Goal: Task Accomplishment & Management: Use online tool/utility

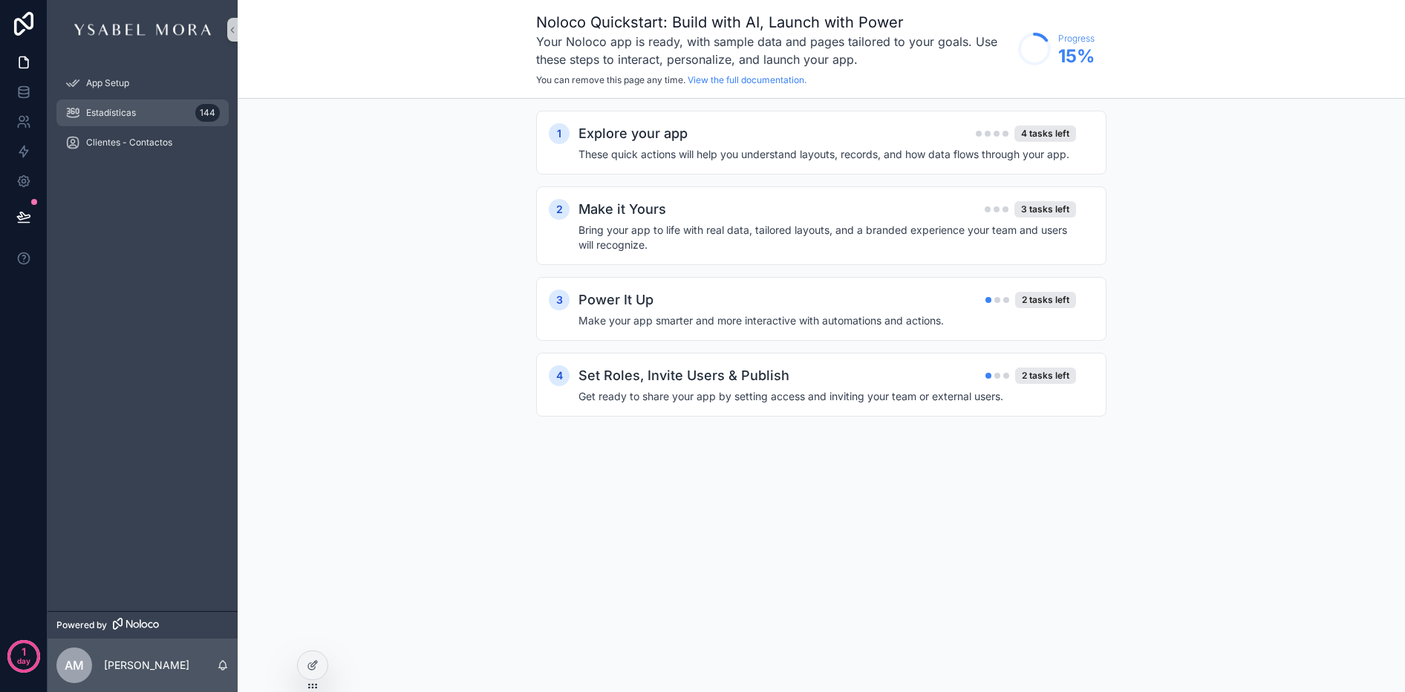
click at [72, 110] on icon "scrollable content" at bounding box center [72, 112] width 15 height 15
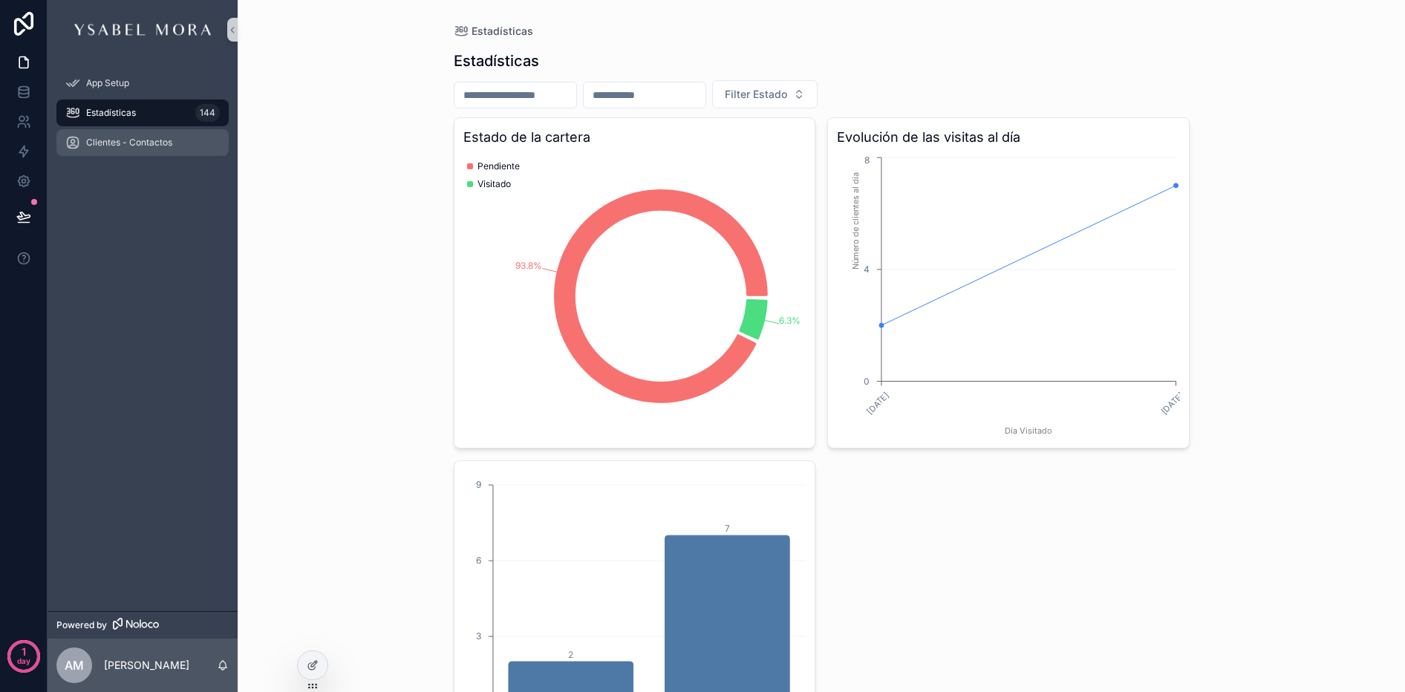
click at [181, 145] on div "Clientes - Contactos" at bounding box center [142, 143] width 154 height 24
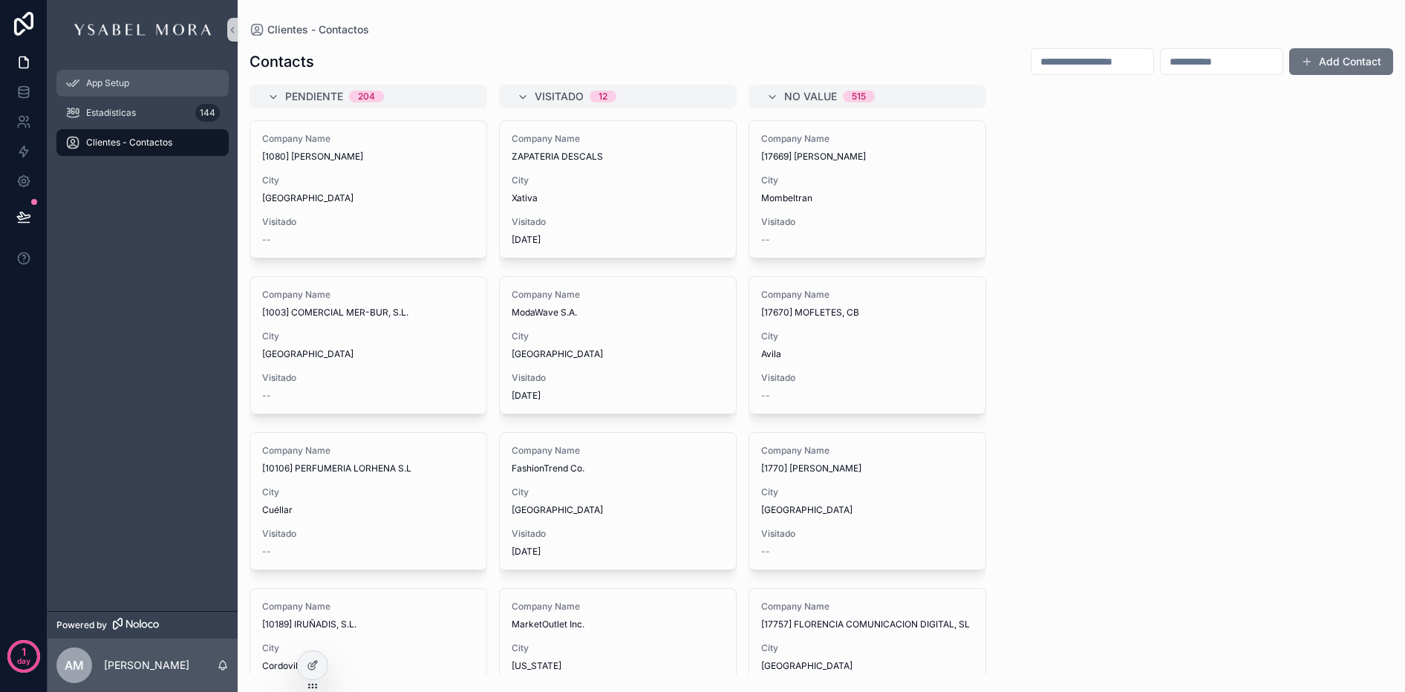
click at [108, 85] on span "App Setup" at bounding box center [107, 83] width 43 height 12
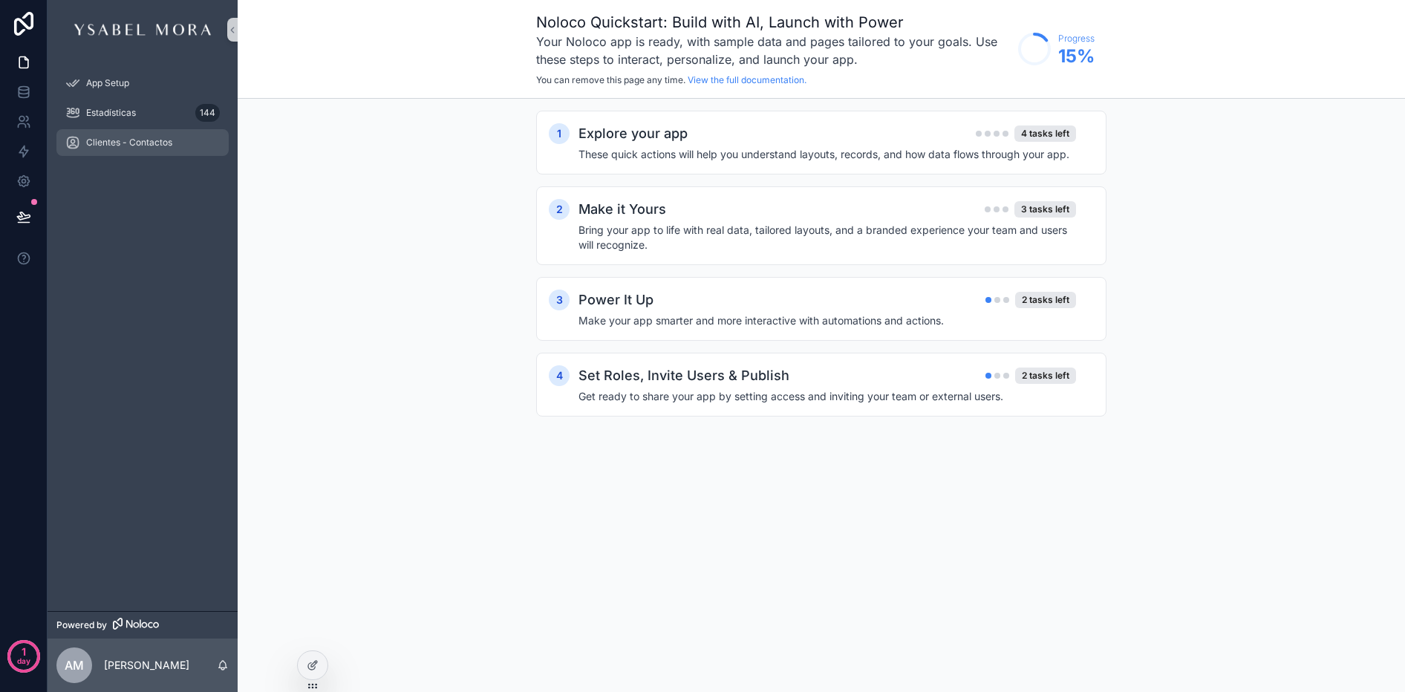
click at [101, 139] on span "Clientes - Contactos" at bounding box center [129, 143] width 86 height 12
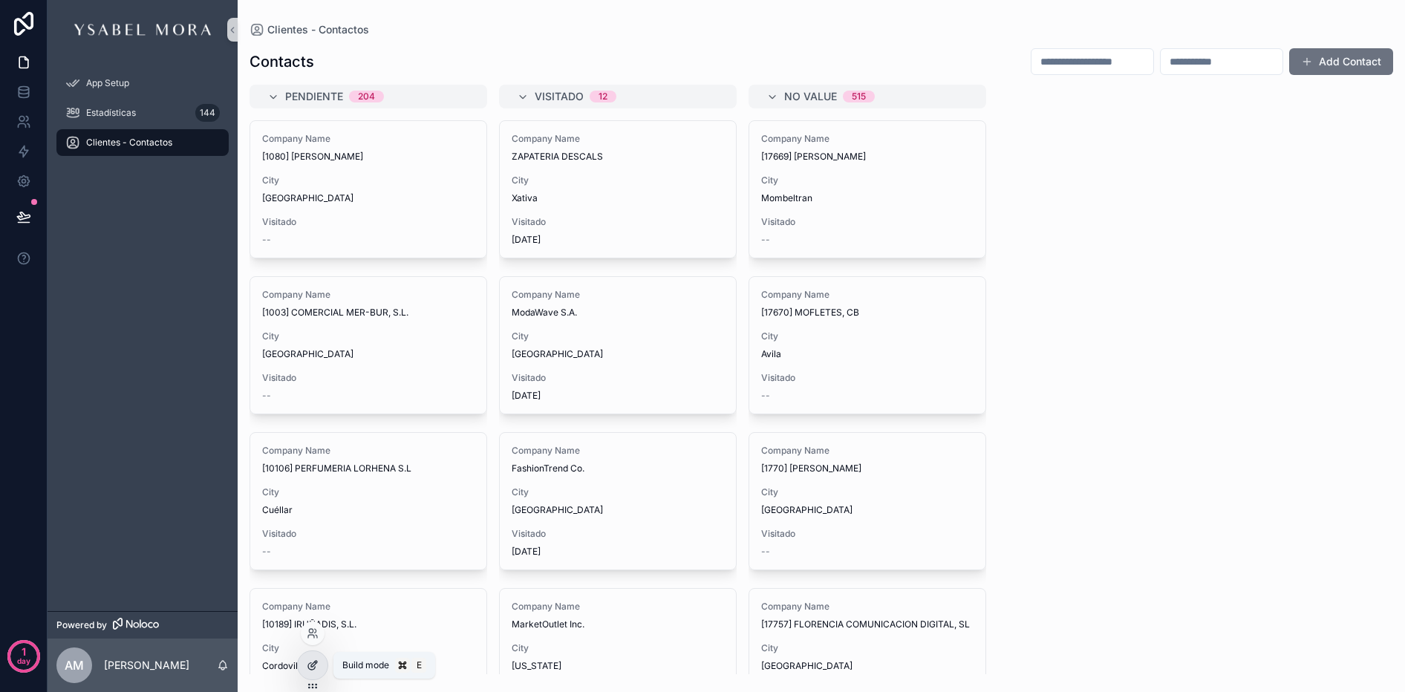
click at [311, 665] on icon at bounding box center [314, 664] width 6 height 6
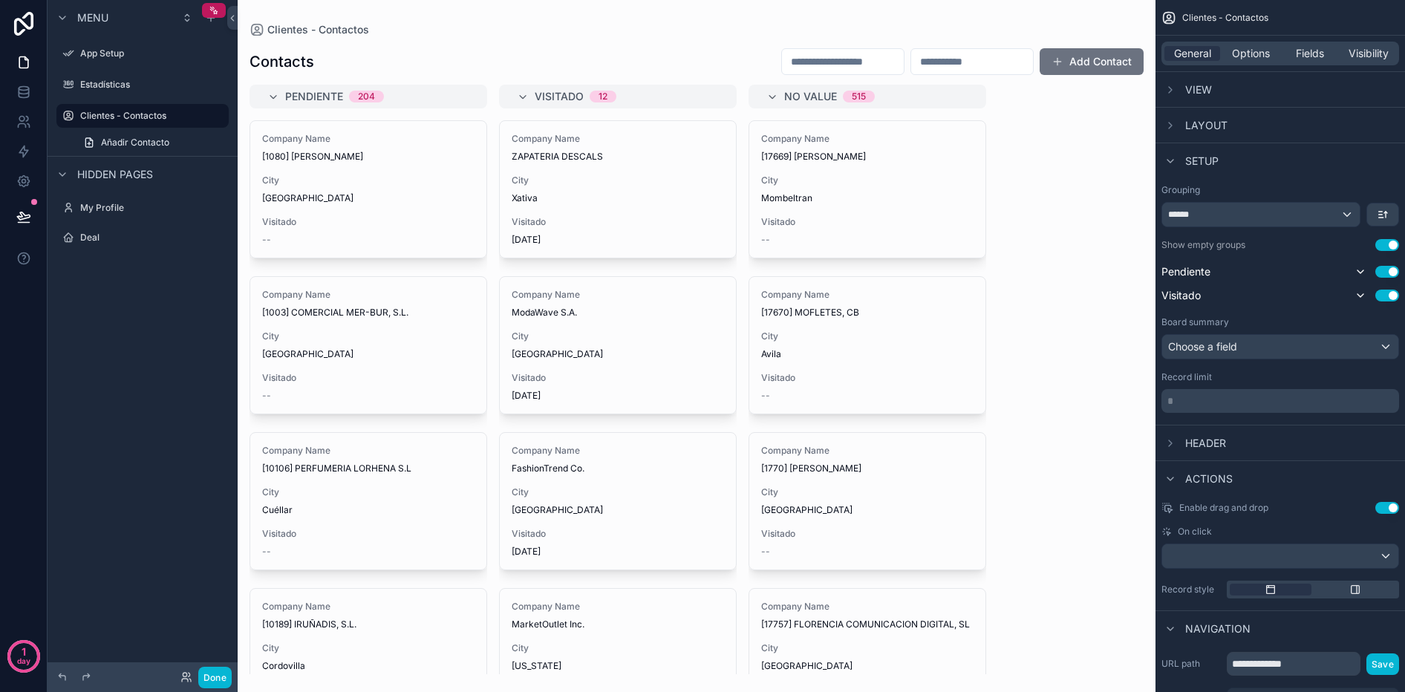
click at [789, 57] on div "scrollable content" at bounding box center [697, 346] width 918 height 692
click at [796, 59] on input "scrollable content" at bounding box center [843, 61] width 122 height 21
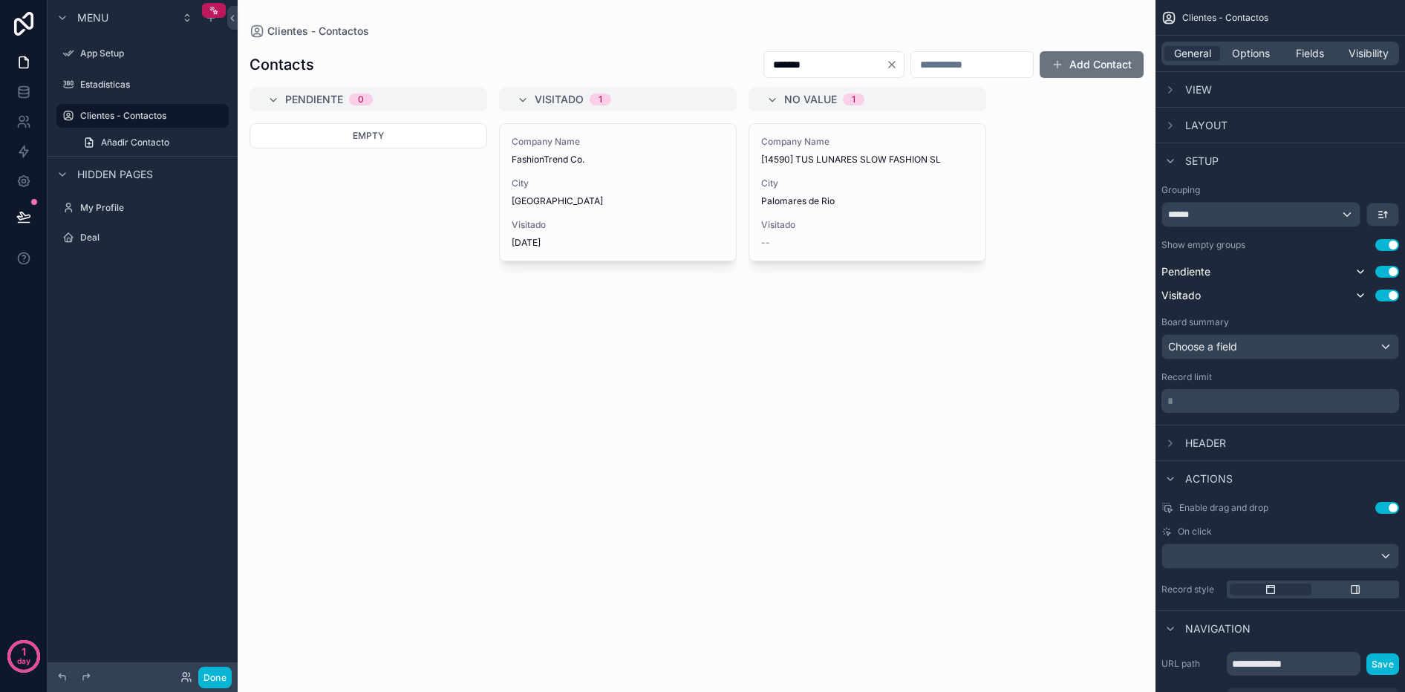
type input "*******"
click at [889, 64] on icon "Clear" at bounding box center [892, 65] width 6 height 6
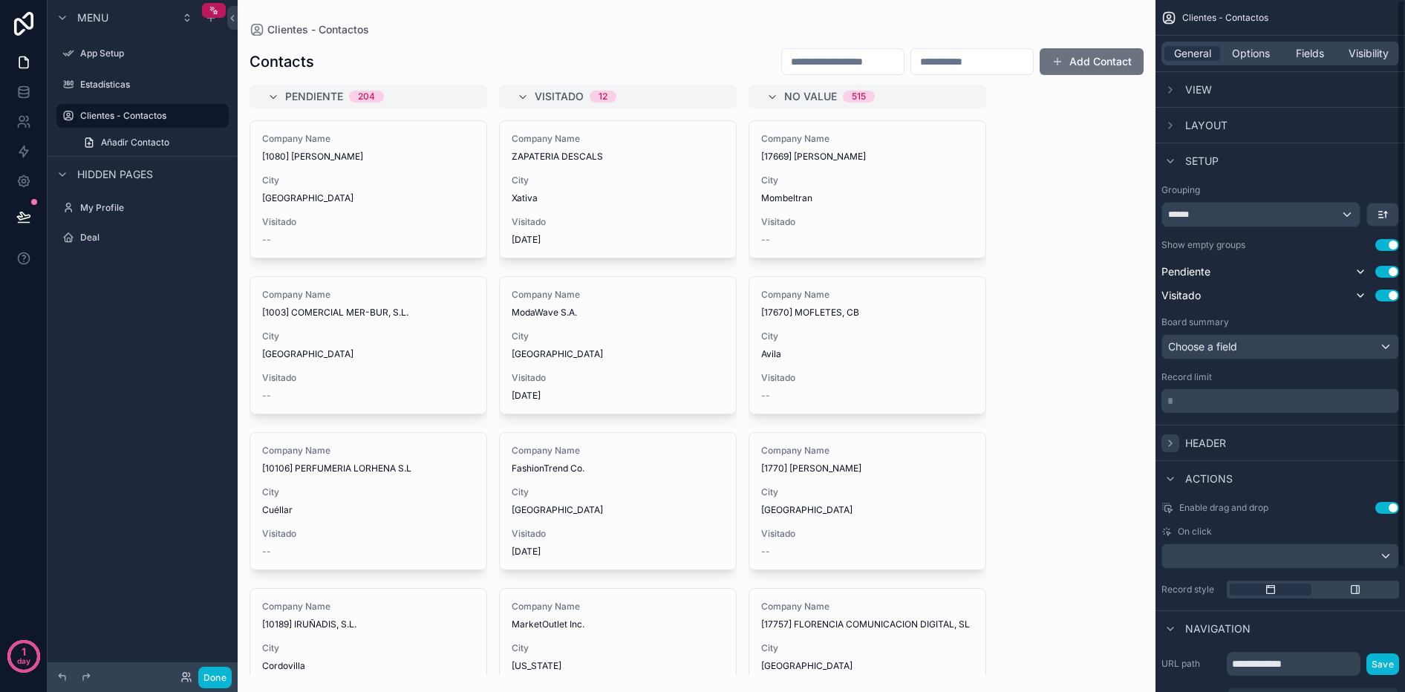
click at [1173, 446] on icon "scrollable content" at bounding box center [1171, 443] width 12 height 12
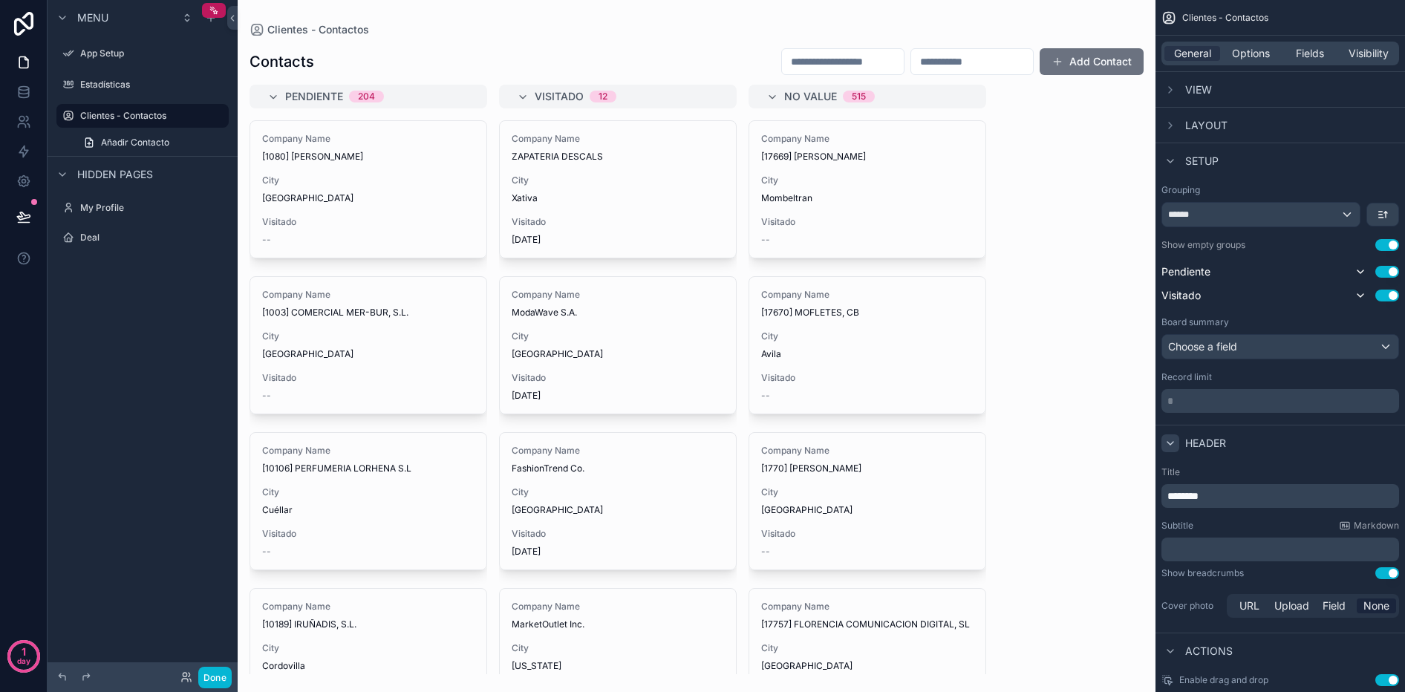
click at [1231, 507] on div "********" at bounding box center [1281, 496] width 238 height 24
drag, startPoint x: 1228, startPoint y: 500, endPoint x: 1165, endPoint y: 498, distance: 63.2
click at [1165, 498] on div "********" at bounding box center [1281, 496] width 238 height 24
click at [1222, 527] on div "Subtitle Markdown" at bounding box center [1281, 526] width 238 height 12
click at [1092, 470] on div "Pendiente 204 Company Name [1080] JAVIER GOMEZ FERNANDEZ City Palencia Visitado…" at bounding box center [697, 380] width 918 height 590
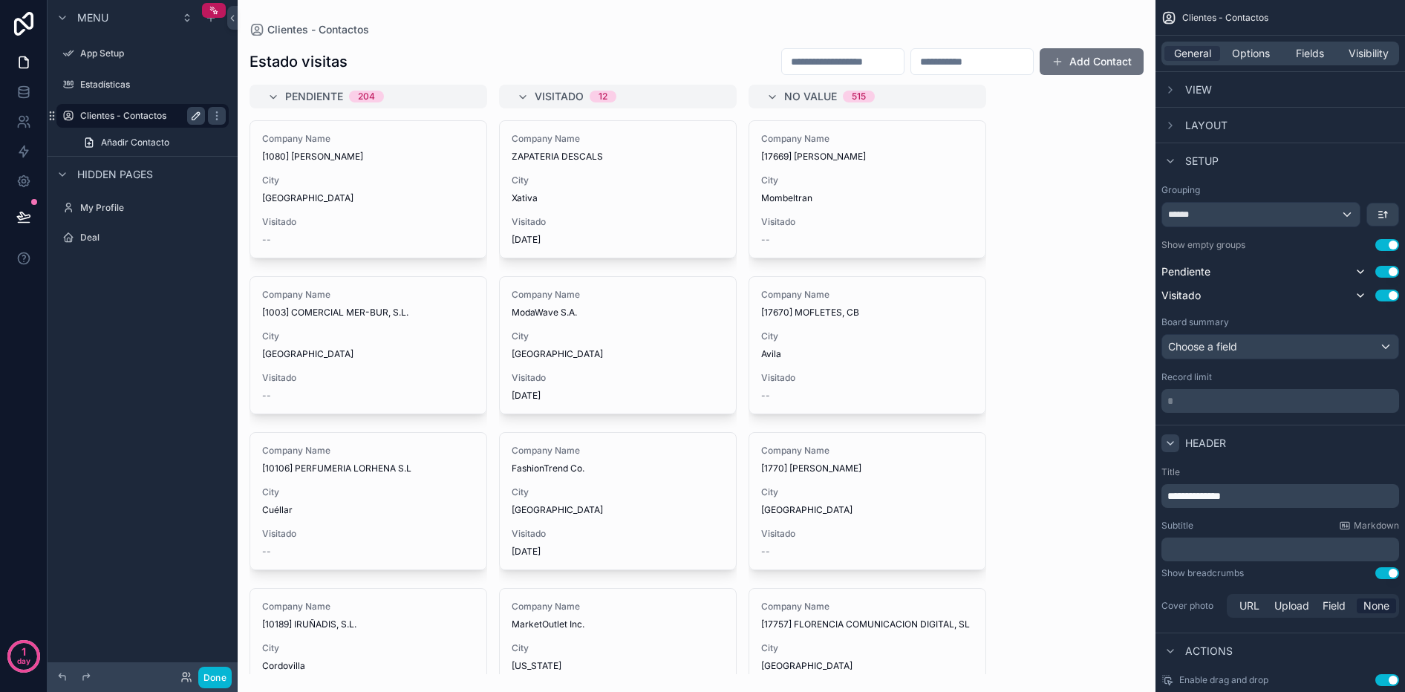
drag, startPoint x: 142, startPoint y: 115, endPoint x: 193, endPoint y: 112, distance: 51.3
click at [142, 115] on label "Clientes - Contactos" at bounding box center [139, 116] width 119 height 12
click at [193, 112] on icon "scrollable content" at bounding box center [196, 116] width 12 height 12
click at [166, 117] on input "**********" at bounding box center [130, 116] width 101 height 18
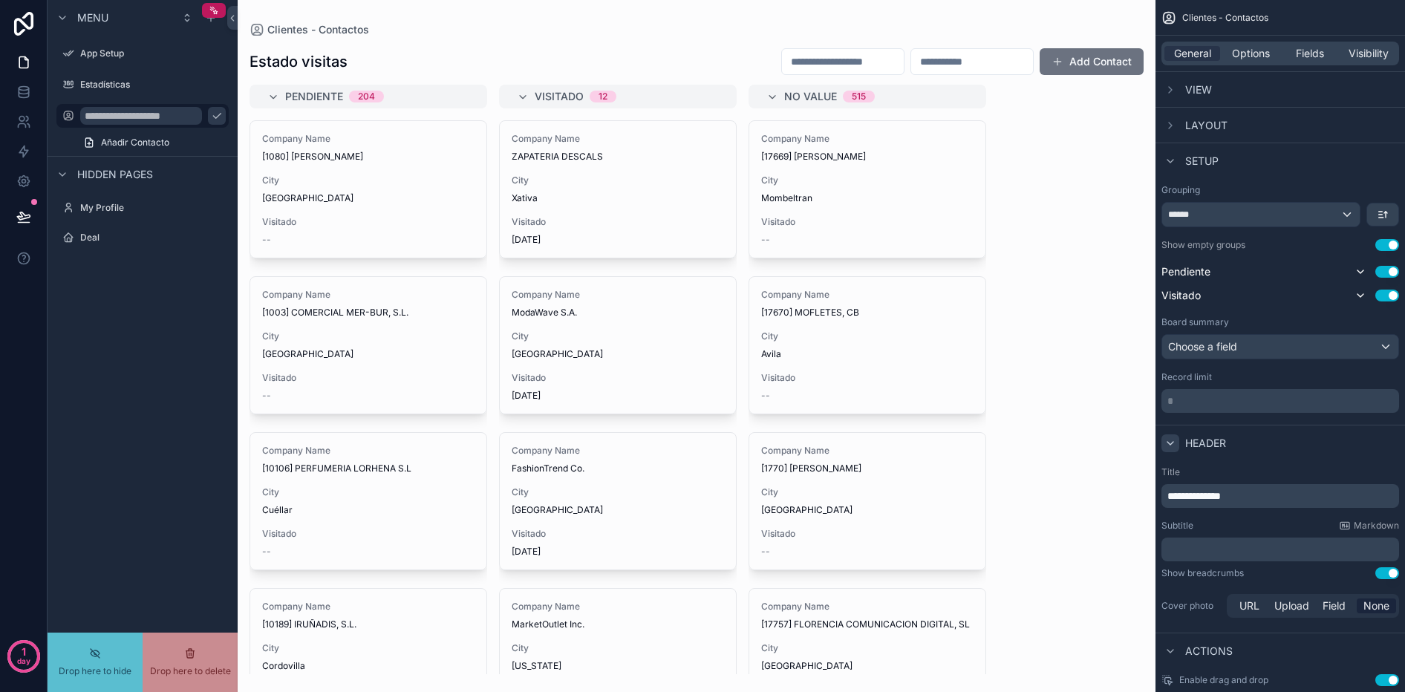
click at [97, 116] on input "**********" at bounding box center [141, 116] width 122 height 18
click at [133, 117] on input "**********" at bounding box center [141, 116] width 122 height 18
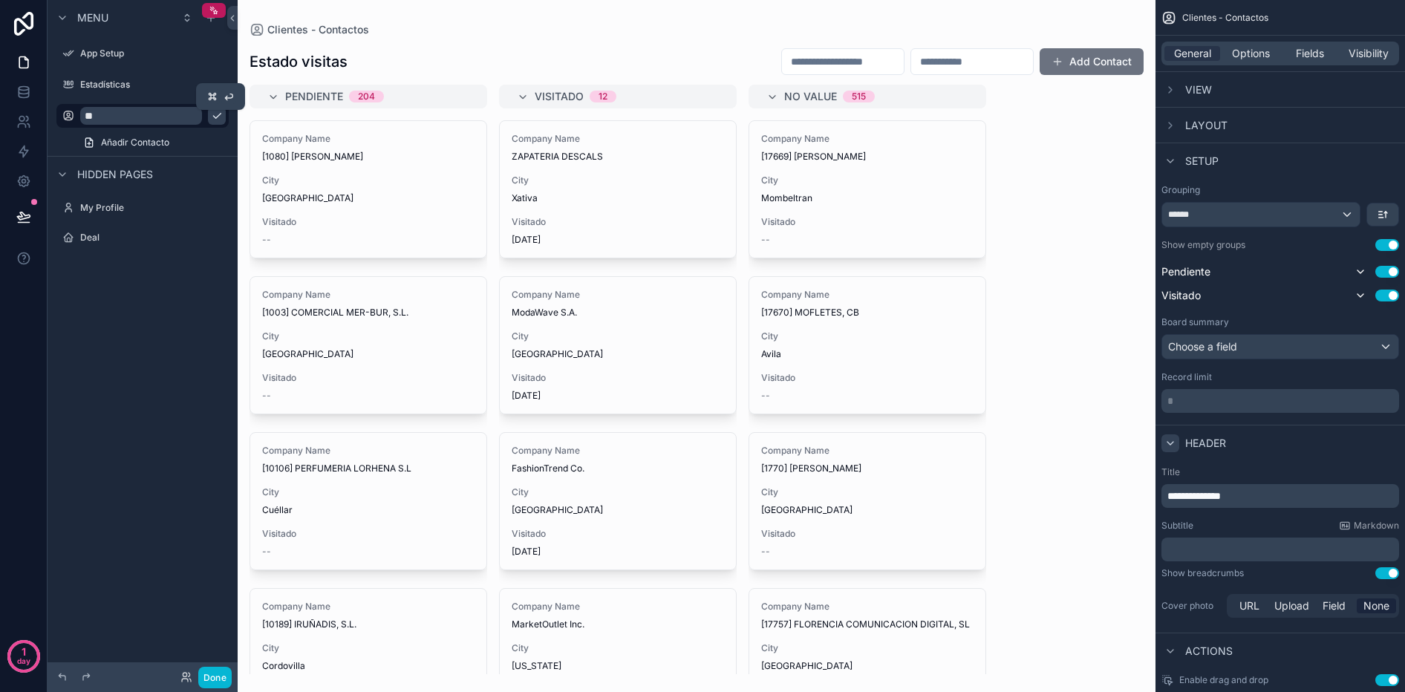
type input "*"
type input "**********"
click at [211, 117] on icon "scrollable content" at bounding box center [217, 116] width 12 height 12
click at [139, 140] on span "Añadir Contacto" at bounding box center [135, 143] width 68 height 12
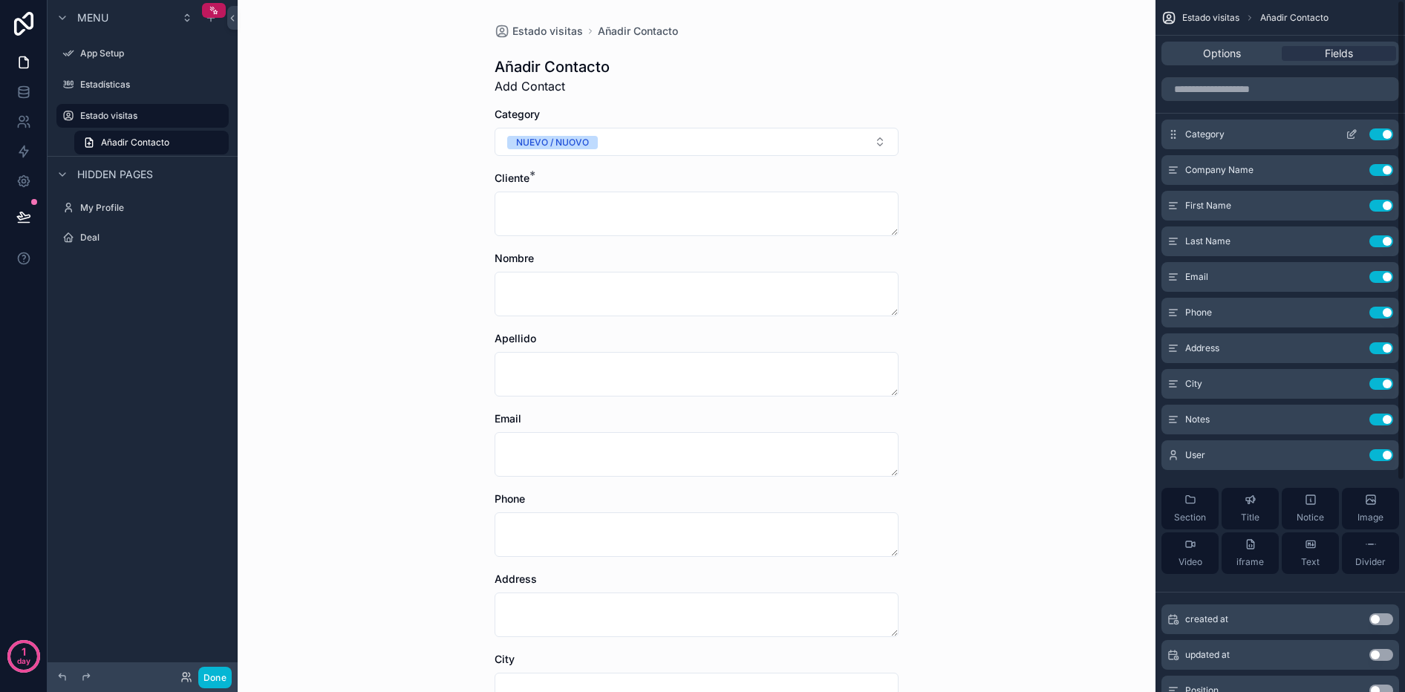
click at [1384, 135] on button "Use setting" at bounding box center [1382, 134] width 24 height 12
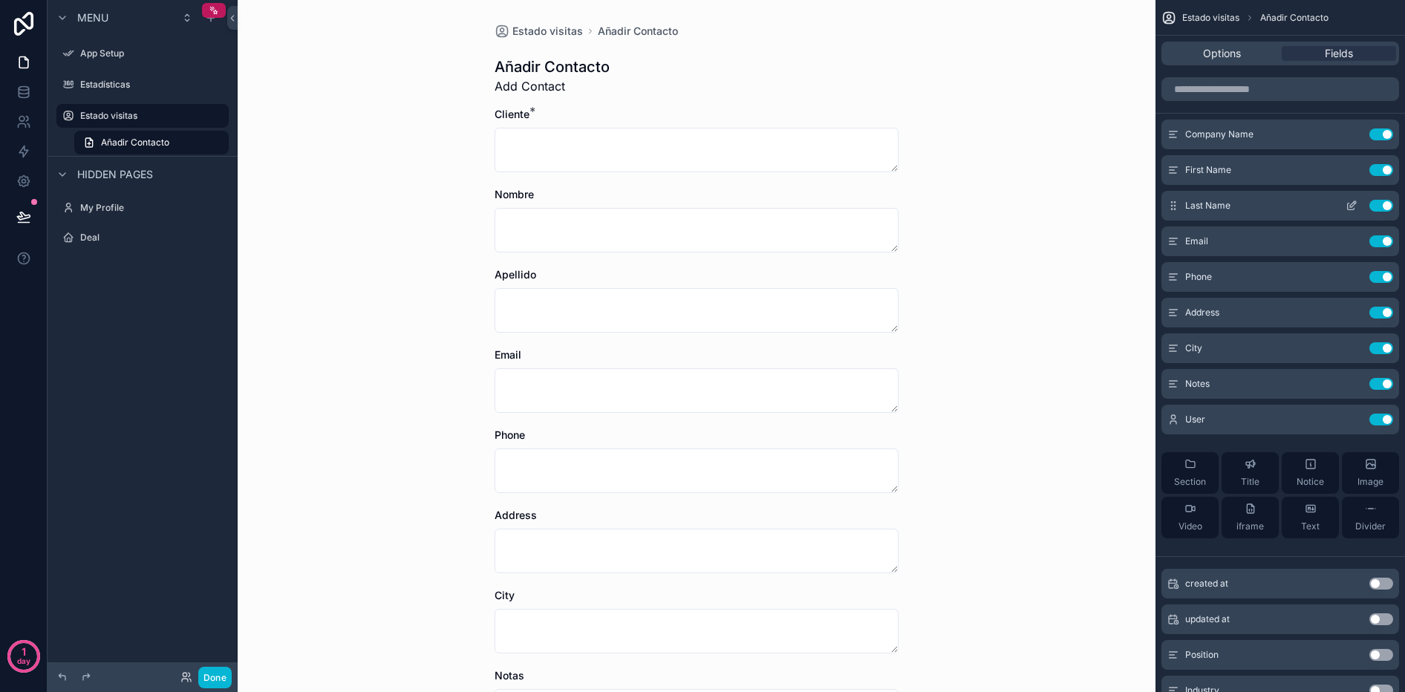
click at [1378, 206] on button "Use setting" at bounding box center [1382, 206] width 24 height 12
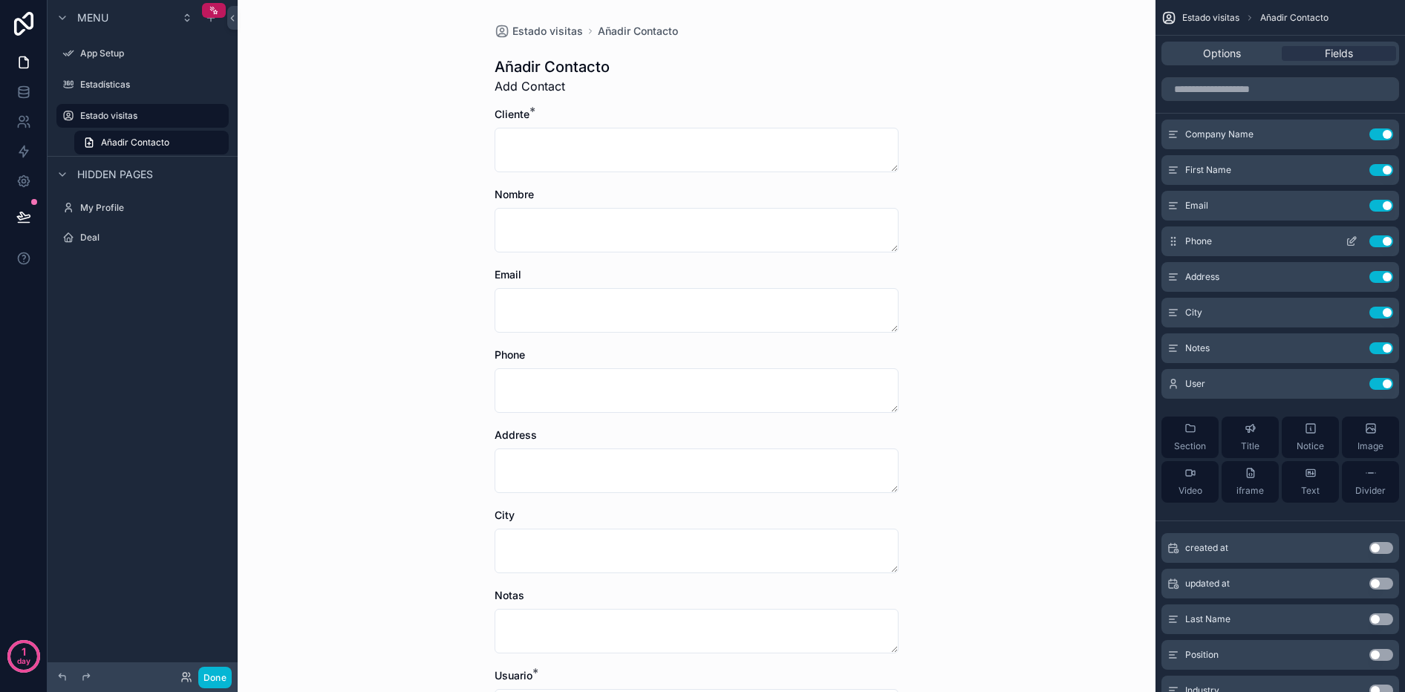
click at [1389, 243] on button "Use setting" at bounding box center [1382, 241] width 24 height 12
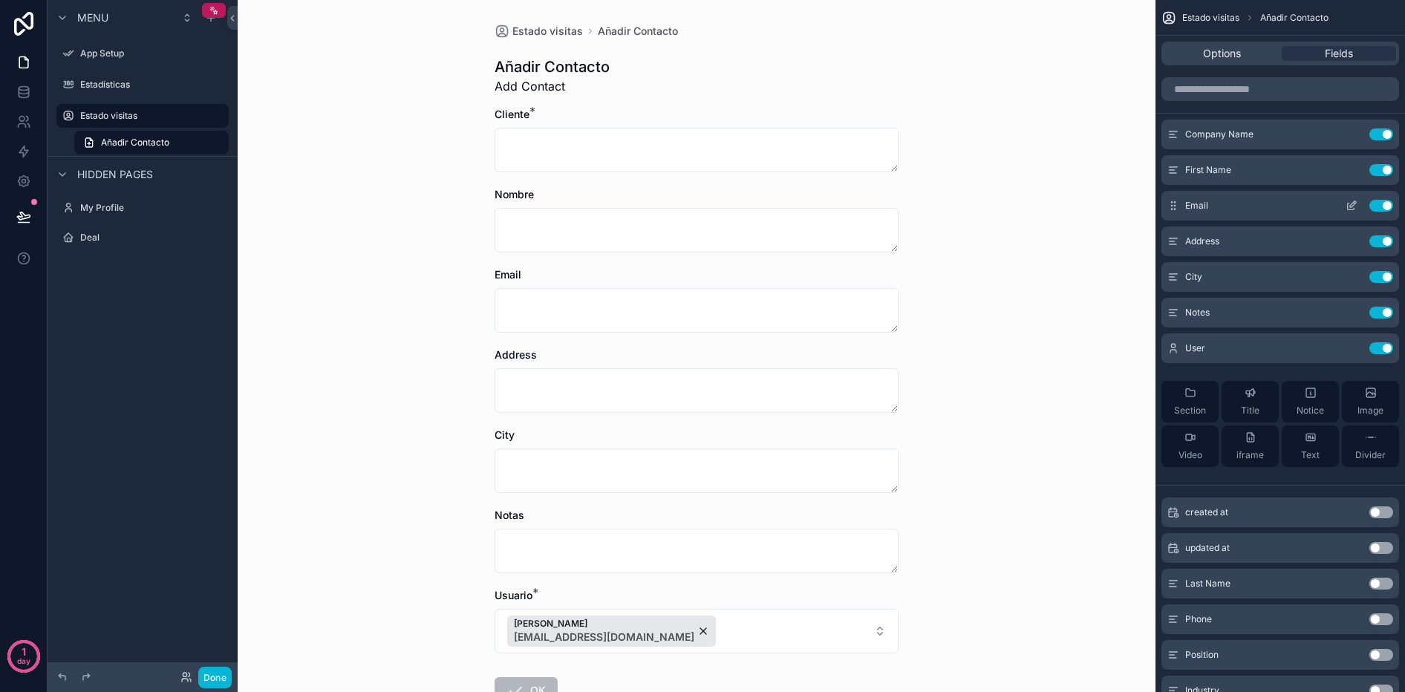
click at [1377, 209] on button "Use setting" at bounding box center [1382, 206] width 24 height 12
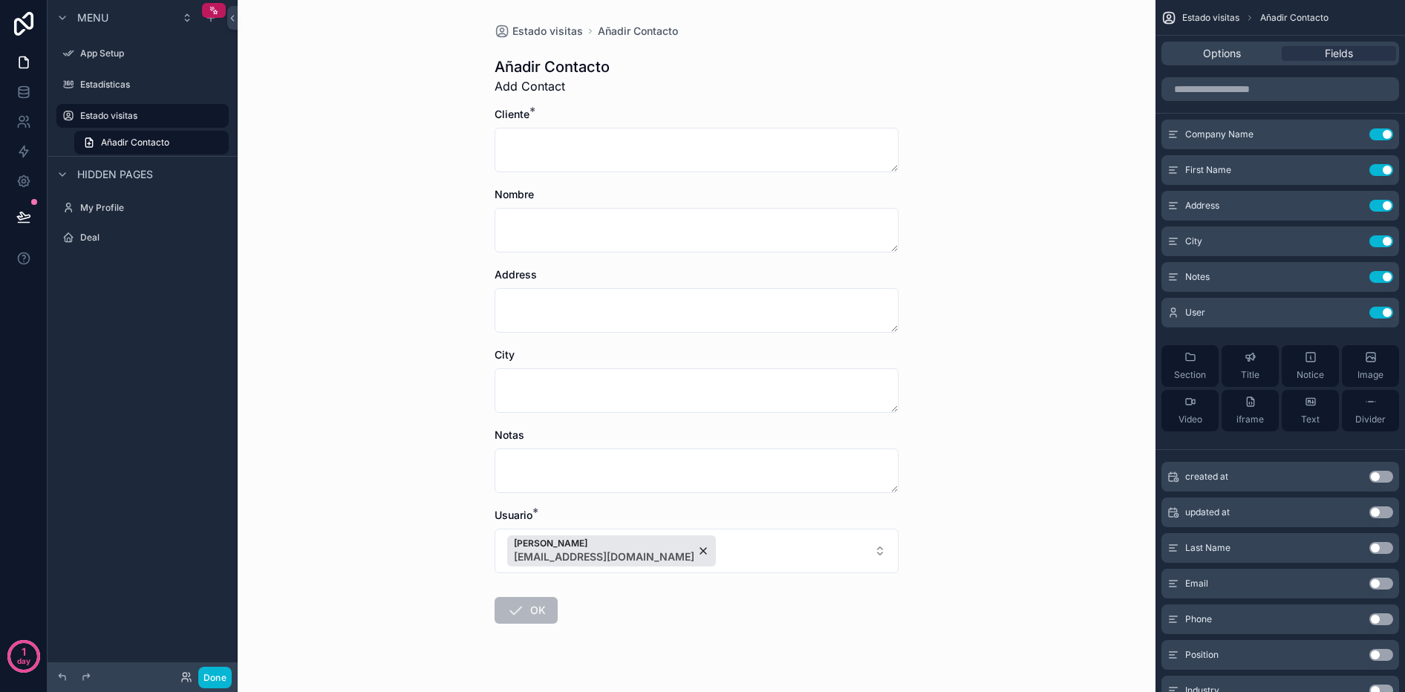
click at [348, 159] on div "Estado visitas Añadir Contacto Añadir Contacto Add Contact Cliente * Nombre Add…" at bounding box center [697, 346] width 918 height 692
click at [163, 112] on label "Estado visitas" at bounding box center [139, 116] width 119 height 12
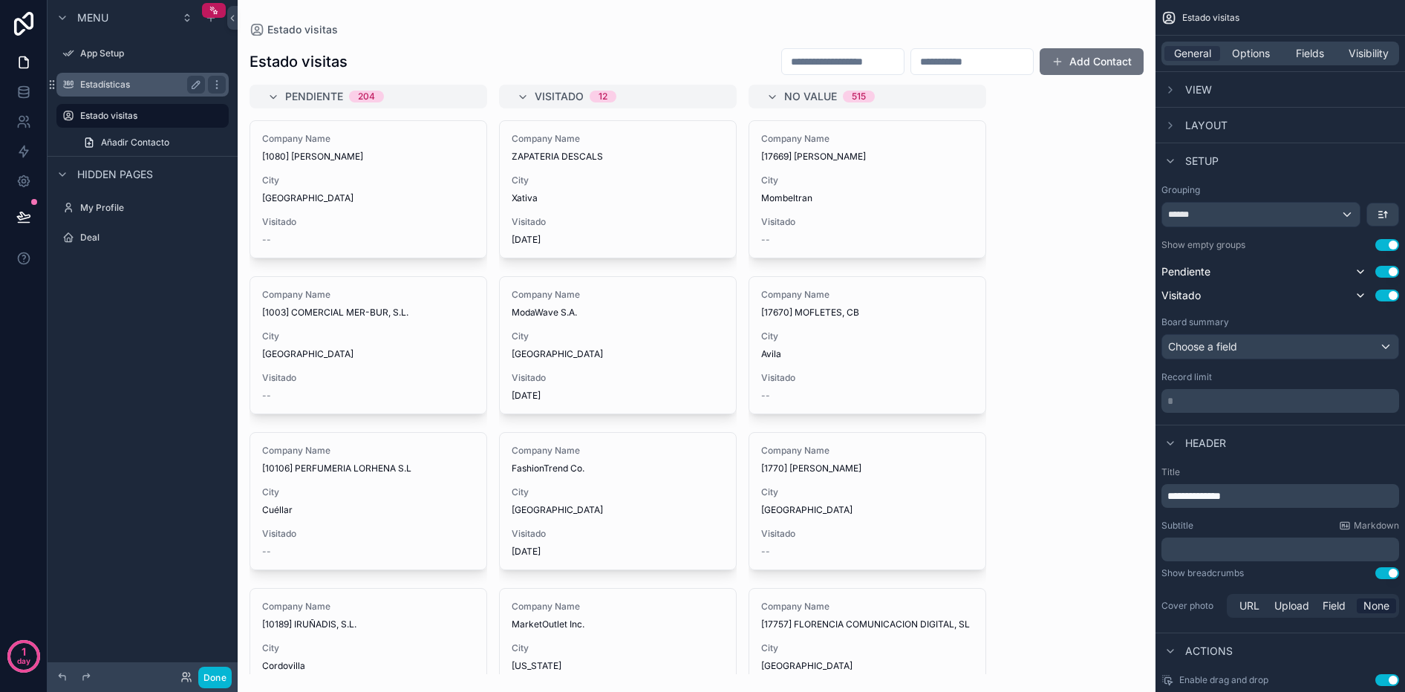
click at [111, 85] on label "Estadísticas" at bounding box center [139, 85] width 119 height 12
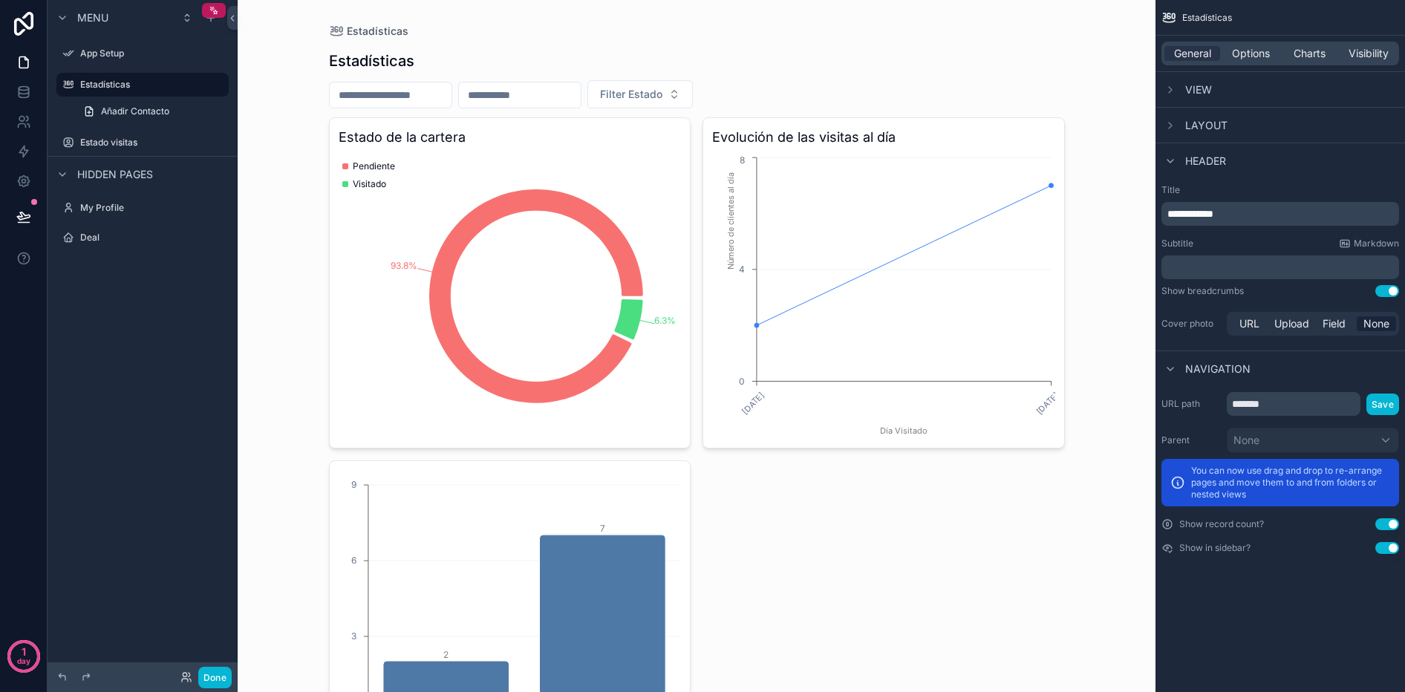
scroll to position [120, 0]
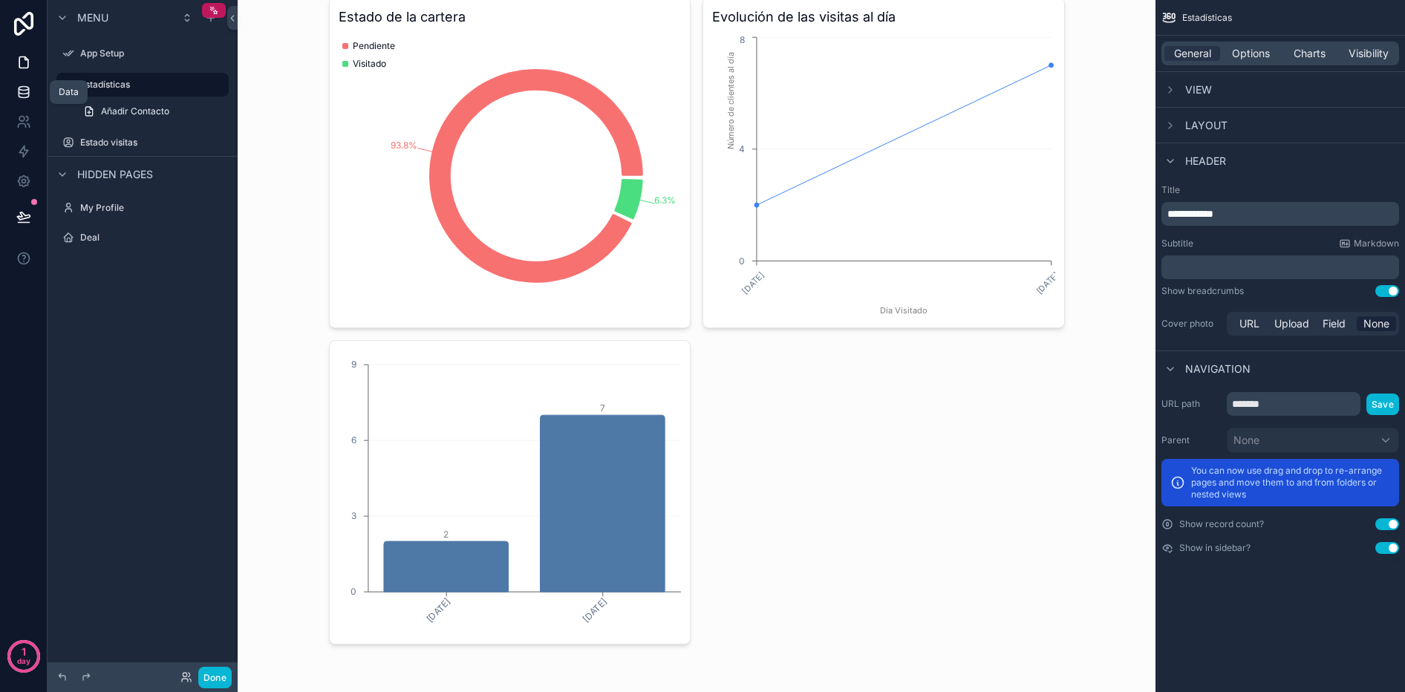
click at [39, 98] on link at bounding box center [23, 92] width 47 height 30
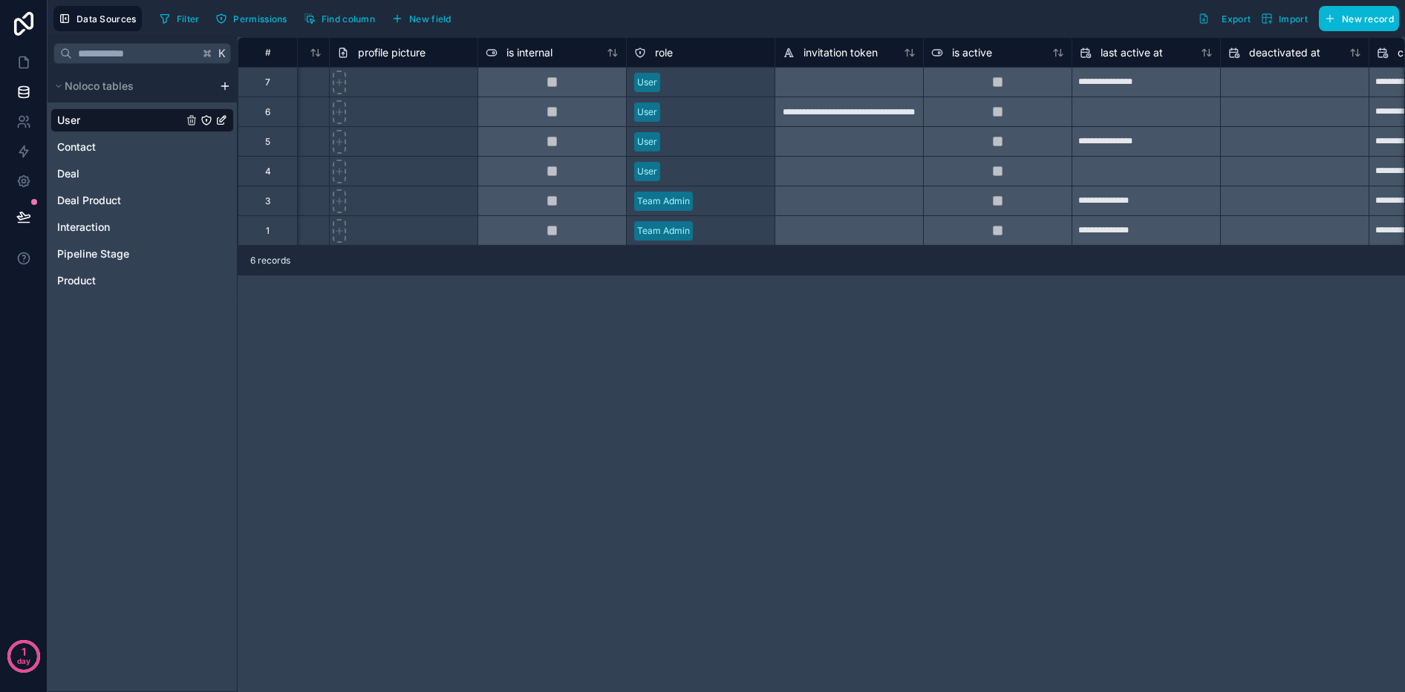
scroll to position [0, 416]
click at [87, 151] on span "Contact" at bounding box center [76, 147] width 39 height 15
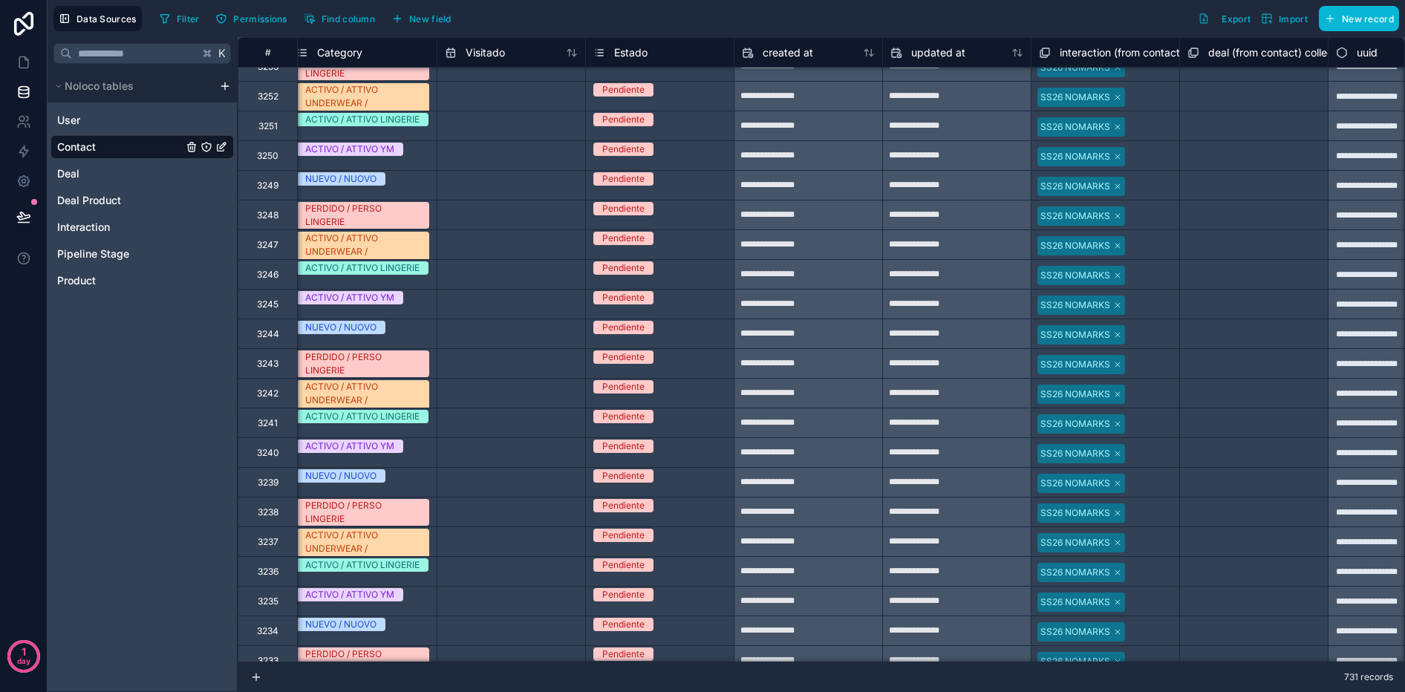
scroll to position [1633, 1940]
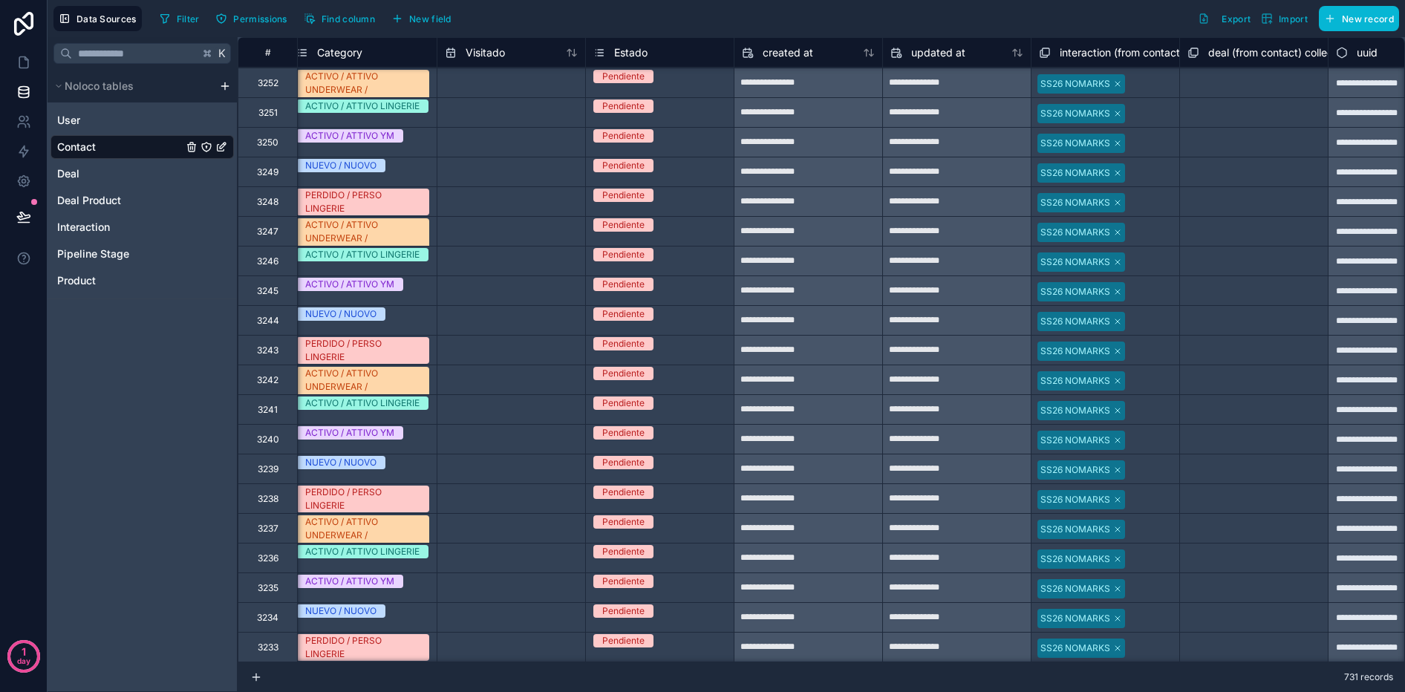
click at [651, 51] on div "Estado" at bounding box center [659, 53] width 133 height 18
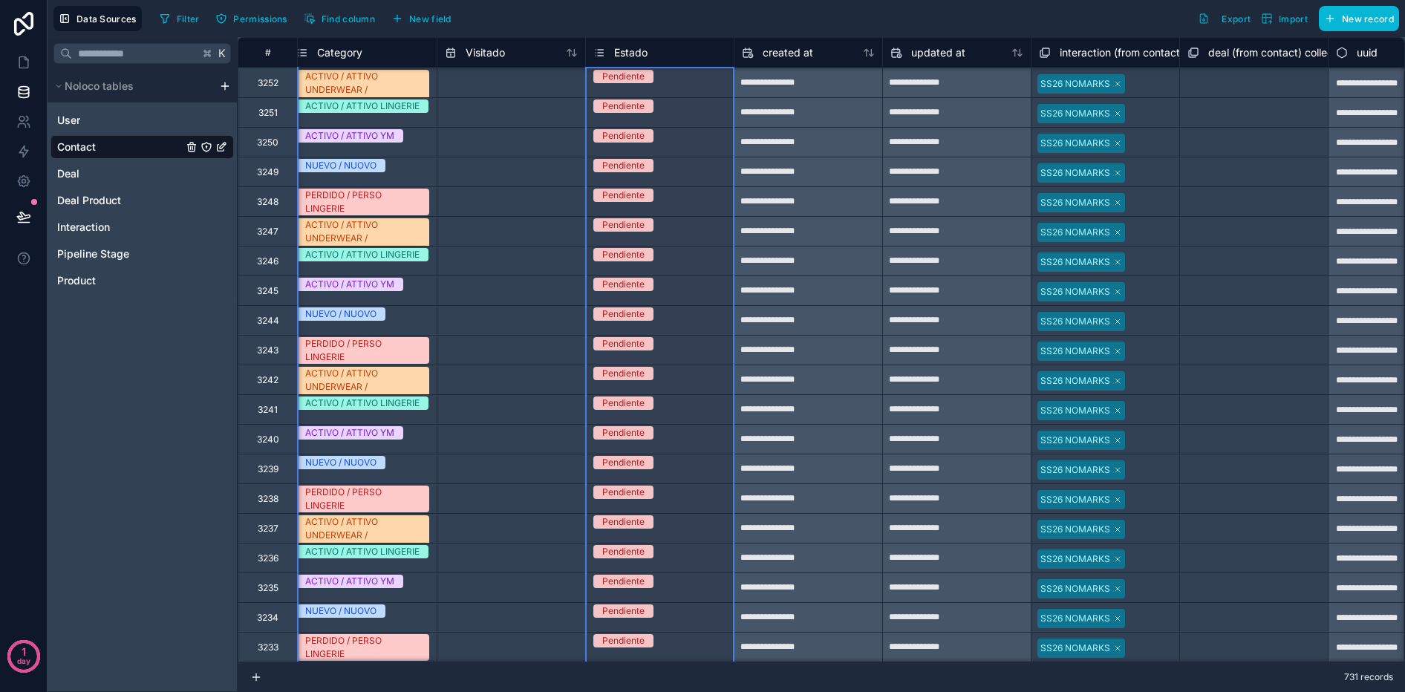
click at [631, 51] on span "Estado" at bounding box center [630, 52] width 33 height 15
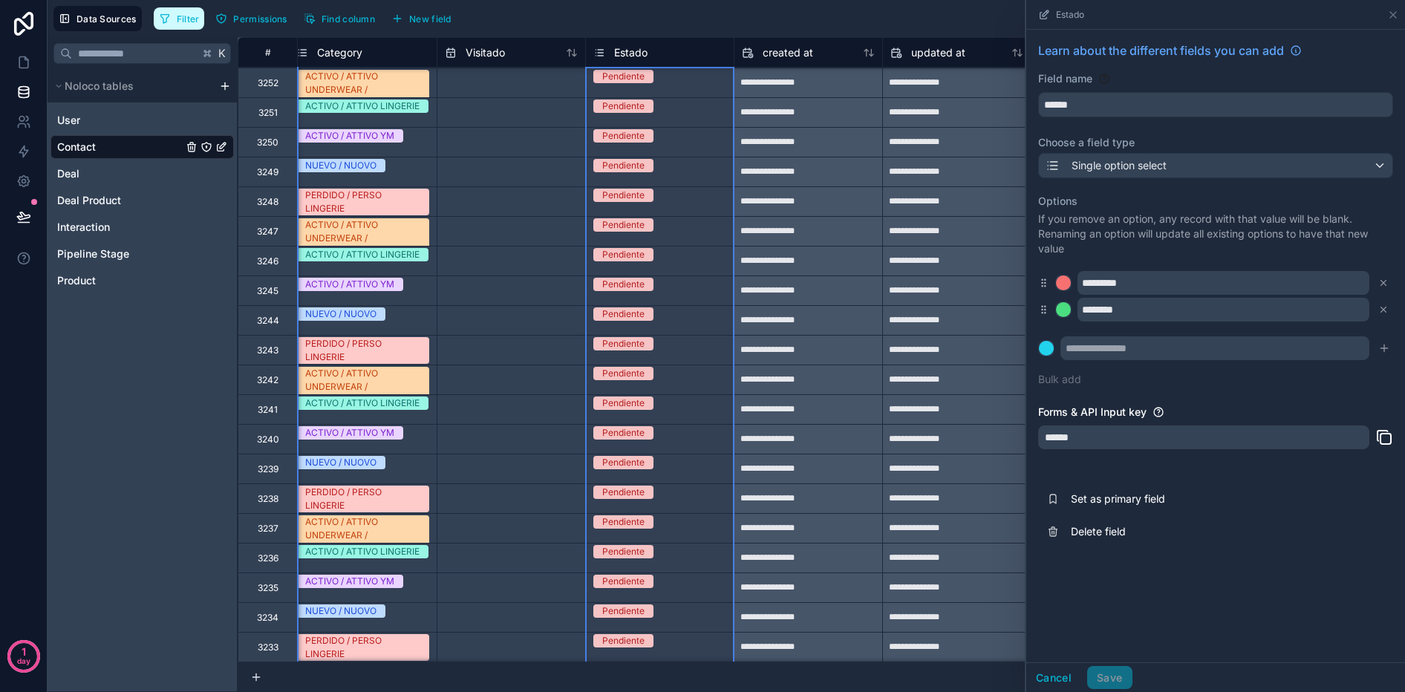
click at [193, 16] on span "Filter" at bounding box center [188, 18] width 23 height 11
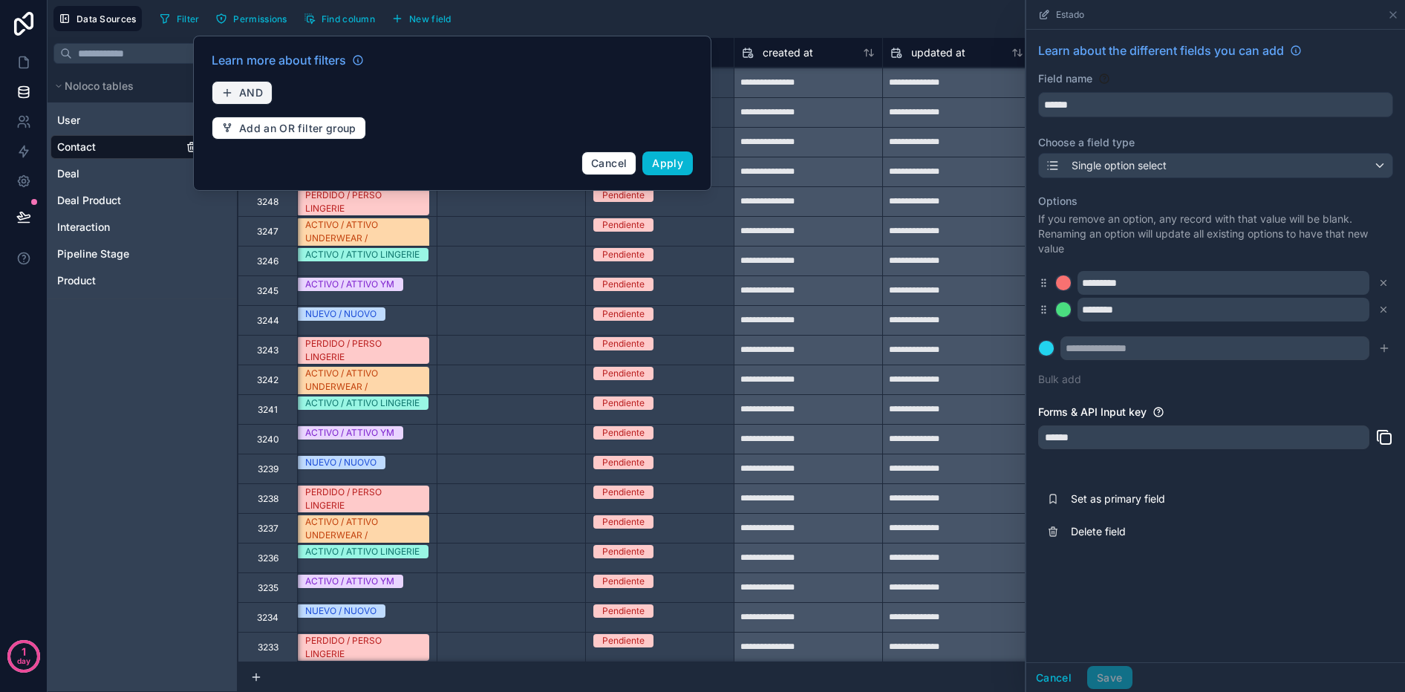
click at [250, 95] on span "AND" at bounding box center [251, 92] width 24 height 13
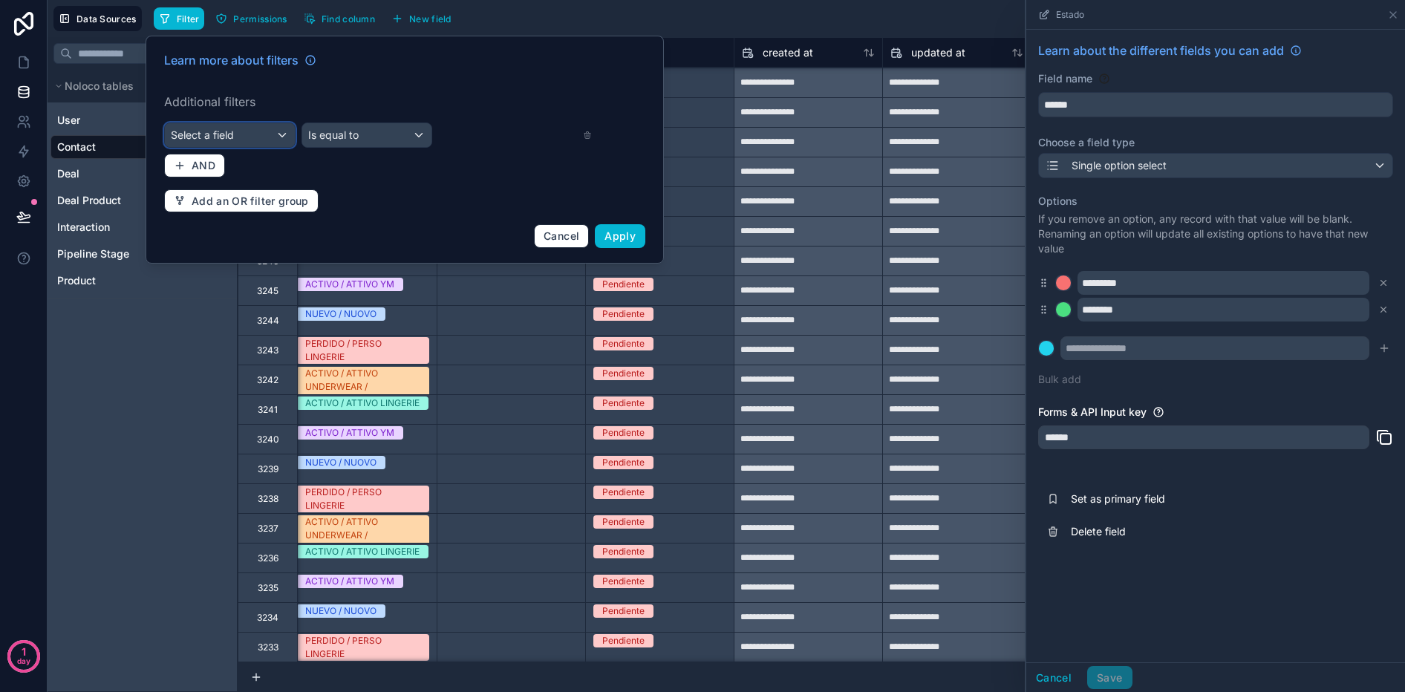
click at [244, 136] on div "Select a field" at bounding box center [230, 135] width 130 height 24
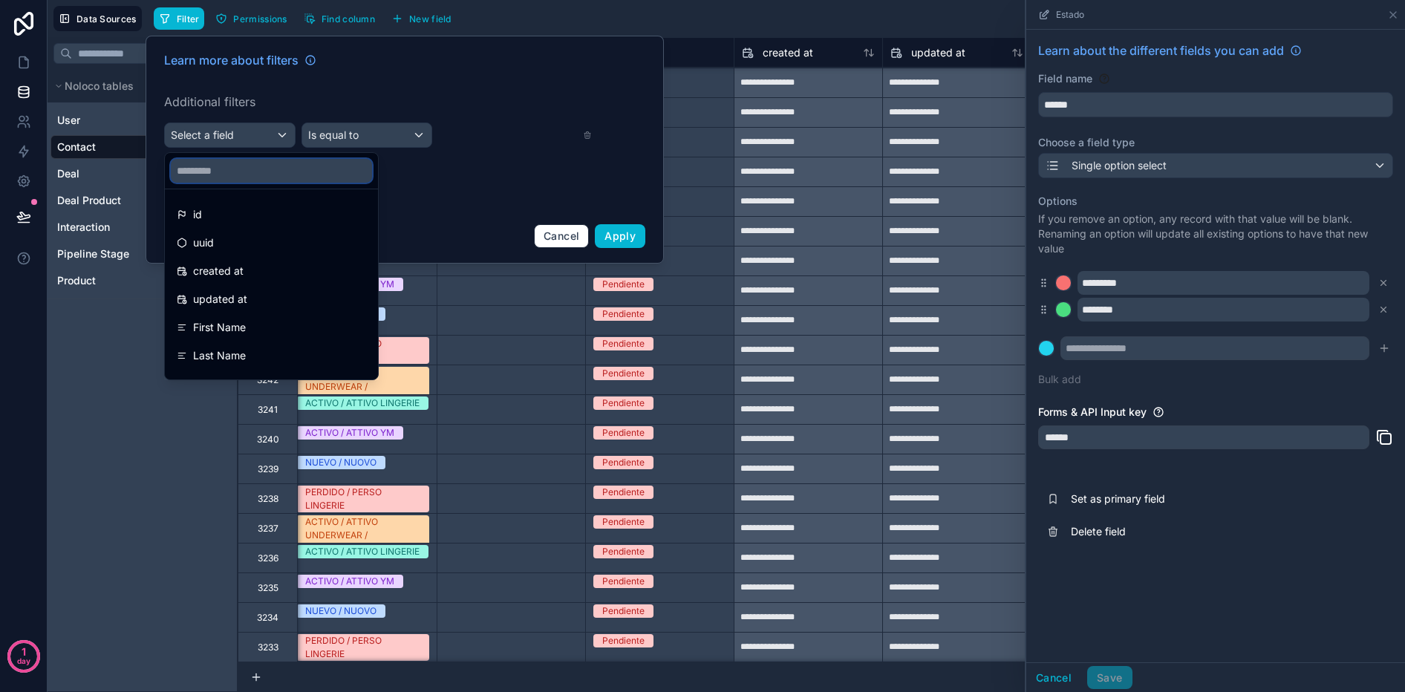
click at [231, 178] on input "text" at bounding box center [271, 171] width 201 height 24
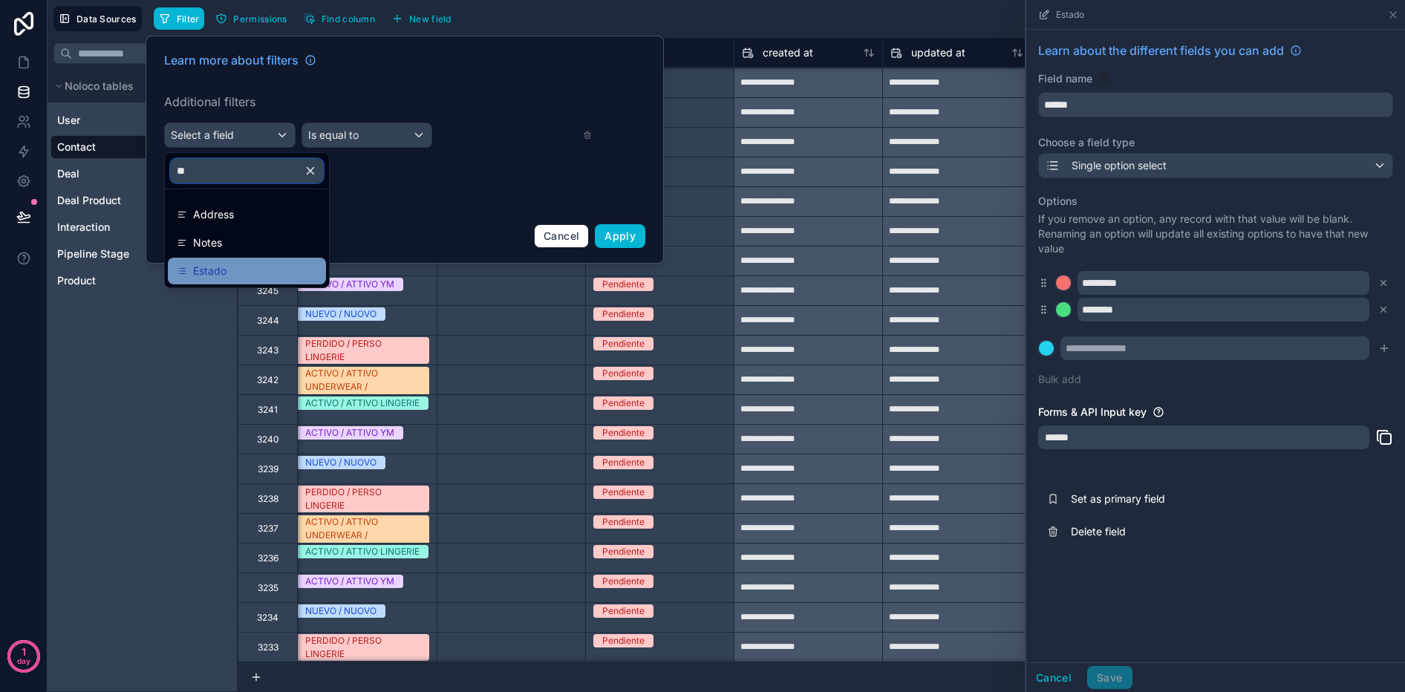
type input "**"
drag, startPoint x: 224, startPoint y: 268, endPoint x: 328, endPoint y: 195, distance: 128.0
click at [224, 268] on span "Estado" at bounding box center [209, 271] width 33 height 18
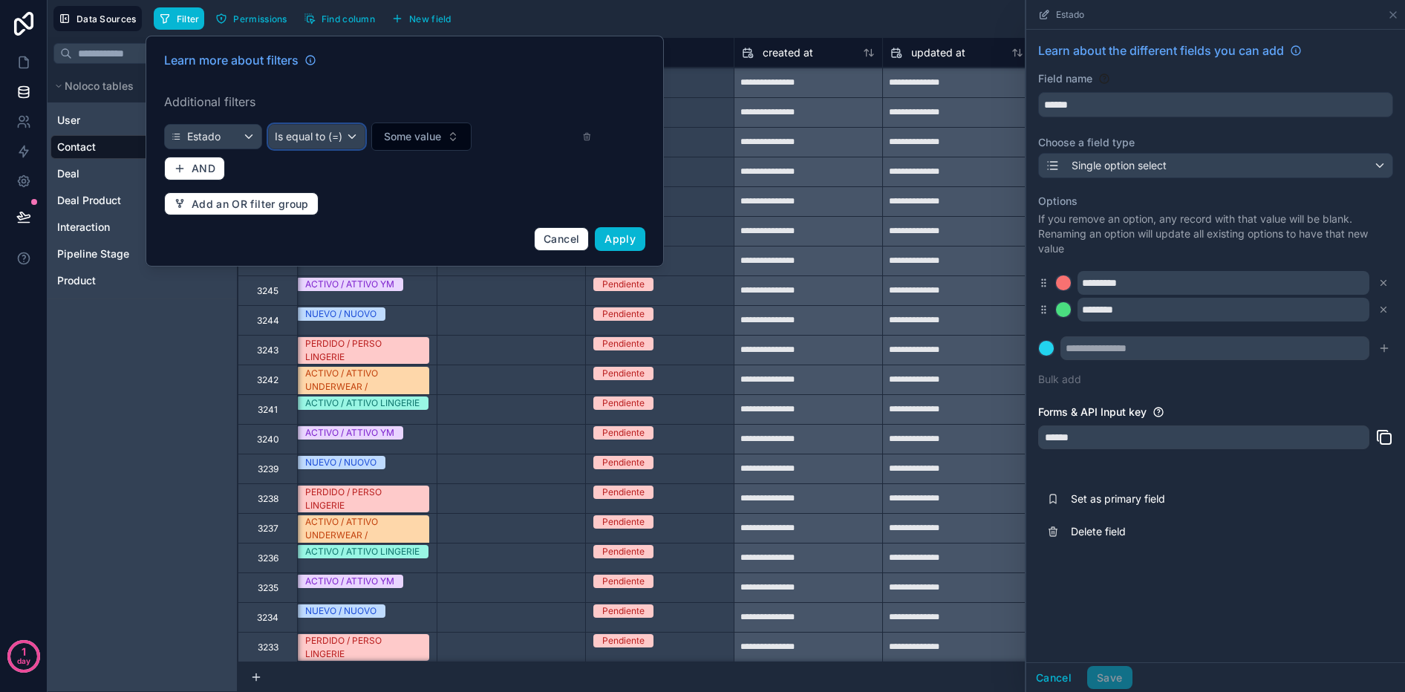
click at [360, 135] on div "Is equal to (=)" at bounding box center [317, 137] width 97 height 24
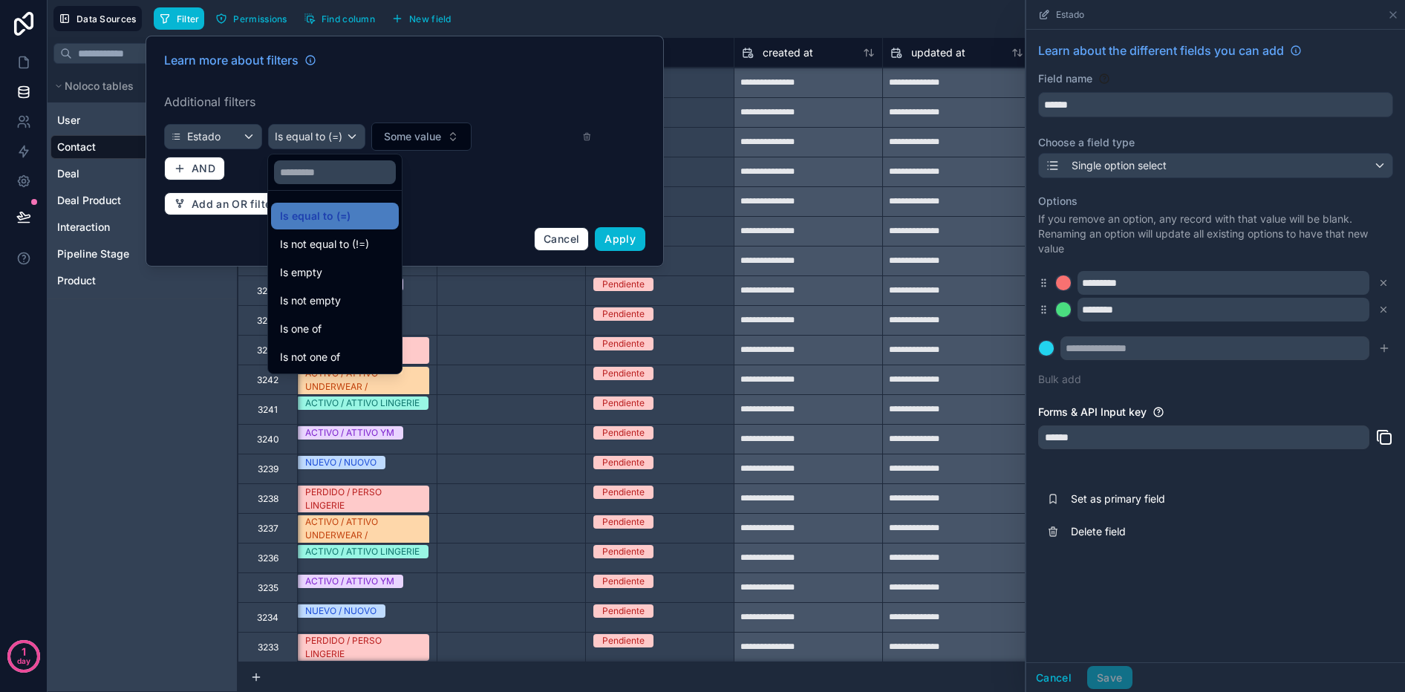
click at [380, 135] on div at bounding box center [405, 151] width 518 height 231
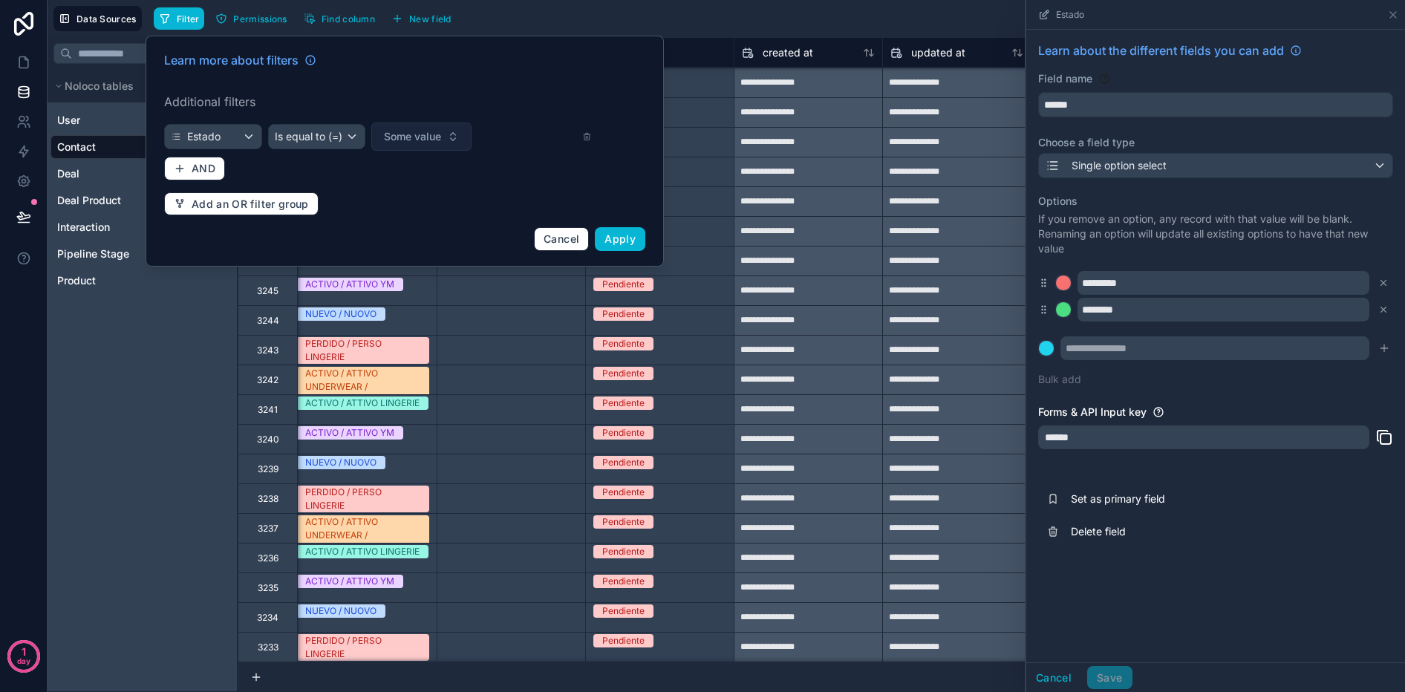
click at [422, 136] on span "Some value" at bounding box center [412, 136] width 57 height 15
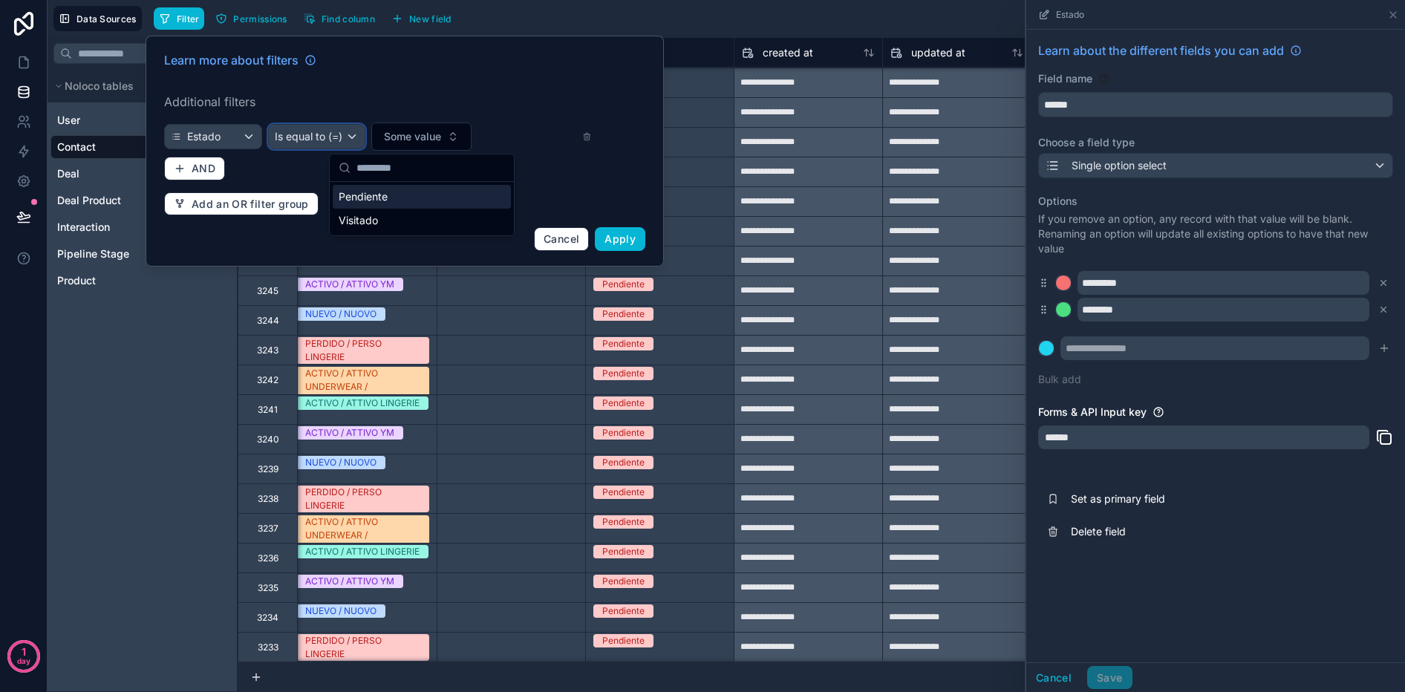
click at [336, 137] on span "Is equal to (=)" at bounding box center [309, 136] width 68 height 15
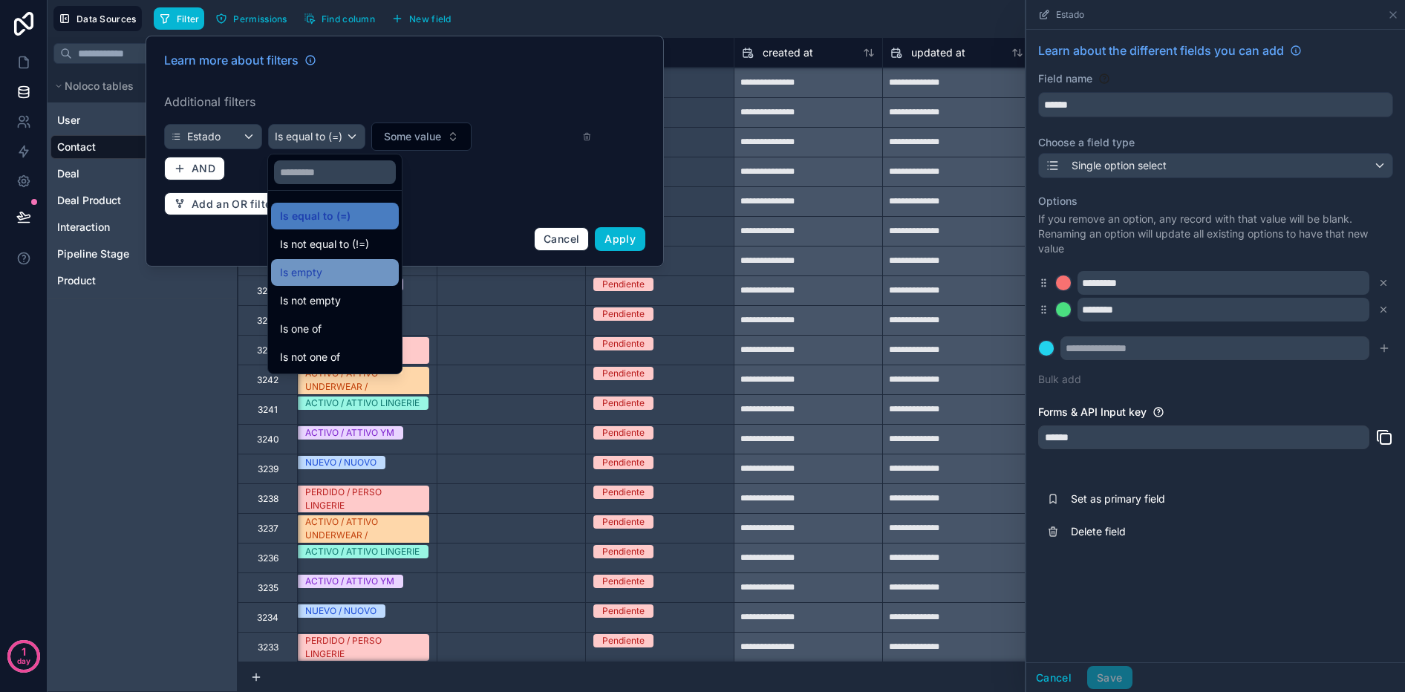
click at [326, 276] on div "Is empty" at bounding box center [335, 273] width 110 height 18
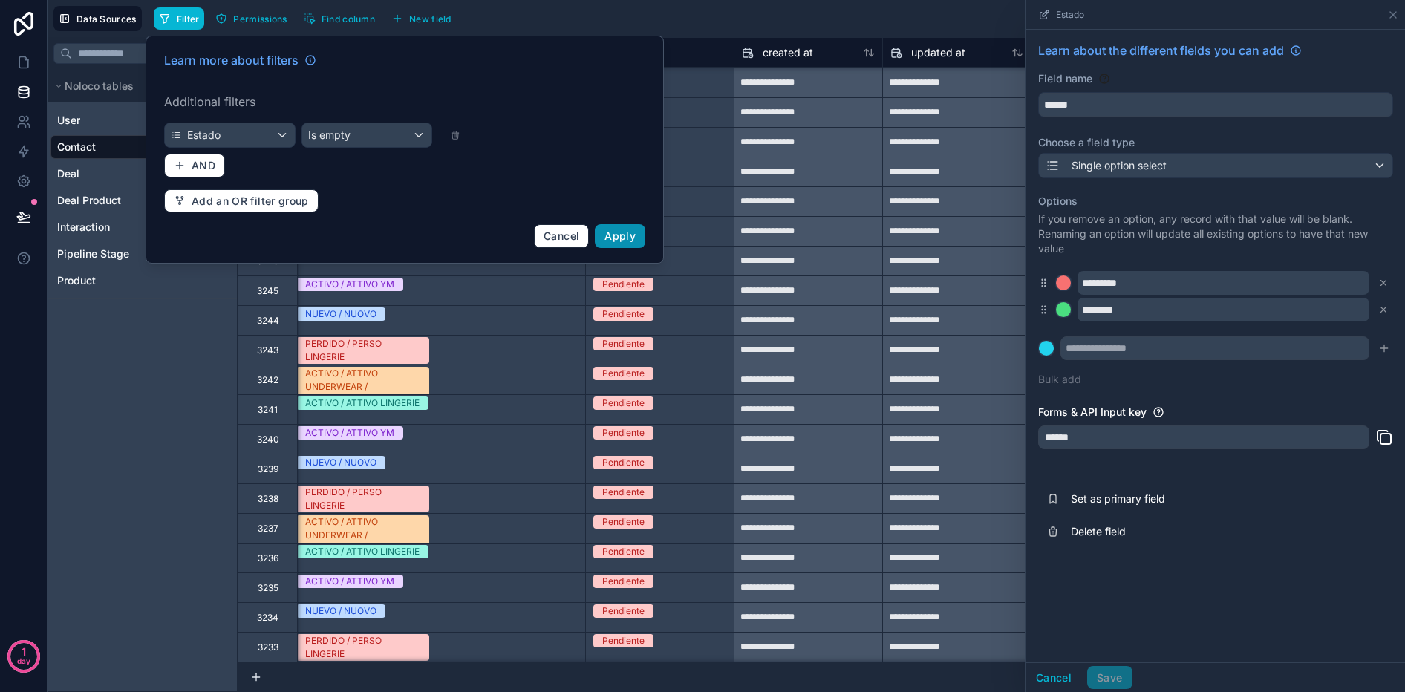
click at [614, 239] on span "Apply" at bounding box center [620, 235] width 31 height 13
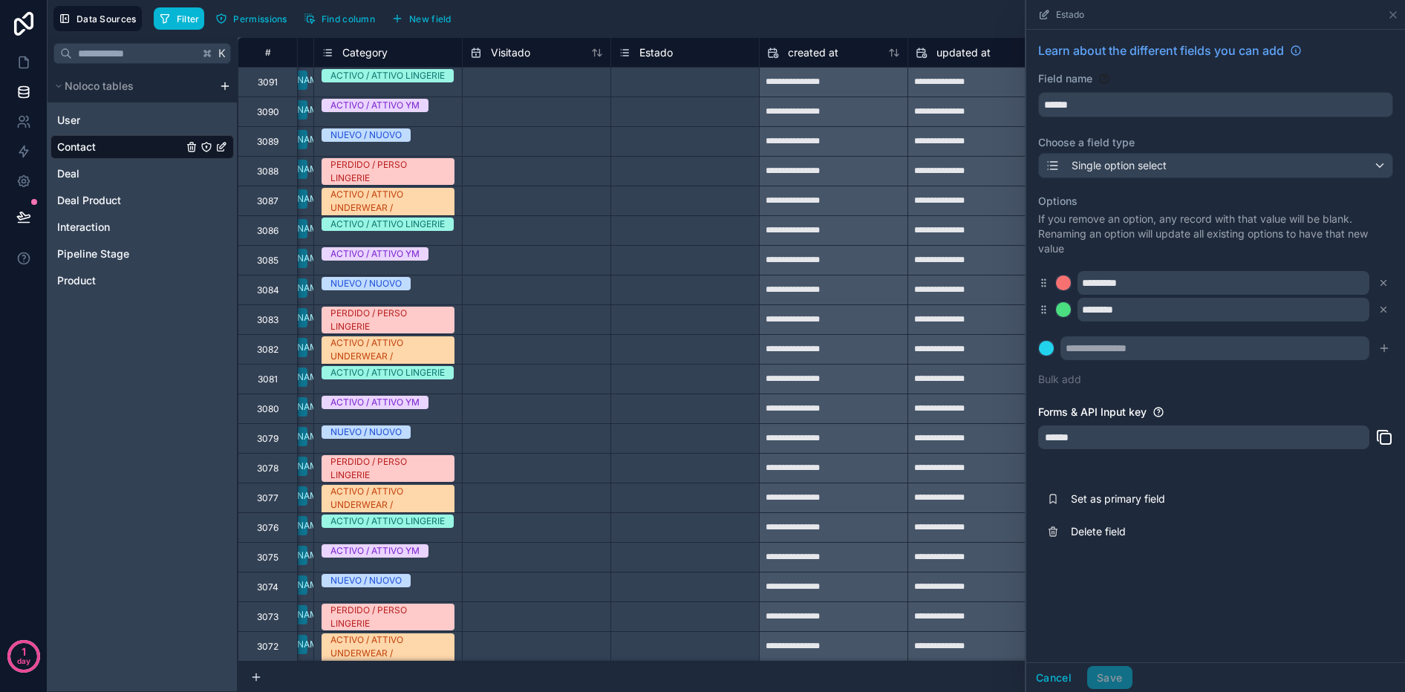
scroll to position [0, 1966]
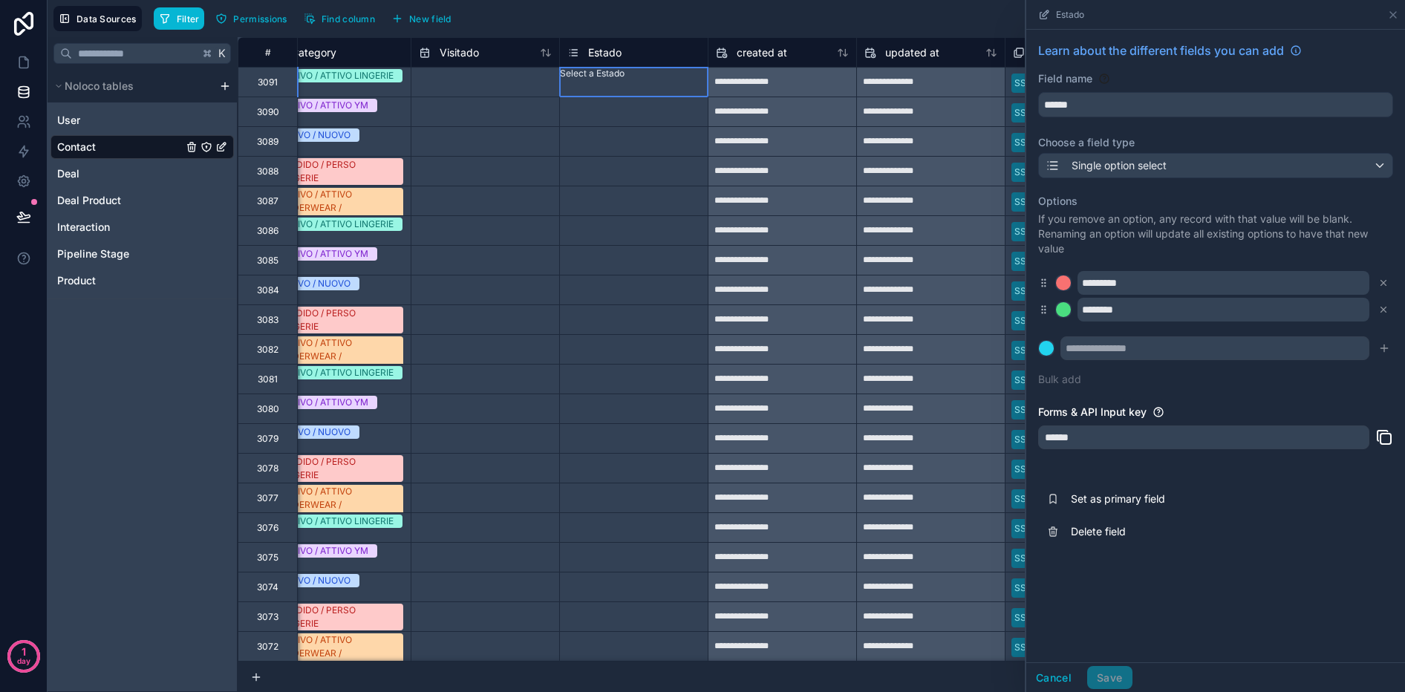
click at [664, 79] on div "Select a Estado" at bounding box center [634, 74] width 148 height 12
click at [684, 79] on div "Select a Estado" at bounding box center [634, 74] width 148 height 12
click at [613, 691] on div "Pendiente" at bounding box center [702, 701] width 1405 height 18
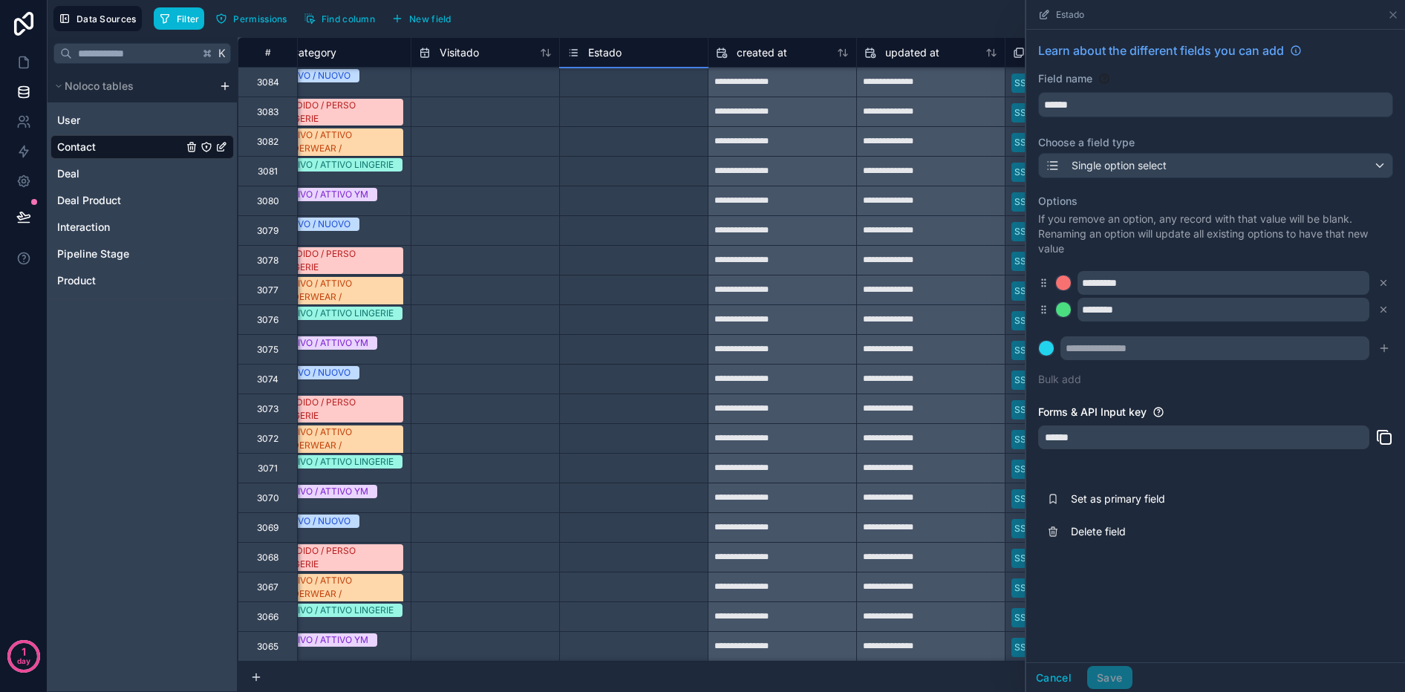
drag, startPoint x: 709, startPoint y: 97, endPoint x: 653, endPoint y: 552, distance: 457.9
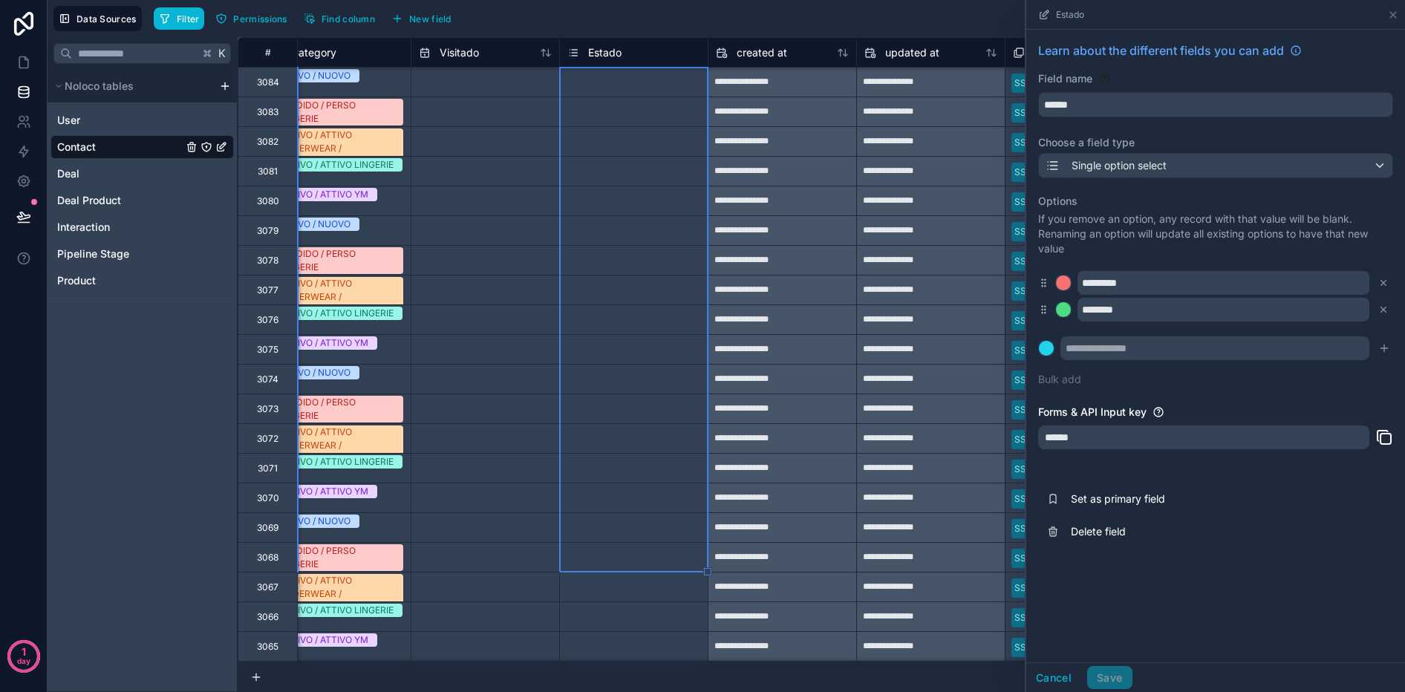
scroll to position [0, 1966]
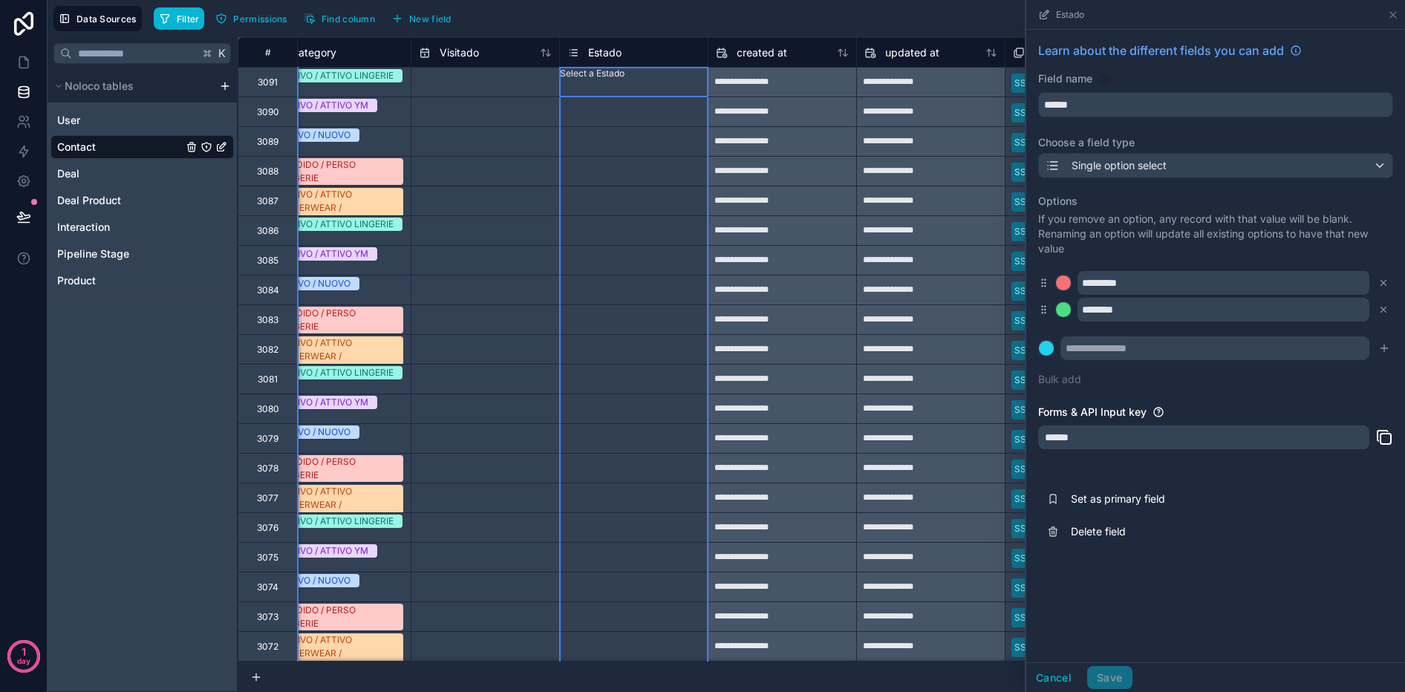
click at [607, 79] on div "Select a Estado" at bounding box center [634, 74] width 148 height 12
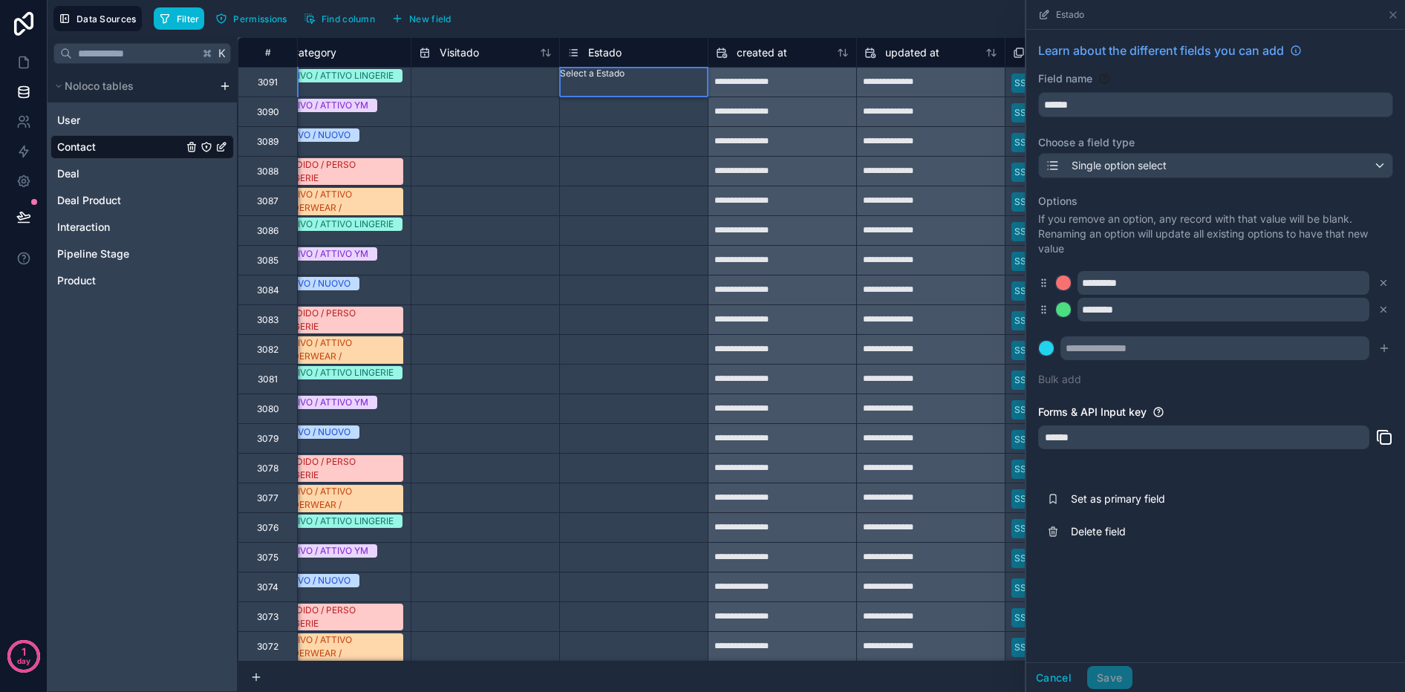
drag, startPoint x: 601, startPoint y: 124, endPoint x: 615, endPoint y: 123, distance: 14.1
click at [601, 691] on div "Pendiente" at bounding box center [702, 701] width 1405 height 18
drag, startPoint x: 619, startPoint y: 122, endPoint x: 615, endPoint y: 103, distance: 19.1
click at [619, 112] on div "Select a Estado" at bounding box center [634, 104] width 148 height 15
click at [606, 82] on div "Select a Estado" at bounding box center [634, 75] width 148 height 15
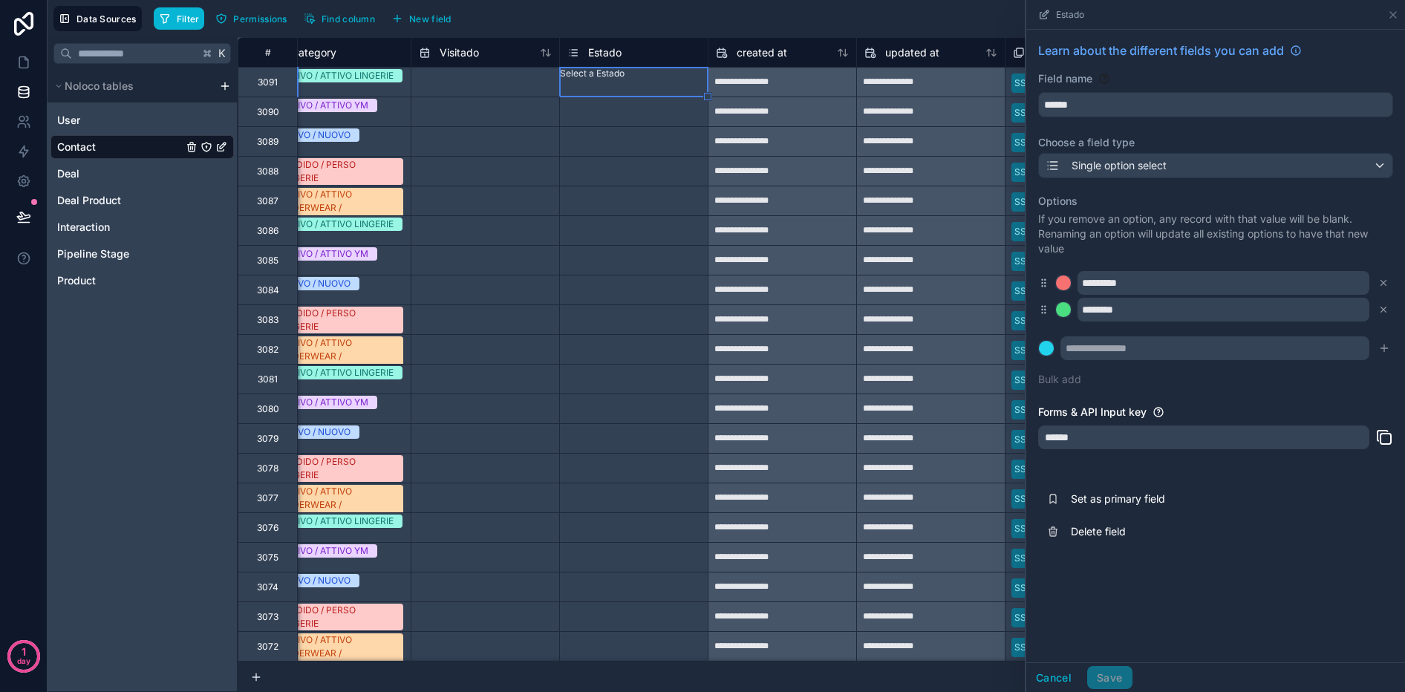
click at [611, 79] on div "Select a Estado" at bounding box center [634, 74] width 148 height 12
click at [605, 691] on div "Pendiente" at bounding box center [702, 701] width 1405 height 18
click at [1110, 673] on div "Cancel Save" at bounding box center [1079, 678] width 106 height 24
click at [1397, 19] on icon at bounding box center [1393, 15] width 12 height 12
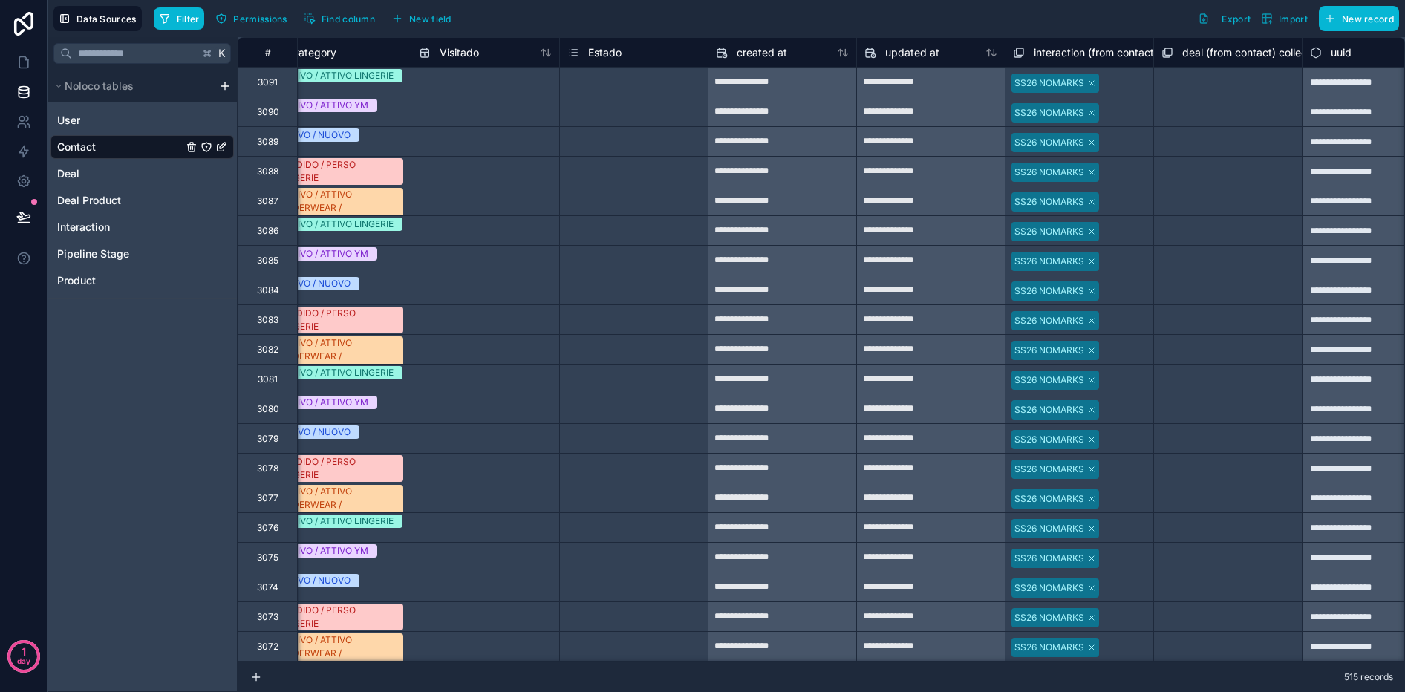
click at [588, 82] on div "Select a Estado" at bounding box center [634, 75] width 148 height 15
click at [614, 79] on div "Select a Estado" at bounding box center [634, 74] width 148 height 12
click at [608, 691] on div "Pendiente" at bounding box center [702, 701] width 1405 height 18
drag, startPoint x: 709, startPoint y: 95, endPoint x: 741, endPoint y: 604, distance: 509.8
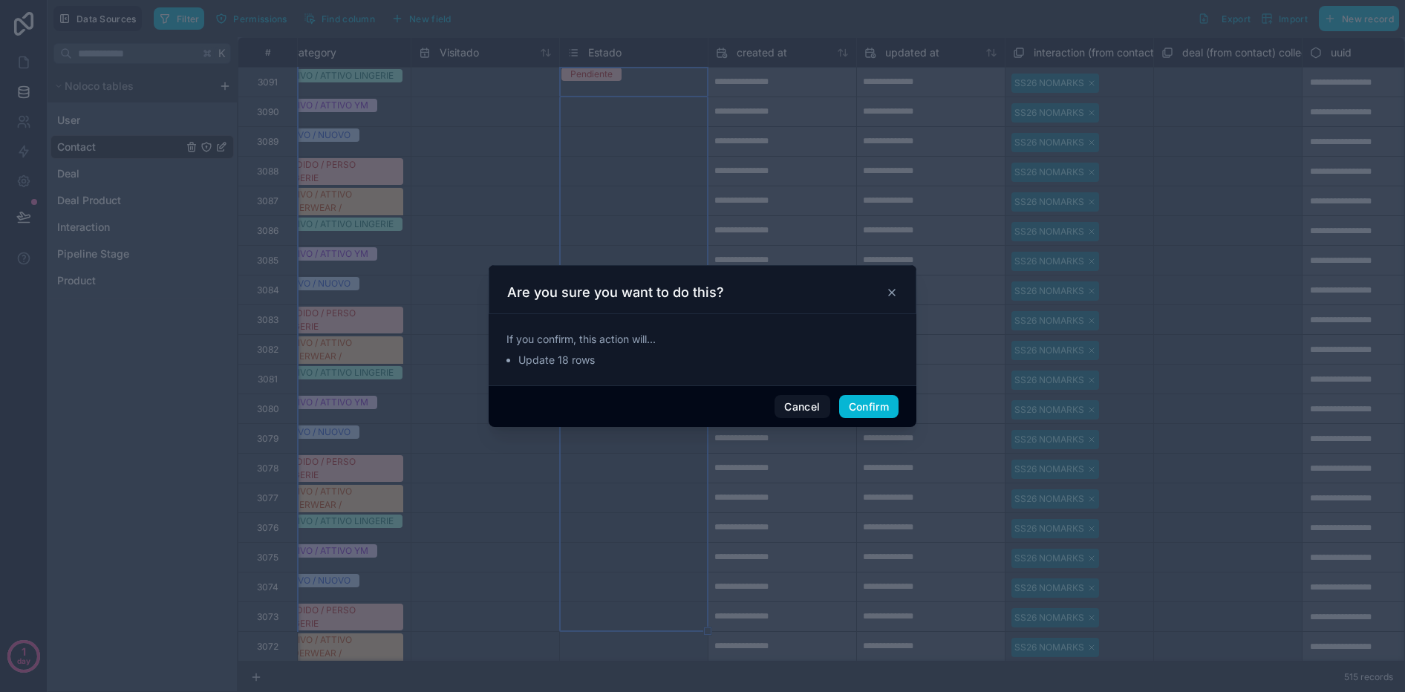
click at [860, 423] on div "Cancel Confirm" at bounding box center [703, 406] width 428 height 42
click at [856, 416] on button "Confirm" at bounding box center [868, 407] width 59 height 24
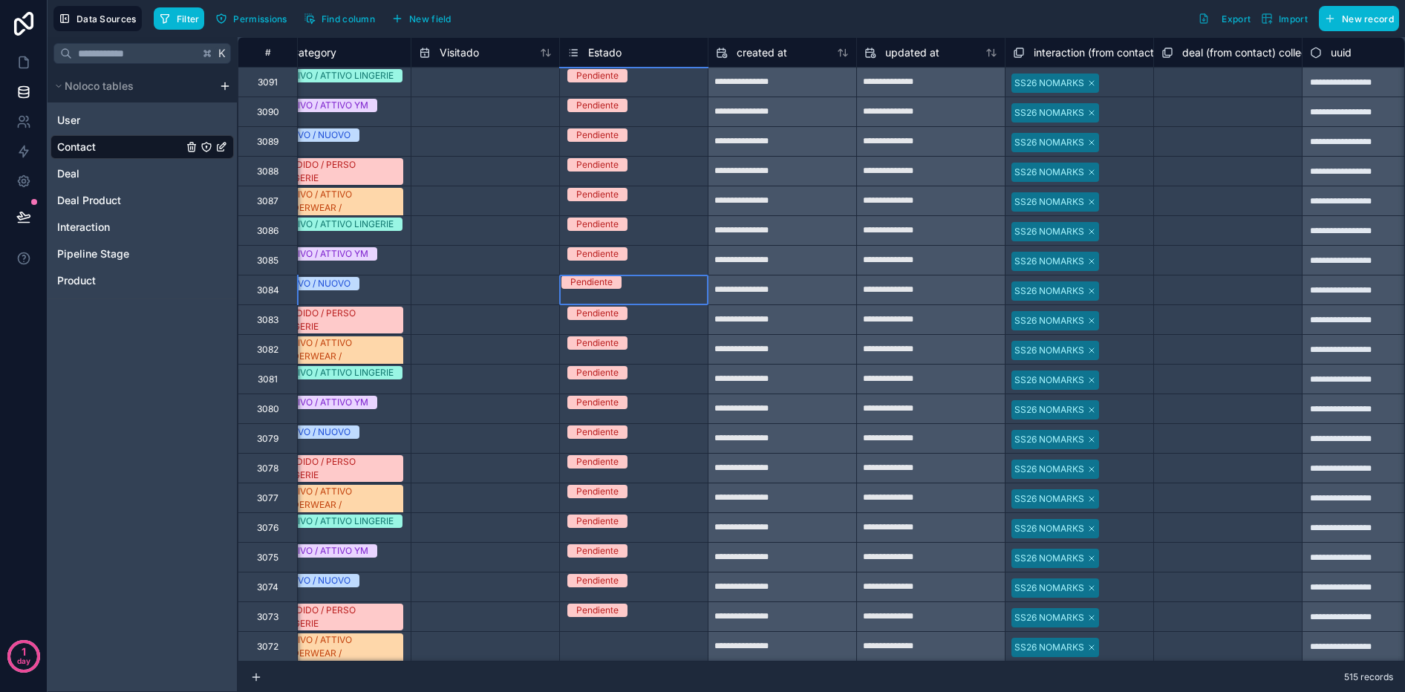
click at [669, 289] on div "Pendiente" at bounding box center [634, 282] width 148 height 13
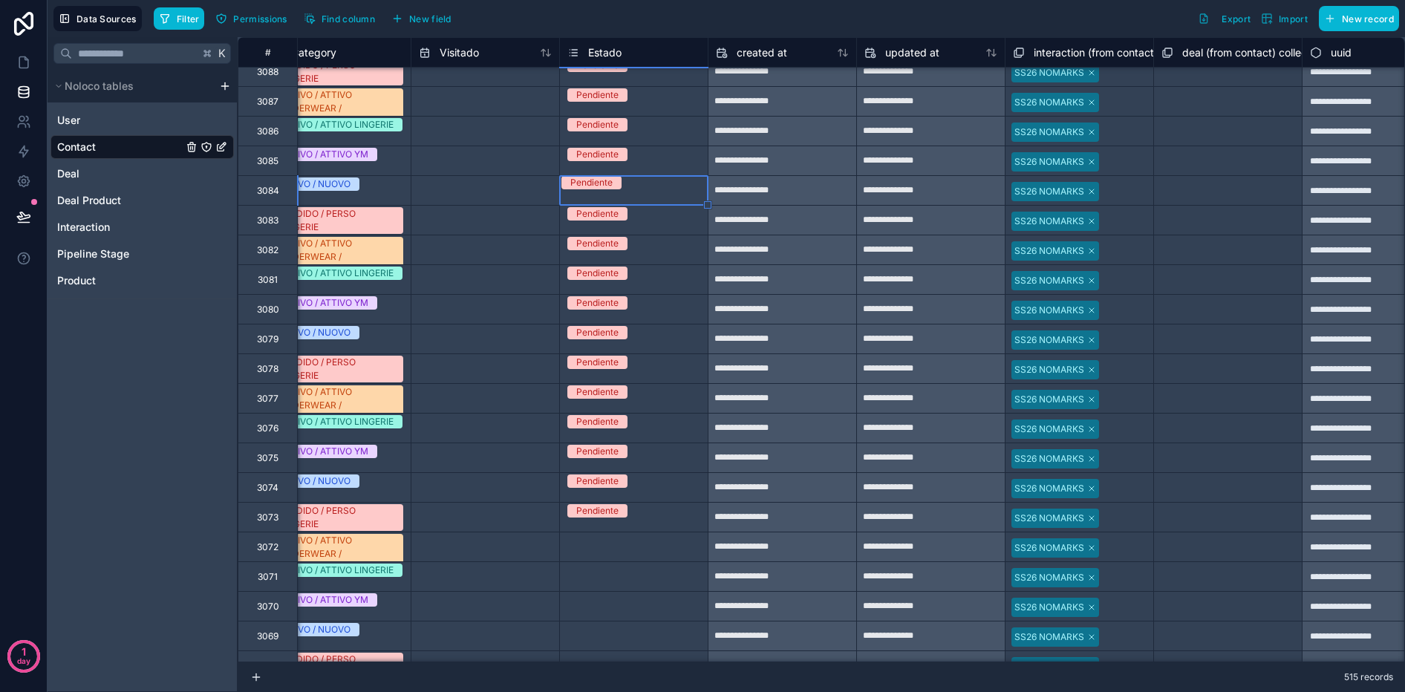
scroll to position [111, 1966]
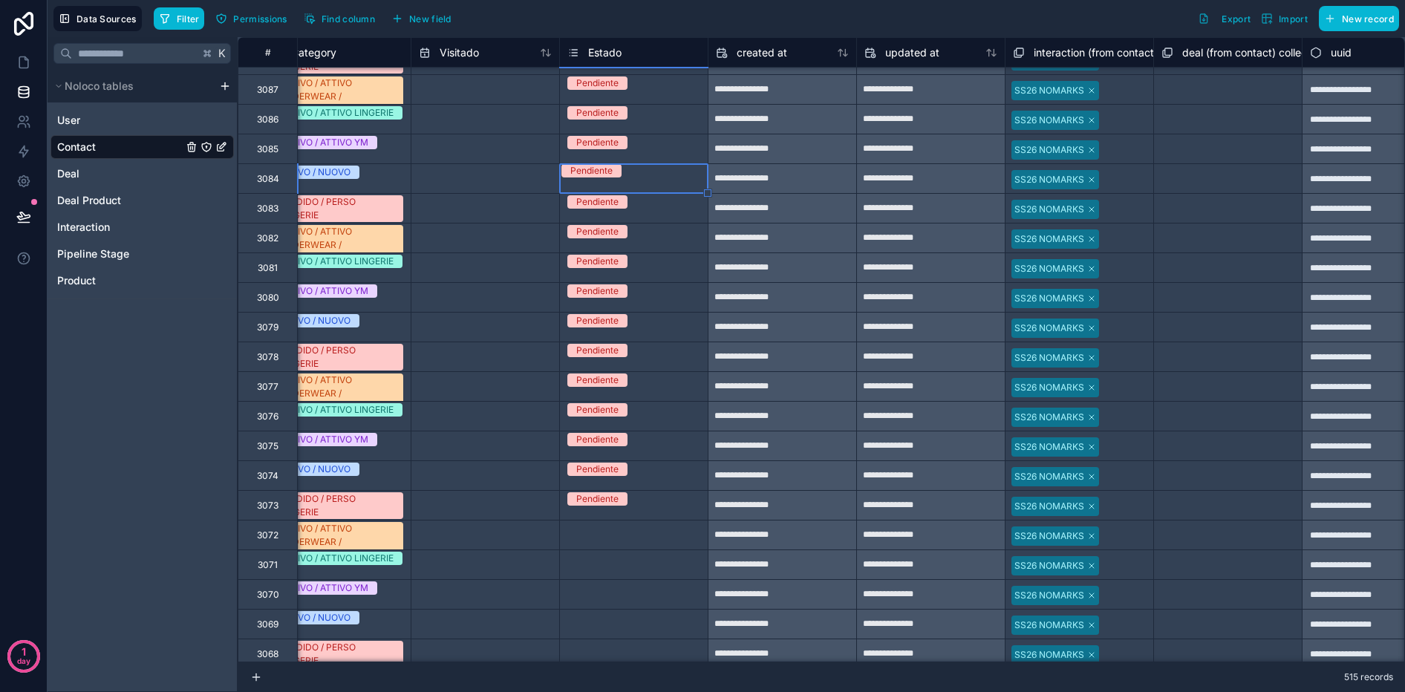
click at [629, 534] on div "Select a Estado" at bounding box center [599, 528] width 65 height 12
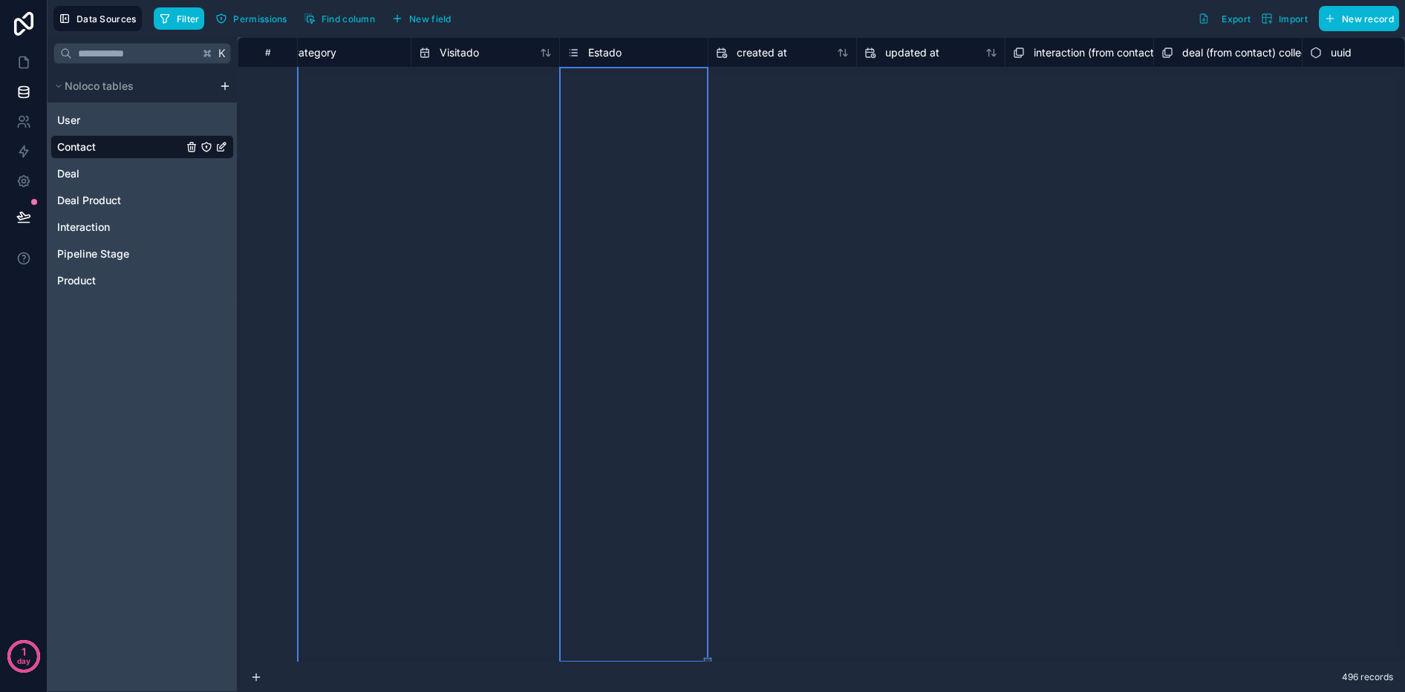
scroll to position [564, 1966]
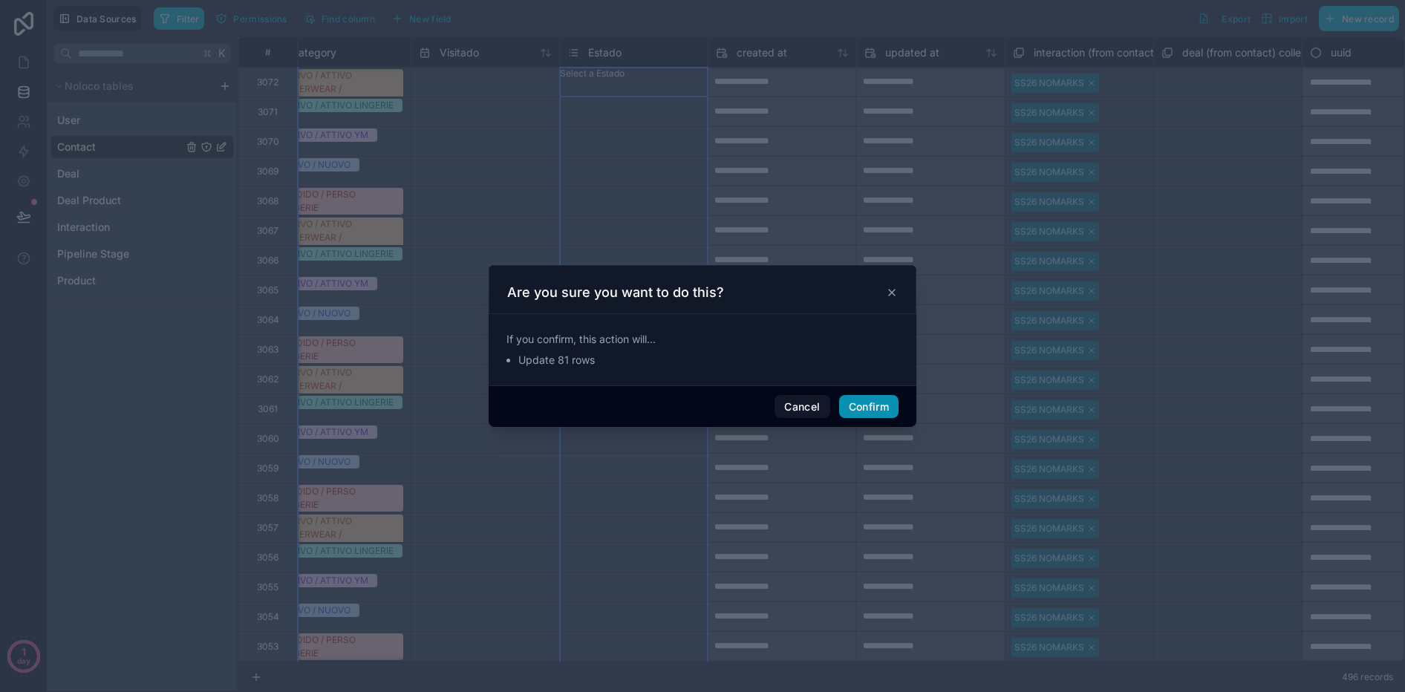
click at [877, 401] on button "Confirm" at bounding box center [868, 407] width 59 height 24
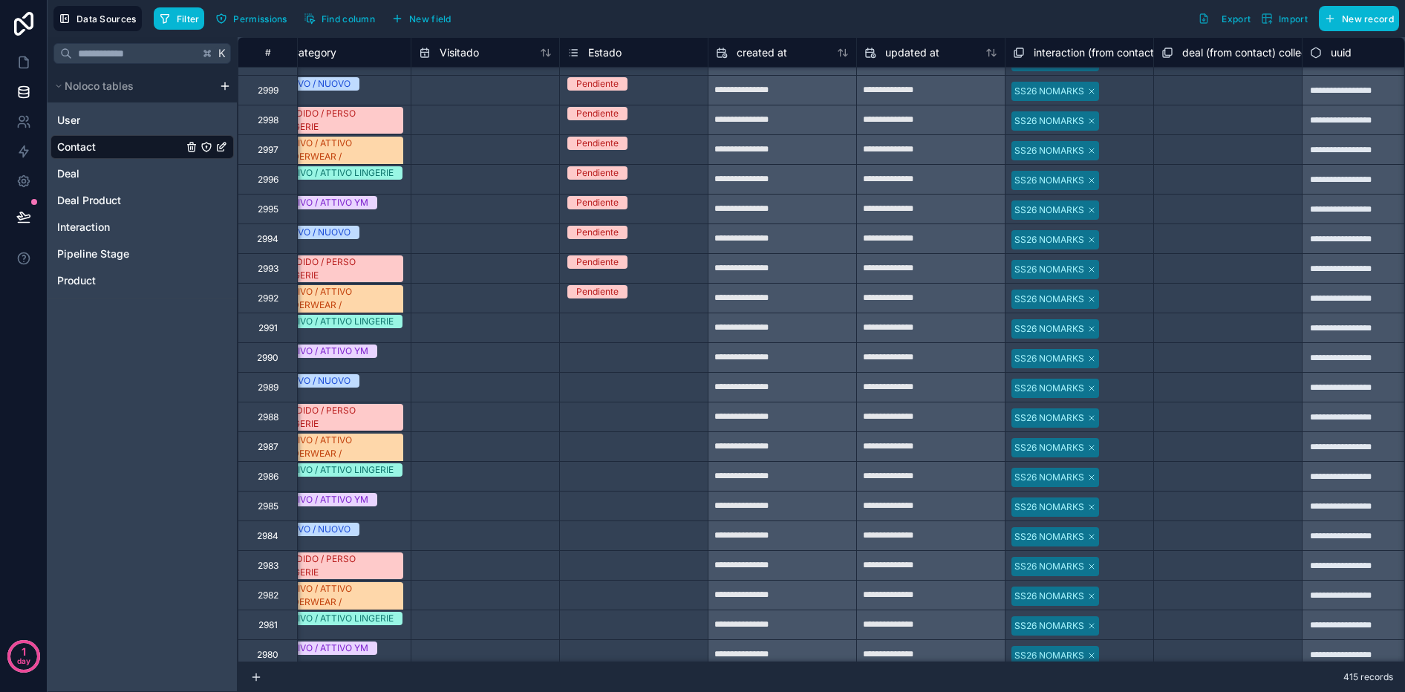
scroll to position [2621, 1966]
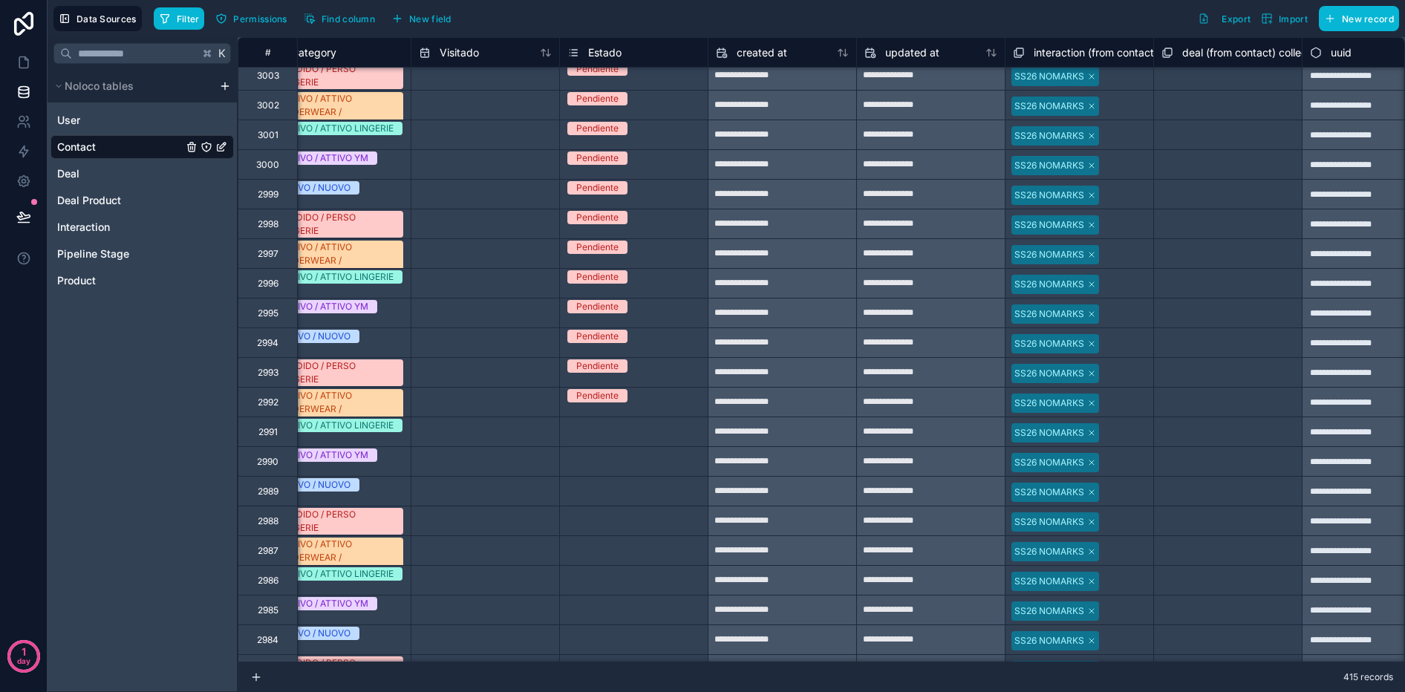
click at [602, 431] on div "Select a Estado" at bounding box center [599, 425] width 65 height 12
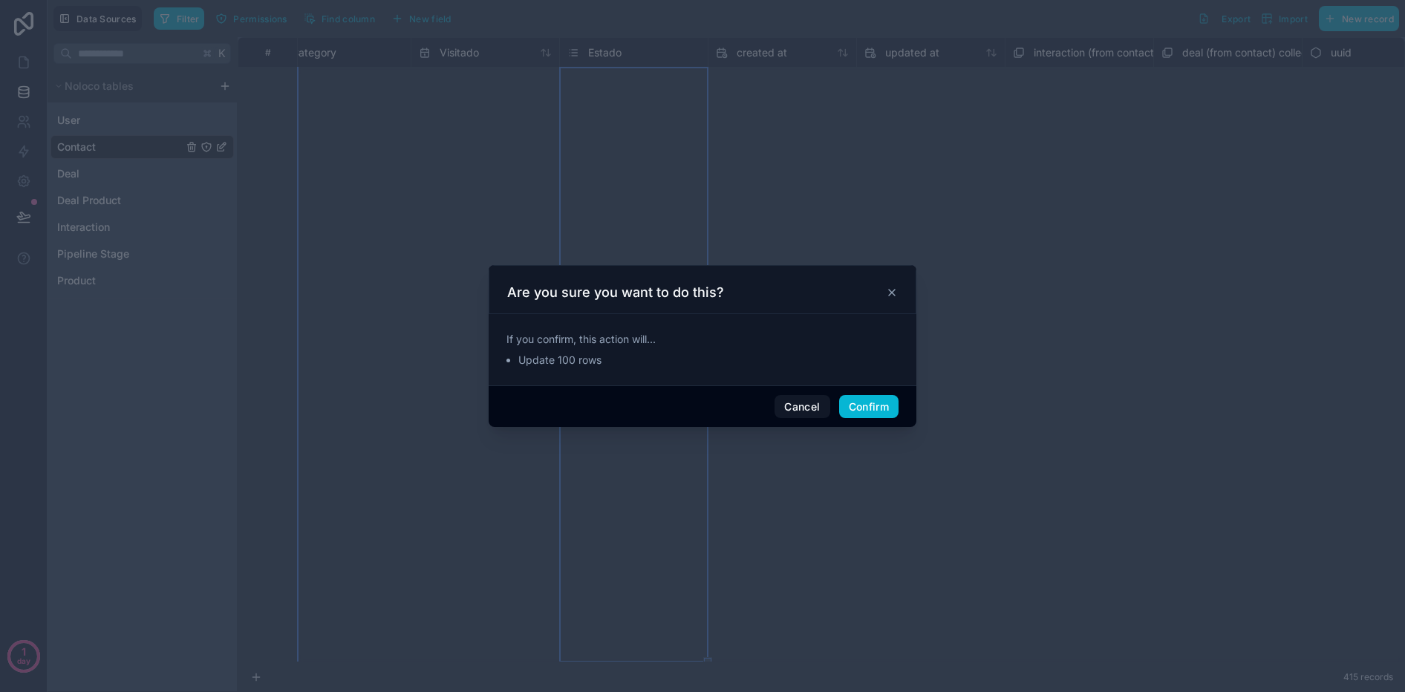
scroll to position [2971, 1966]
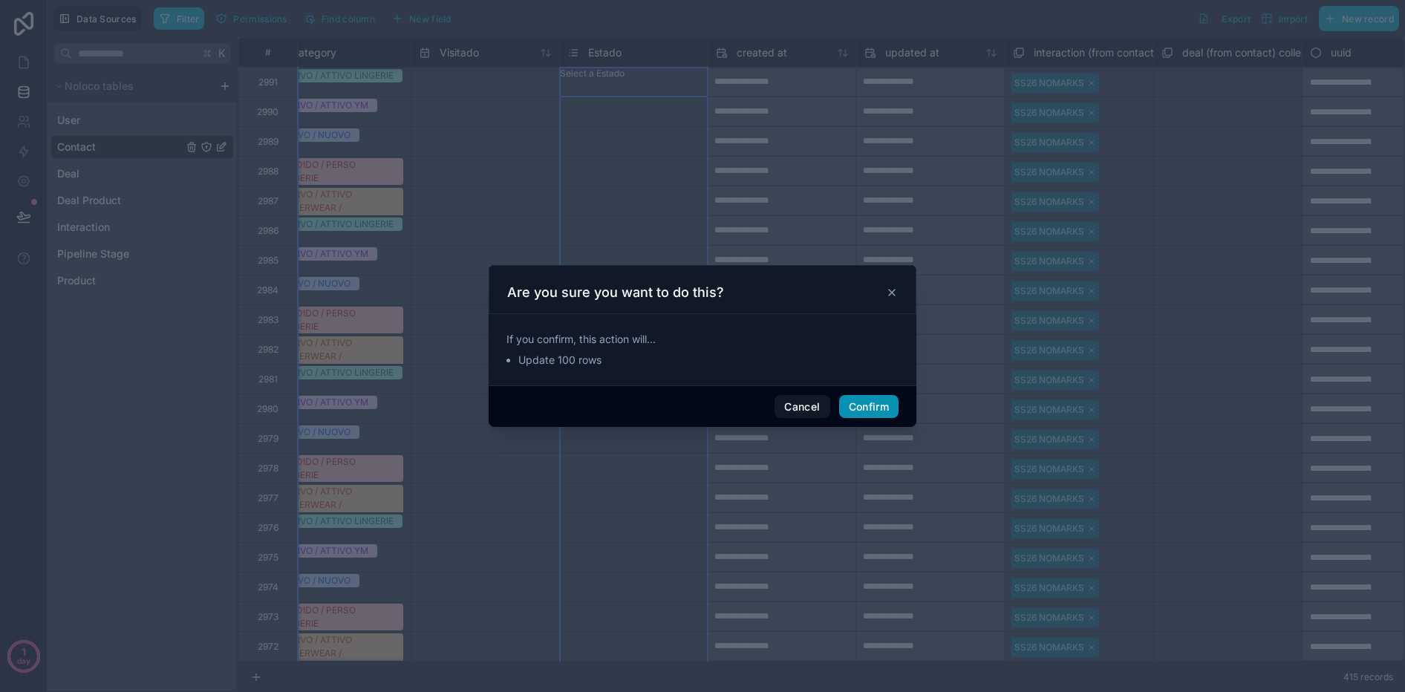
click at [869, 408] on button "Confirm" at bounding box center [868, 407] width 59 height 24
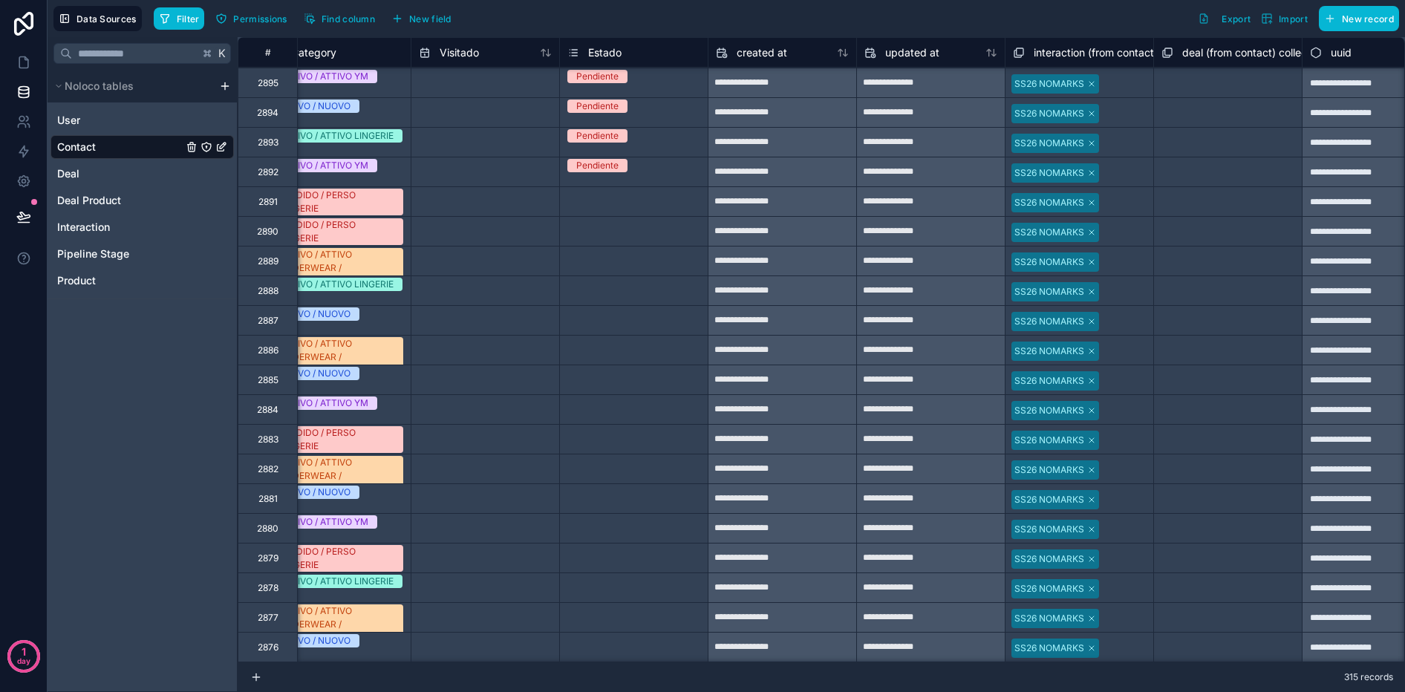
scroll to position [5736, 1966]
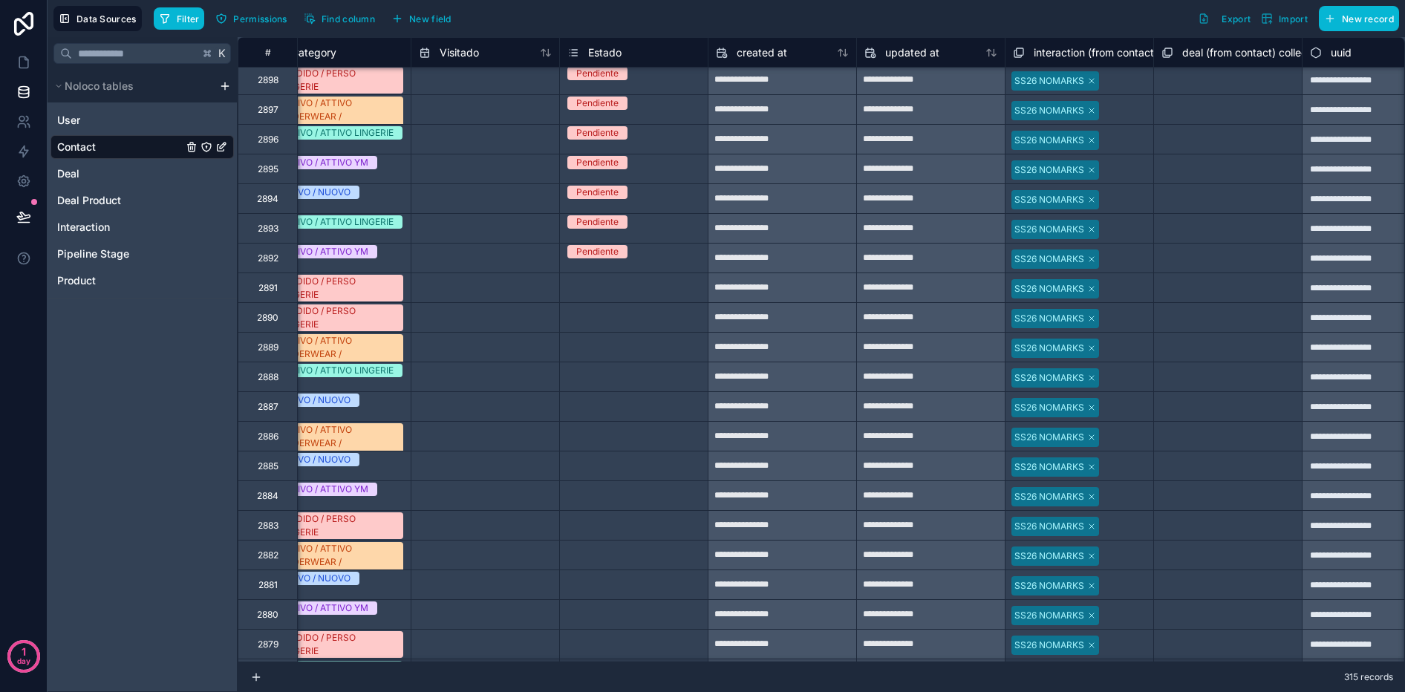
click at [668, 260] on div "Pendiente" at bounding box center [634, 252] width 148 height 16
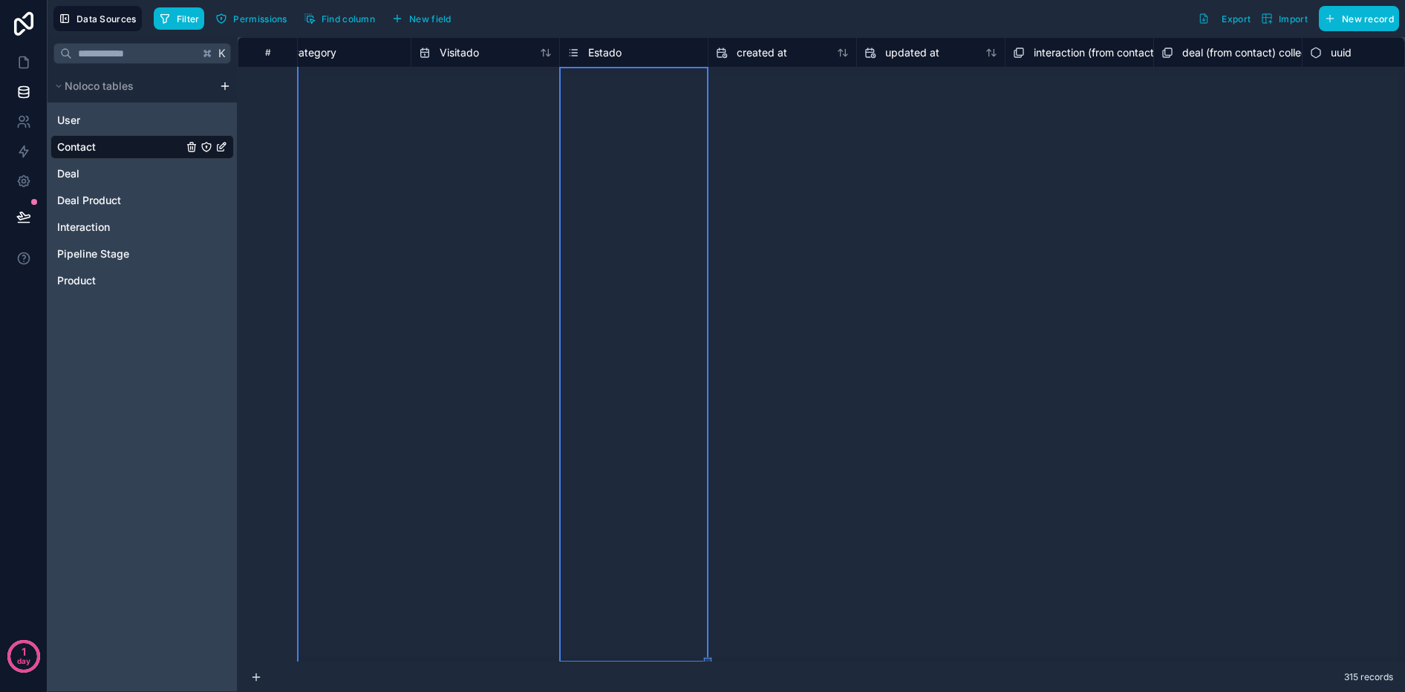
scroll to position [5912, 1966]
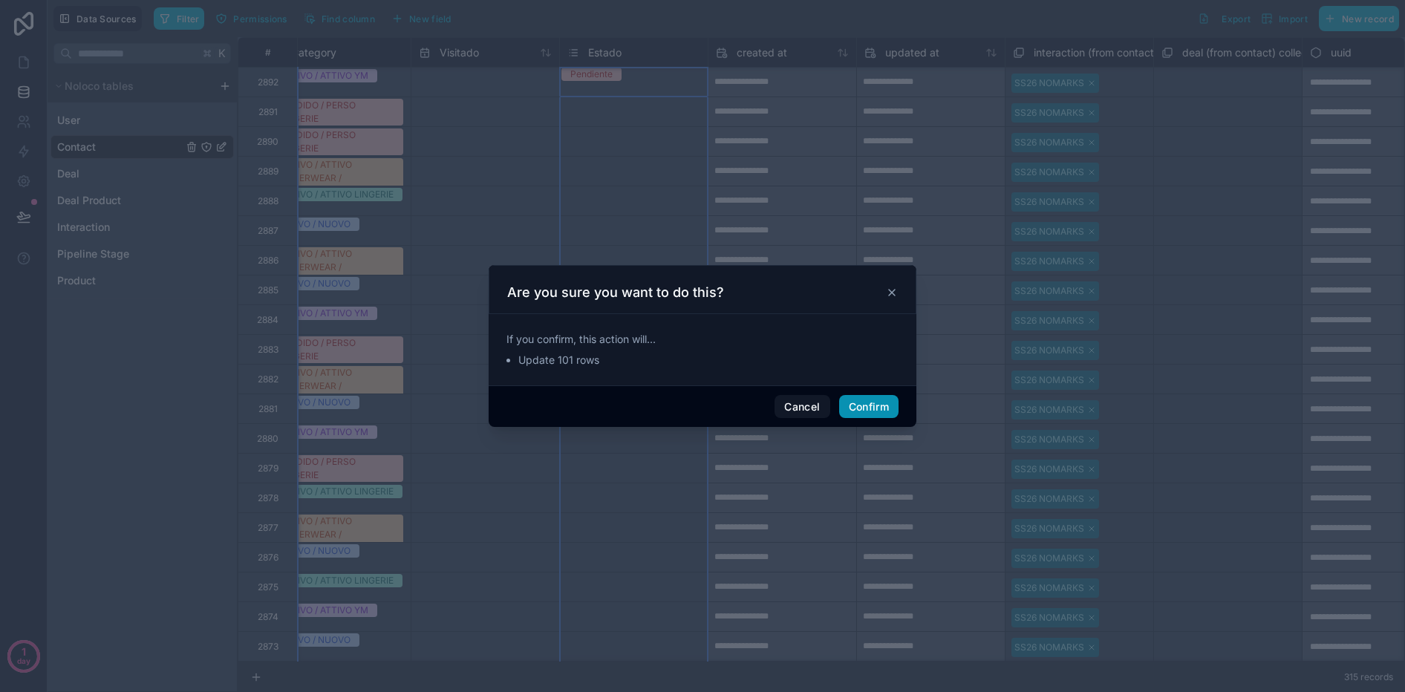
click at [864, 401] on button "Confirm" at bounding box center [868, 407] width 59 height 24
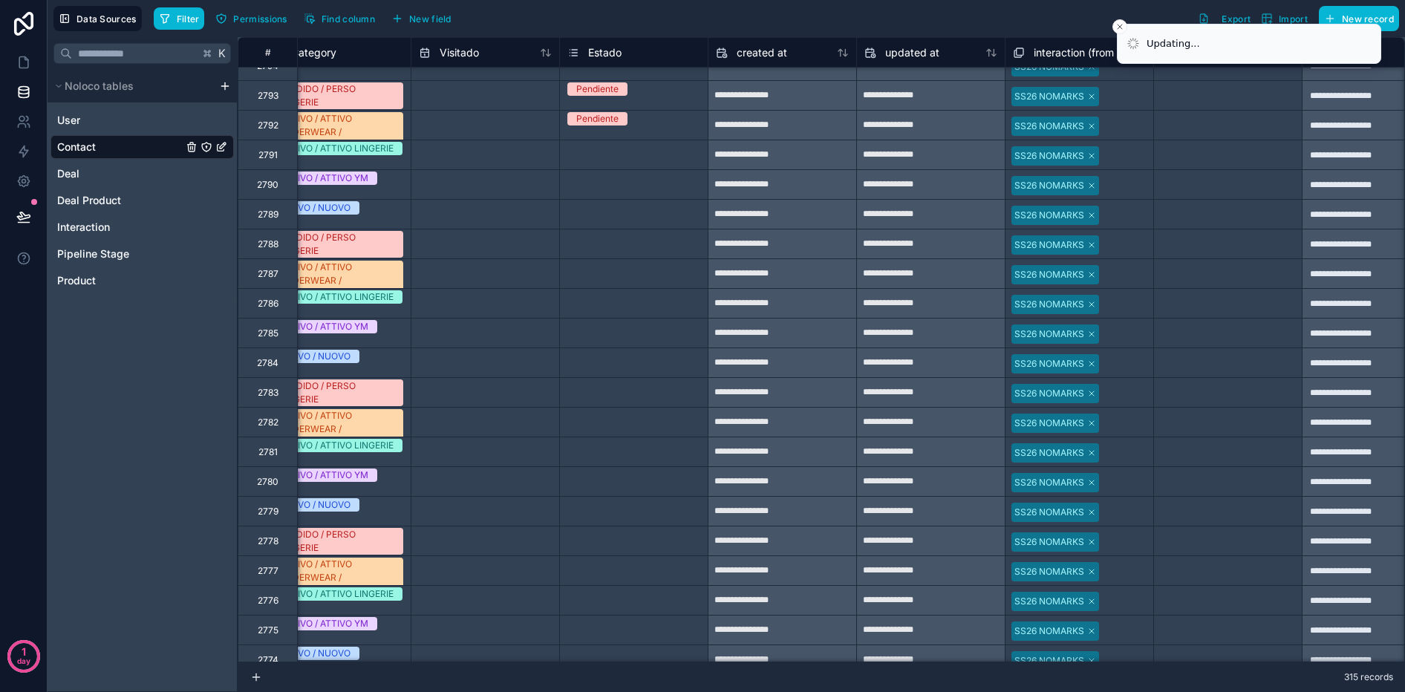
scroll to position [8819, 1966]
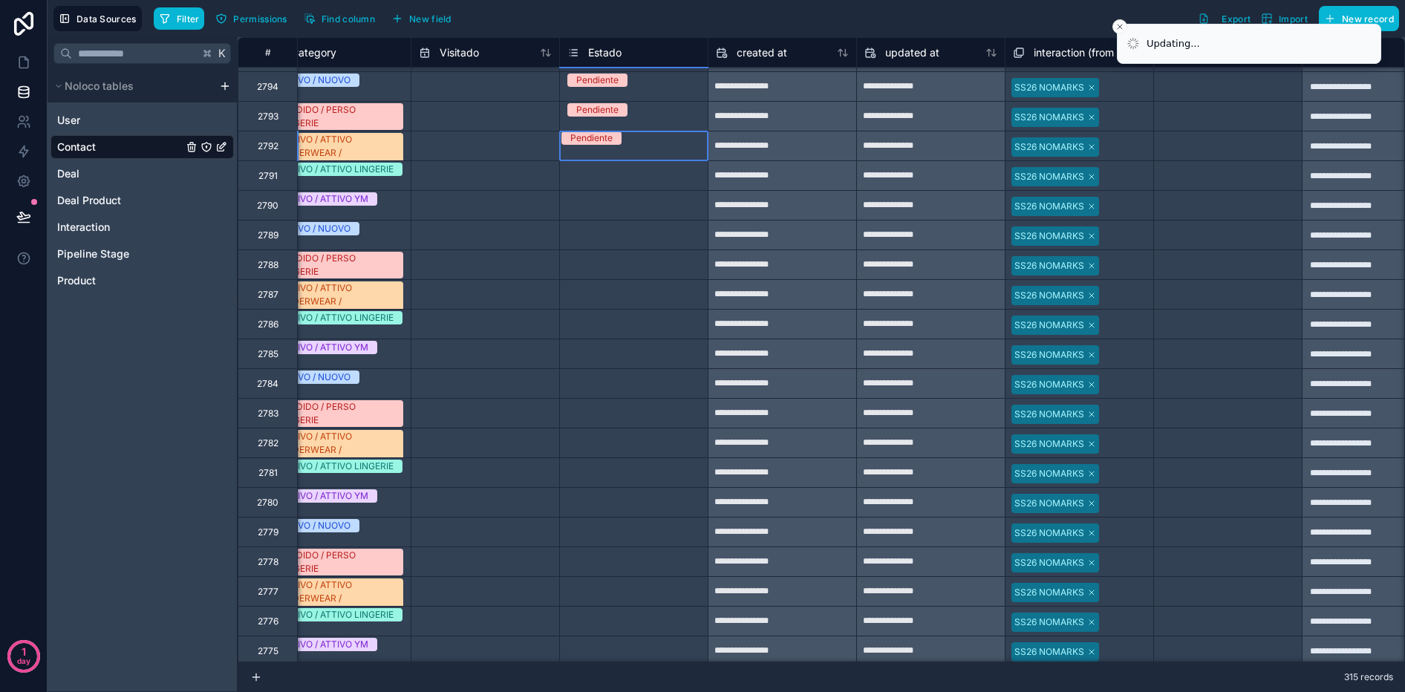
click at [661, 143] on div "Pendiente" at bounding box center [634, 137] width 148 height 13
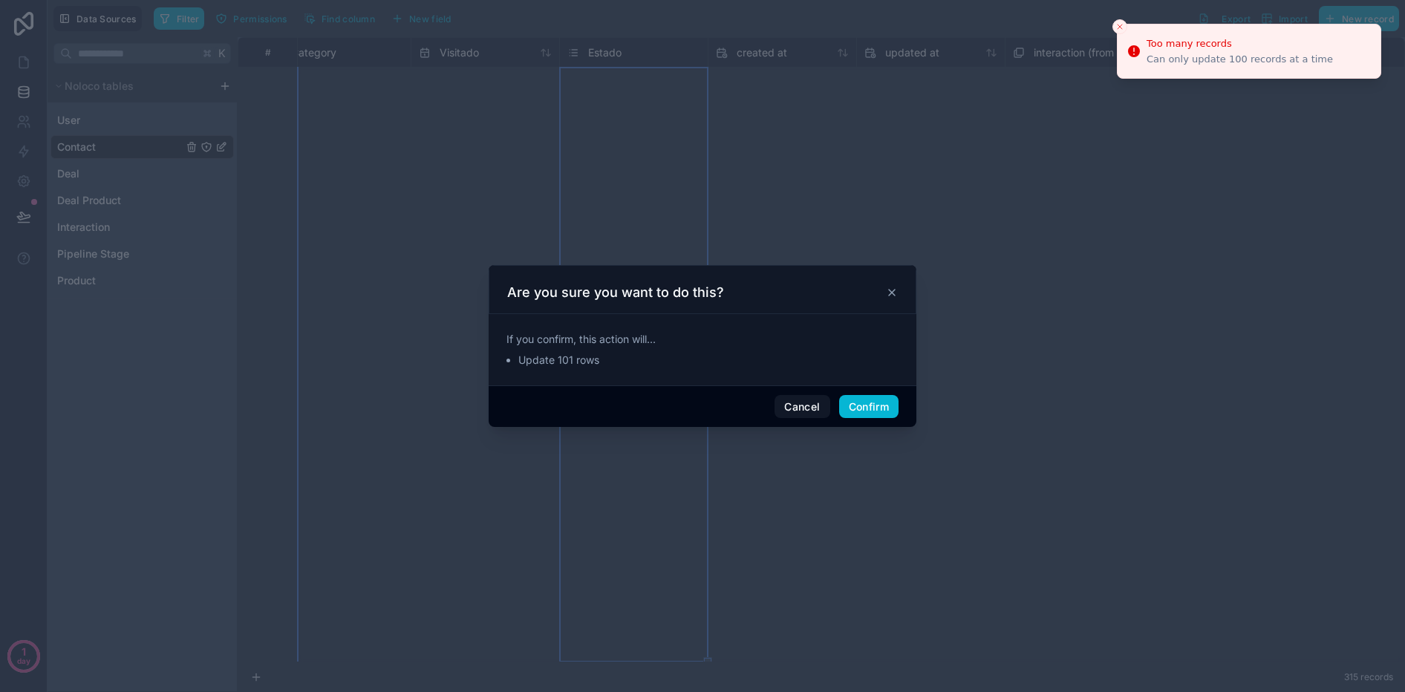
scroll to position [8883, 1966]
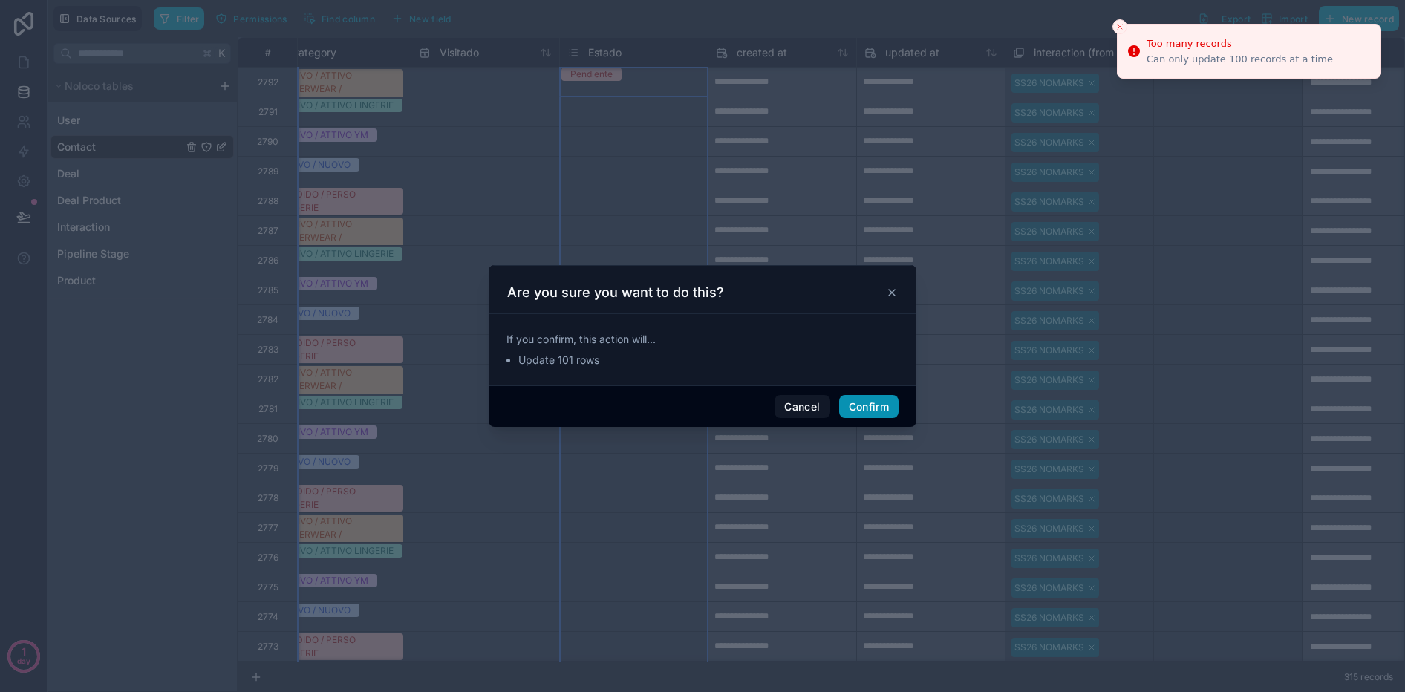
click at [858, 413] on button "Confirm" at bounding box center [868, 407] width 59 height 24
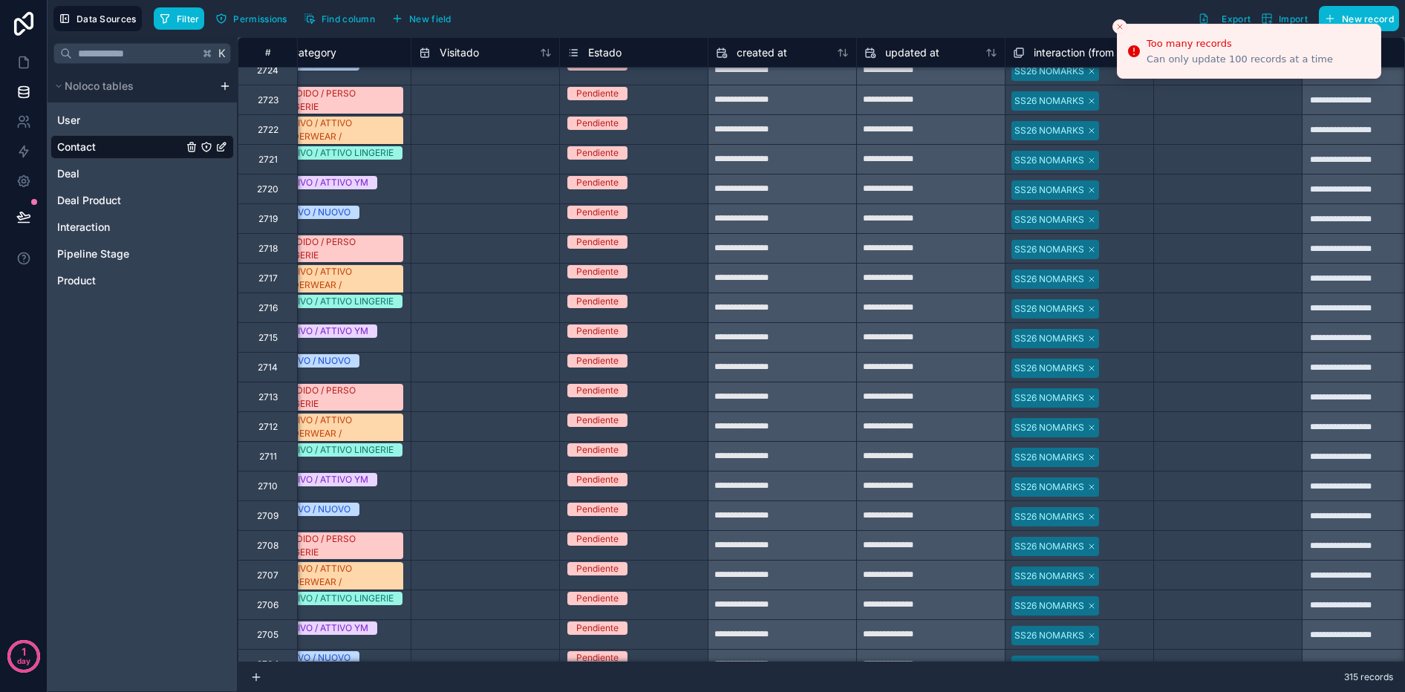
scroll to position [11180, 1966]
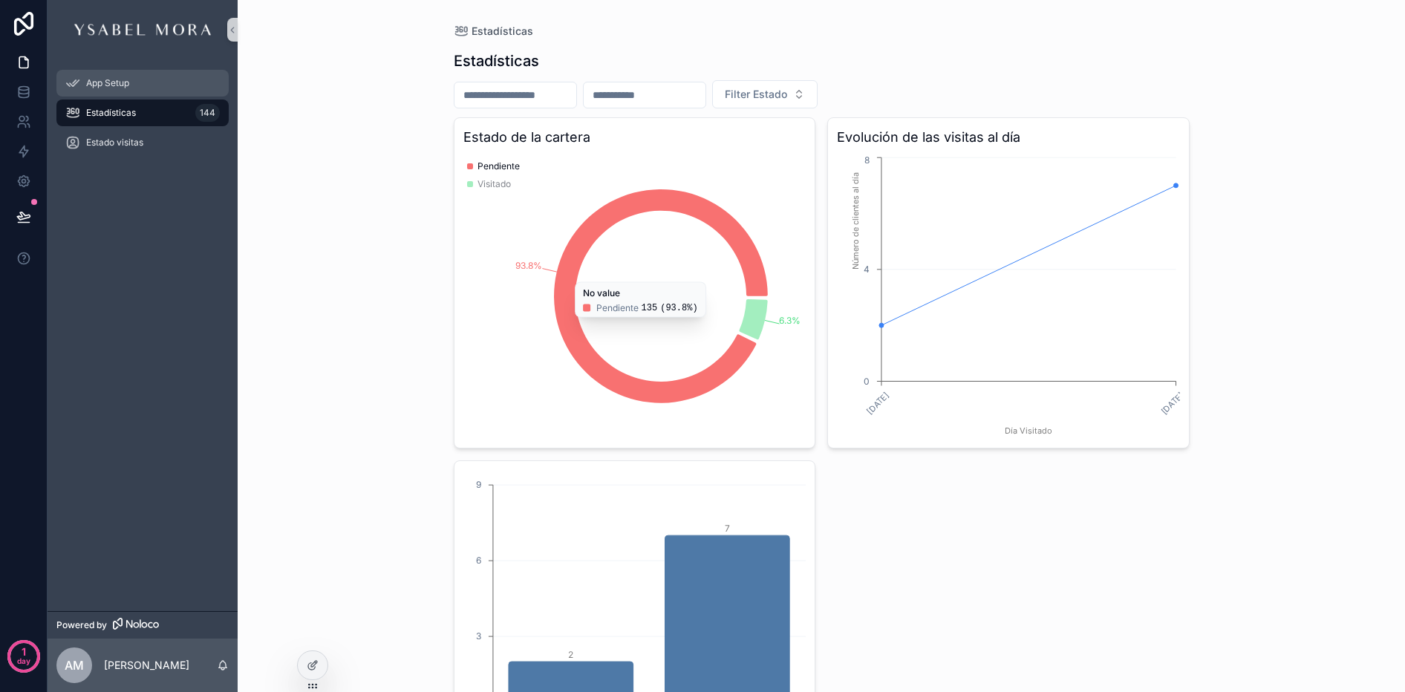
click at [116, 75] on div "App Setup" at bounding box center [142, 83] width 154 height 24
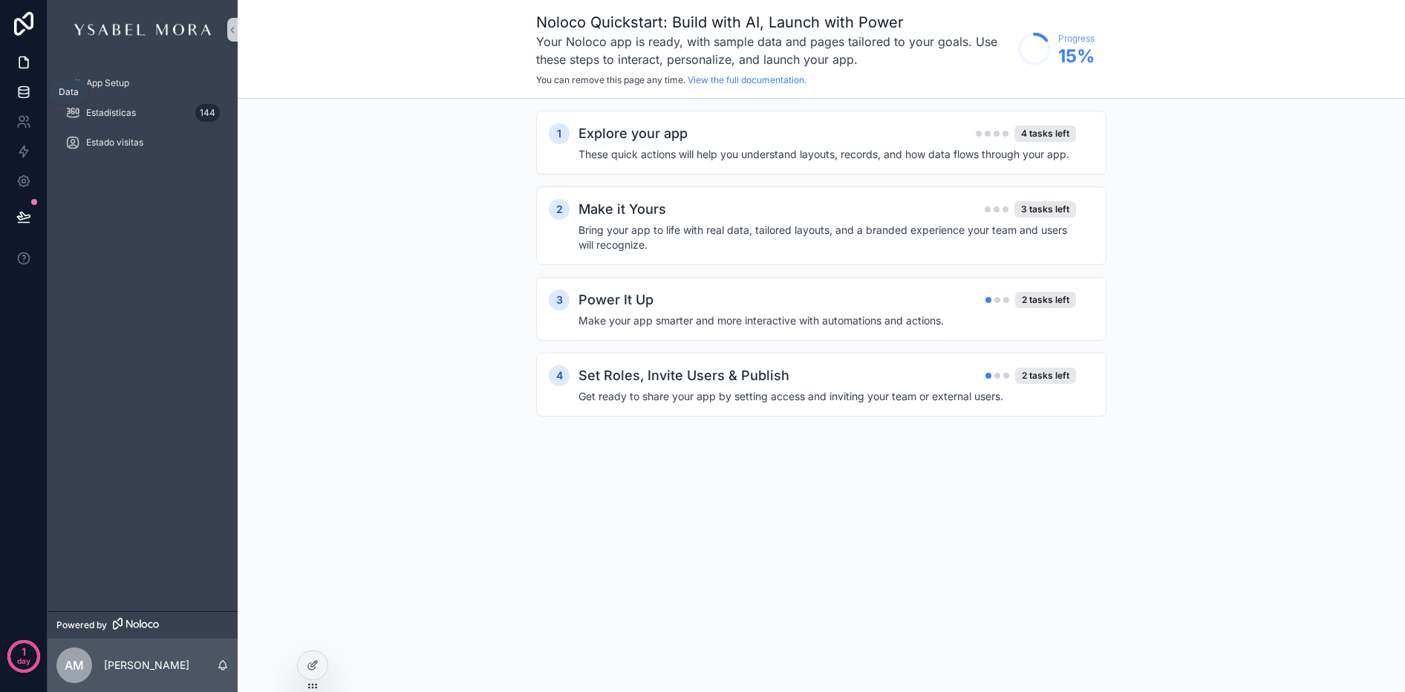
click at [36, 82] on link at bounding box center [23, 92] width 47 height 30
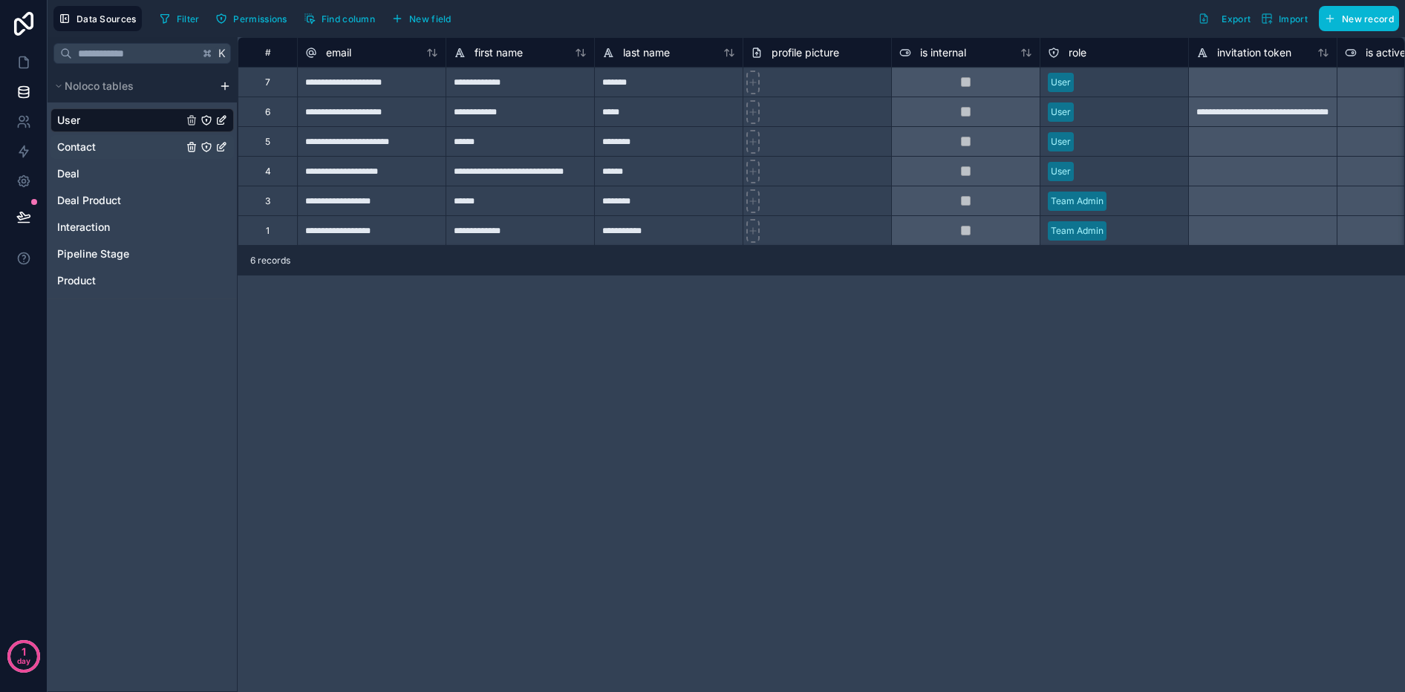
click at [87, 154] on div "Contact" at bounding box center [142, 147] width 183 height 24
click at [96, 144] on link "Contact" at bounding box center [120, 147] width 126 height 15
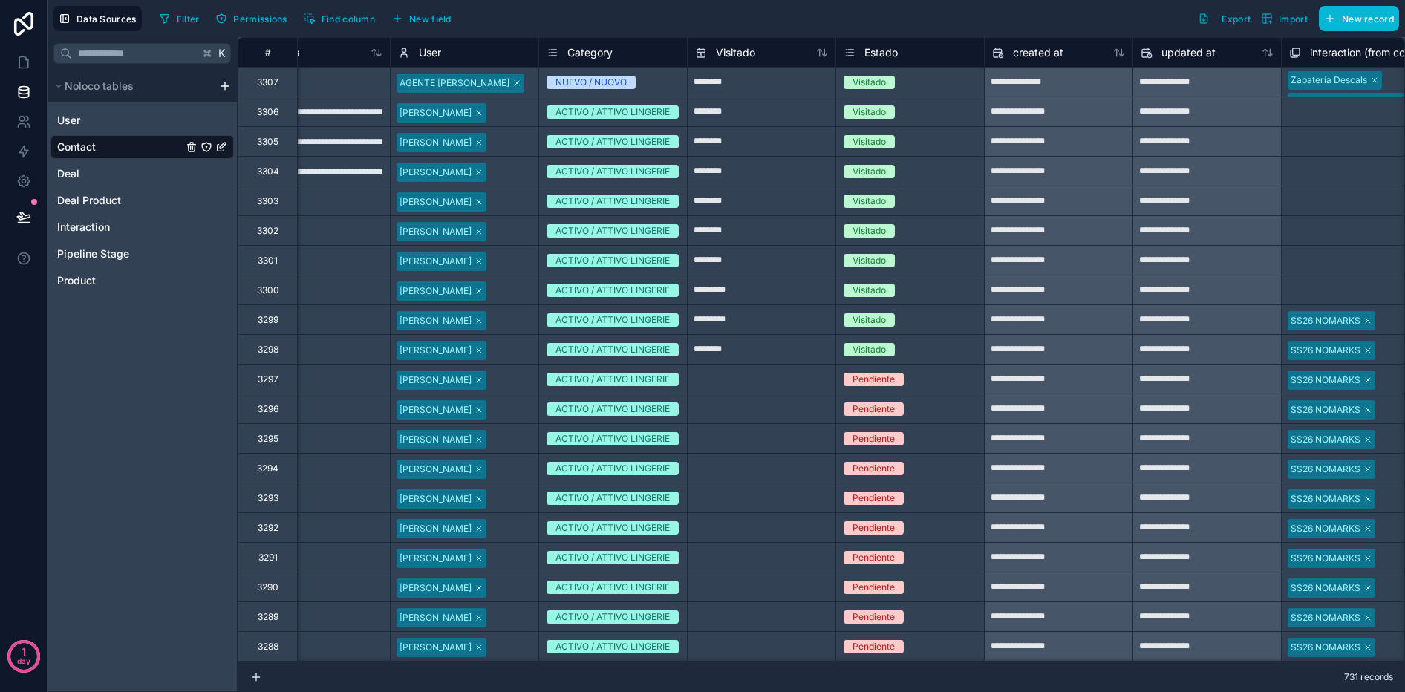
scroll to position [0, 1738]
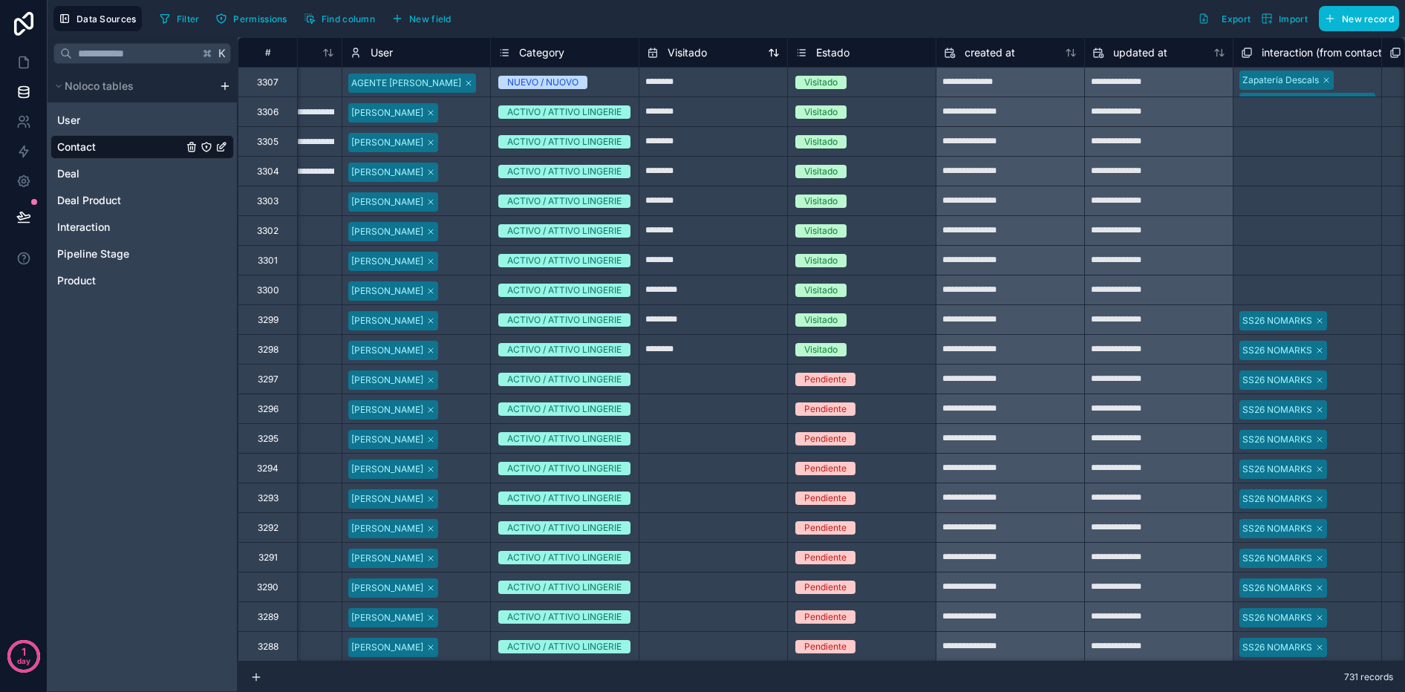
click at [777, 55] on icon at bounding box center [777, 52] width 4 height 7
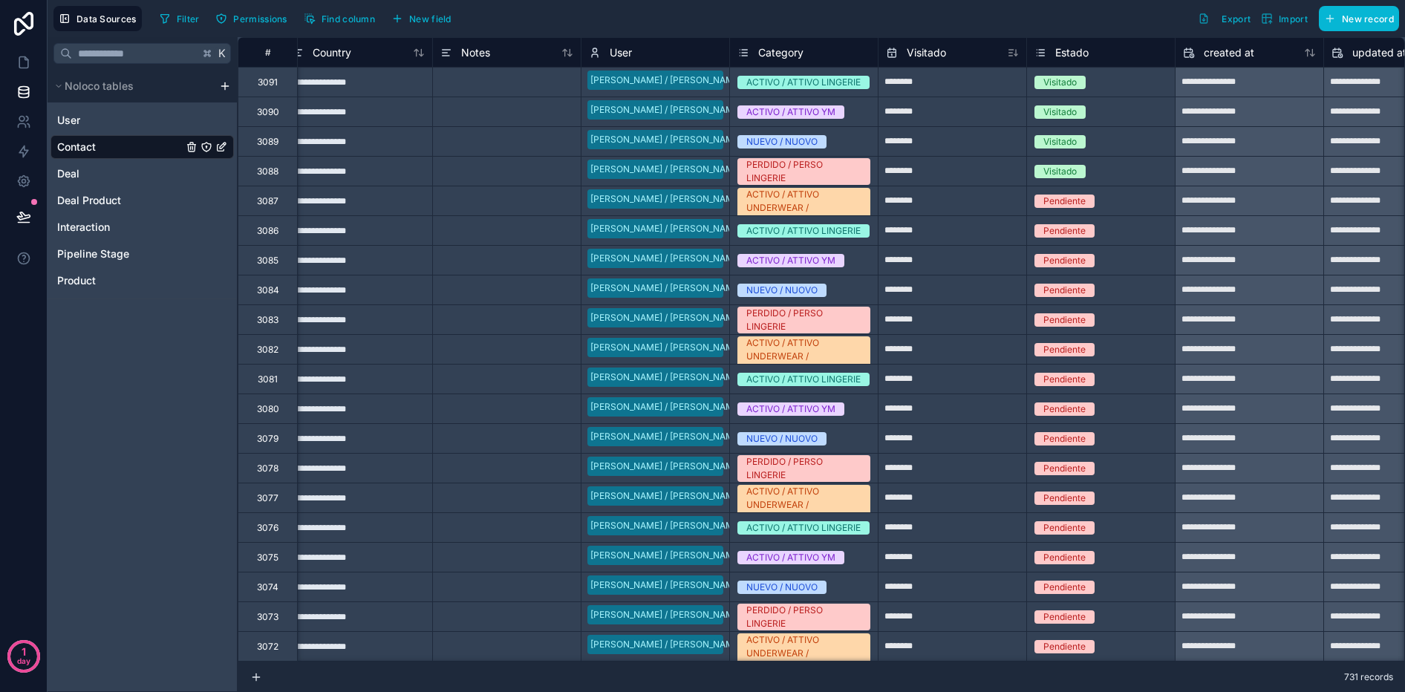
scroll to position [0, 1522]
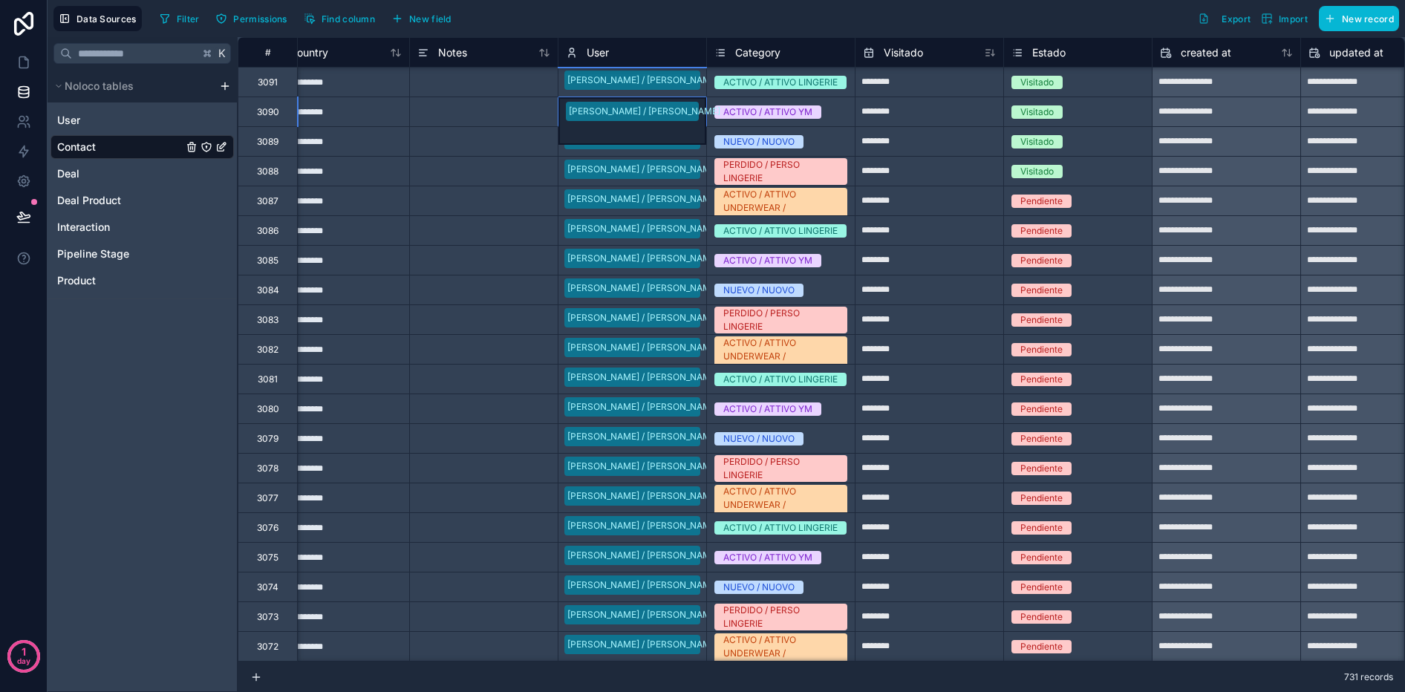
click at [700, 97] on div "[PERSON_NAME] / [PERSON_NAME]" at bounding box center [632, 121] width 148 height 48
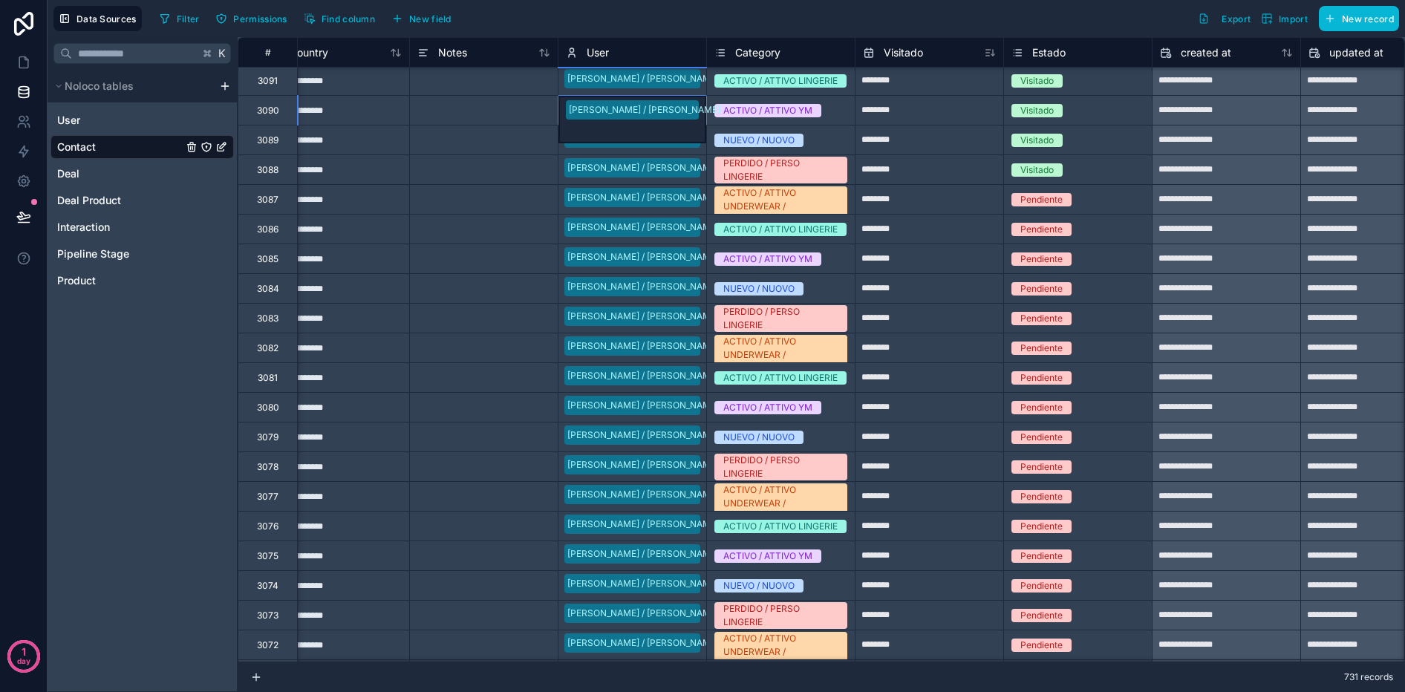
scroll to position [0, 0]
click at [701, 93] on div "[PERSON_NAME] / [PERSON_NAME]" at bounding box center [632, 90] width 148 height 48
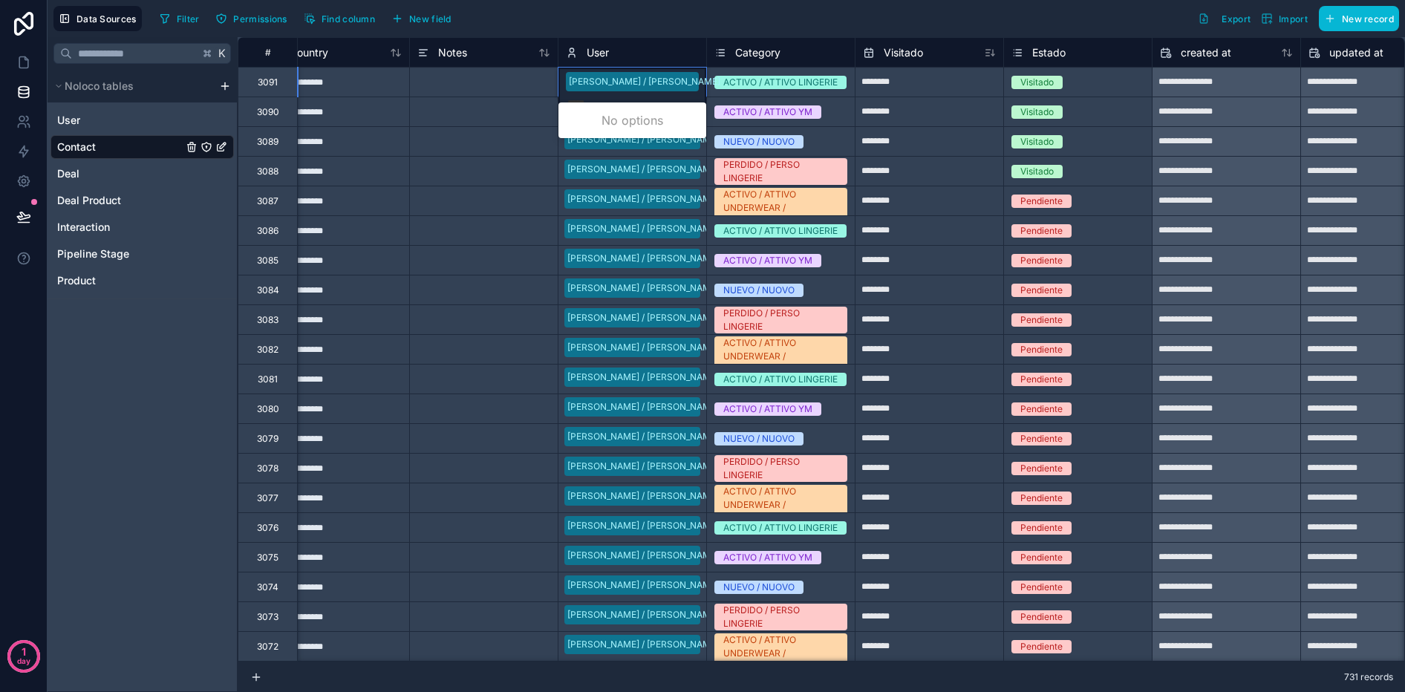
click at [526, 85] on div at bounding box center [483, 82] width 149 height 30
click at [613, 87] on div "ADRIÁN OCHOA CALVO / GUILLERMO Blanco *****" at bounding box center [632, 92] width 148 height 48
type input "*****"
click at [469, 113] on div at bounding box center [483, 112] width 149 height 30
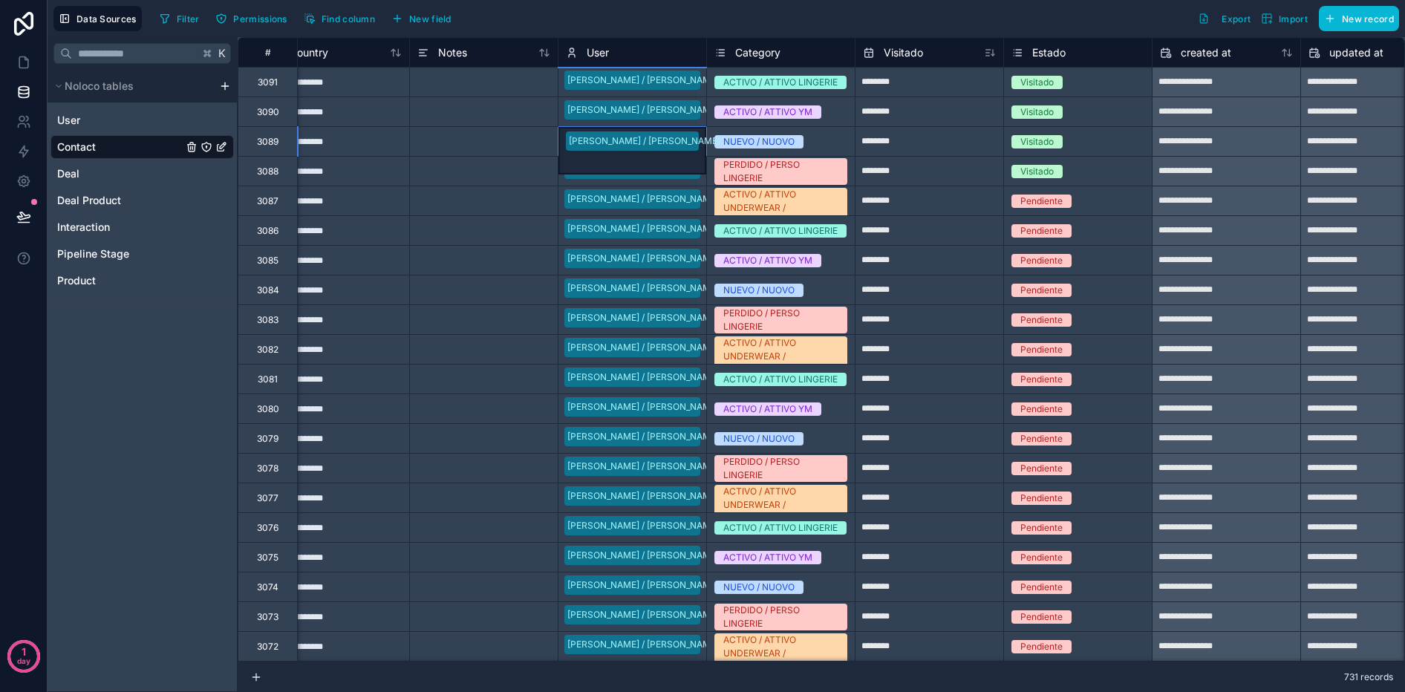
click at [593, 154] on div "ADRIÁN OCHOA CALVO / GUILLERMO Blanco" at bounding box center [632, 151] width 148 height 48
click at [925, 268] on input "********" at bounding box center [930, 261] width 148 height 24
select select "****"
select select "*"
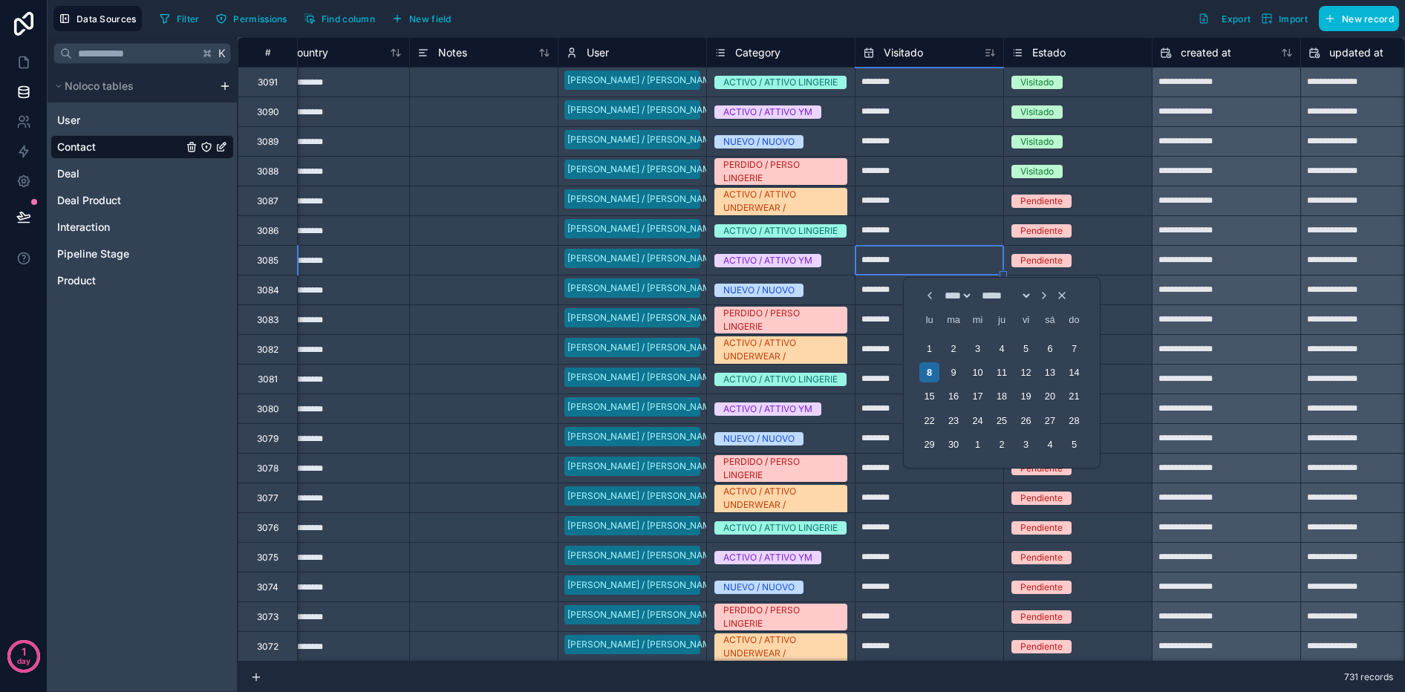
click at [885, 215] on div "********" at bounding box center [929, 230] width 149 height 30
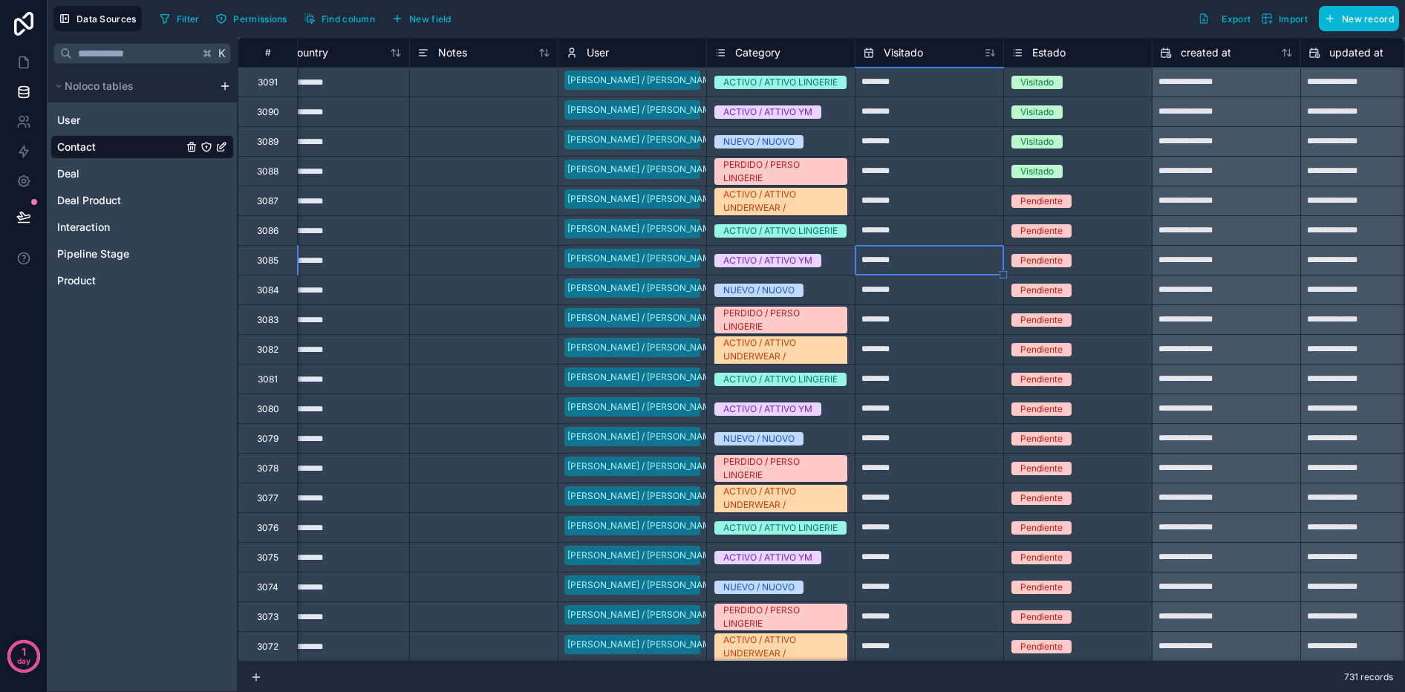
click at [907, 209] on input "********" at bounding box center [930, 201] width 148 height 24
select select "****"
select select "*"
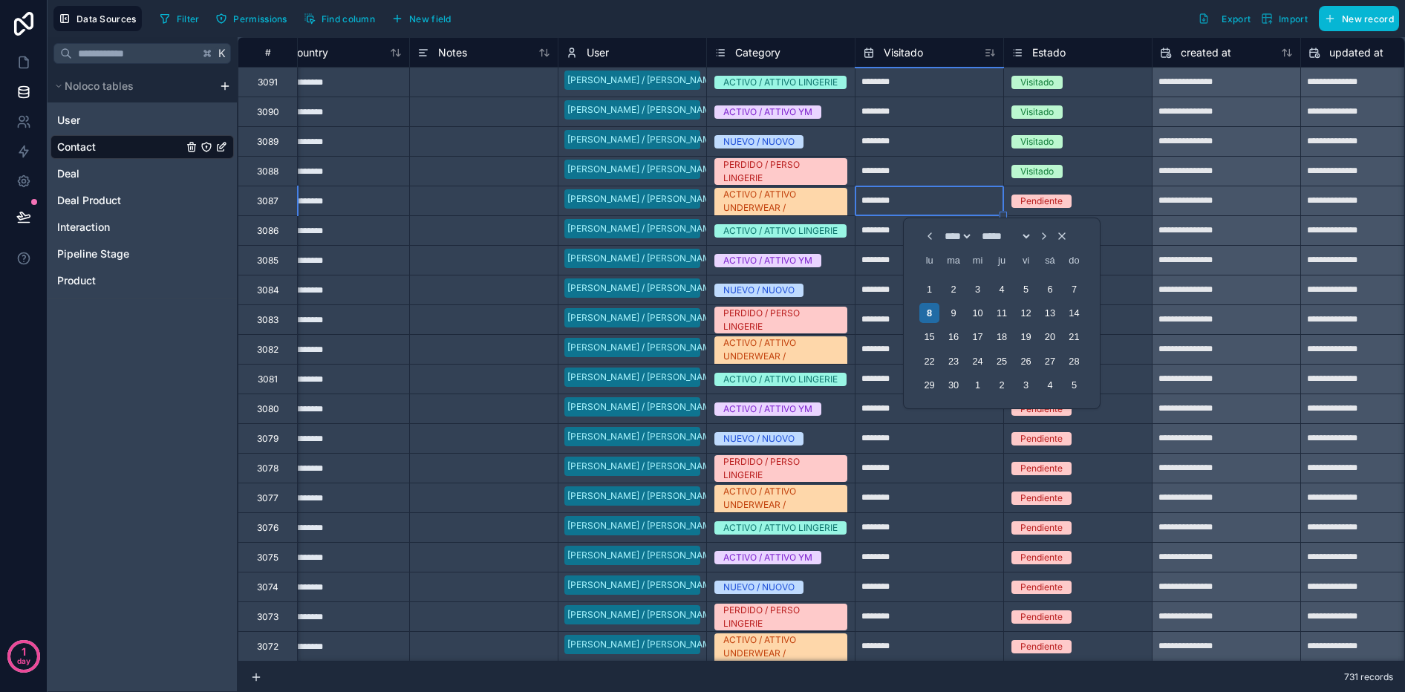
click at [1121, 213] on div "Pendiente" at bounding box center [1078, 200] width 148 height 29
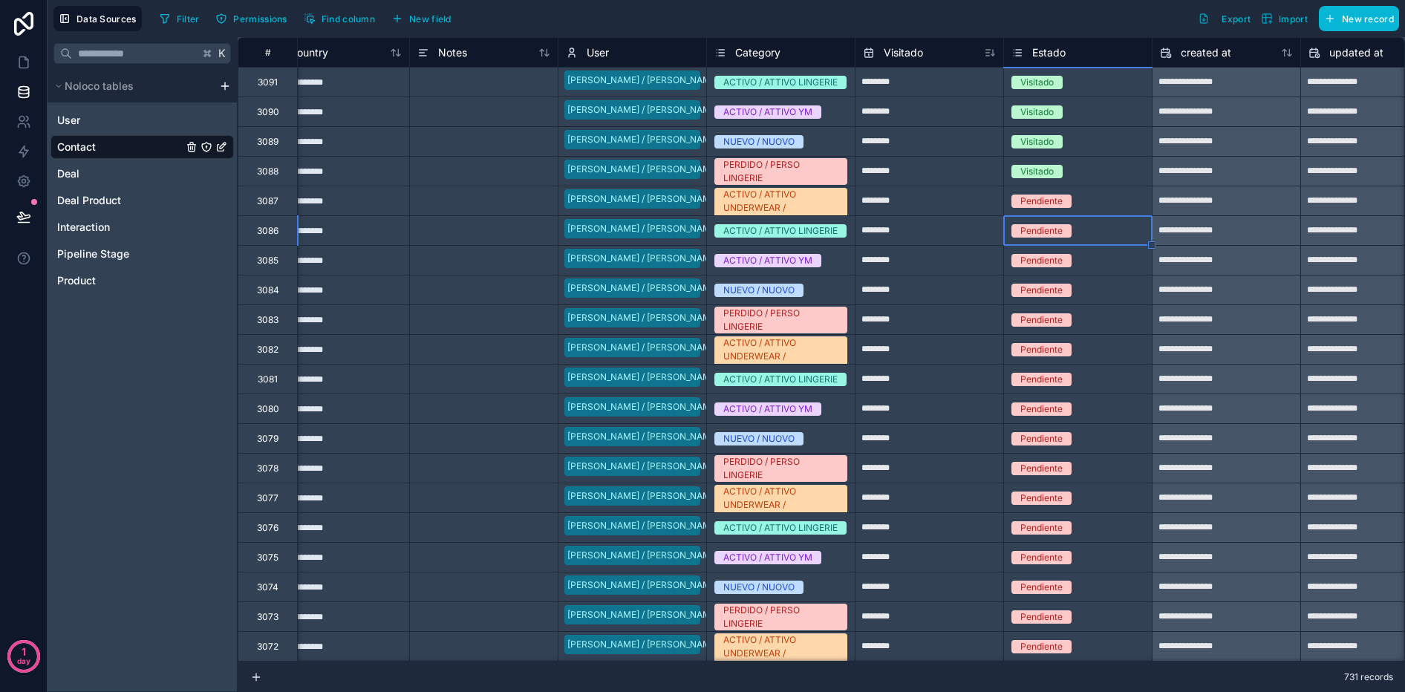
click at [1133, 187] on div "Pendiente" at bounding box center [1078, 200] width 148 height 29
click at [924, 222] on input "********" at bounding box center [930, 231] width 148 height 24
select select "****"
select select "*"
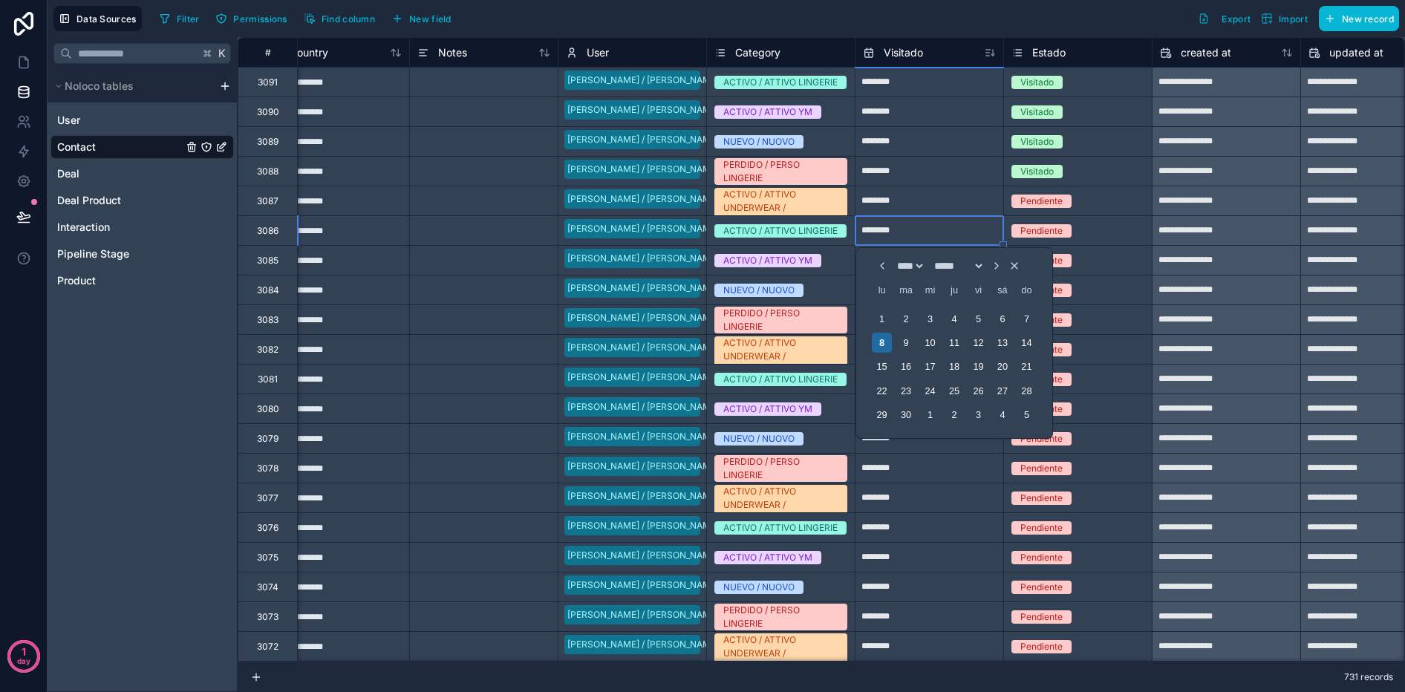
click at [924, 198] on input "********" at bounding box center [930, 201] width 148 height 24
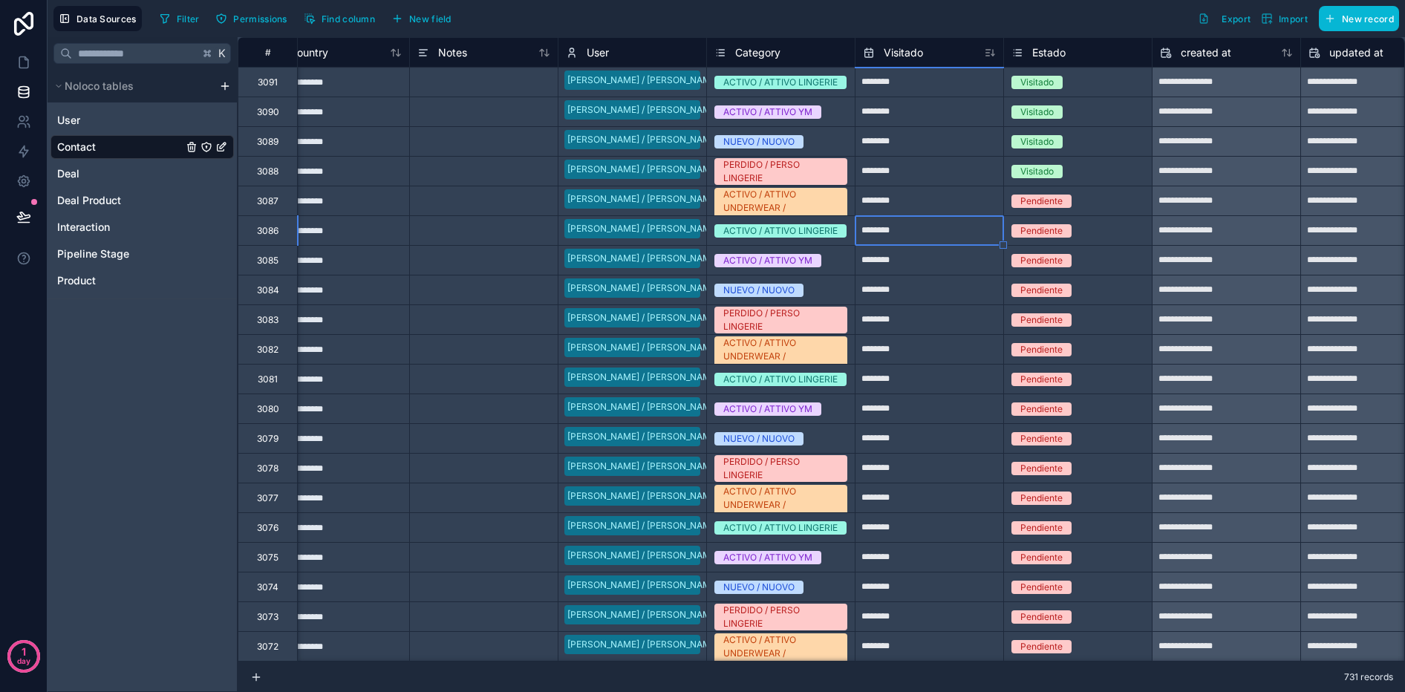
select select "****"
select select "*"
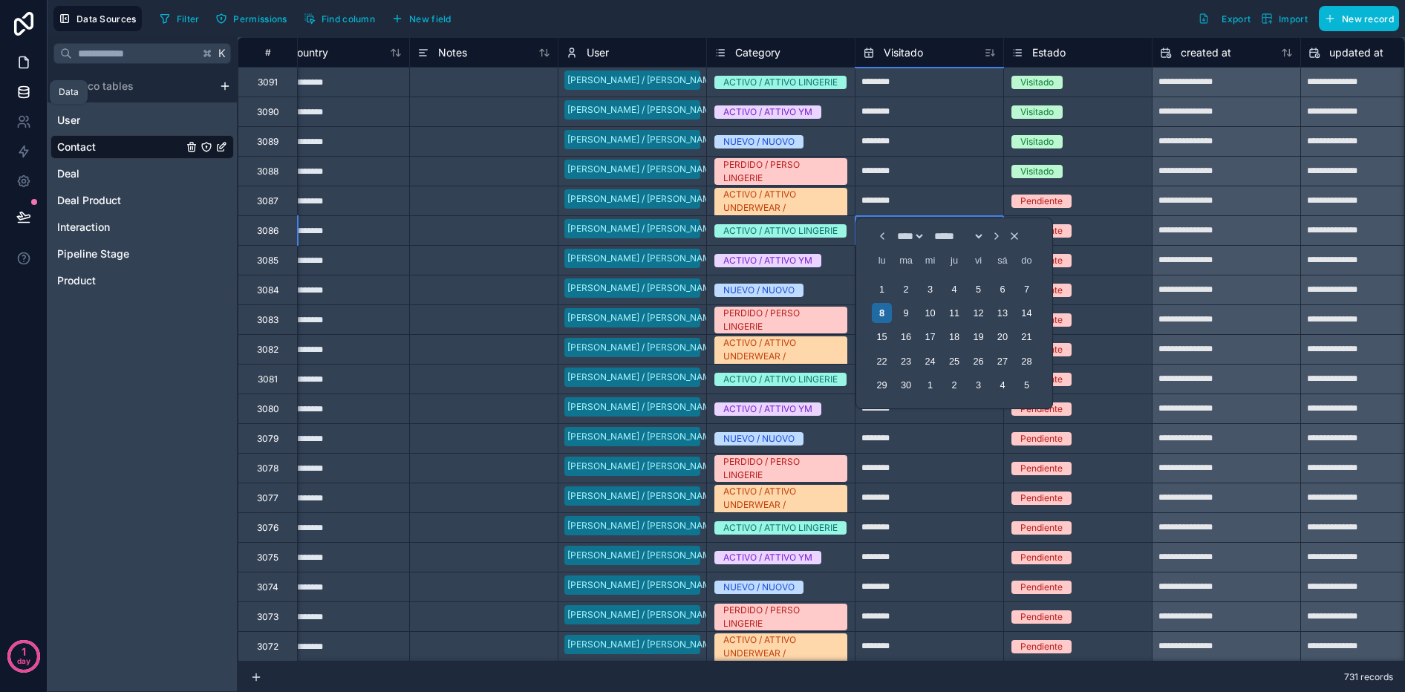
click at [25, 96] on icon at bounding box center [23, 92] width 15 height 15
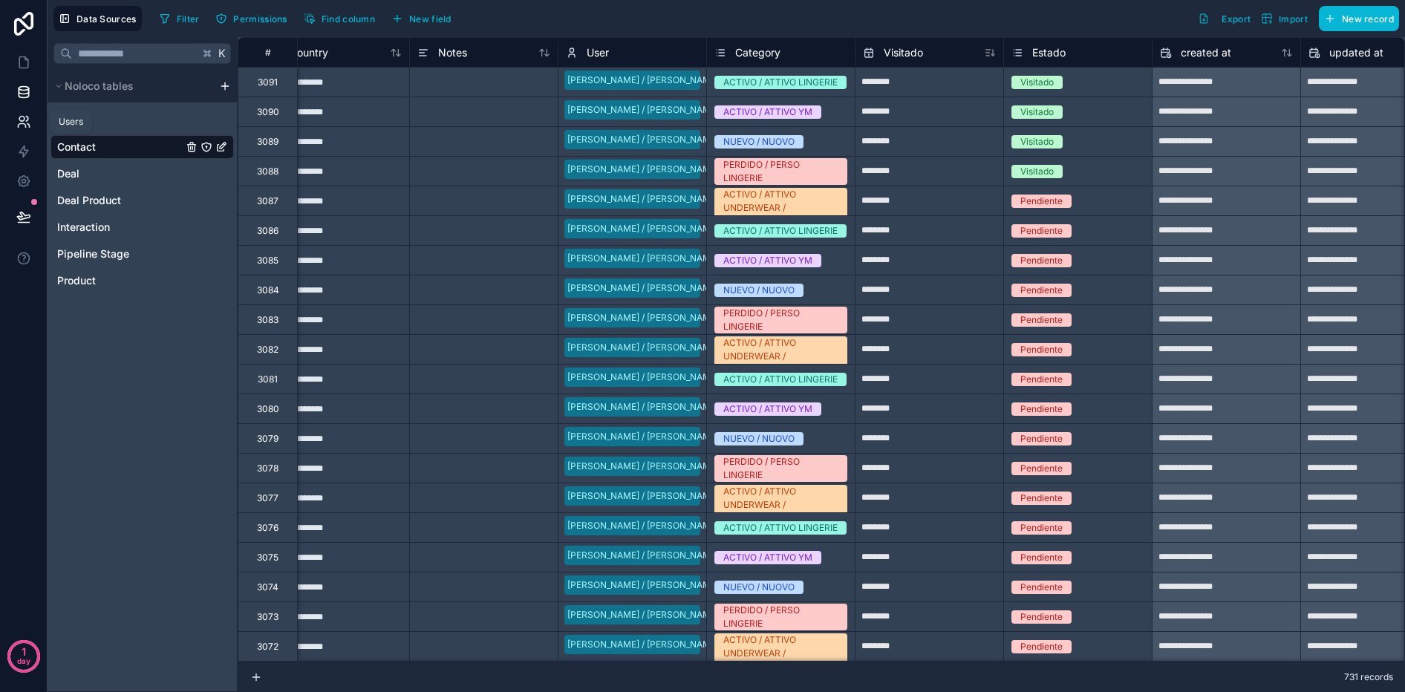
click at [33, 128] on link at bounding box center [23, 122] width 47 height 30
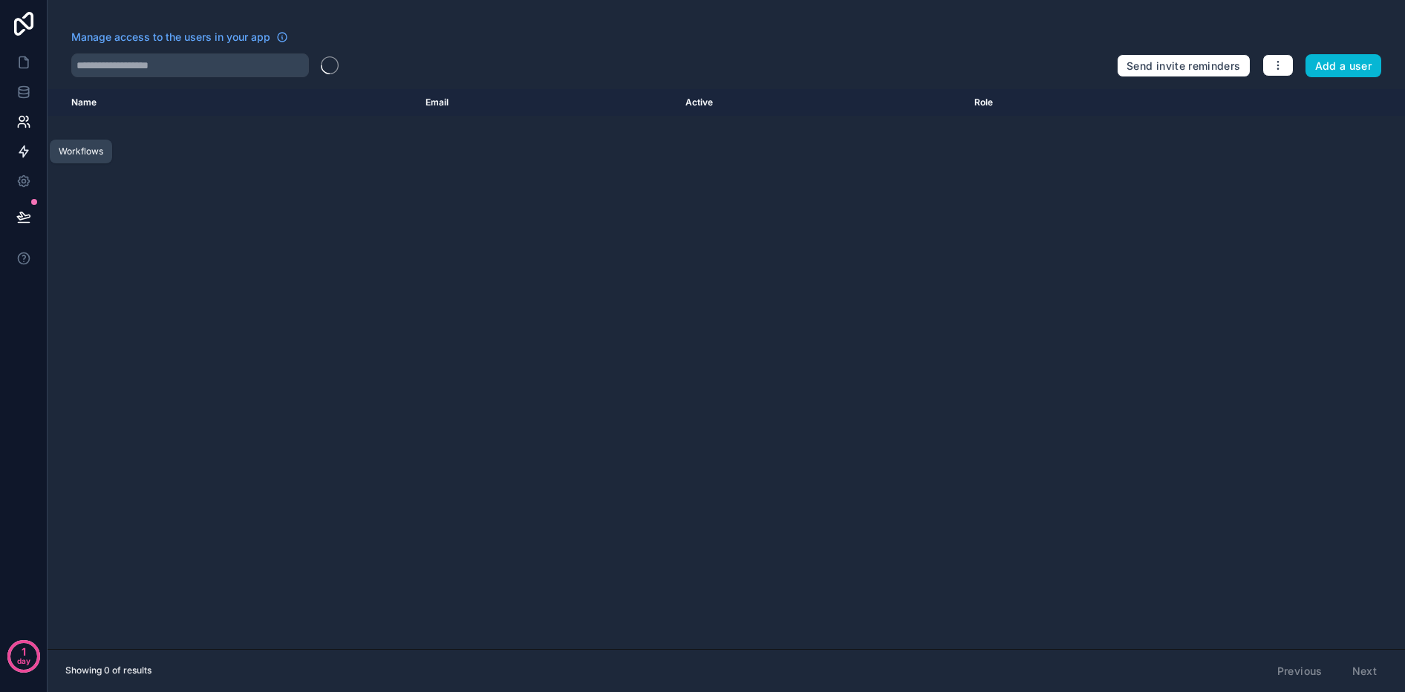
click at [25, 142] on link at bounding box center [23, 152] width 47 height 30
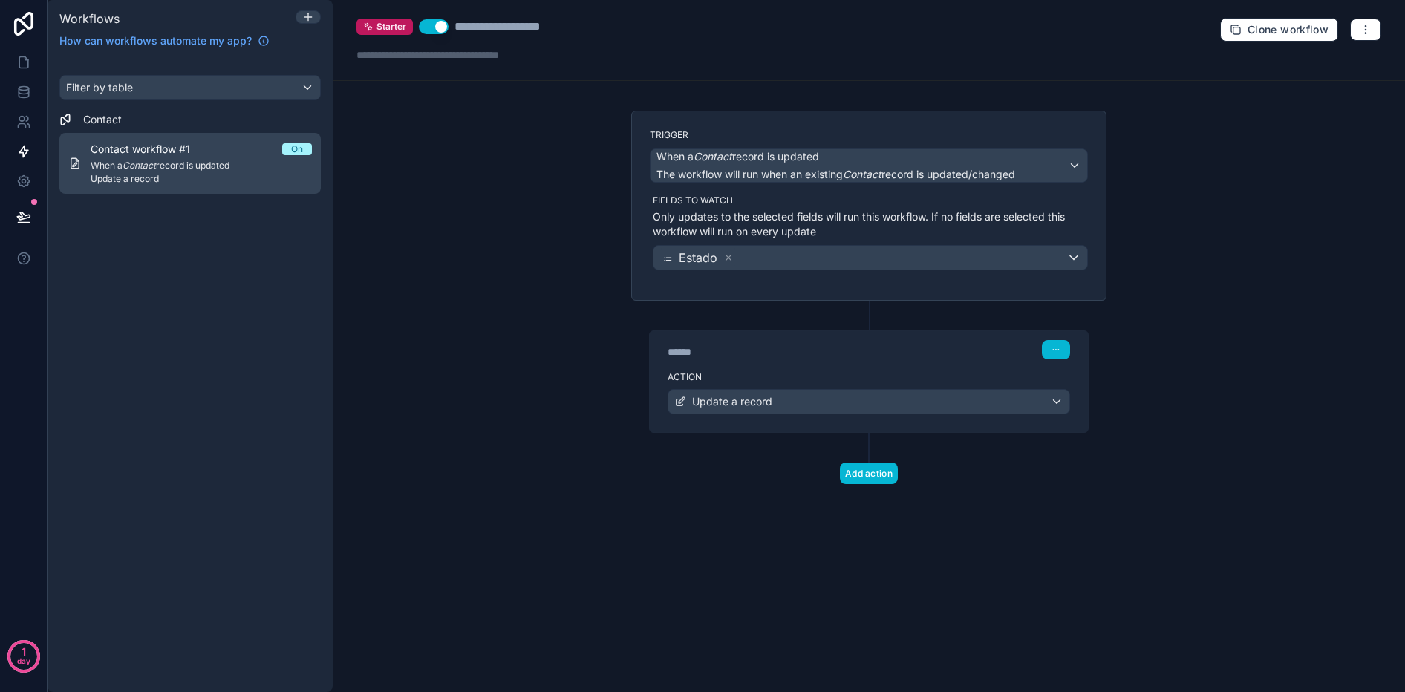
click at [271, 154] on div "Contact workflow #1 On" at bounding box center [201, 149] width 221 height 15
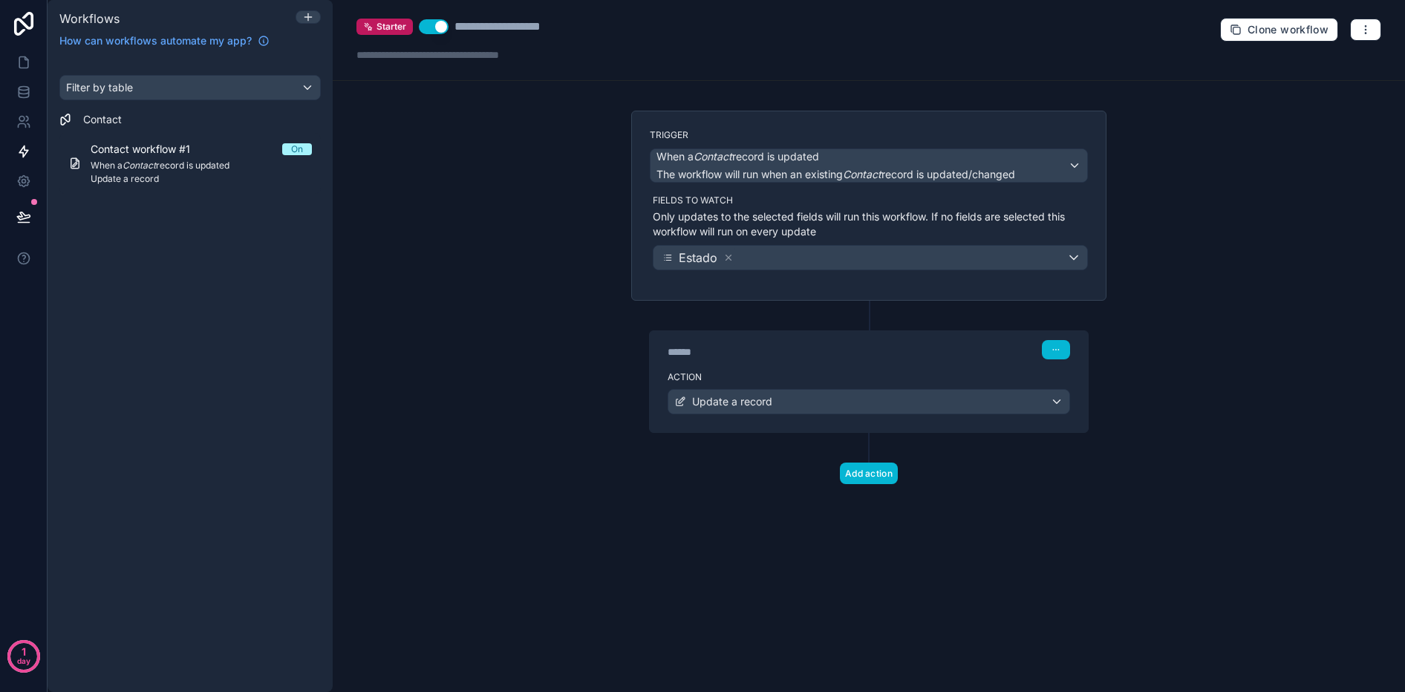
click at [795, 415] on div "Action Update a record" at bounding box center [869, 398] width 438 height 67
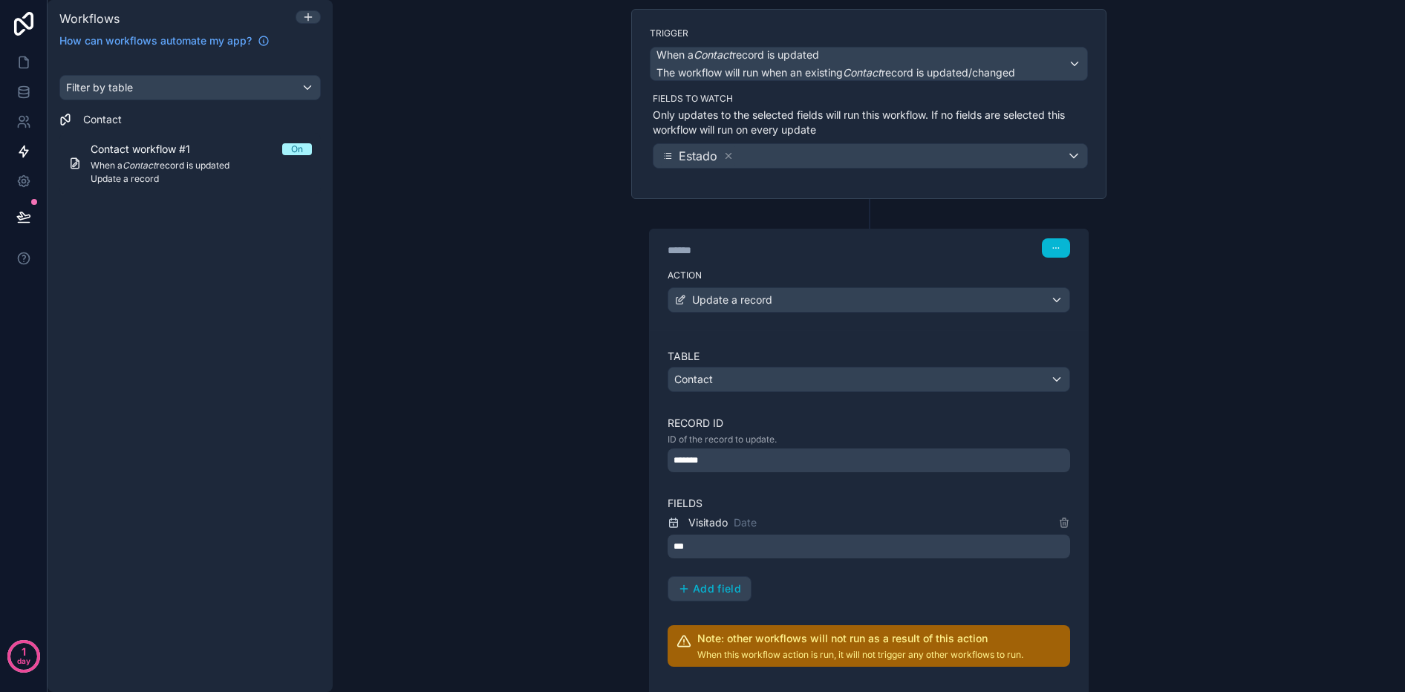
scroll to position [71, 0]
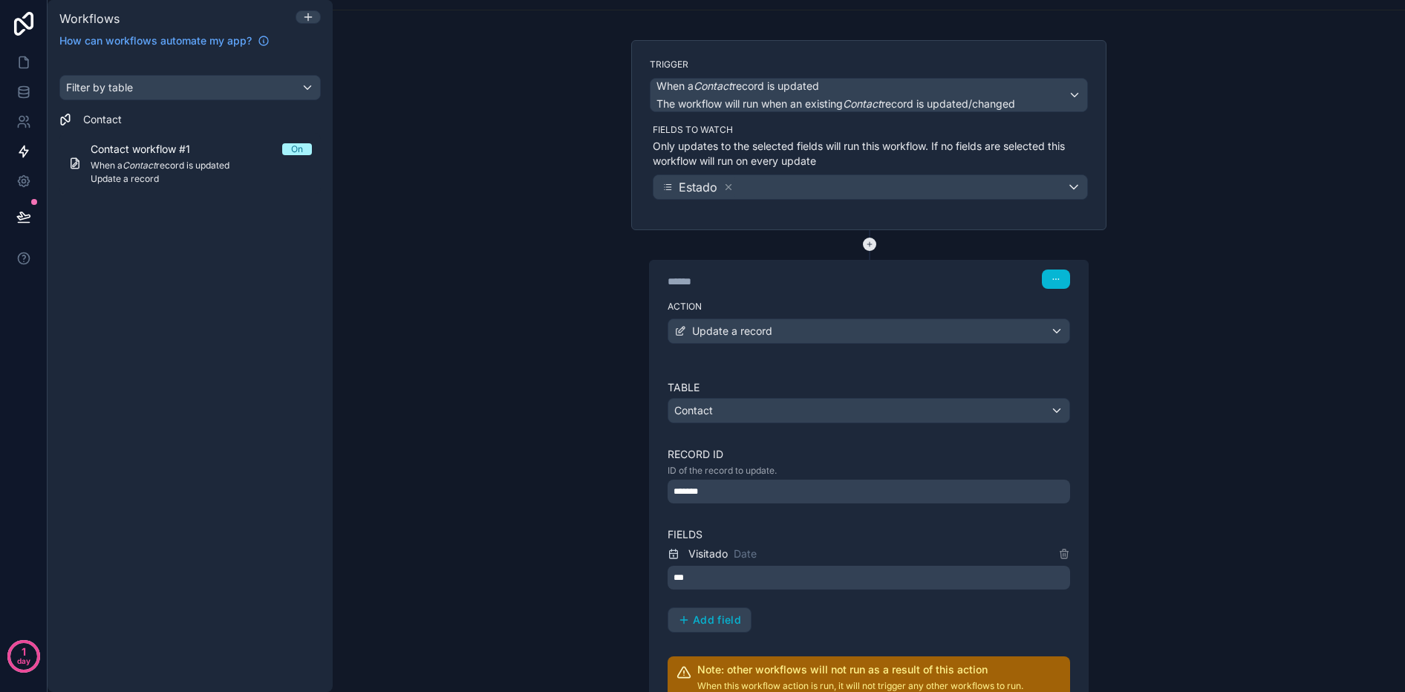
click at [875, 244] on icon at bounding box center [869, 244] width 13 height 13
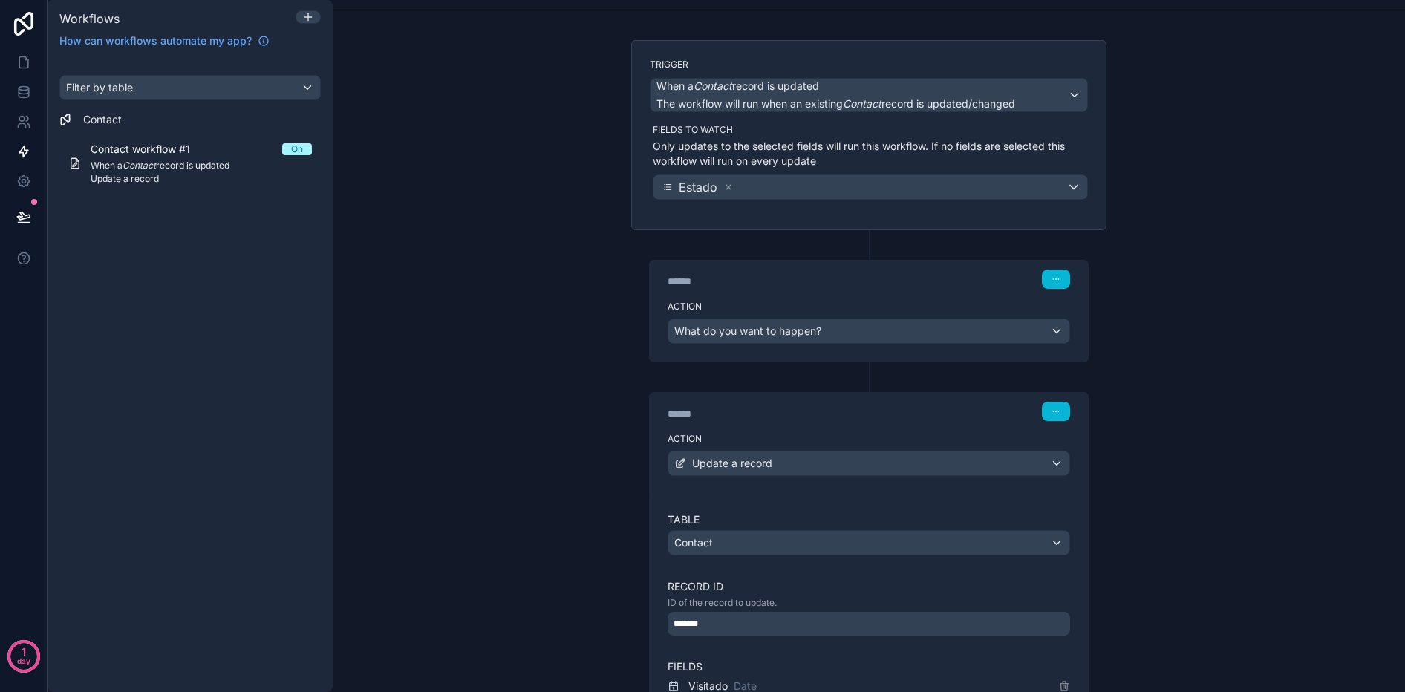
click at [735, 504] on div "Table Contact Record ID ID of the record to update. ******* Fields Visitado Dat…" at bounding box center [869, 671] width 438 height 354
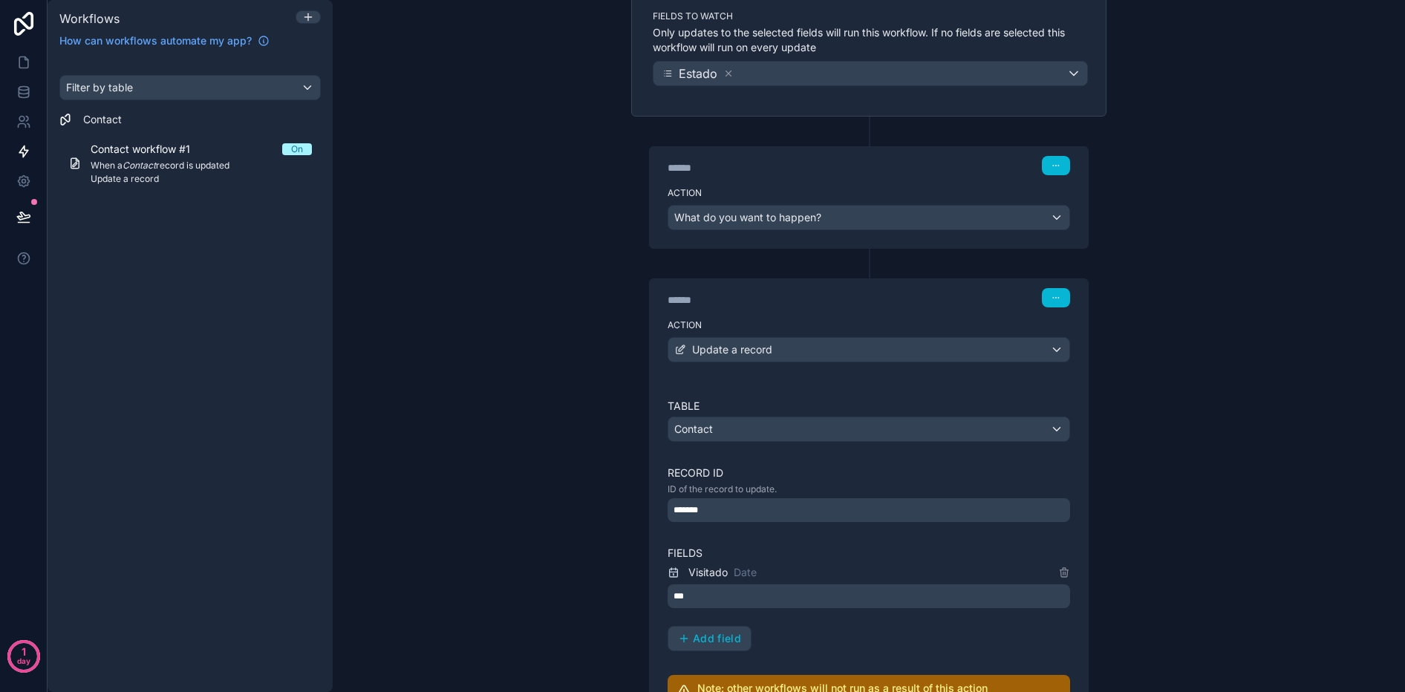
scroll to position [168, 0]
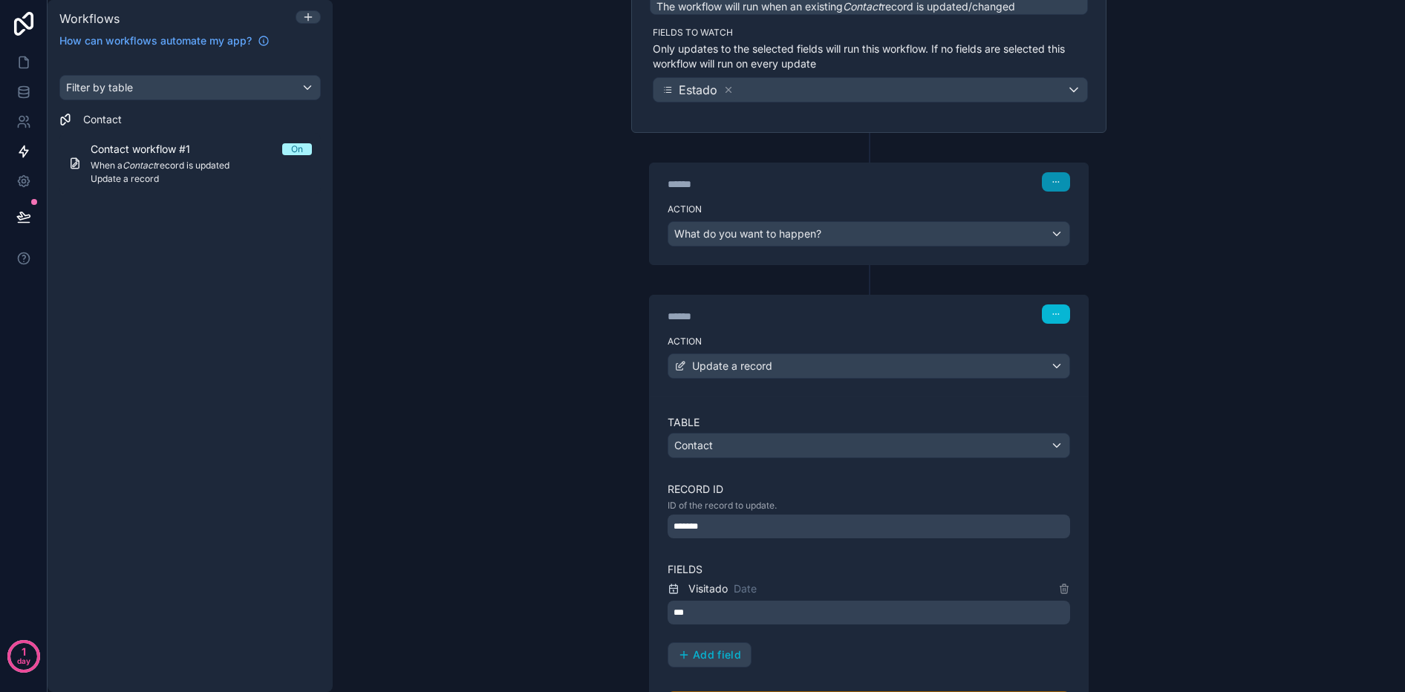
click at [1057, 180] on icon "button" at bounding box center [1056, 182] width 9 height 9
click at [1072, 235] on span "Delete" at bounding box center [1083, 239] width 27 height 12
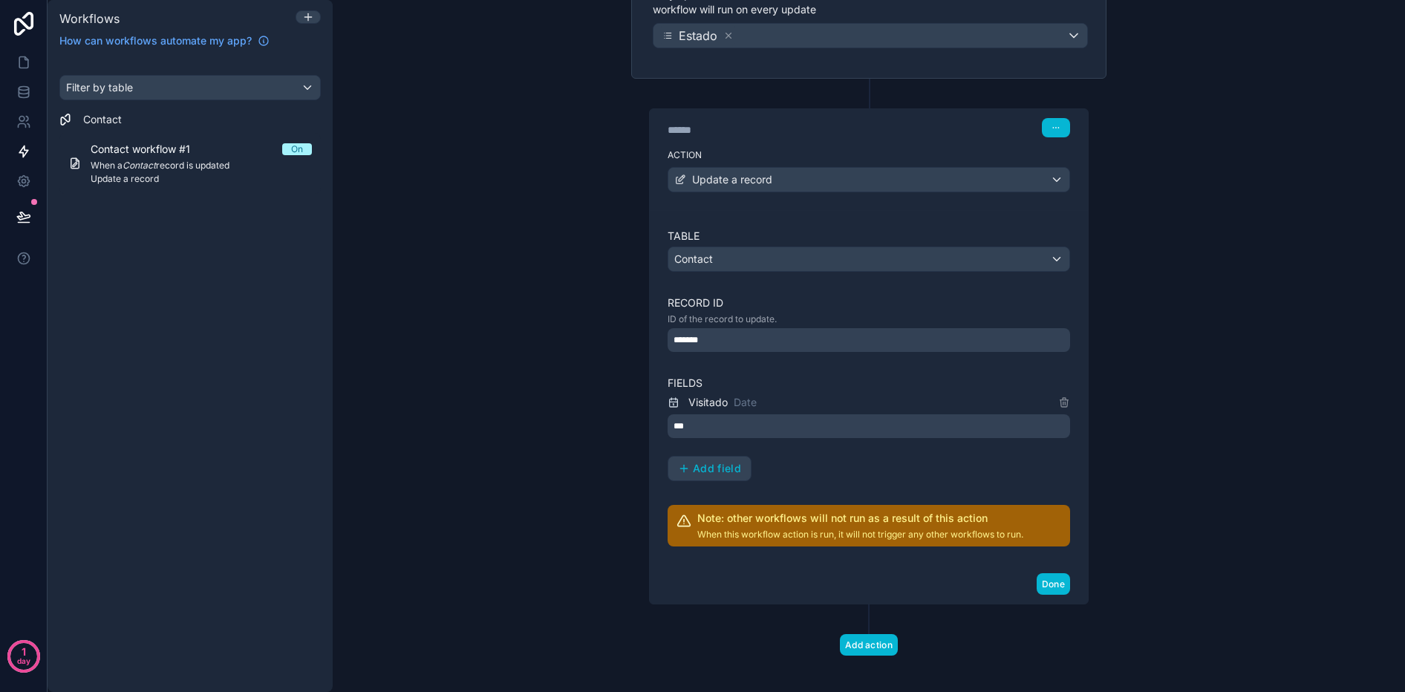
scroll to position [233, 0]
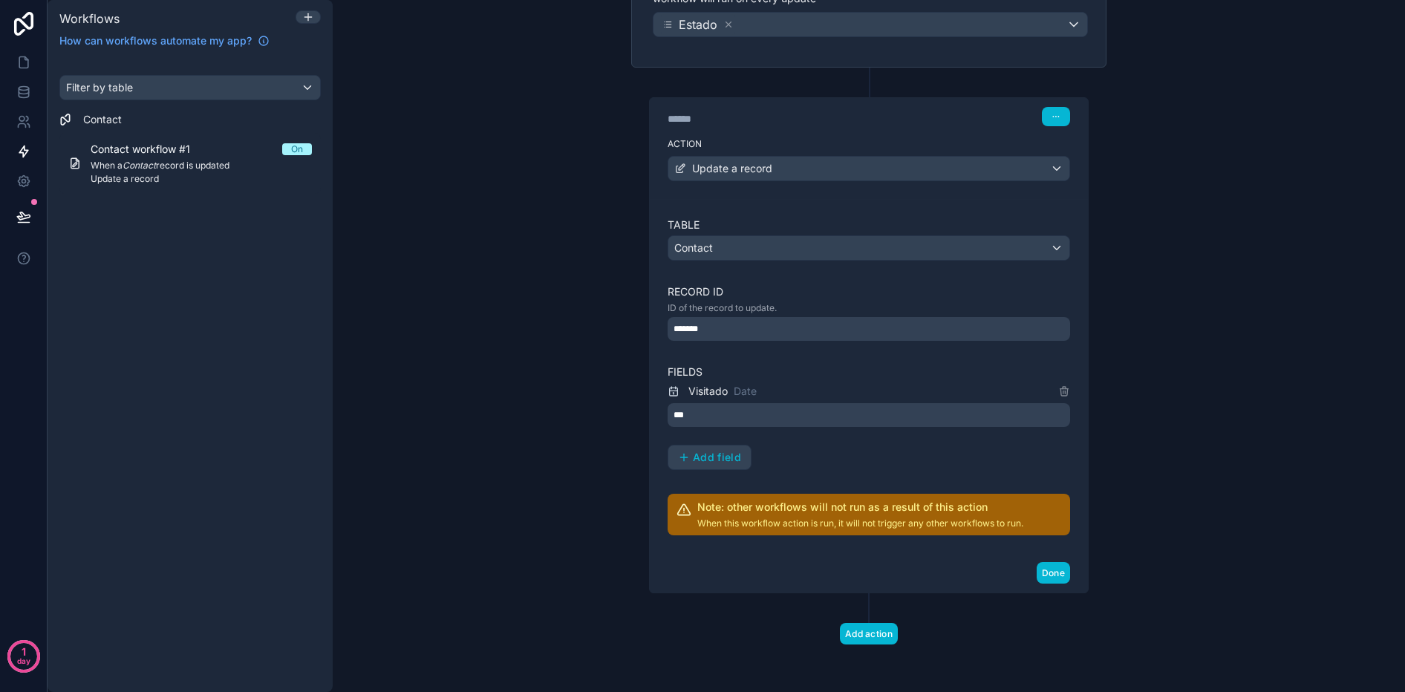
click at [732, 441] on div "Visitado Date *** Add field" at bounding box center [869, 426] width 403 height 88
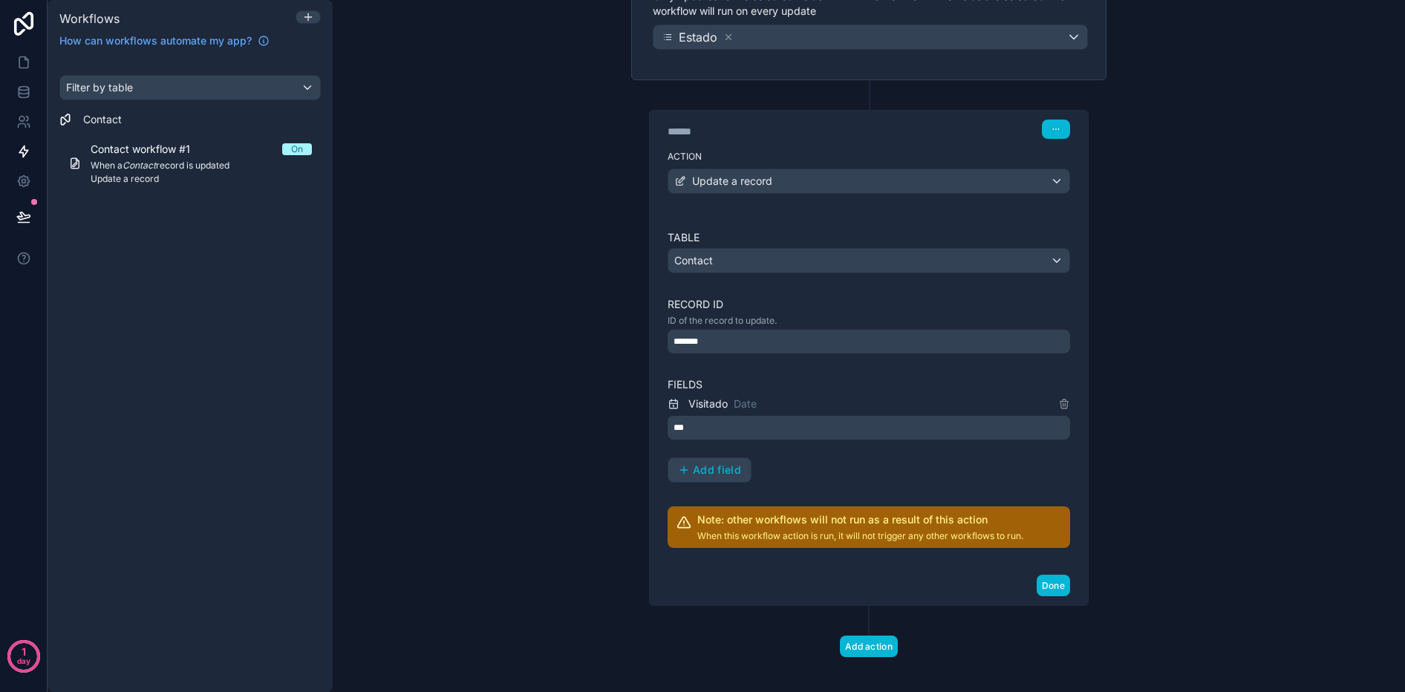
click at [1049, 111] on div "****** Step 1" at bounding box center [869, 128] width 438 height 34
click at [1052, 124] on button "button" at bounding box center [1056, 129] width 28 height 19
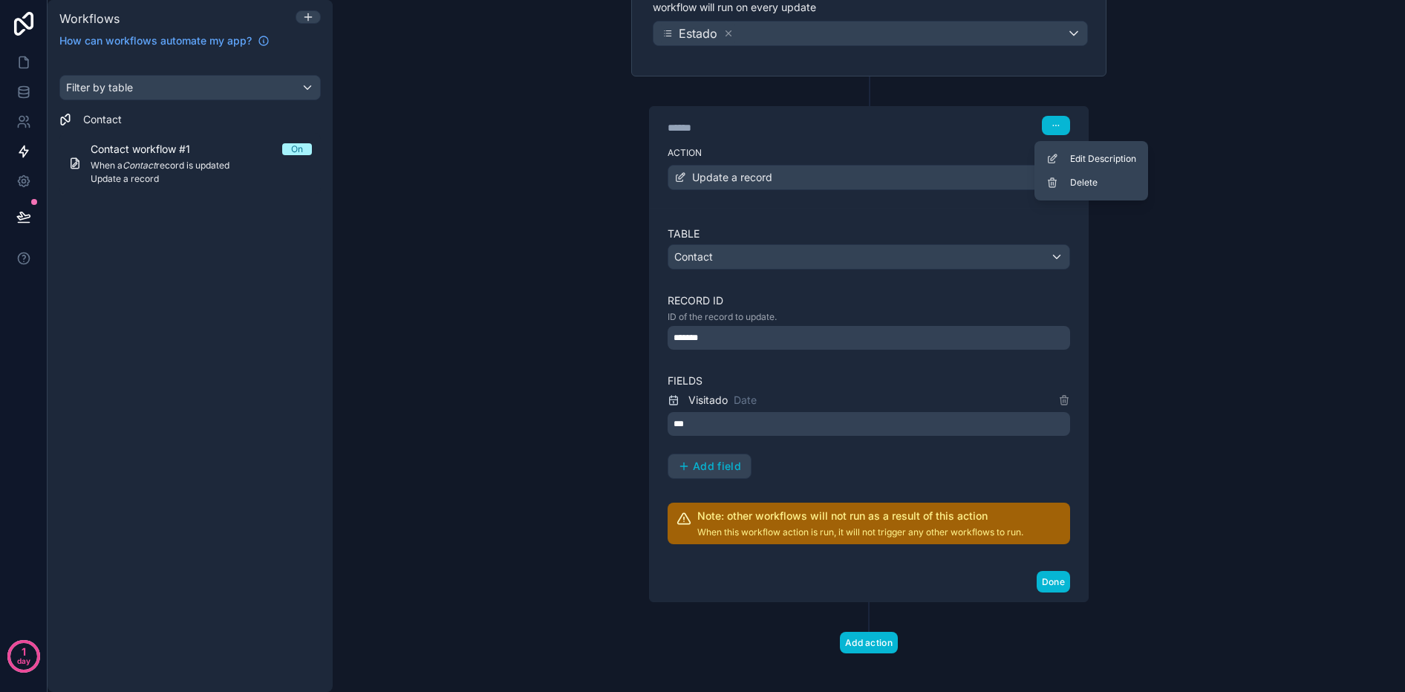
click at [837, 163] on div "Action Update a record" at bounding box center [869, 174] width 438 height 67
click at [746, 320] on p "ID of the record to update." at bounding box center [869, 316] width 403 height 12
click at [725, 351] on div "Table Contact Record ID ID of the record to update. ******* Fields Visitado Dat…" at bounding box center [869, 385] width 403 height 318
click at [729, 337] on div "*******" at bounding box center [869, 337] width 403 height 24
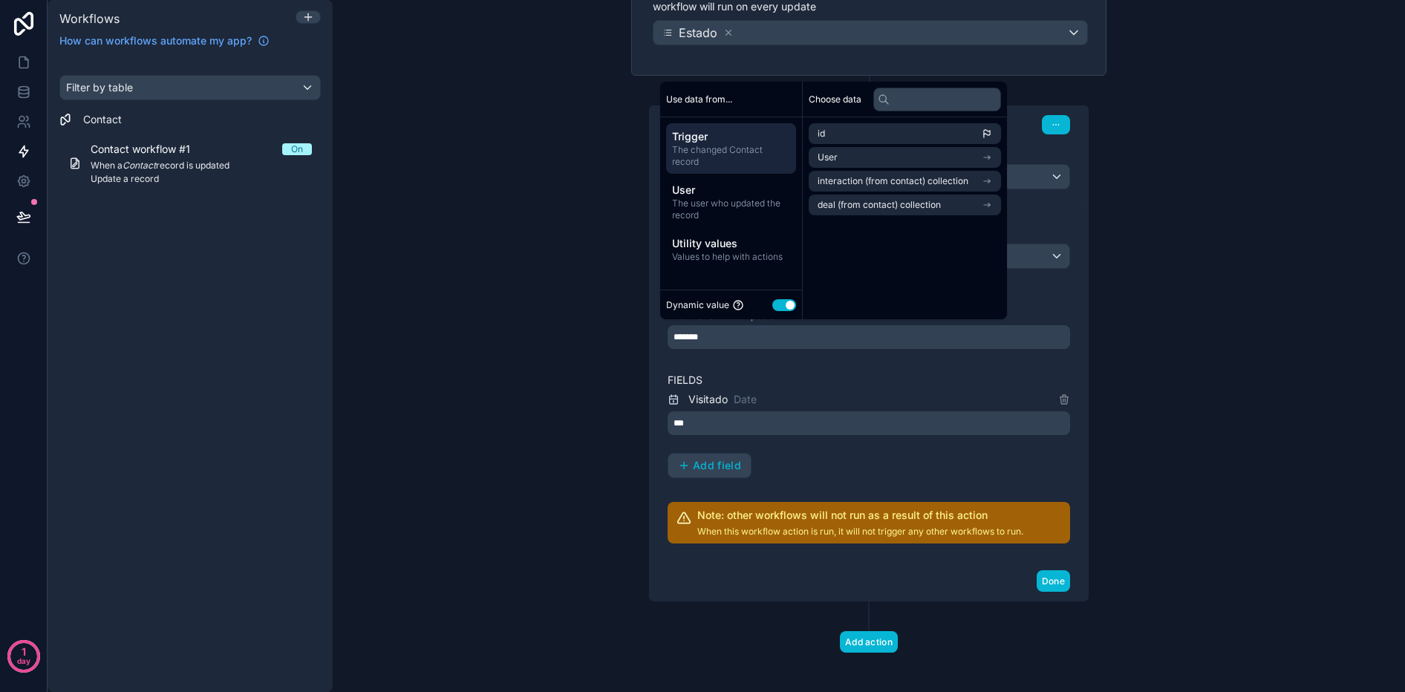
click at [729, 337] on div "*******" at bounding box center [869, 337] width 403 height 24
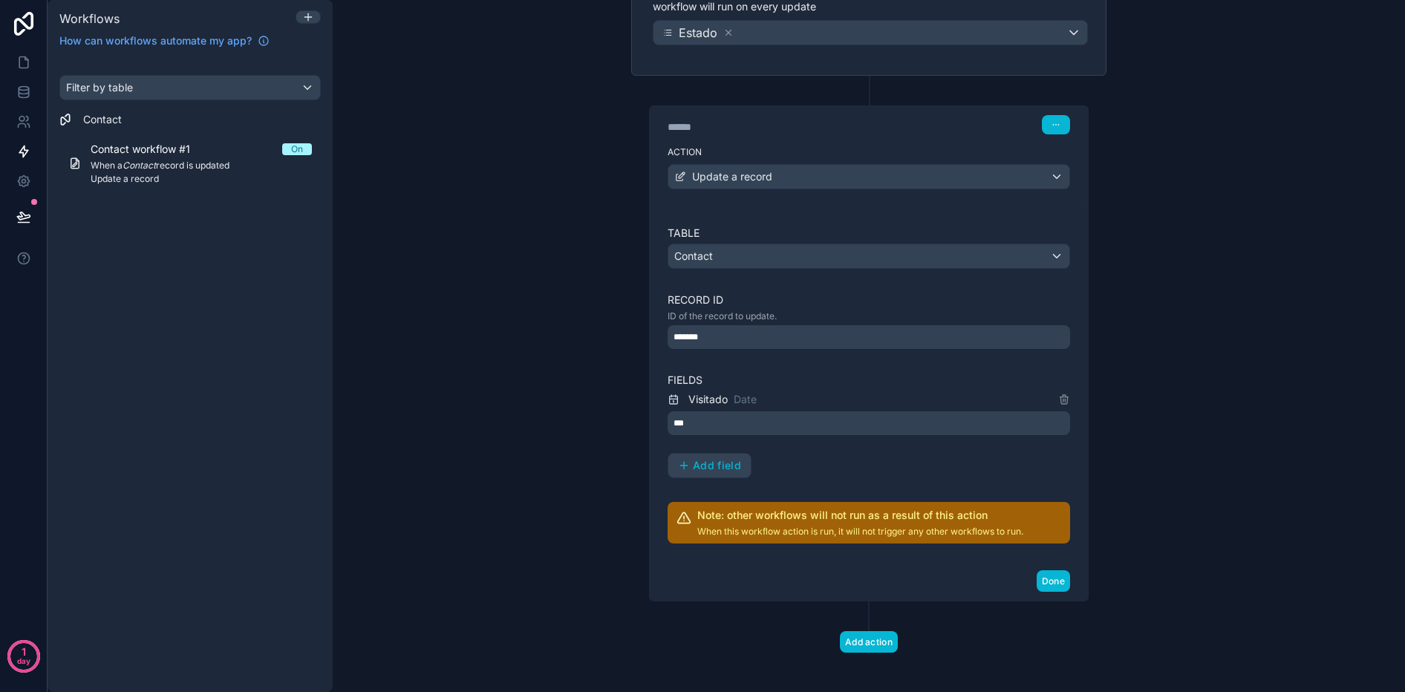
click at [773, 356] on div "Table Contact Record ID ID of the record to update. ******* Fields Visitado Dat…" at bounding box center [869, 385] width 403 height 318
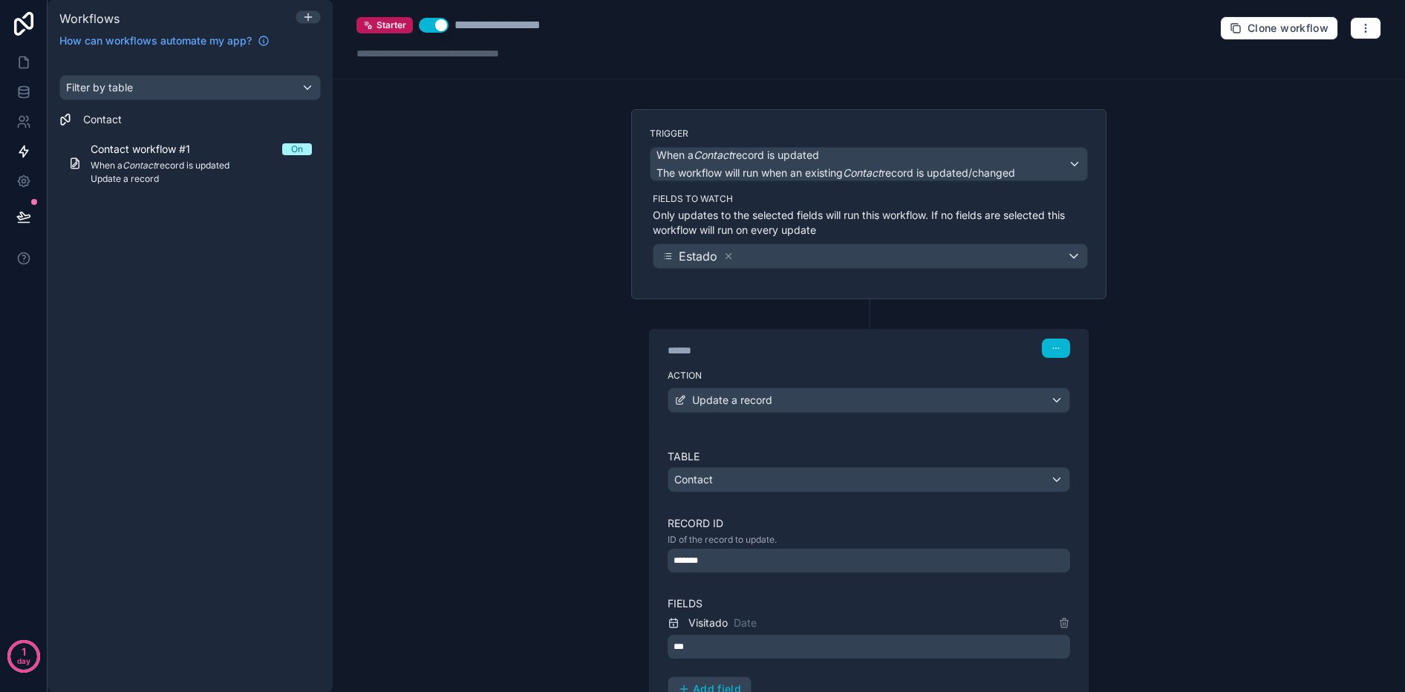
scroll to position [0, 0]
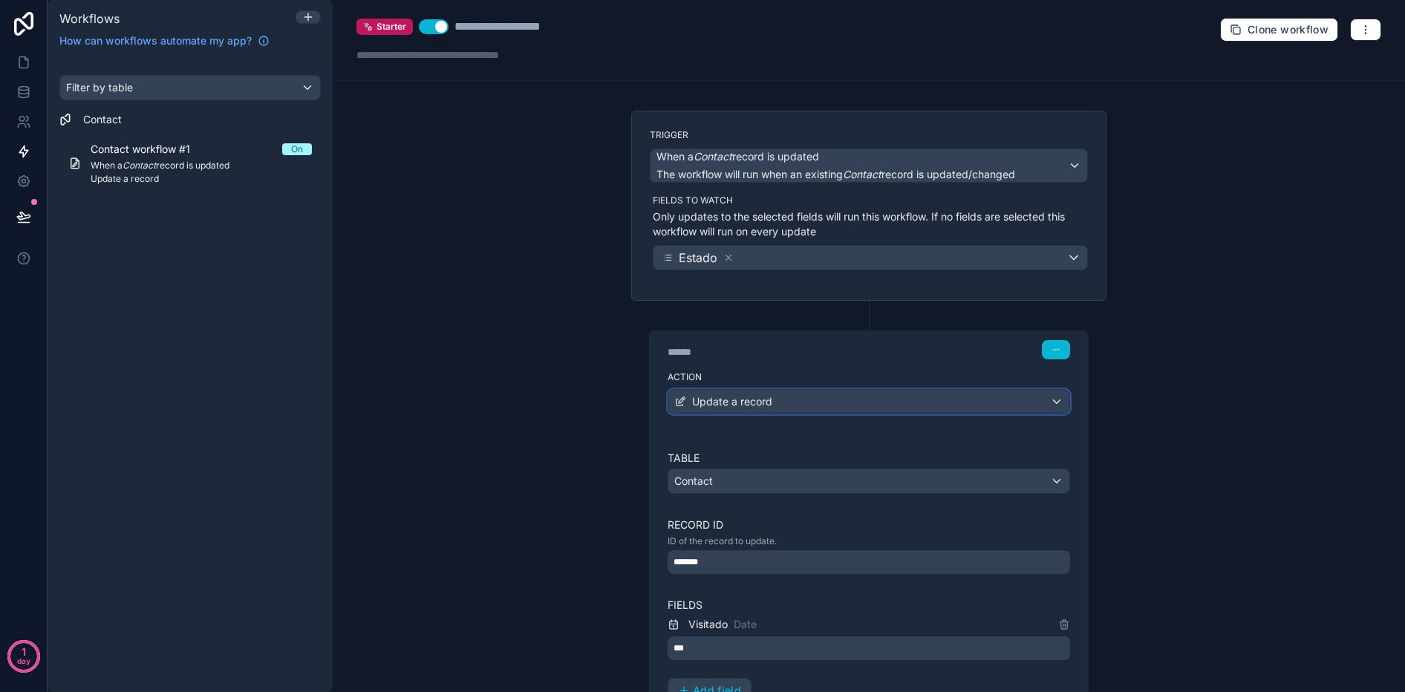
click at [752, 413] on div "Update a record" at bounding box center [868, 402] width 401 height 24
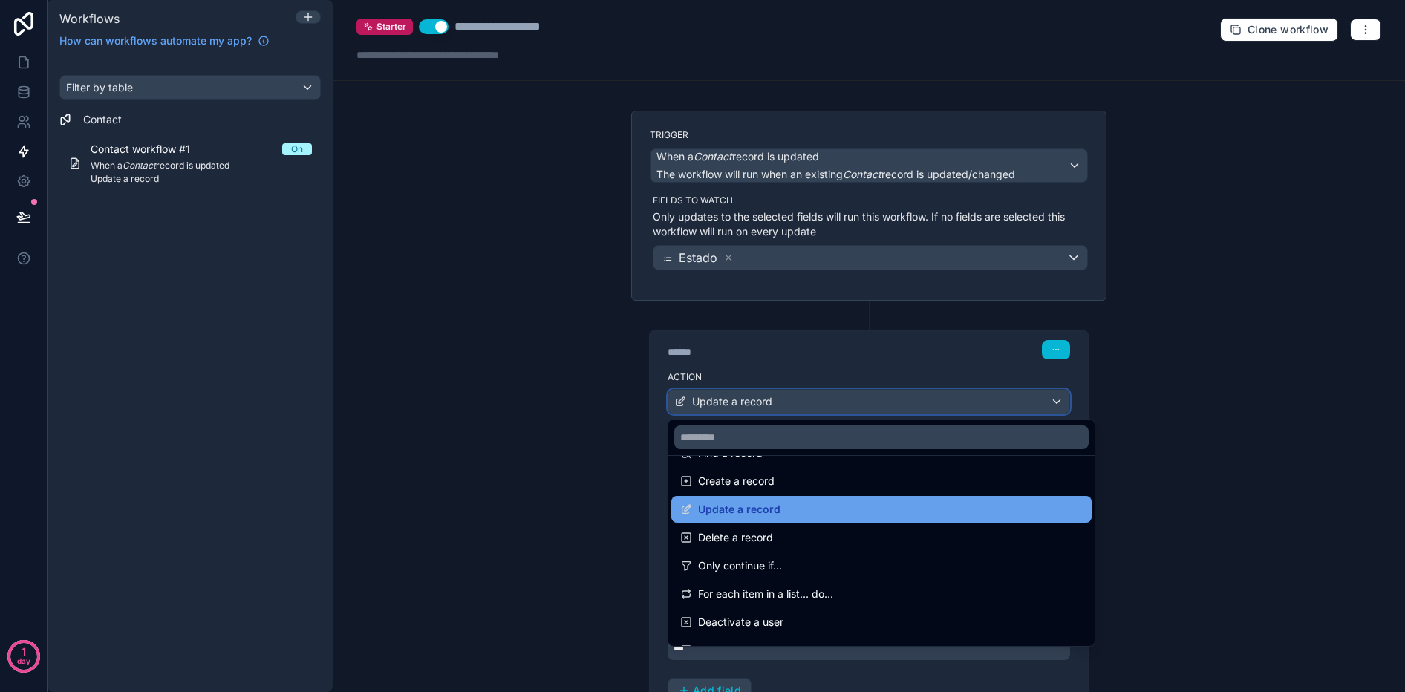
scroll to position [125, 0]
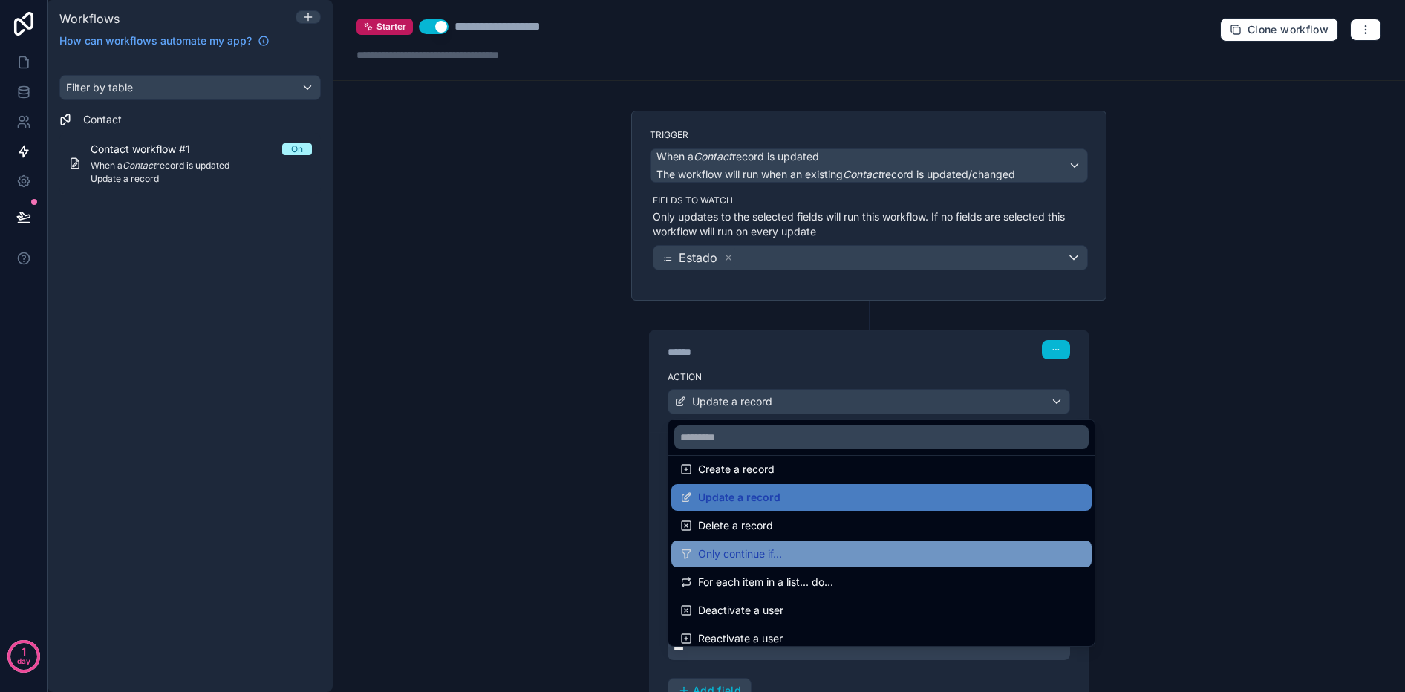
click at [817, 544] on div "Only continue if..." at bounding box center [881, 554] width 420 height 27
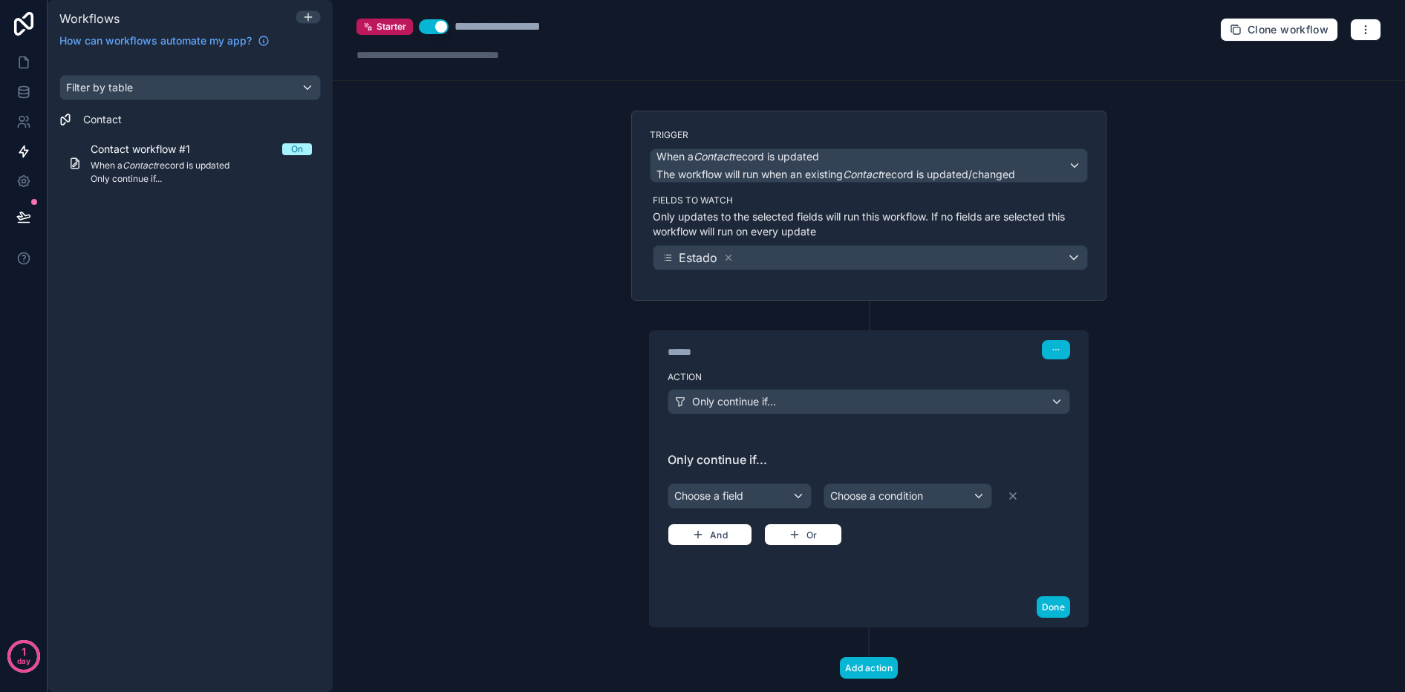
scroll to position [34, 0]
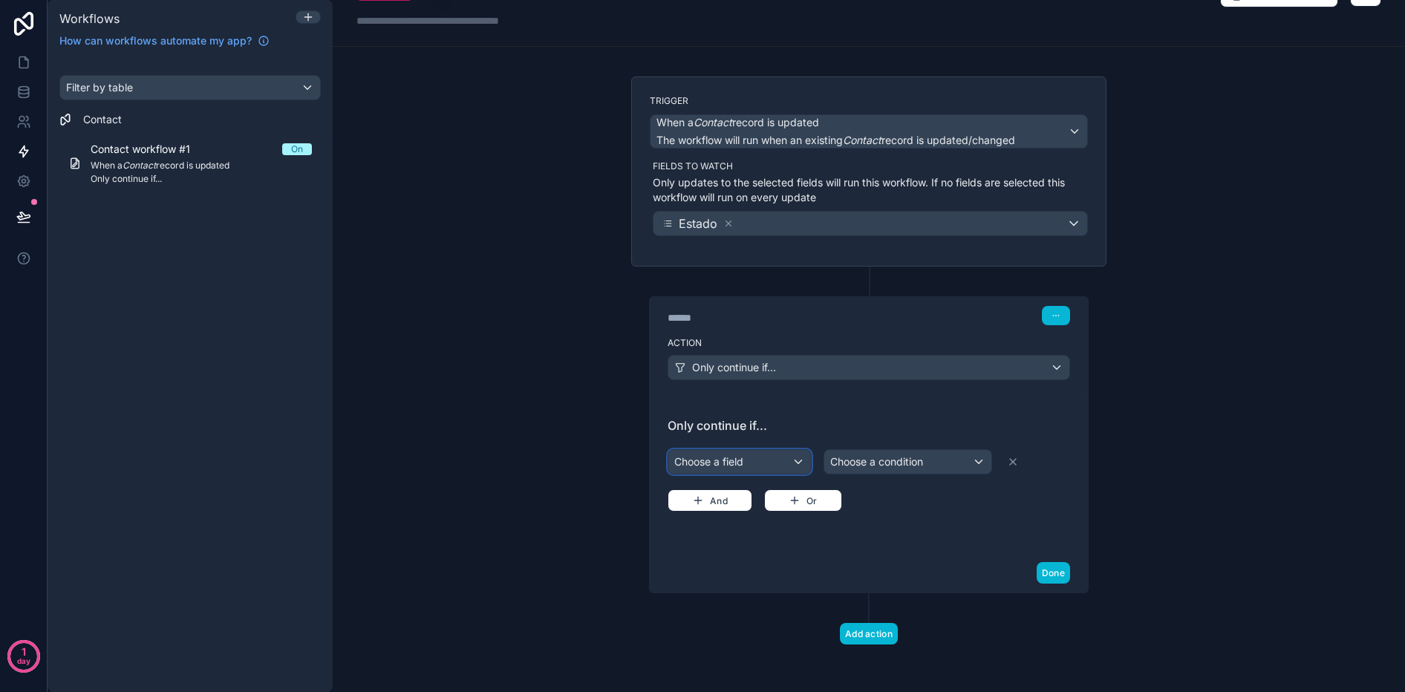
click at [764, 453] on div "Choose a field" at bounding box center [739, 462] width 143 height 24
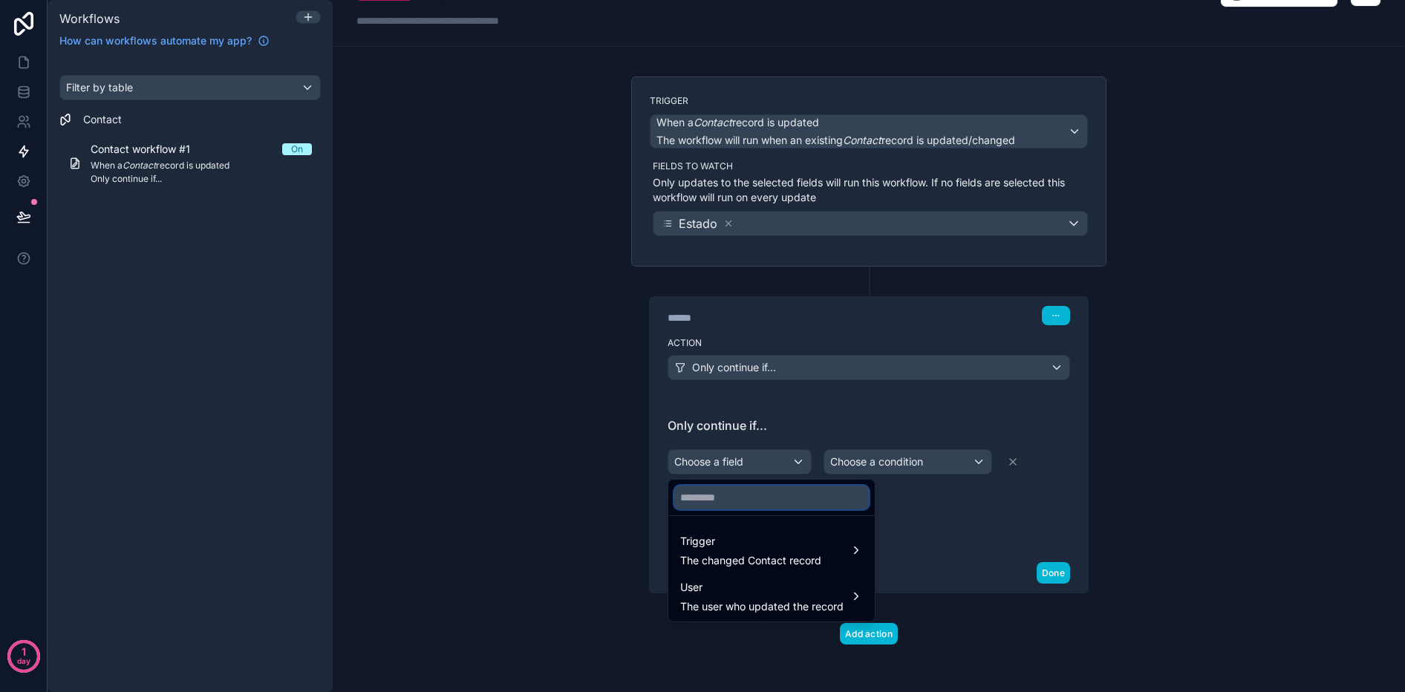
click at [751, 496] on input "text" at bounding box center [771, 498] width 195 height 24
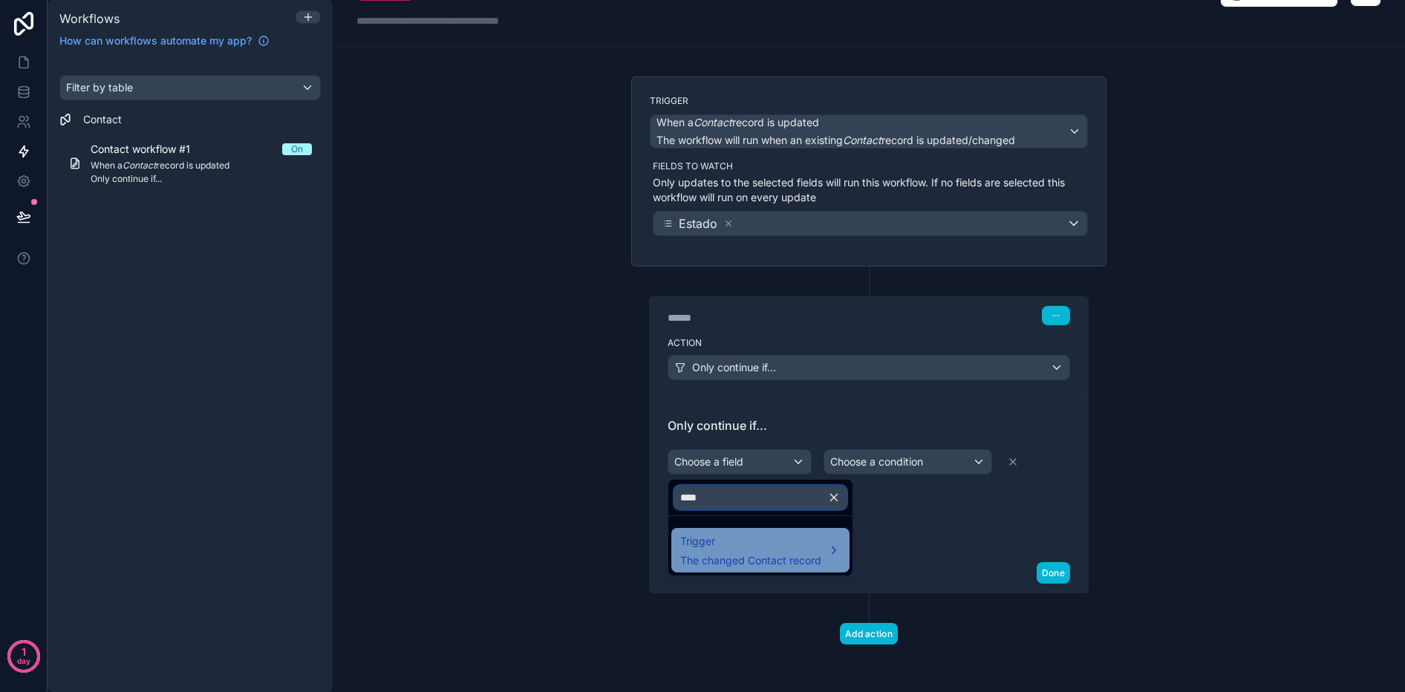
type input "****"
click at [753, 567] on span "The changed Contact record" at bounding box center [750, 560] width 141 height 15
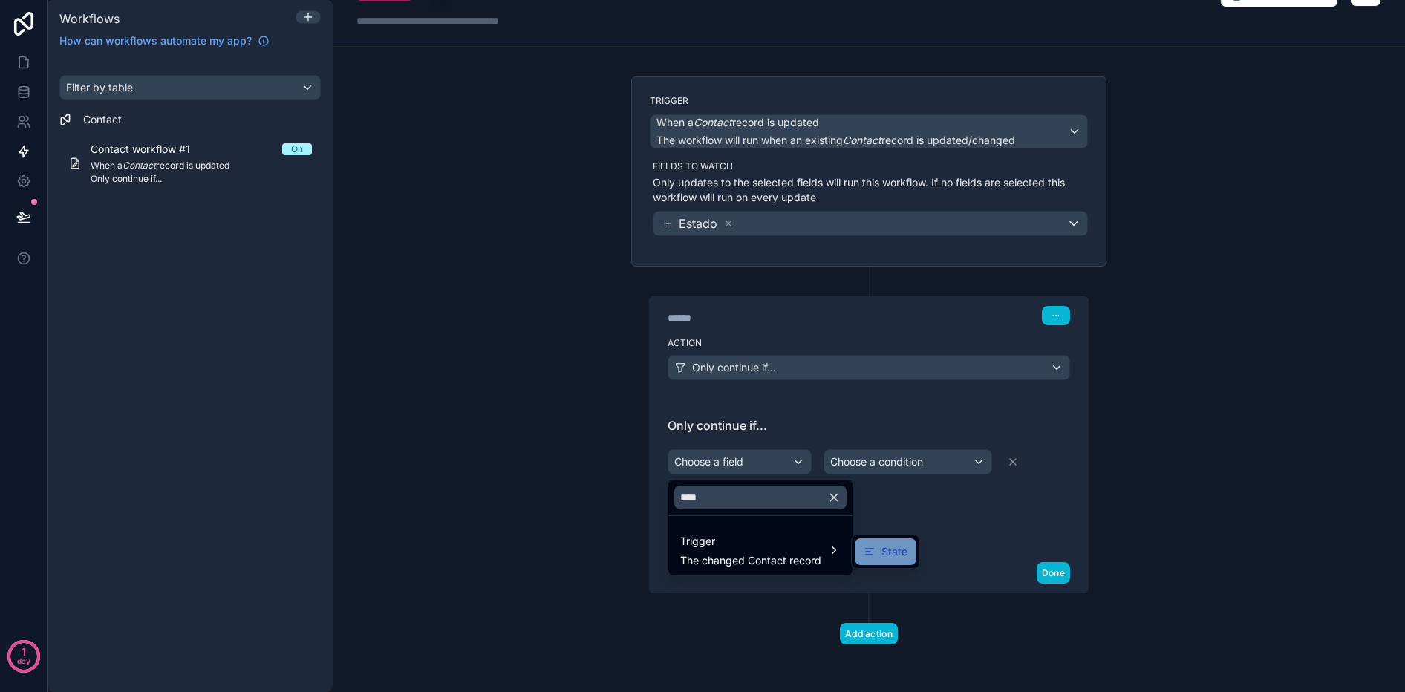
click at [877, 548] on div "State" at bounding box center [886, 552] width 44 height 18
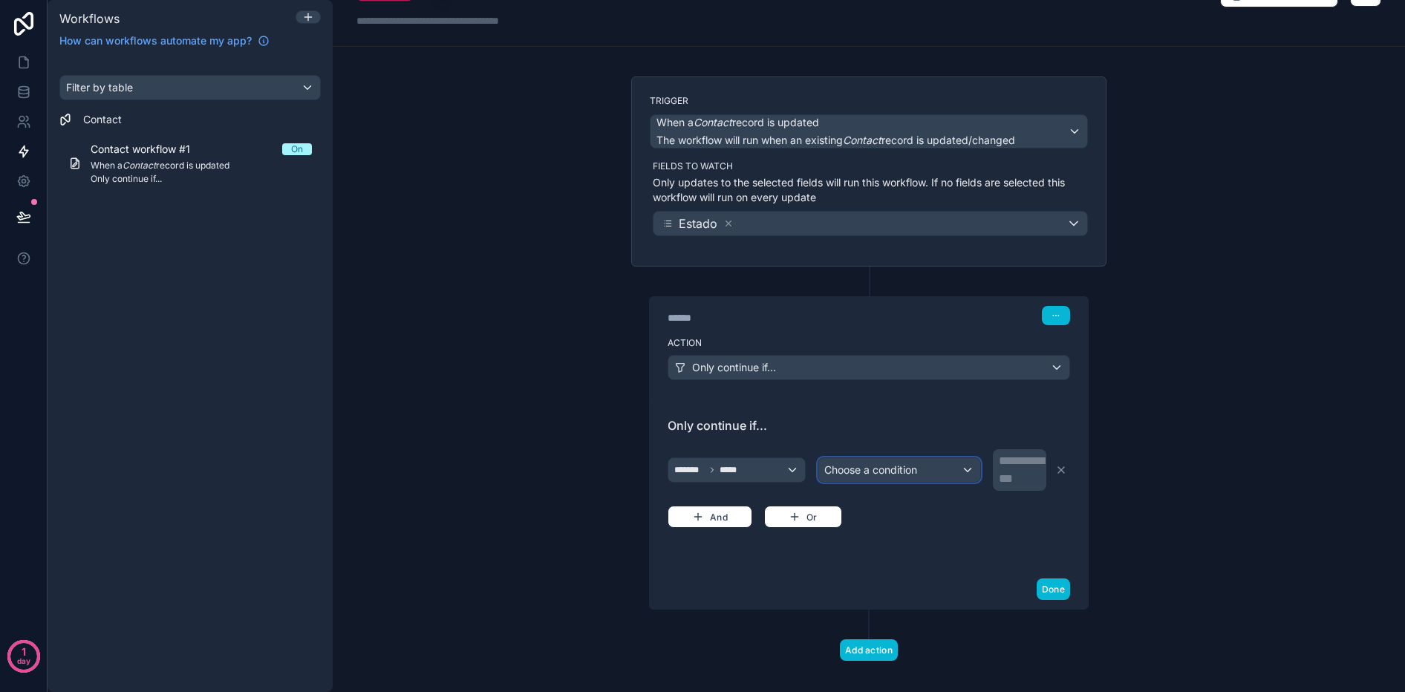
click at [891, 460] on div "Choose a condition" at bounding box center [899, 470] width 163 height 24
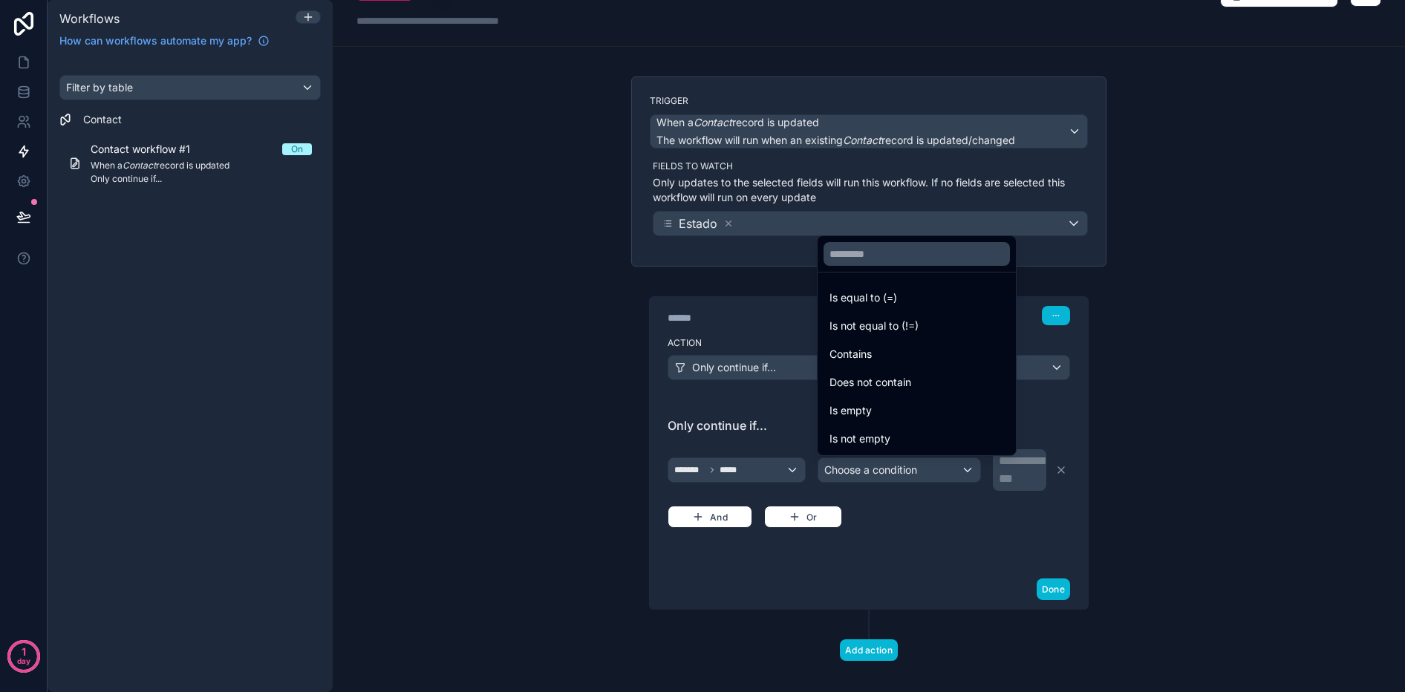
click at [723, 477] on div at bounding box center [702, 346] width 1405 height 692
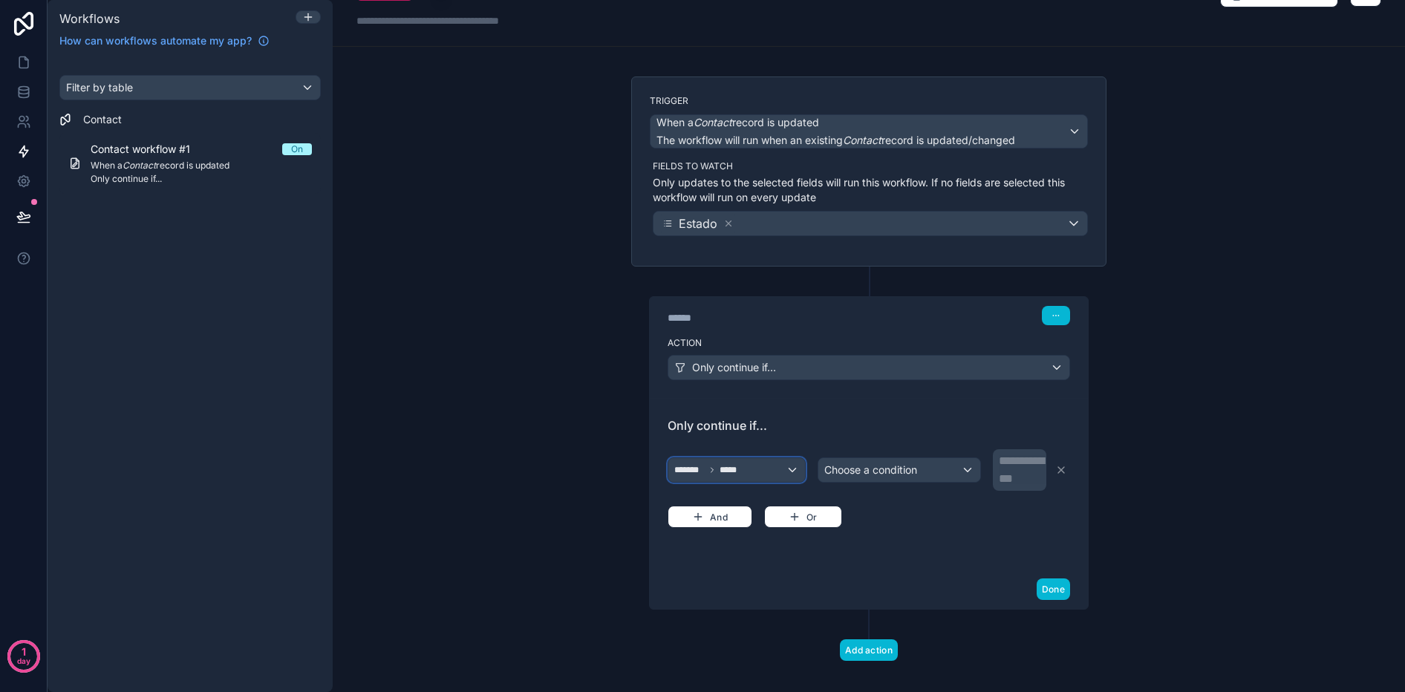
click at [747, 471] on div "******* *****" at bounding box center [736, 470] width 137 height 24
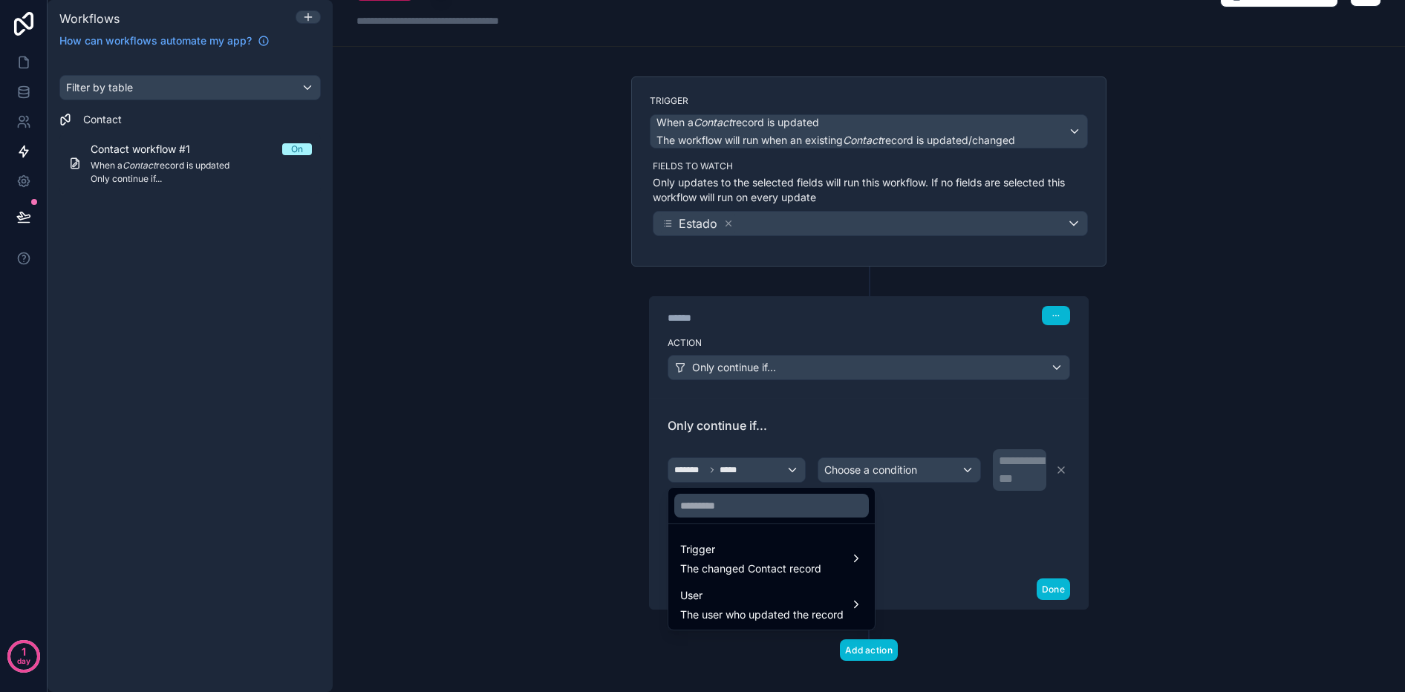
click at [788, 520] on div at bounding box center [771, 506] width 206 height 36
click at [1228, 499] on div at bounding box center [702, 346] width 1405 height 692
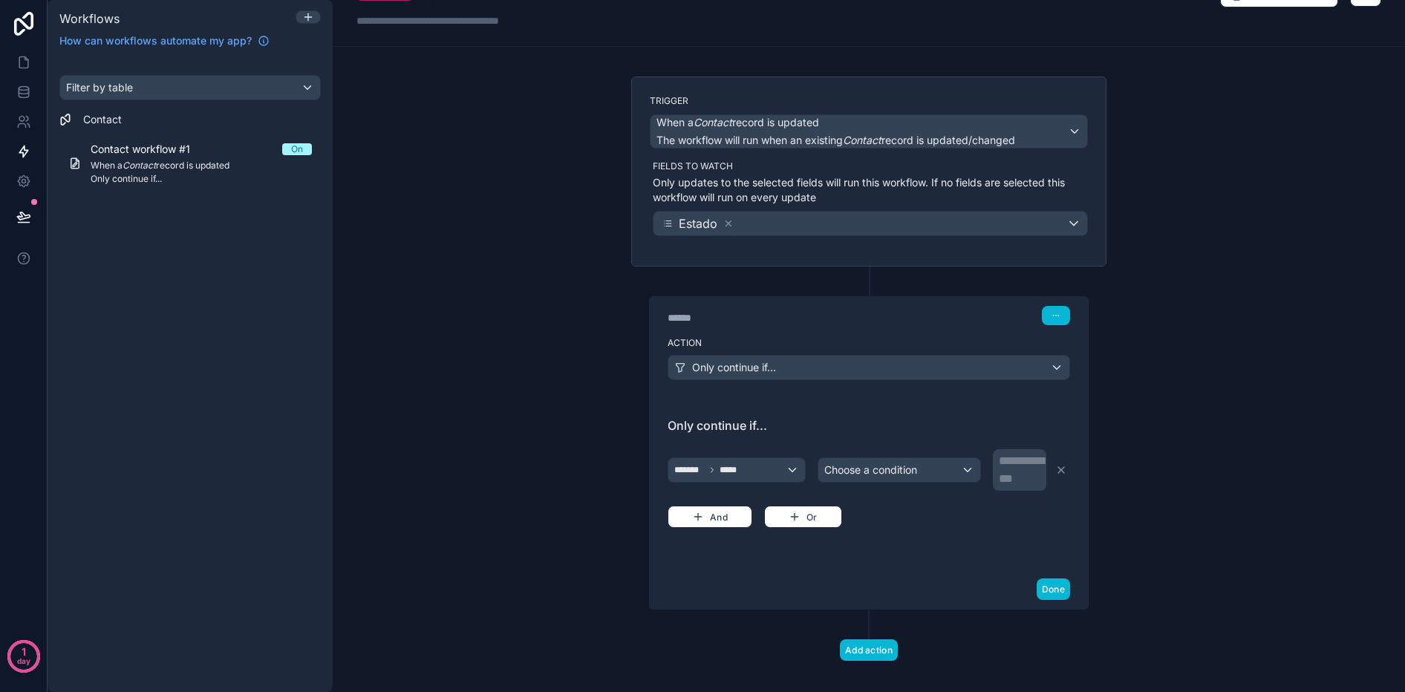
scroll to position [0, 0]
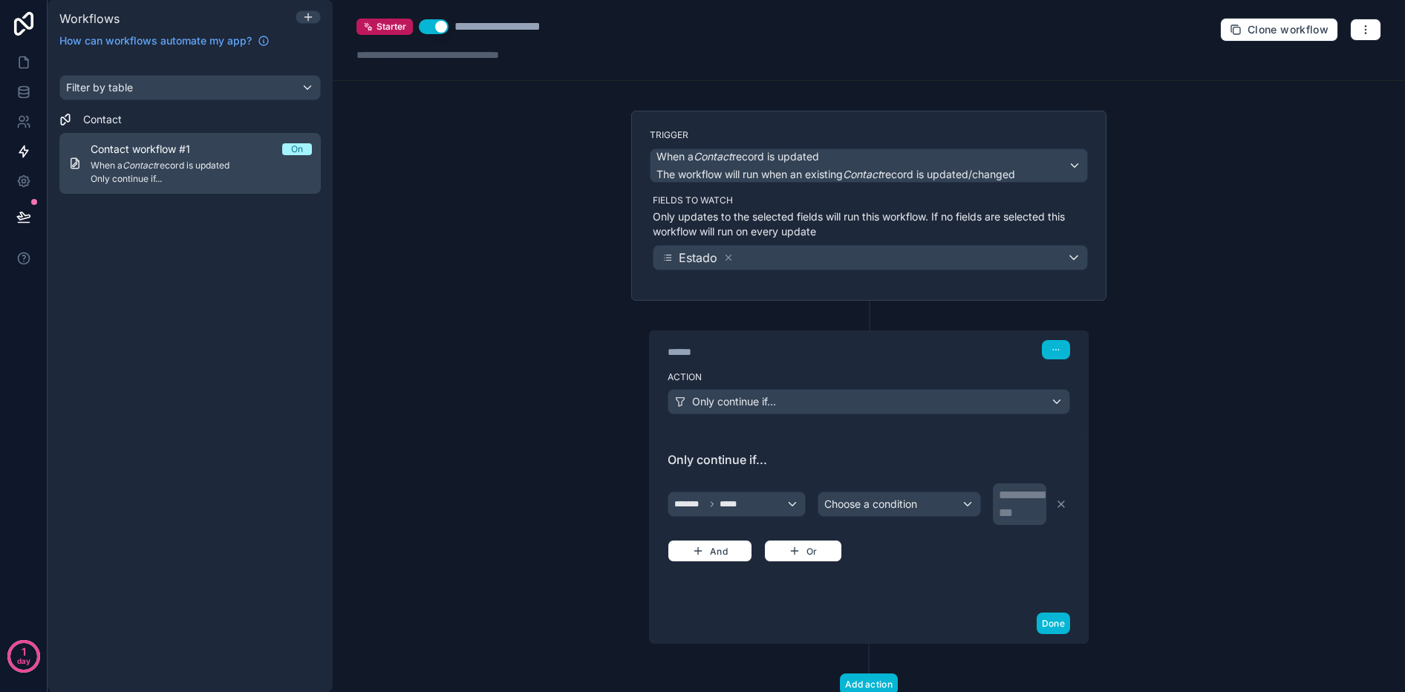
click at [203, 157] on div "Contact workflow #1 On When a Contact record is updated Only continue if..." at bounding box center [201, 163] width 221 height 43
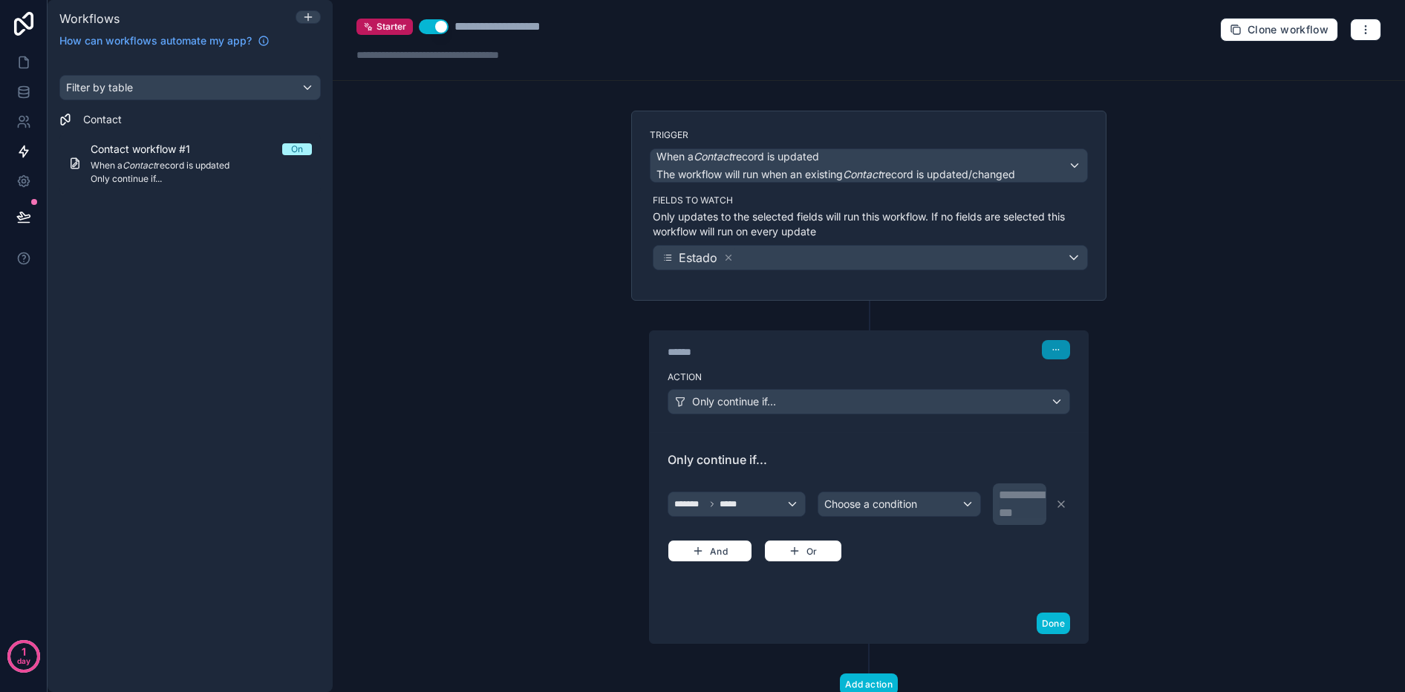
click at [1046, 352] on button "button" at bounding box center [1056, 349] width 28 height 19
click at [1071, 403] on span "Delete" at bounding box center [1083, 407] width 27 height 12
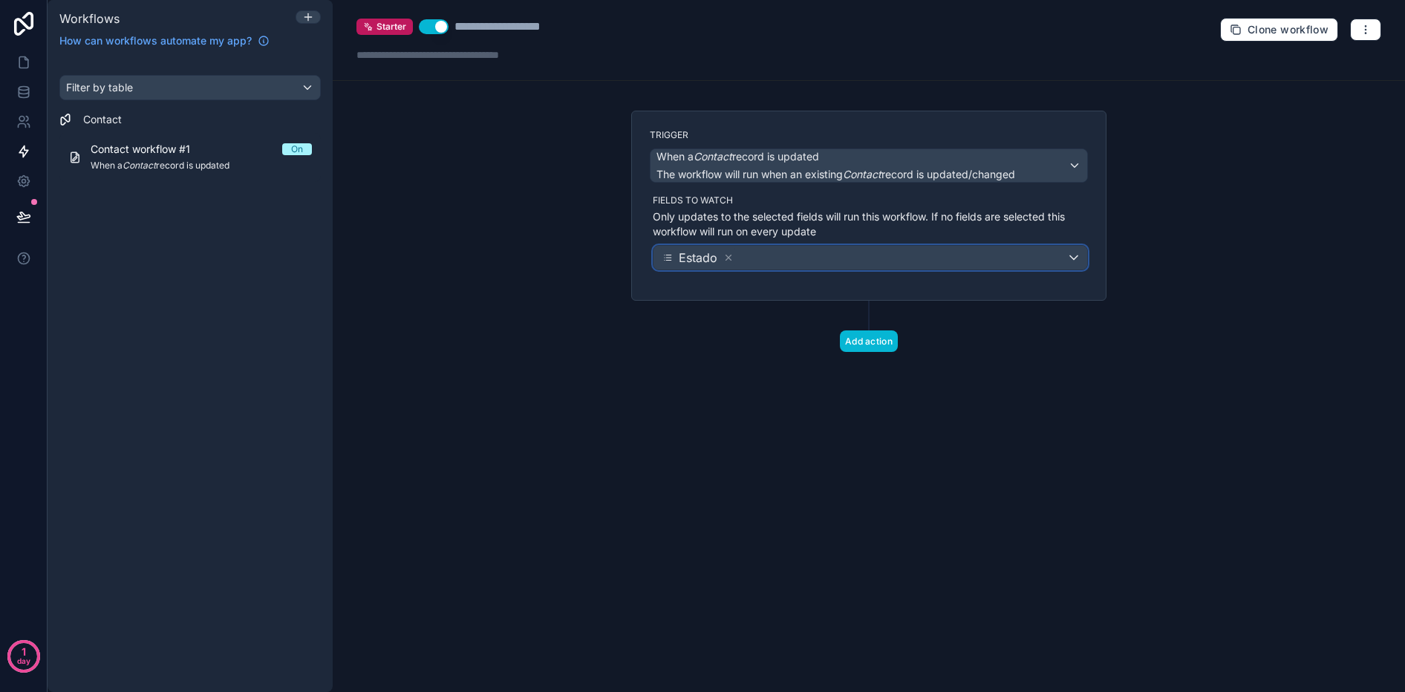
click at [783, 259] on div "Estado" at bounding box center [871, 258] width 434 height 24
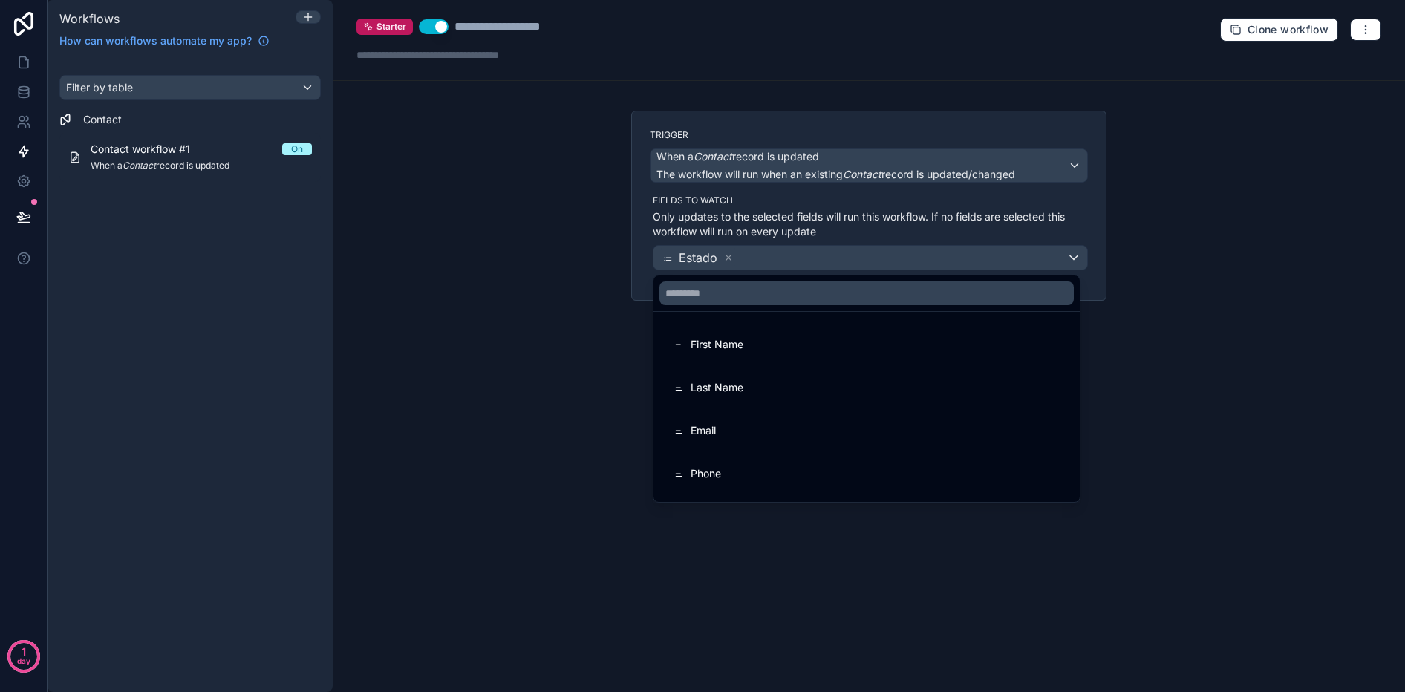
click at [783, 259] on div at bounding box center [702, 346] width 1405 height 692
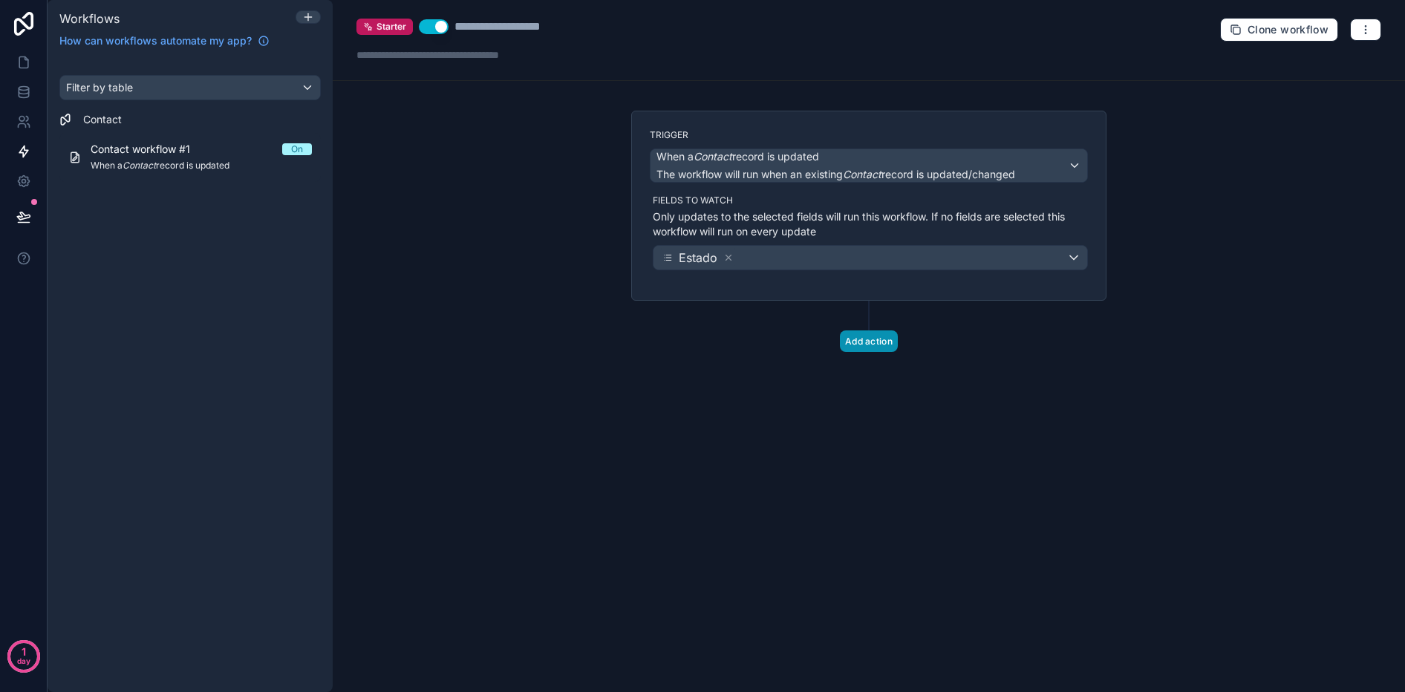
click at [862, 348] on button "Add action" at bounding box center [869, 341] width 58 height 22
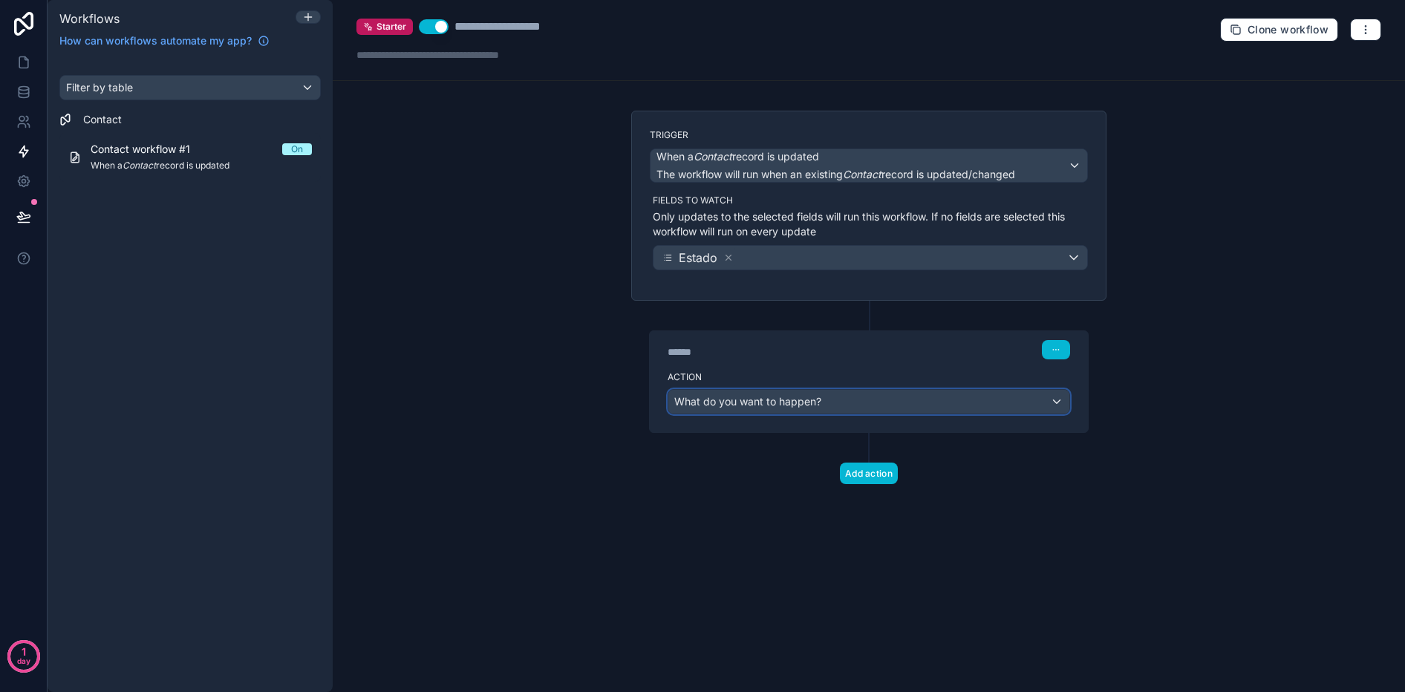
click at [916, 401] on div "What do you want to happen?" at bounding box center [868, 402] width 401 height 24
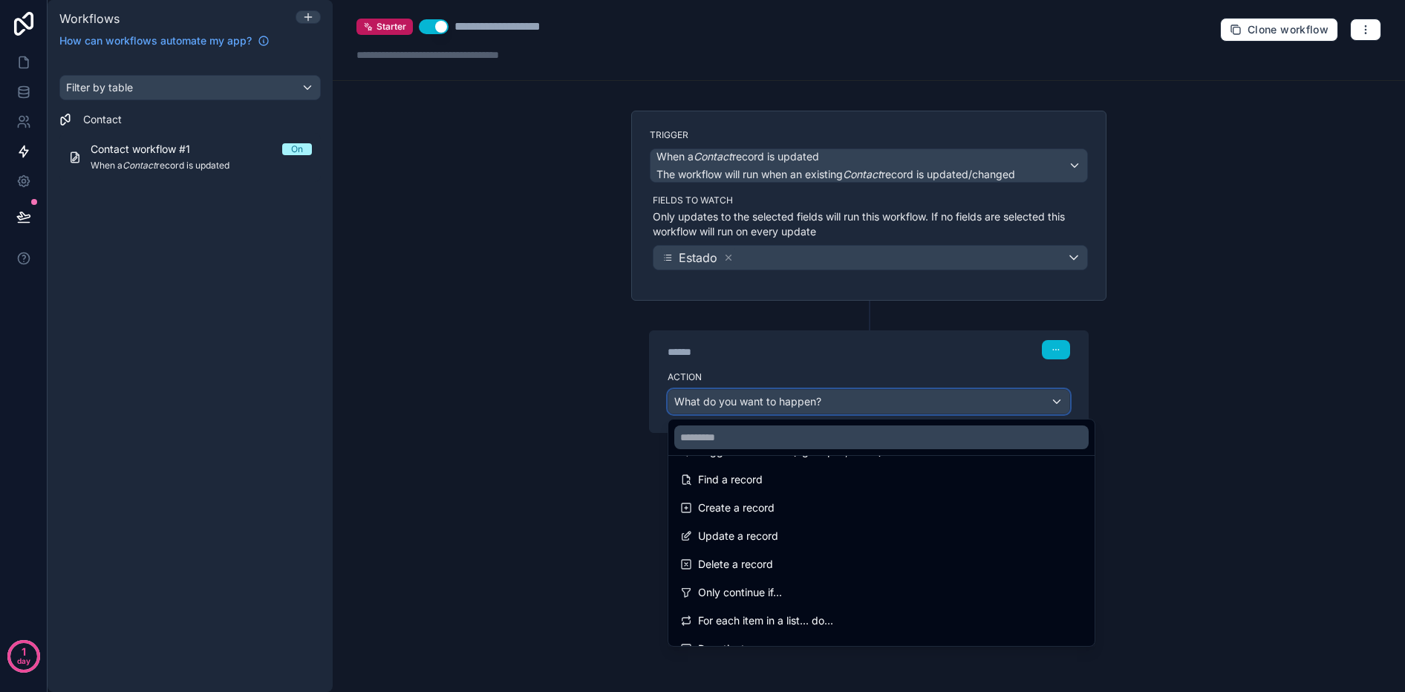
scroll to position [87, 0]
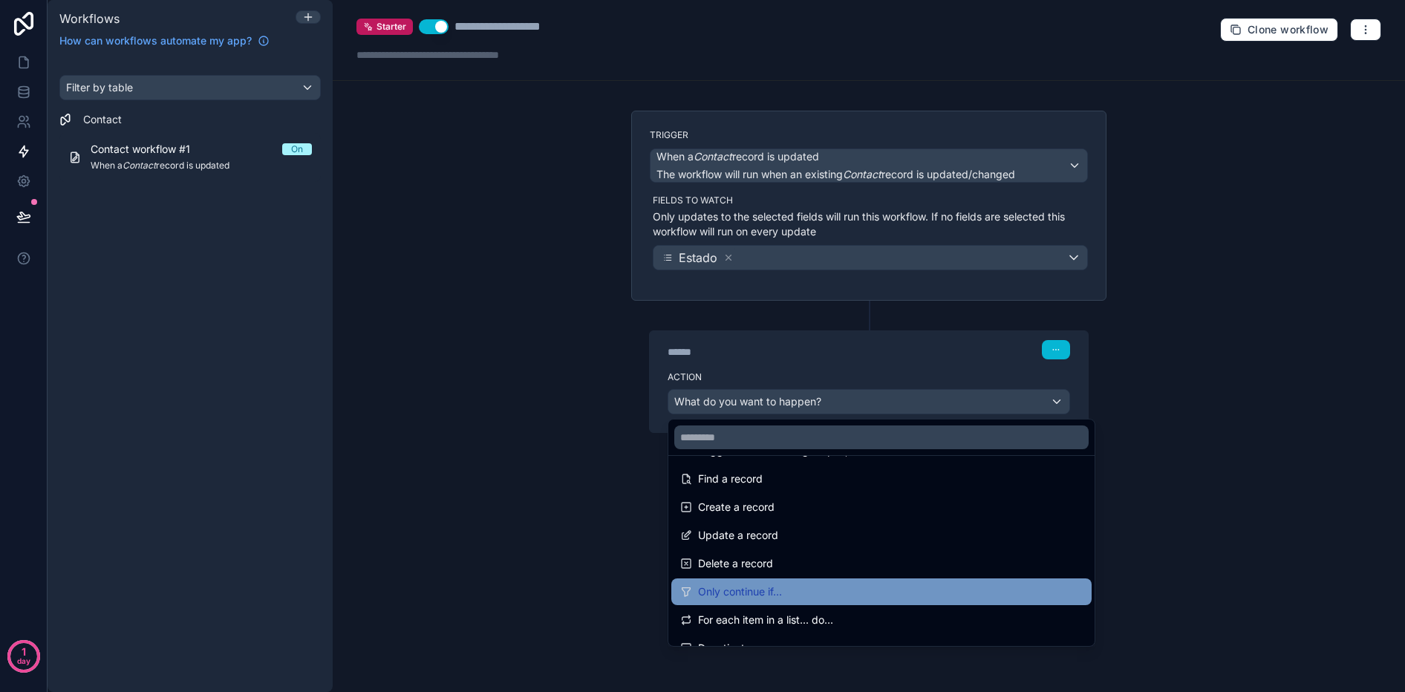
click at [820, 587] on div "Only continue if..." at bounding box center [881, 592] width 403 height 18
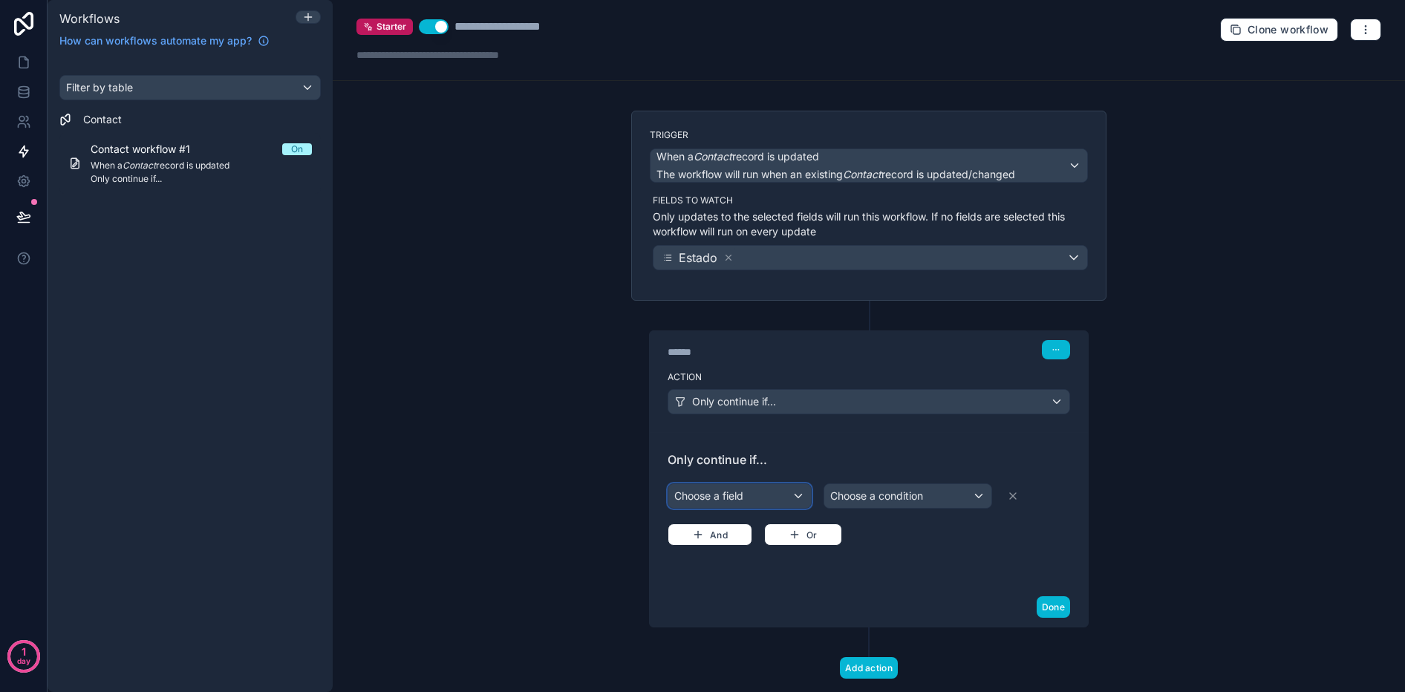
click at [775, 502] on div "Choose a field" at bounding box center [739, 496] width 143 height 24
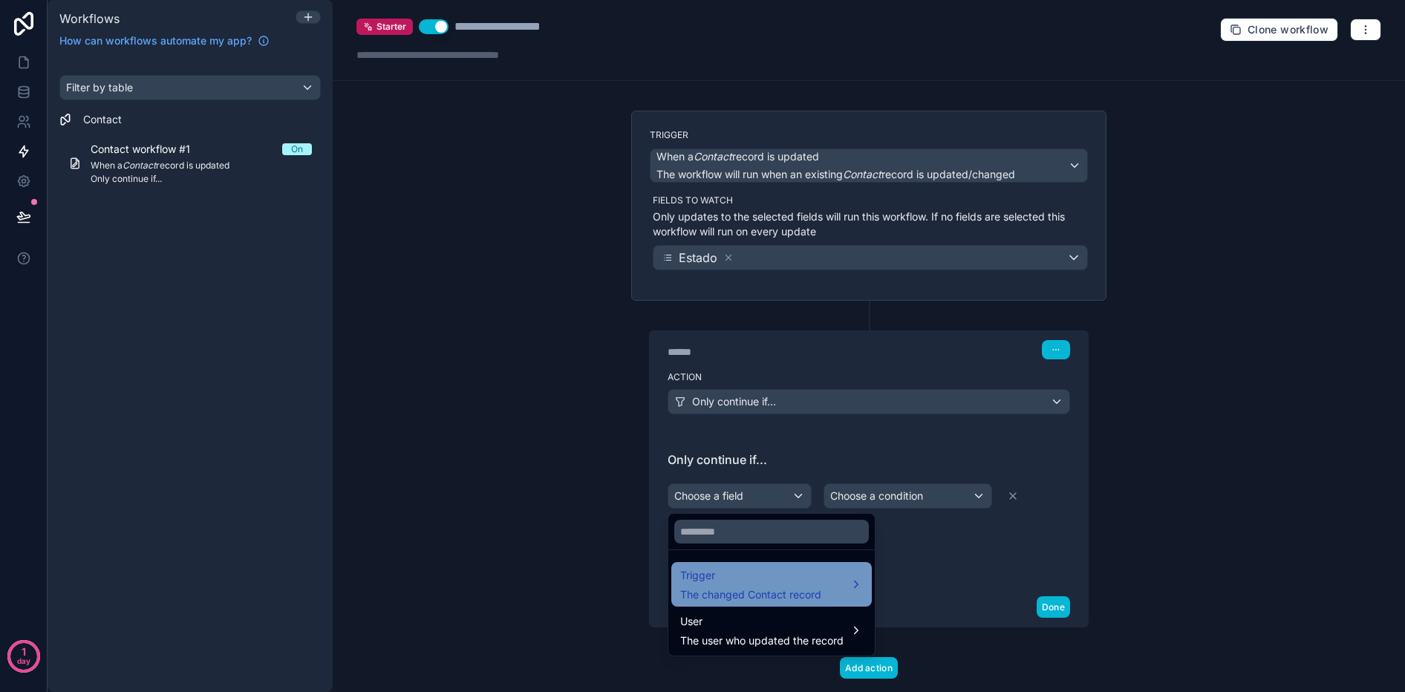
click at [816, 587] on span "The changed Contact record" at bounding box center [750, 594] width 141 height 15
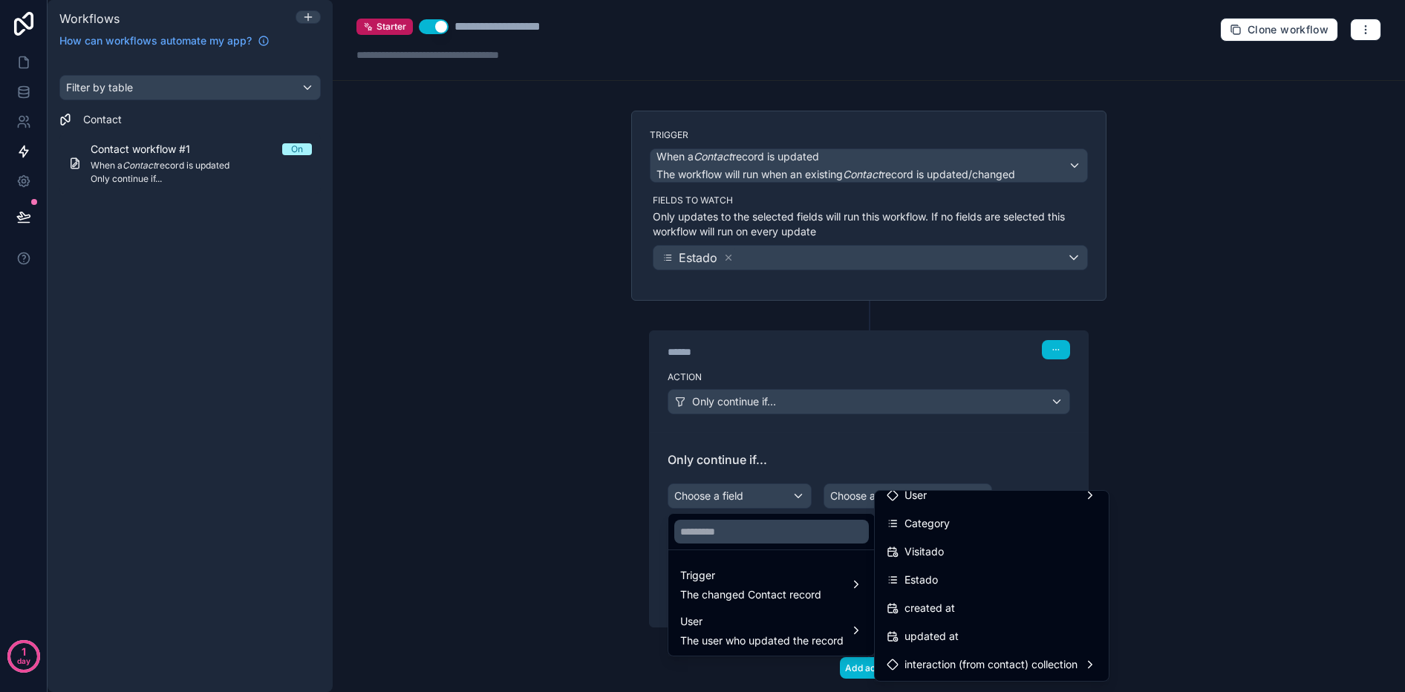
scroll to position [393, 0]
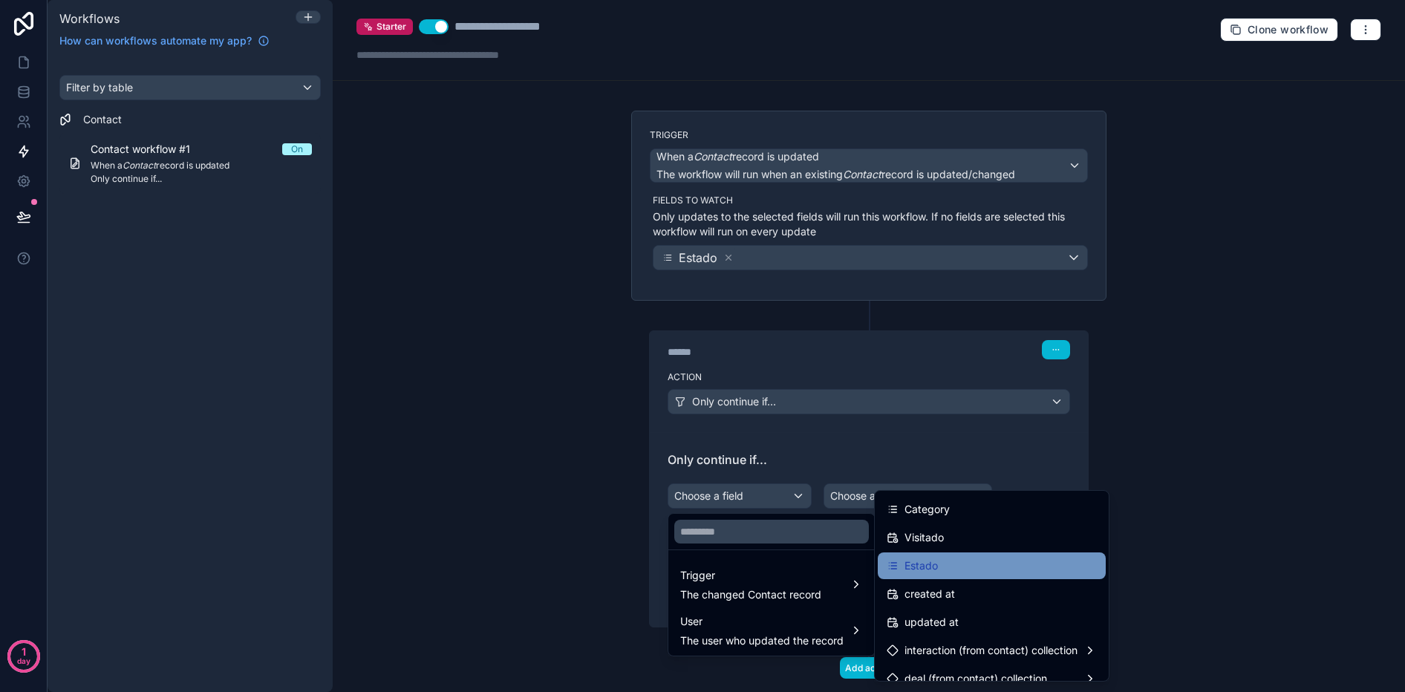
click at [901, 570] on div "Estado" at bounding box center [912, 566] width 51 height 18
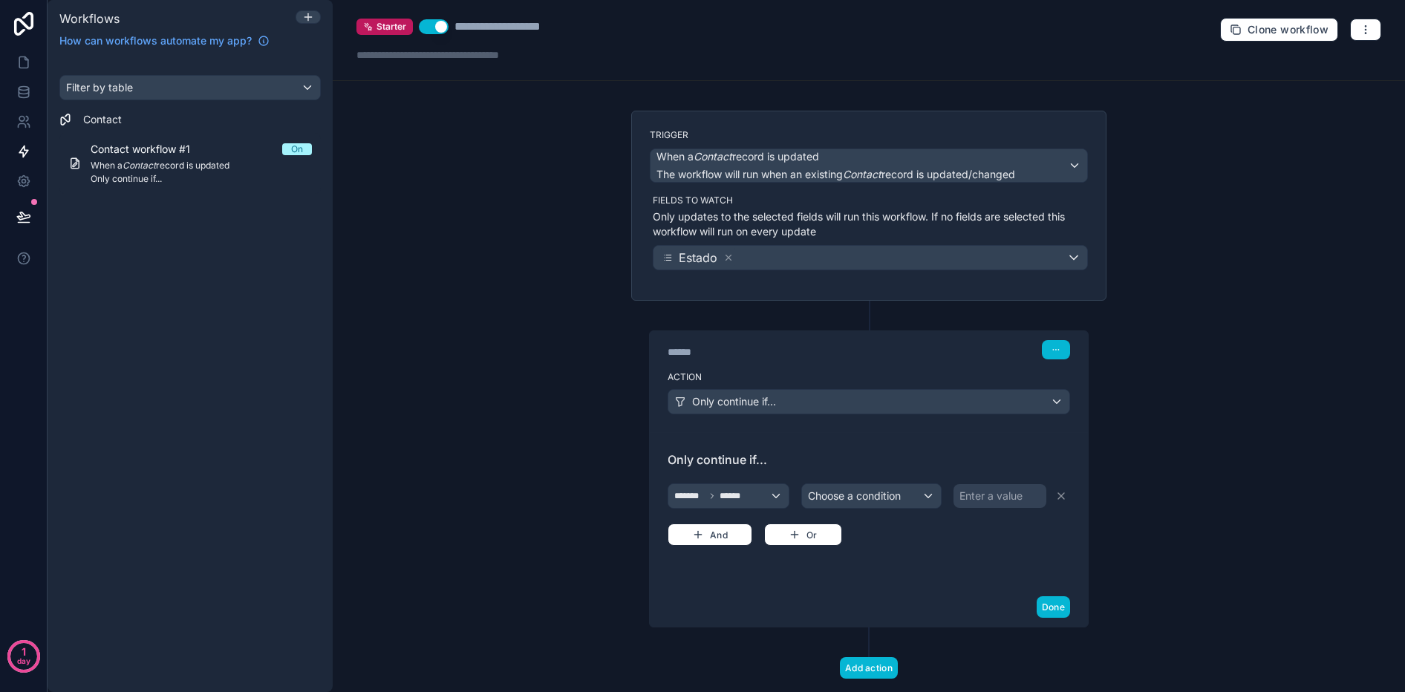
click at [889, 478] on div "Only continue if... ******* ****** Choose a condition Enter a value And Or" at bounding box center [869, 510] width 403 height 119
click at [882, 496] on span "Choose a condition" at bounding box center [854, 495] width 93 height 13
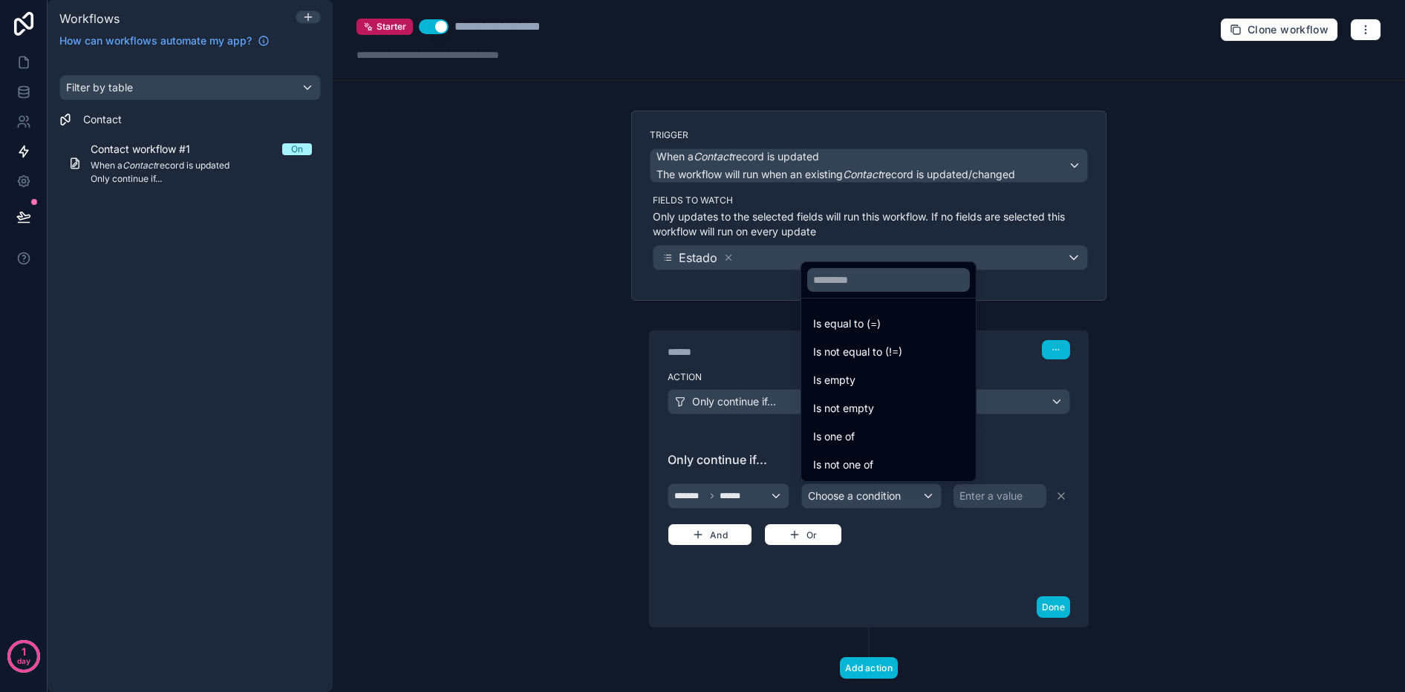
click at [865, 330] on span "Is equal to (=)" at bounding box center [847, 324] width 68 height 18
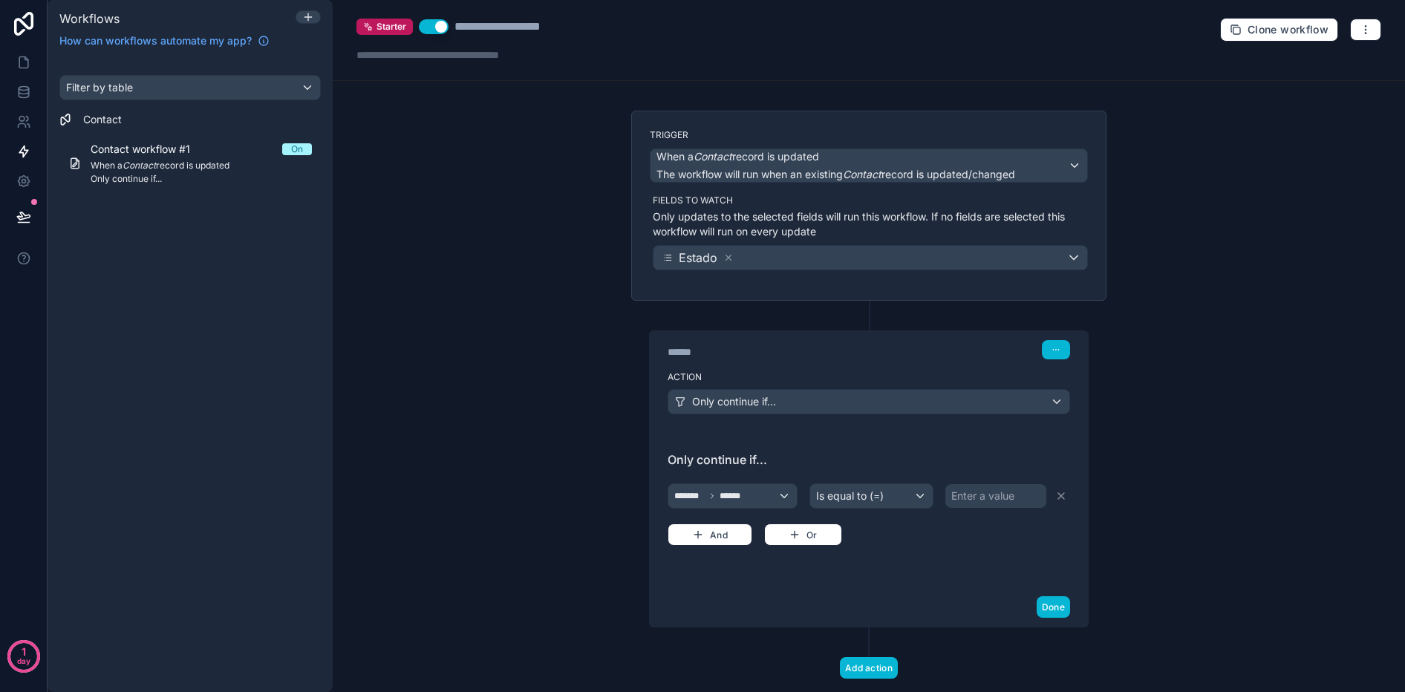
click at [980, 492] on div "Enter a value" at bounding box center [982, 496] width 63 height 15
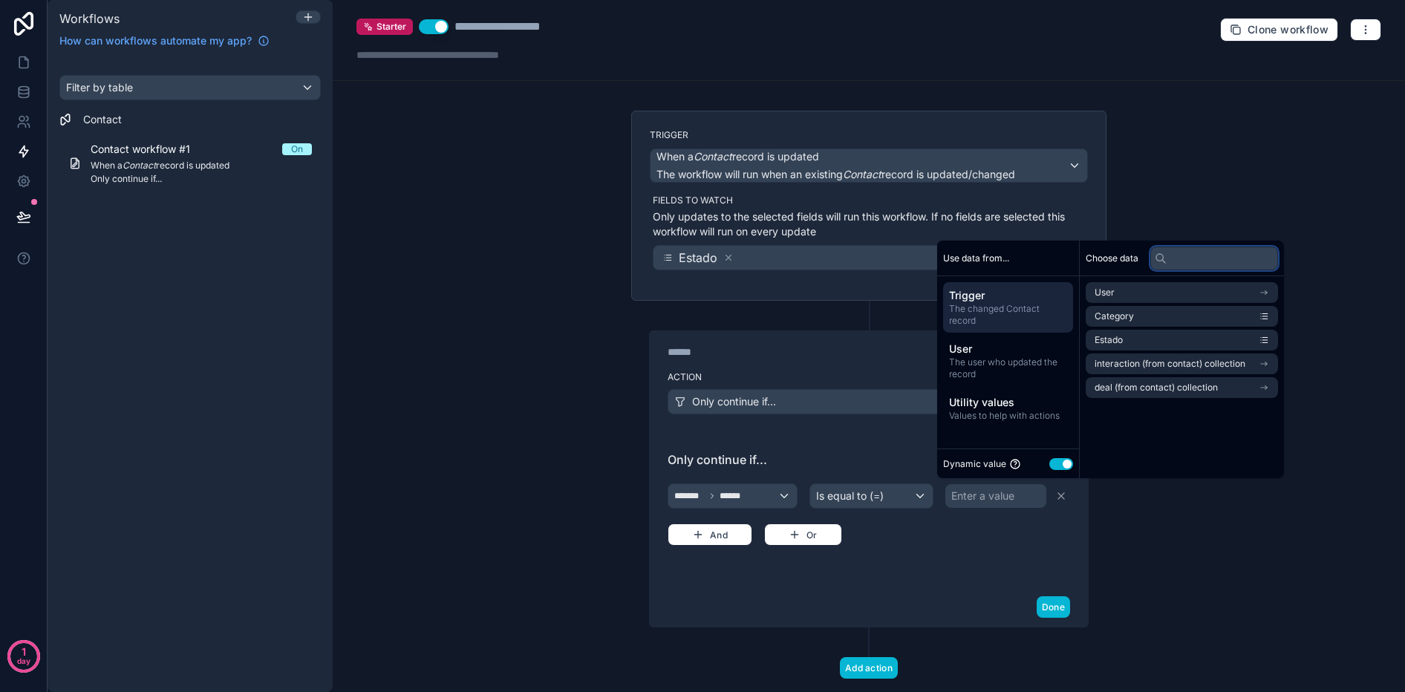
click at [1182, 261] on input "text" at bounding box center [1214, 259] width 128 height 24
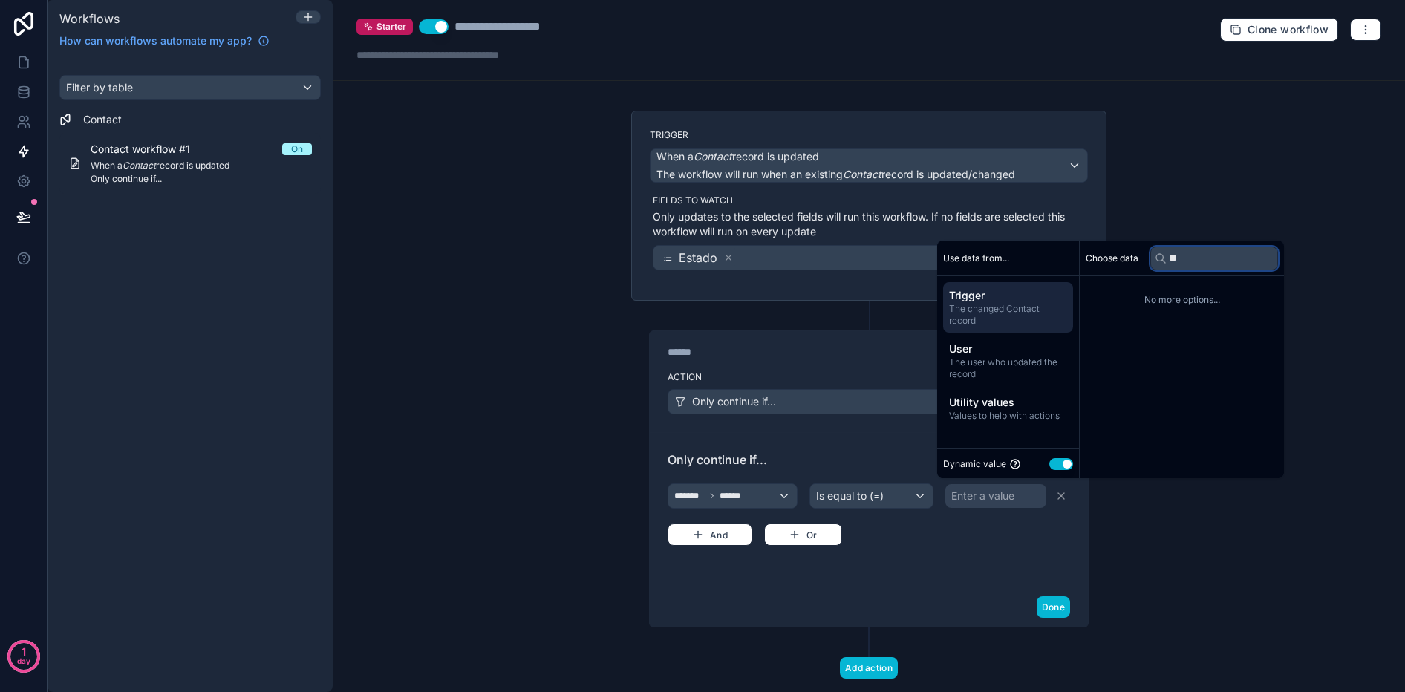
type input "*"
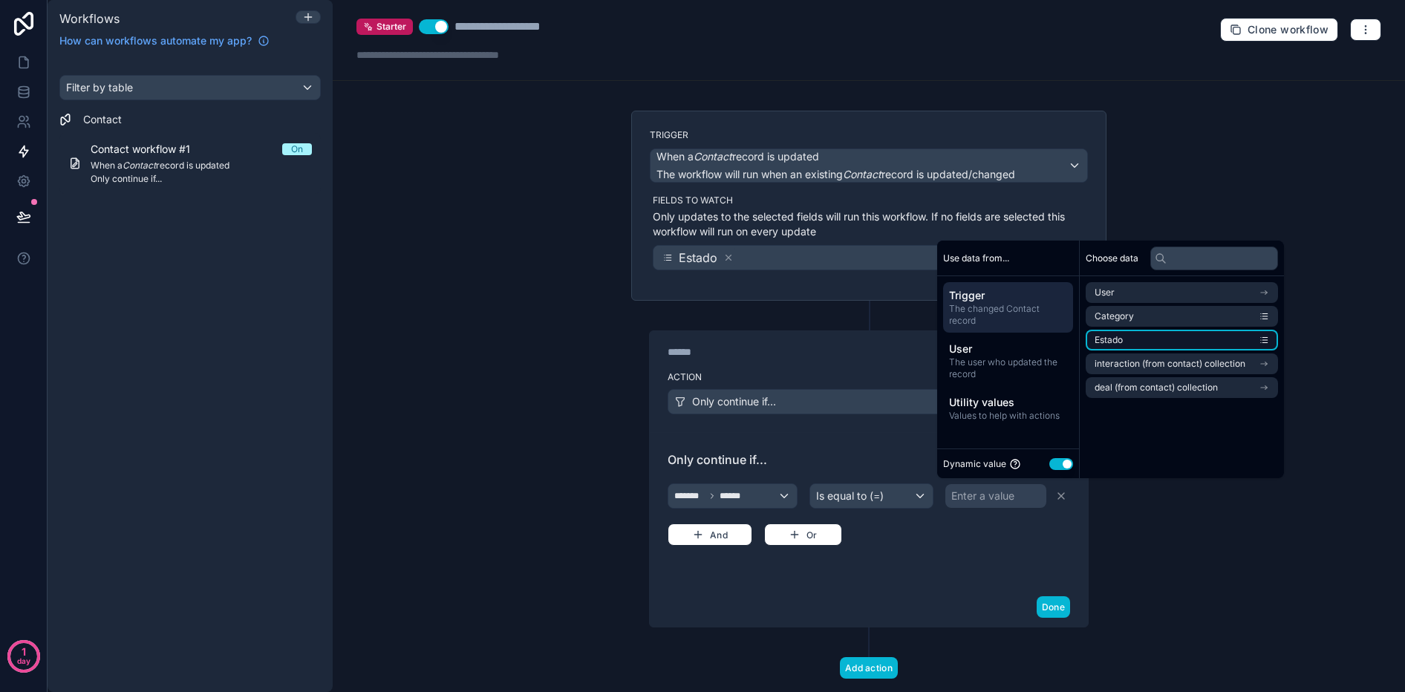
click at [1150, 340] on li "Estado" at bounding box center [1182, 340] width 192 height 21
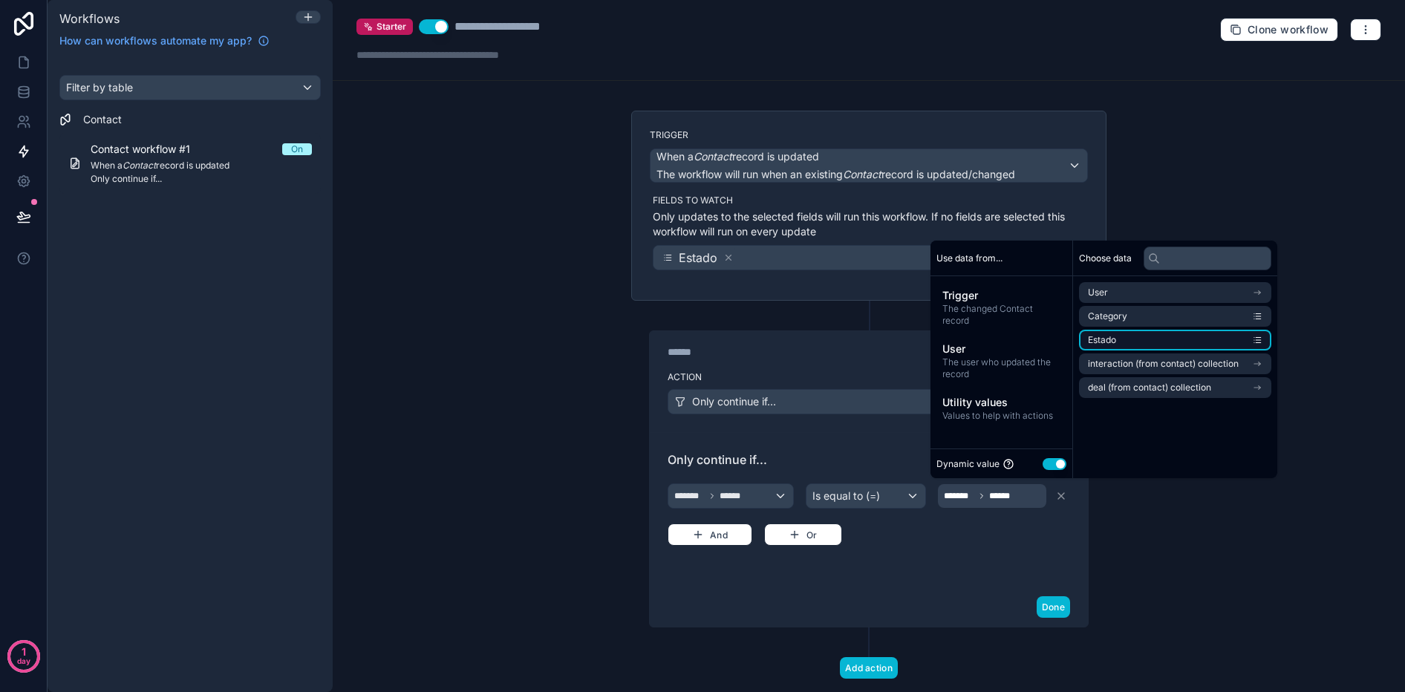
click at [1271, 343] on li "Estado" at bounding box center [1175, 340] width 192 height 21
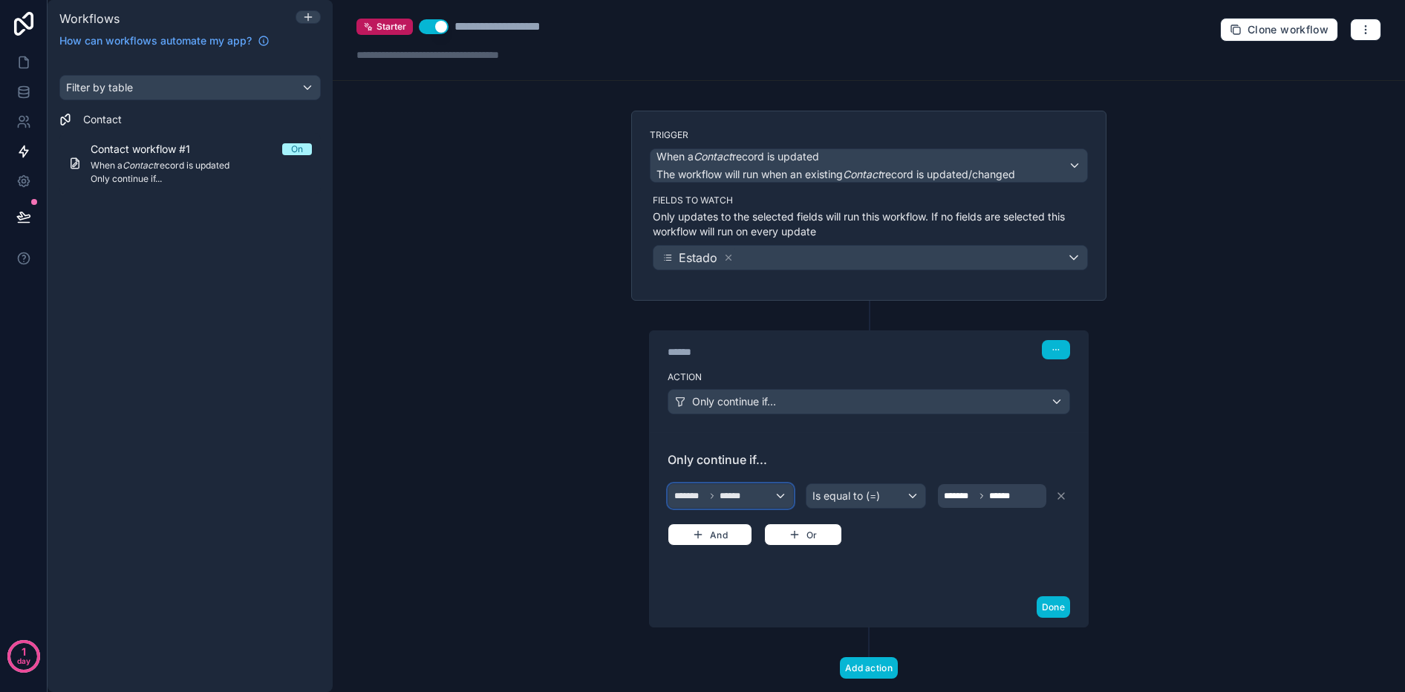
click at [718, 499] on span "******* ******" at bounding box center [711, 496] width 74 height 12
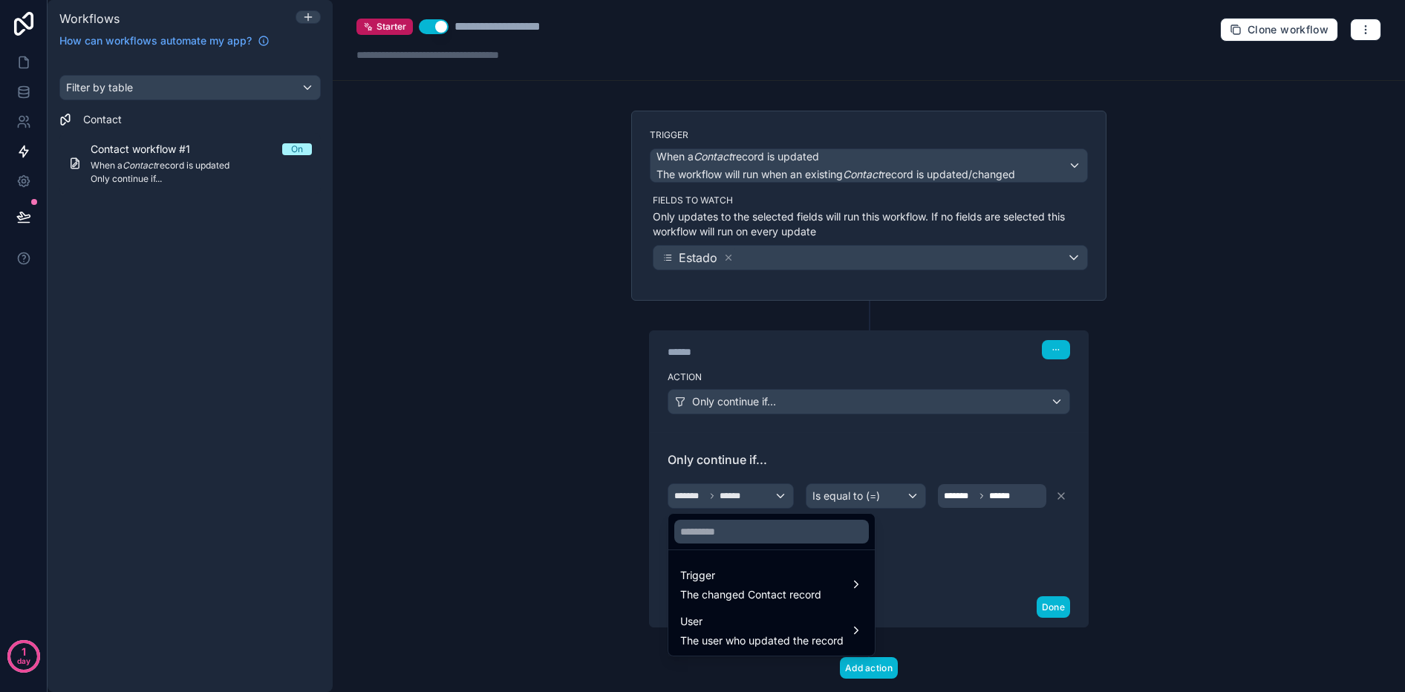
click at [842, 445] on div at bounding box center [702, 346] width 1405 height 692
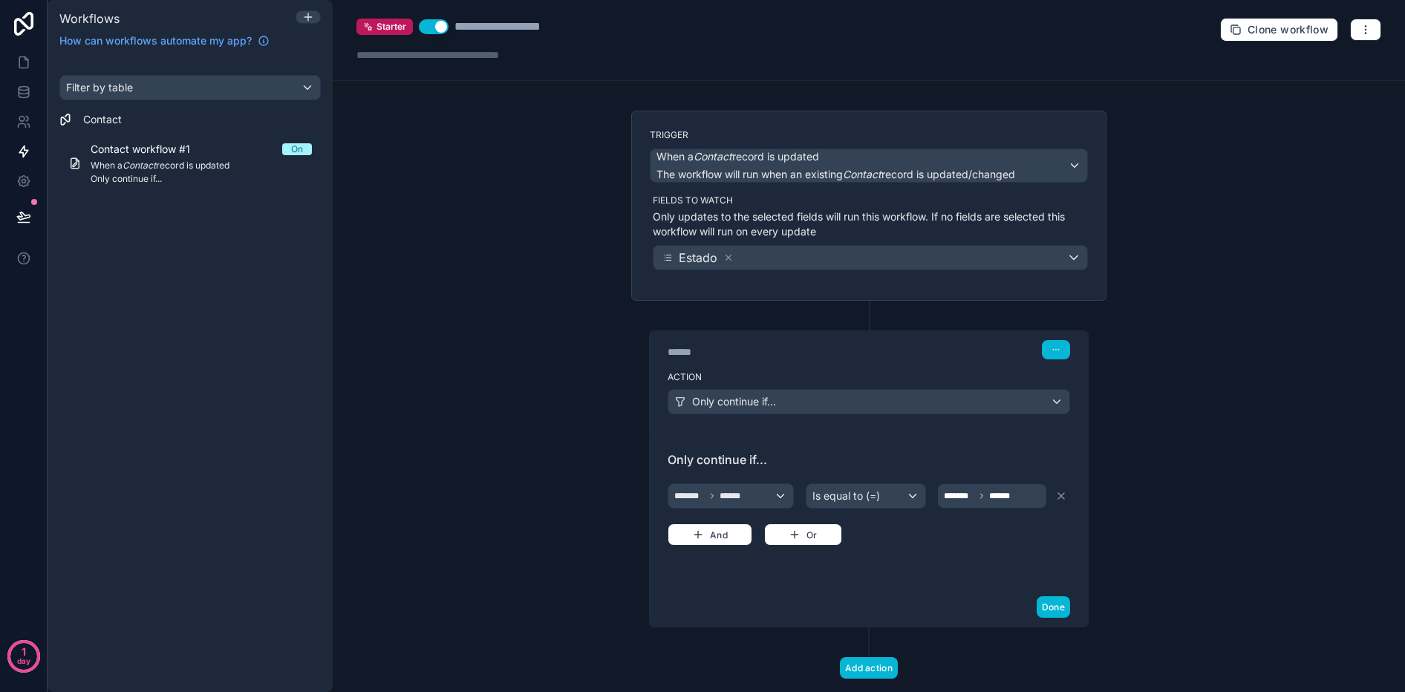
click at [972, 497] on span "*******" at bounding box center [959, 496] width 30 height 12
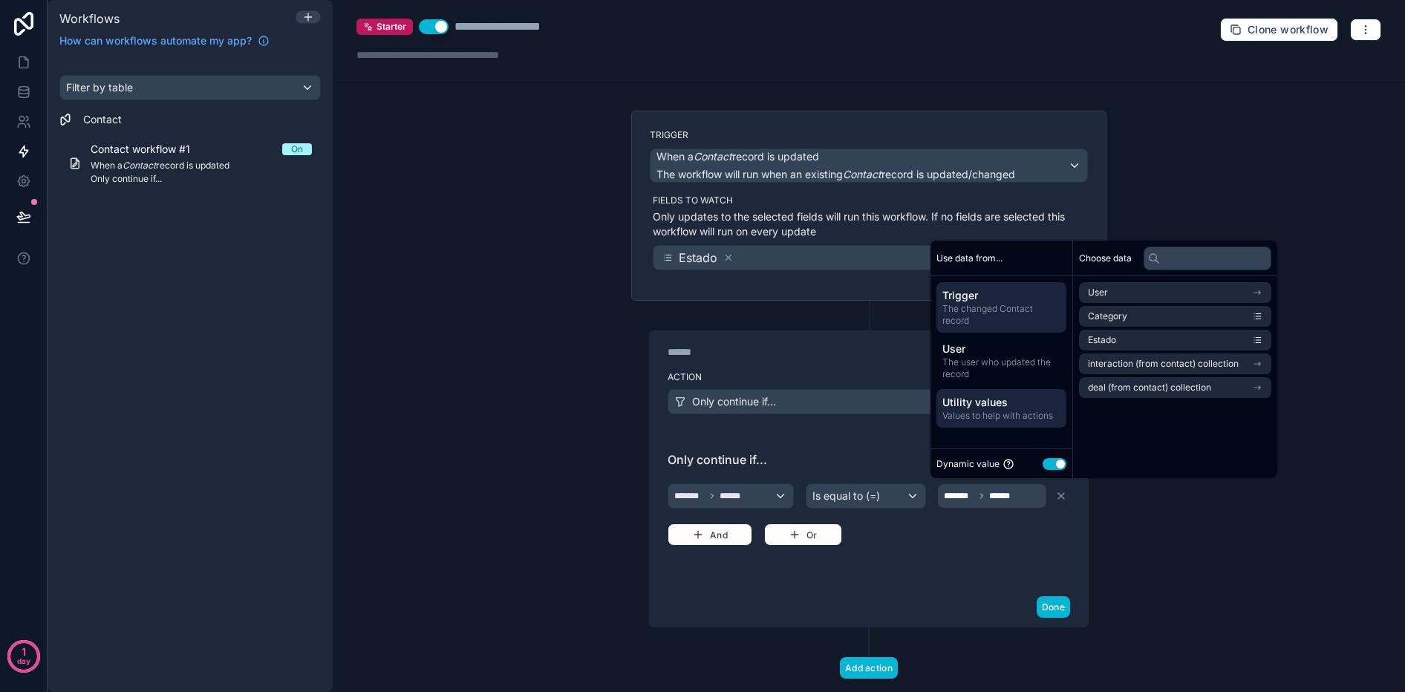
click at [986, 417] on span "Values to help with actions" at bounding box center [1001, 416] width 118 height 12
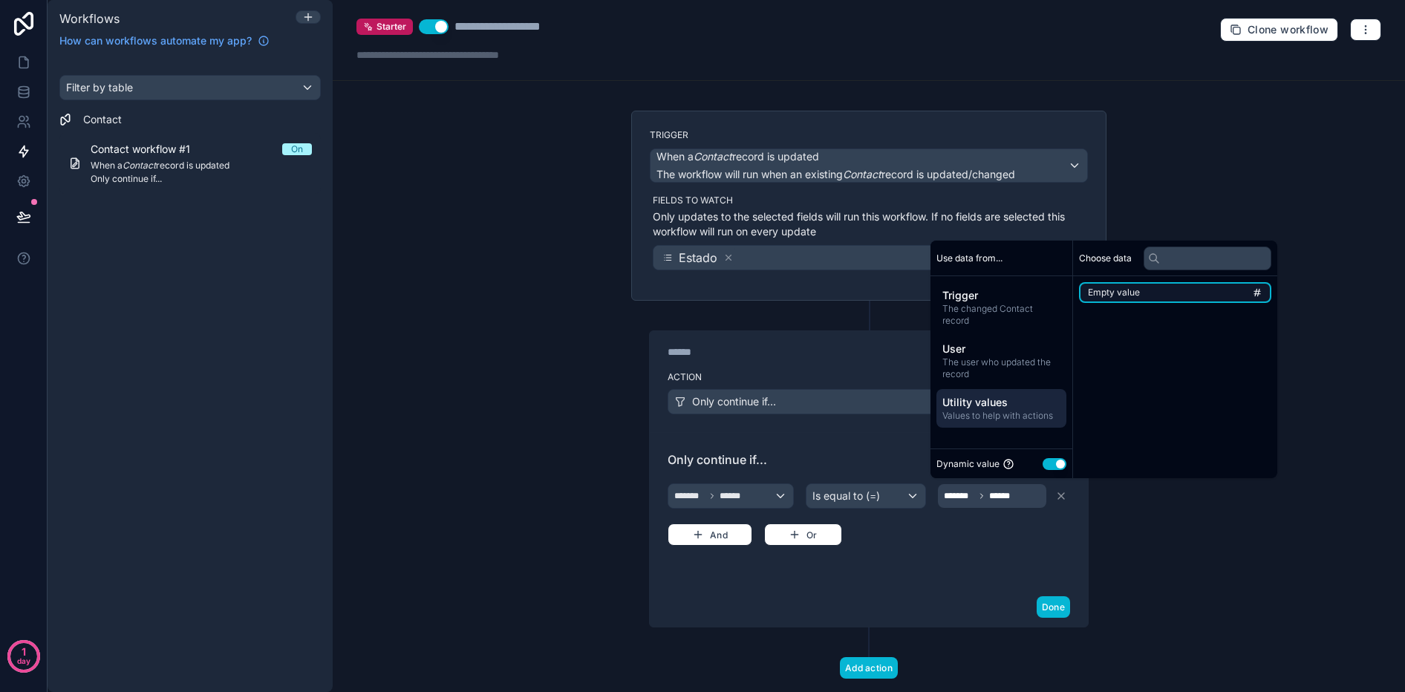
click at [1104, 291] on span "Empty value" at bounding box center [1114, 293] width 52 height 12
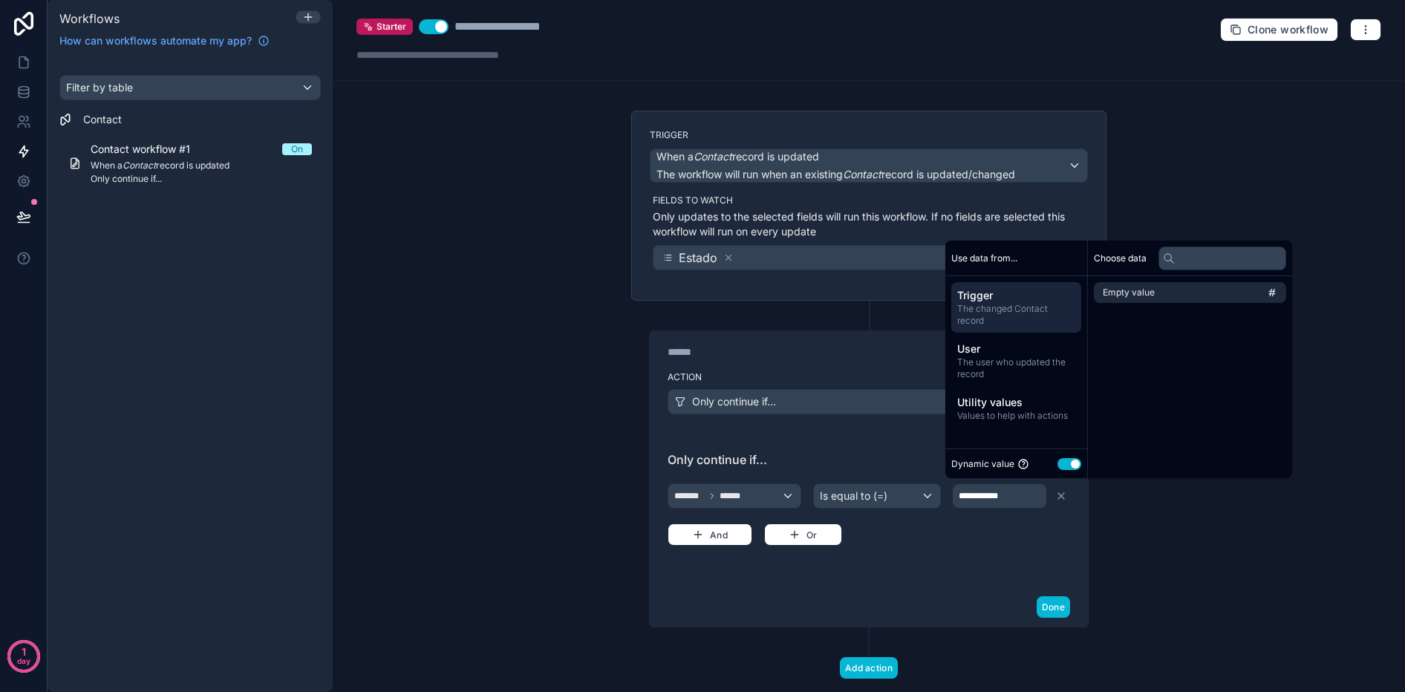
click at [1012, 295] on span "Trigger" at bounding box center [1016, 295] width 118 height 15
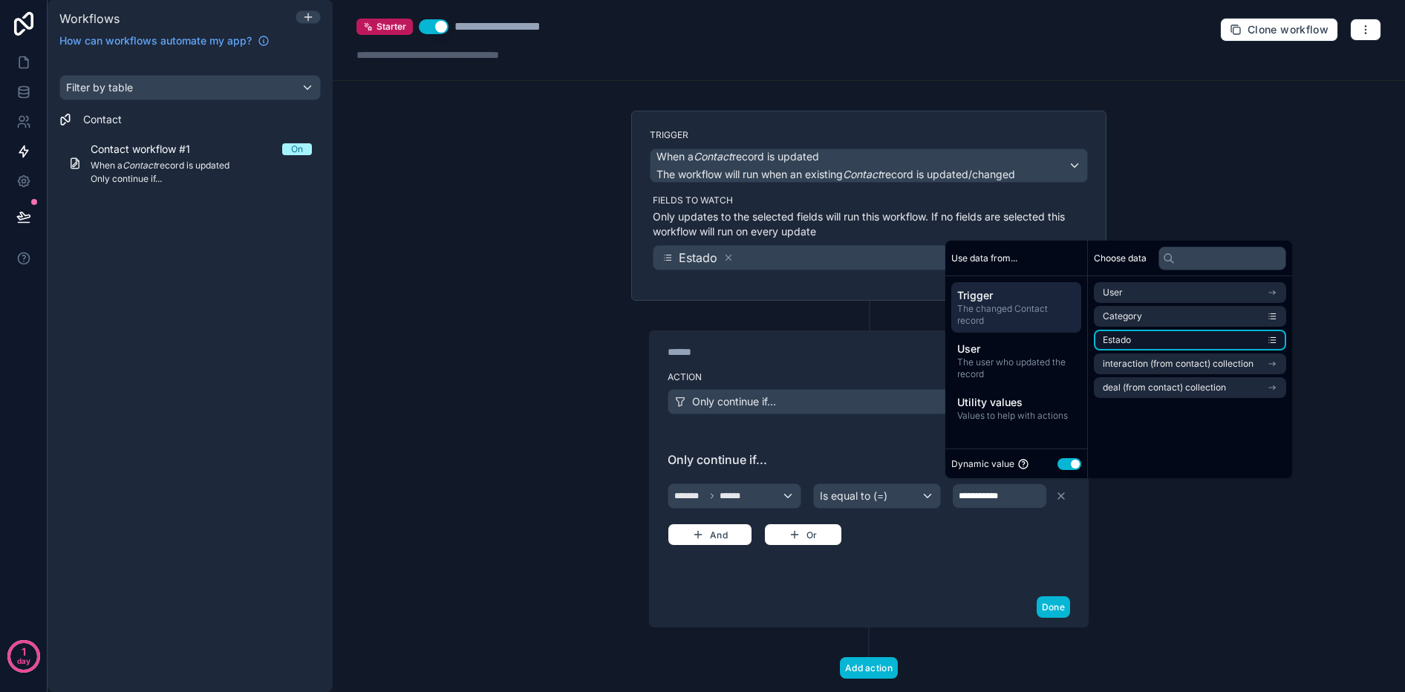
click at [1127, 339] on span "Estado" at bounding box center [1117, 340] width 28 height 12
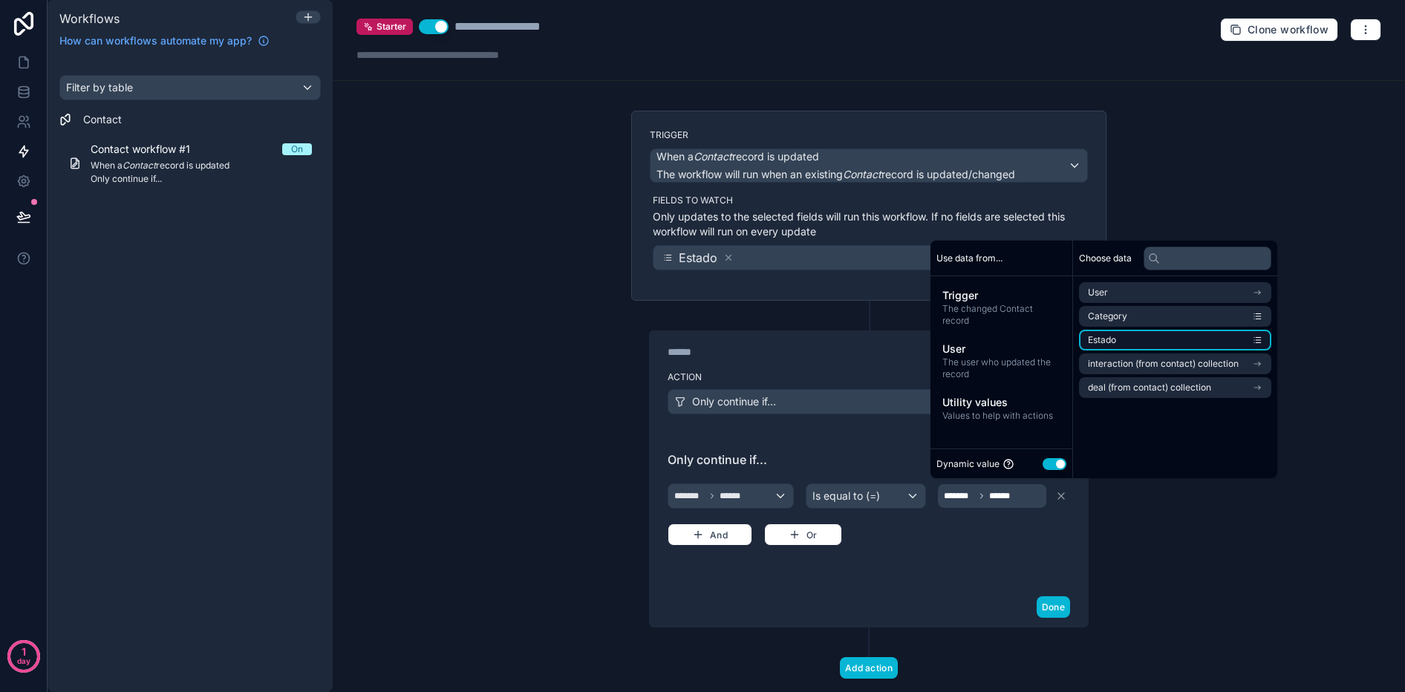
click at [1262, 336] on icon "scrollable content" at bounding box center [1257, 340] width 10 height 10
click at [1009, 537] on div "******* ****** Is equal to (=) ******* ****** And Or" at bounding box center [869, 513] width 403 height 65
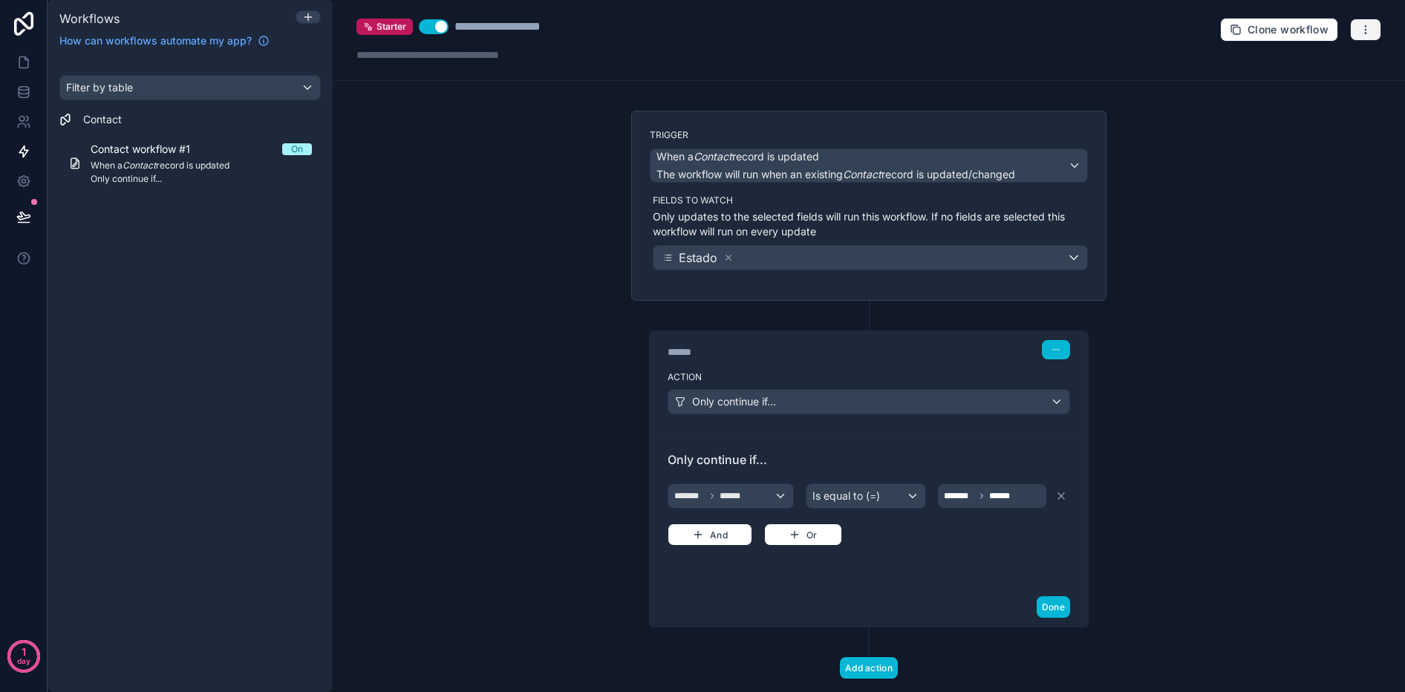
click at [1374, 30] on button "button" at bounding box center [1365, 30] width 31 height 22
click at [902, 534] on div "******* ****** Is equal to (=) ******* ****** And Or" at bounding box center [869, 513] width 403 height 65
click at [902, 504] on div "Is equal to (=)" at bounding box center [866, 496] width 119 height 24
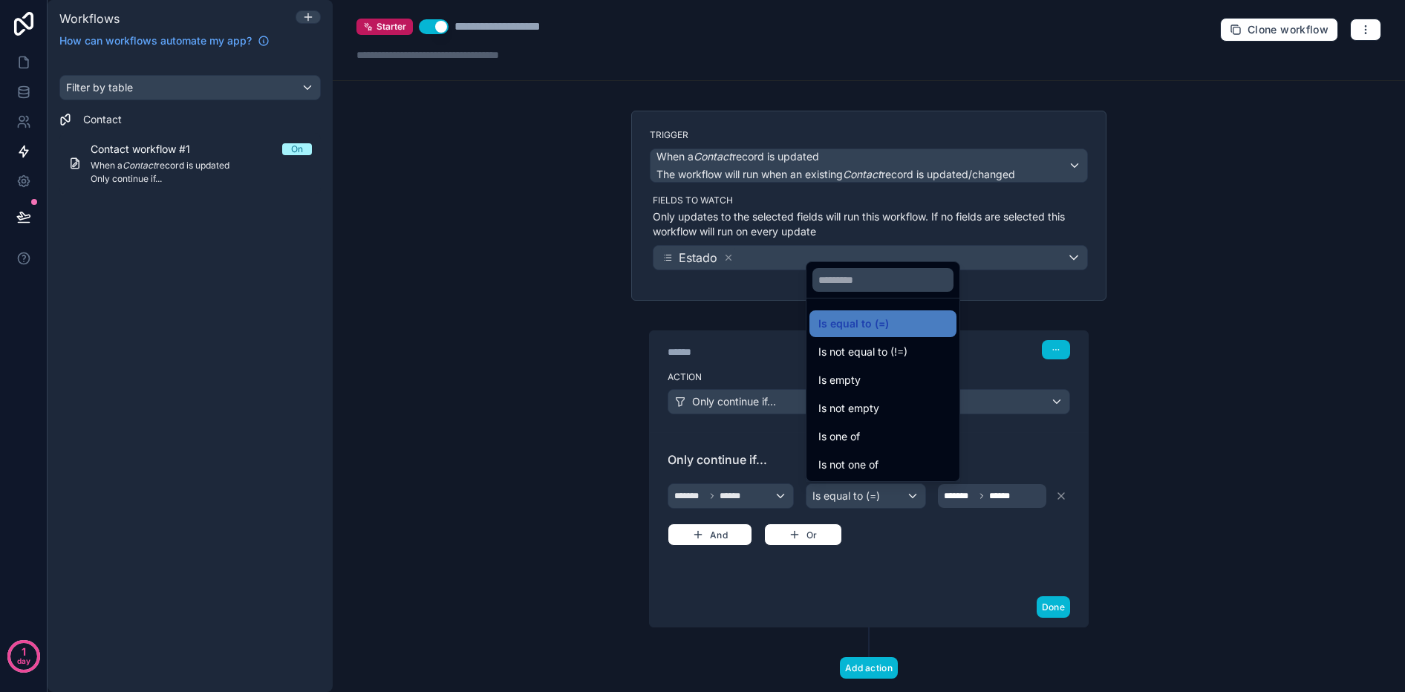
click at [1000, 518] on div at bounding box center [702, 346] width 1405 height 692
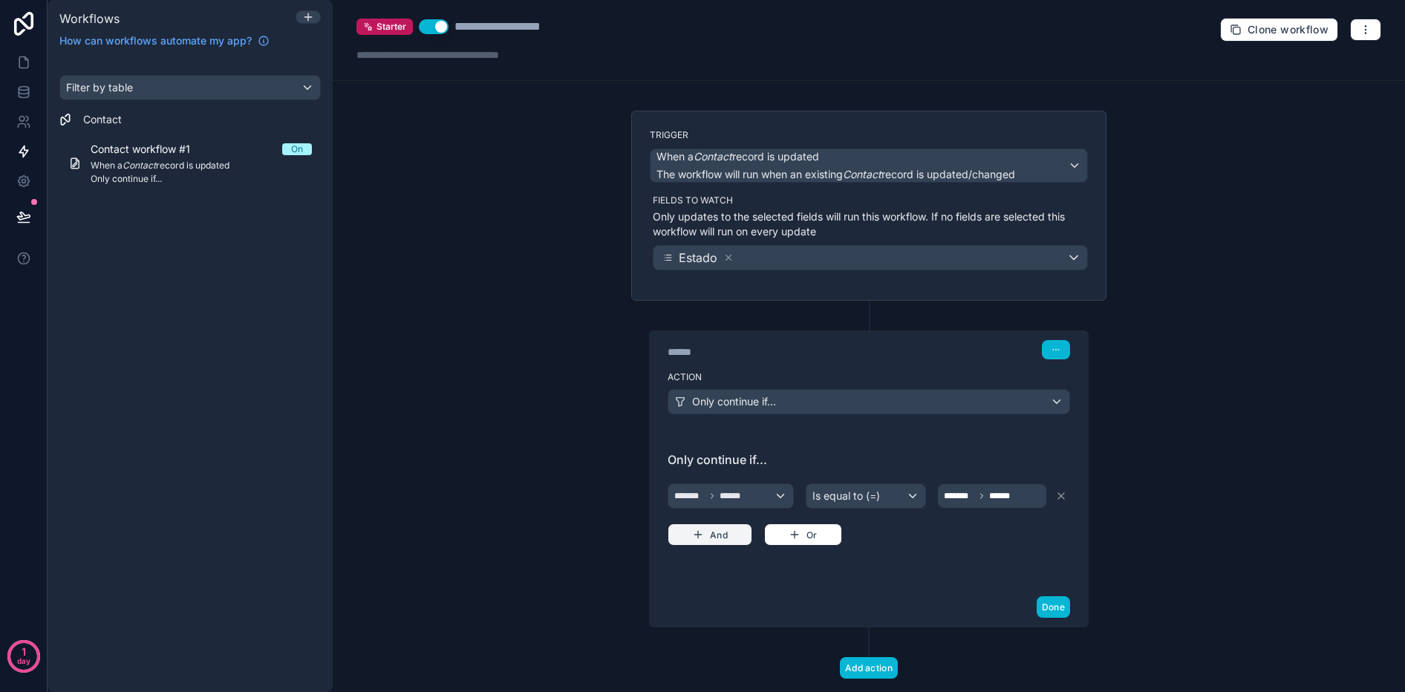
click at [721, 526] on button "And" at bounding box center [710, 535] width 85 height 22
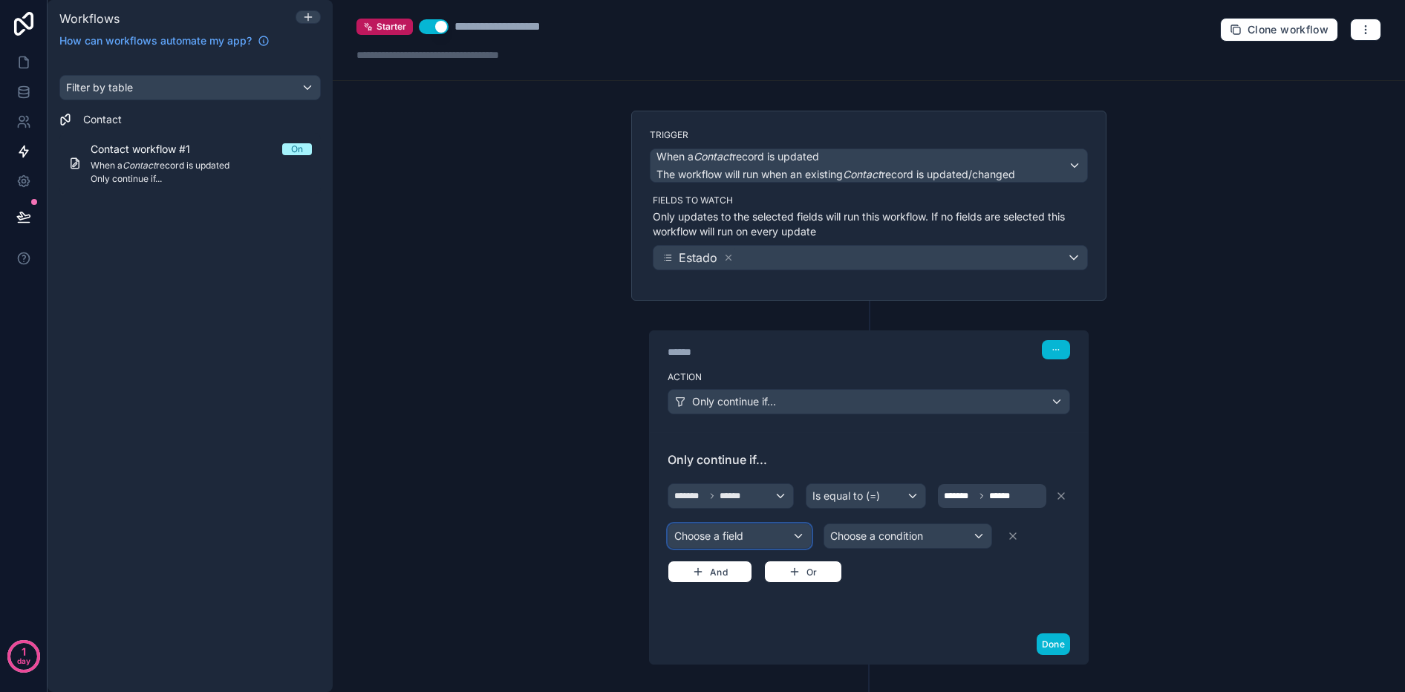
click at [722, 537] on div "Choose a field" at bounding box center [739, 536] width 143 height 24
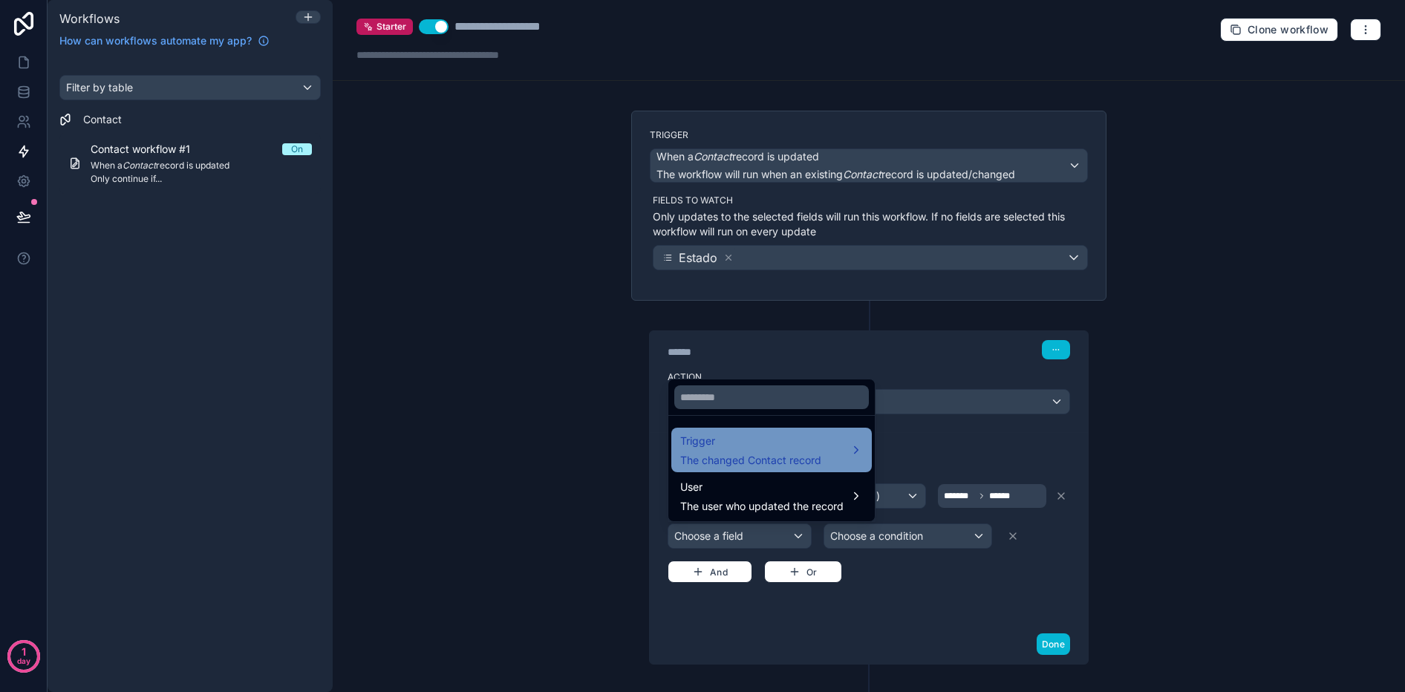
click at [734, 457] on span "The changed Contact record" at bounding box center [750, 460] width 141 height 15
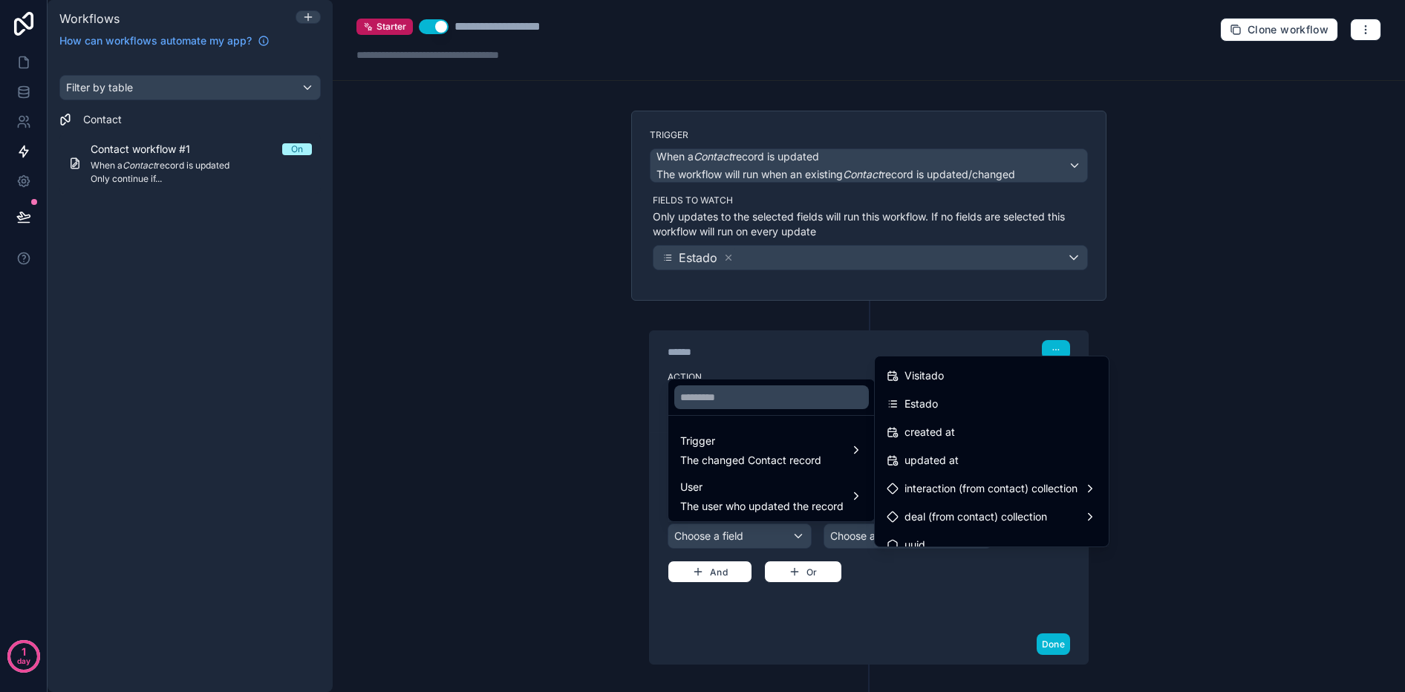
scroll to position [0, 0]
click at [939, 590] on div at bounding box center [702, 346] width 1405 height 692
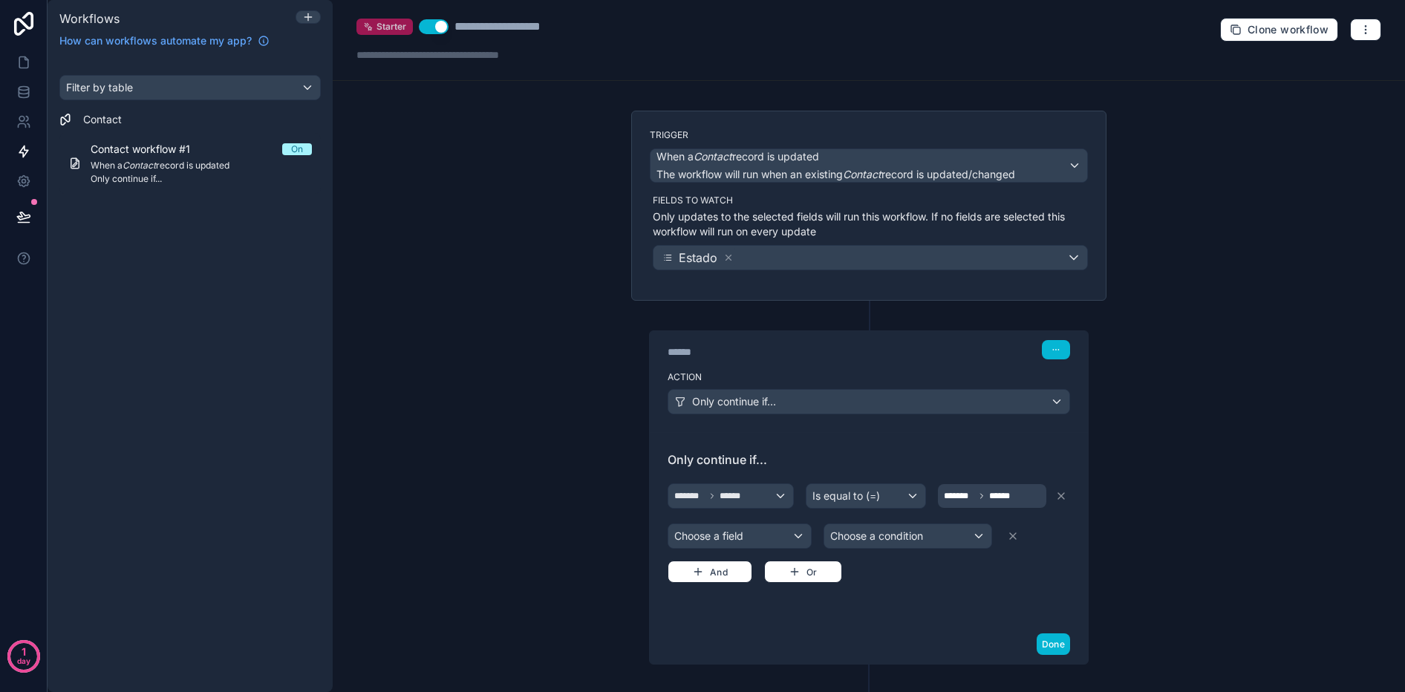
click at [367, 25] on icon at bounding box center [366, 24] width 3 height 3
click at [355, 94] on div "**********" at bounding box center [869, 346] width 1072 height 692
click at [299, 85] on div "Filter by table" at bounding box center [190, 88] width 260 height 24
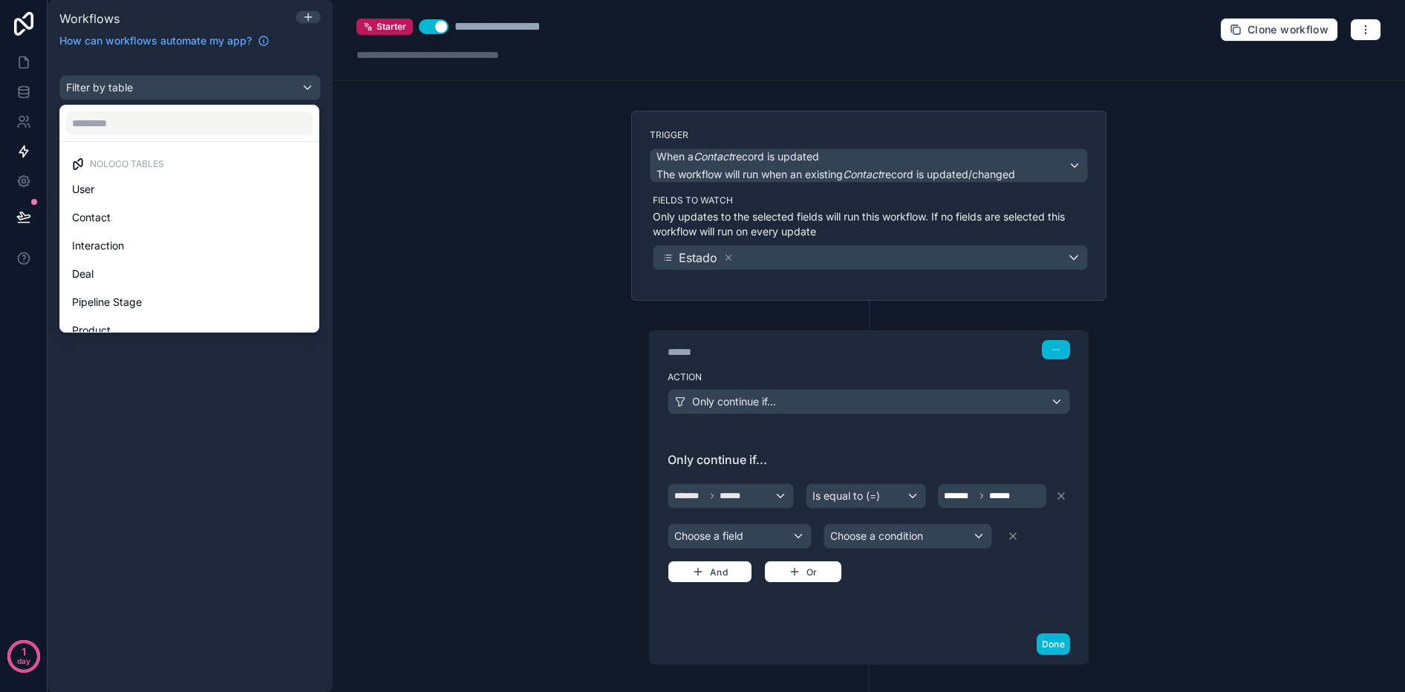
click at [313, 85] on div "scrollable content" at bounding box center [702, 346] width 1405 height 692
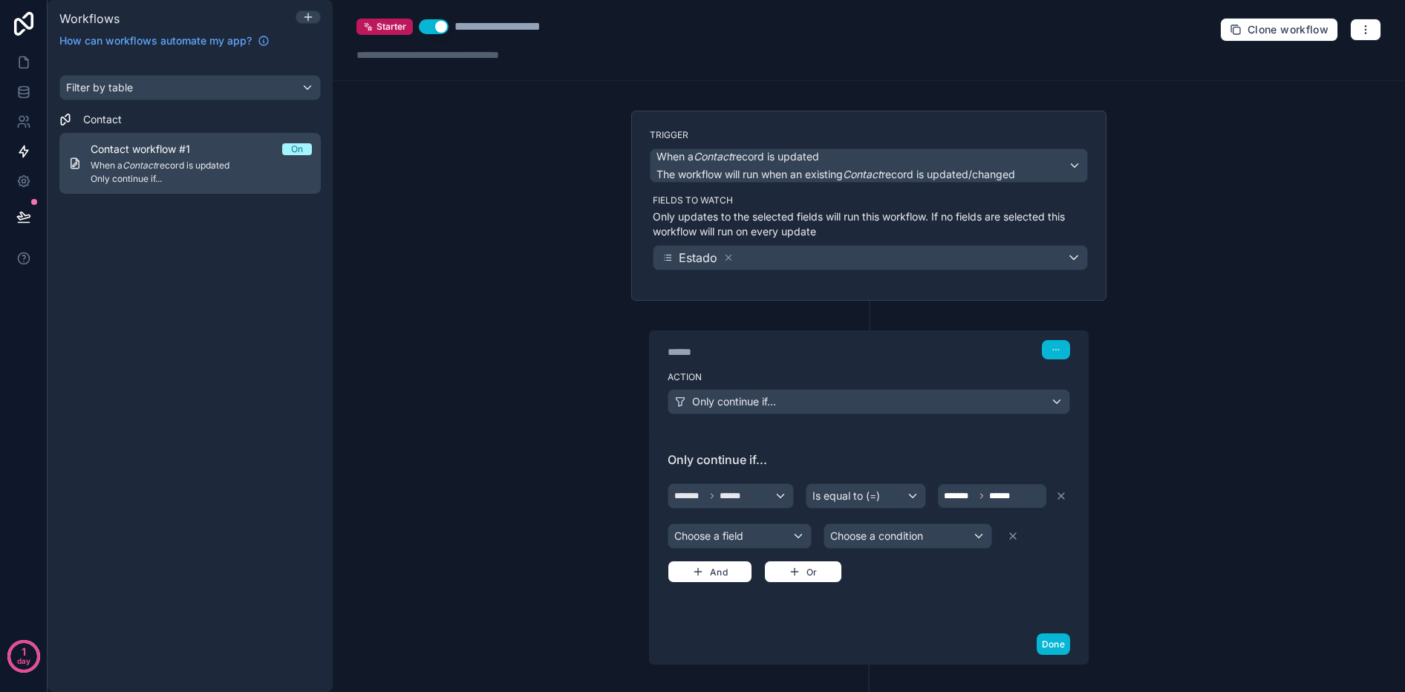
click at [209, 152] on div "Contact workflow #1 On" at bounding box center [201, 149] width 221 height 15
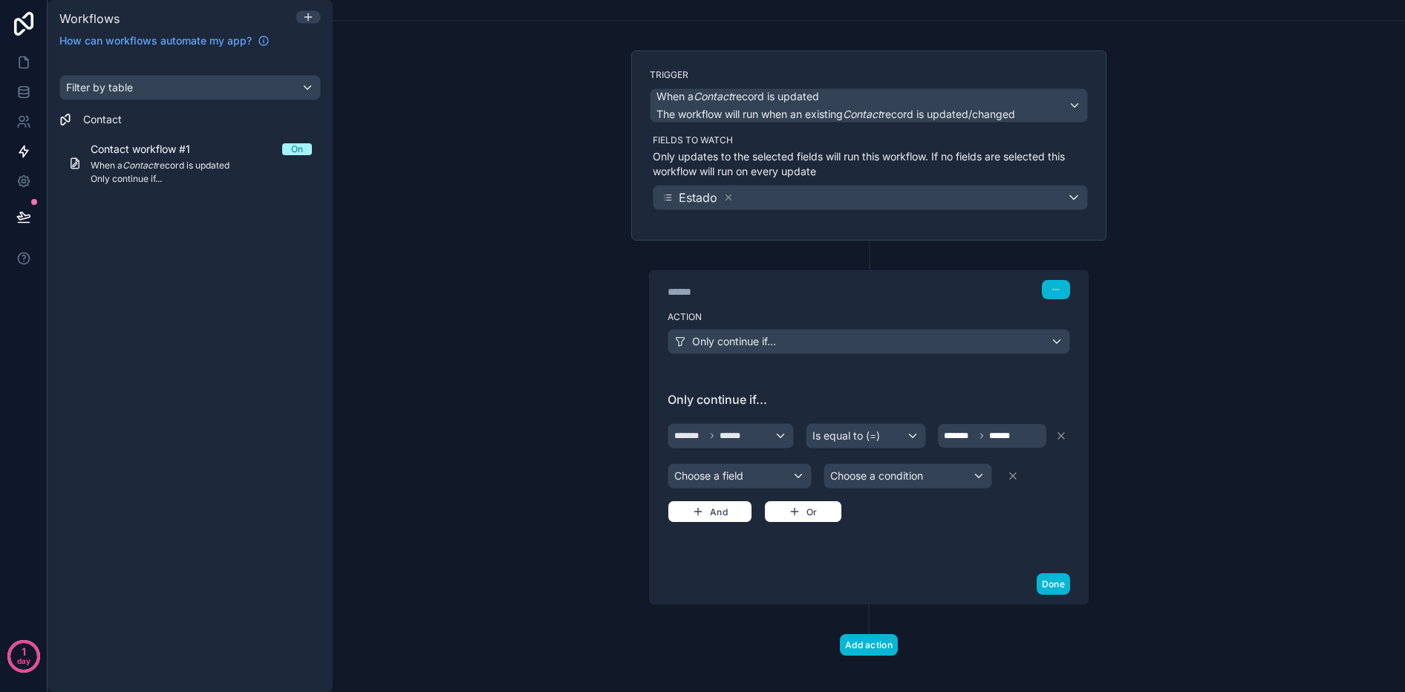
scroll to position [71, 0]
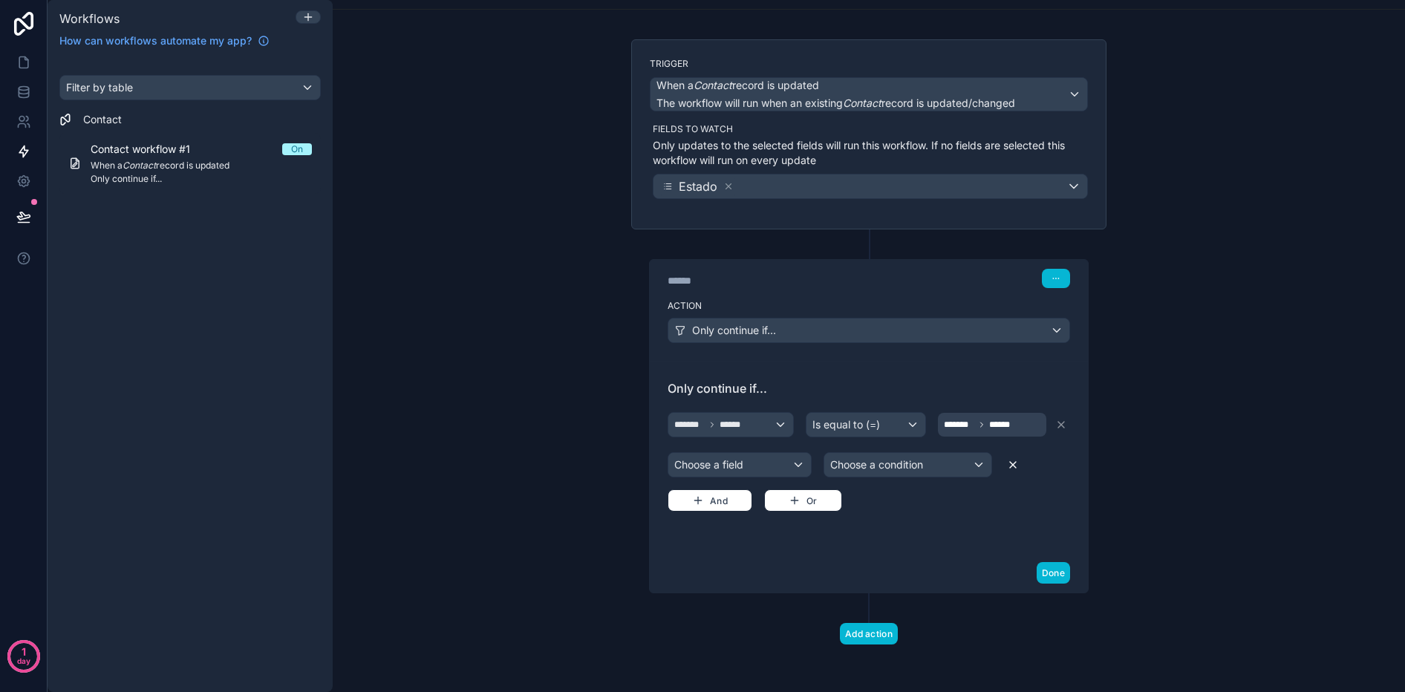
click at [1016, 469] on icon at bounding box center [1013, 465] width 12 height 12
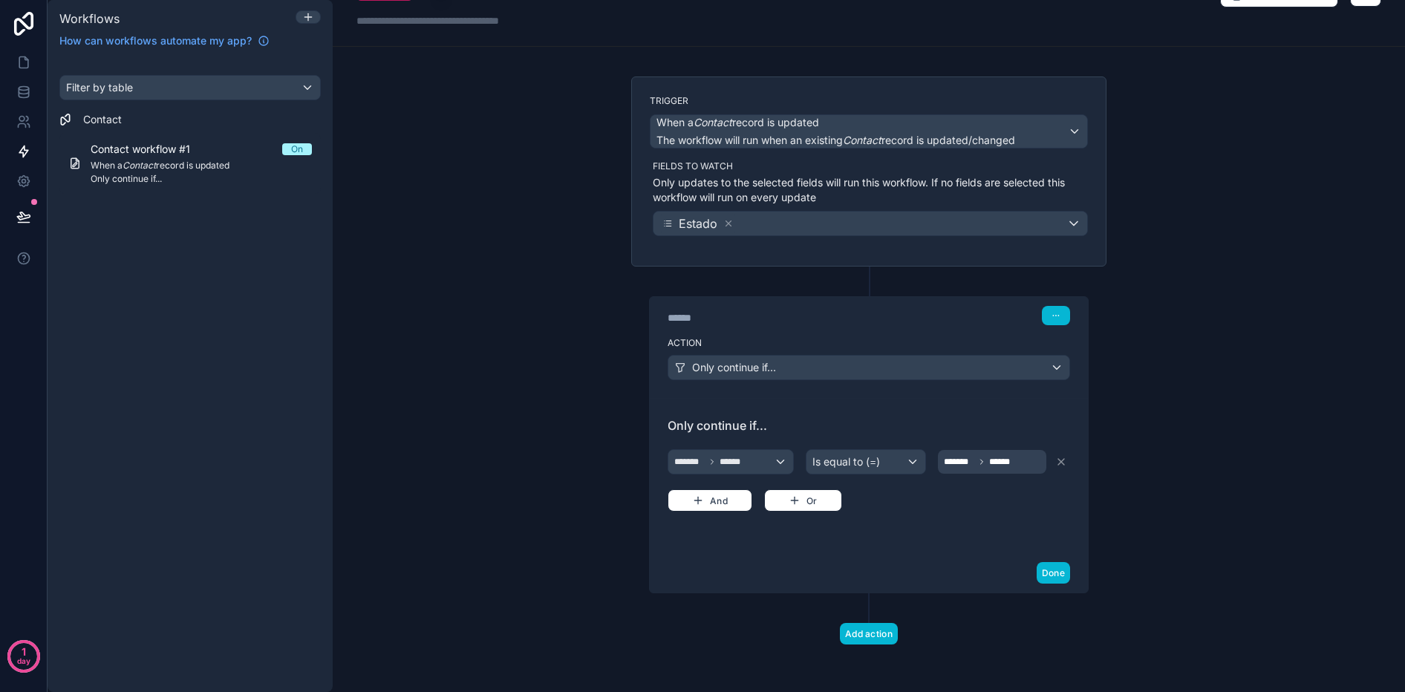
click at [905, 623] on div "Add action" at bounding box center [868, 618] width 475 height 51
click at [893, 627] on button "Add action" at bounding box center [869, 634] width 58 height 22
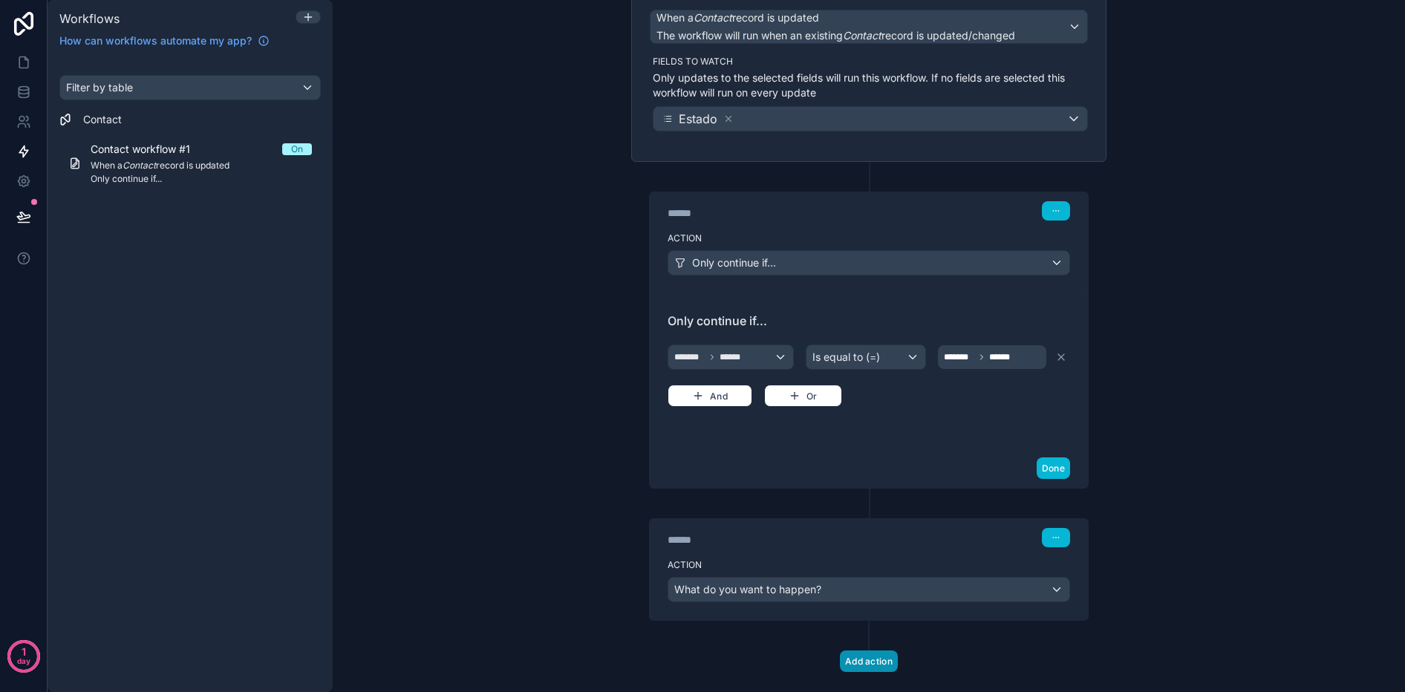
scroll to position [166, 0]
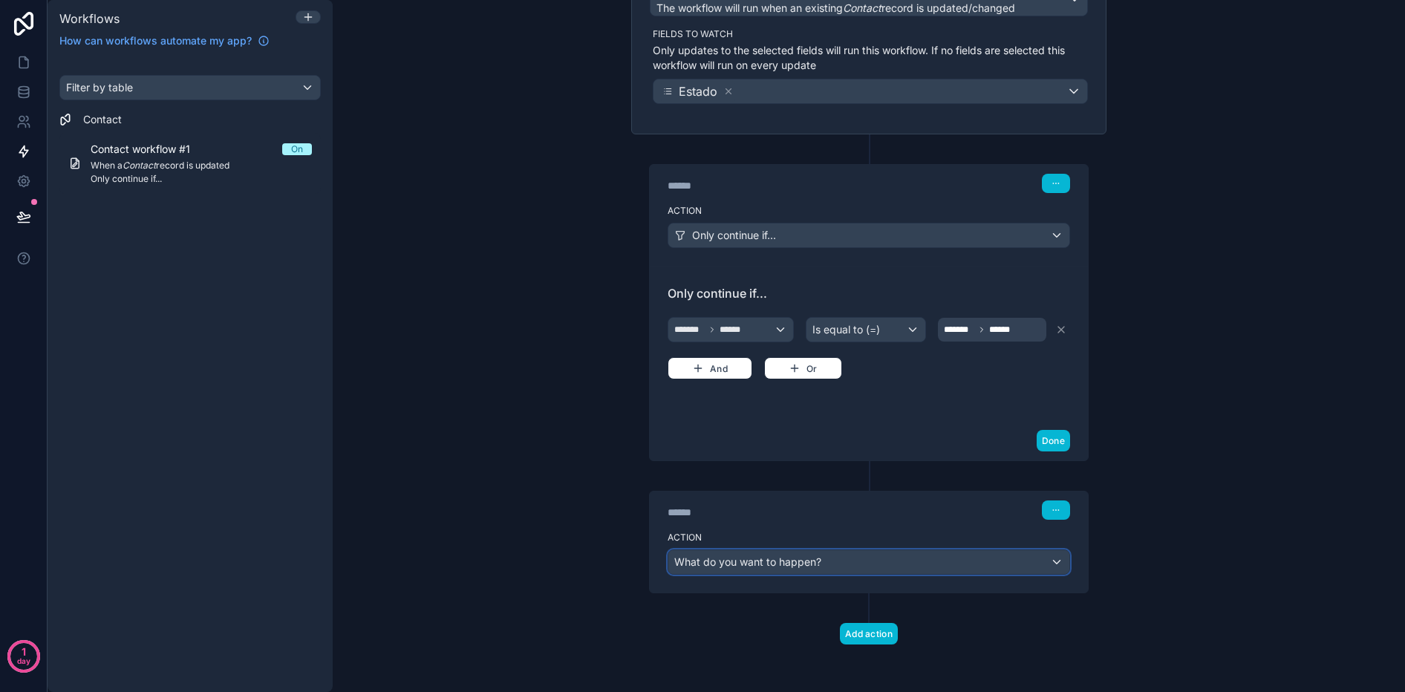
click at [691, 566] on span "What do you want to happen?" at bounding box center [747, 562] width 147 height 13
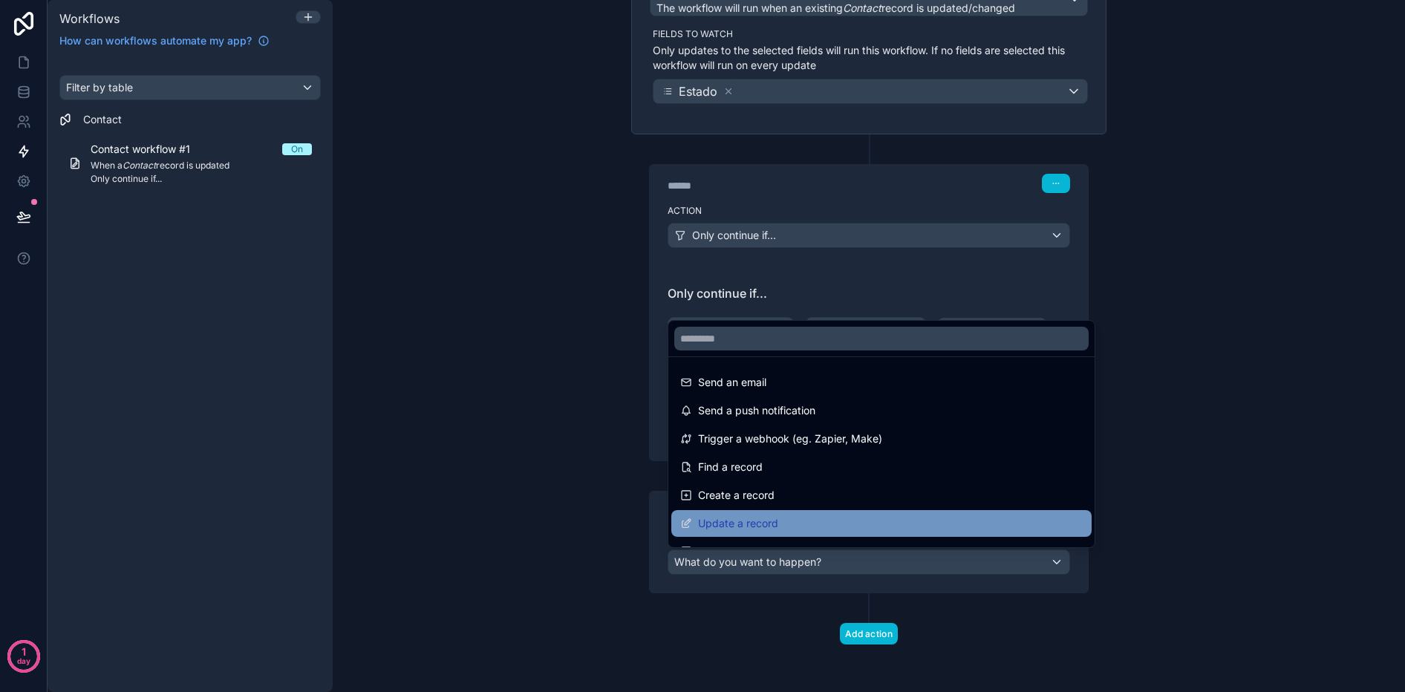
click at [724, 517] on span "Update a record" at bounding box center [738, 524] width 80 height 18
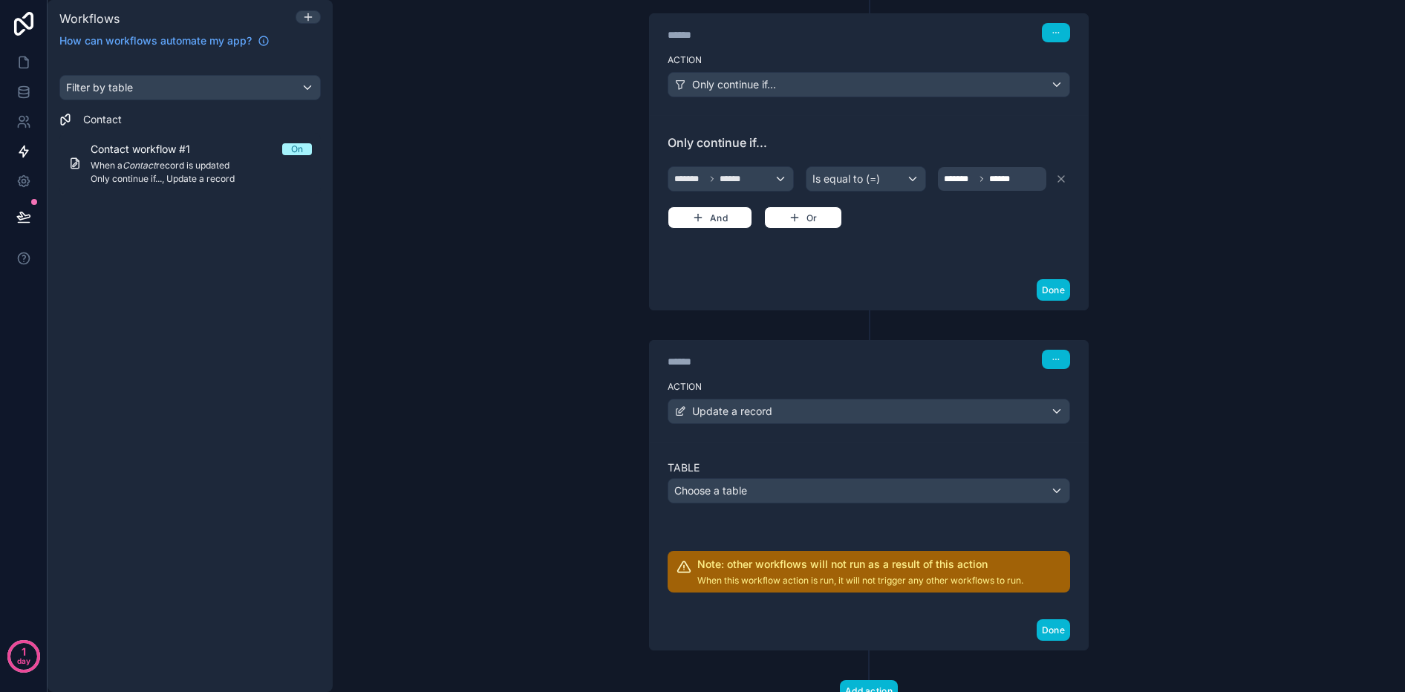
scroll to position [374, 0]
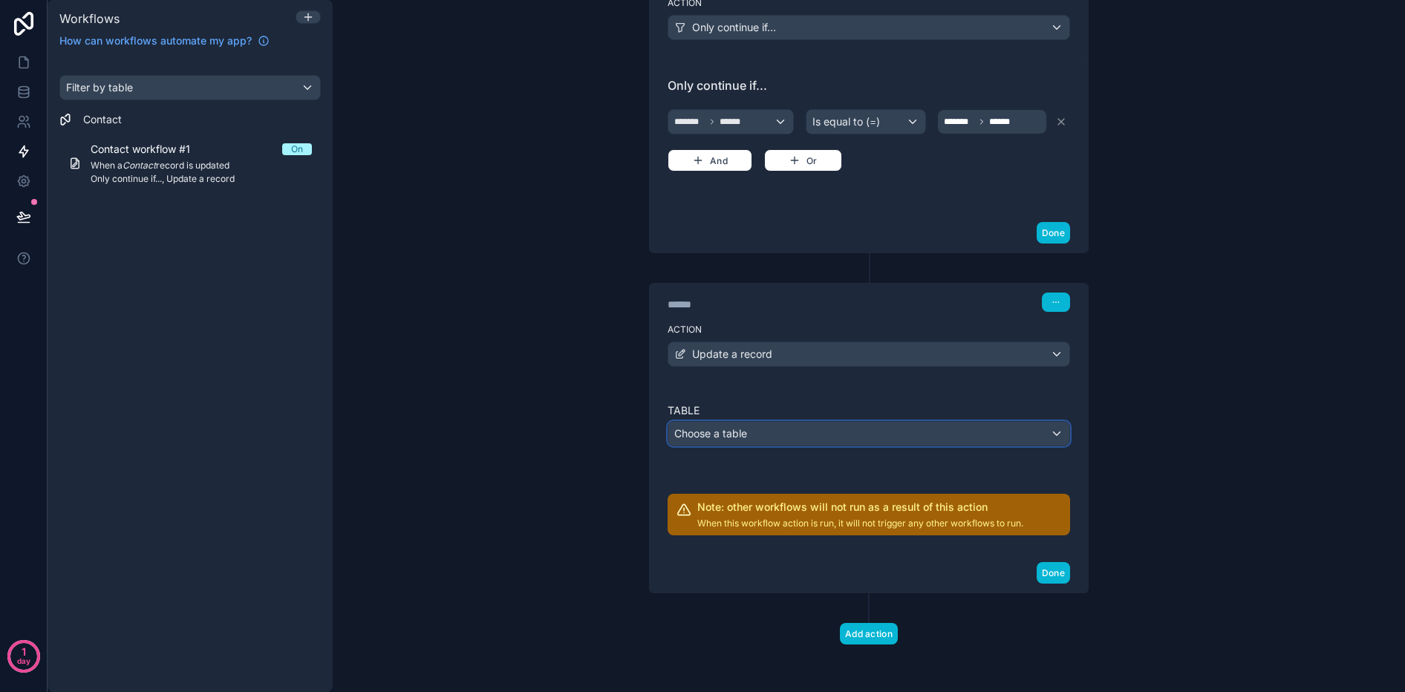
click at [716, 436] on span "Choose a table" at bounding box center [710, 433] width 73 height 13
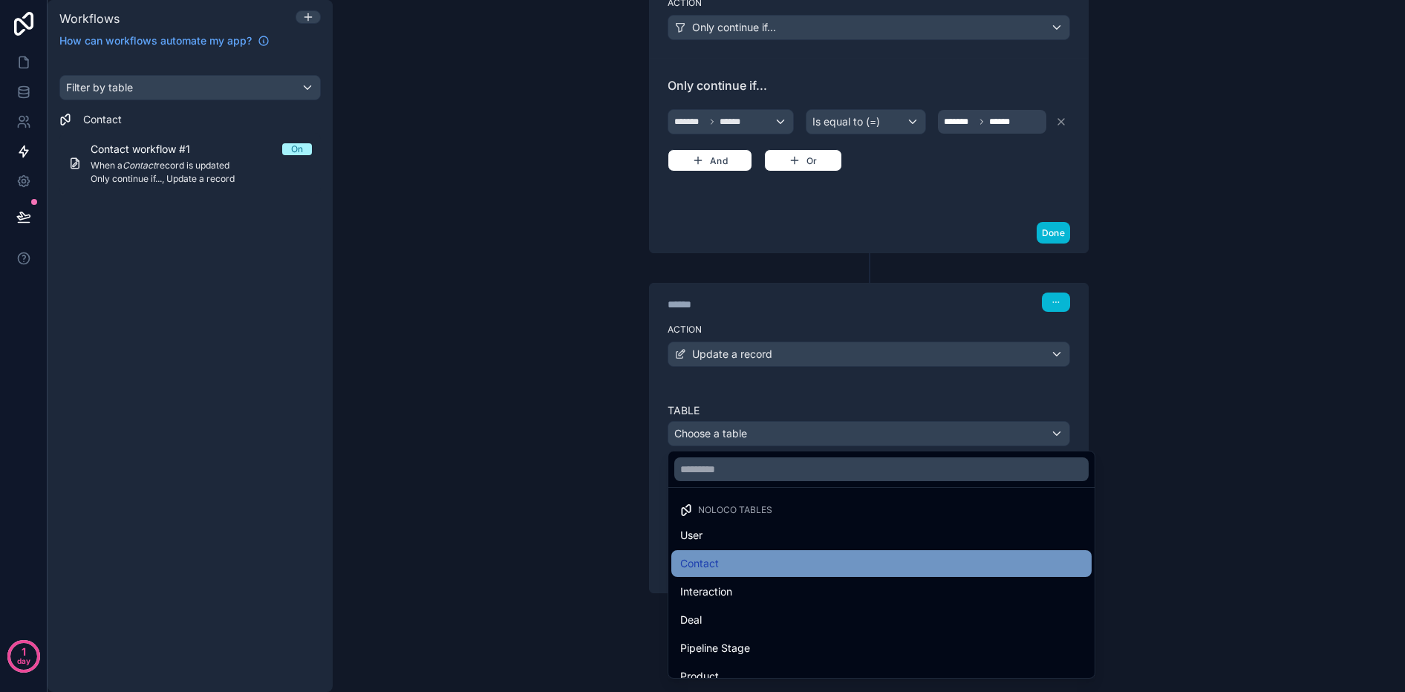
click at [723, 570] on div "Contact" at bounding box center [881, 564] width 403 height 18
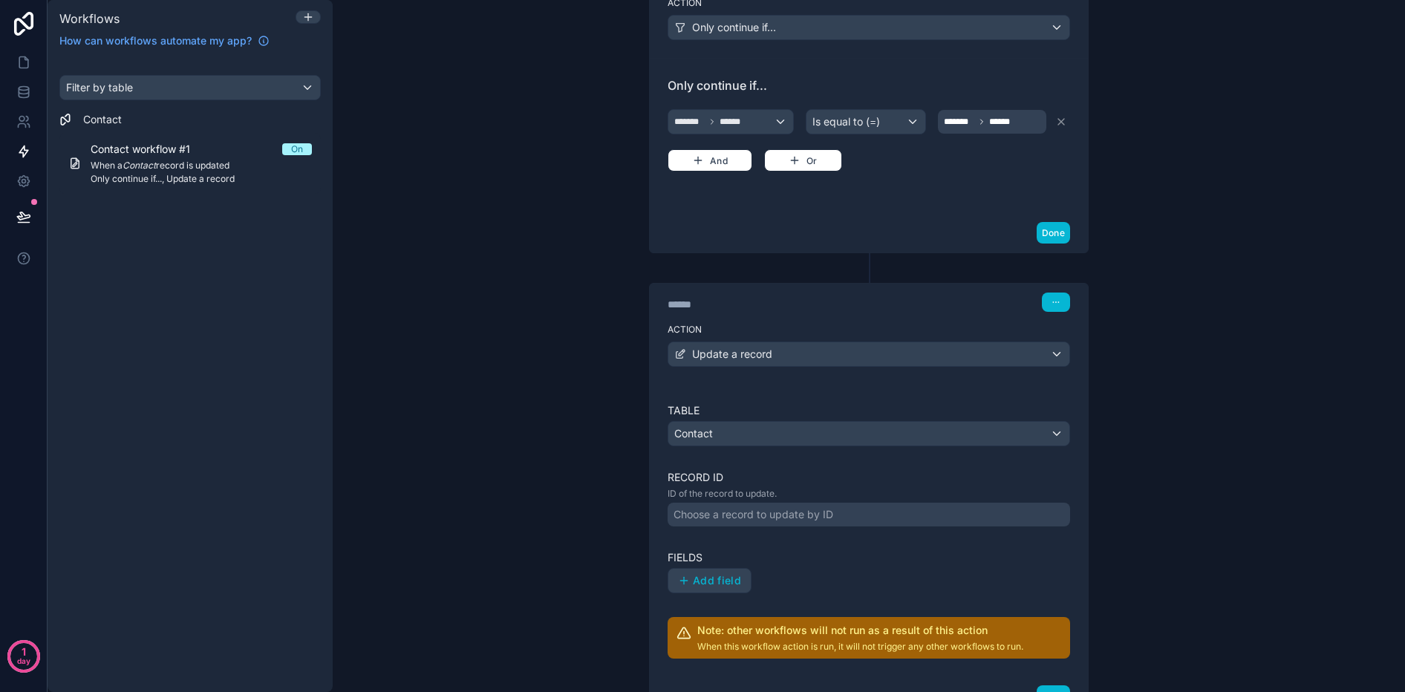
scroll to position [492, 0]
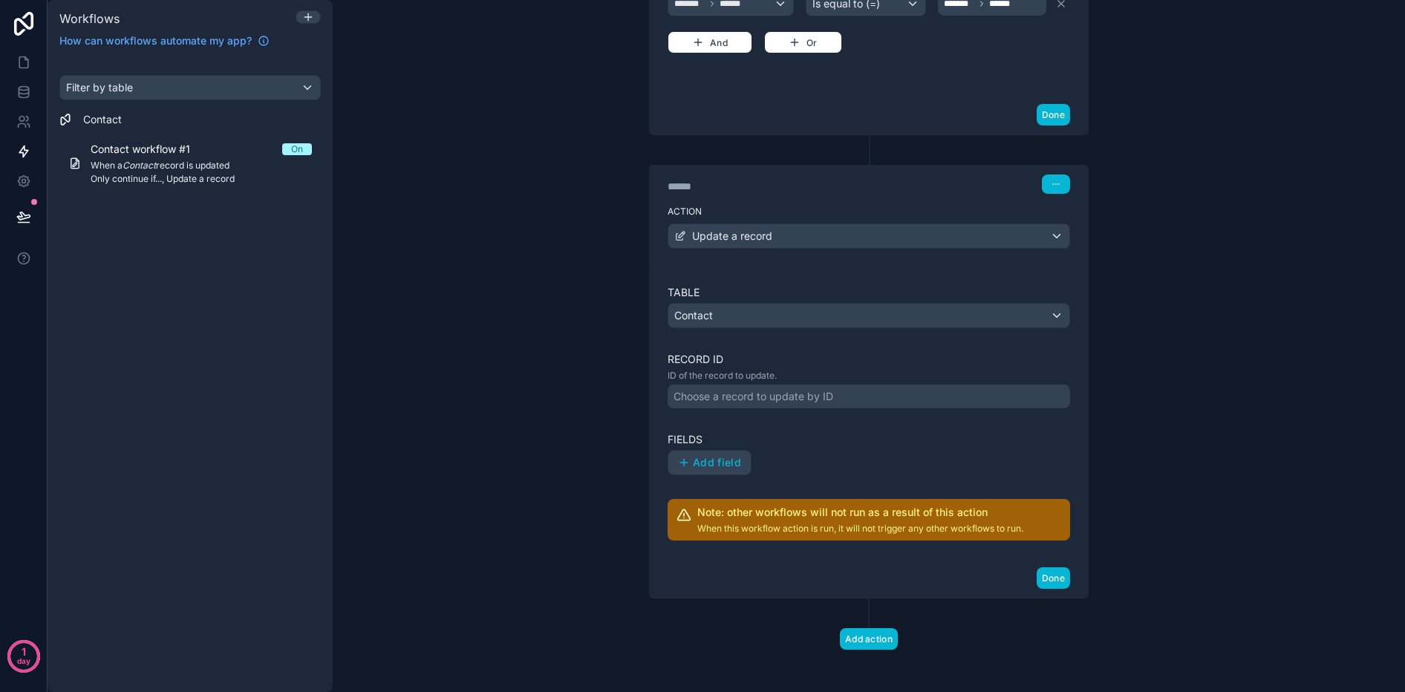
click at [761, 389] on div "Choose a record to update by ID" at bounding box center [754, 396] width 160 height 15
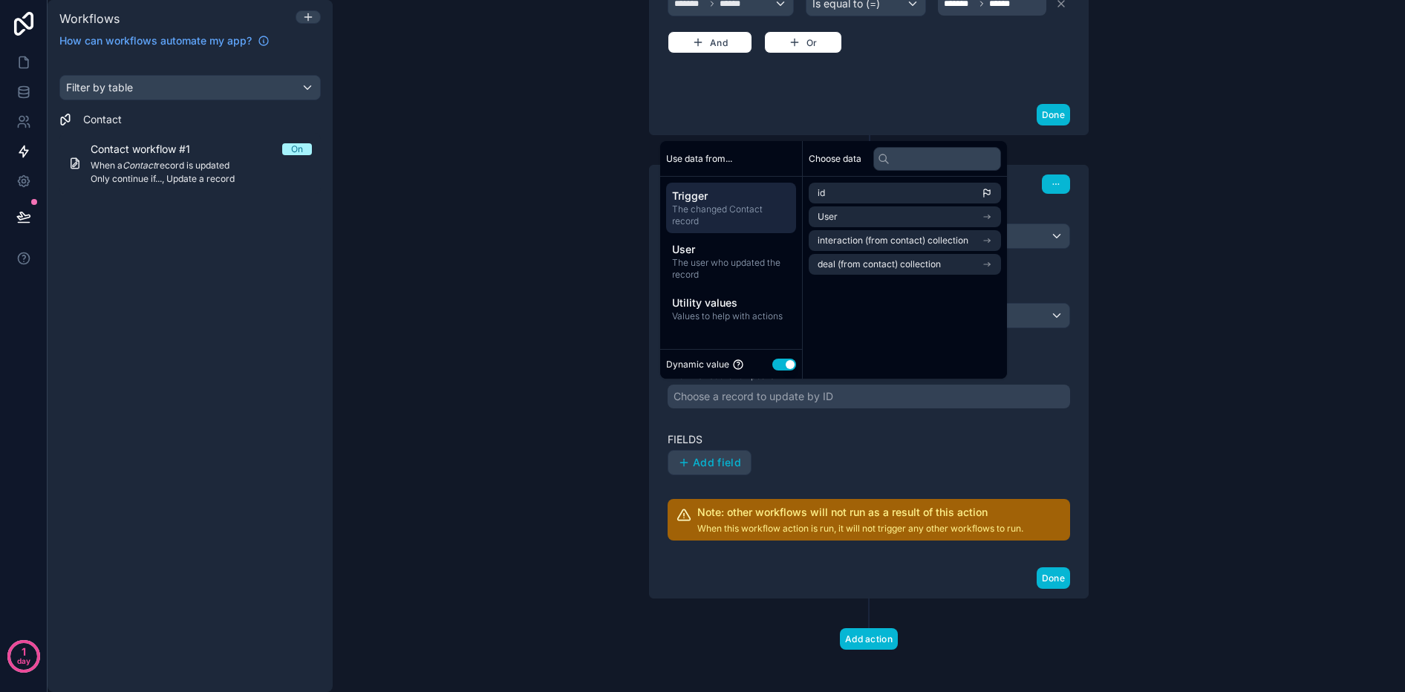
scroll to position [498, 0]
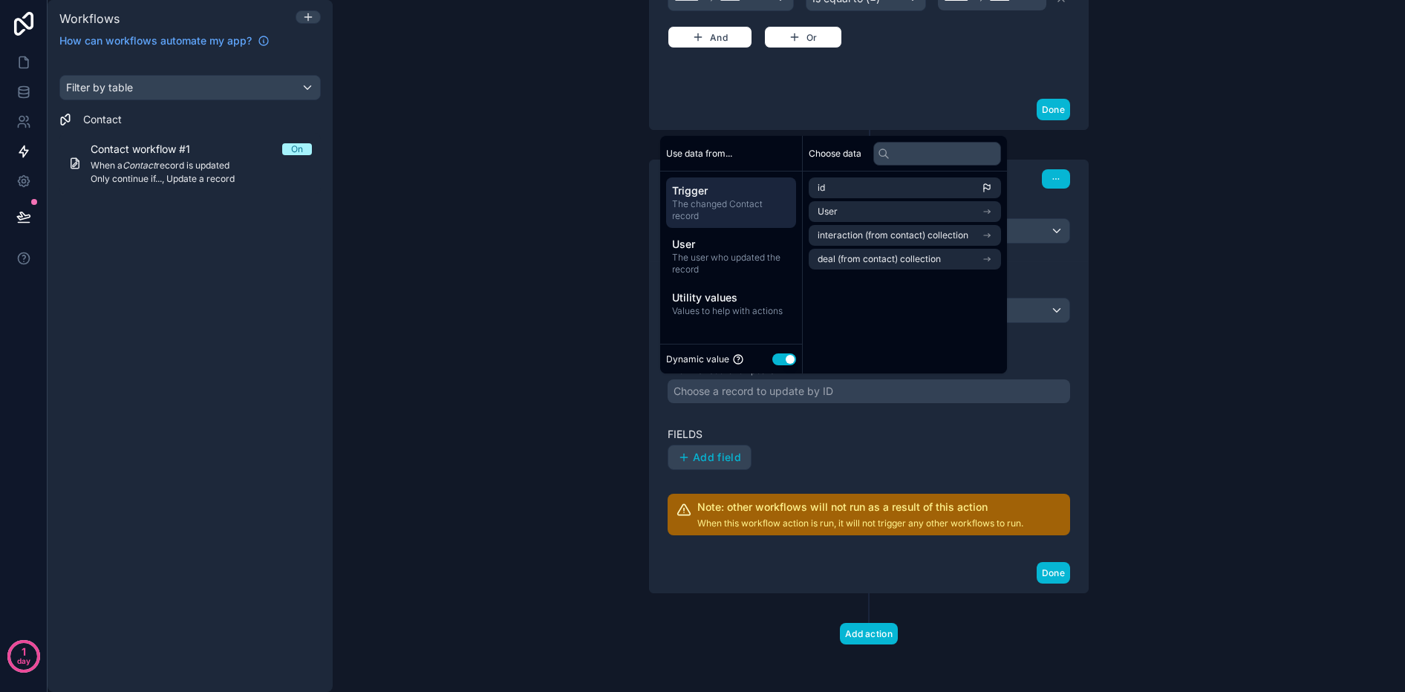
click at [740, 203] on span "The changed Contact record" at bounding box center [731, 210] width 118 height 24
click at [948, 161] on input "text" at bounding box center [937, 154] width 128 height 24
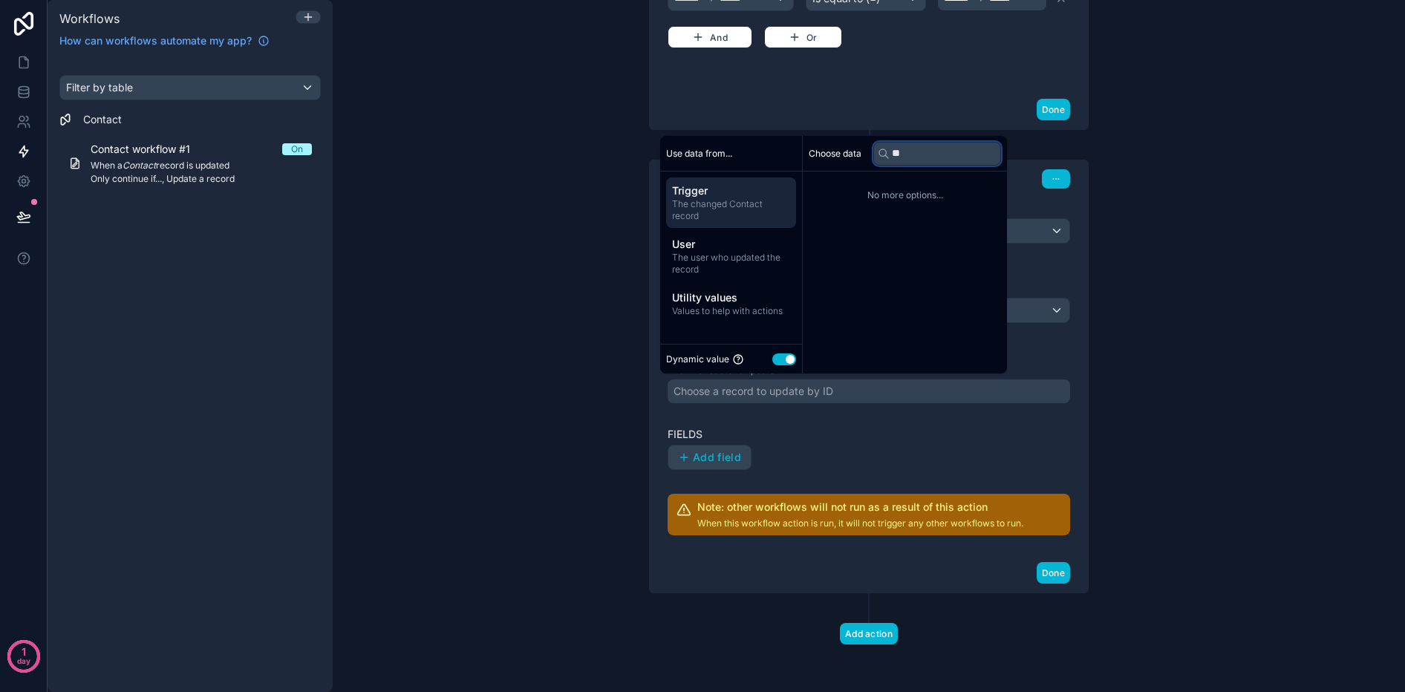
type input "*"
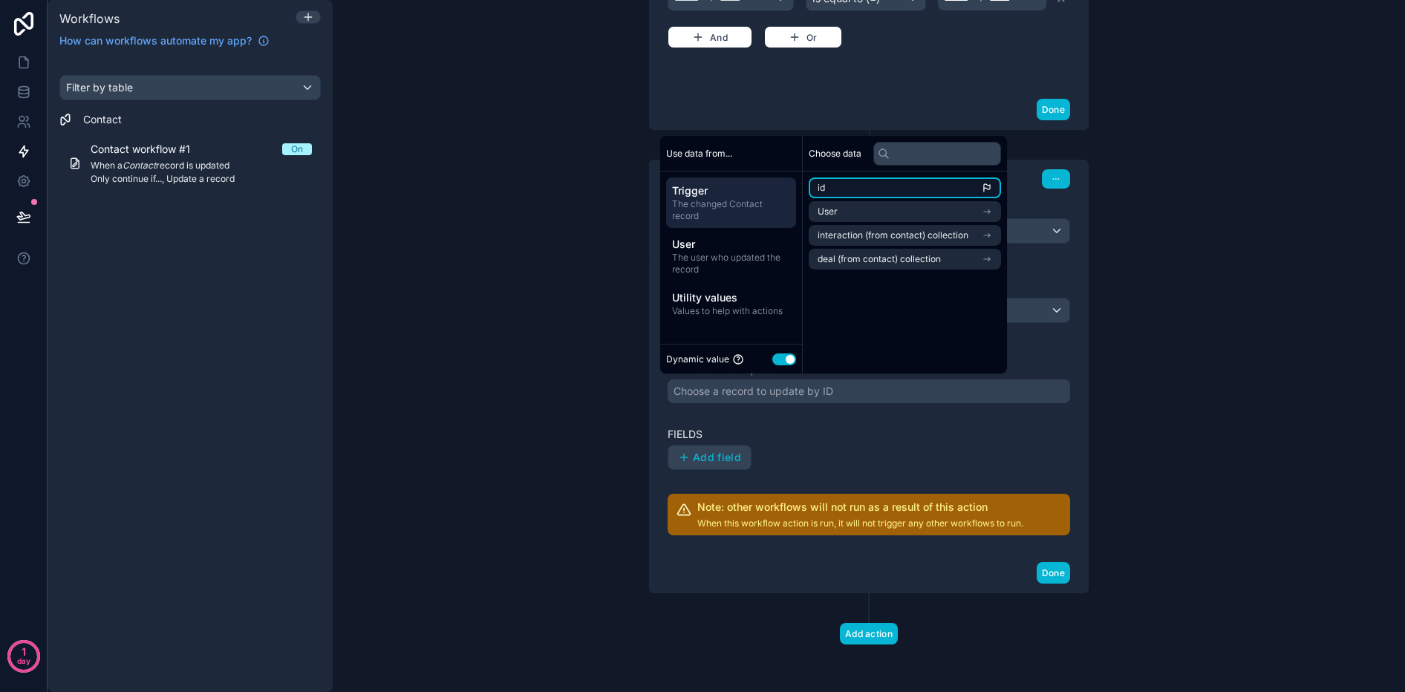
click at [832, 192] on li "id" at bounding box center [905, 188] width 192 height 21
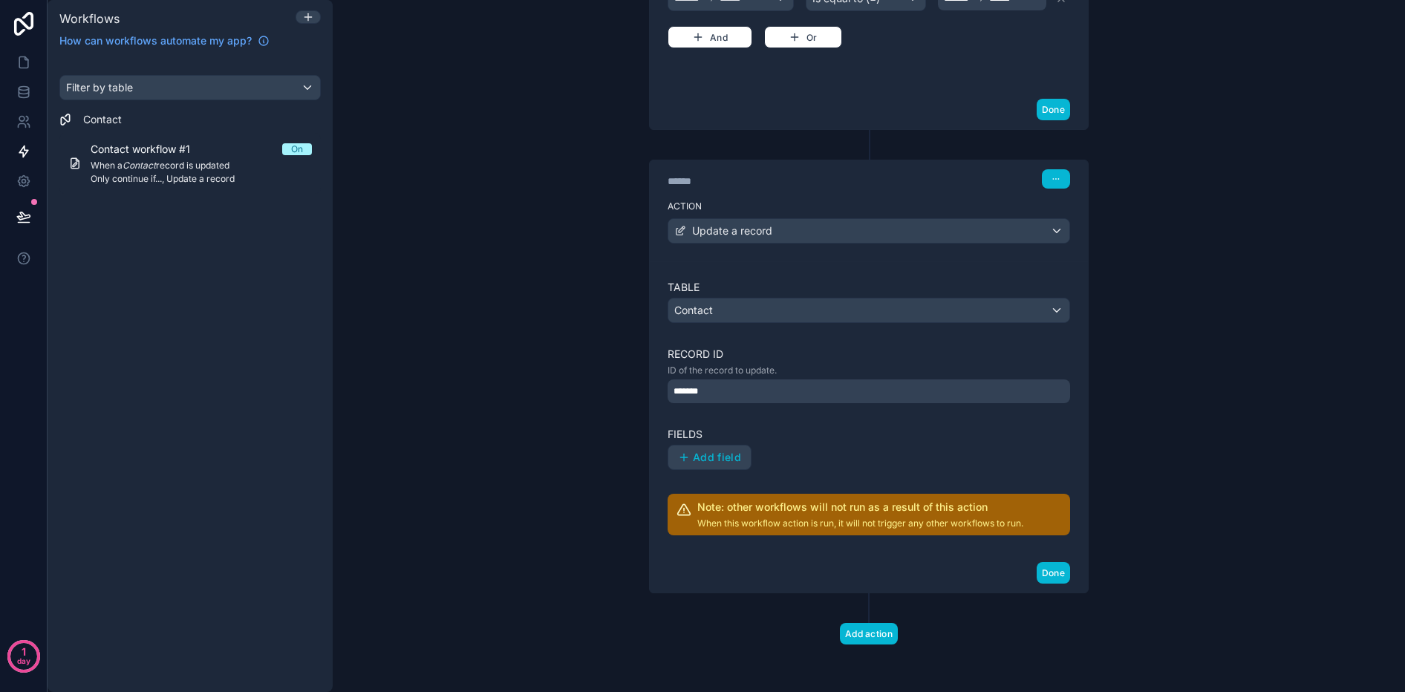
click at [818, 425] on div "Table Contact Record ID ID of the record to update. ******* Fields Add field No…" at bounding box center [869, 407] width 403 height 255
click at [704, 455] on span "Add field" at bounding box center [717, 457] width 48 height 13
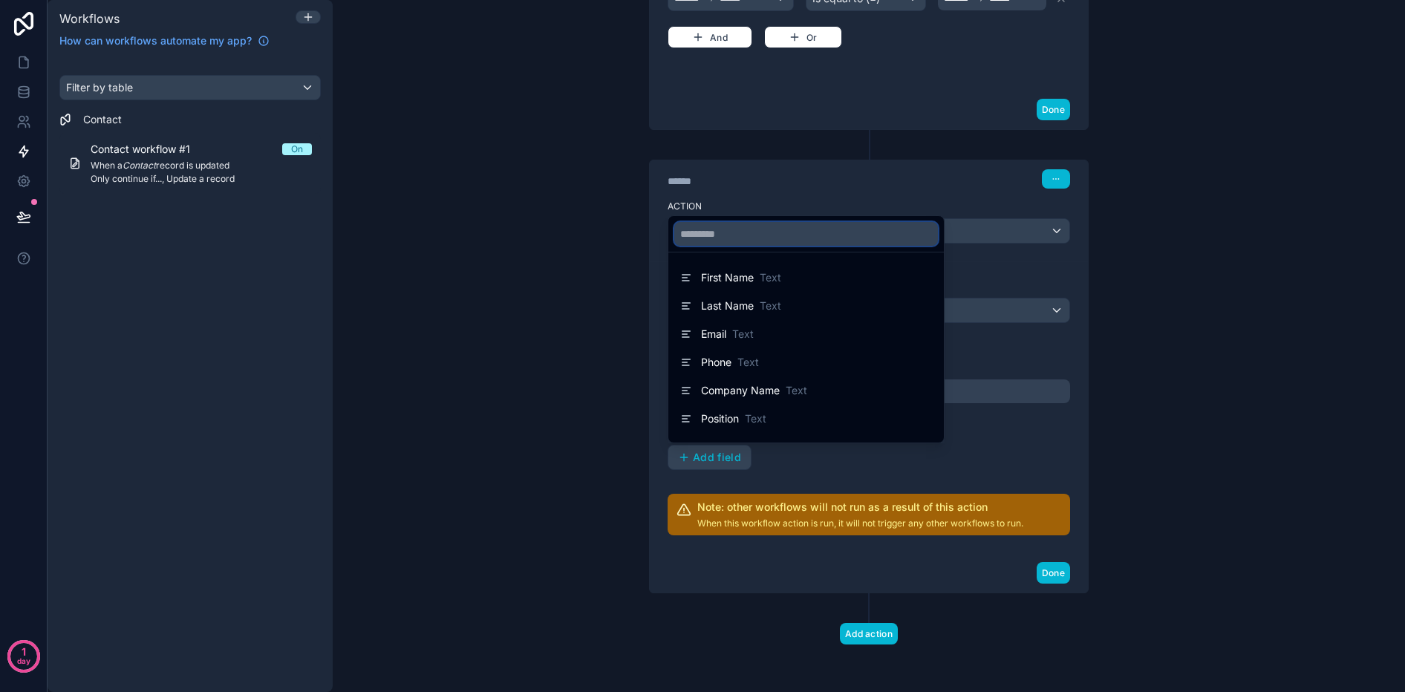
click at [782, 229] on input "text" at bounding box center [806, 234] width 264 height 24
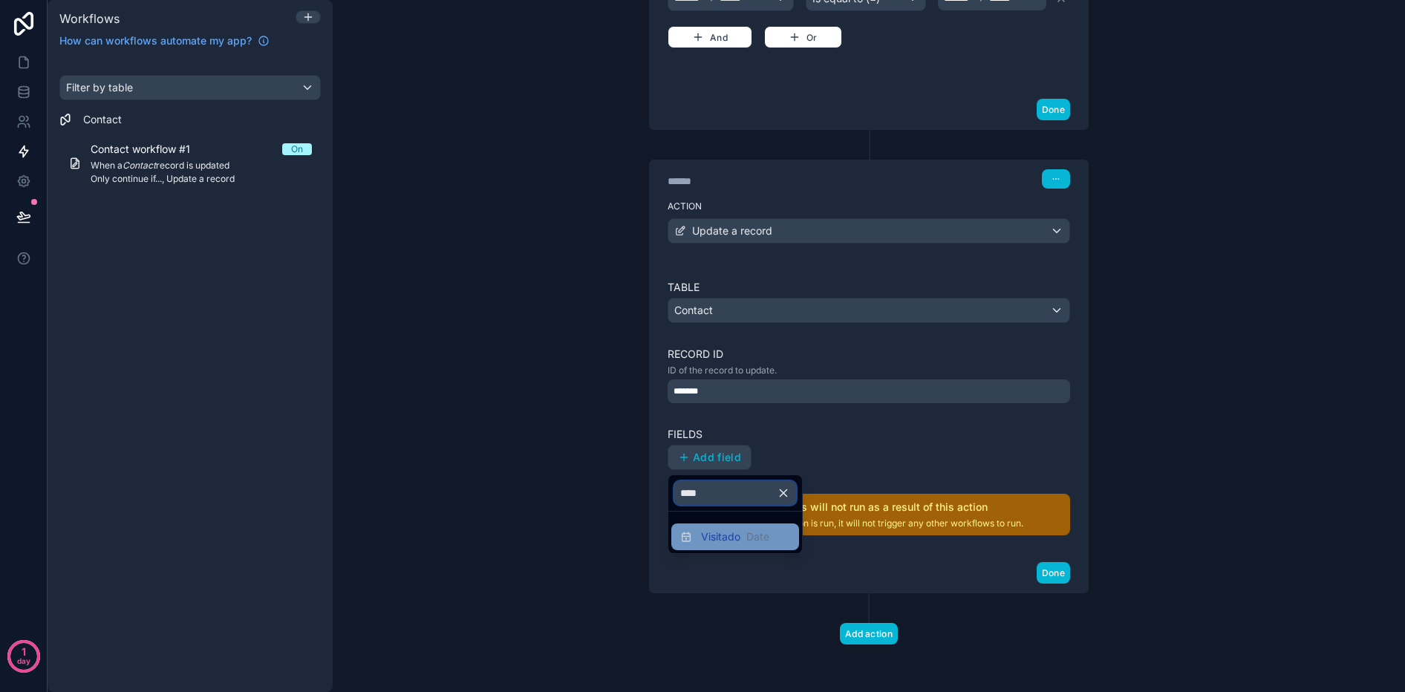
type input "****"
click at [718, 531] on span "Visitado" at bounding box center [720, 537] width 39 height 15
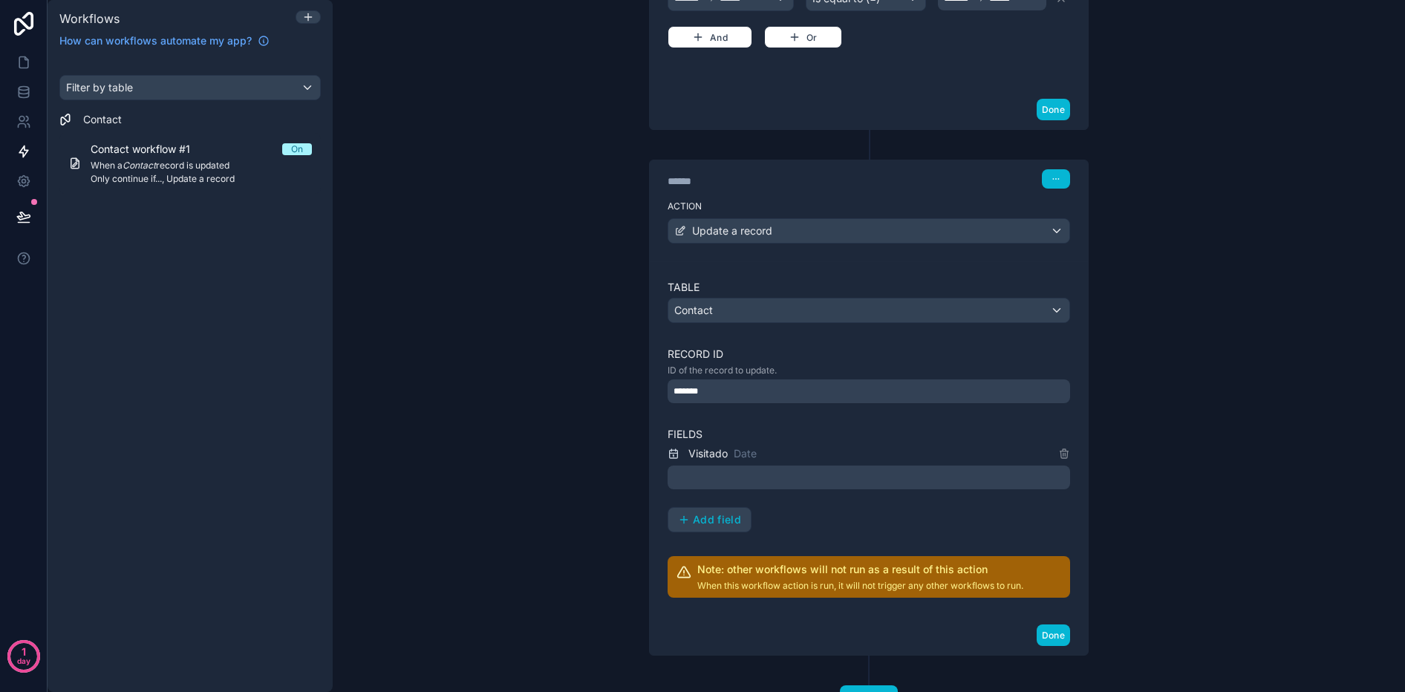
click at [735, 477] on div at bounding box center [869, 478] width 403 height 24
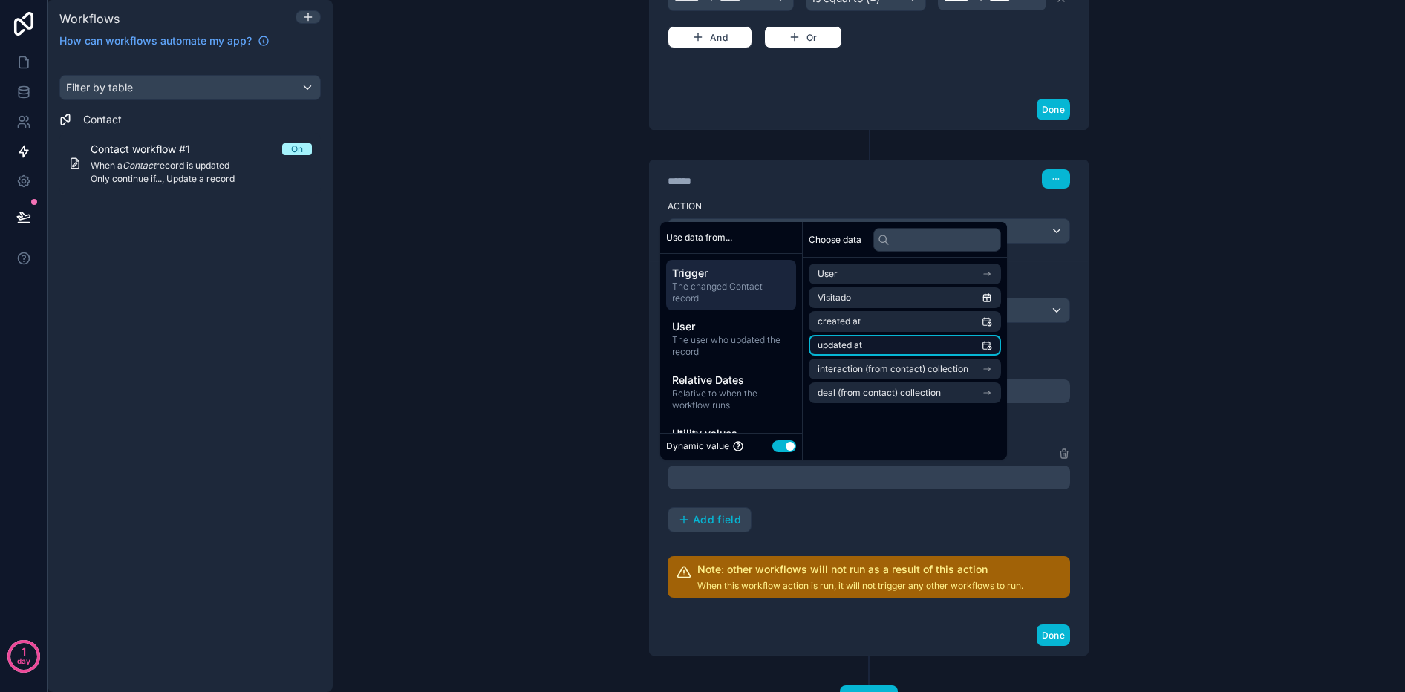
click at [963, 340] on li "updated at" at bounding box center [905, 345] width 192 height 21
click at [902, 344] on li "updated at" at bounding box center [905, 345] width 192 height 21
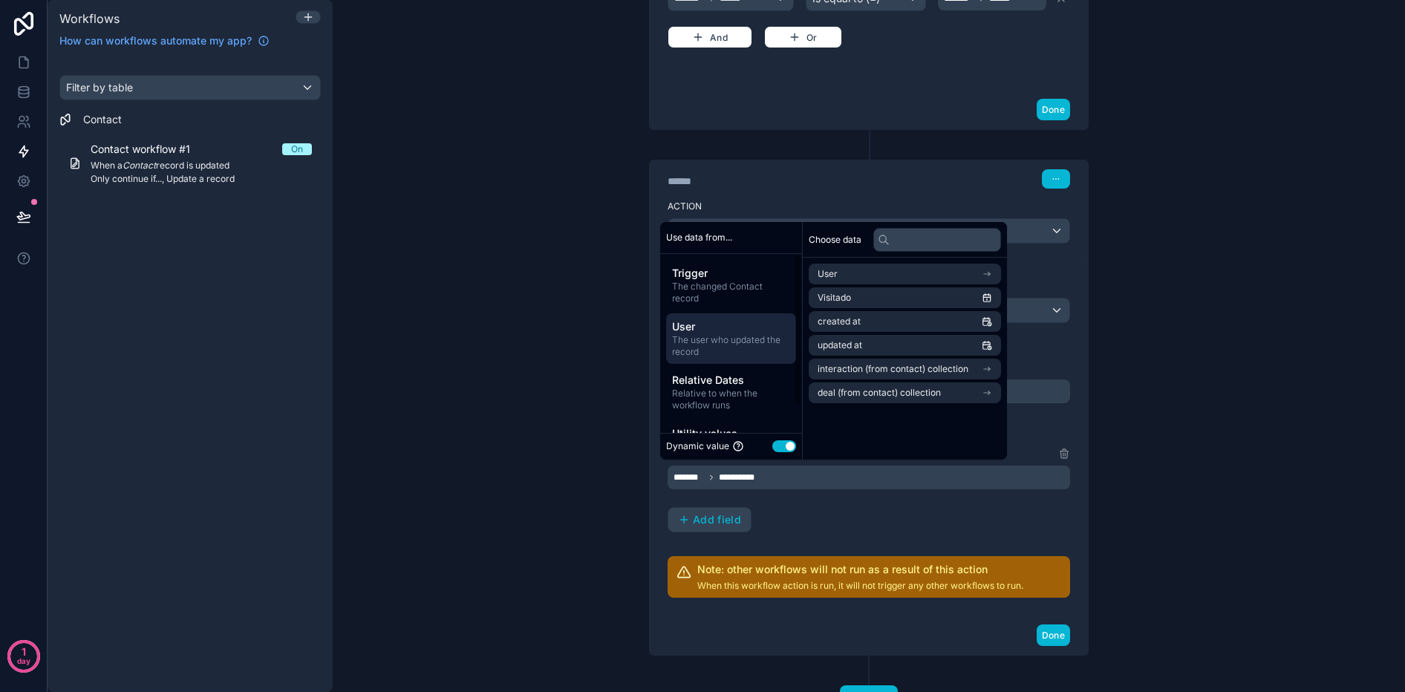
scroll to position [32, 0]
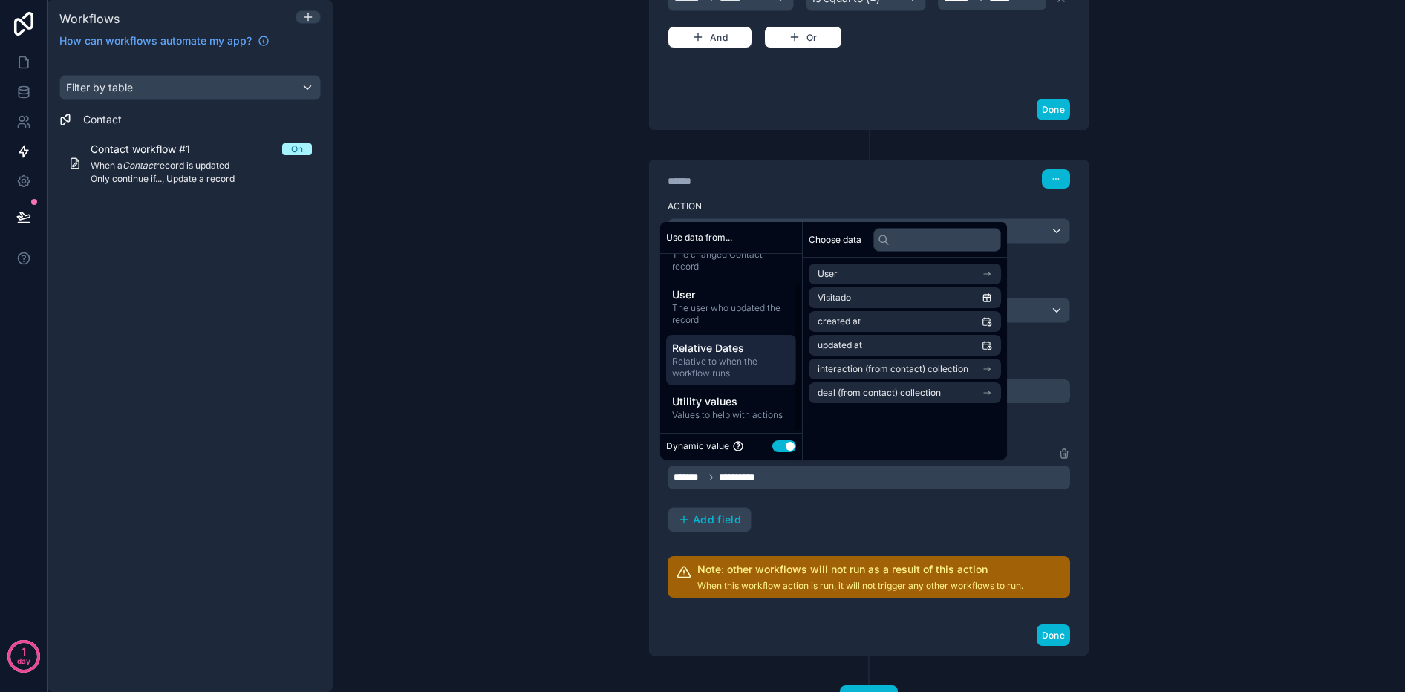
click at [730, 356] on span "Relative to when the workflow runs" at bounding box center [731, 368] width 118 height 24
click at [867, 274] on span "Today's date" at bounding box center [843, 274] width 50 height 12
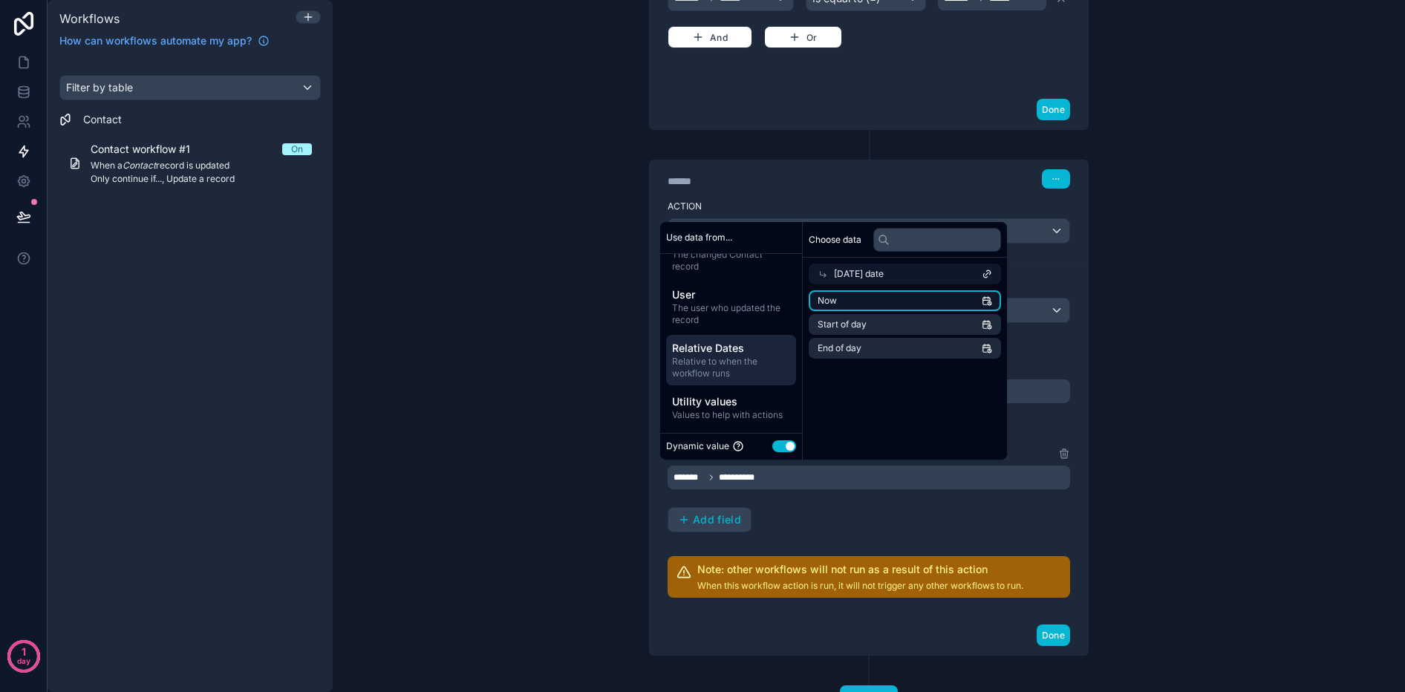
click at [922, 302] on li "Now" at bounding box center [905, 300] width 192 height 21
drag, startPoint x: 832, startPoint y: 520, endPoint x: 869, endPoint y: 534, distance: 39.7
click at [833, 520] on div "Visitado Date *** Add field" at bounding box center [869, 489] width 403 height 88
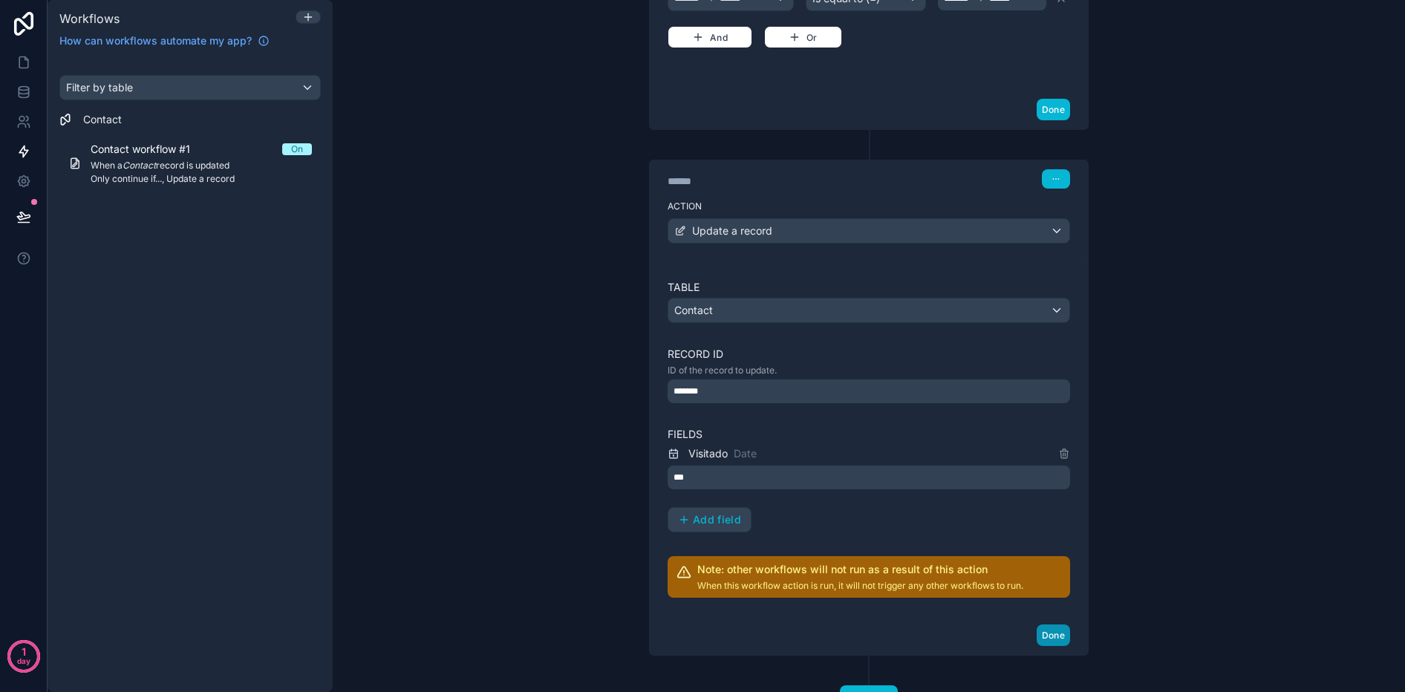
click at [1059, 636] on button "Done" at bounding box center [1053, 636] width 33 height 22
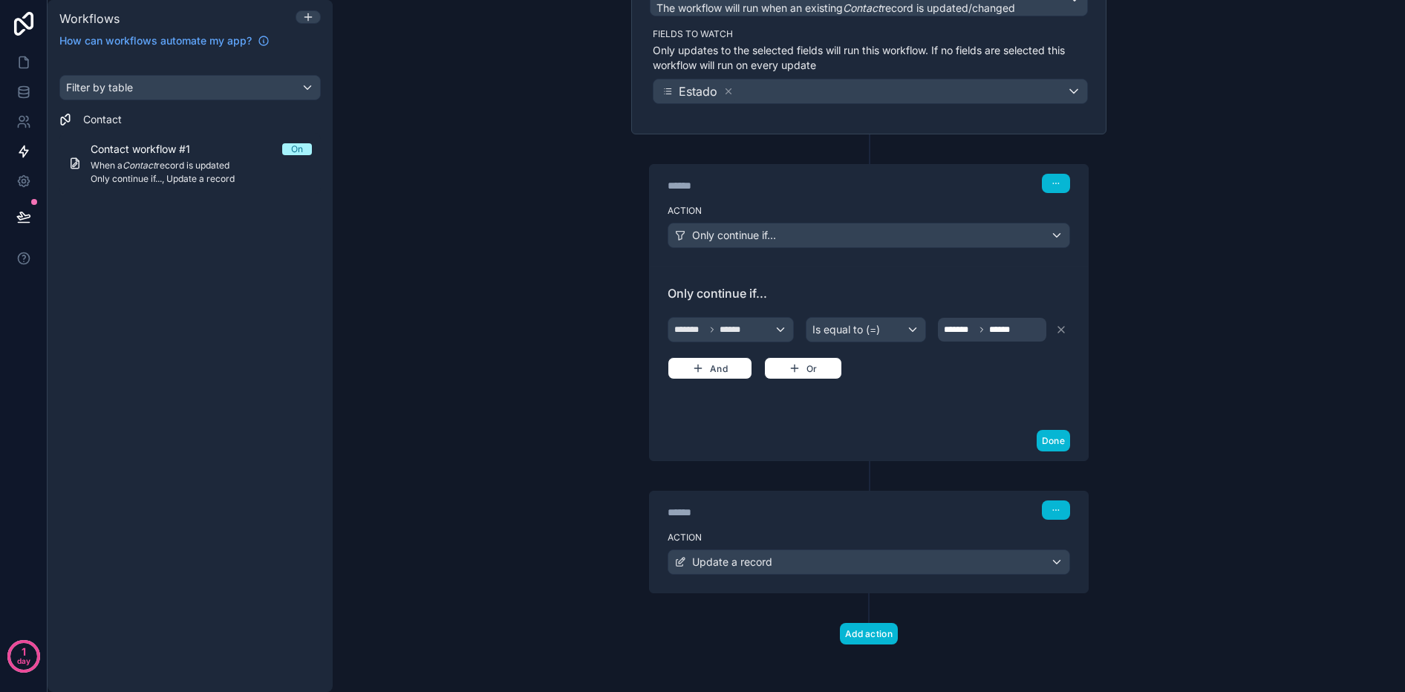
scroll to position [166, 0]
click at [1120, 508] on div "**********" at bounding box center [869, 346] width 1072 height 692
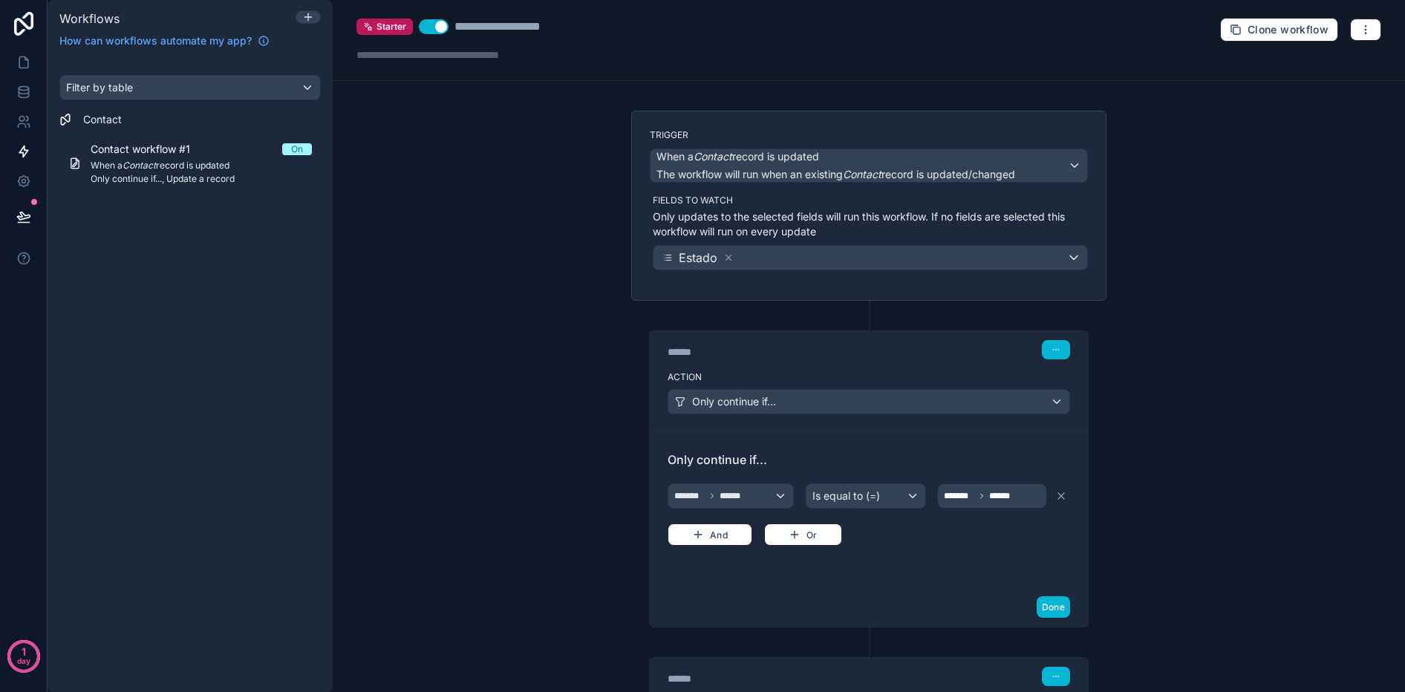
click at [1361, 43] on div "**********" at bounding box center [869, 40] width 1072 height 81
click at [1361, 30] on icon "button" at bounding box center [1366, 30] width 12 height 12
click at [1324, 53] on button "Test workflow" at bounding box center [1314, 65] width 107 height 24
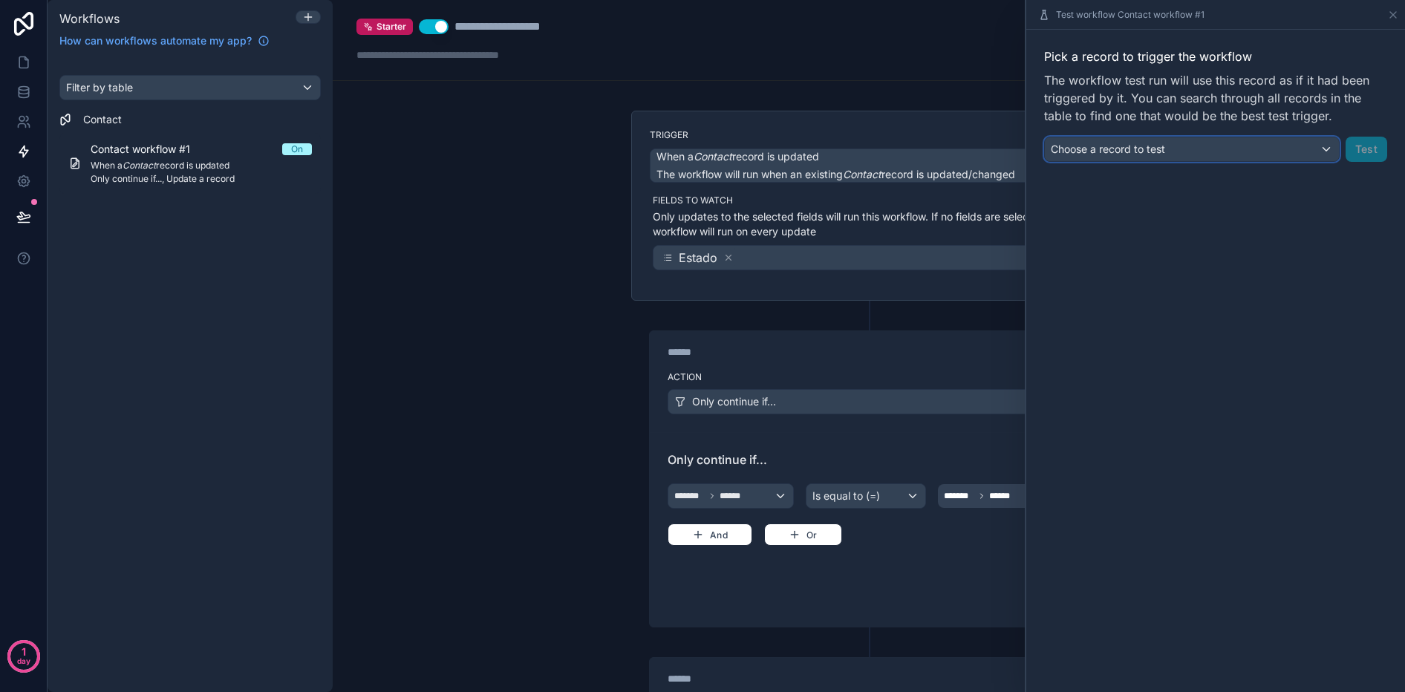
click at [1112, 150] on span "Choose a record to test" at bounding box center [1108, 149] width 114 height 13
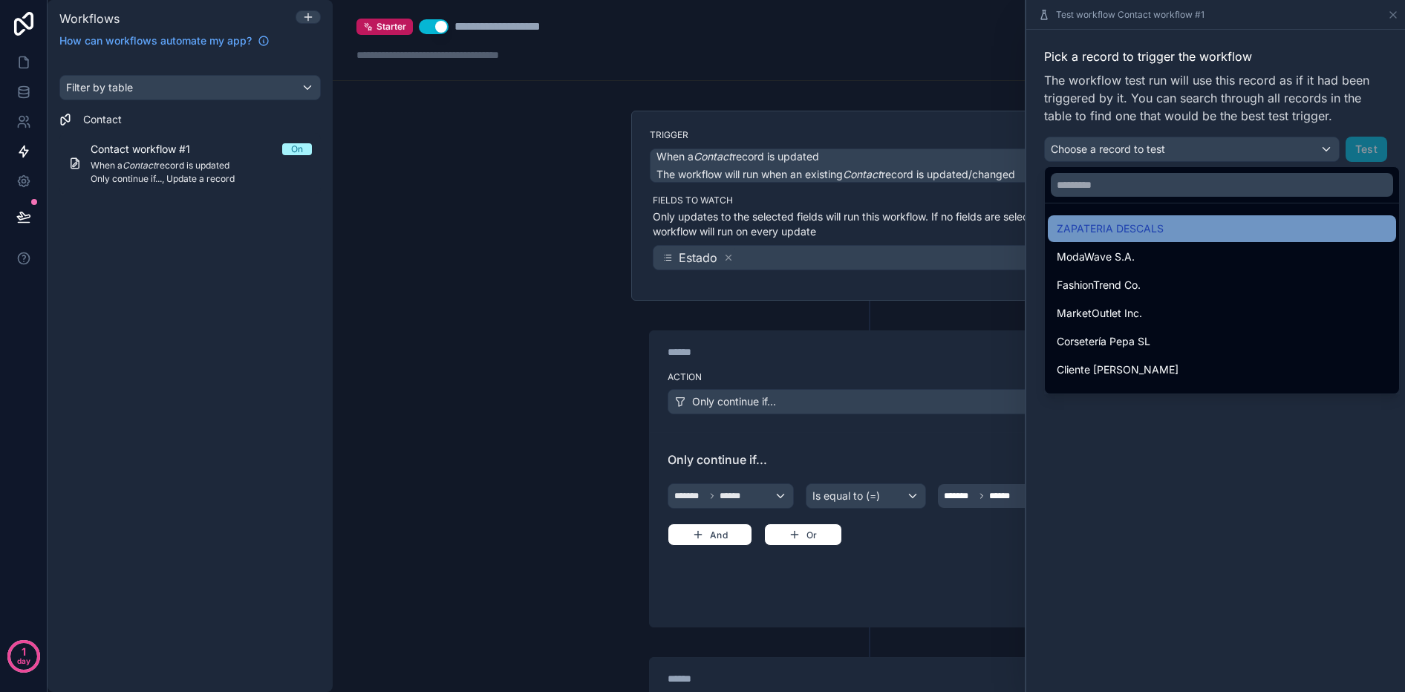
click at [1113, 232] on span "ZAPATERIA DESCALS" at bounding box center [1110, 229] width 107 height 18
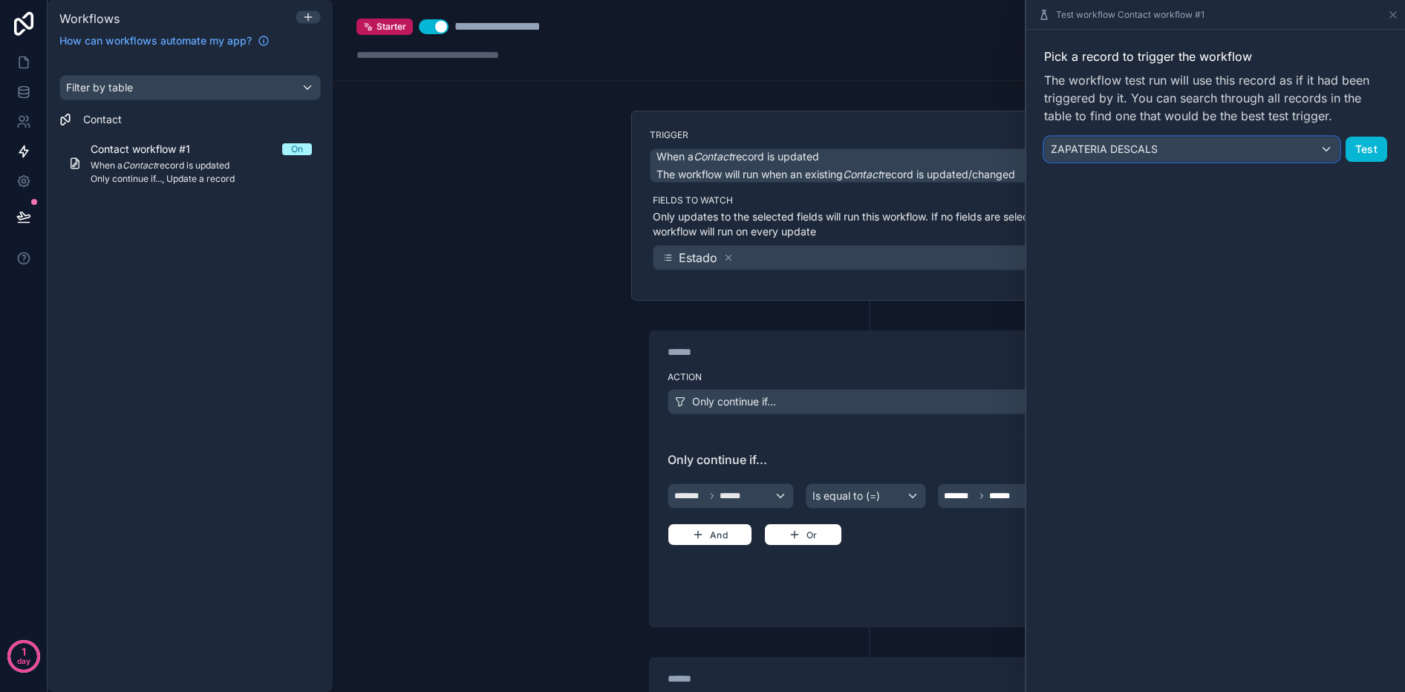
click at [1153, 154] on span "ZAPATERIA DESCALS" at bounding box center [1104, 149] width 107 height 15
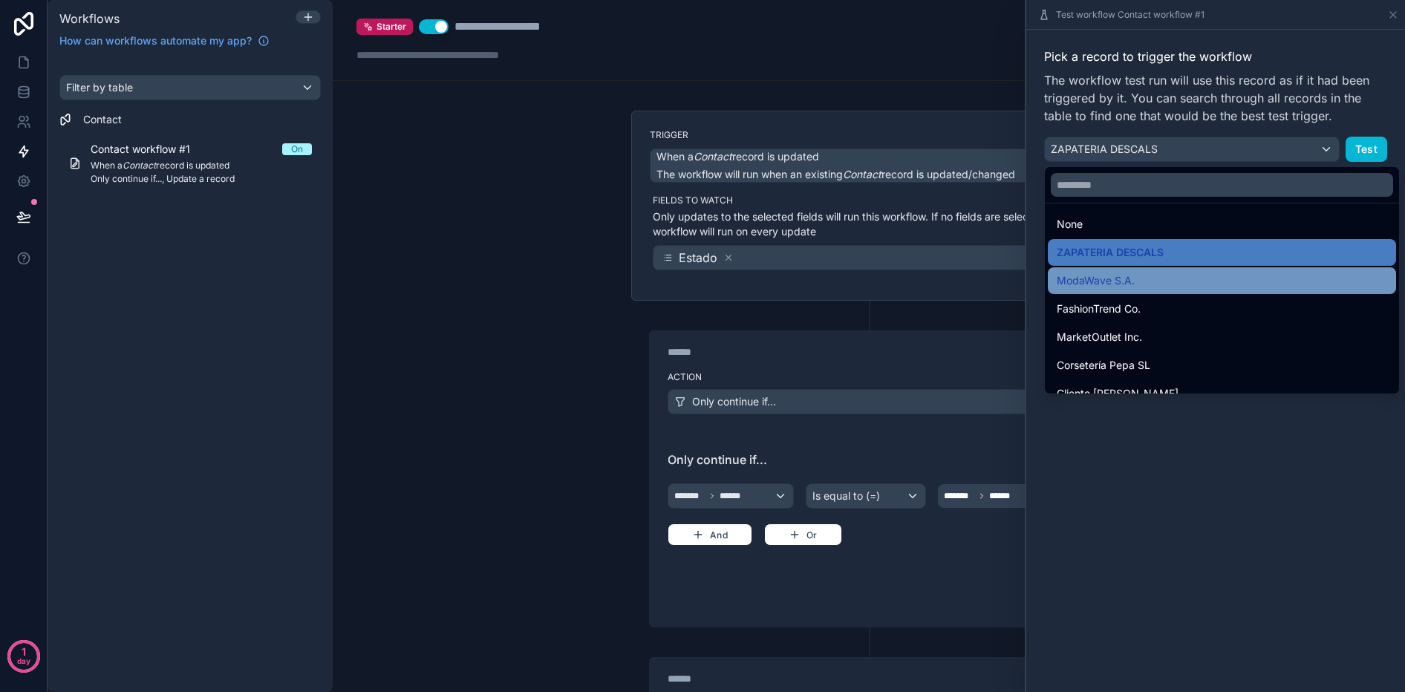
scroll to position [4, 0]
click at [1151, 270] on div "ModaWave S.A." at bounding box center [1222, 281] width 348 height 27
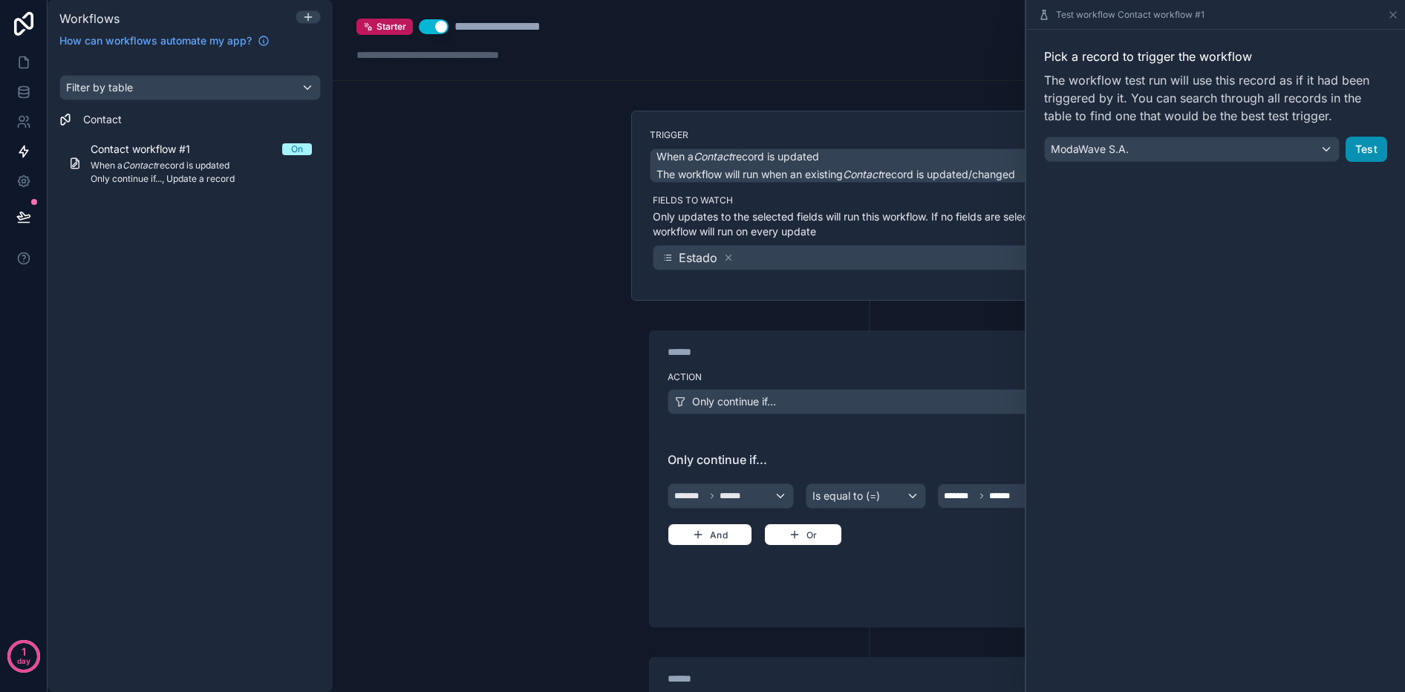
click at [1353, 159] on button "Test" at bounding box center [1367, 149] width 42 height 25
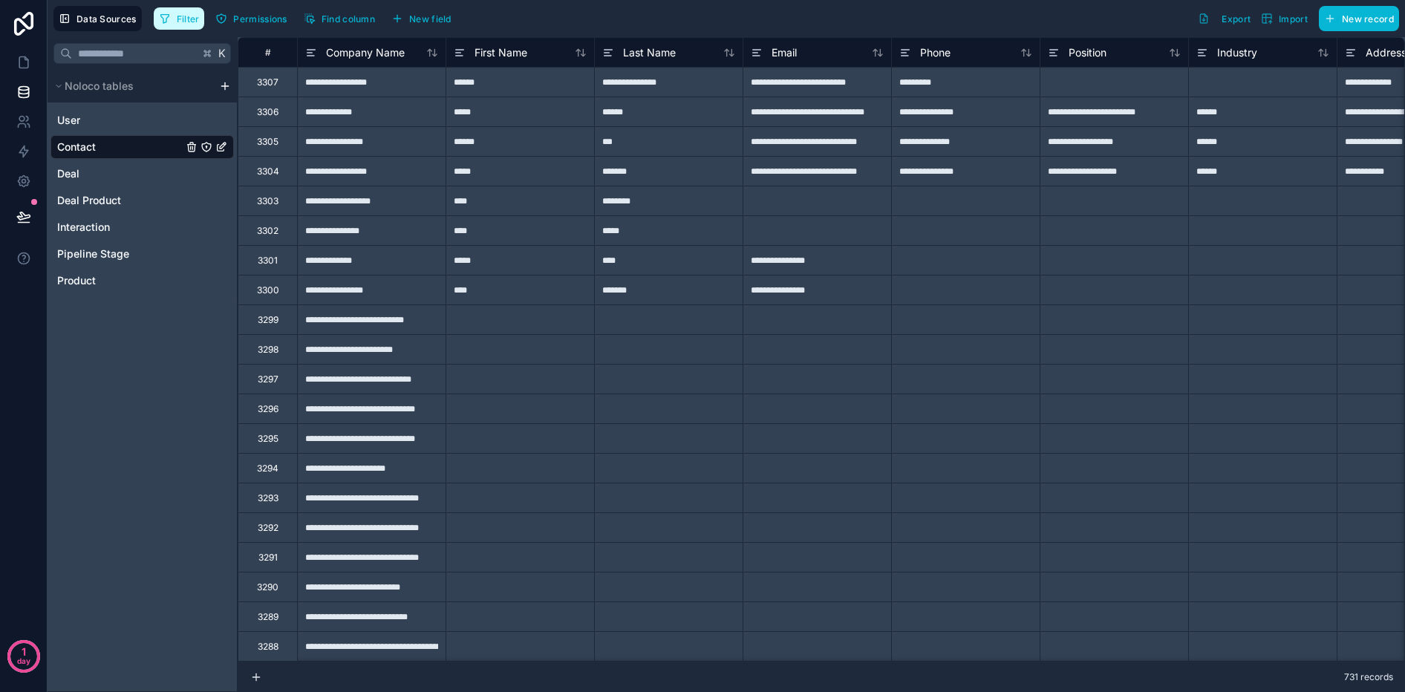
click at [188, 17] on span "Filter" at bounding box center [188, 18] width 23 height 11
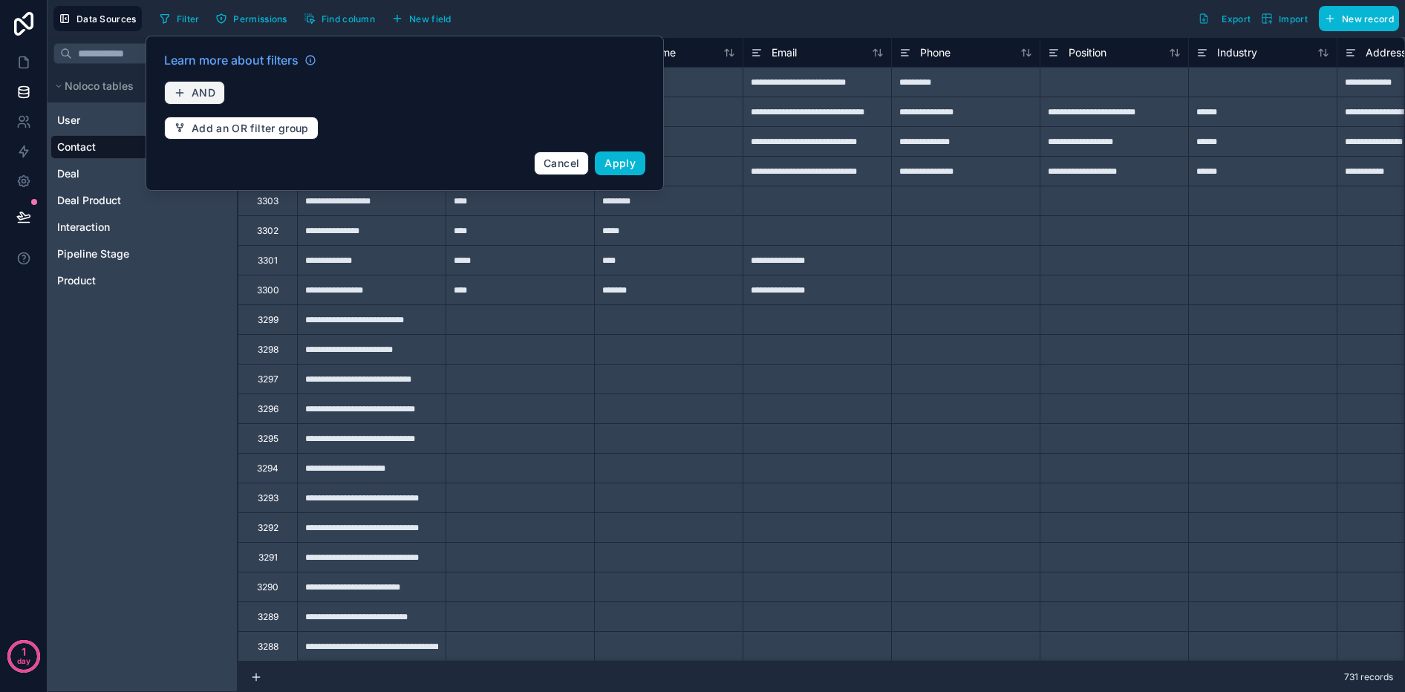
click at [206, 98] on span "AND" at bounding box center [204, 92] width 24 height 13
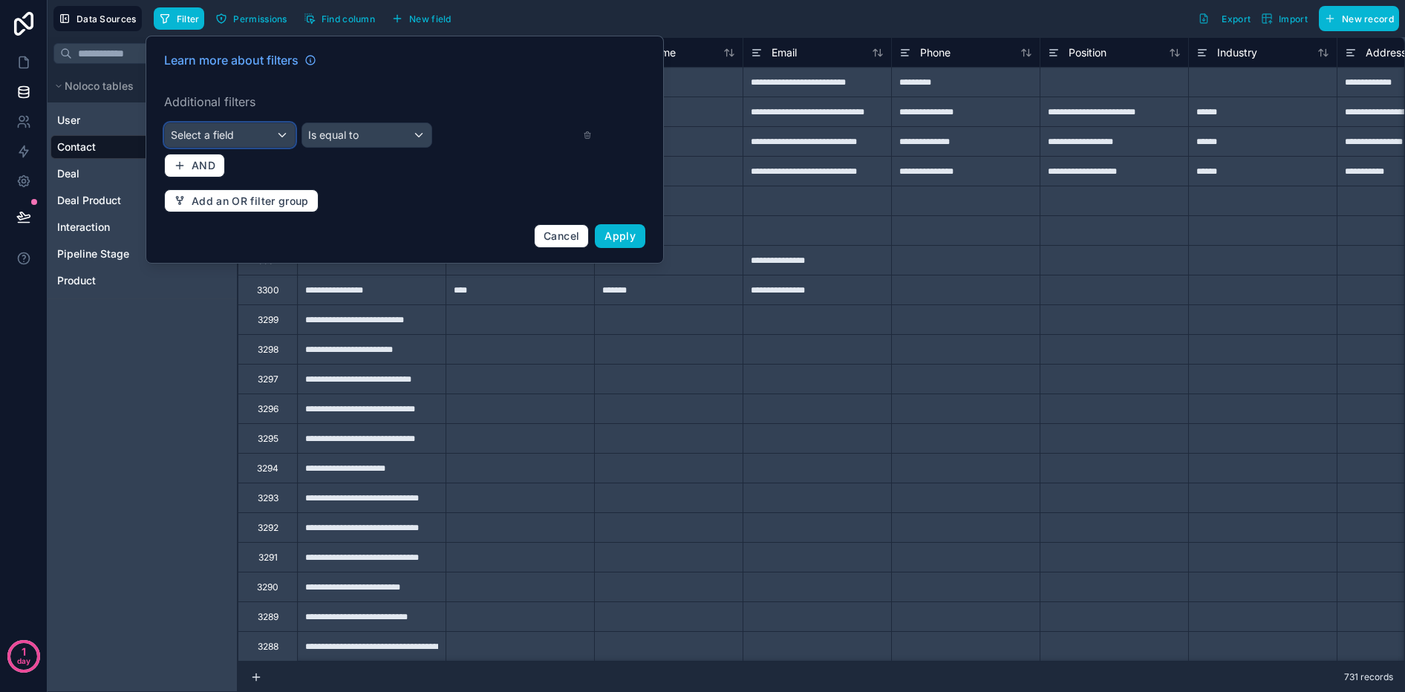
click at [232, 141] on span "Select a field" at bounding box center [202, 135] width 63 height 15
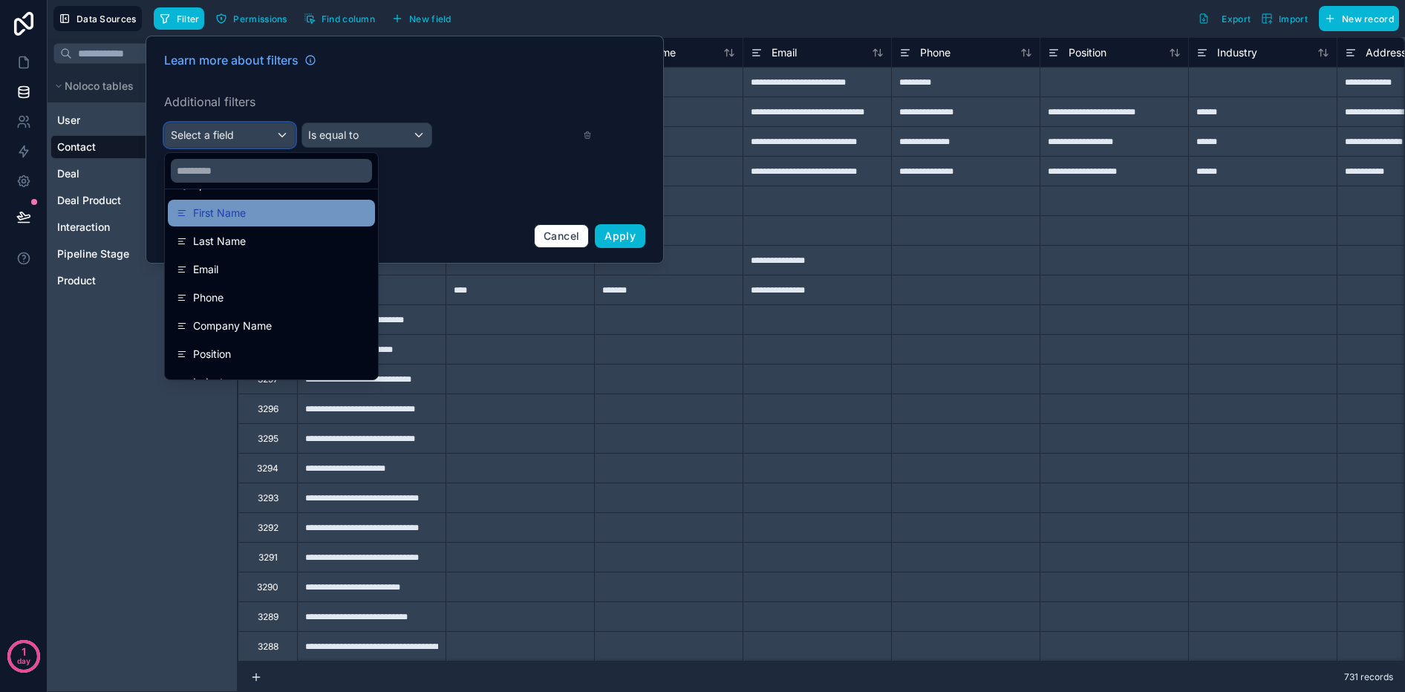
scroll to position [168, 0]
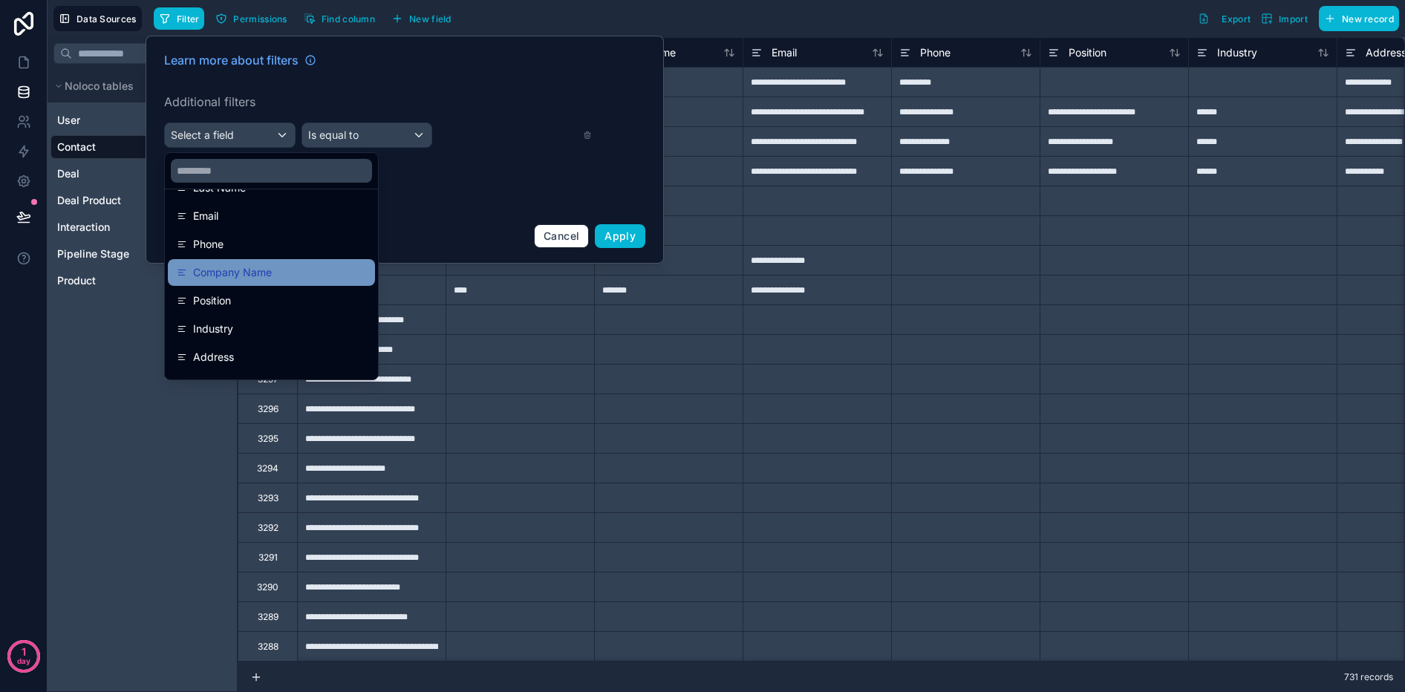
click at [239, 284] on div "Company Name" at bounding box center [271, 272] width 207 height 27
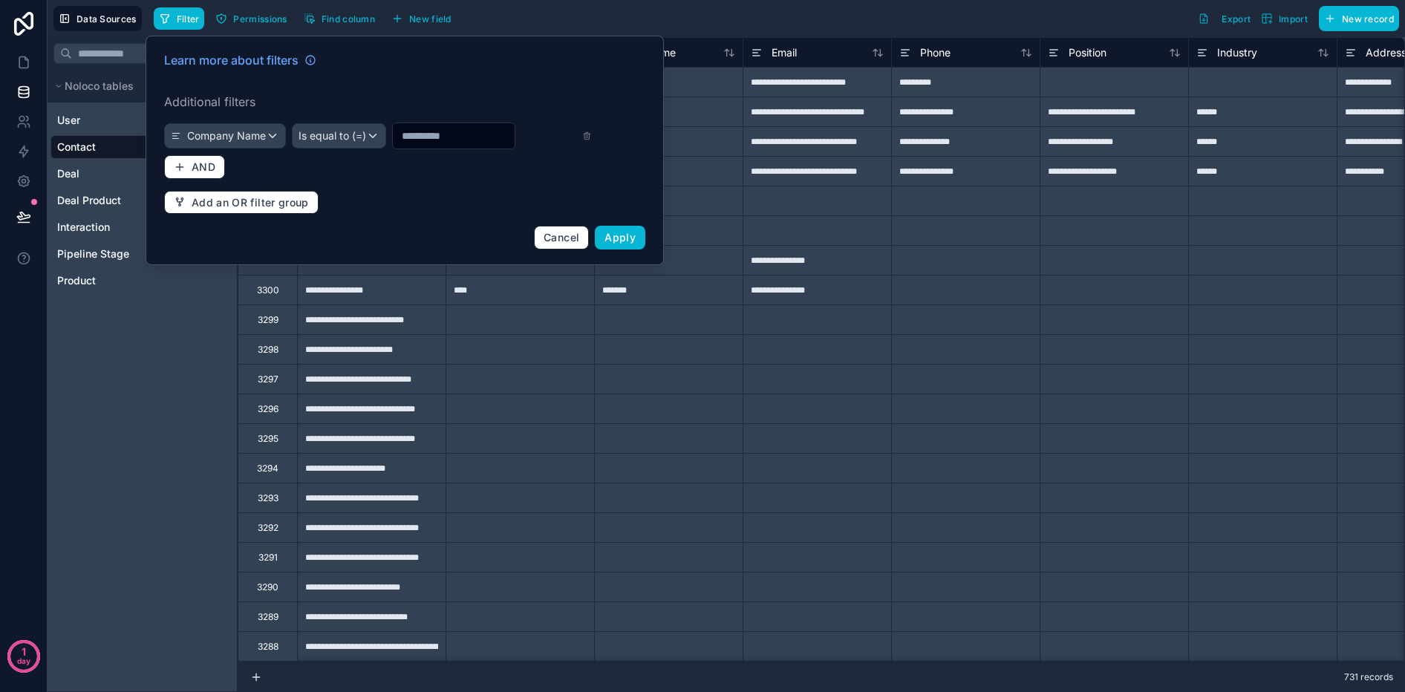
click at [478, 136] on input "text" at bounding box center [454, 136] width 122 height 21
type input "****"
click at [337, 143] on span "Is equal to (=)" at bounding box center [333, 135] width 68 height 15
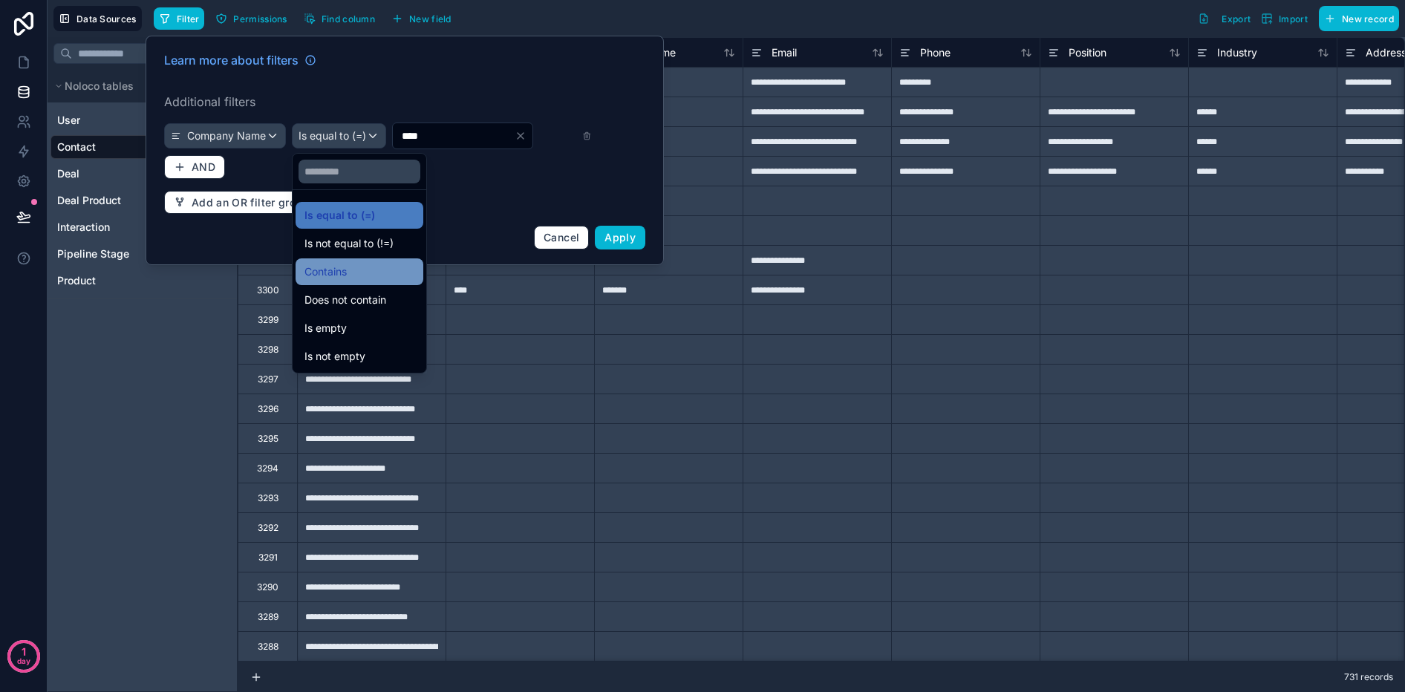
click at [338, 282] on div "Contains" at bounding box center [360, 271] width 128 height 27
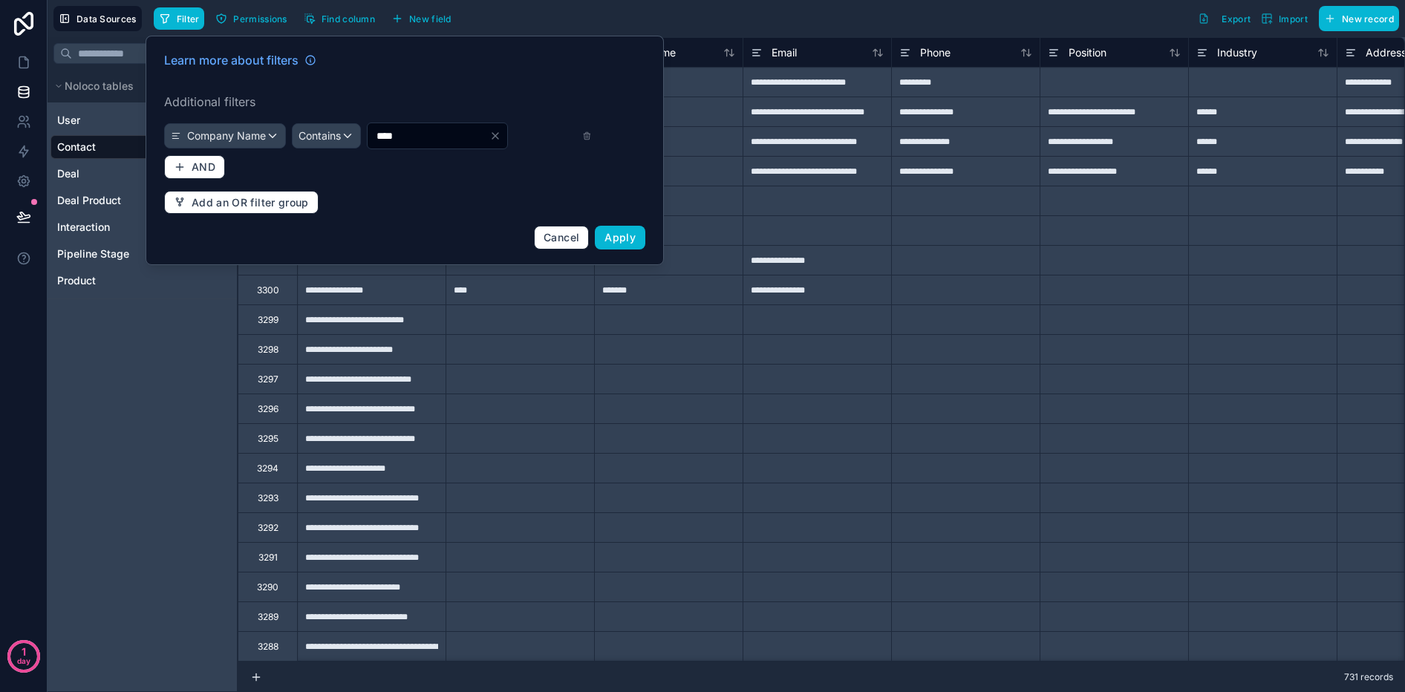
click at [446, 134] on input "****" at bounding box center [429, 136] width 122 height 21
click at [625, 241] on span "Apply" at bounding box center [620, 237] width 31 height 13
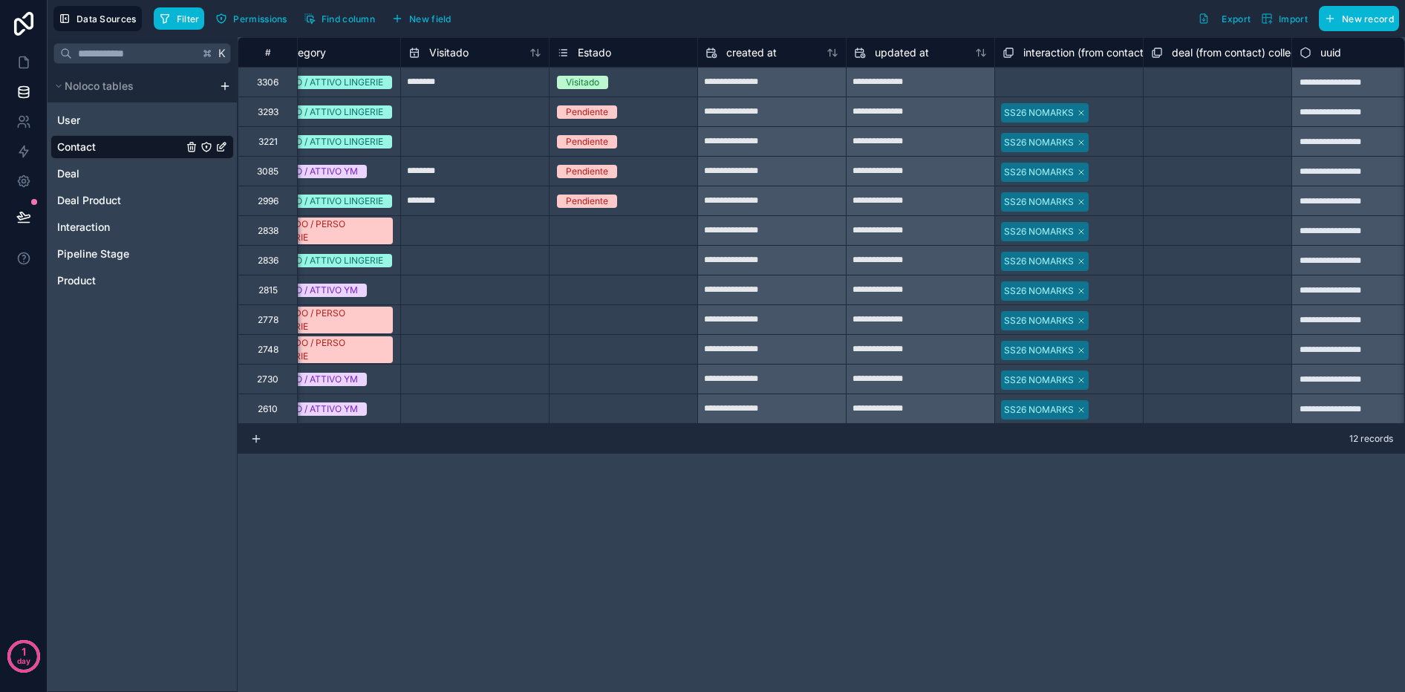
scroll to position [0, 2012]
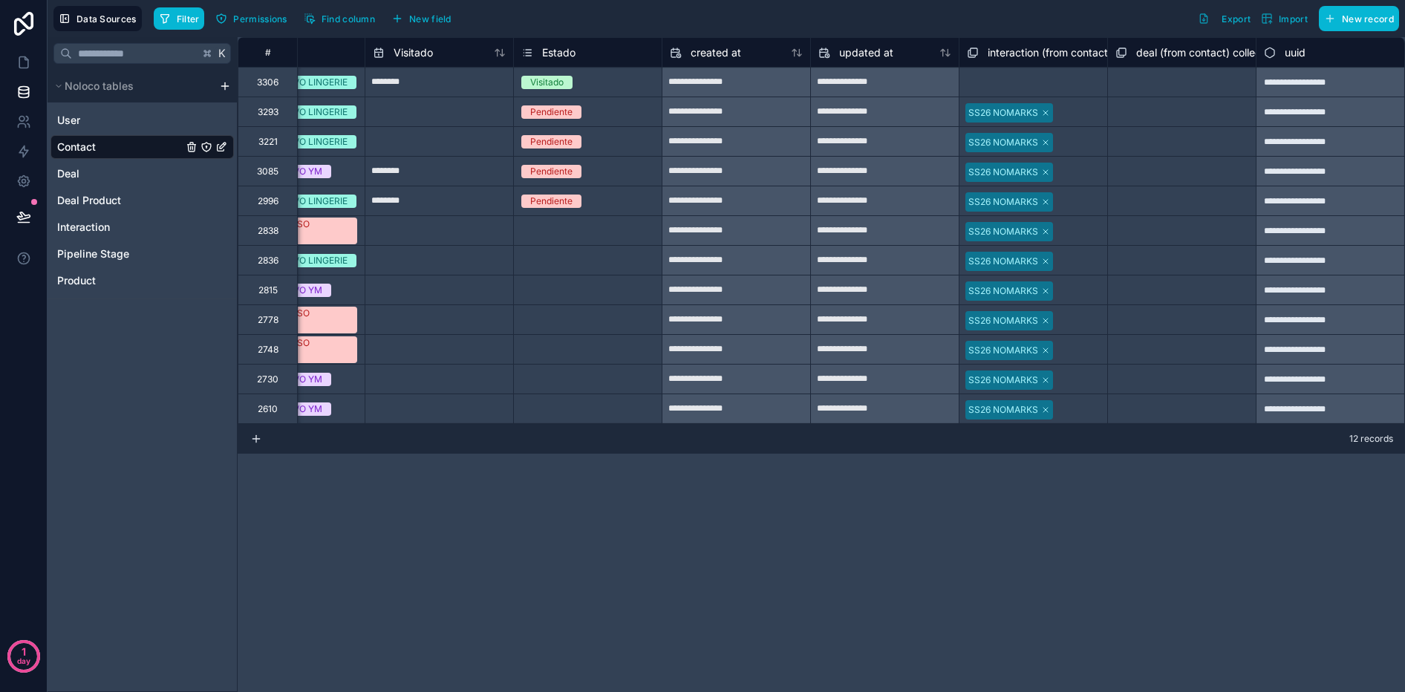
click at [613, 187] on div "Pendiente" at bounding box center [588, 200] width 148 height 29
drag, startPoint x: 663, startPoint y: 217, endPoint x: 645, endPoint y: 421, distance: 205.0
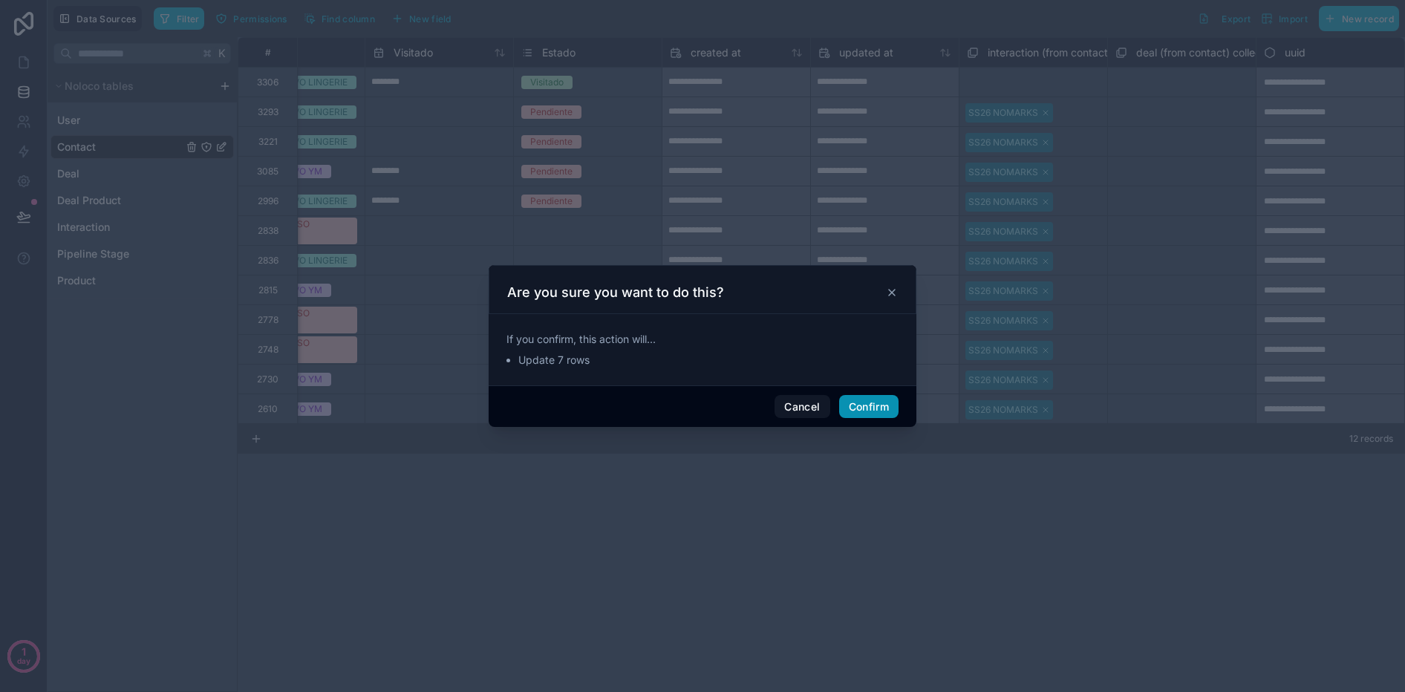
drag, startPoint x: 864, startPoint y: 409, endPoint x: 688, endPoint y: 290, distance: 212.4
click at [864, 409] on button "Confirm" at bounding box center [868, 407] width 59 height 24
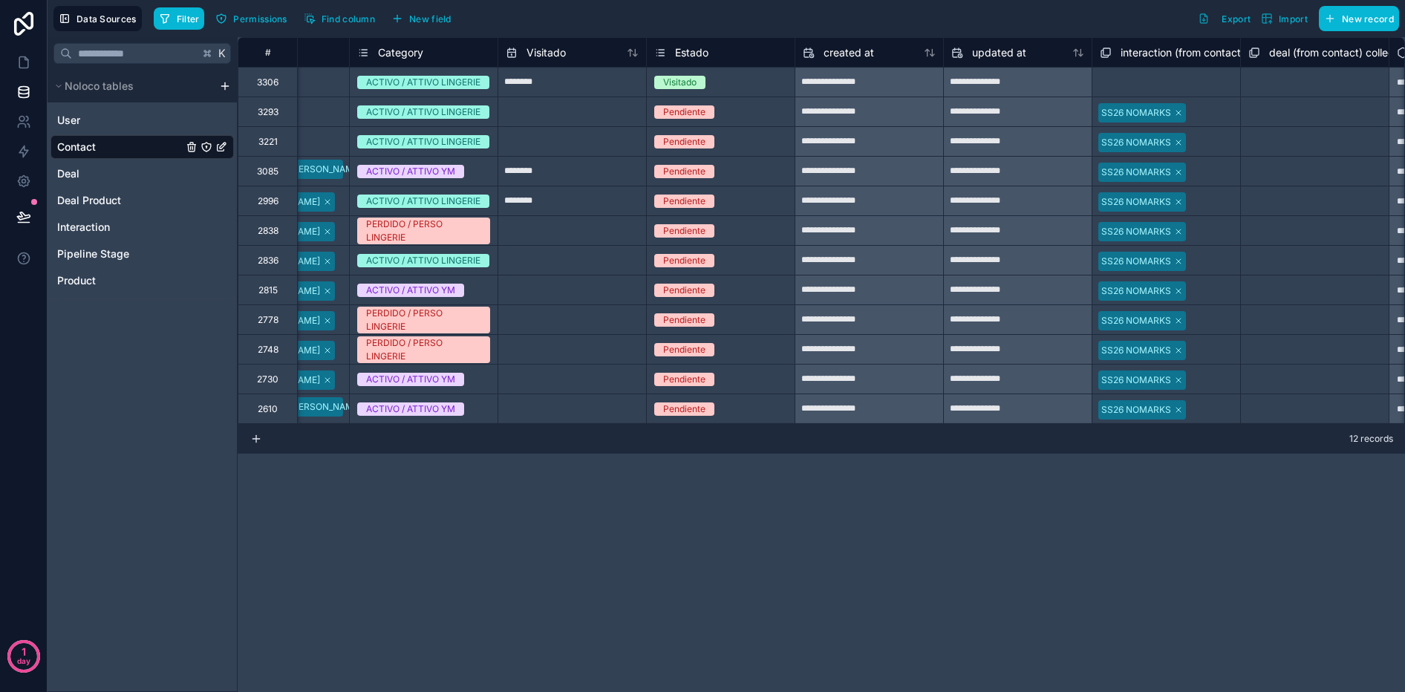
scroll to position [0, 1877]
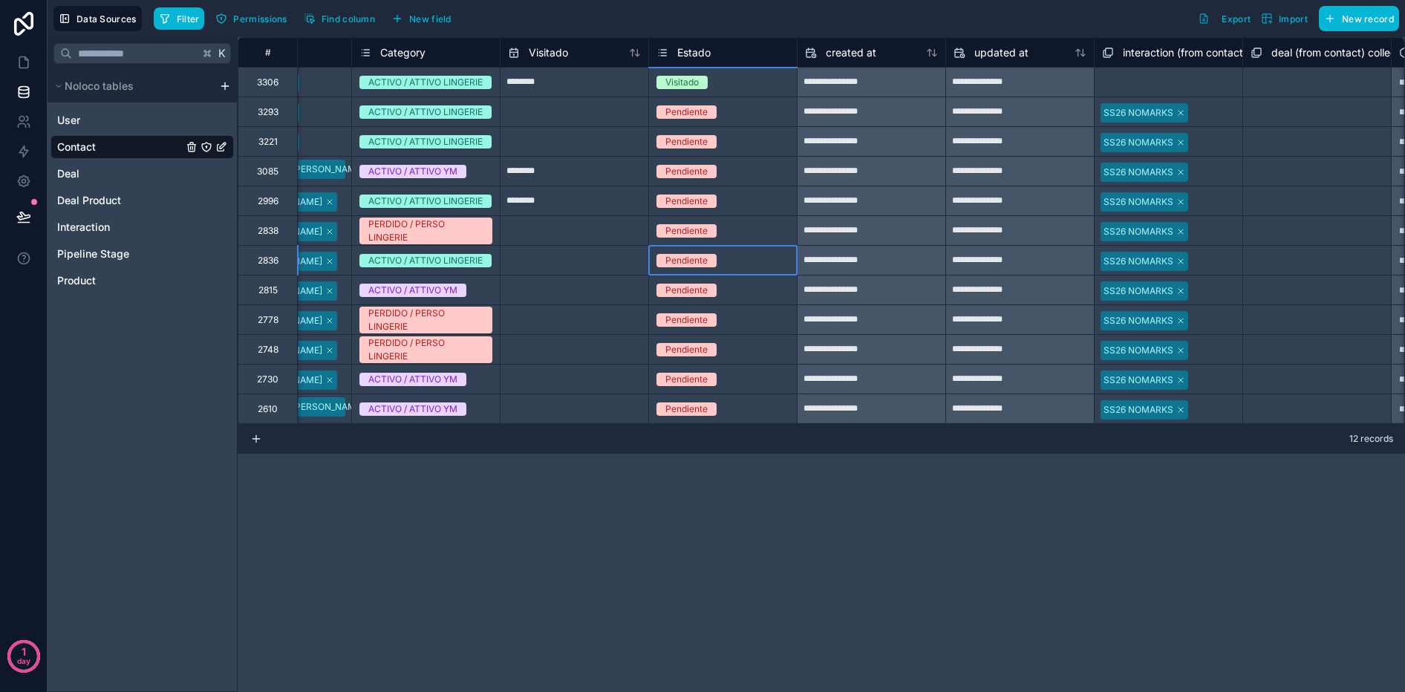
click at [735, 246] on div "Pendiente" at bounding box center [723, 260] width 148 height 29
click at [756, 232] on div "Pendiente" at bounding box center [723, 231] width 148 height 16
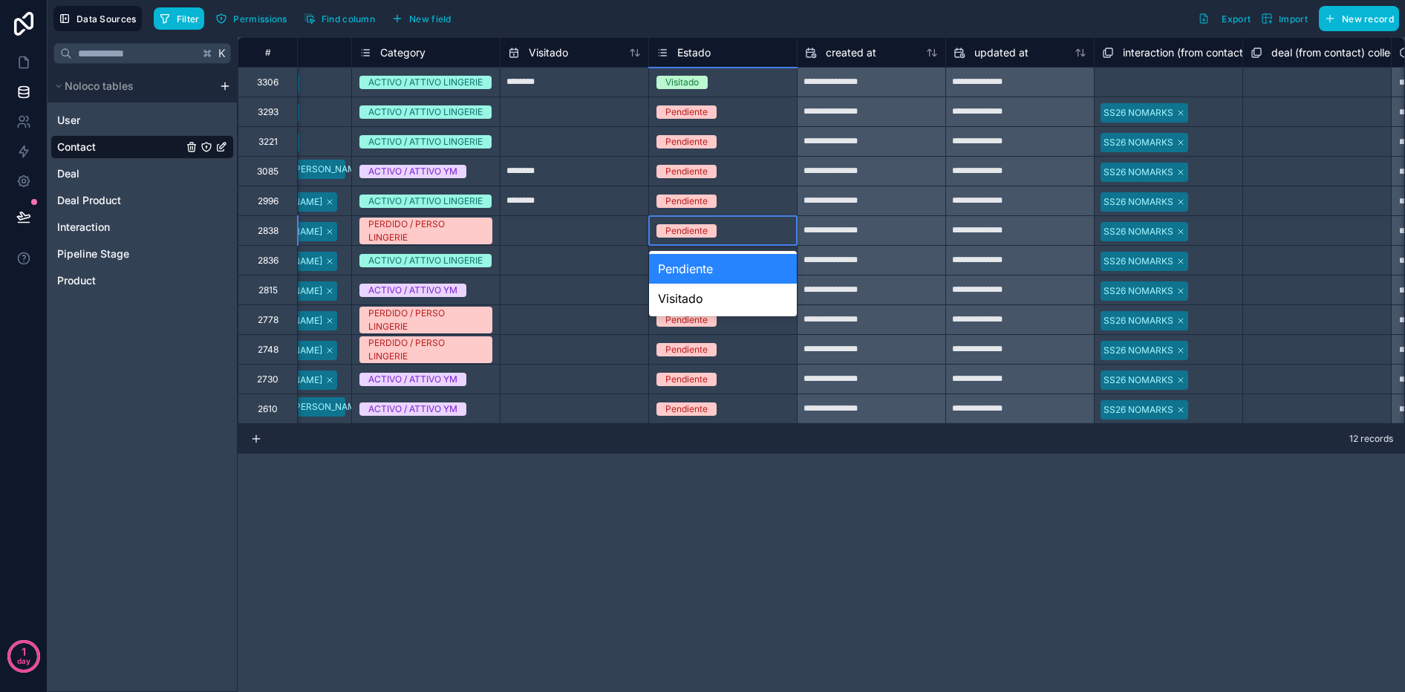
click at [743, 227] on div "Pendiente" at bounding box center [723, 231] width 148 height 16
drag, startPoint x: 706, startPoint y: 300, endPoint x: 758, endPoint y: 279, distance: 57.0
click at [706, 300] on div "Visitado" at bounding box center [723, 299] width 148 height 30
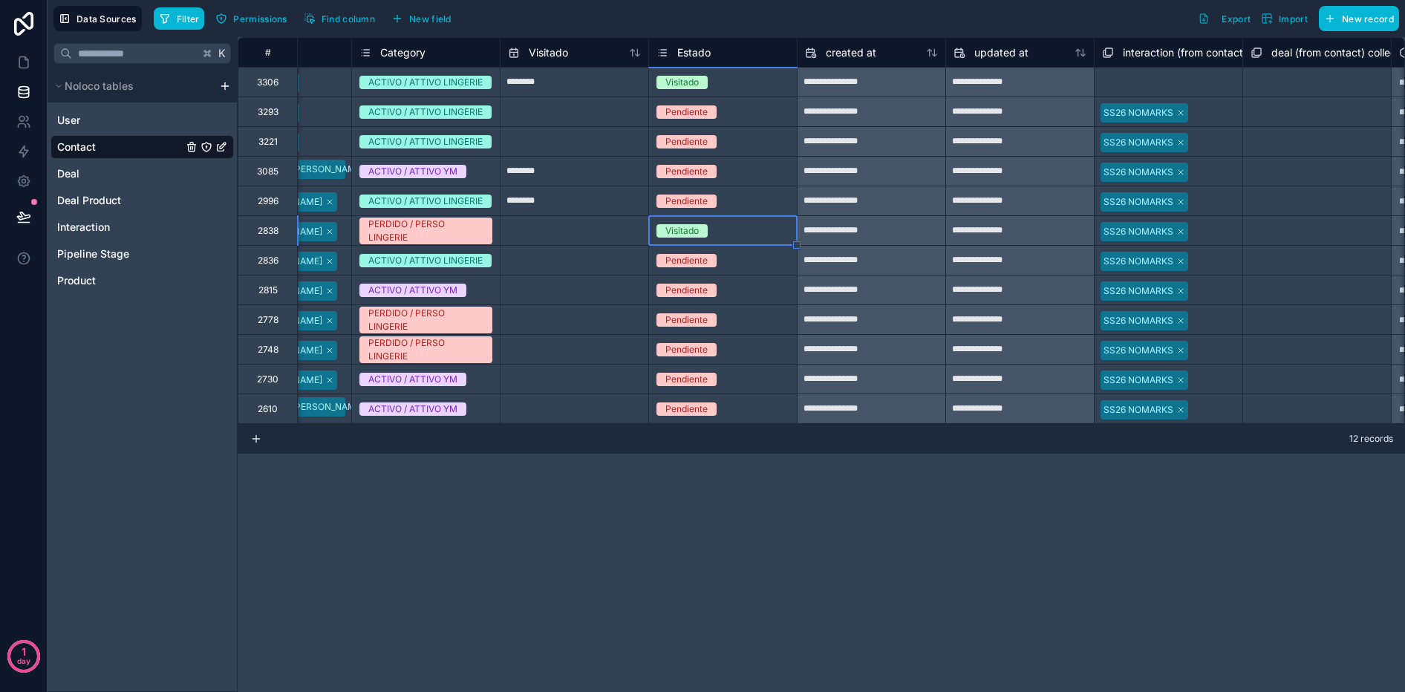
click at [654, 533] on div "**********" at bounding box center [822, 364] width 1168 height 655
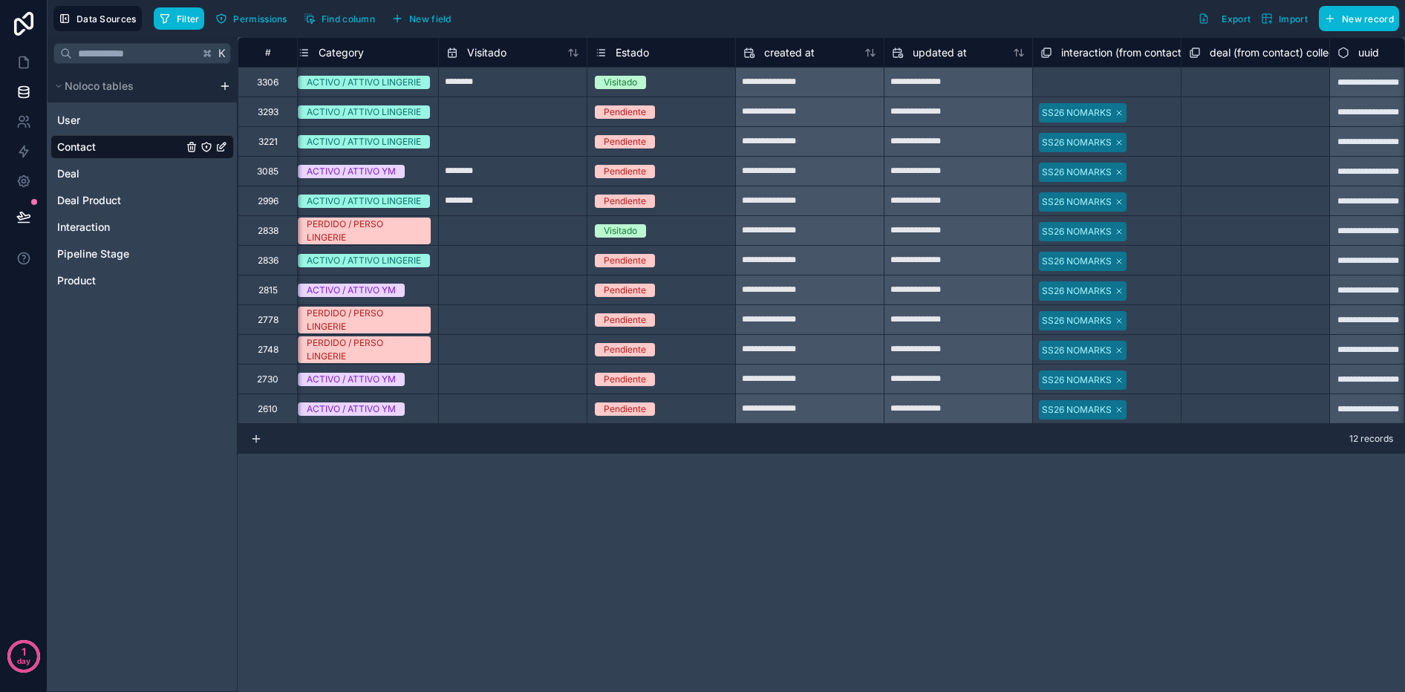
scroll to position [0, 1943]
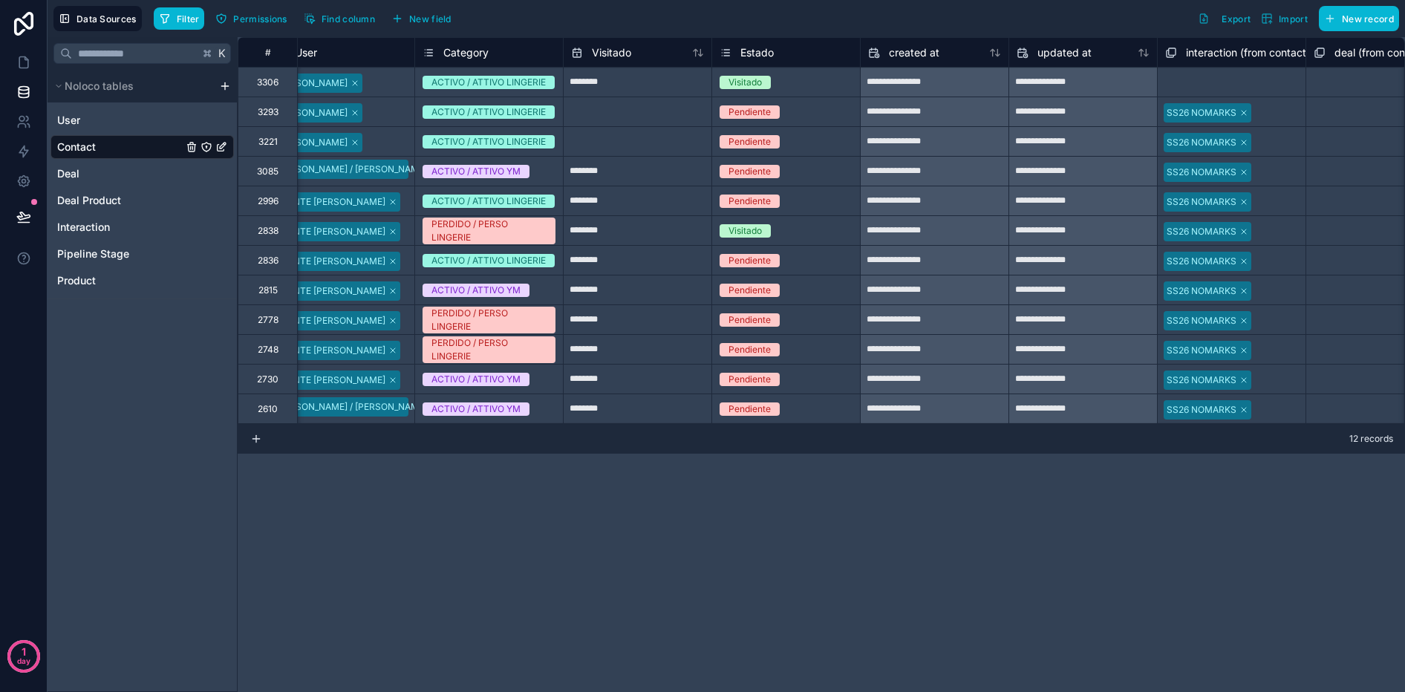
scroll to position [0, 1815]
click at [22, 159] on link at bounding box center [23, 152] width 47 height 30
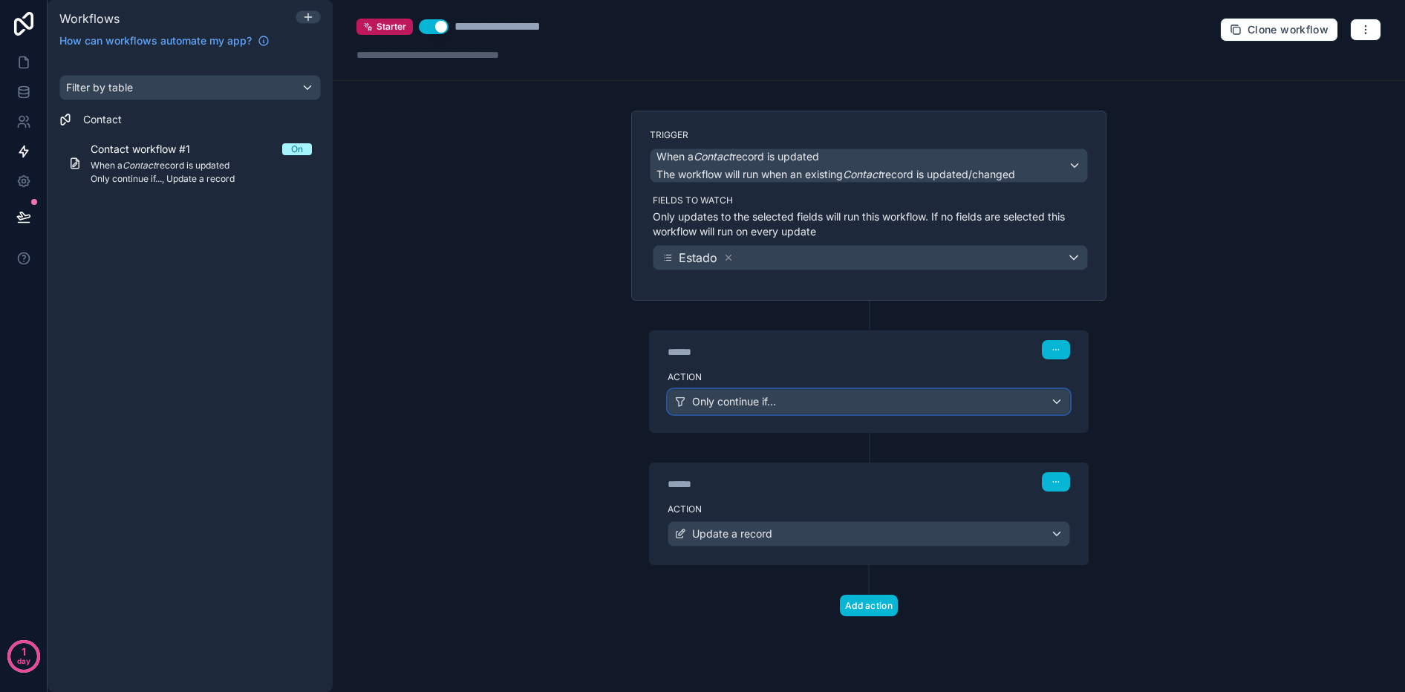
click at [813, 397] on div "Only continue if..." at bounding box center [868, 402] width 401 height 24
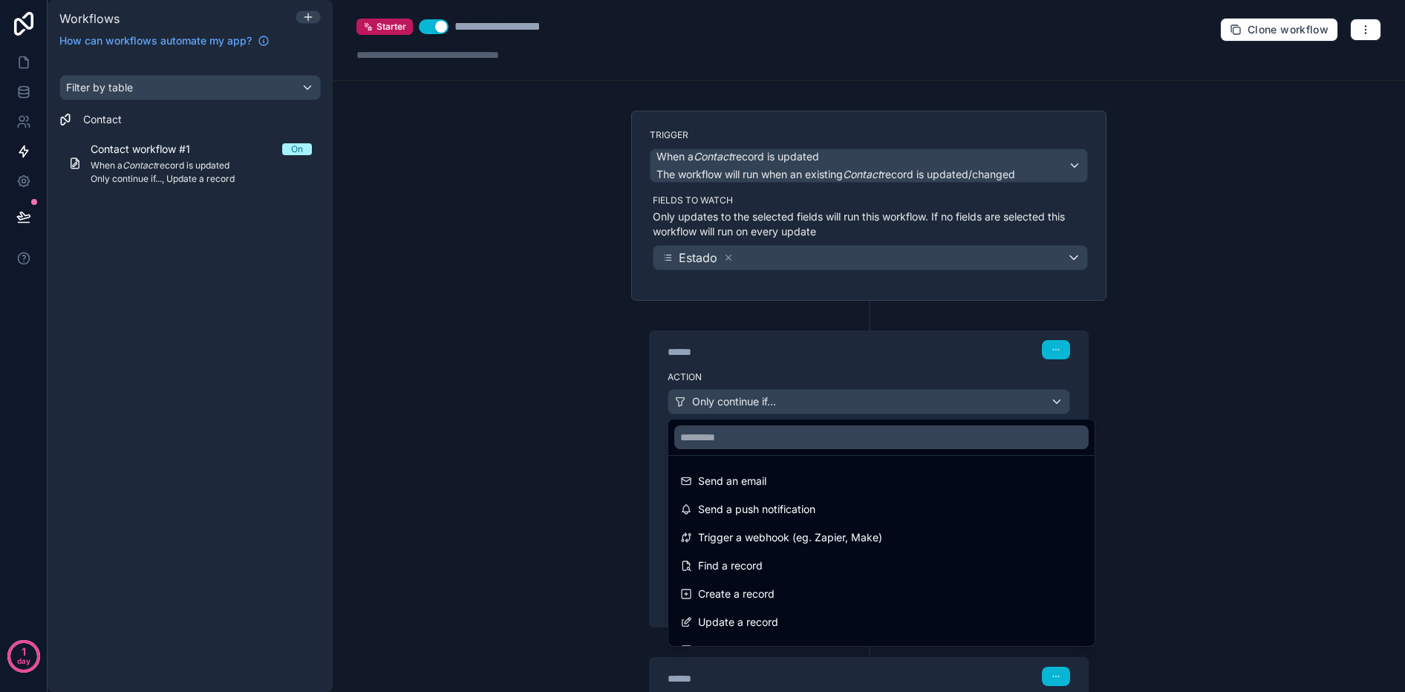
drag, startPoint x: 37, startPoint y: 222, endPoint x: 27, endPoint y: 221, distance: 10.5
click at [27, 223] on div at bounding box center [702, 346] width 1405 height 692
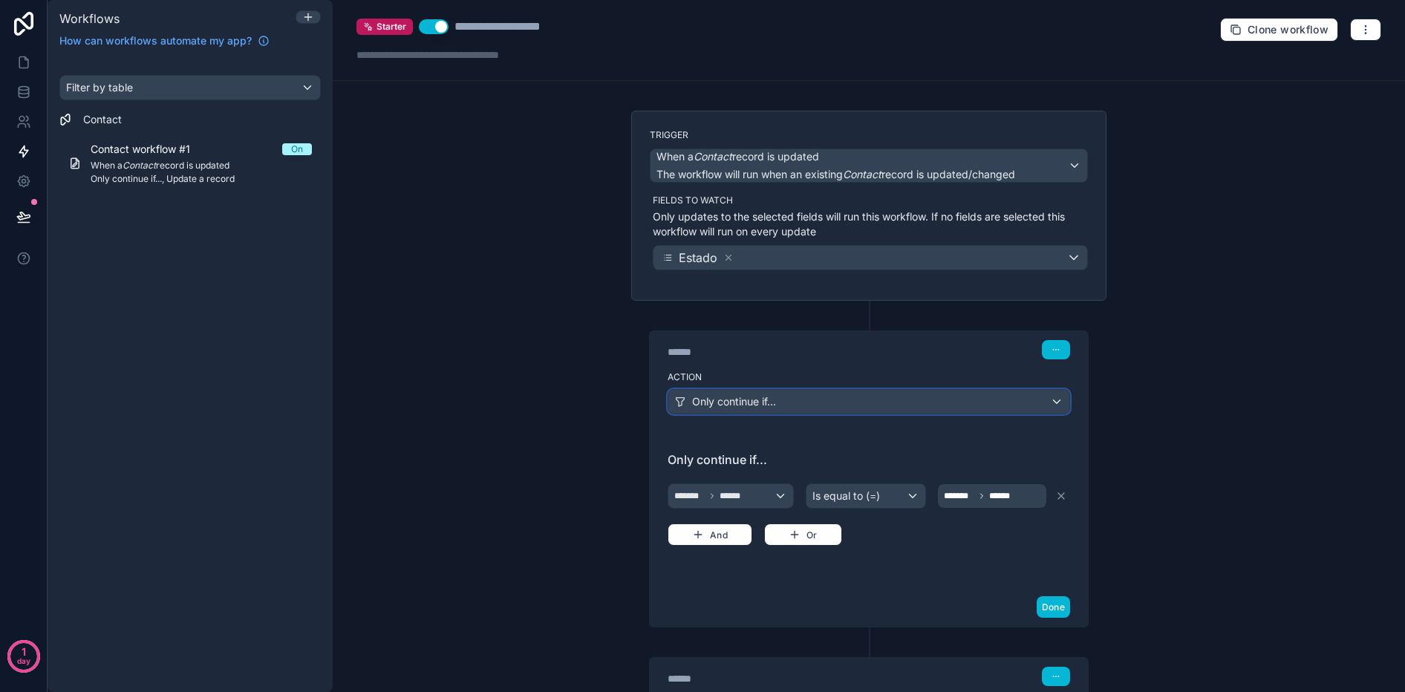
click at [752, 407] on span "Only continue if..." at bounding box center [734, 401] width 84 height 15
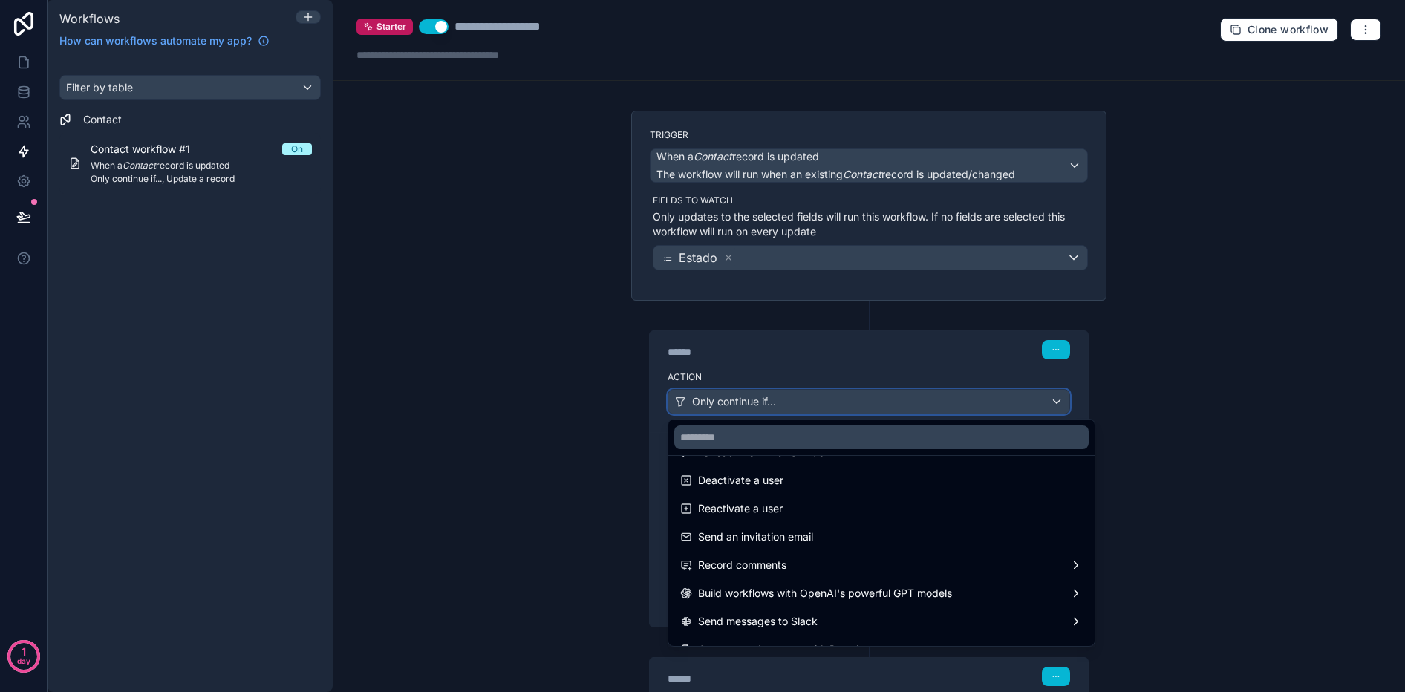
scroll to position [275, 0]
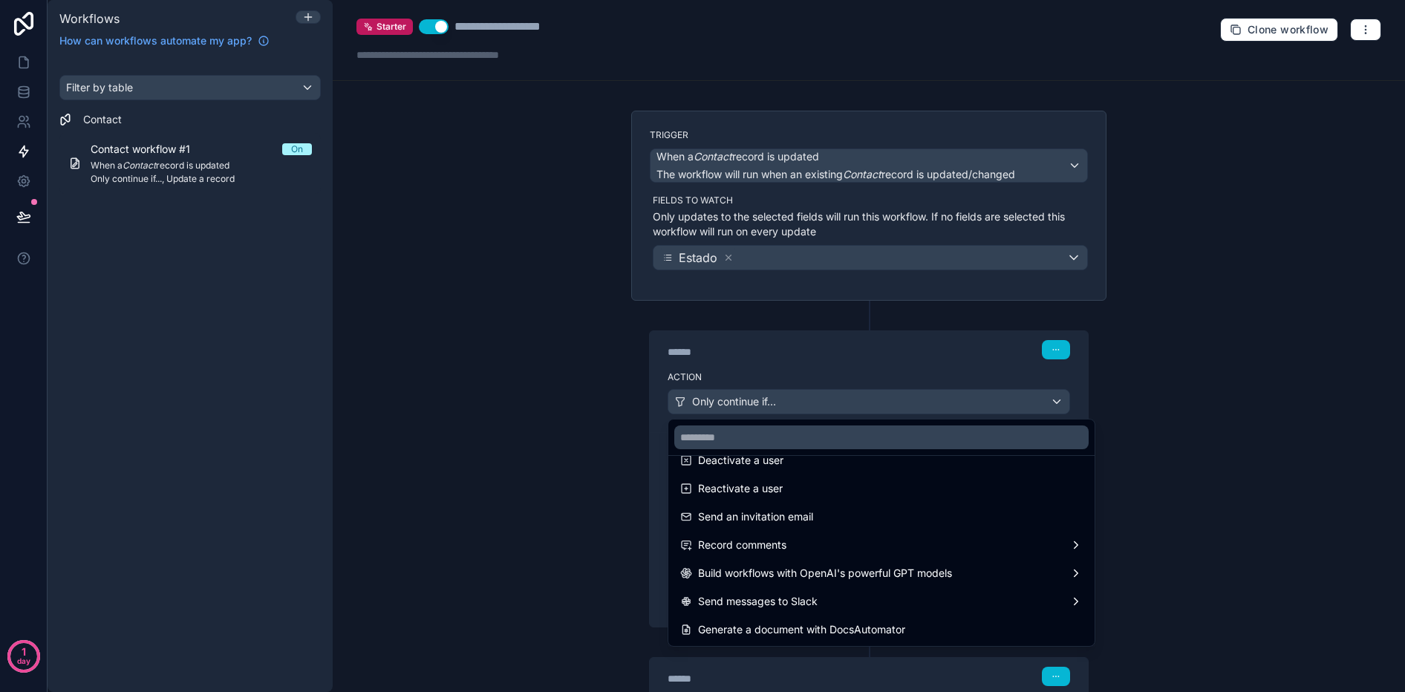
click at [1039, 351] on div at bounding box center [702, 346] width 1405 height 692
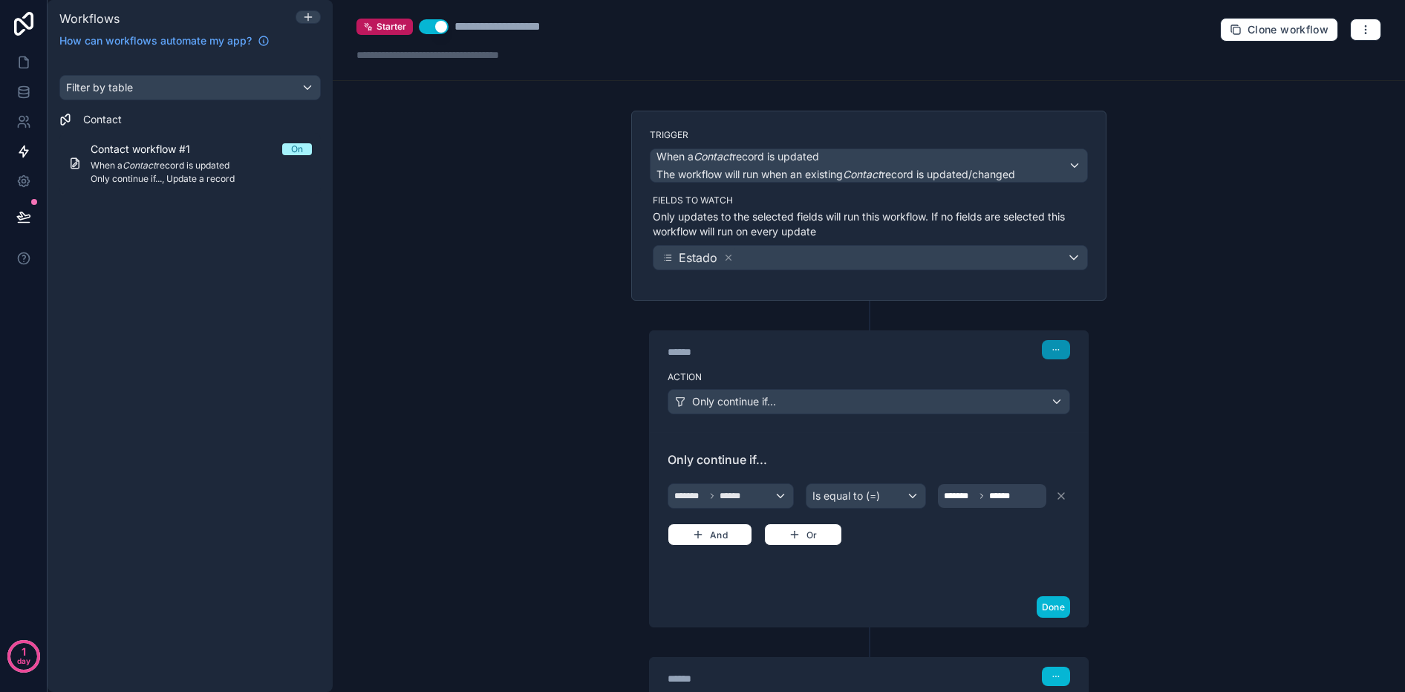
click at [1046, 351] on button "button" at bounding box center [1056, 349] width 28 height 19
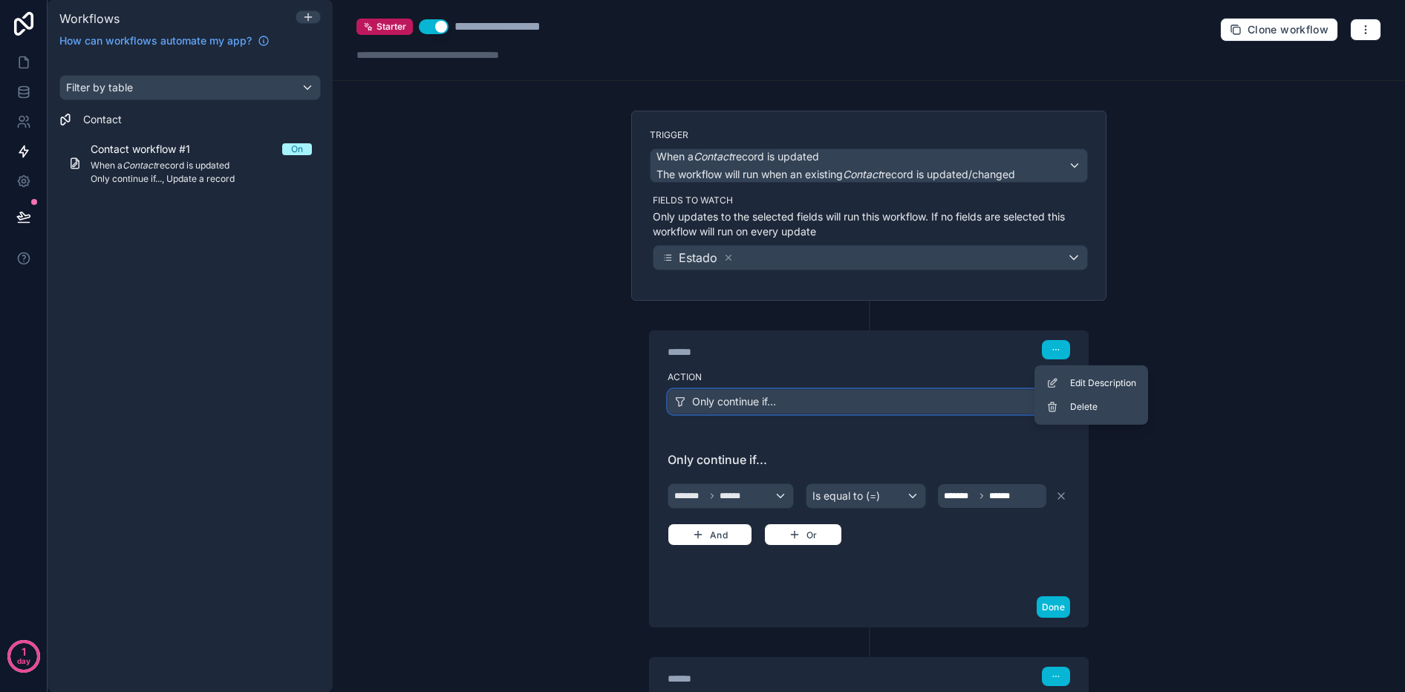
click at [939, 397] on div "Only continue if..." at bounding box center [868, 402] width 401 height 24
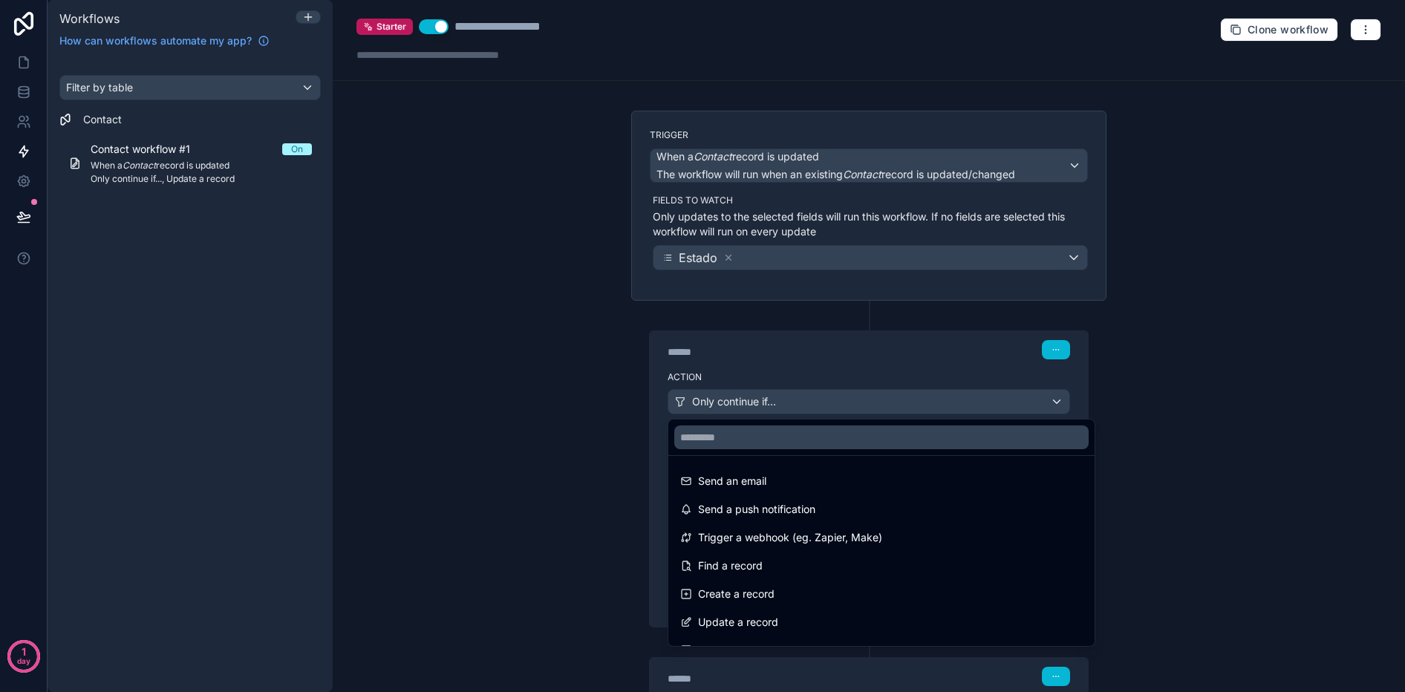
click at [677, 464] on ul "Send an email Send a push notification Trigger a webhook (eg. Zapier, Make) Fin…" at bounding box center [881, 551] width 426 height 190
click at [478, 459] on div at bounding box center [702, 346] width 1405 height 692
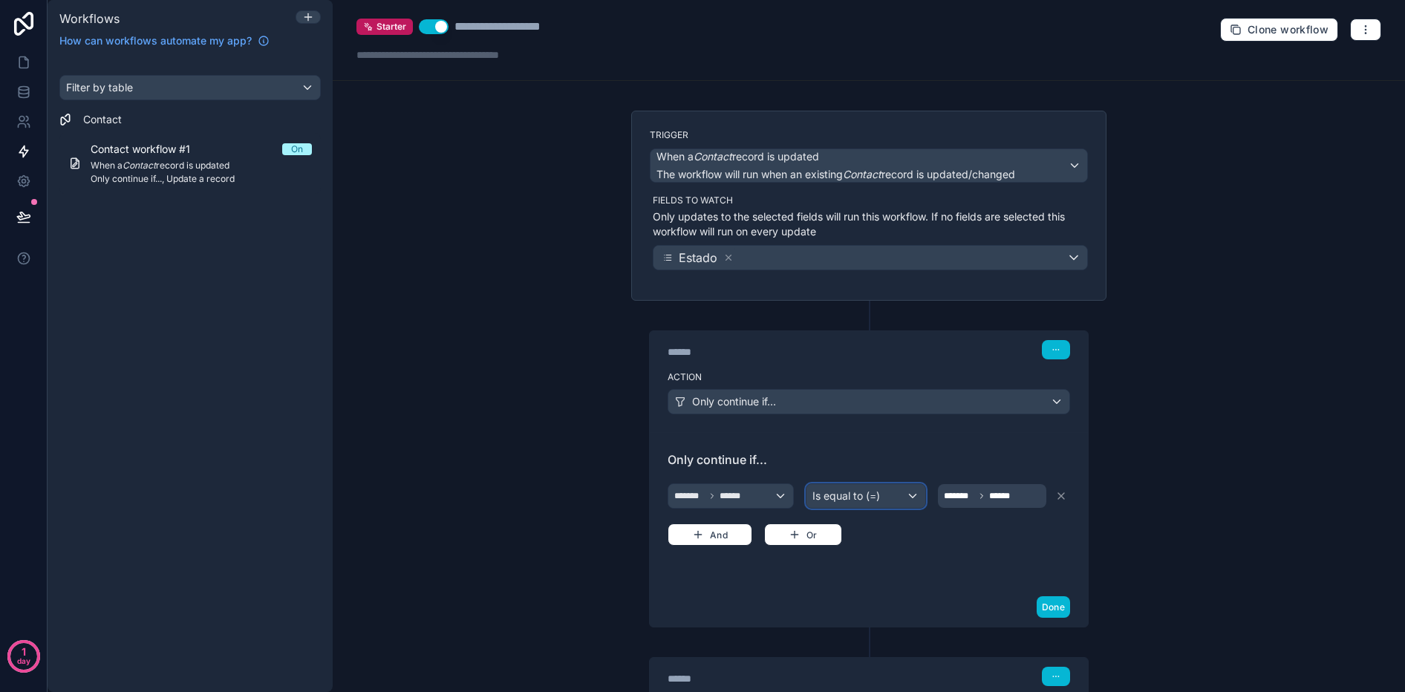
click at [834, 492] on span "Is equal to (=)" at bounding box center [846, 496] width 68 height 15
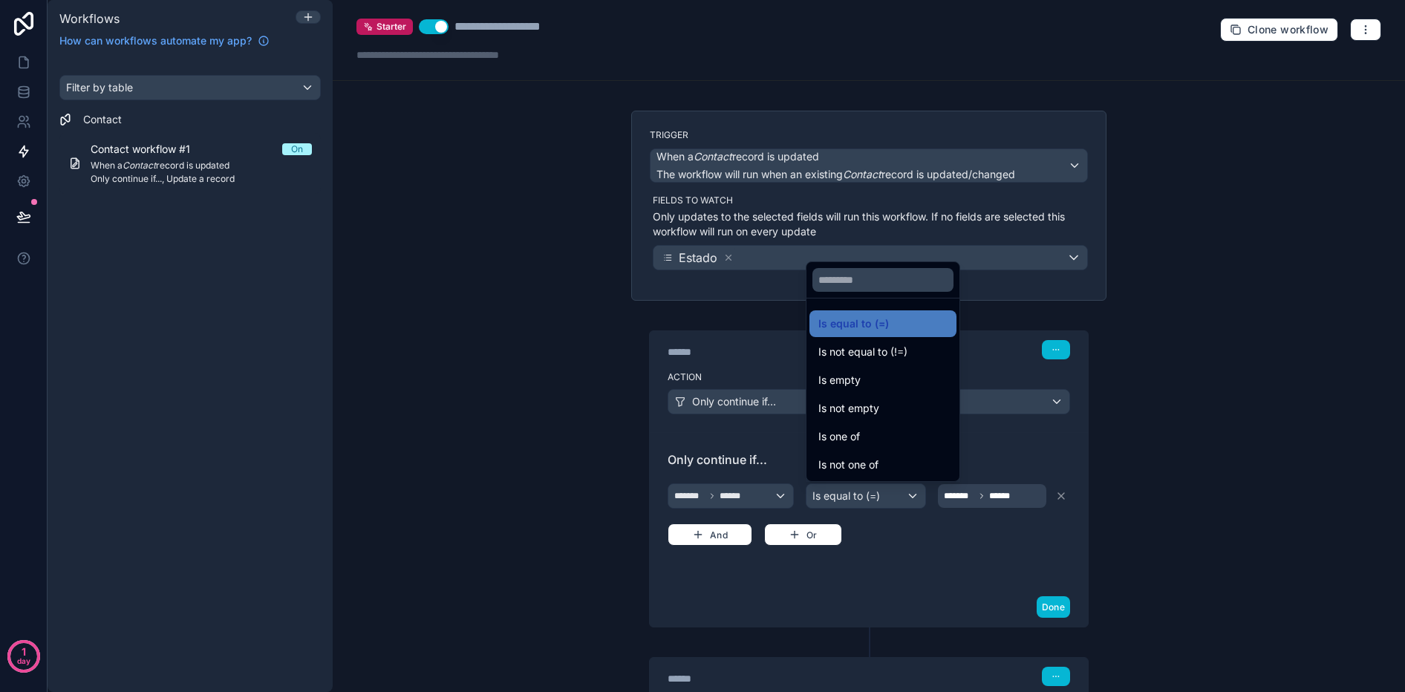
click at [941, 492] on div at bounding box center [702, 346] width 1405 height 692
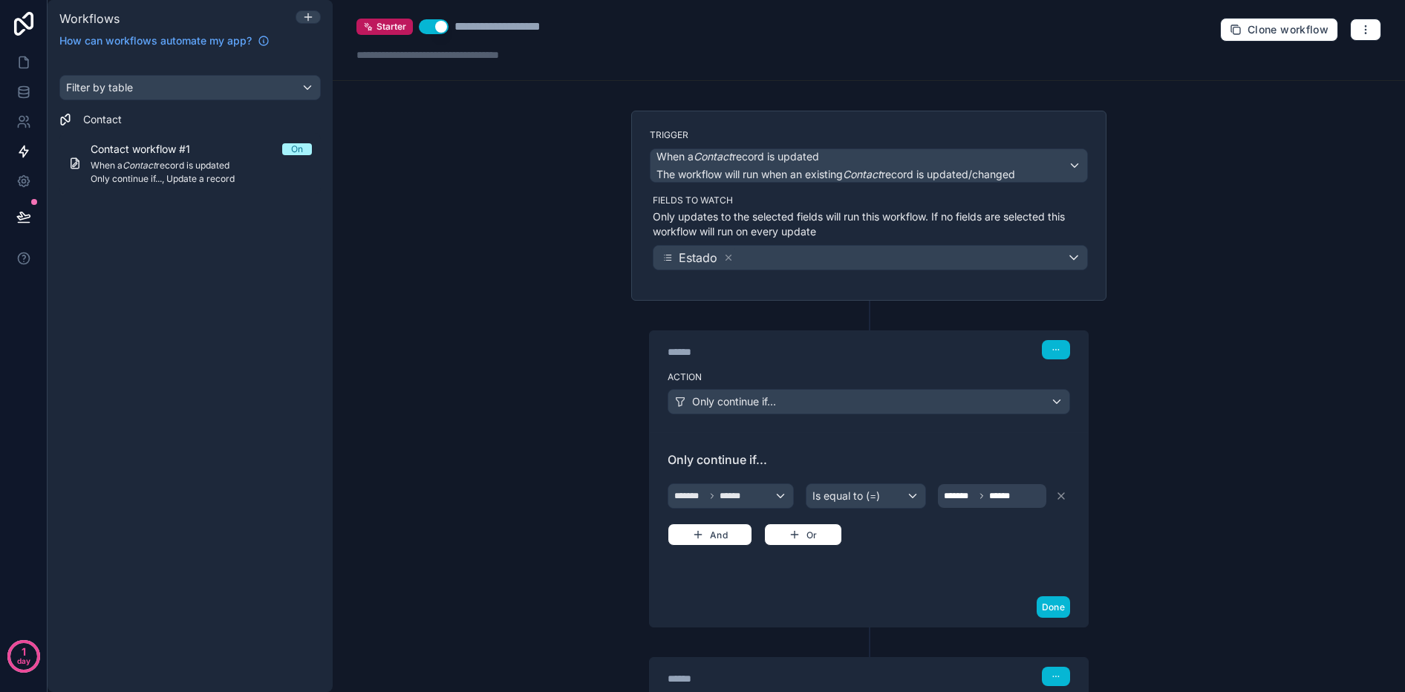
click at [1006, 495] on span "******" at bounding box center [1003, 496] width 29 height 12
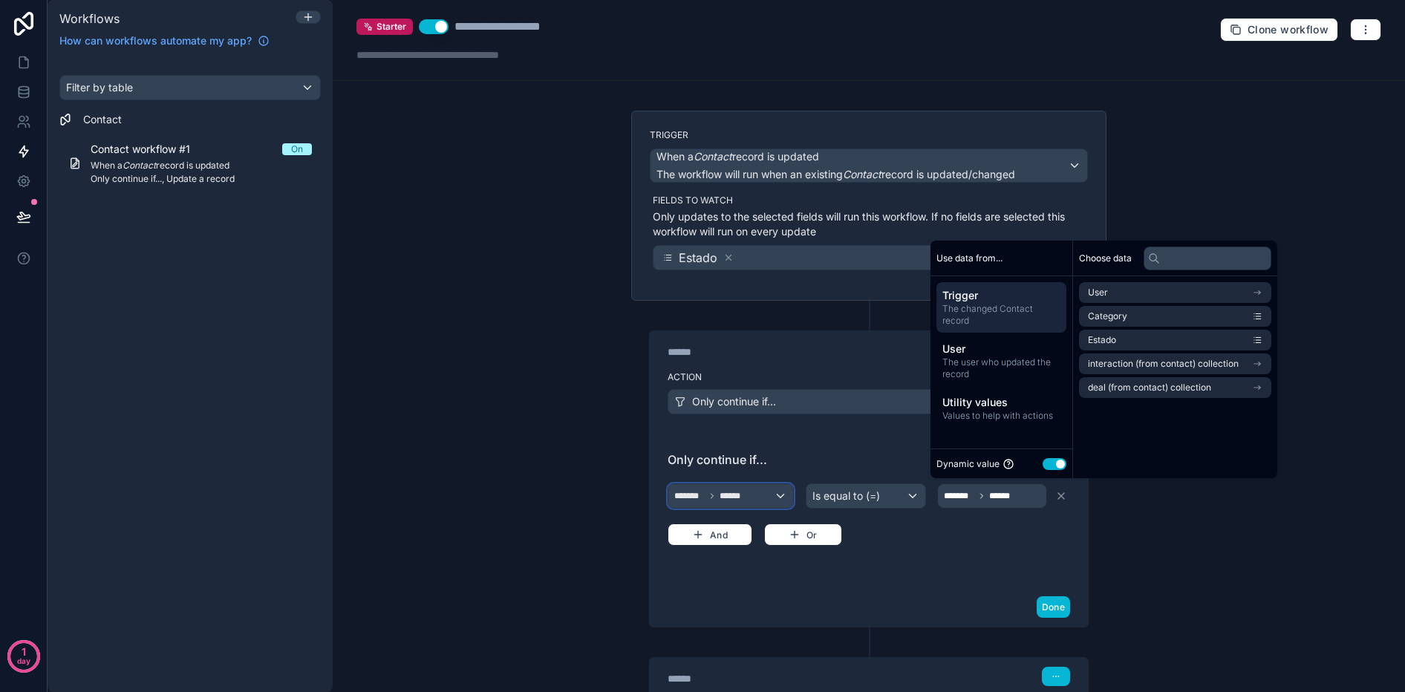
click at [729, 488] on div "******* ******" at bounding box center [730, 496] width 125 height 24
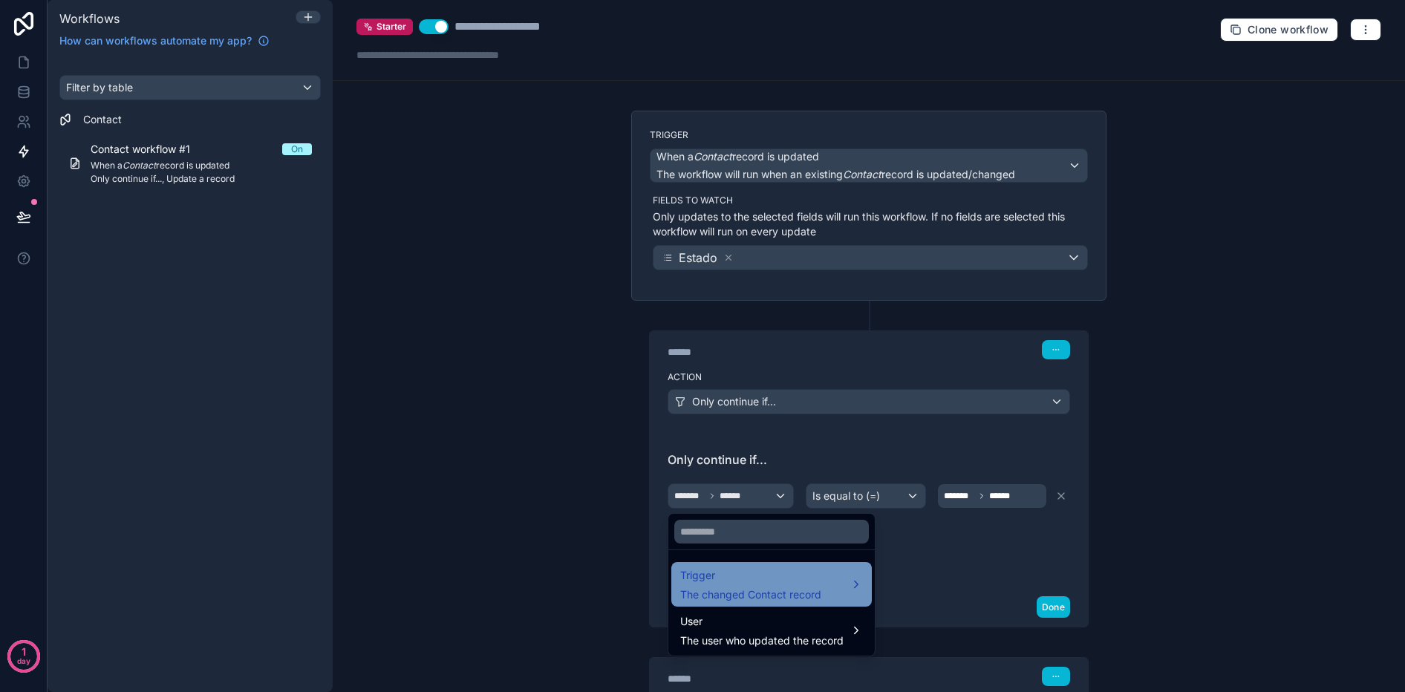
click at [758, 570] on span "Trigger" at bounding box center [750, 576] width 141 height 18
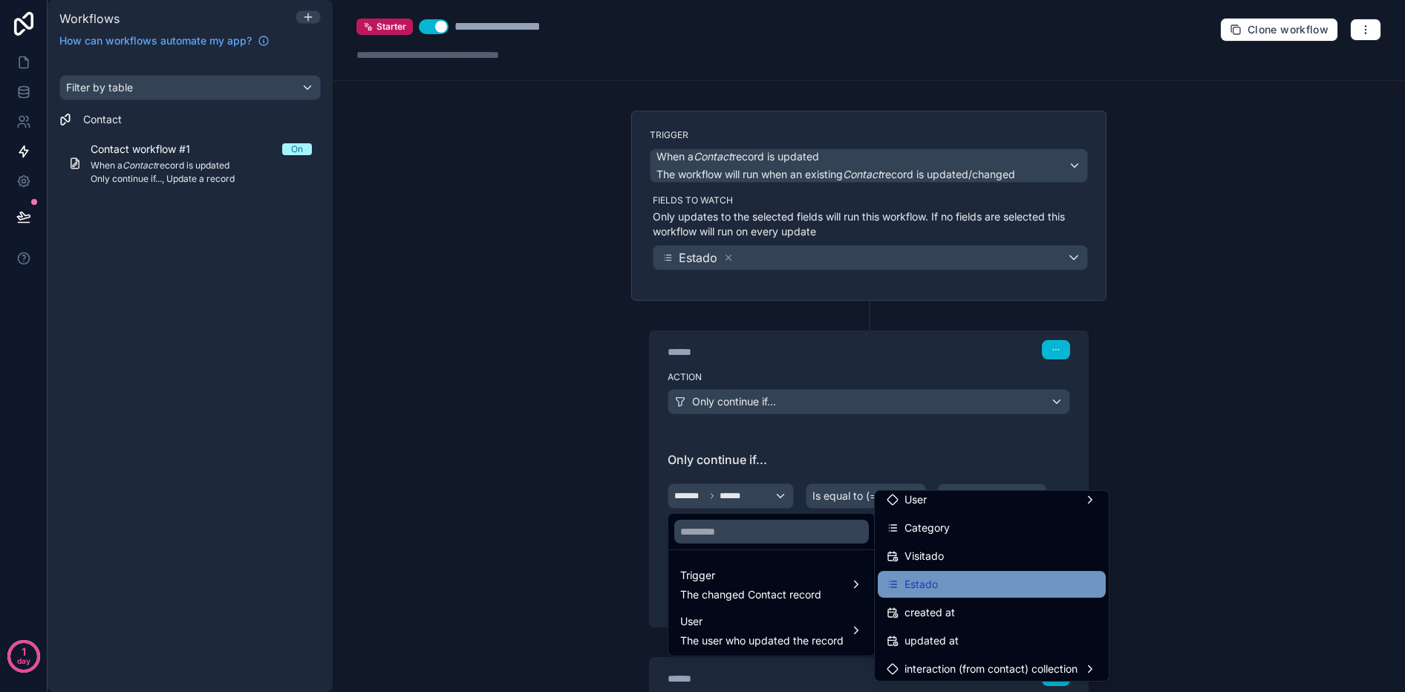
scroll to position [377, 0]
click at [1005, 574] on div "Estado" at bounding box center [992, 582] width 210 height 18
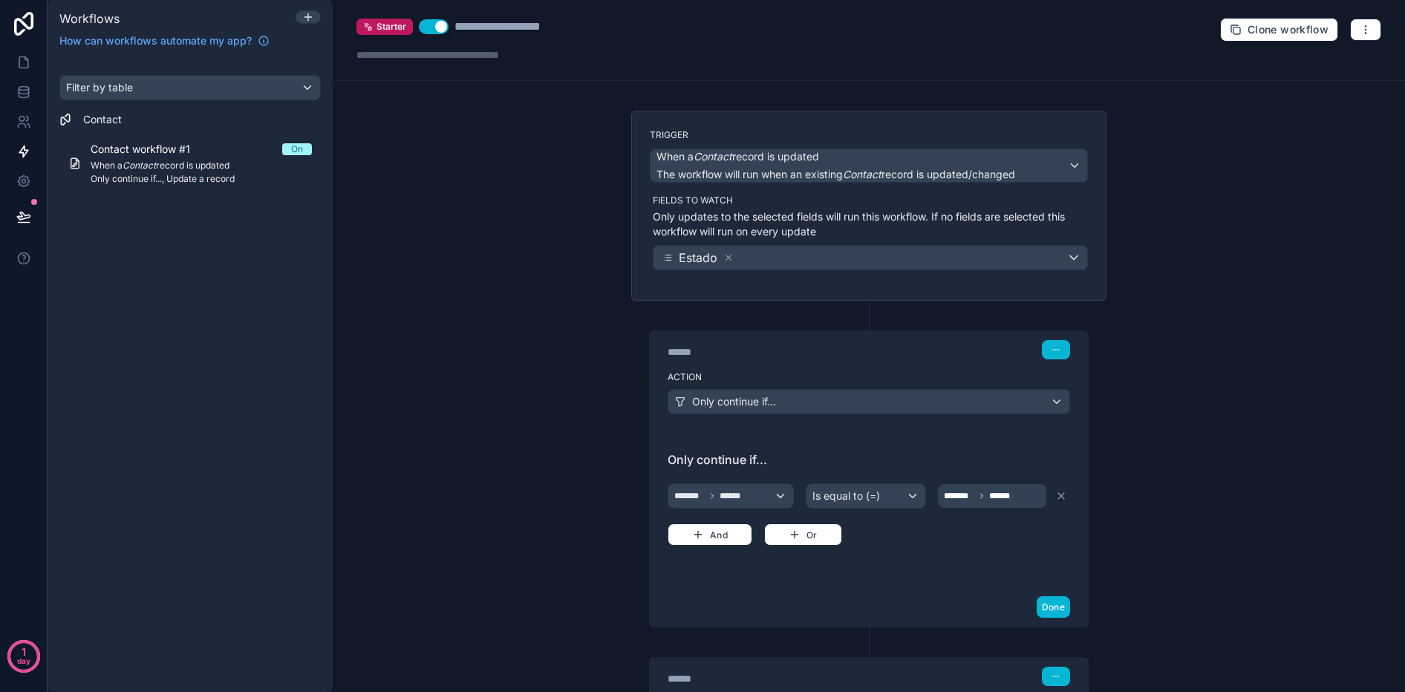
click at [995, 501] on span "******" at bounding box center [1003, 496] width 29 height 12
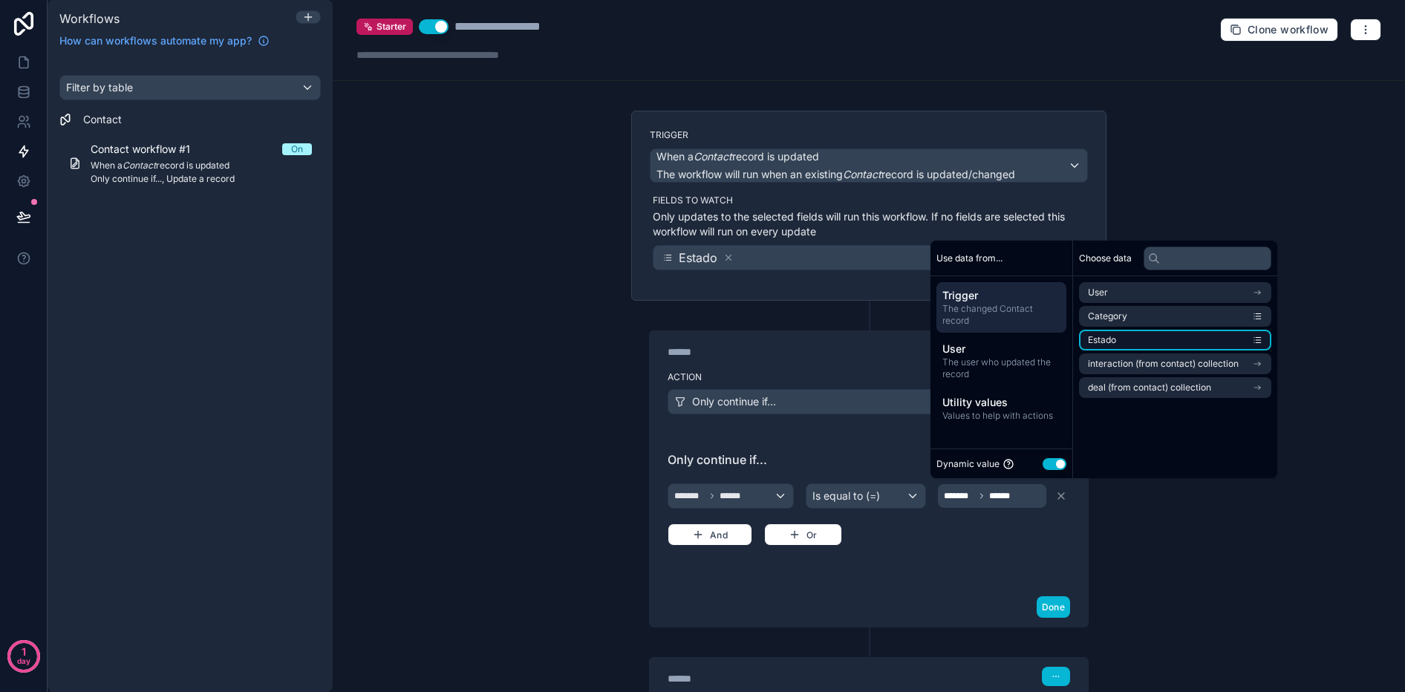
click at [1243, 336] on li "Estado" at bounding box center [1175, 340] width 192 height 21
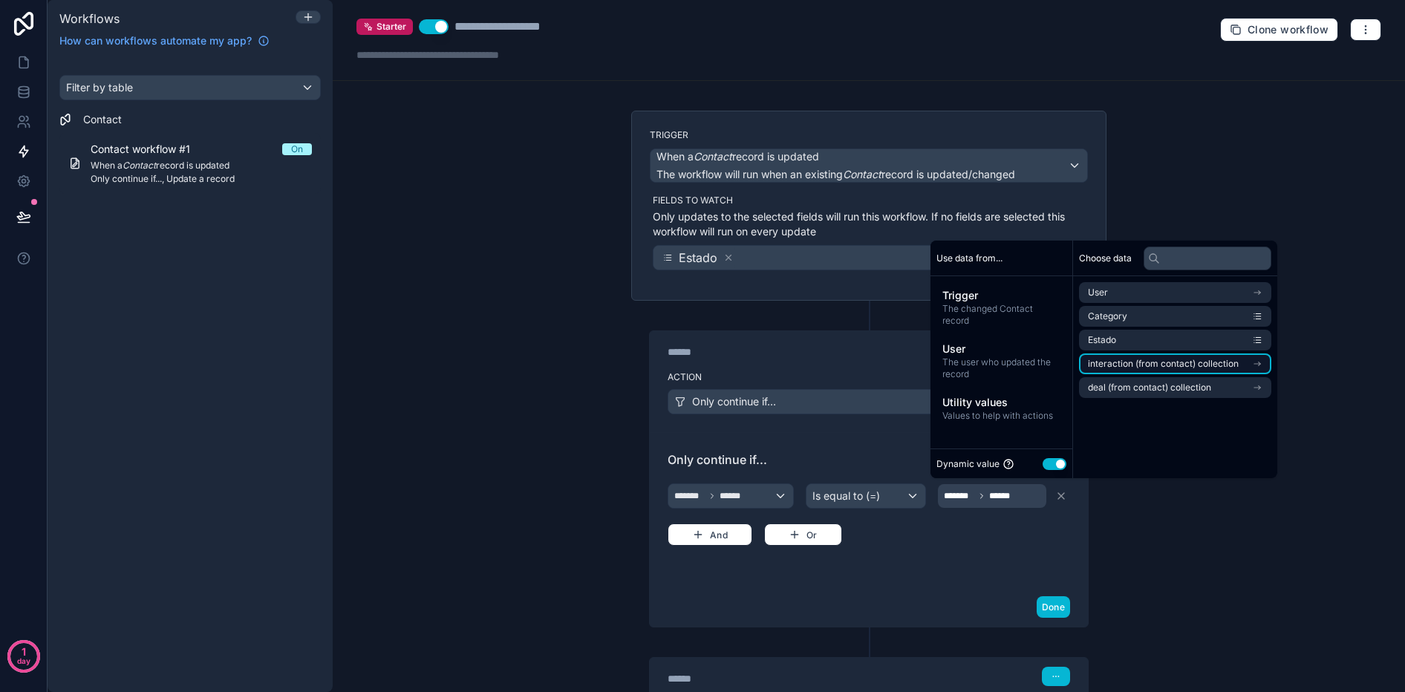
click at [1214, 362] on span "interaction (from contact) collection" at bounding box center [1163, 364] width 151 height 12
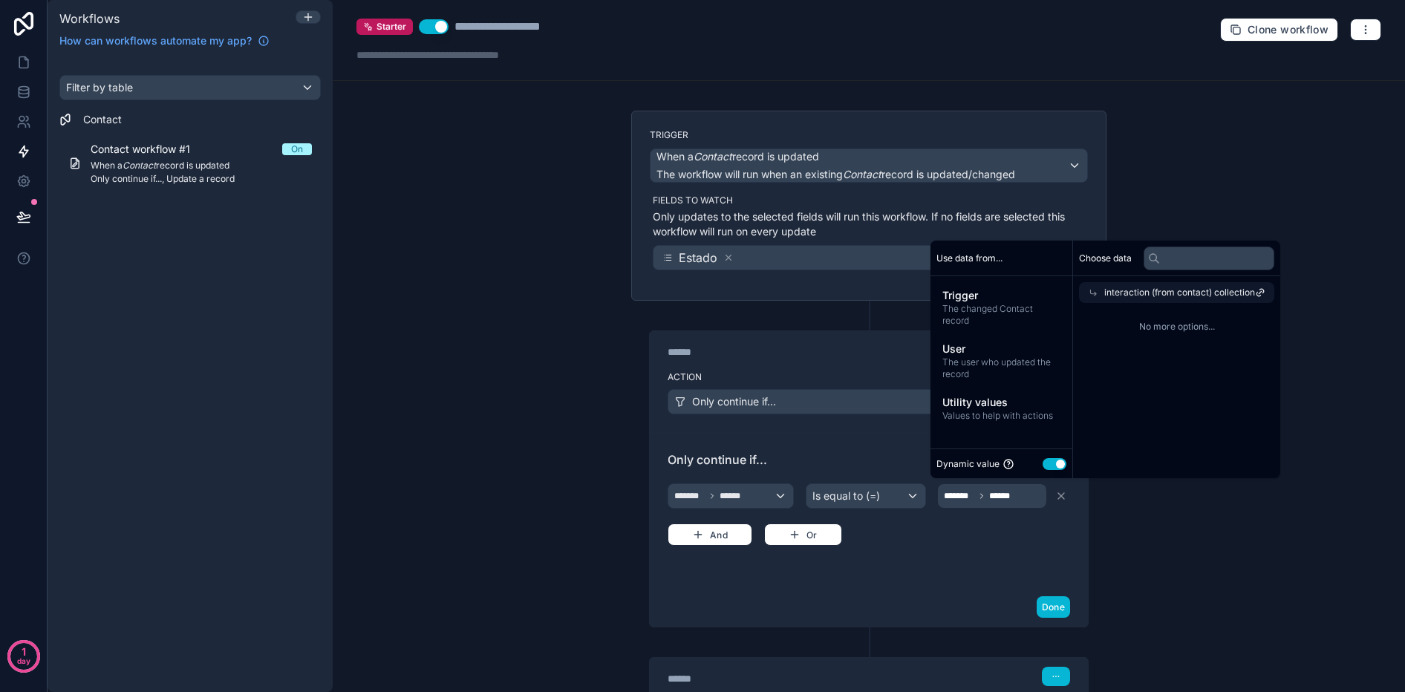
click at [1274, 296] on div "interaction (from contact) collection" at bounding box center [1176, 292] width 195 height 21
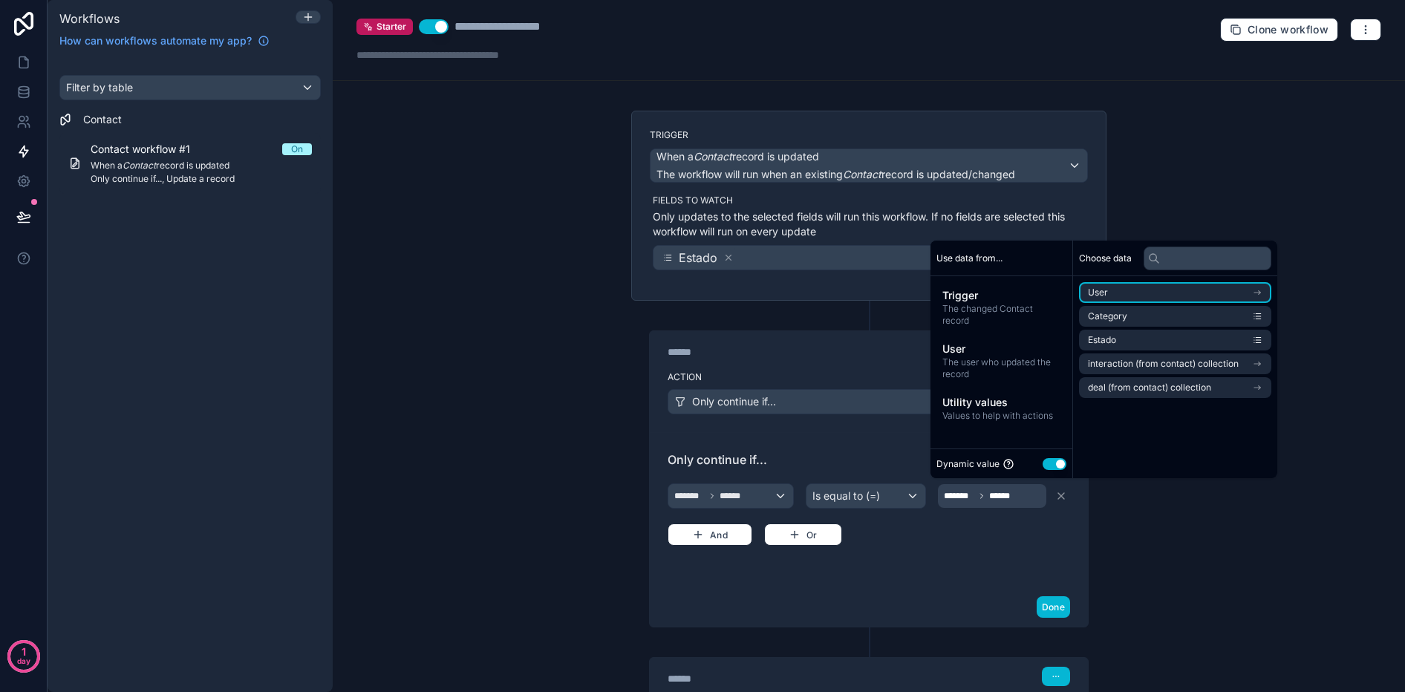
click at [1263, 294] on icon "scrollable content" at bounding box center [1257, 292] width 10 height 10
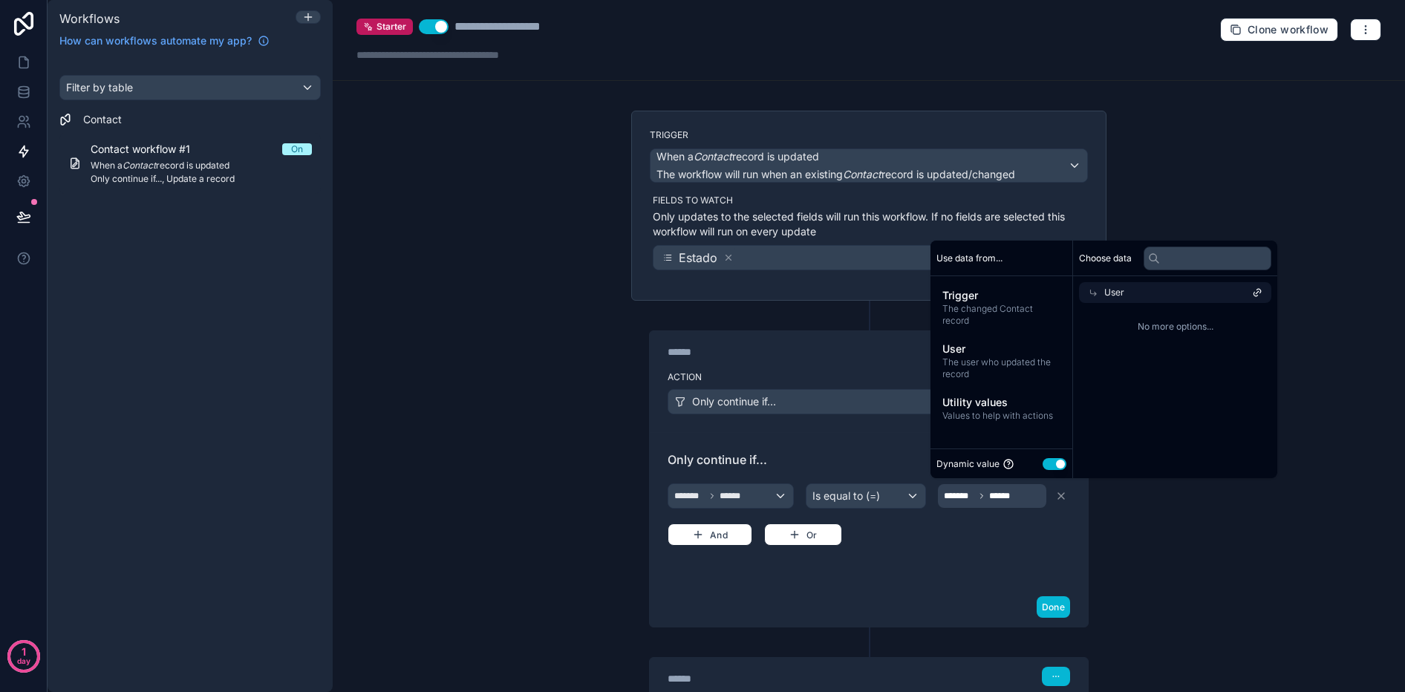
click at [782, 322] on div "****** Step 1 Action Only continue if... Only continue if... ******* ****** Is …" at bounding box center [868, 464] width 475 height 327
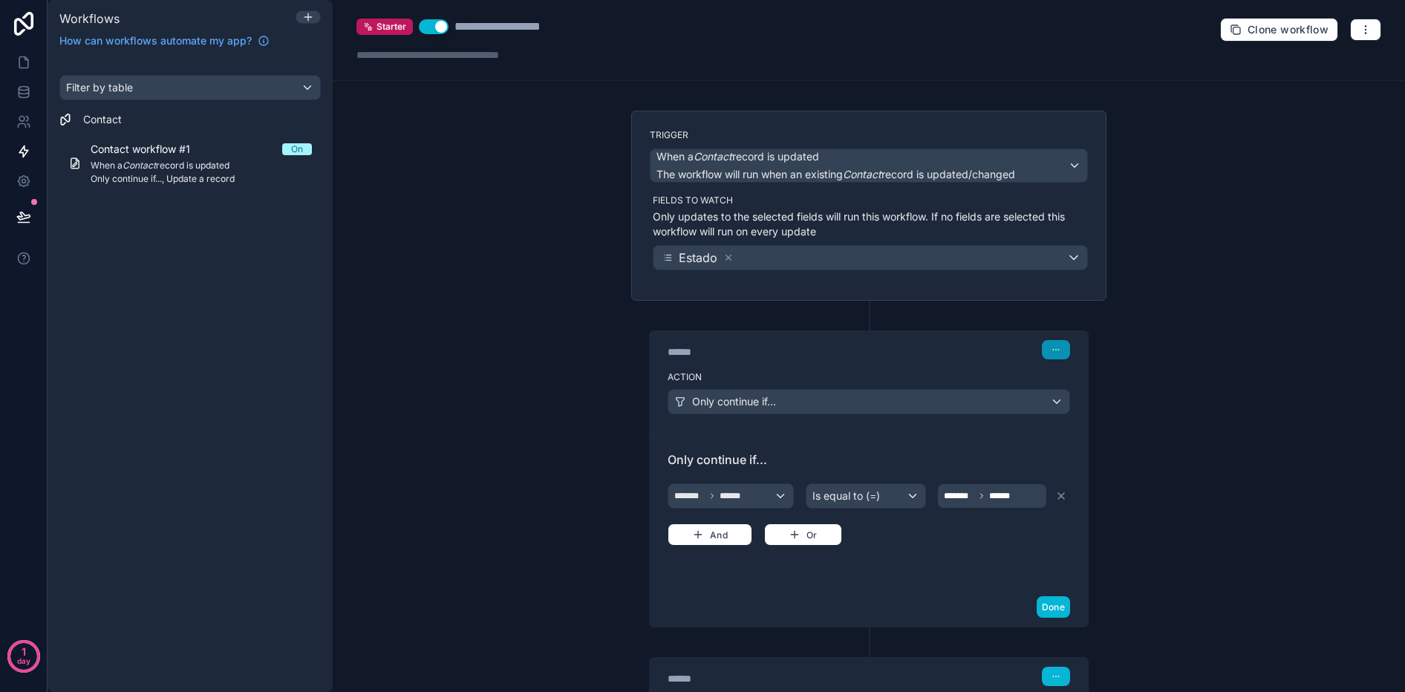
click at [1062, 353] on button "button" at bounding box center [1056, 349] width 28 height 19
click at [1066, 397] on button "Delete" at bounding box center [1092, 407] width 102 height 24
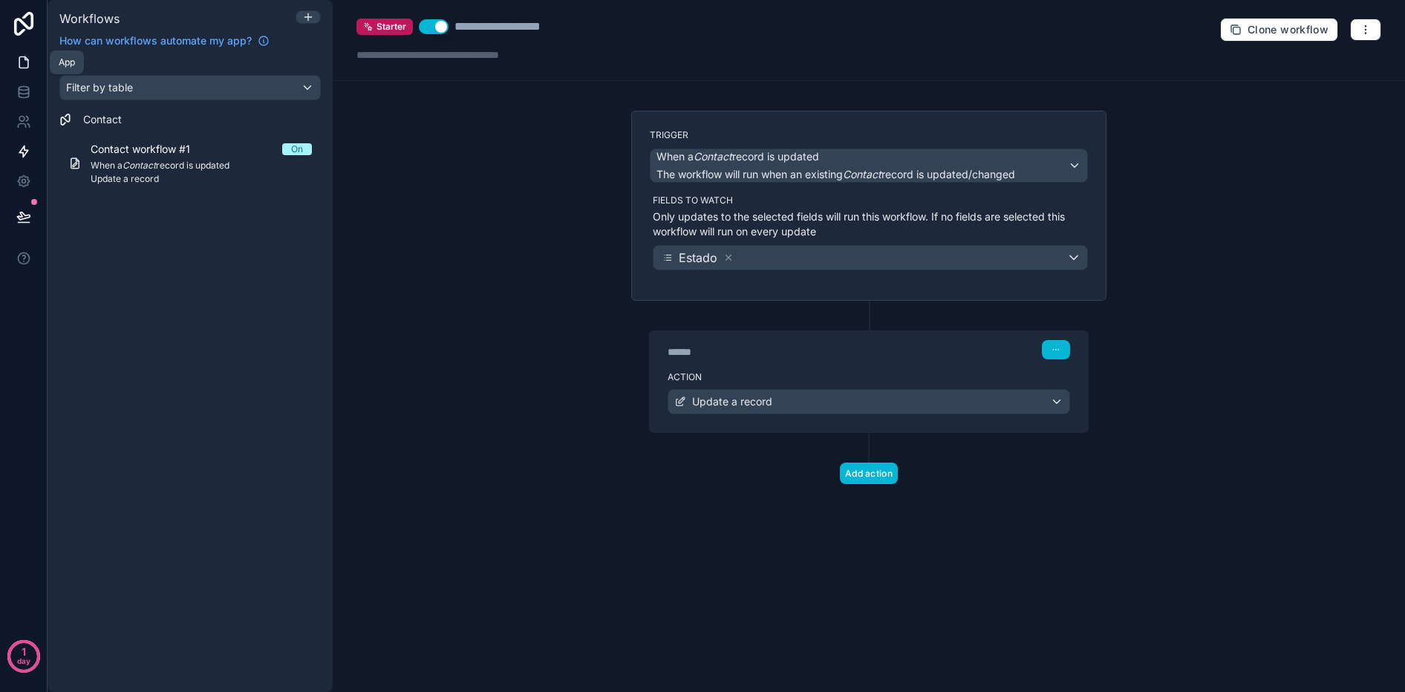
click at [18, 50] on link at bounding box center [23, 63] width 47 height 30
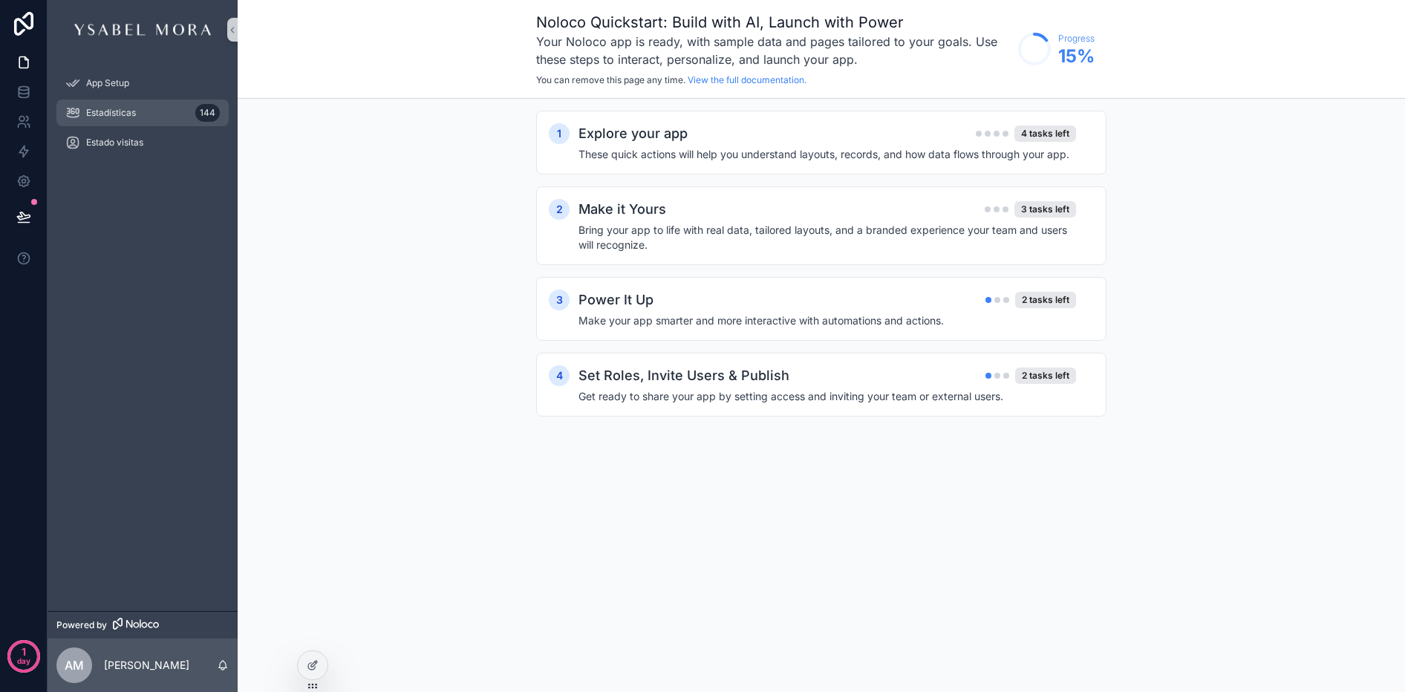
click at [91, 120] on div "Estadísticas 144" at bounding box center [142, 113] width 154 height 24
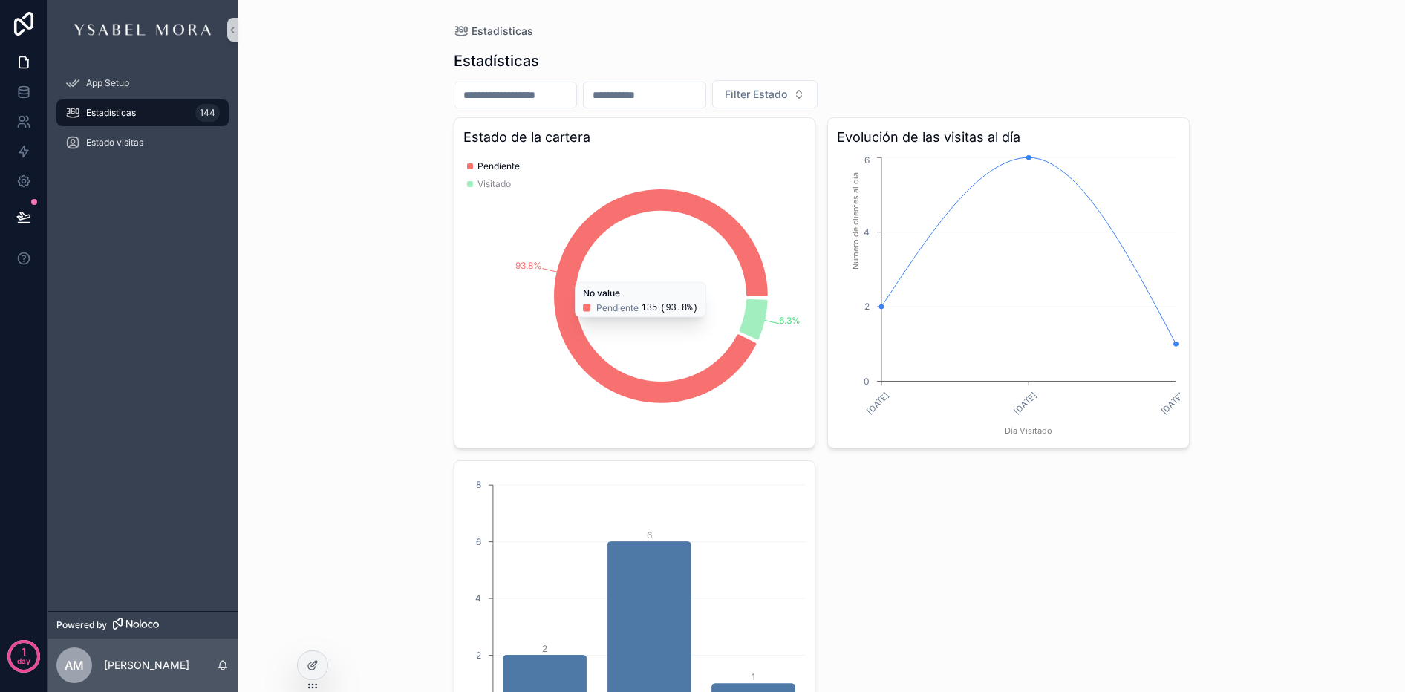
click at [1177, 345] on circle "chart" at bounding box center [1176, 344] width 4 height 4
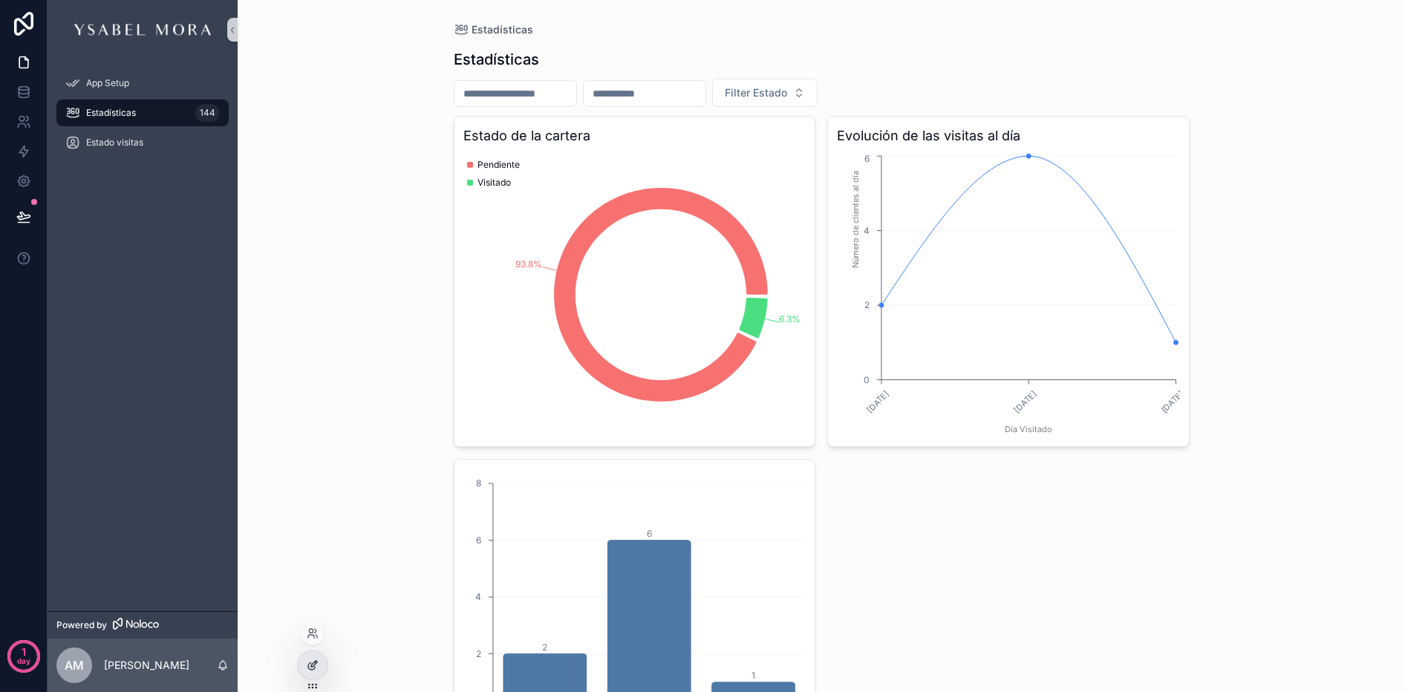
click at [316, 657] on div at bounding box center [313, 665] width 30 height 28
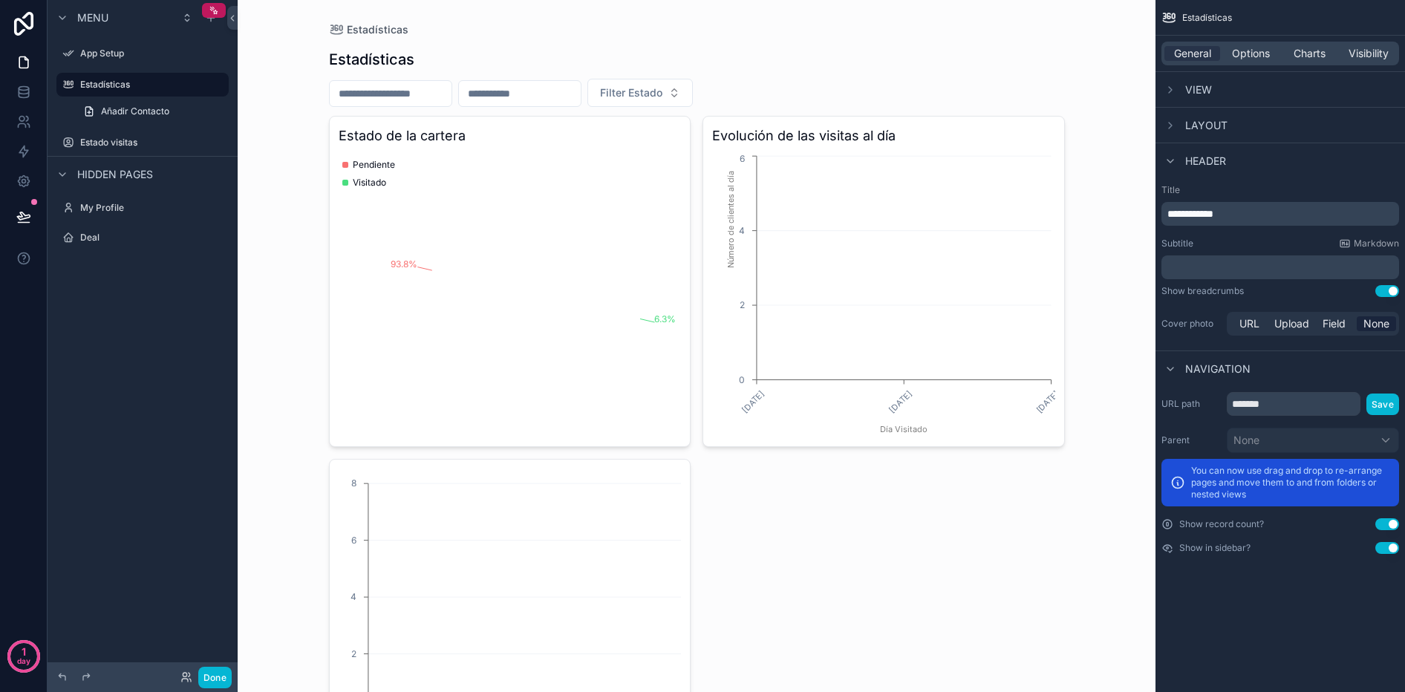
scroll to position [0, 0]
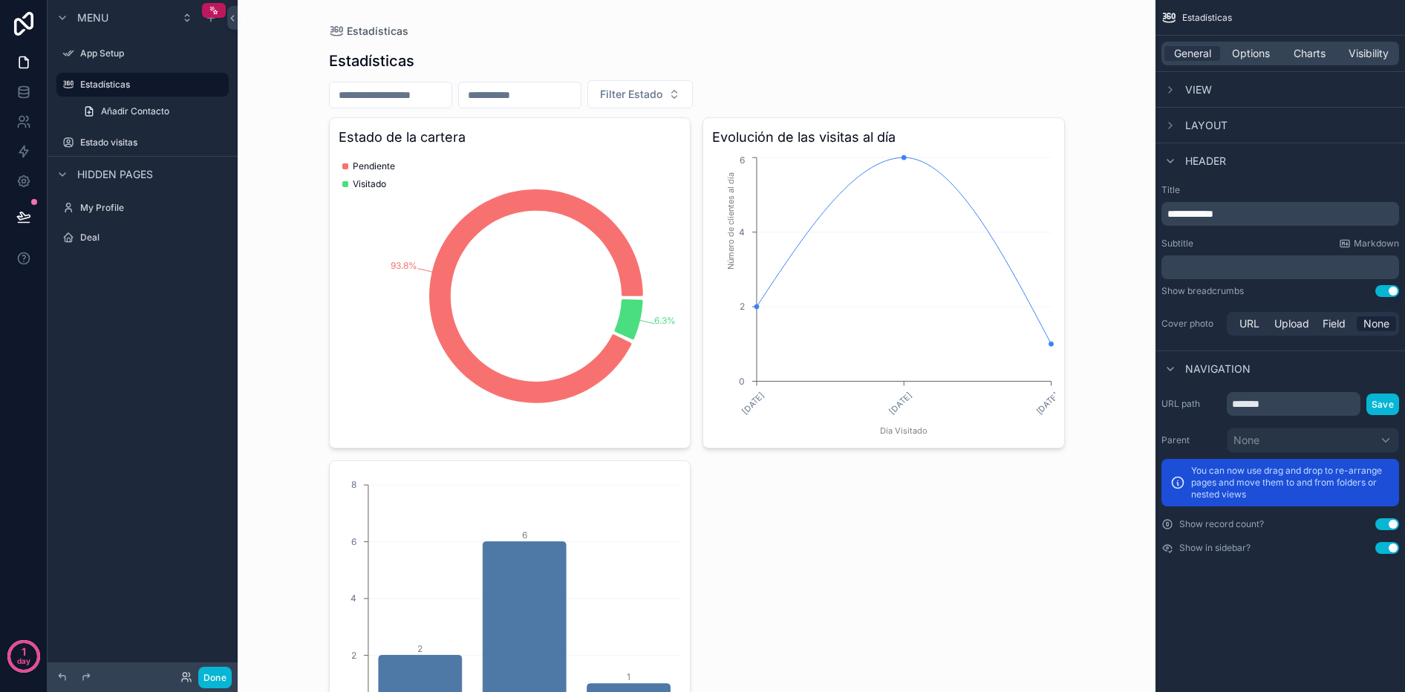
click at [557, 195] on div "scrollable content" at bounding box center [697, 406] width 760 height 812
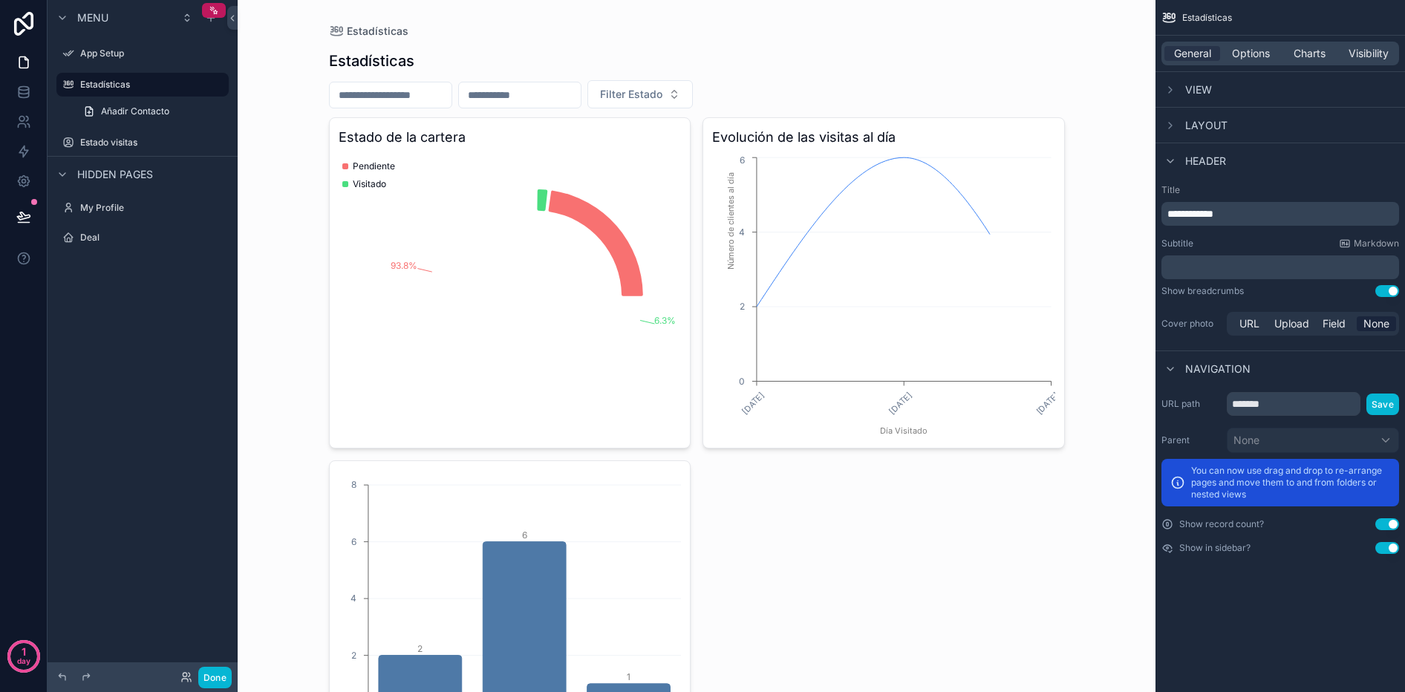
click at [1250, 61] on div "General Options Charts Visibility" at bounding box center [1281, 54] width 238 height 24
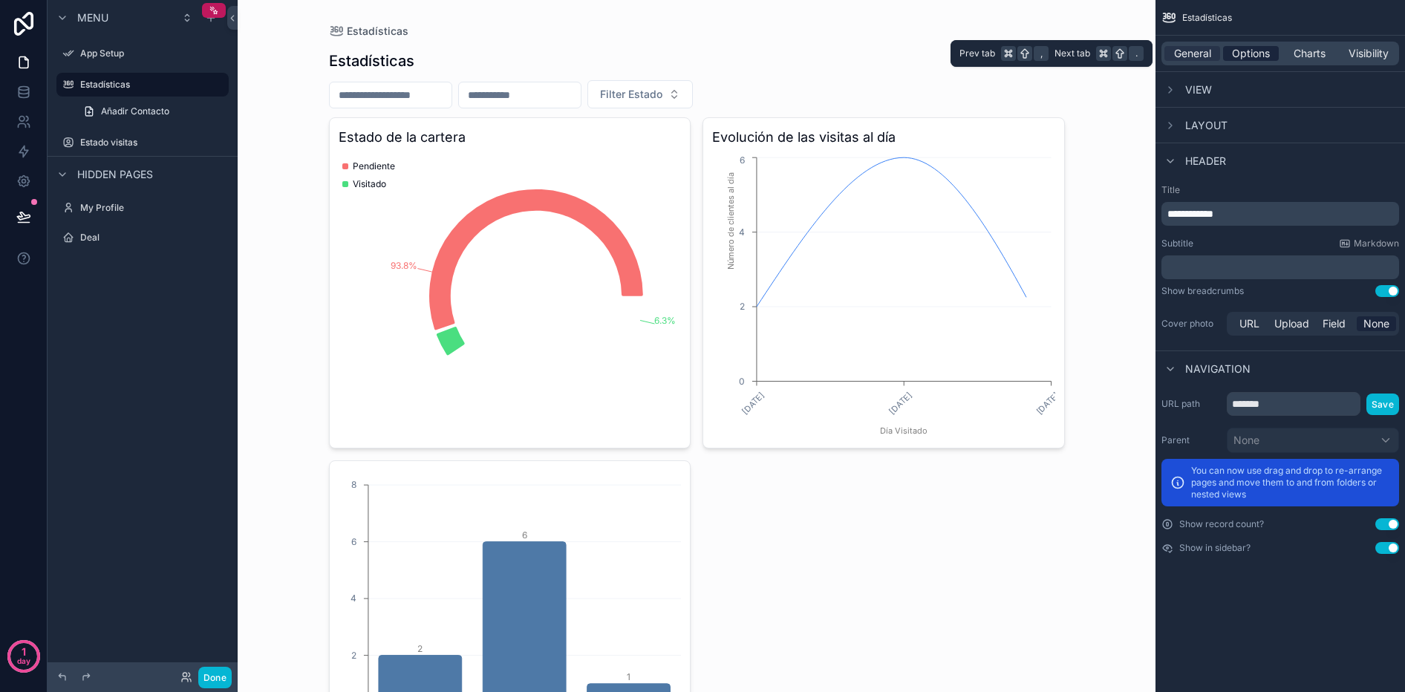
click at [1271, 55] on div "Options" at bounding box center [1251, 53] width 56 height 15
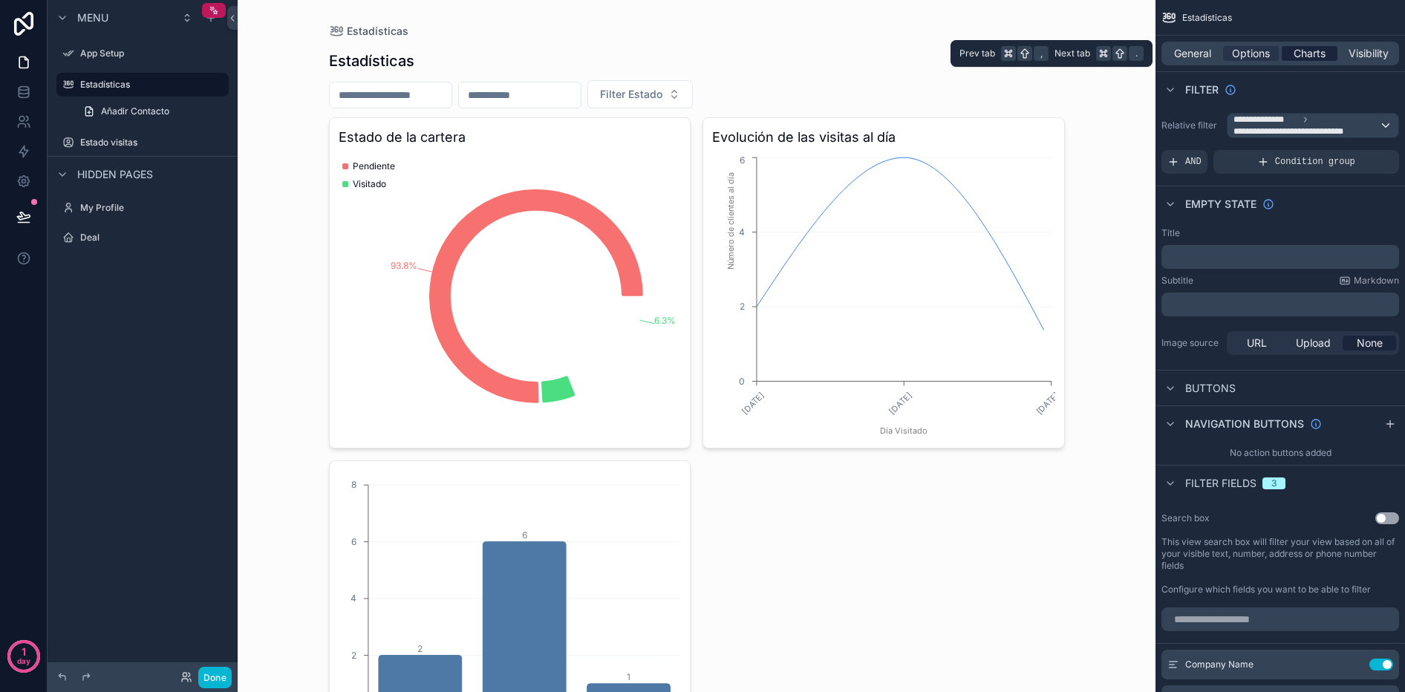
click at [1318, 56] on span "Charts" at bounding box center [1310, 53] width 32 height 15
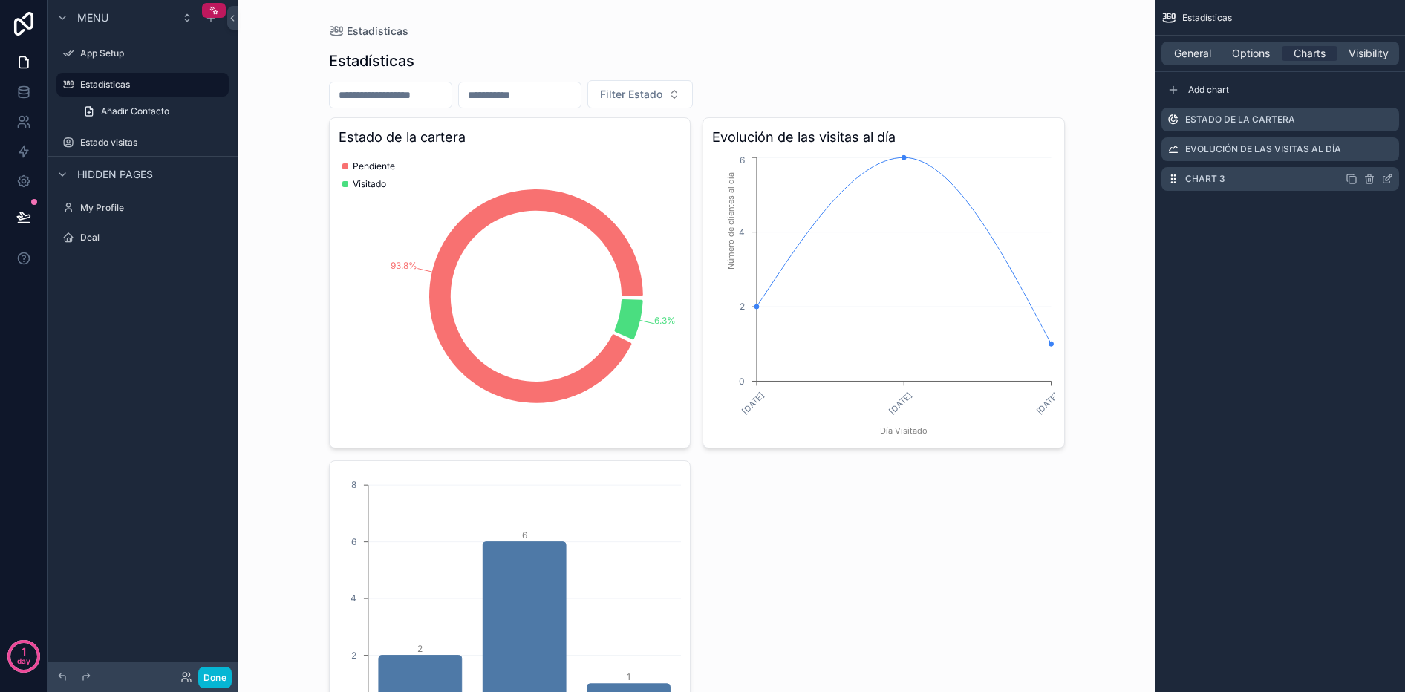
click at [1205, 180] on label "Chart 3" at bounding box center [1205, 179] width 40 height 12
click at [1384, 177] on icon "scrollable content" at bounding box center [1387, 179] width 12 height 12
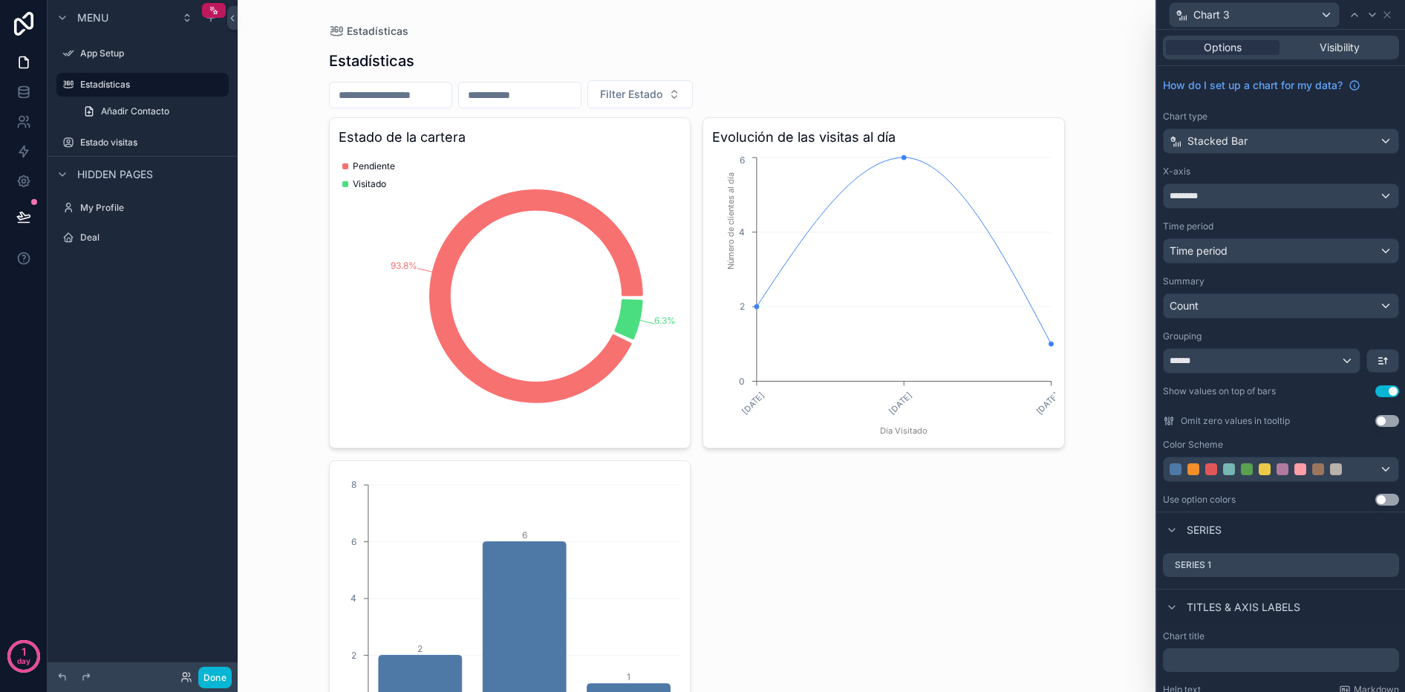
scroll to position [1, 0]
click at [1323, 358] on div "******" at bounding box center [1262, 360] width 196 height 24
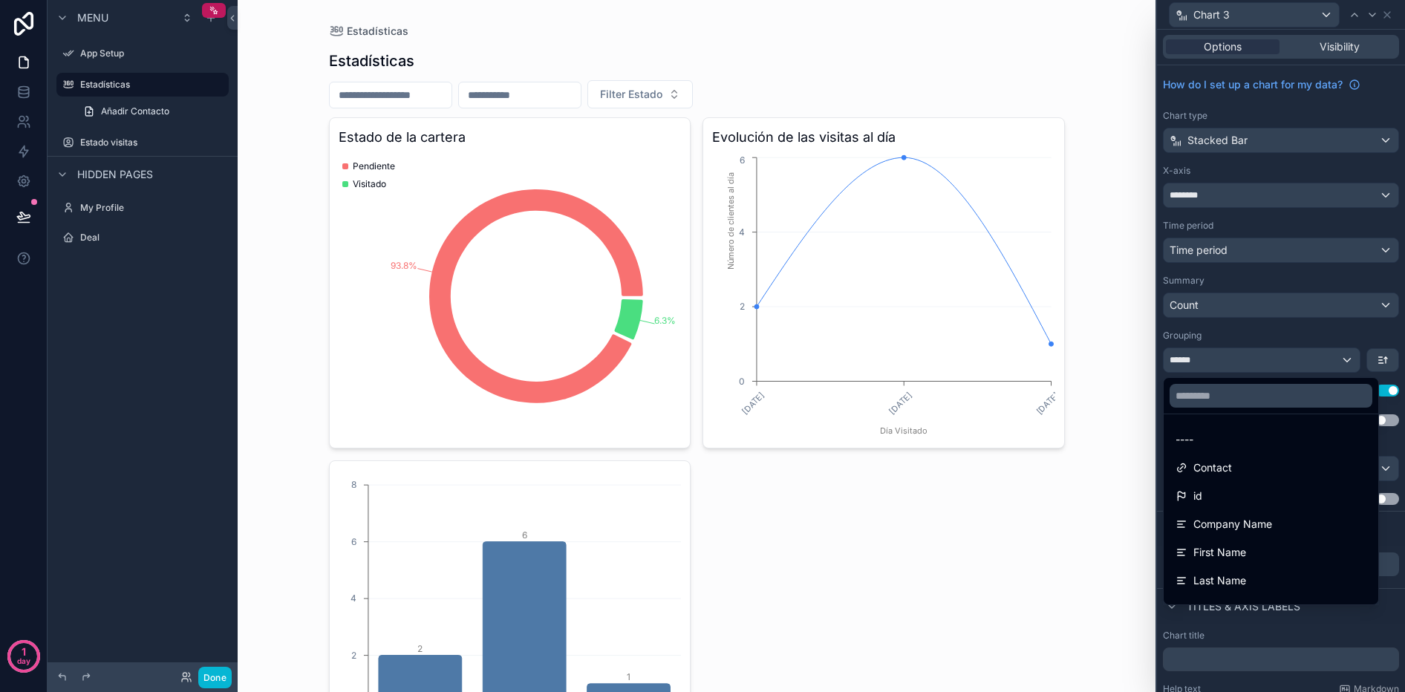
click at [1323, 358] on div at bounding box center [1281, 346] width 248 height 692
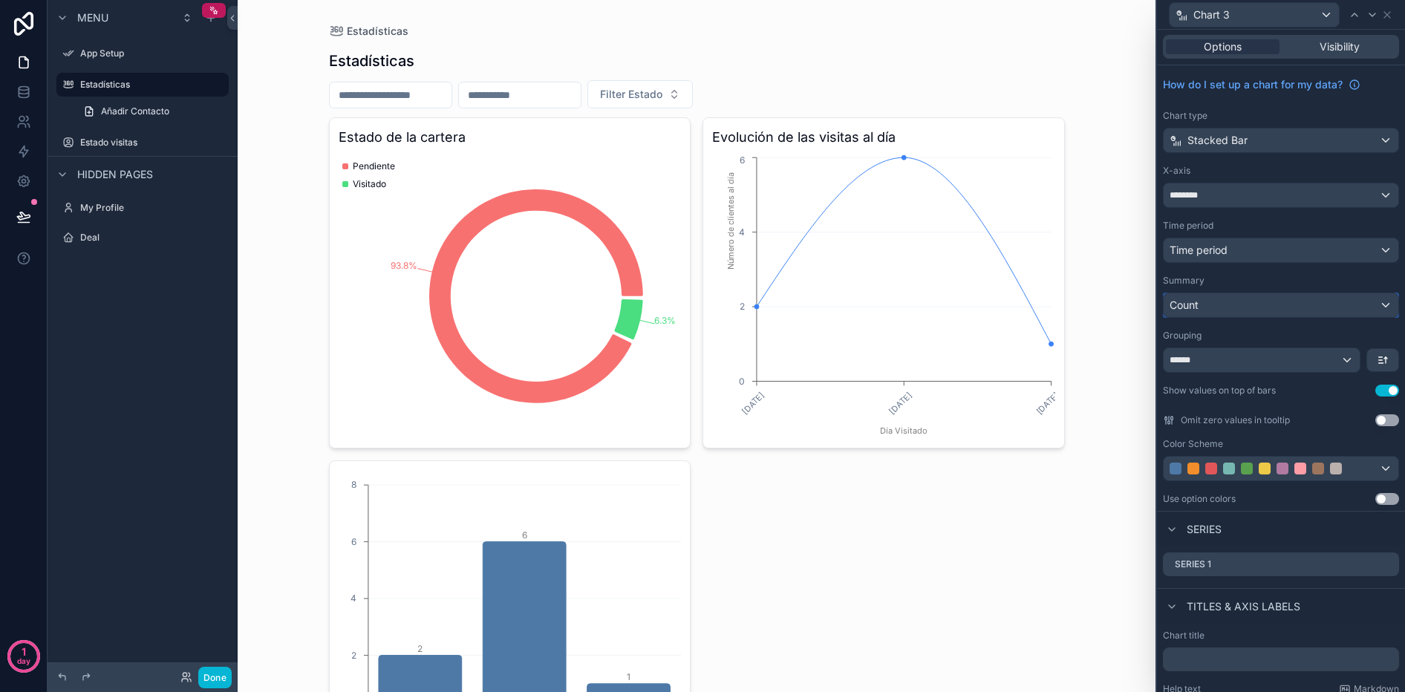
click at [1306, 309] on div "Count" at bounding box center [1281, 305] width 235 height 24
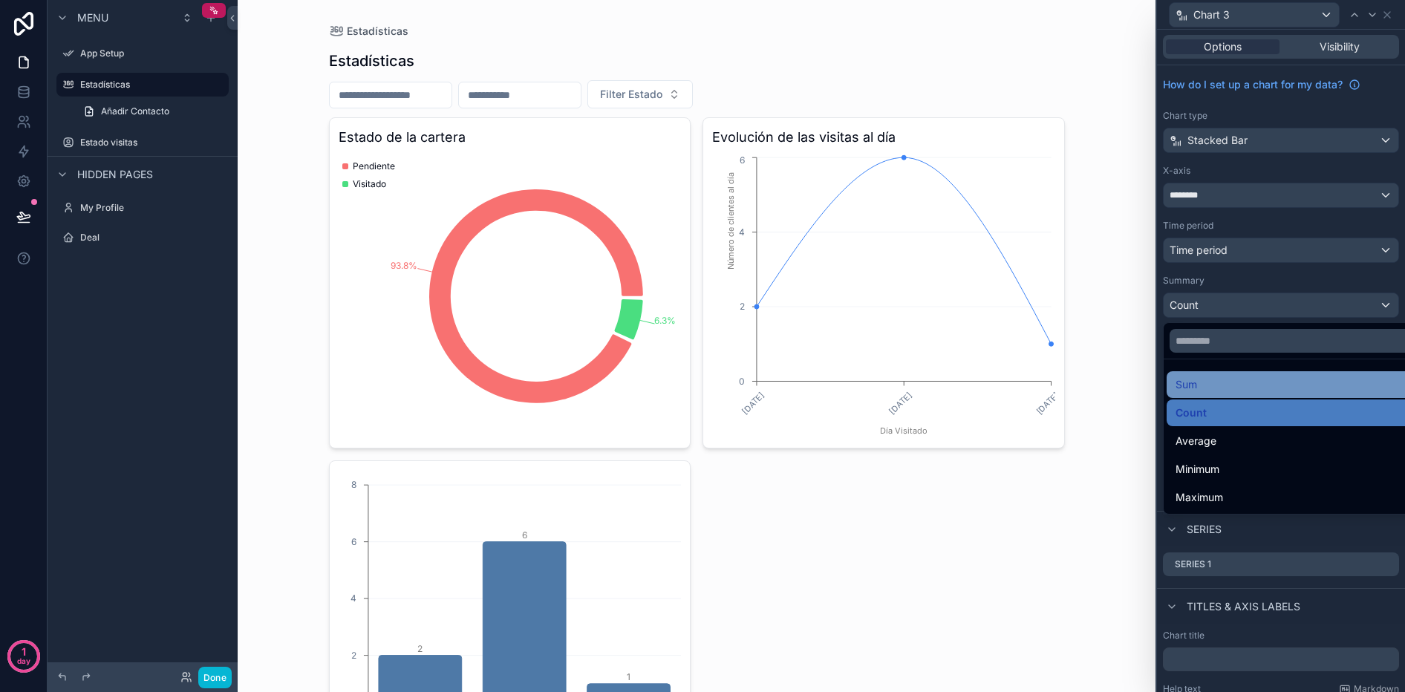
click at [1204, 389] on div "Sum" at bounding box center [1298, 385] width 245 height 18
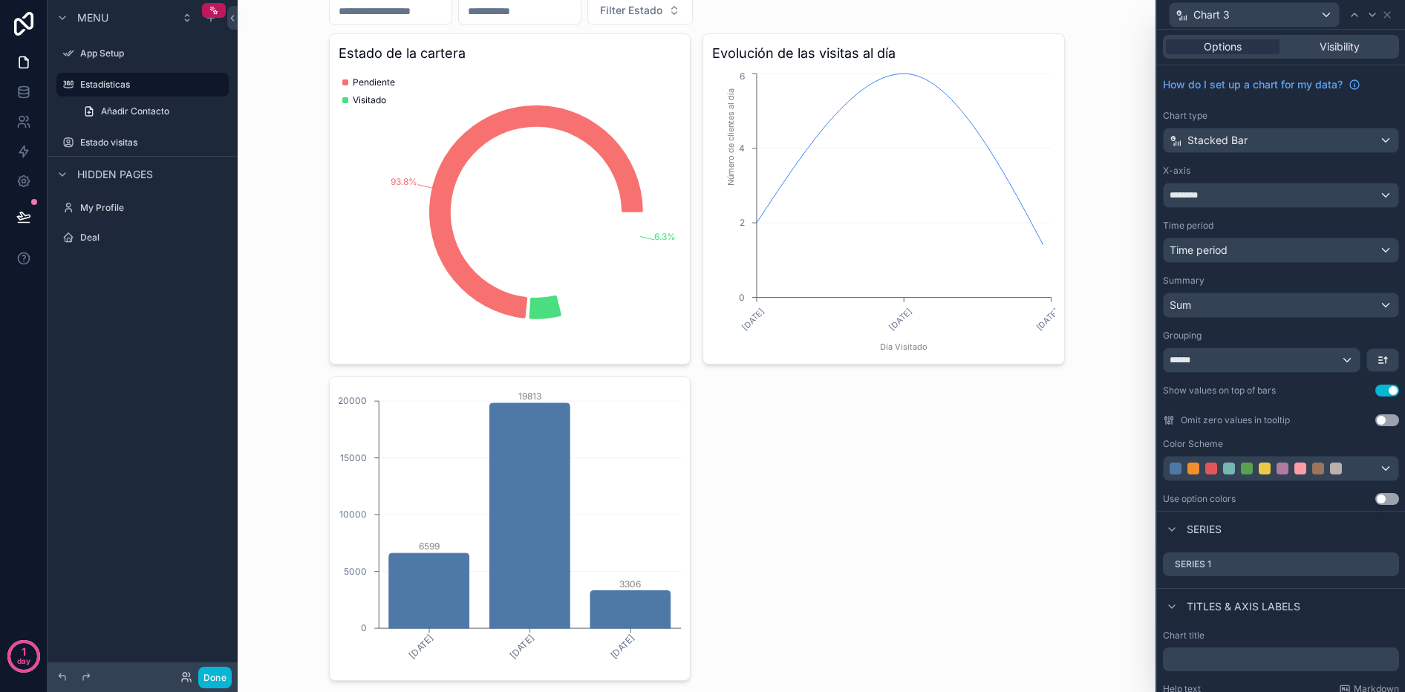
scroll to position [120, 0]
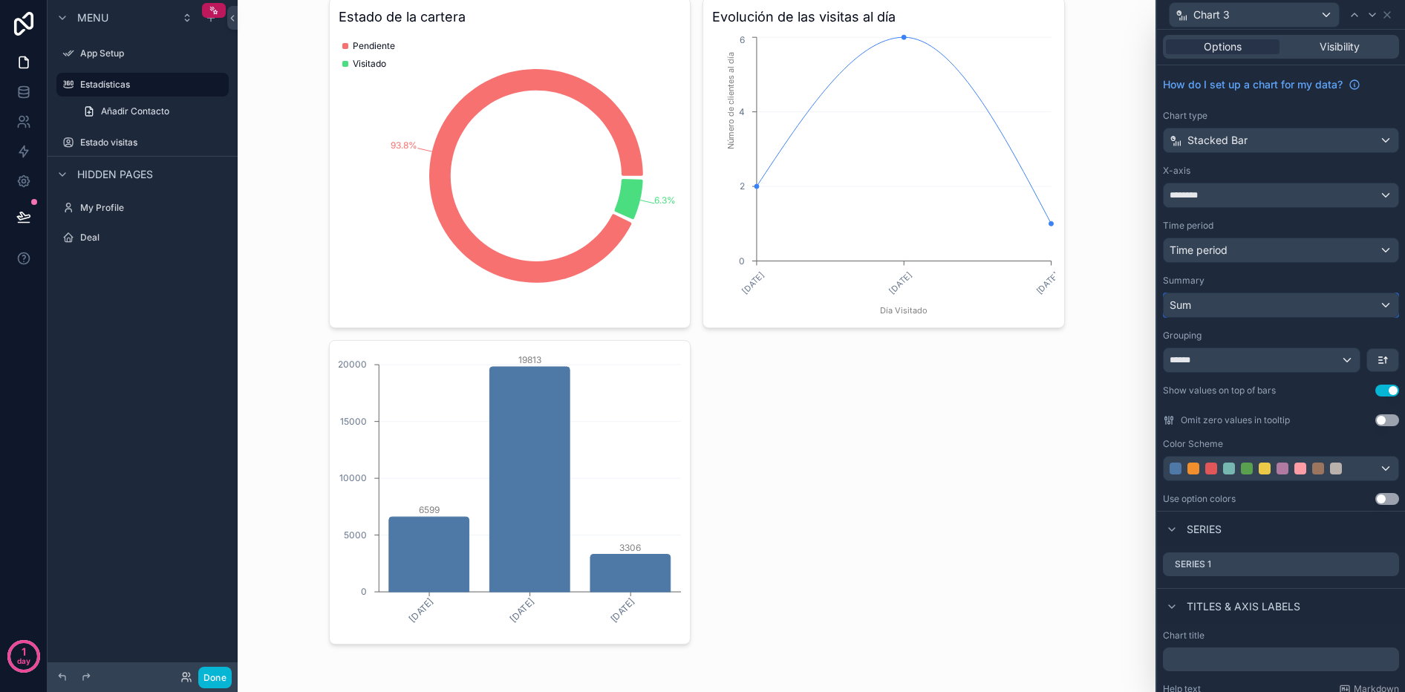
click at [1253, 307] on div "Sum" at bounding box center [1281, 305] width 235 height 24
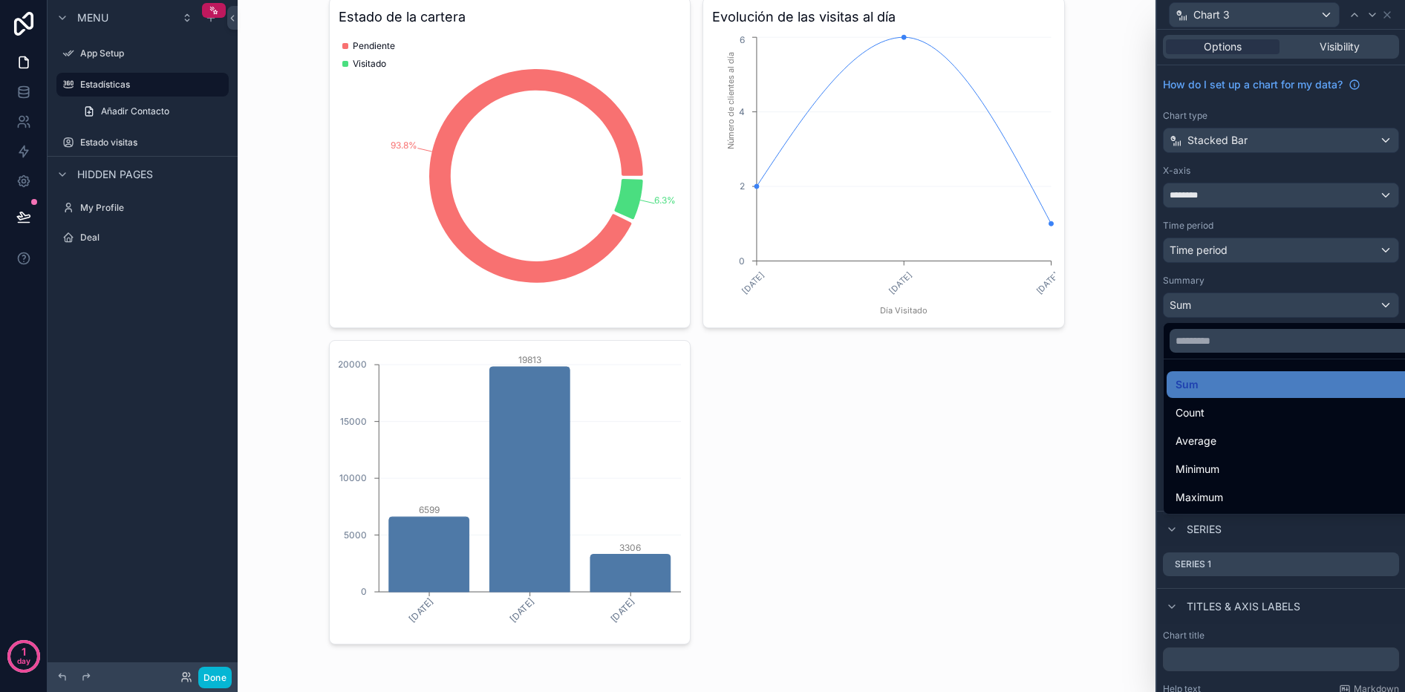
click at [1248, 313] on div at bounding box center [1281, 346] width 248 height 692
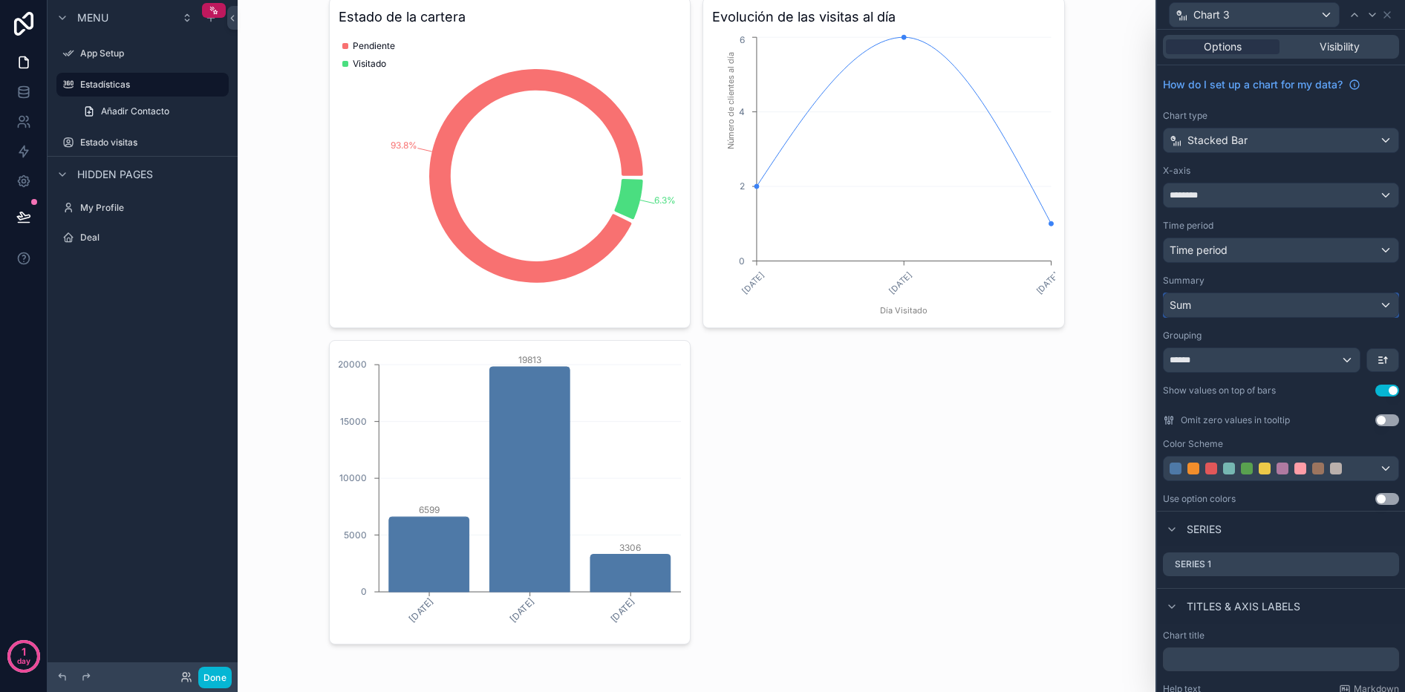
click at [1248, 309] on div "Sum" at bounding box center [1281, 305] width 235 height 24
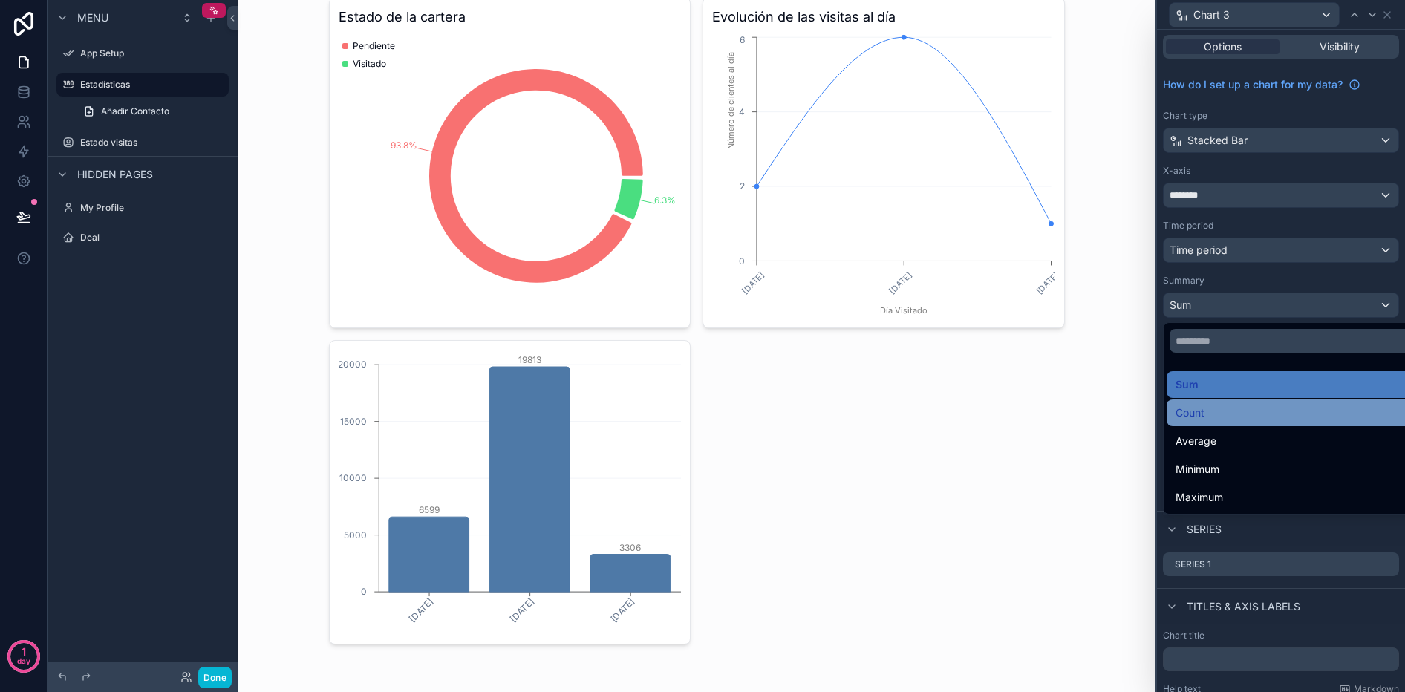
click at [1217, 414] on div "Count" at bounding box center [1298, 413] width 245 height 18
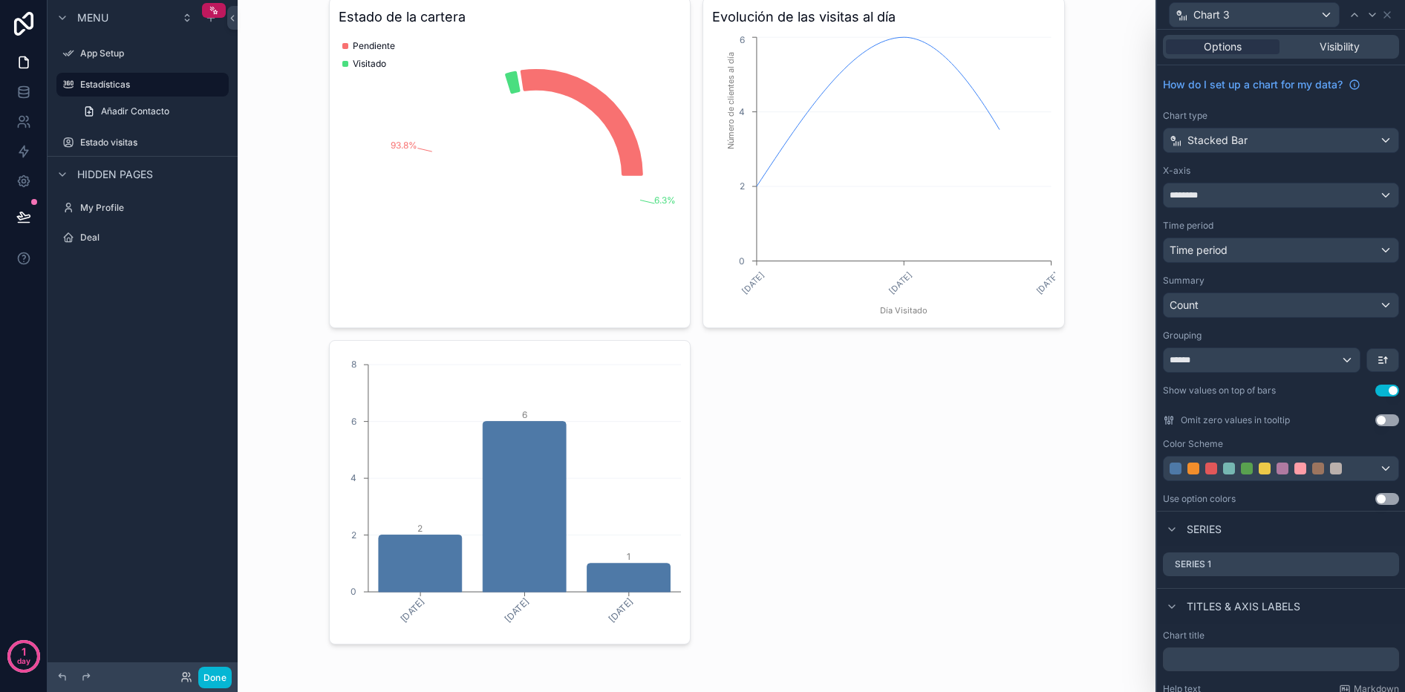
scroll to position [0, 0]
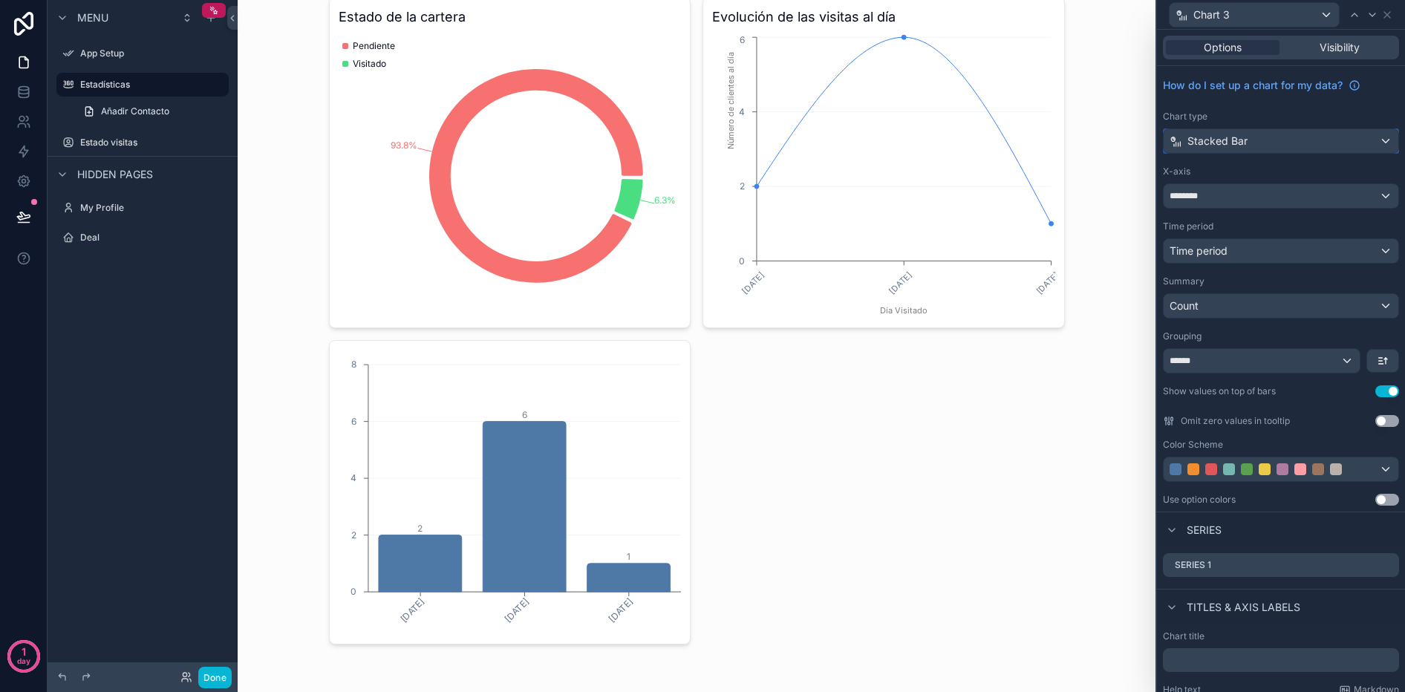
click at [1210, 143] on span "Stacked Bar" at bounding box center [1218, 141] width 60 height 15
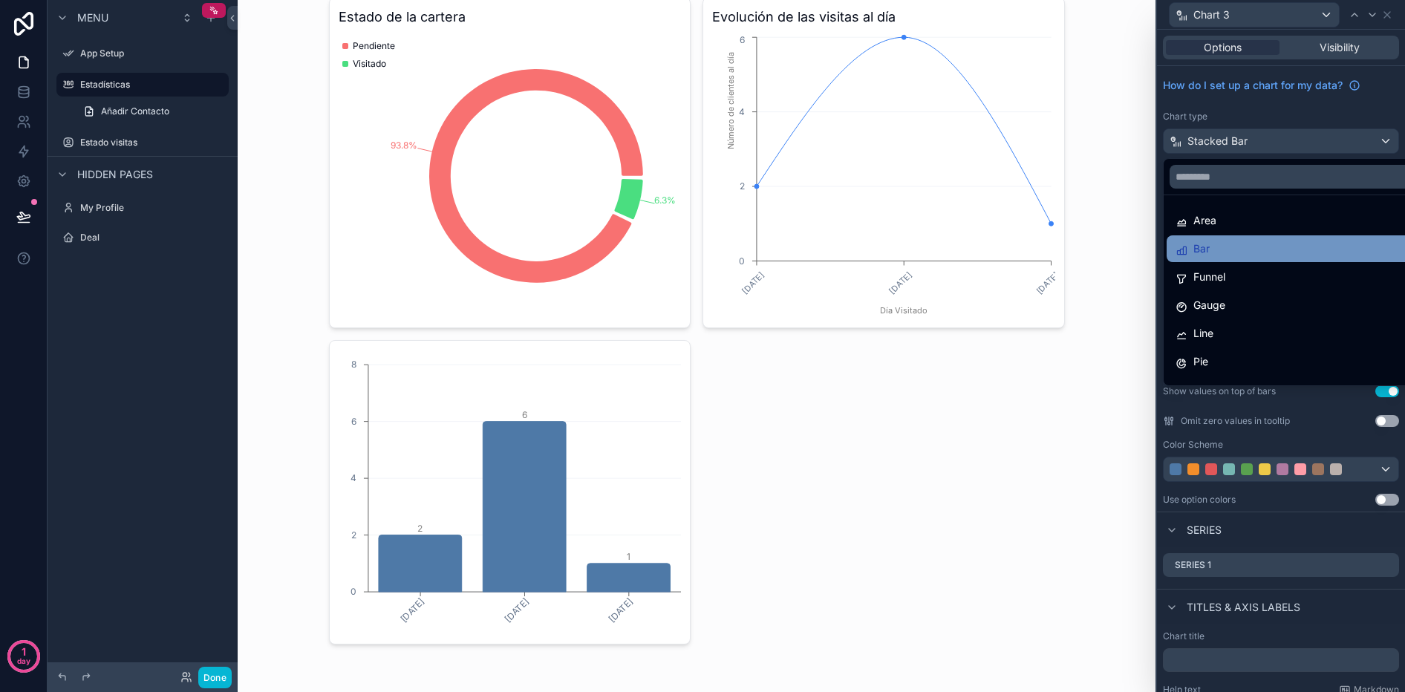
click at [1237, 246] on div "Bar" at bounding box center [1298, 249] width 245 height 18
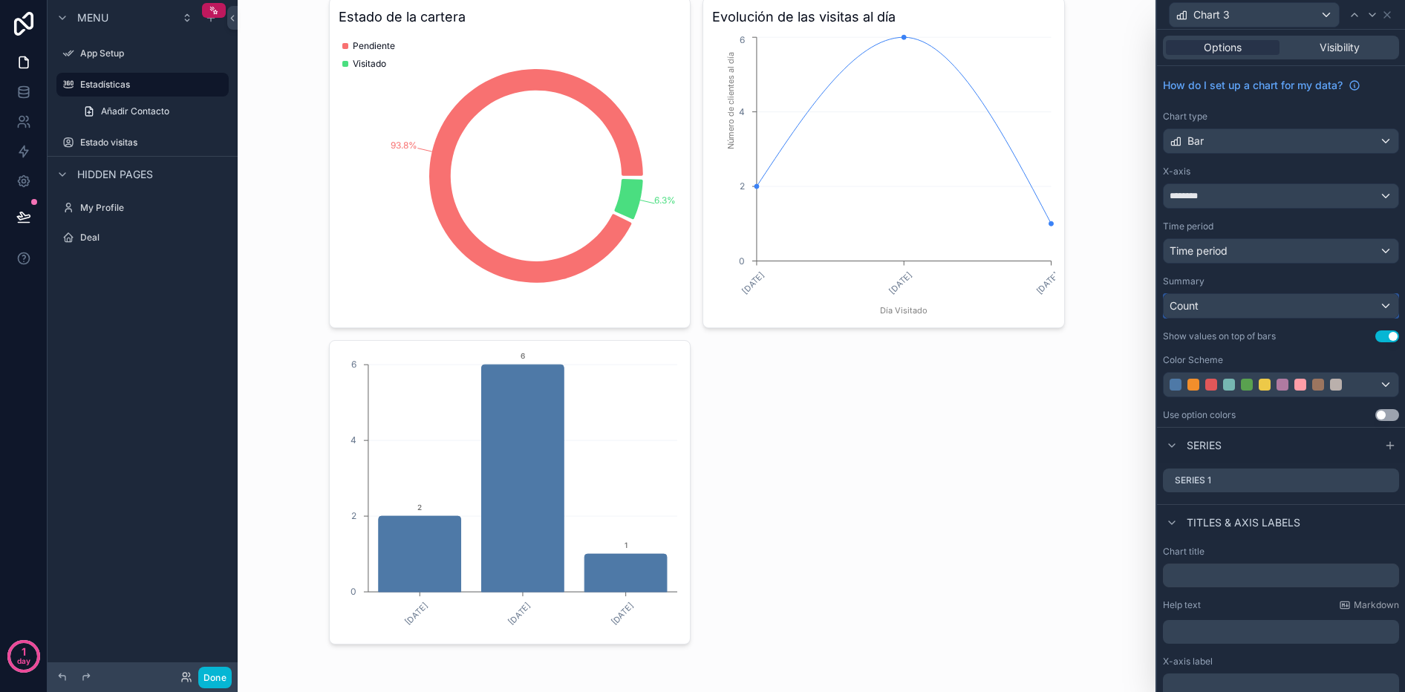
click at [1194, 316] on div "Count" at bounding box center [1281, 306] width 235 height 24
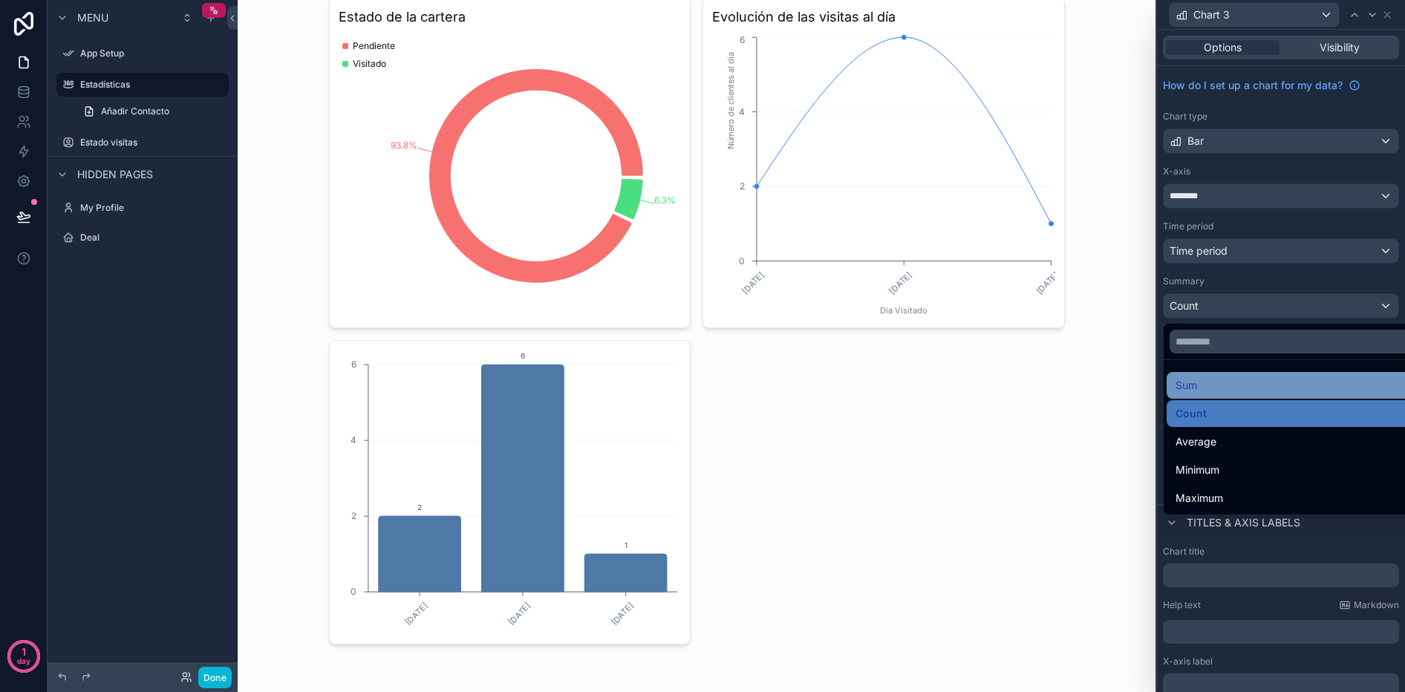
click at [1217, 382] on div "Sum" at bounding box center [1298, 386] width 245 height 18
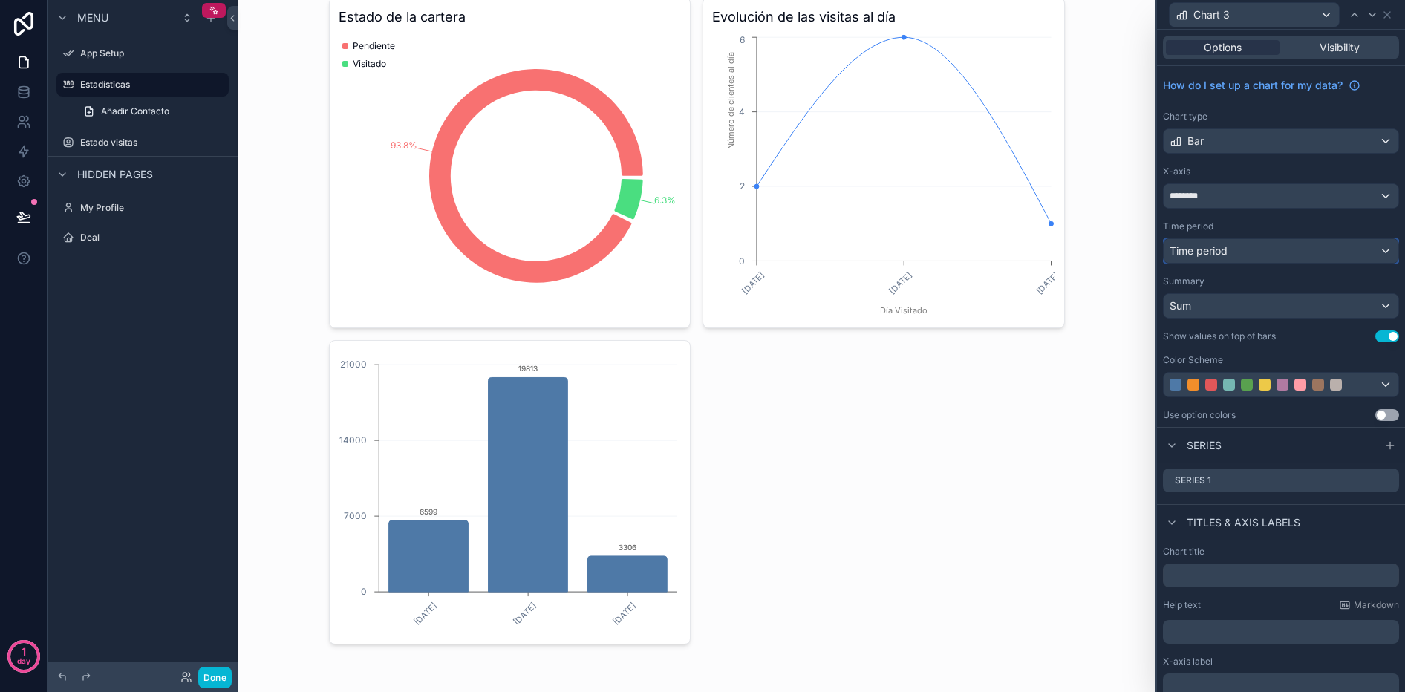
click at [1180, 244] on span "Time period" at bounding box center [1199, 250] width 58 height 13
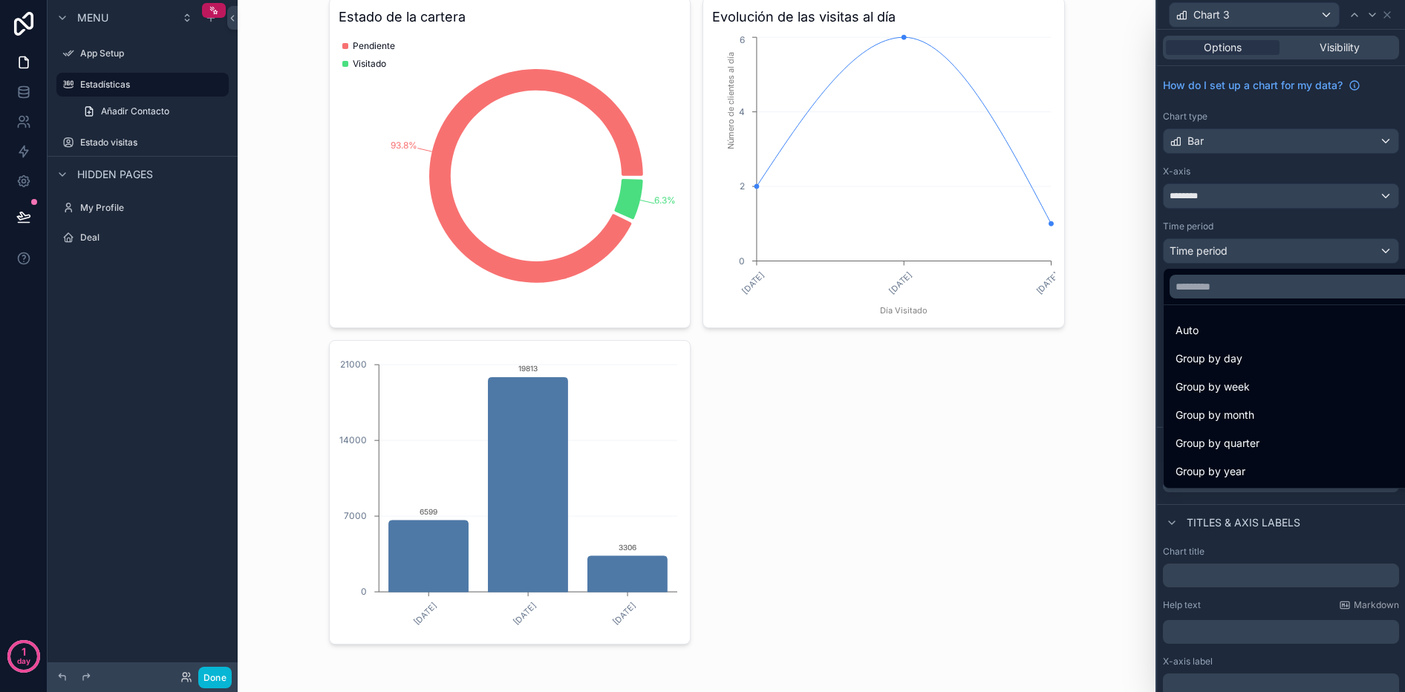
click at [1180, 244] on div at bounding box center [1281, 346] width 248 height 692
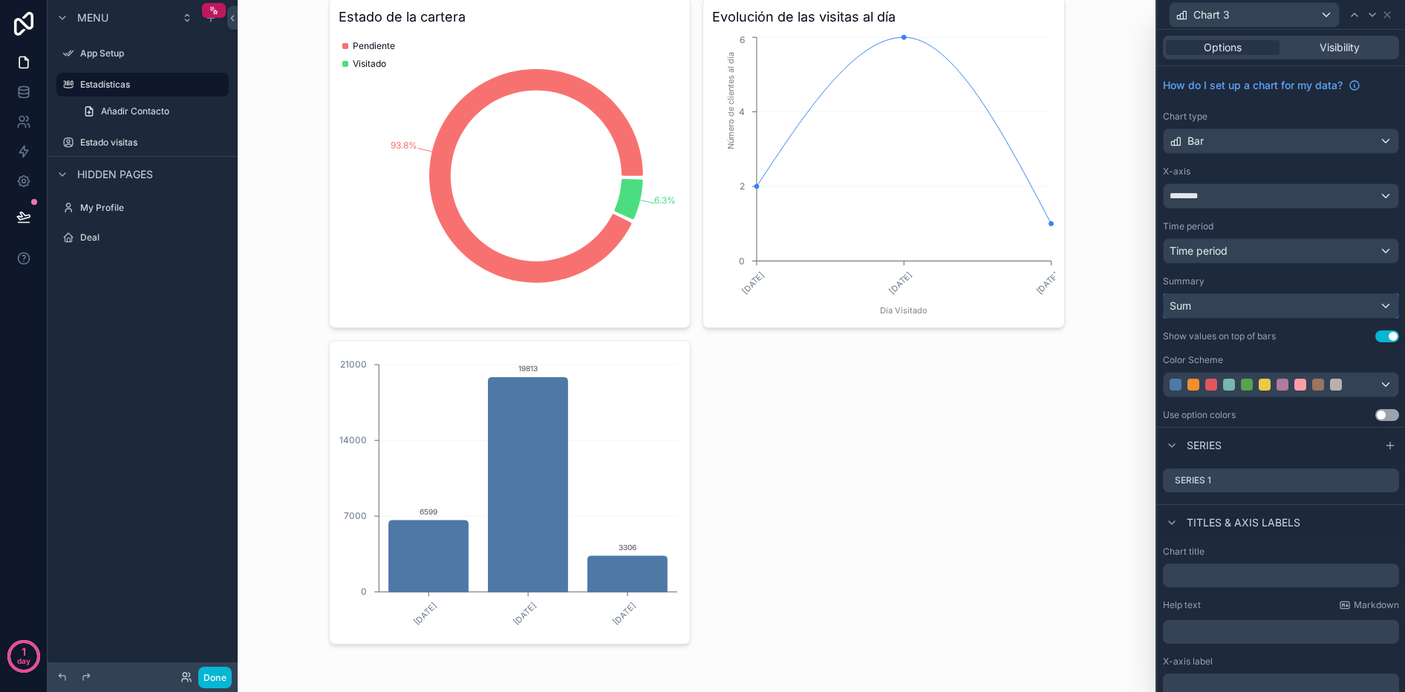
click at [1244, 307] on div "Sum" at bounding box center [1281, 306] width 235 height 24
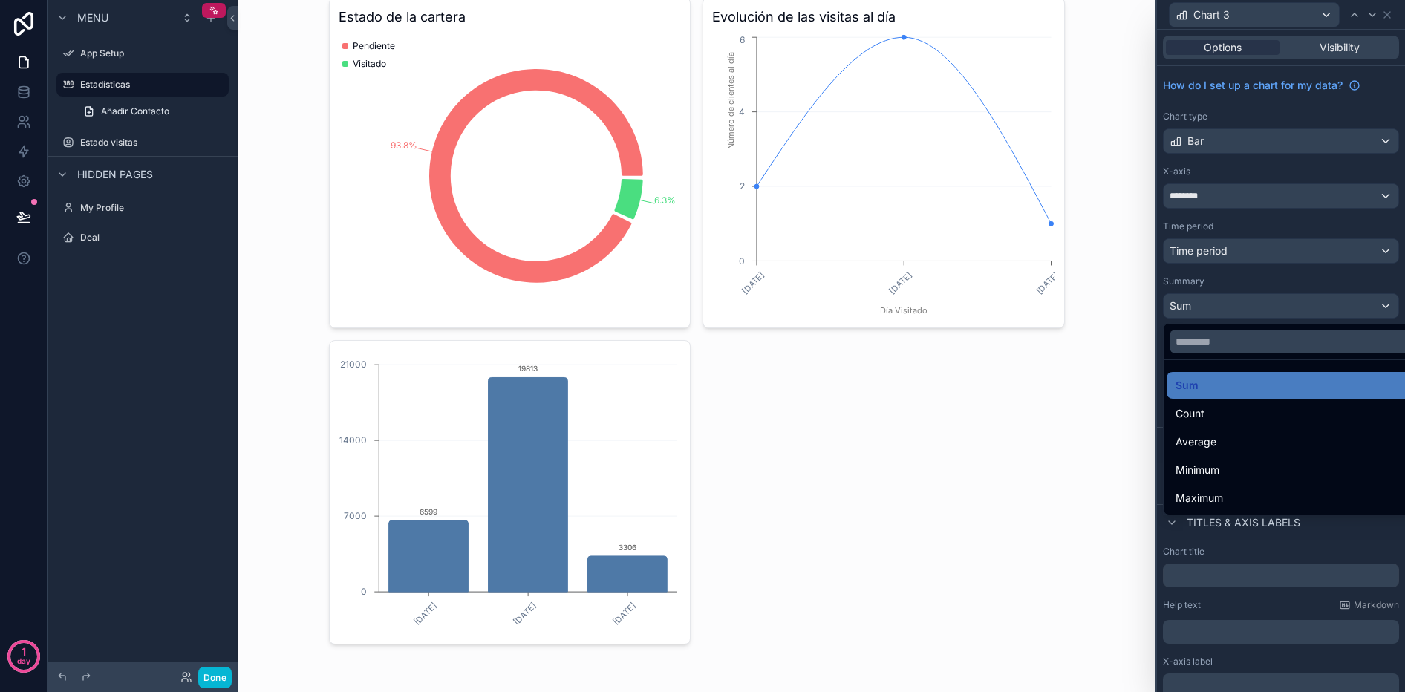
click at [1244, 307] on div at bounding box center [1281, 346] width 248 height 692
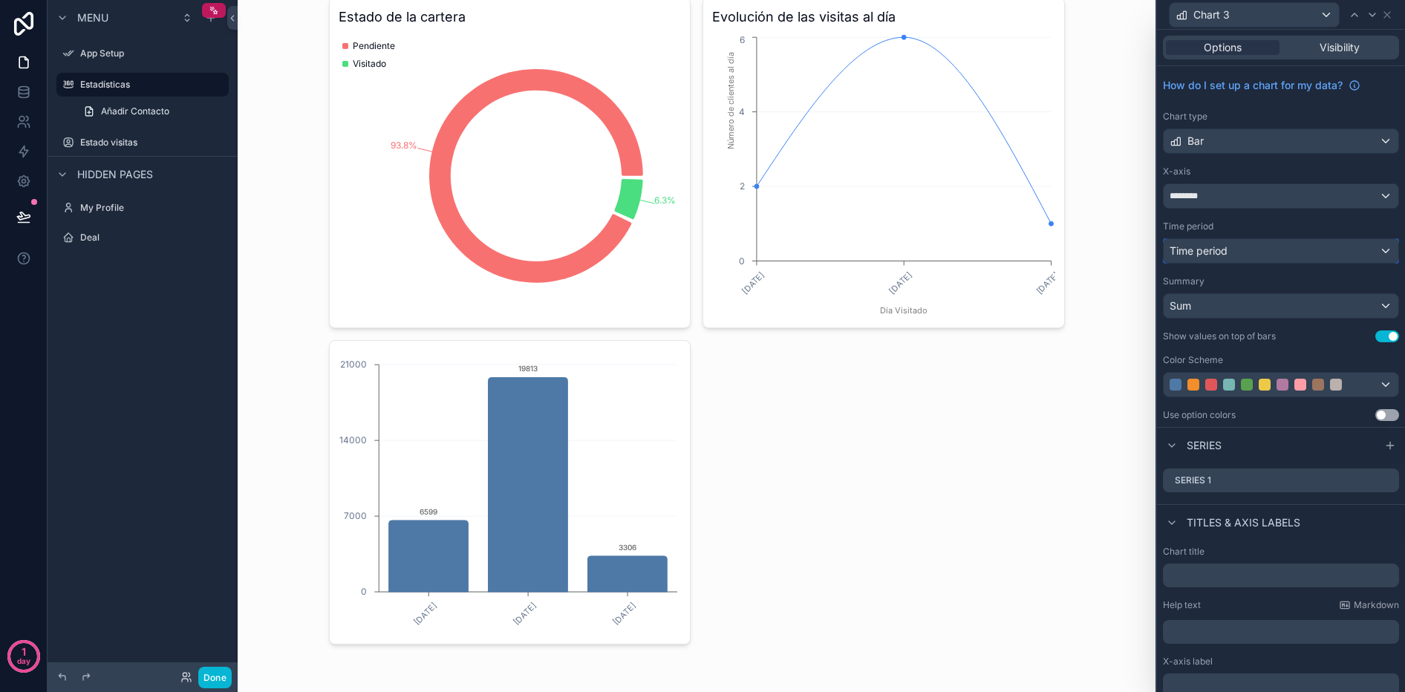
click at [1240, 255] on div "Time period" at bounding box center [1281, 251] width 235 height 24
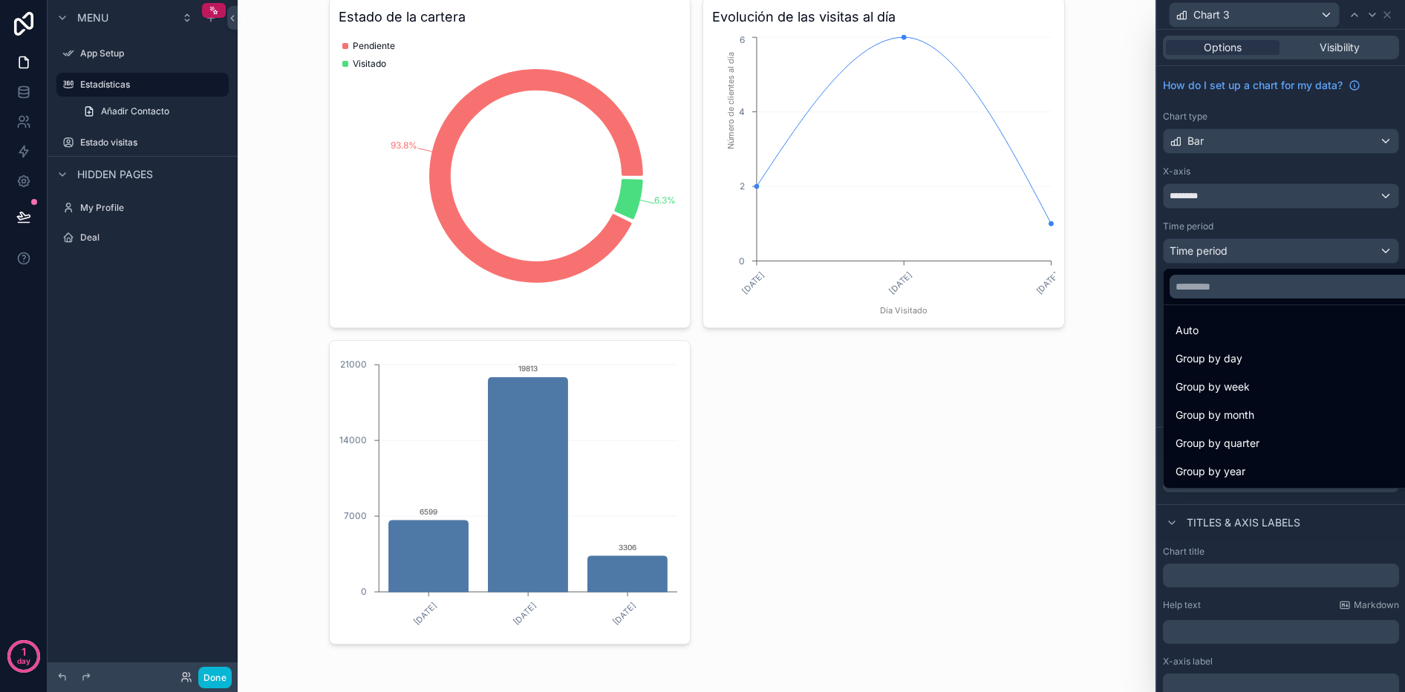
click at [1158, 278] on div at bounding box center [1281, 346] width 248 height 692
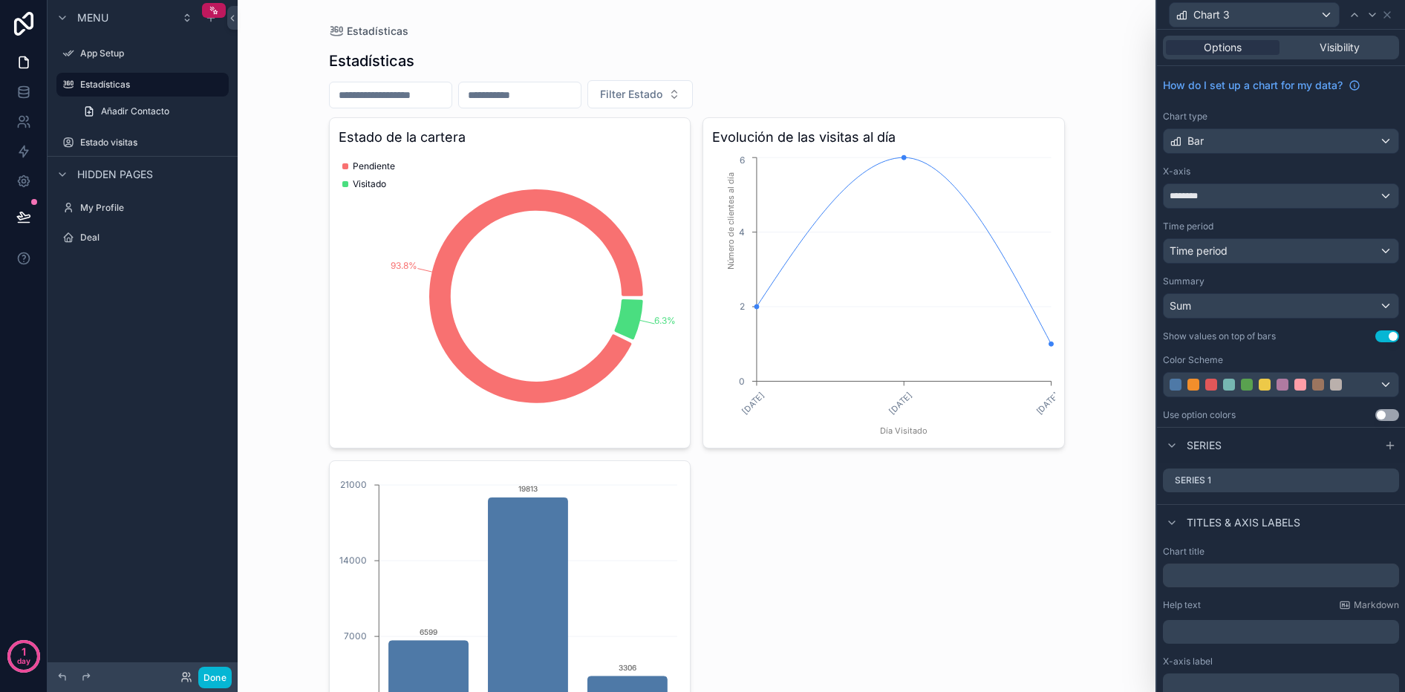
scroll to position [1, 0]
click at [579, 88] on input "scrollable content" at bounding box center [520, 93] width 122 height 21
click at [663, 67] on div "Estadísticas" at bounding box center [697, 59] width 736 height 21
click at [662, 97] on span "Filter Estado" at bounding box center [631, 92] width 62 height 15
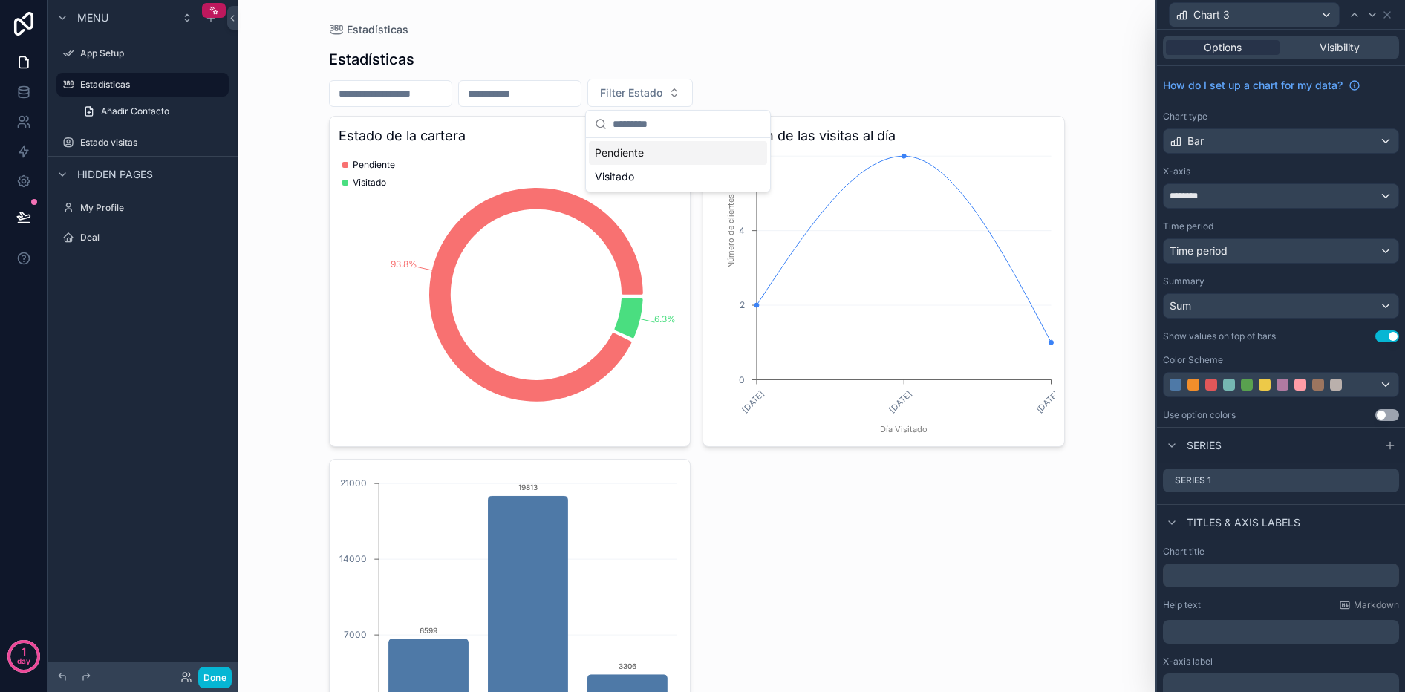
drag, startPoint x: 691, startPoint y: 97, endPoint x: 448, endPoint y: 94, distance: 242.9
click at [662, 97] on span "Filter Estado" at bounding box center [631, 92] width 62 height 15
click at [334, 94] on input "scrollable content" at bounding box center [391, 93] width 122 height 21
click at [578, 63] on div "Estadísticas" at bounding box center [697, 59] width 736 height 21
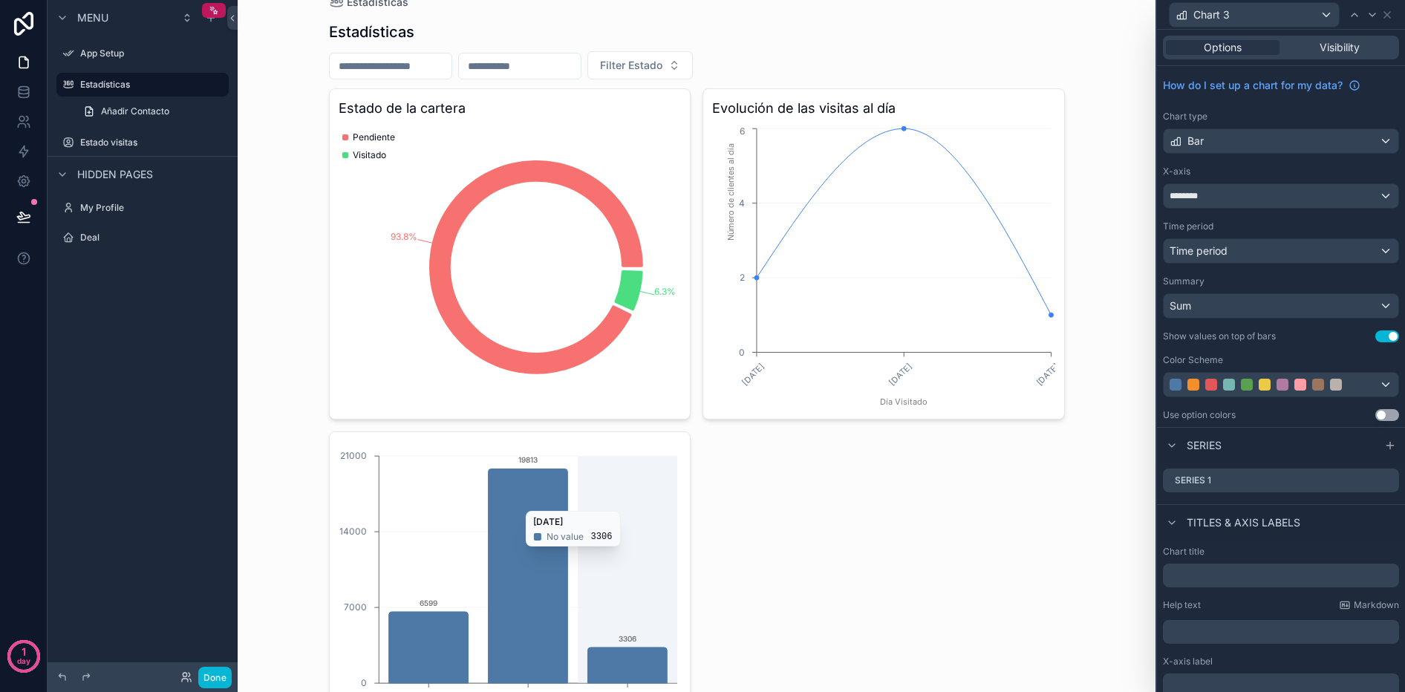
scroll to position [47, 0]
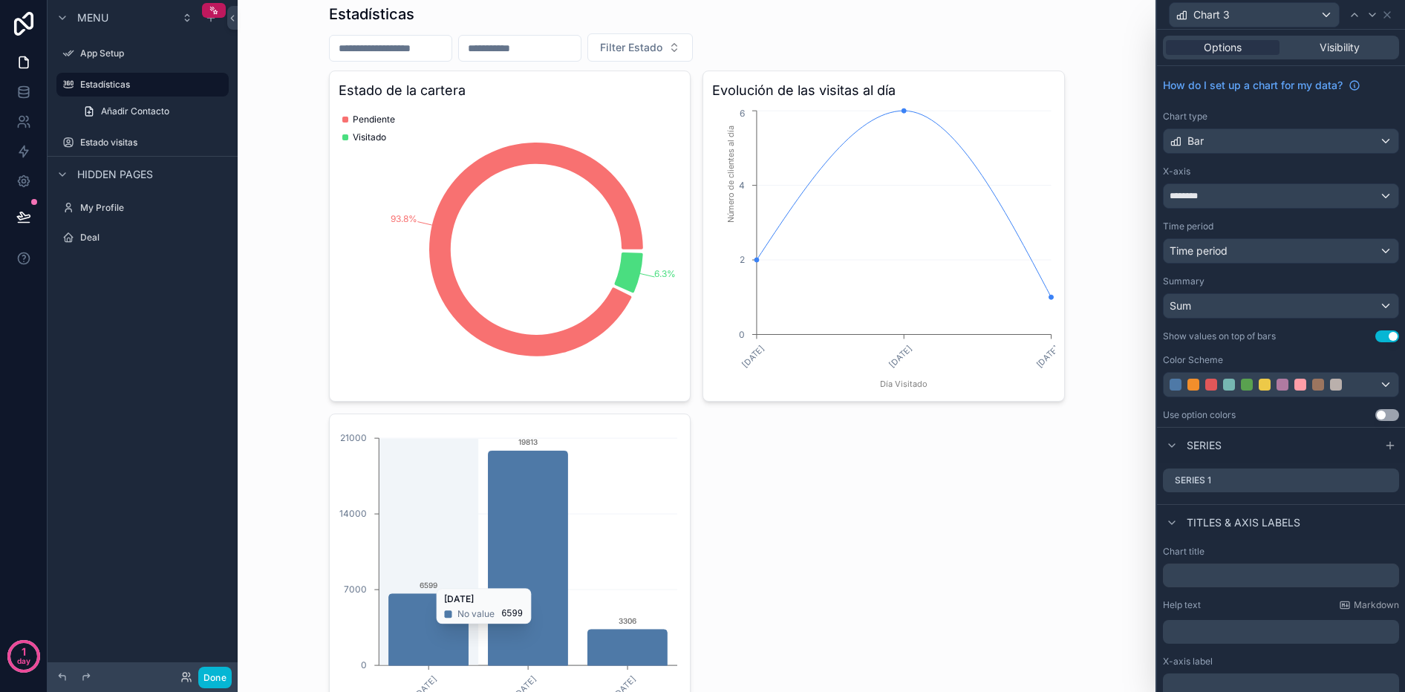
click at [652, 426] on icon "31/8/2025 1/9/2025 8/9/2025 0 7000 14000 21000 6599 19813 3306" at bounding box center [510, 565] width 343 height 285
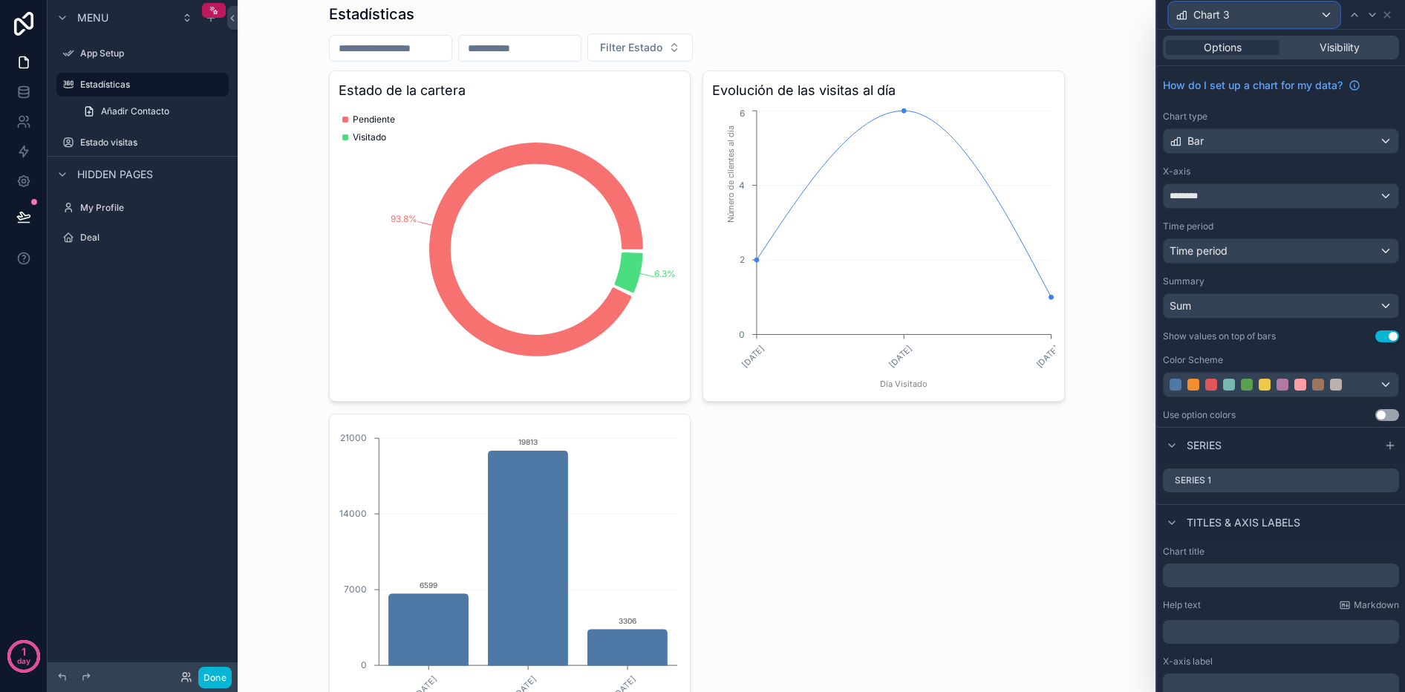
click at [1315, 9] on div "Chart 3" at bounding box center [1254, 15] width 169 height 24
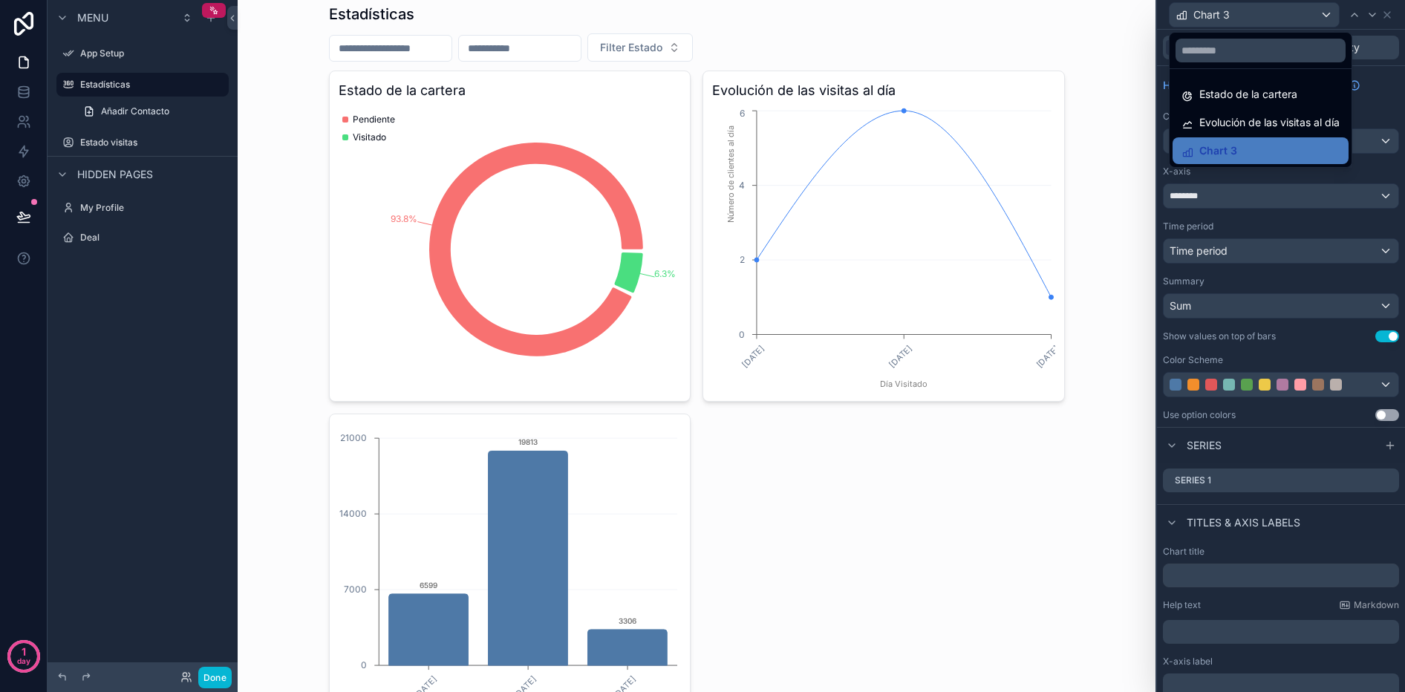
click at [1309, 25] on div at bounding box center [1281, 346] width 248 height 692
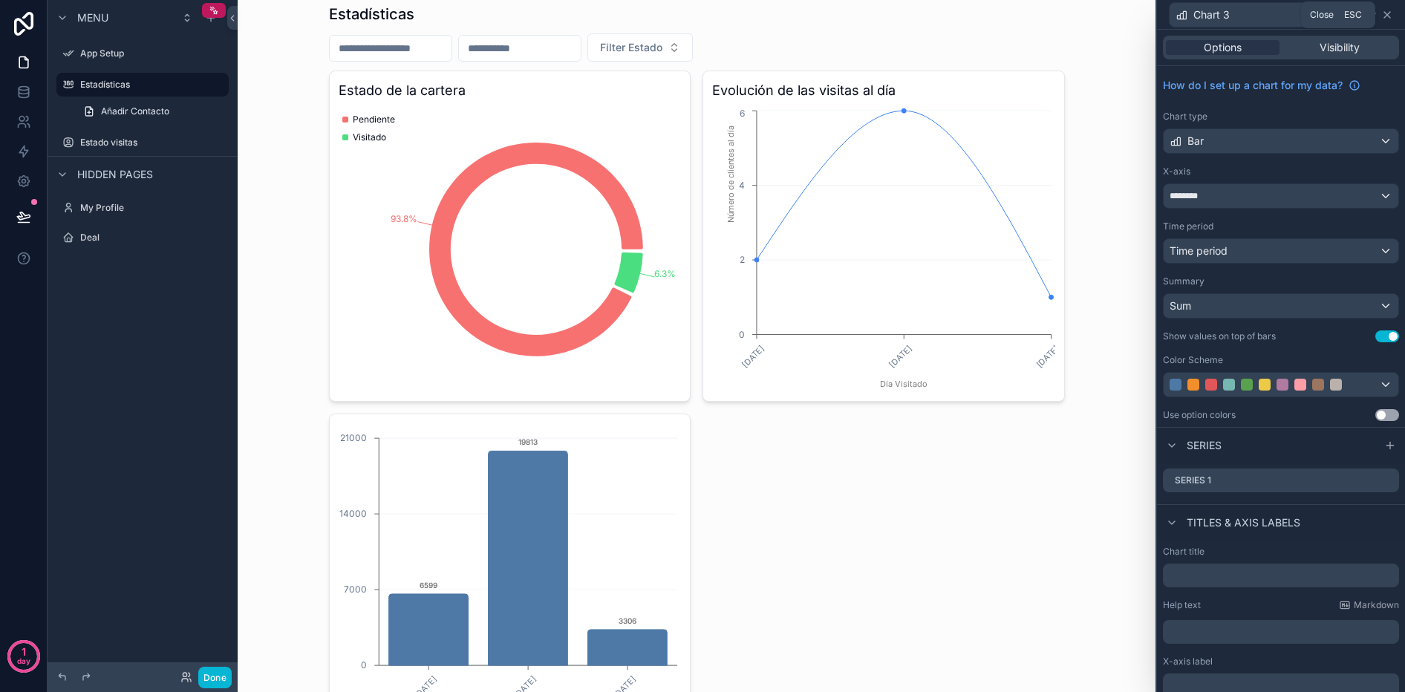
click at [1382, 18] on icon at bounding box center [1387, 15] width 12 height 12
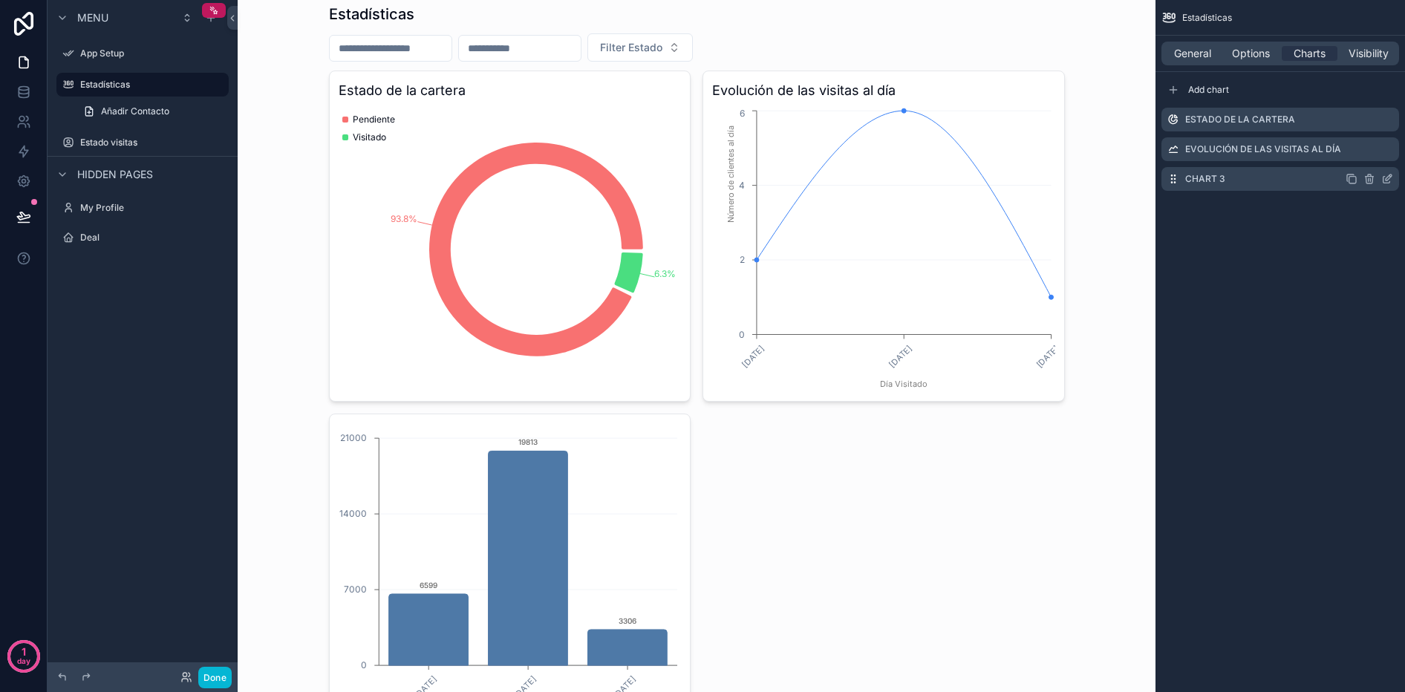
click at [1370, 178] on icon "scrollable content" at bounding box center [1370, 179] width 12 height 12
click at [1367, 155] on icon at bounding box center [1363, 156] width 7 height 7
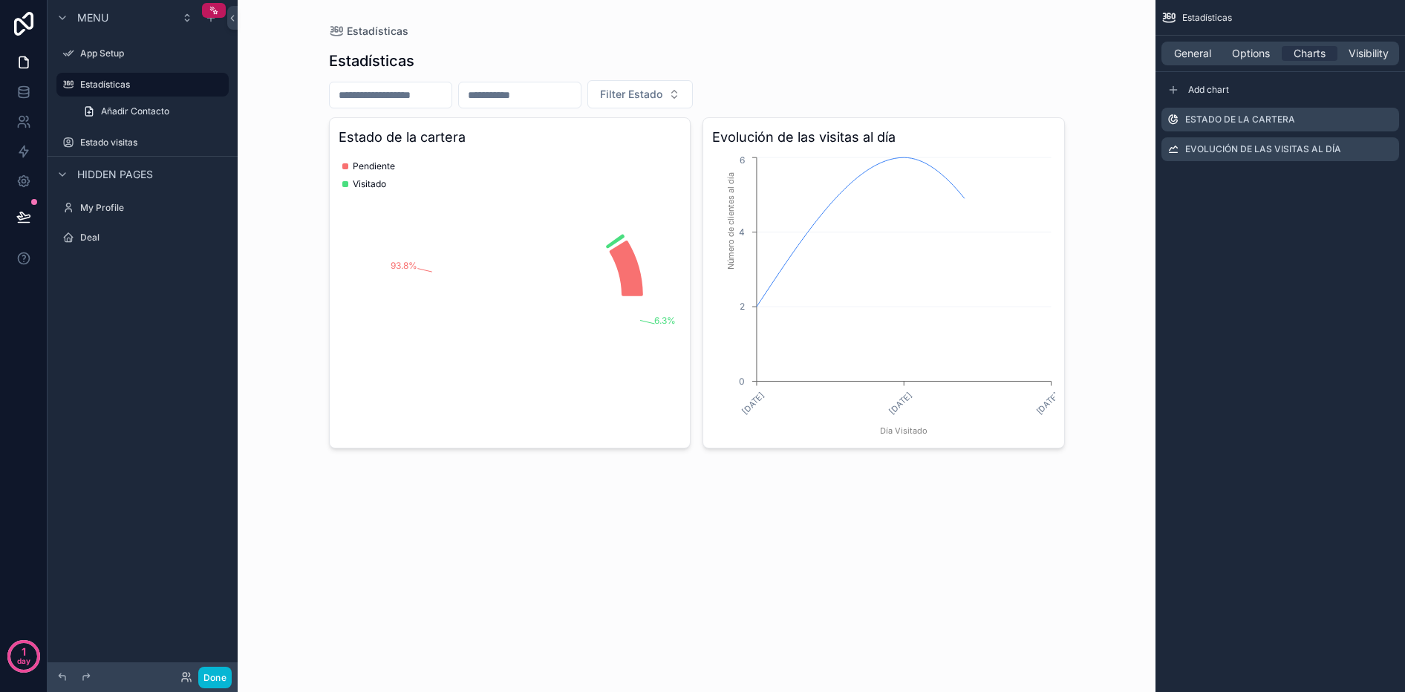
click at [1326, 258] on div "Estadísticas General Options Charts Visibility Add chart Estado de la cartera E…" at bounding box center [1281, 346] width 250 height 692
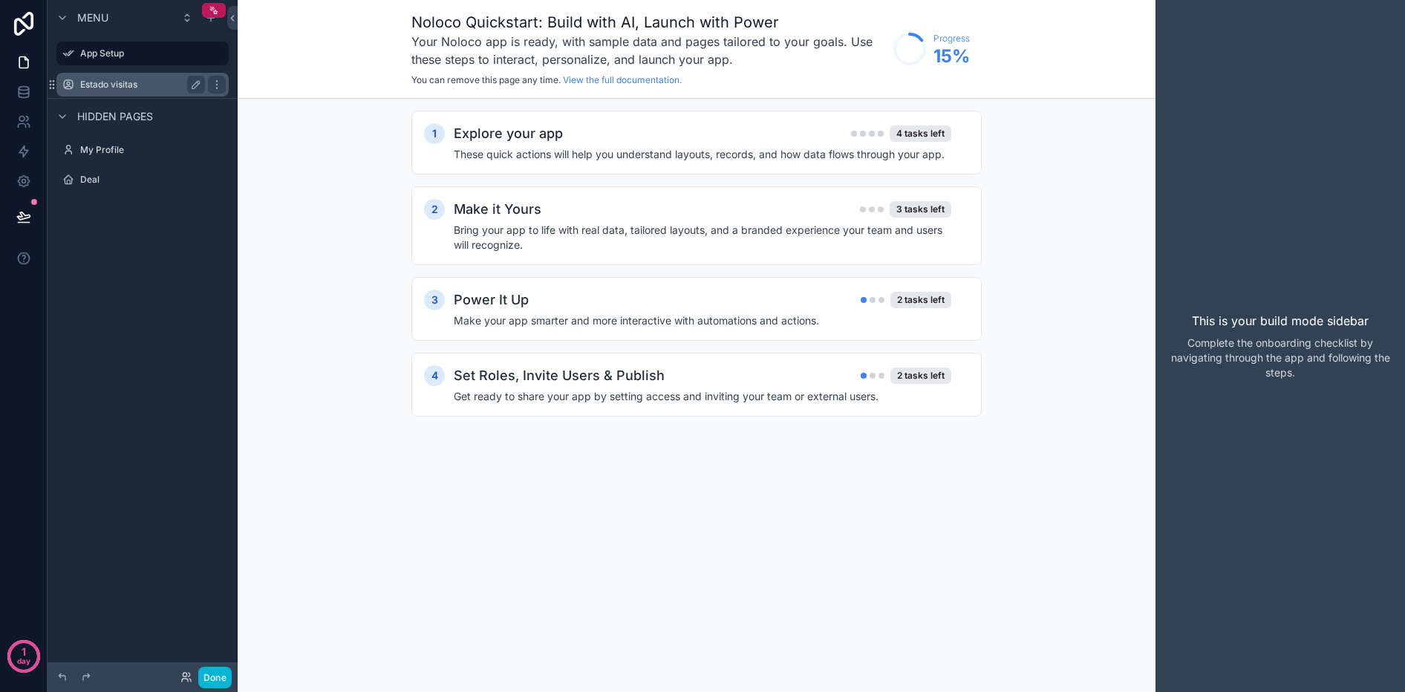
click at [148, 86] on label "Estado visitas" at bounding box center [139, 85] width 119 height 12
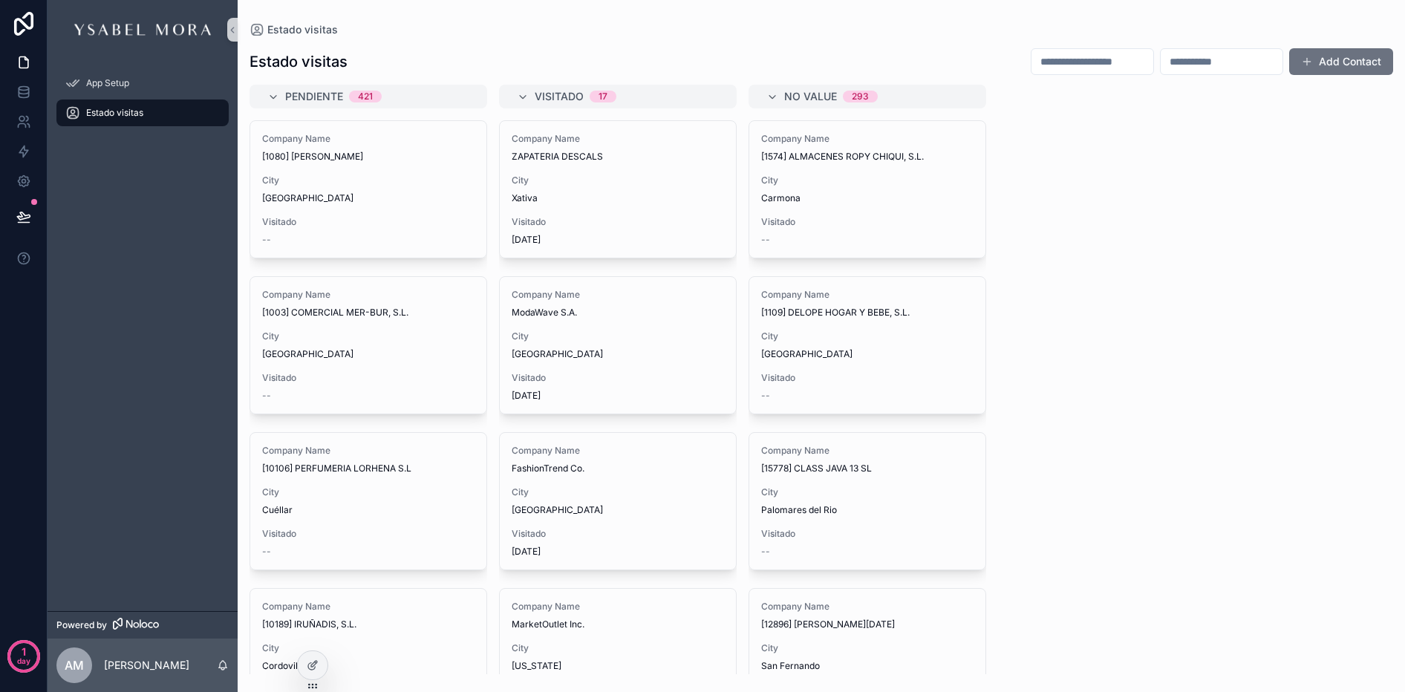
click at [123, 114] on span "Estado visitas" at bounding box center [114, 113] width 57 height 12
click at [207, 113] on div "Estado visitas" at bounding box center [142, 113] width 154 height 24
click at [21, 98] on icon at bounding box center [24, 95] width 10 height 6
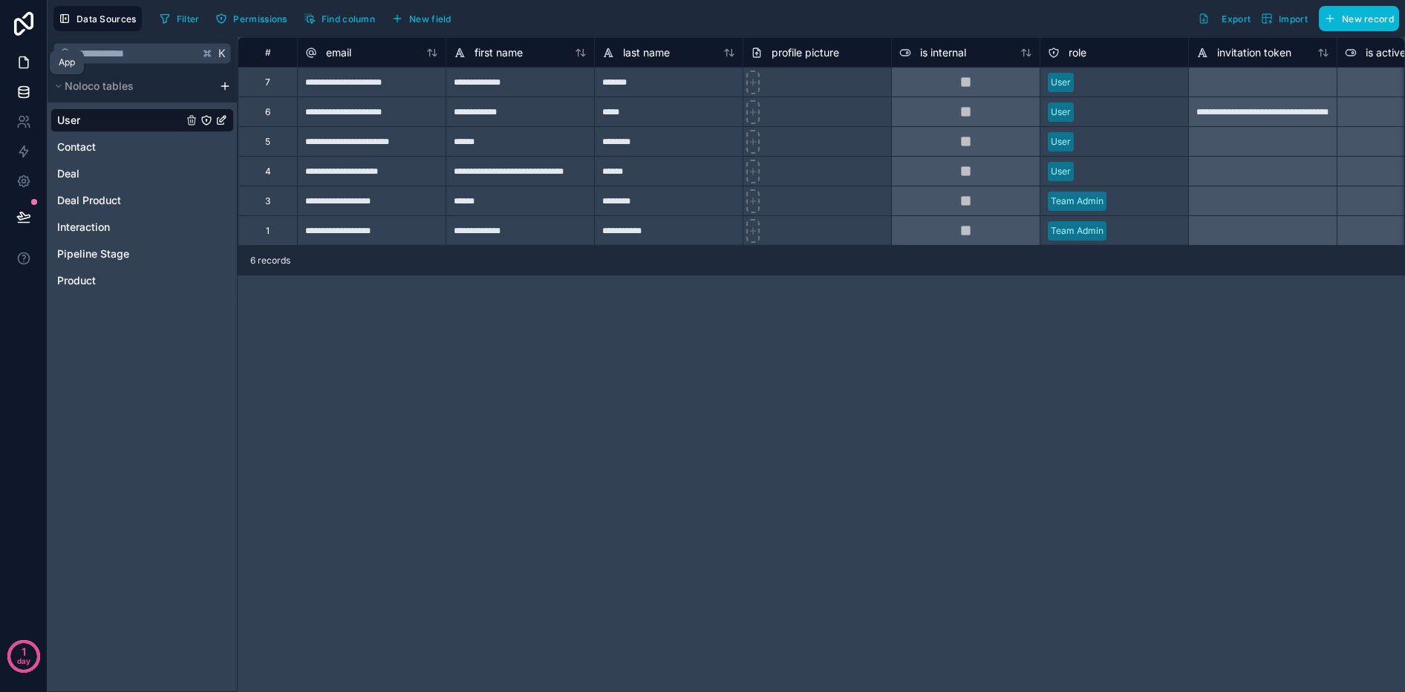
click at [29, 65] on icon at bounding box center [23, 62] width 15 height 15
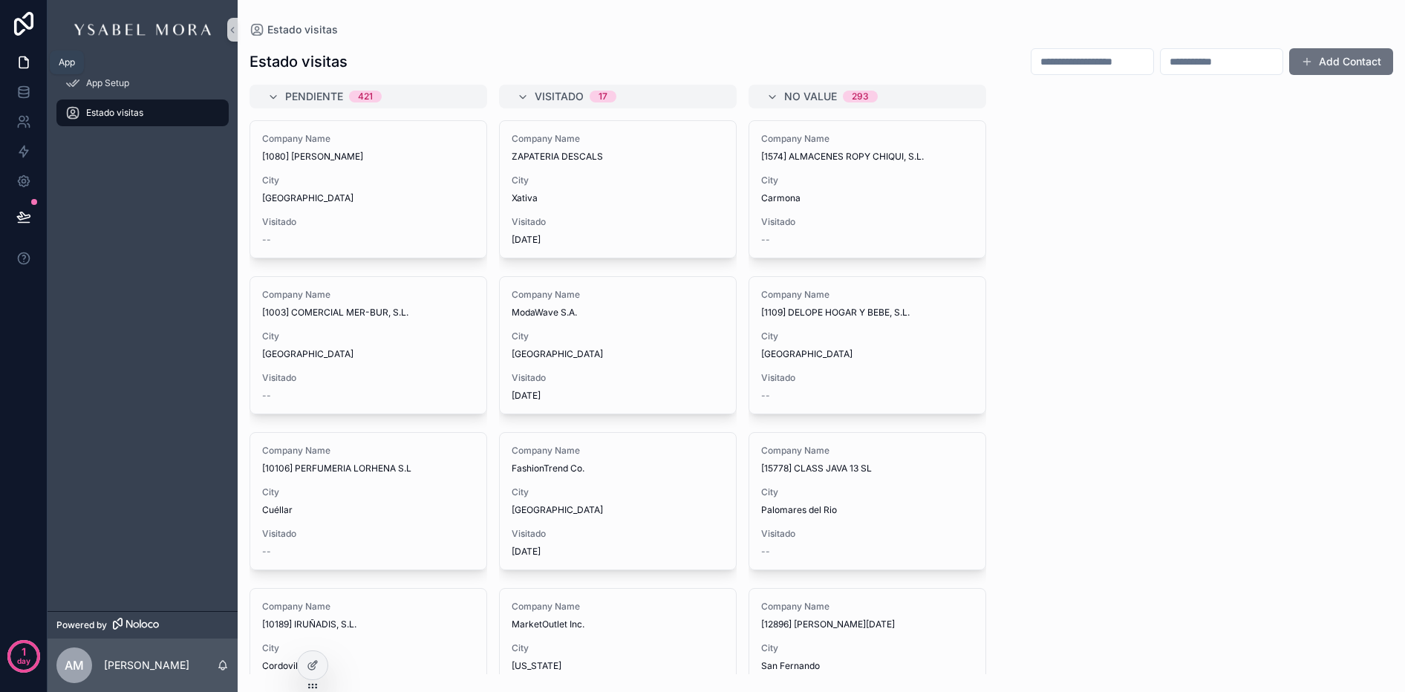
click at [198, 111] on div "Estado visitas" at bounding box center [142, 113] width 154 height 24
click at [198, 118] on div "Estado visitas" at bounding box center [142, 113] width 154 height 24
click at [187, 174] on div "App Setup Estado visitas" at bounding box center [143, 335] width 190 height 552
click at [88, 85] on span "App Setup" at bounding box center [107, 83] width 43 height 12
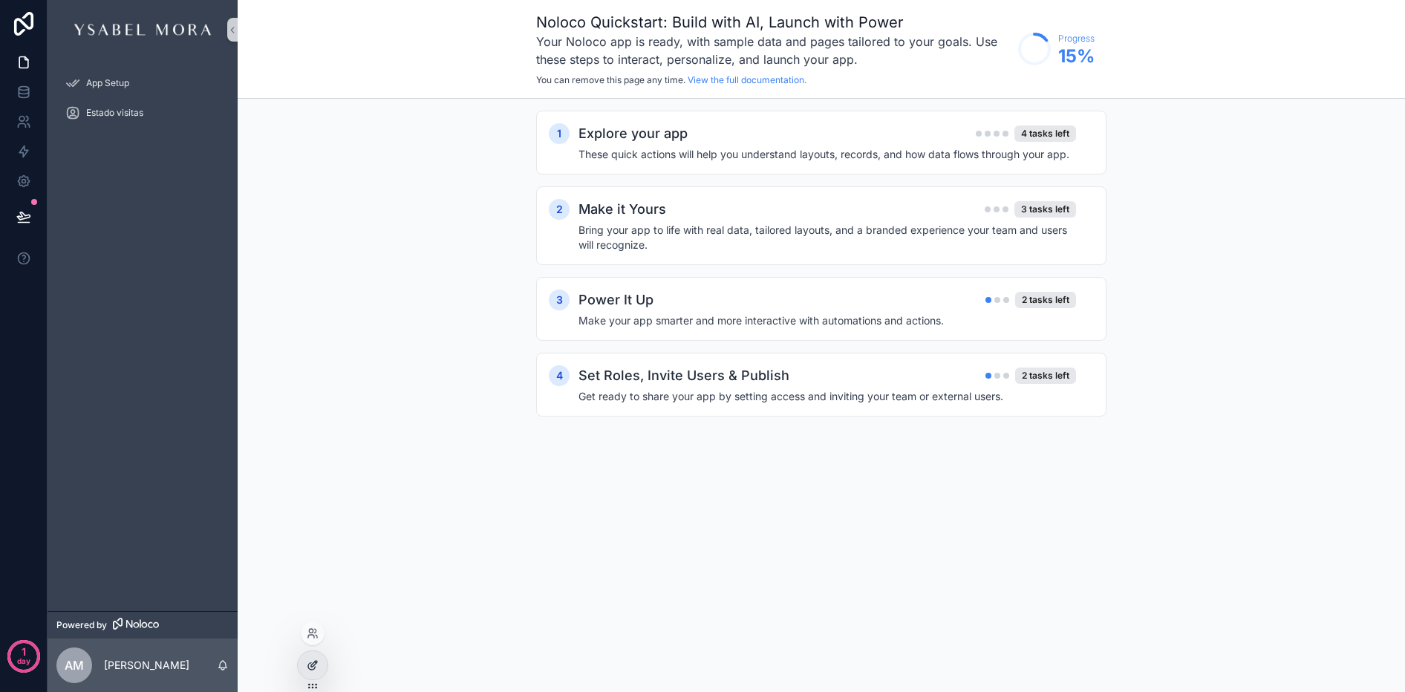
click at [311, 660] on icon at bounding box center [313, 666] width 12 height 12
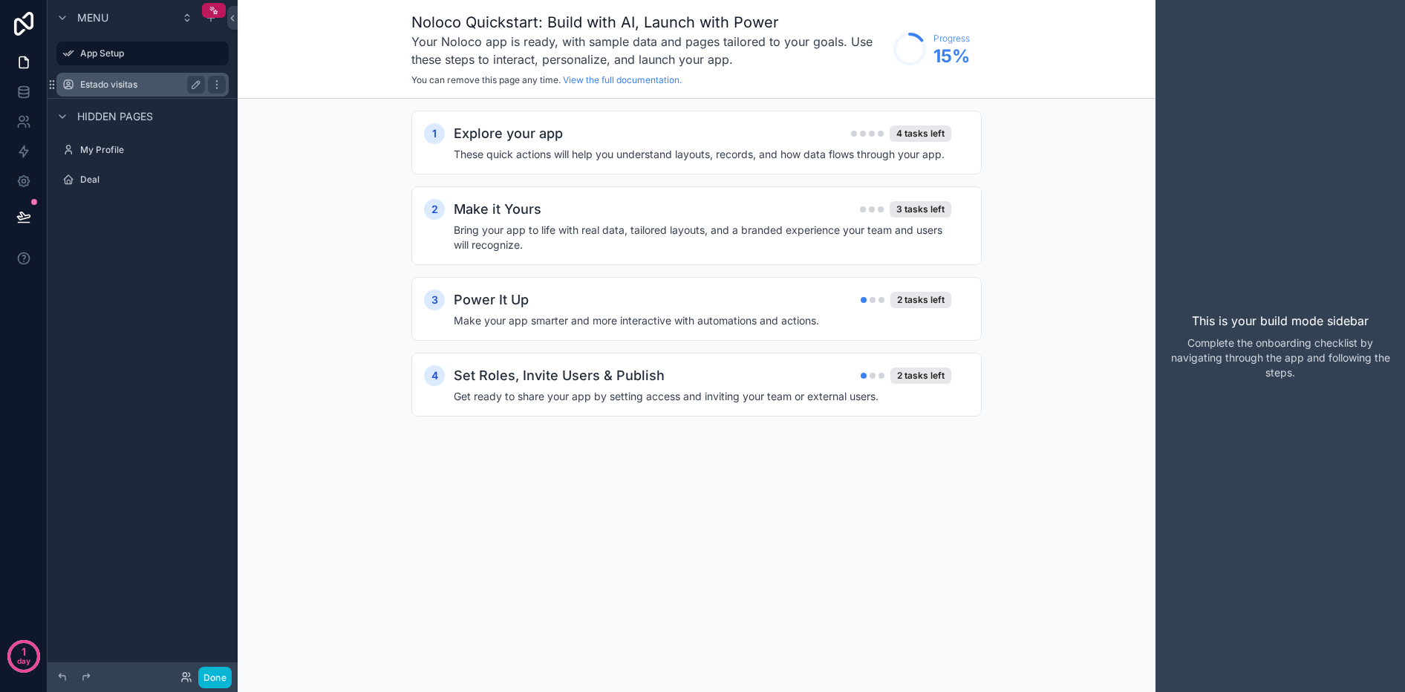
click at [149, 83] on label "Estado visitas" at bounding box center [139, 85] width 119 height 12
click at [212, 86] on icon "scrollable content" at bounding box center [217, 85] width 12 height 12
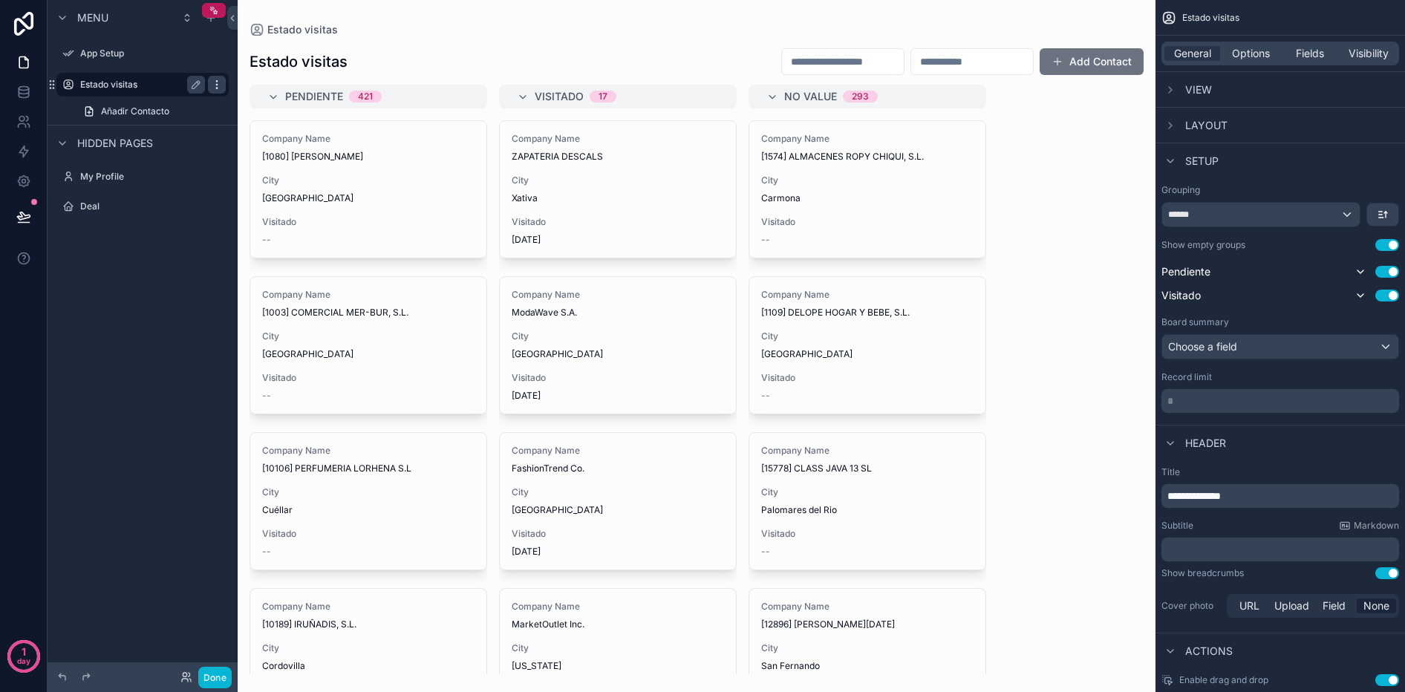
click at [215, 86] on icon "scrollable content" at bounding box center [217, 85] width 12 height 12
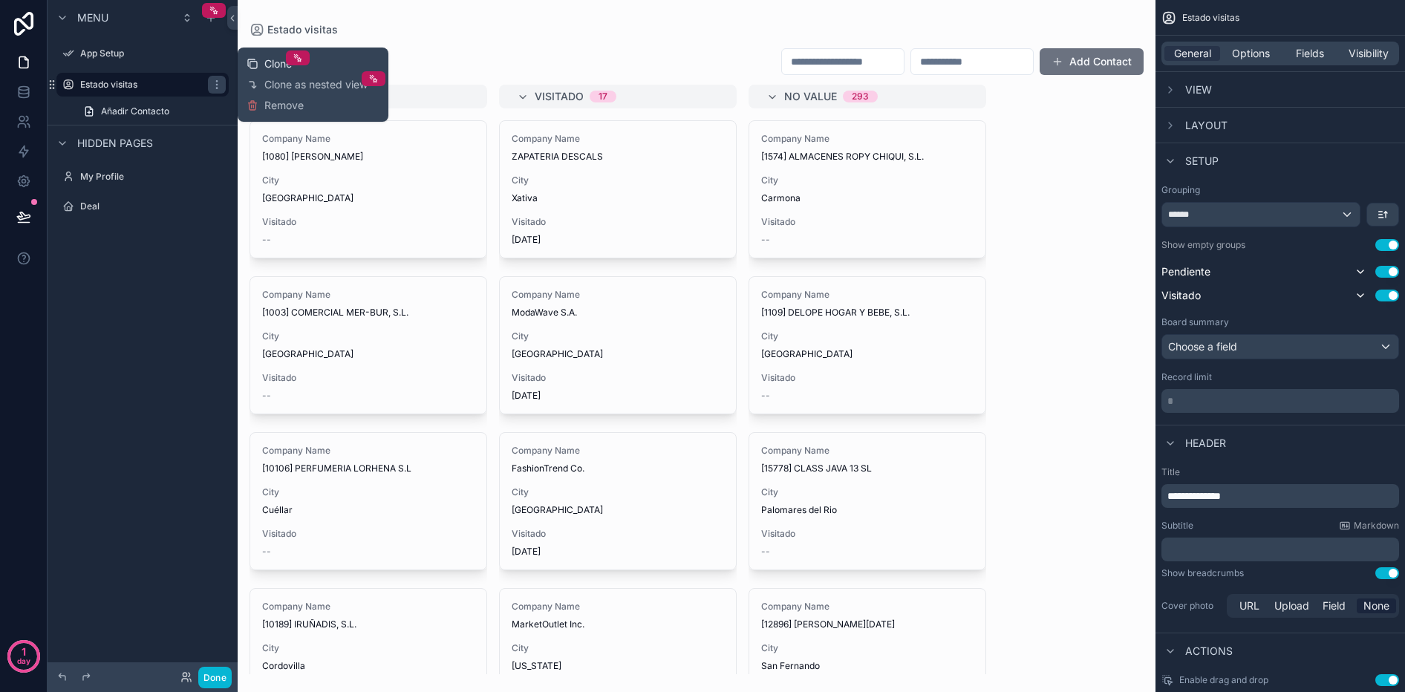
click at [271, 65] on span "Clone" at bounding box center [277, 63] width 27 height 15
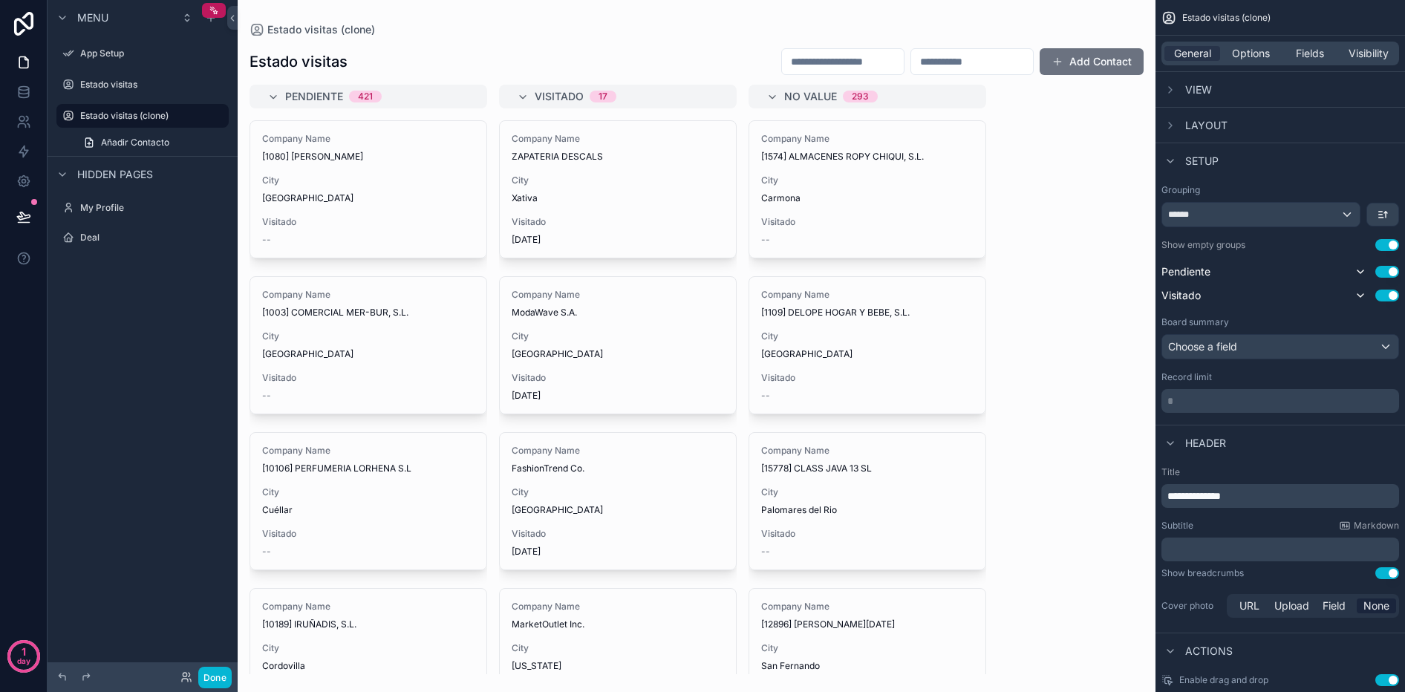
click at [93, 142] on icon "scrollable content" at bounding box center [89, 143] width 12 height 12
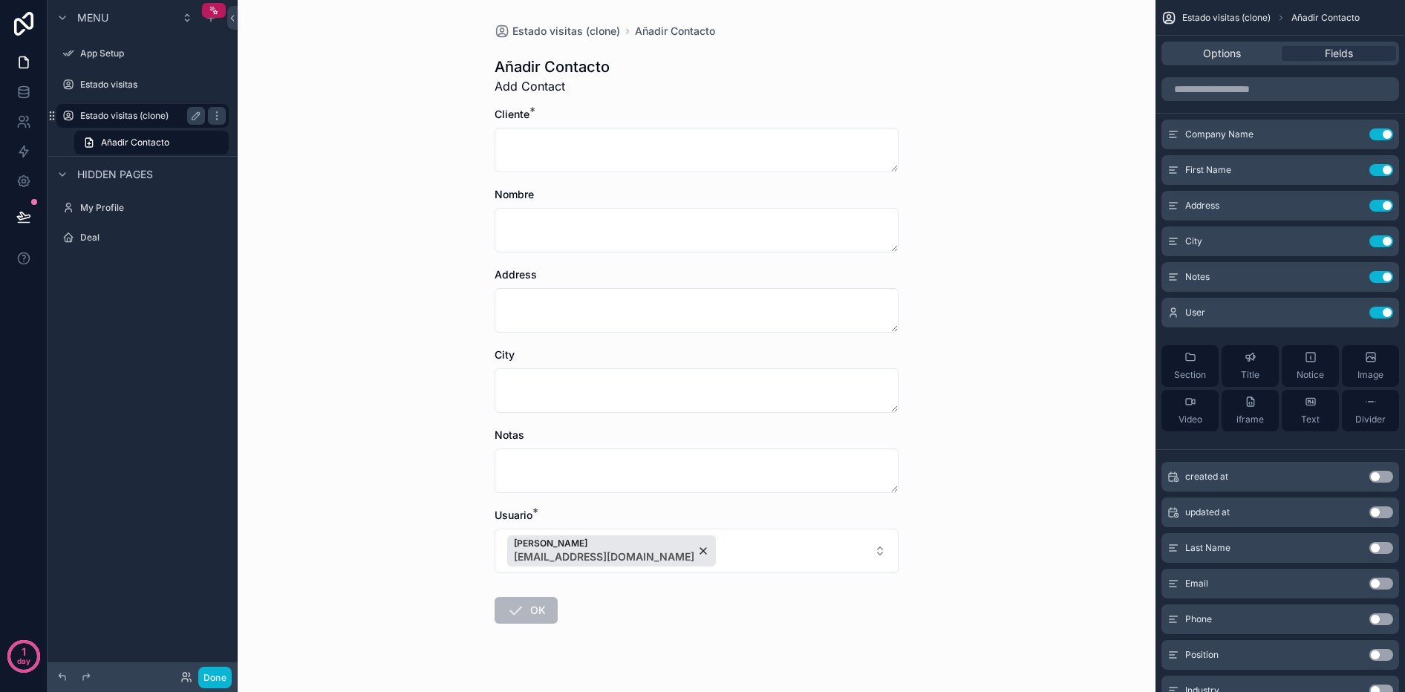
click at [91, 107] on div "Estado visitas (clone)" at bounding box center [142, 116] width 125 height 18
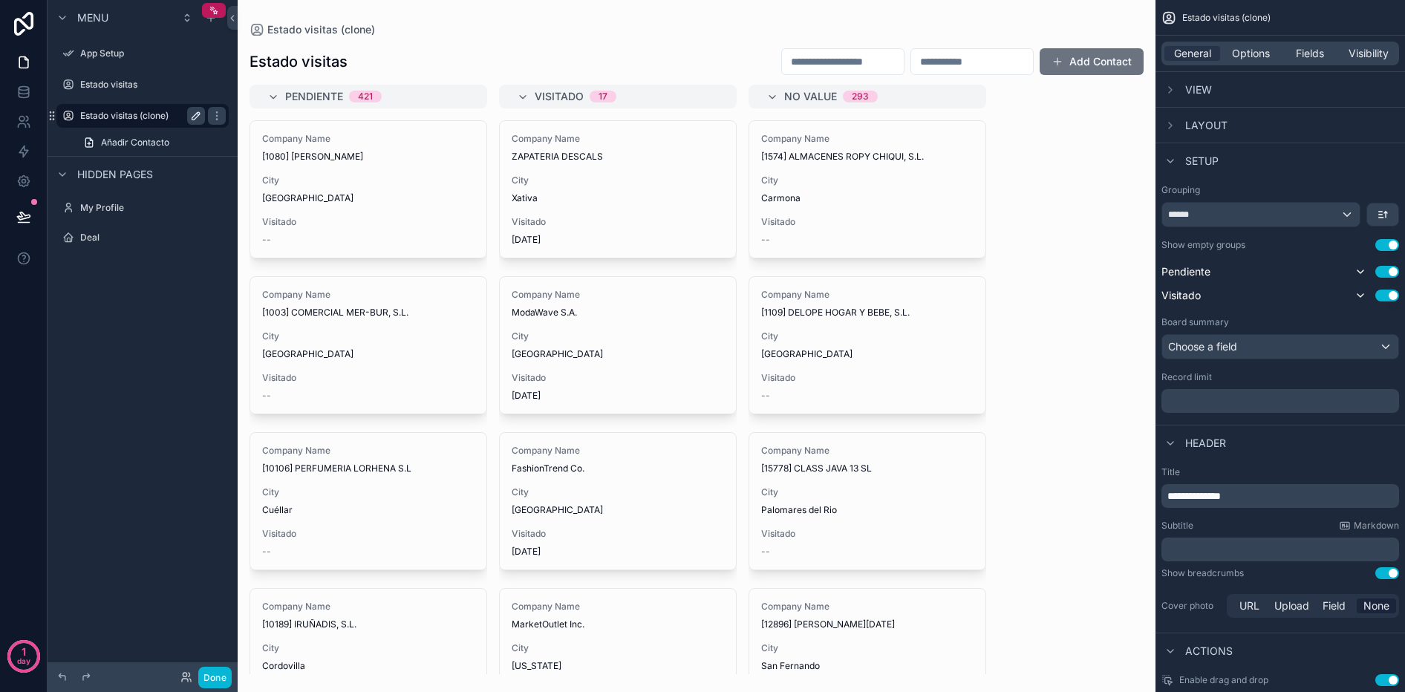
click at [195, 111] on icon "scrollable content" at bounding box center [196, 116] width 12 height 12
click at [112, 114] on input "**********" at bounding box center [130, 116] width 101 height 18
click at [115, 117] on input "**********" at bounding box center [130, 116] width 101 height 18
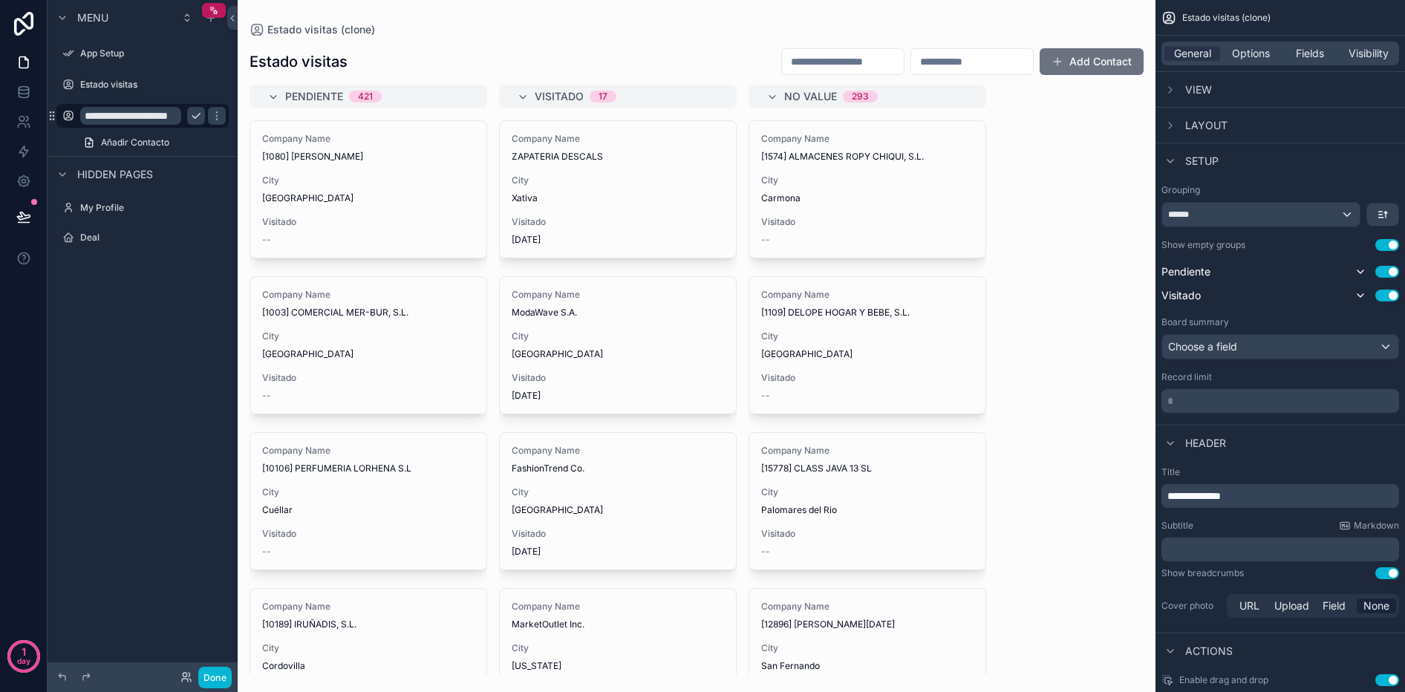
click at [115, 117] on input "**********" at bounding box center [130, 116] width 101 height 18
click at [99, 117] on input "**********" at bounding box center [130, 116] width 101 height 18
type input "*"
type input "*********"
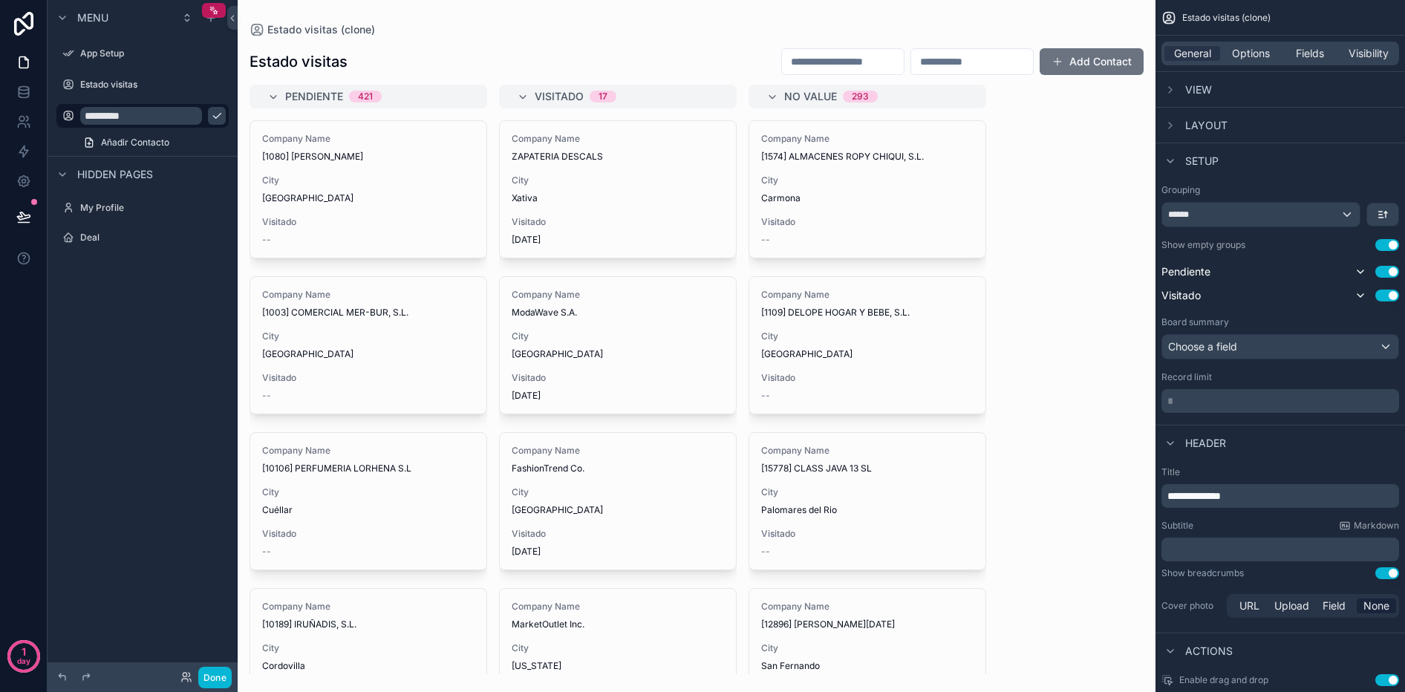
click at [211, 114] on icon "scrollable content" at bounding box center [217, 116] width 12 height 12
click at [1184, 98] on div "View" at bounding box center [1187, 90] width 51 height 18
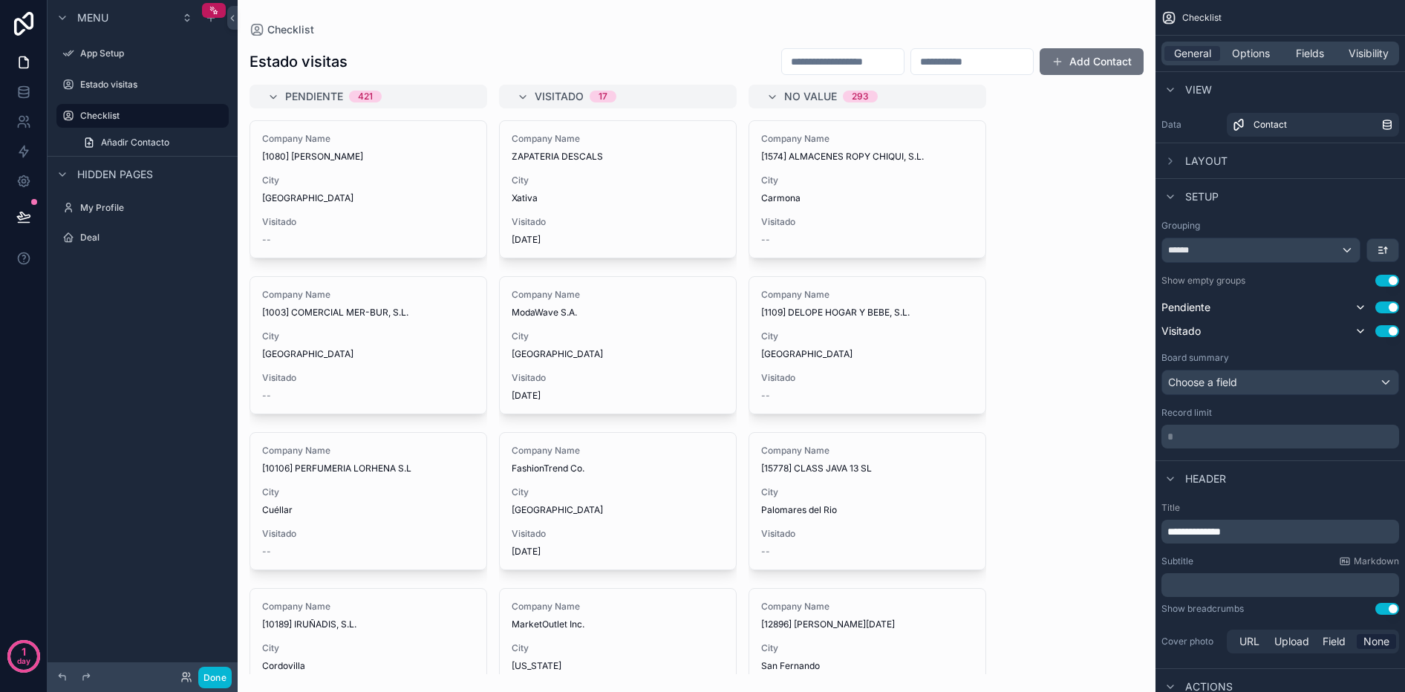
click at [1186, 93] on span "View" at bounding box center [1198, 89] width 27 height 15
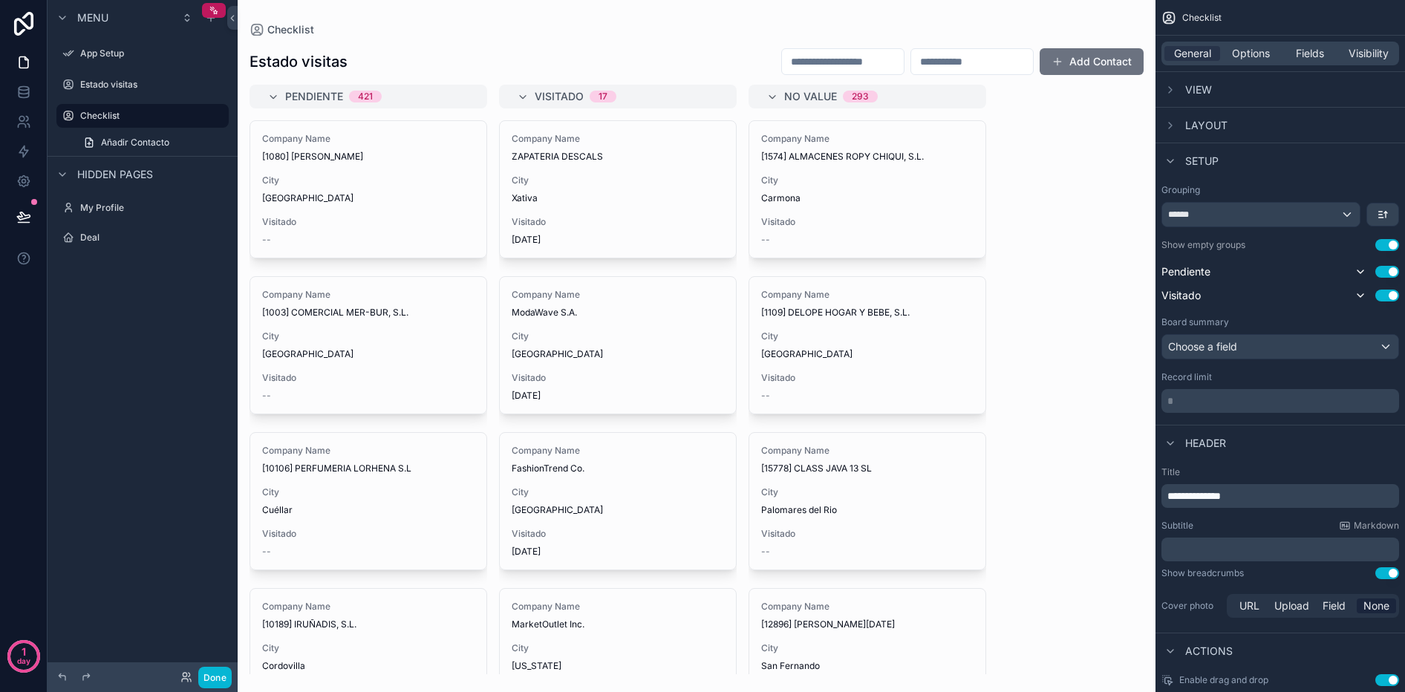
click at [1186, 93] on span "View" at bounding box center [1198, 89] width 27 height 15
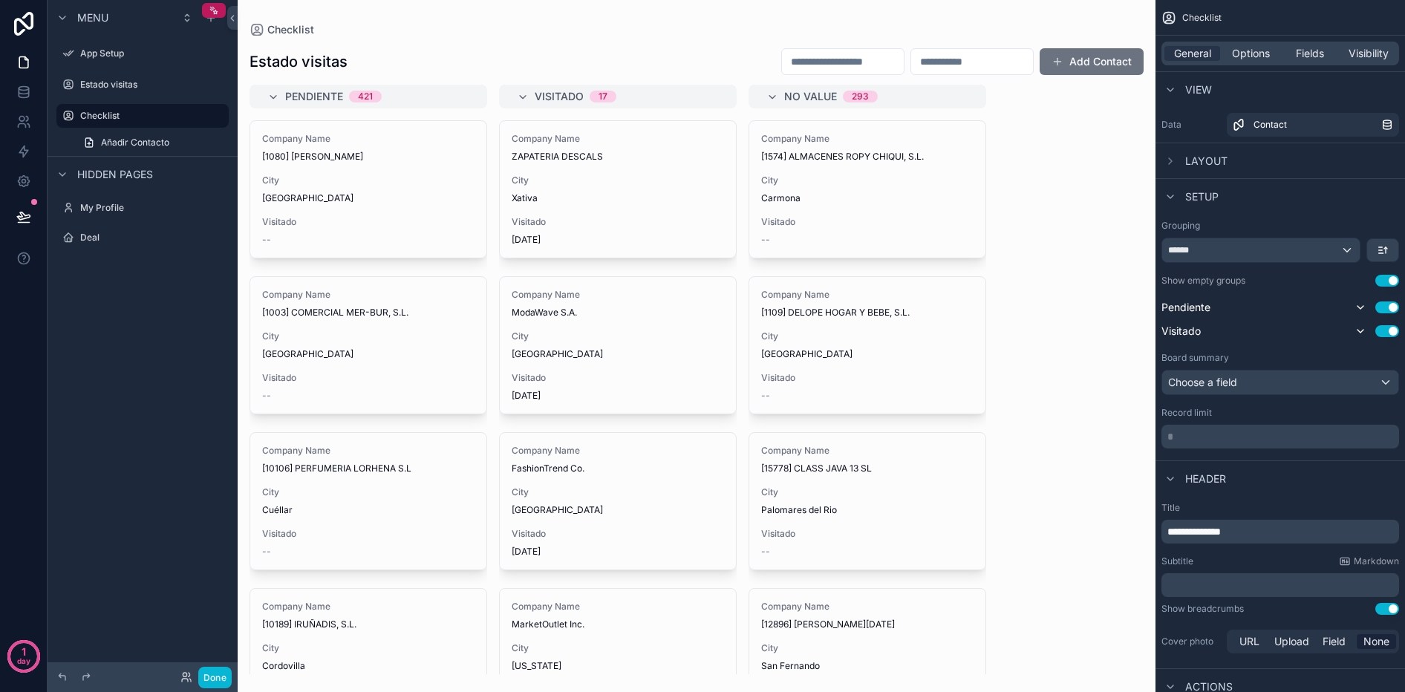
click at [1198, 160] on span "Layout" at bounding box center [1206, 161] width 42 height 15
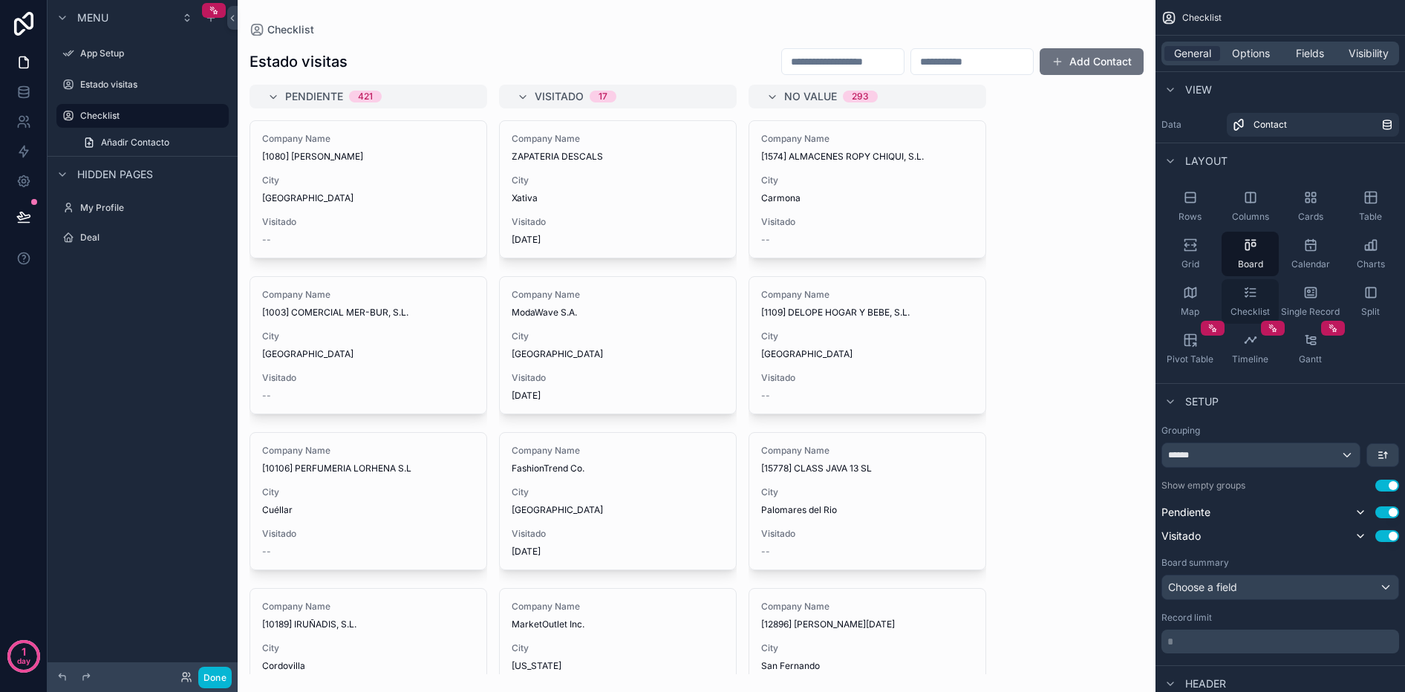
click at [1263, 303] on div "Checklist" at bounding box center [1250, 301] width 57 height 45
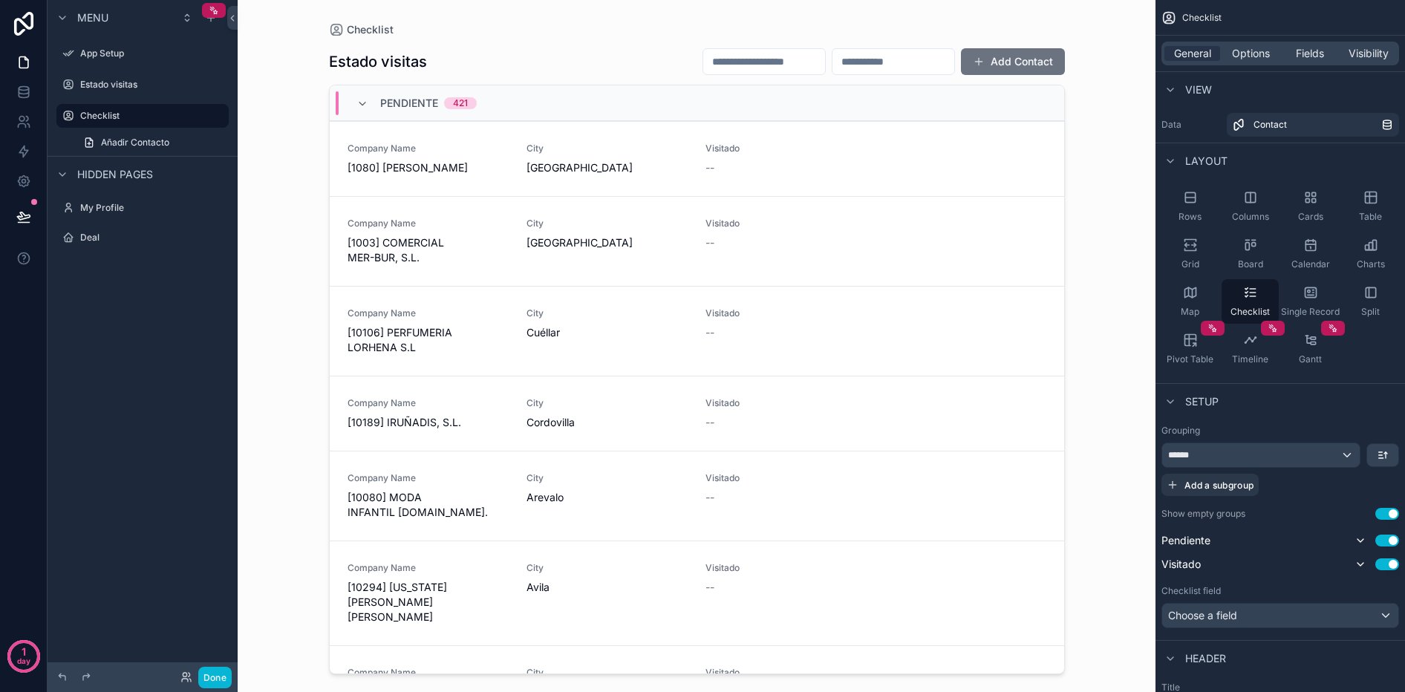
click at [404, 157] on div "scrollable content" at bounding box center [697, 337] width 760 height 674
click at [356, 100] on icon "scrollable content" at bounding box center [362, 104] width 12 height 12
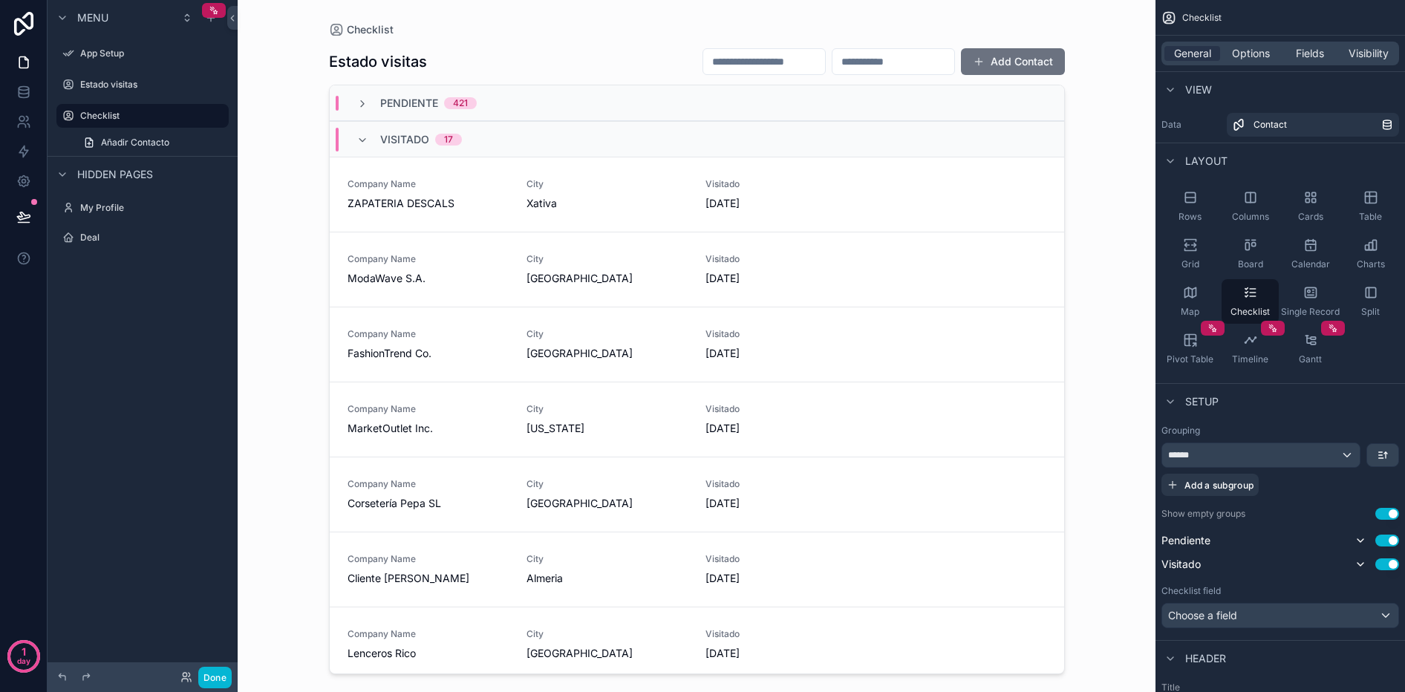
click at [356, 100] on icon "scrollable content" at bounding box center [362, 104] width 12 height 12
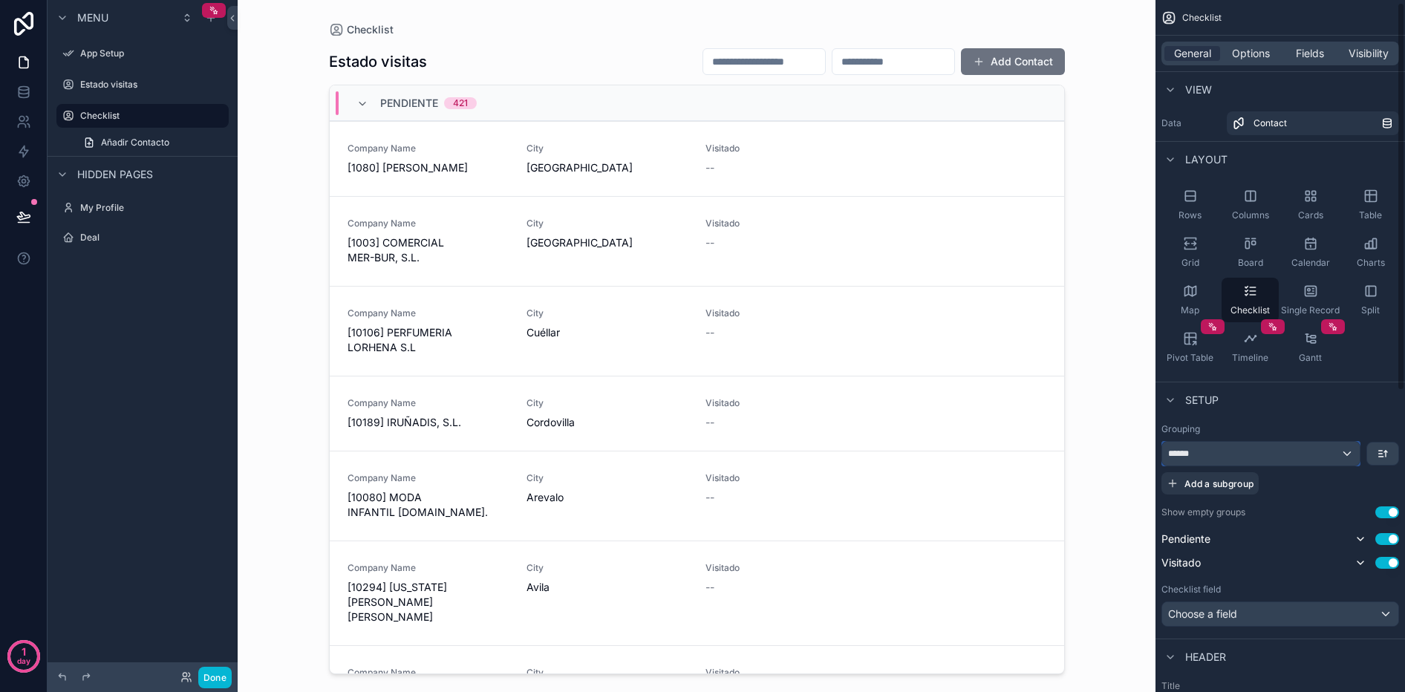
click at [1271, 446] on div "******" at bounding box center [1261, 454] width 198 height 24
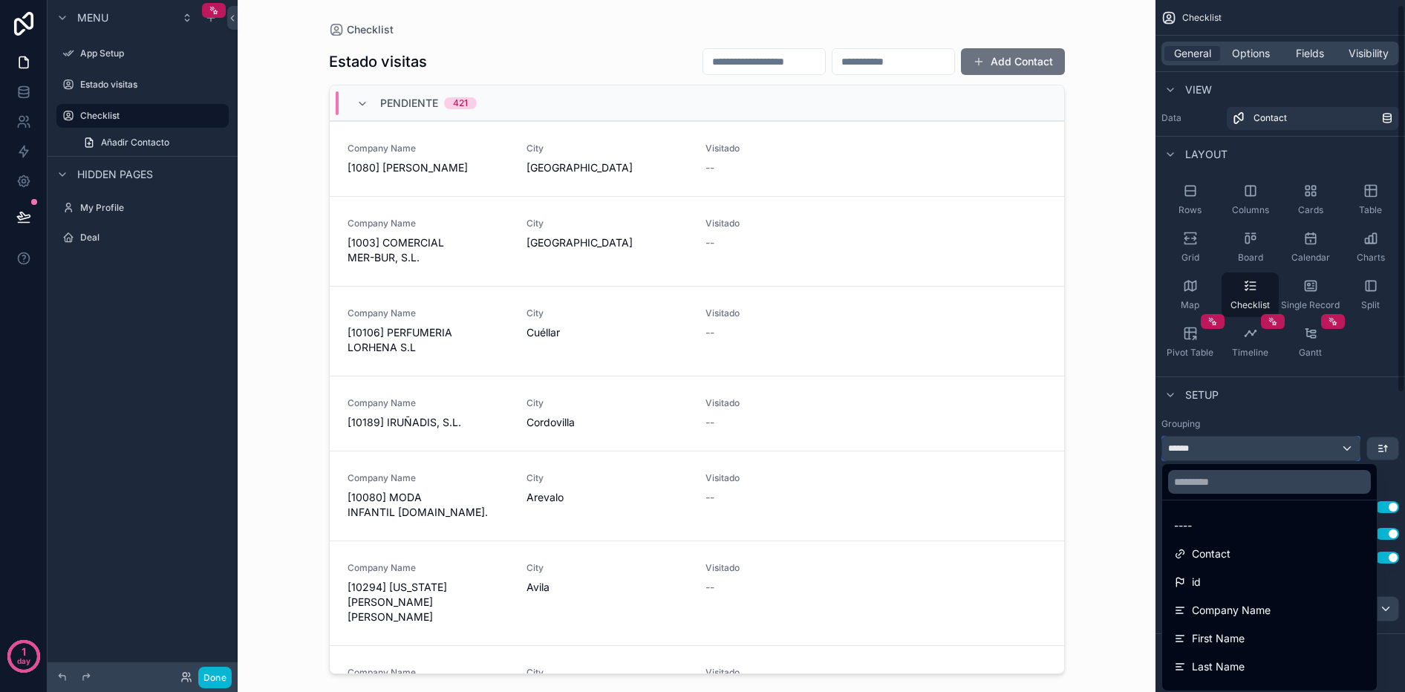
scroll to position [9, 0]
click at [1271, 446] on div "scrollable content" at bounding box center [702, 346] width 1405 height 692
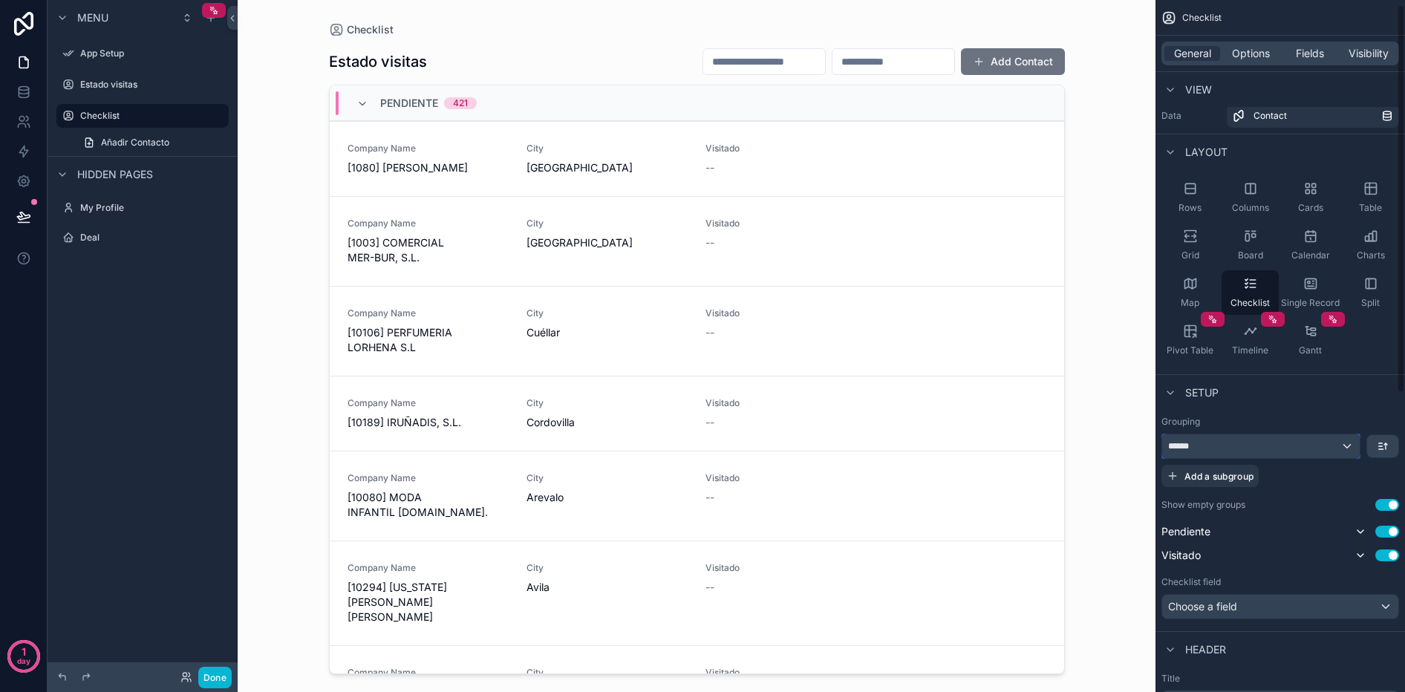
click at [1271, 446] on div "******" at bounding box center [1261, 446] width 198 height 24
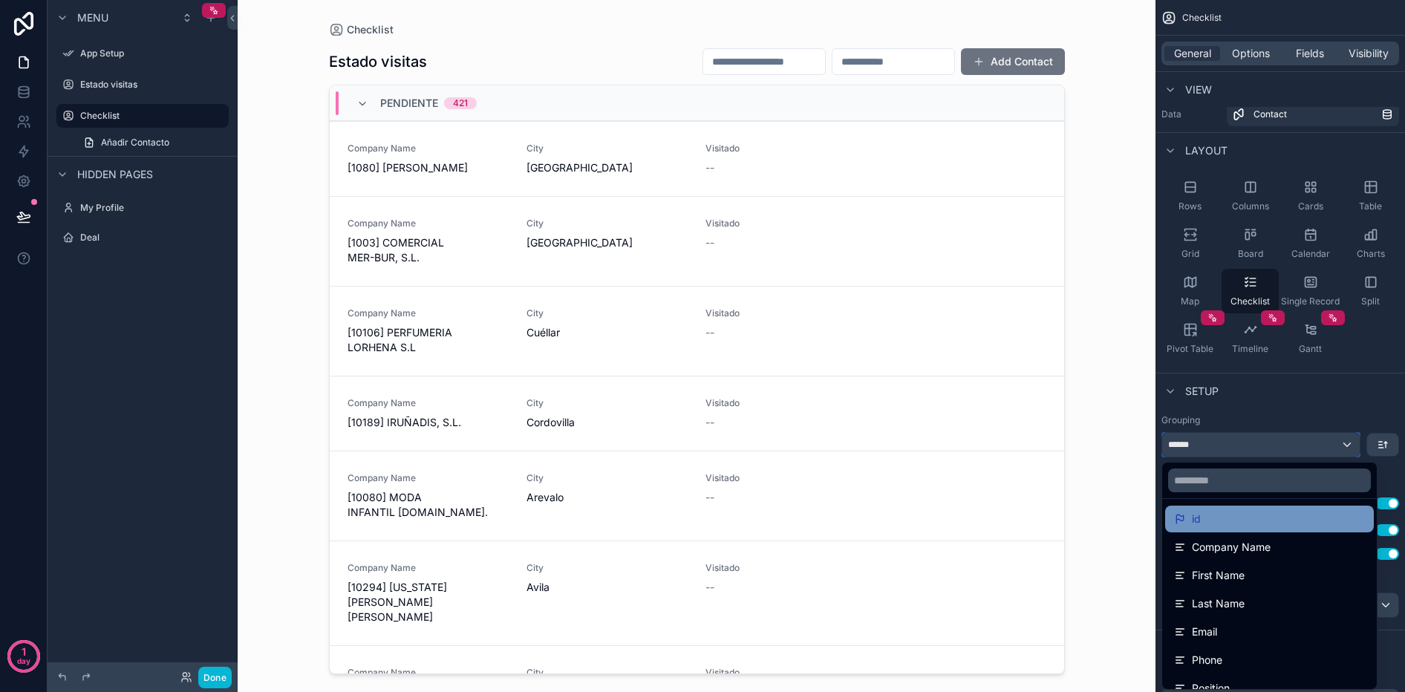
scroll to position [0, 0]
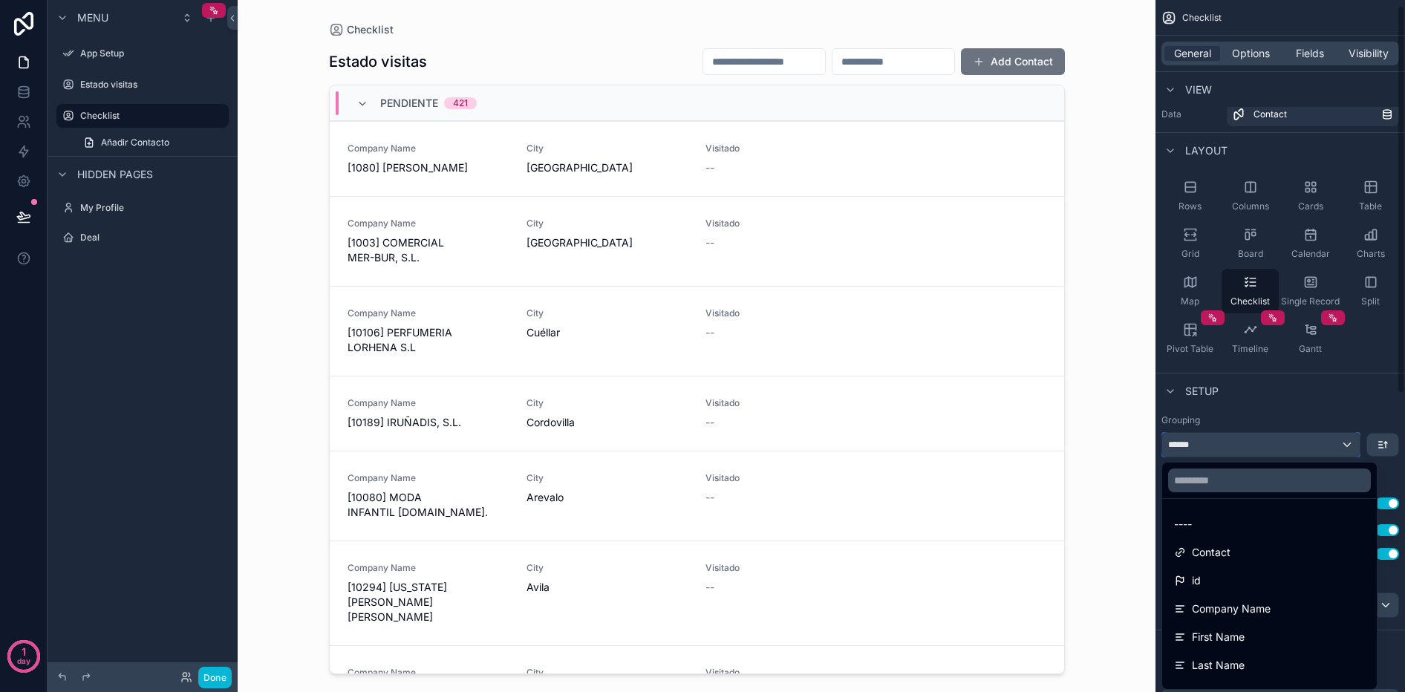
click at [1400, 386] on div "**********" at bounding box center [1281, 346] width 250 height 692
click at [669, 165] on span "Palencia" at bounding box center [607, 167] width 161 height 15
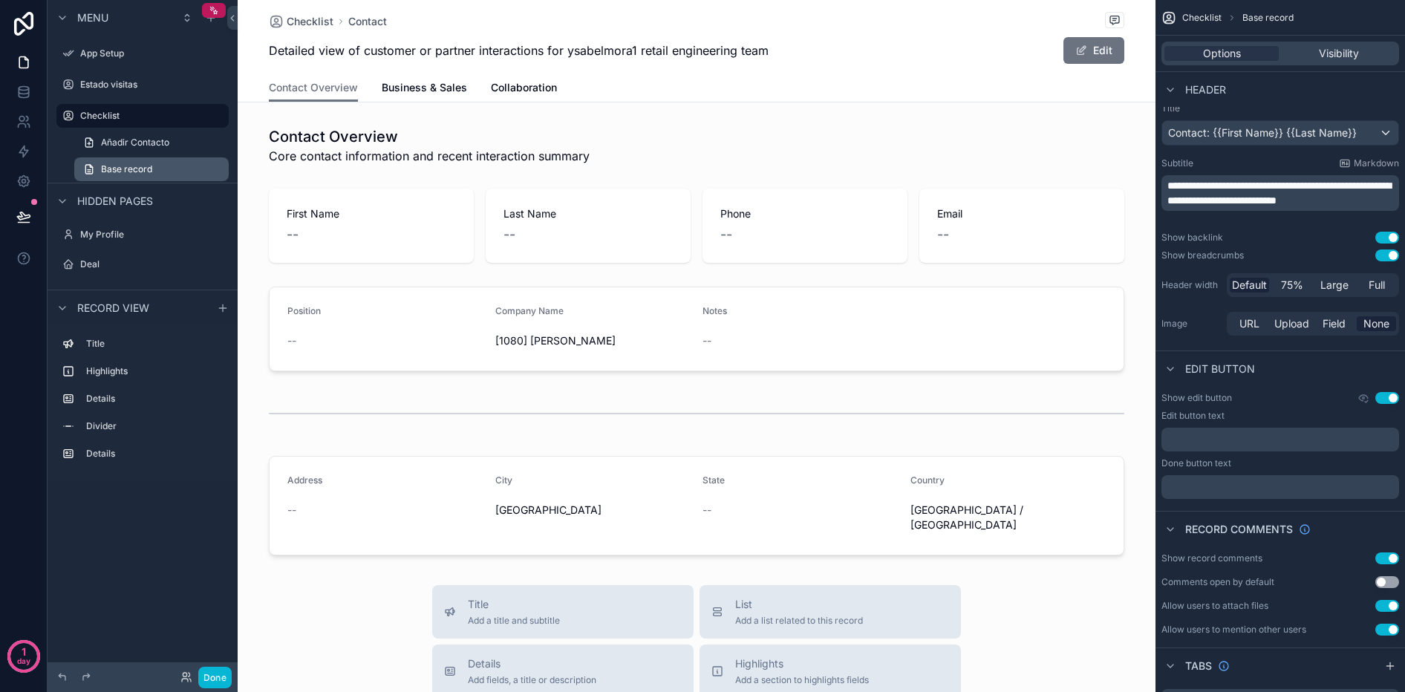
click at [214, 166] on link "Base record" at bounding box center [151, 169] width 154 height 24
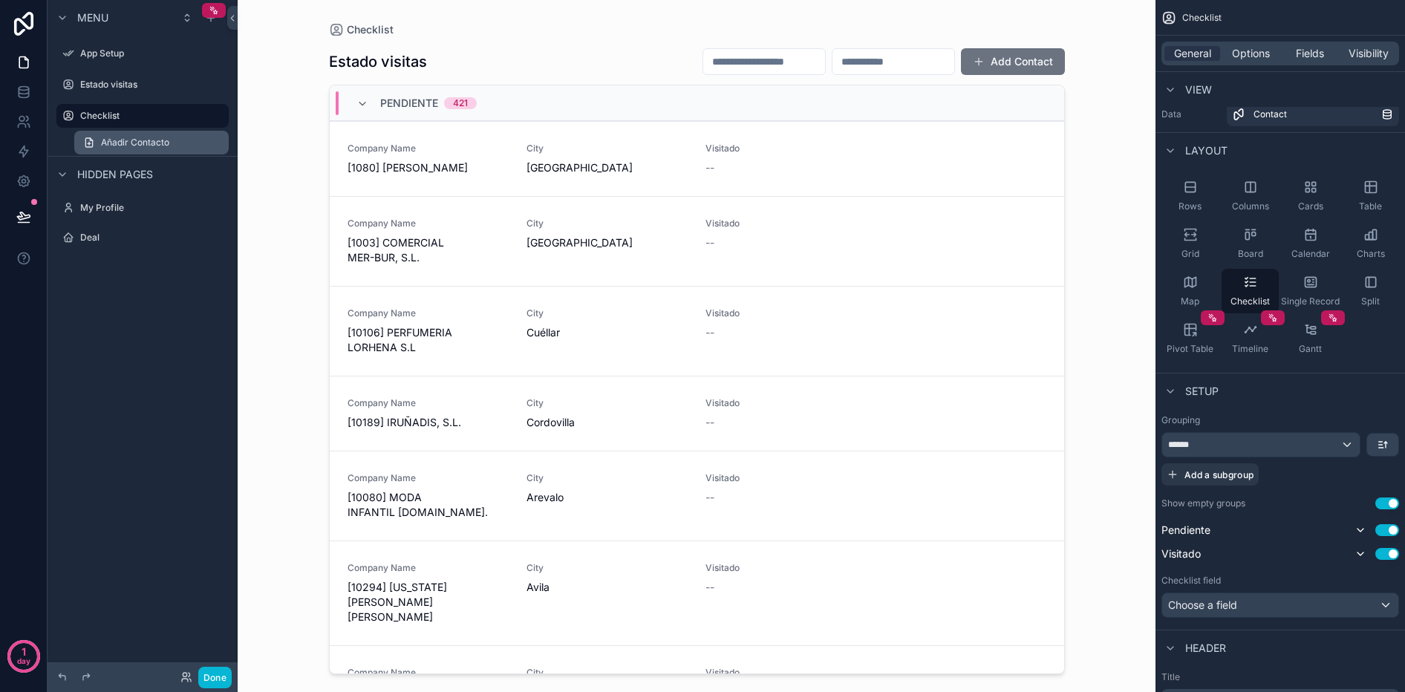
click at [185, 149] on link "Añadir Contacto" at bounding box center [151, 143] width 154 height 24
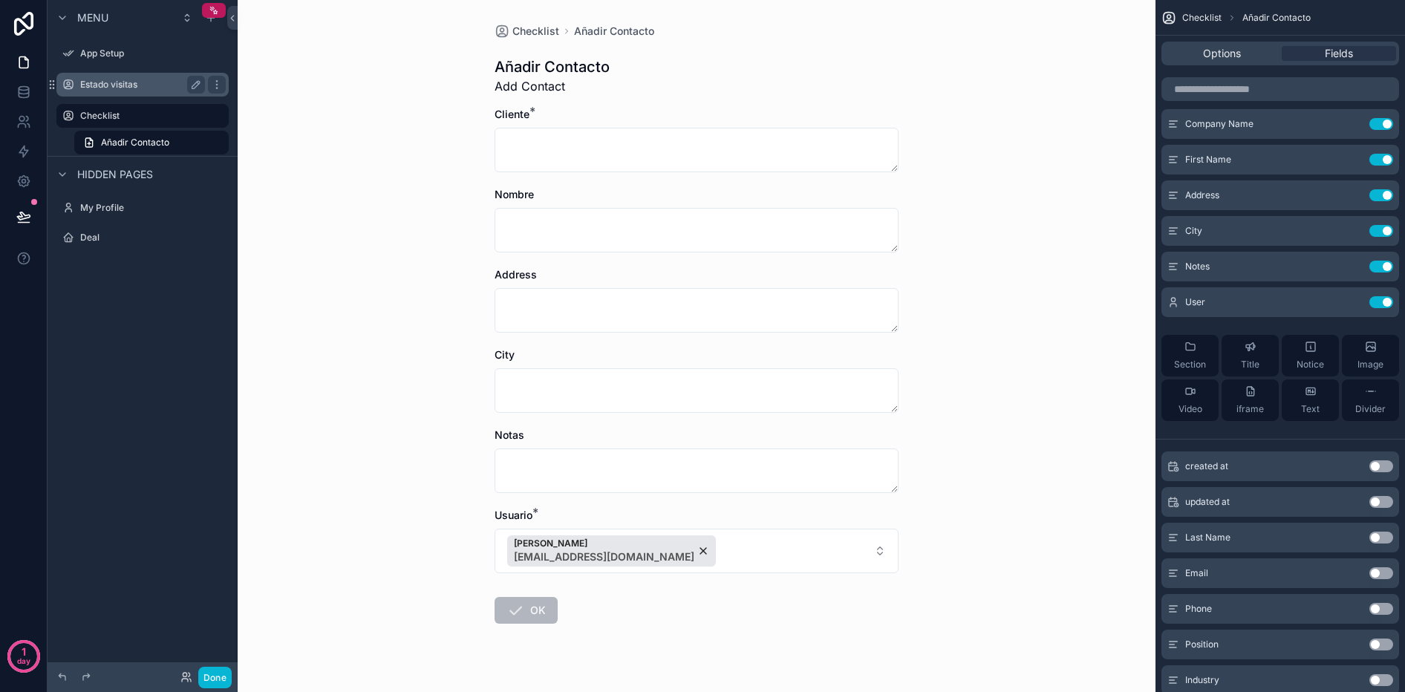
click at [163, 88] on label "Estado visitas" at bounding box center [139, 85] width 119 height 12
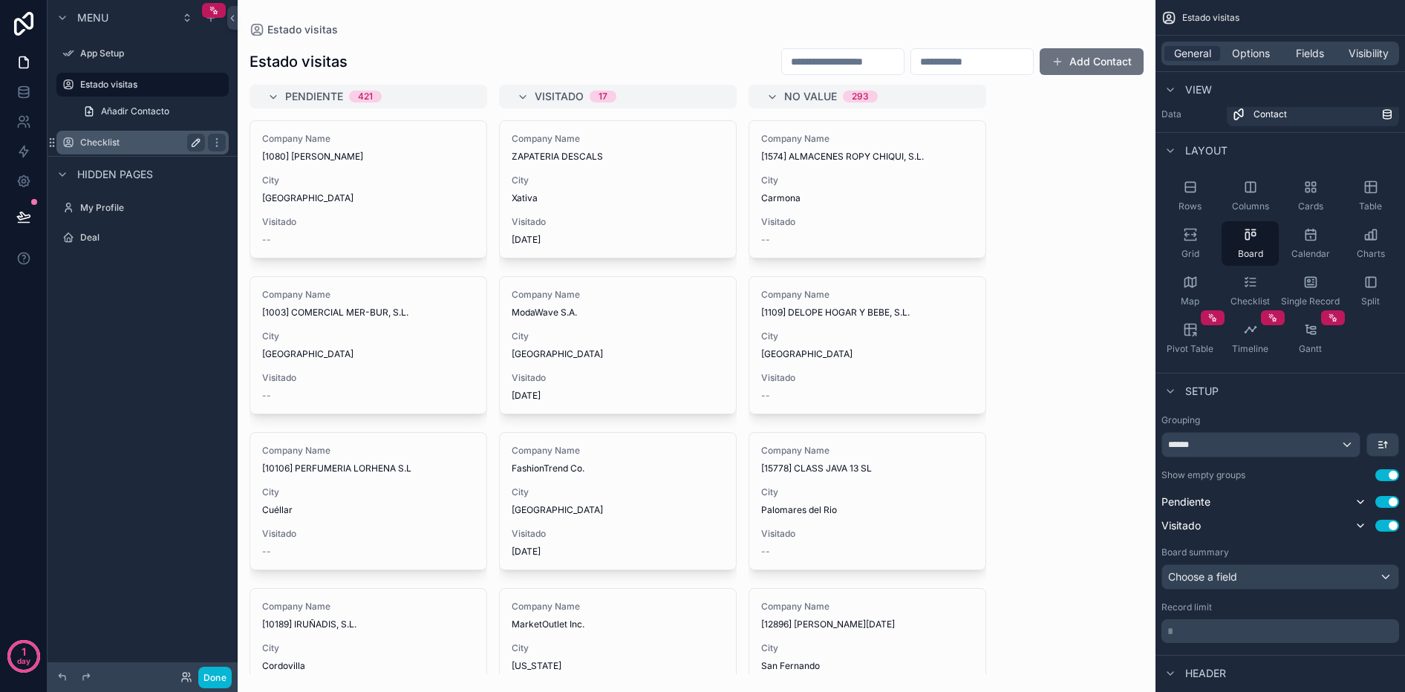
click at [95, 146] on label "Checklist" at bounding box center [139, 143] width 119 height 12
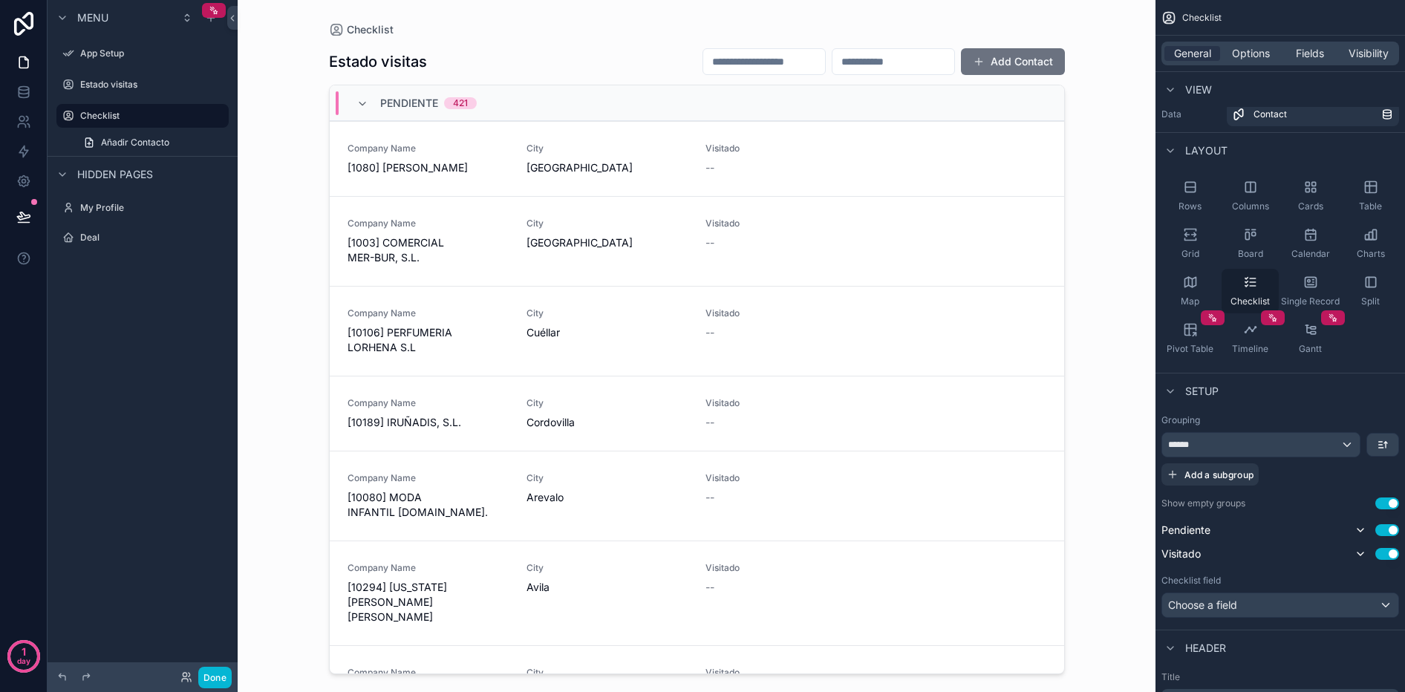
click at [1255, 299] on span "Checklist" at bounding box center [1250, 302] width 39 height 12
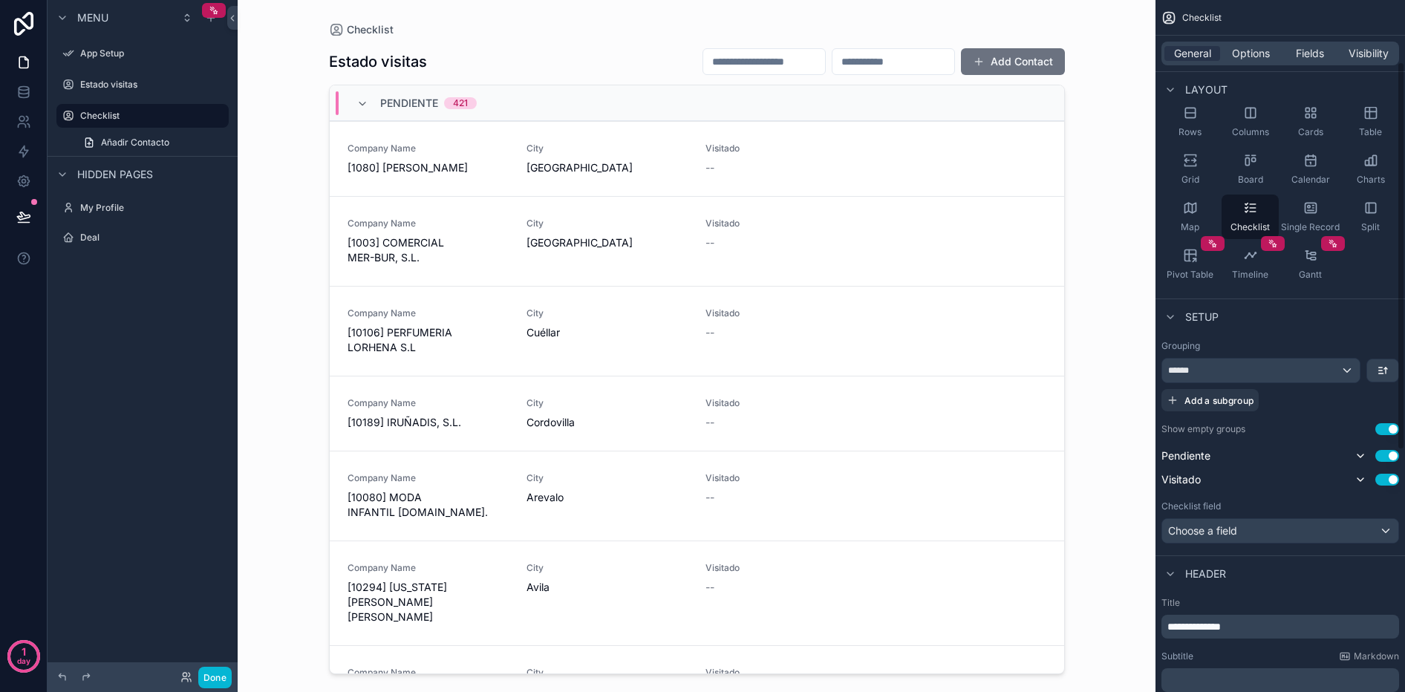
scroll to position [120, 0]
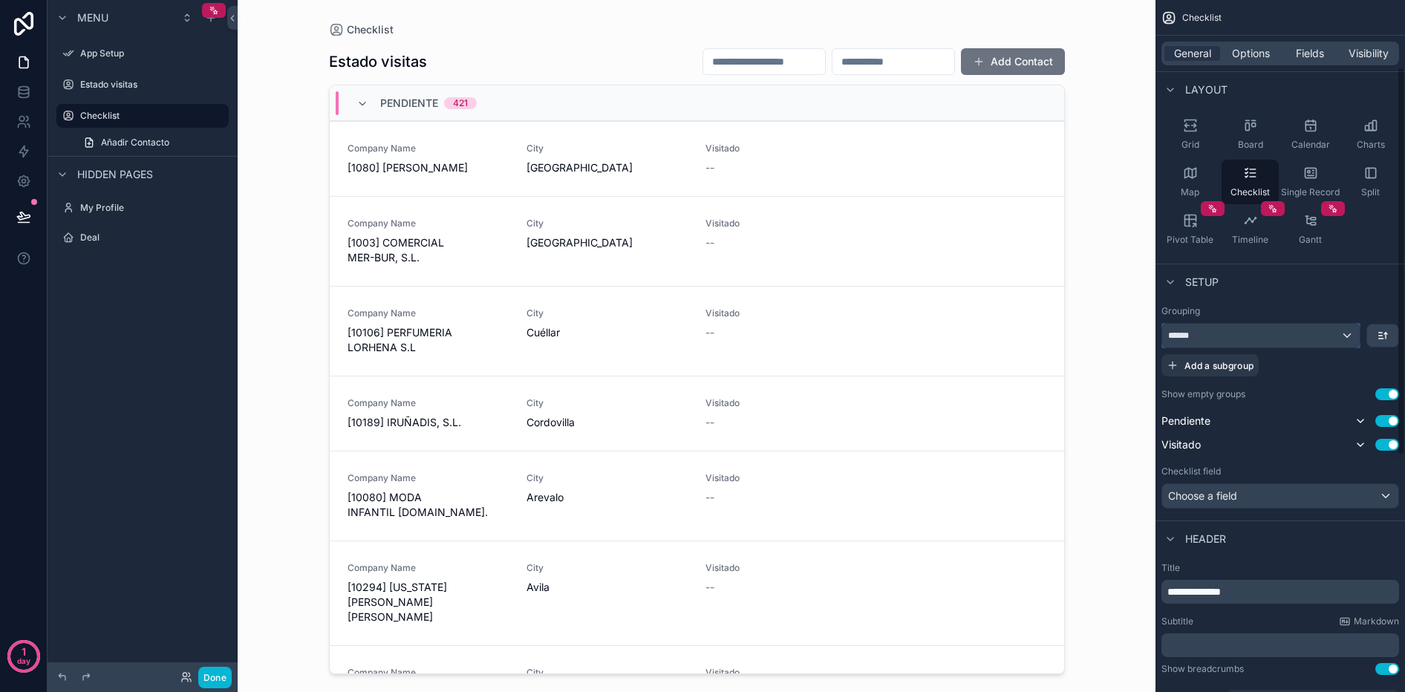
click at [1342, 337] on div "******" at bounding box center [1261, 336] width 198 height 24
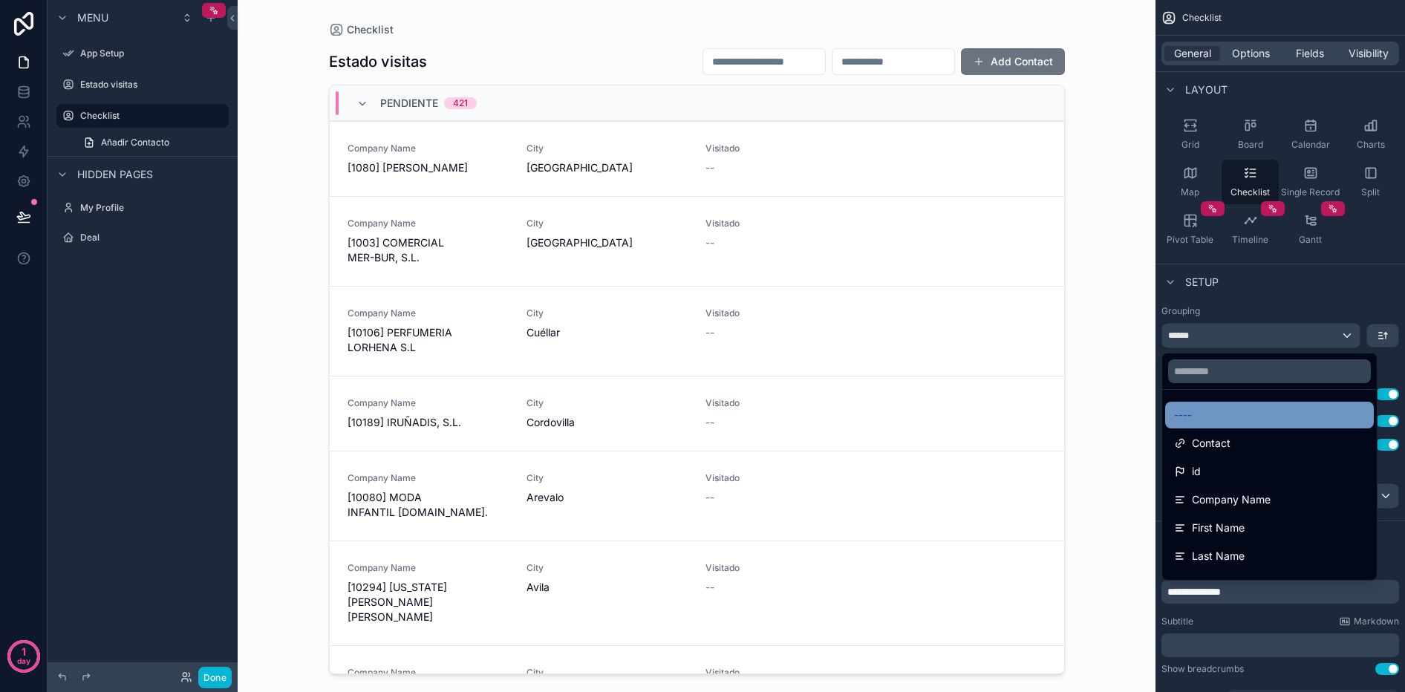
click at [1201, 417] on div "----" at bounding box center [1269, 415] width 191 height 18
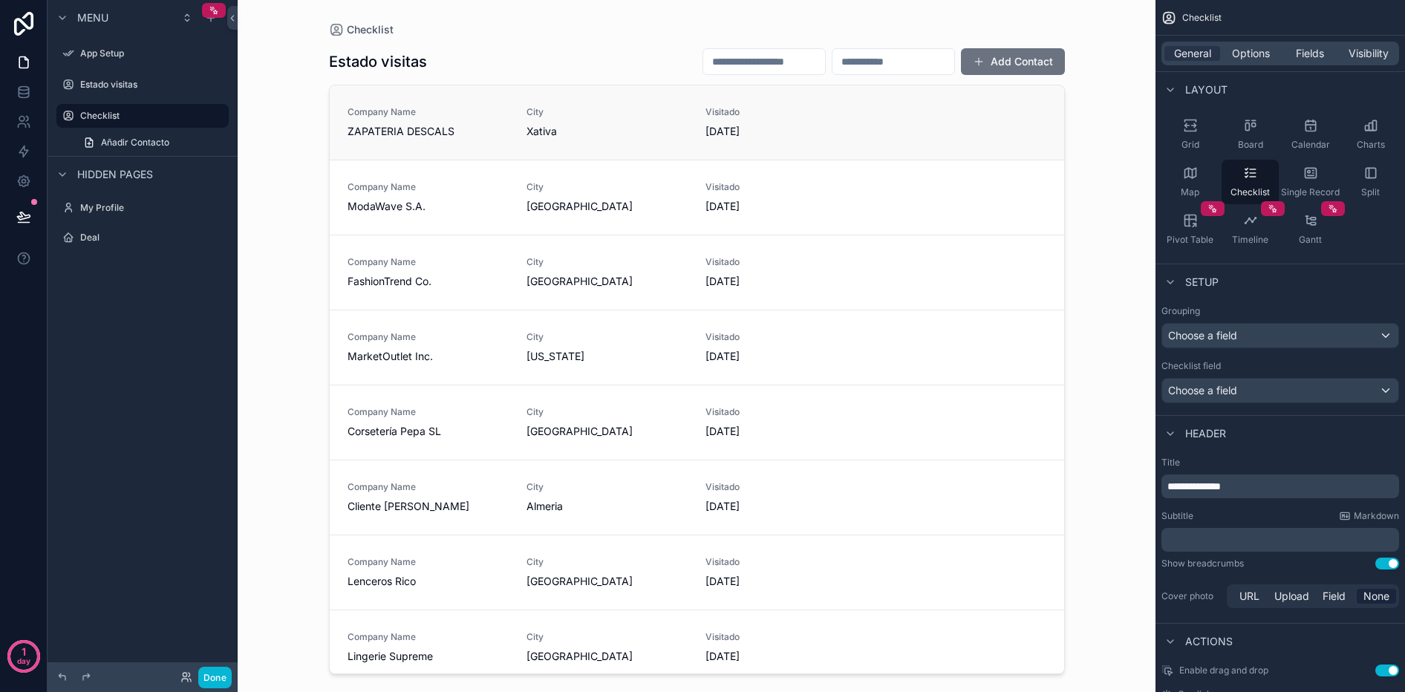
click at [403, 116] on span "Company Name" at bounding box center [428, 112] width 161 height 12
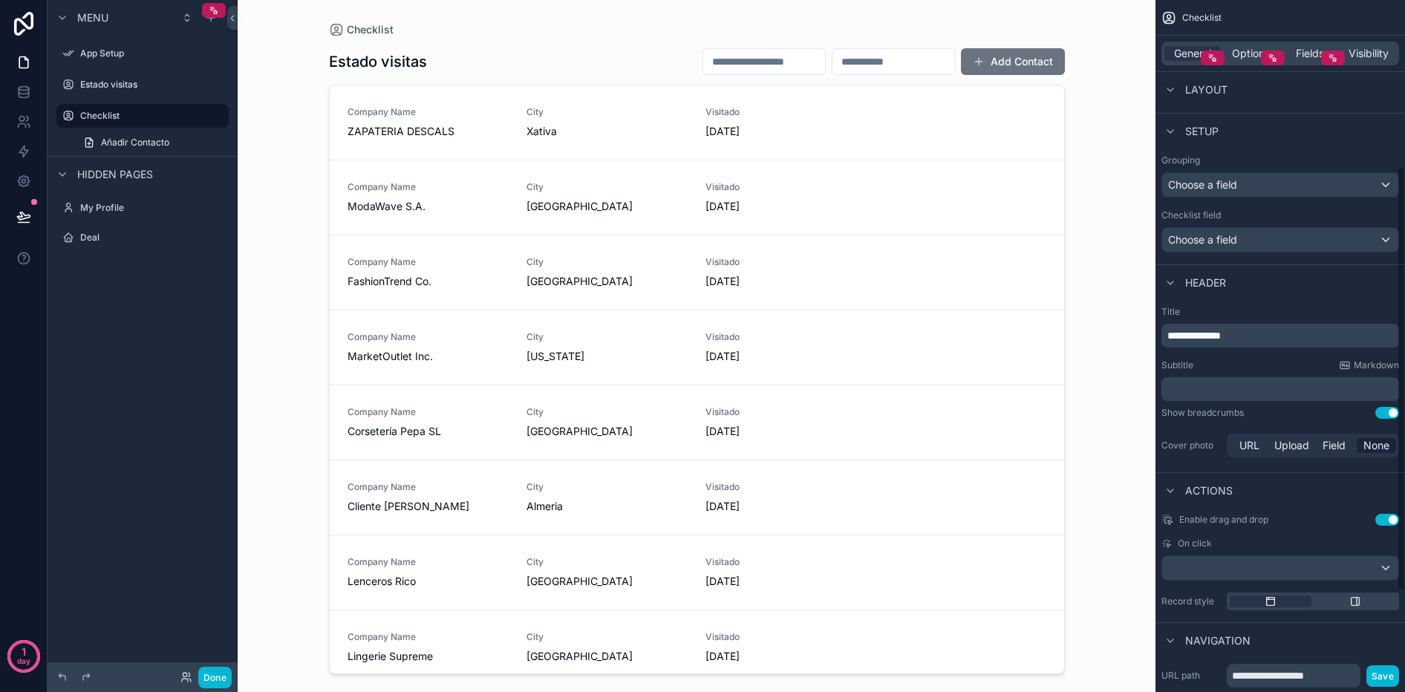
scroll to position [281, 0]
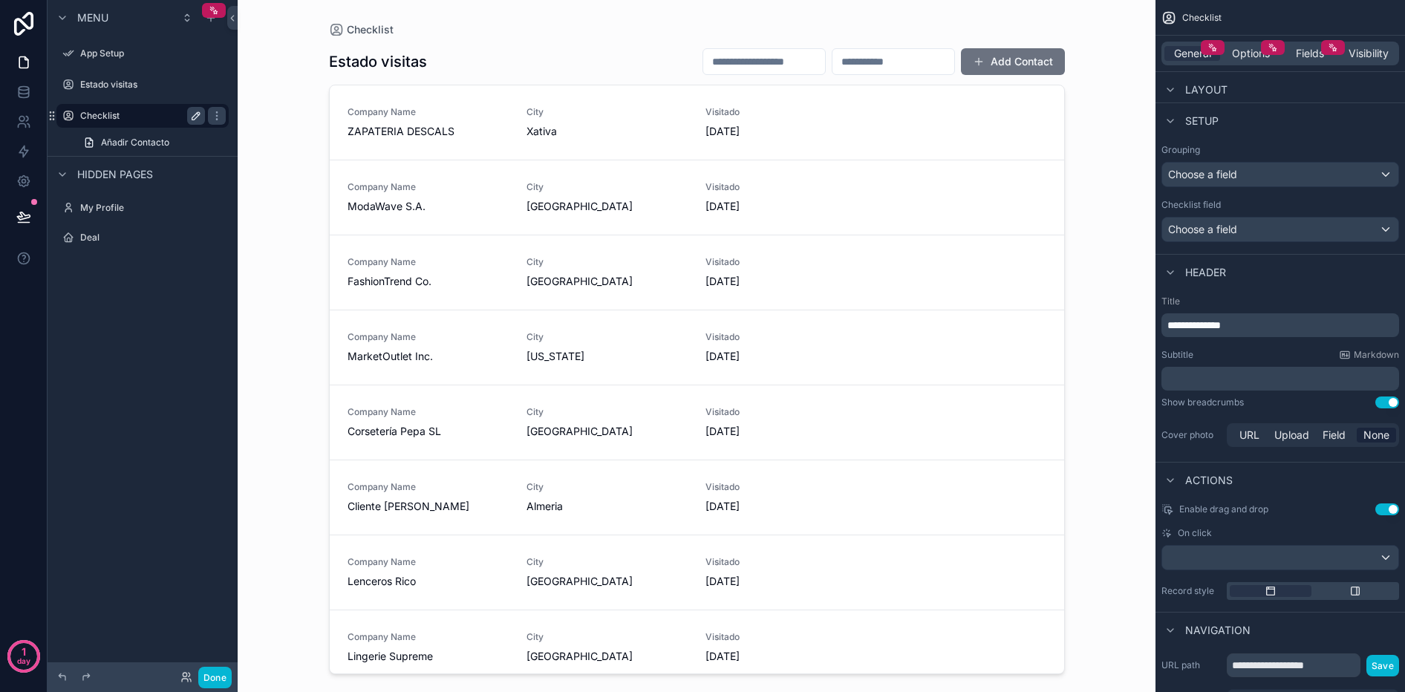
click at [145, 114] on label "Checklist" at bounding box center [139, 116] width 119 height 12
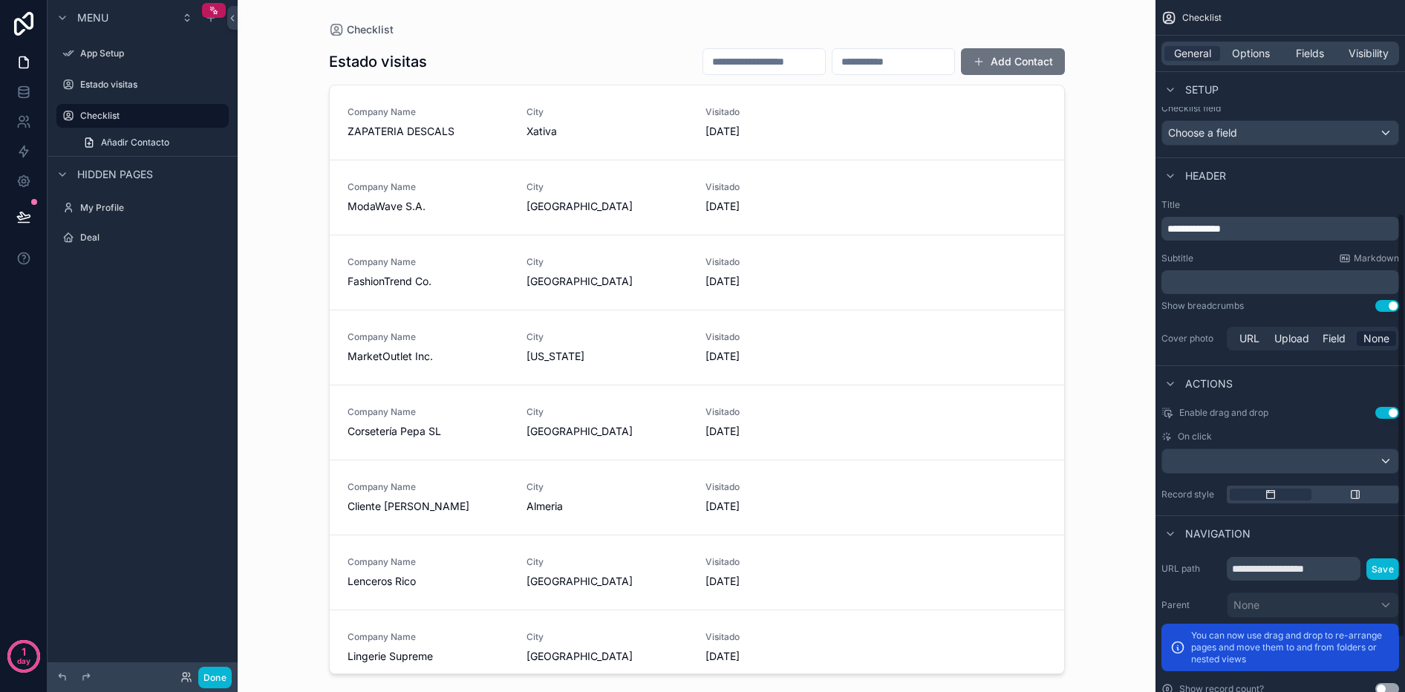
scroll to position [434, 0]
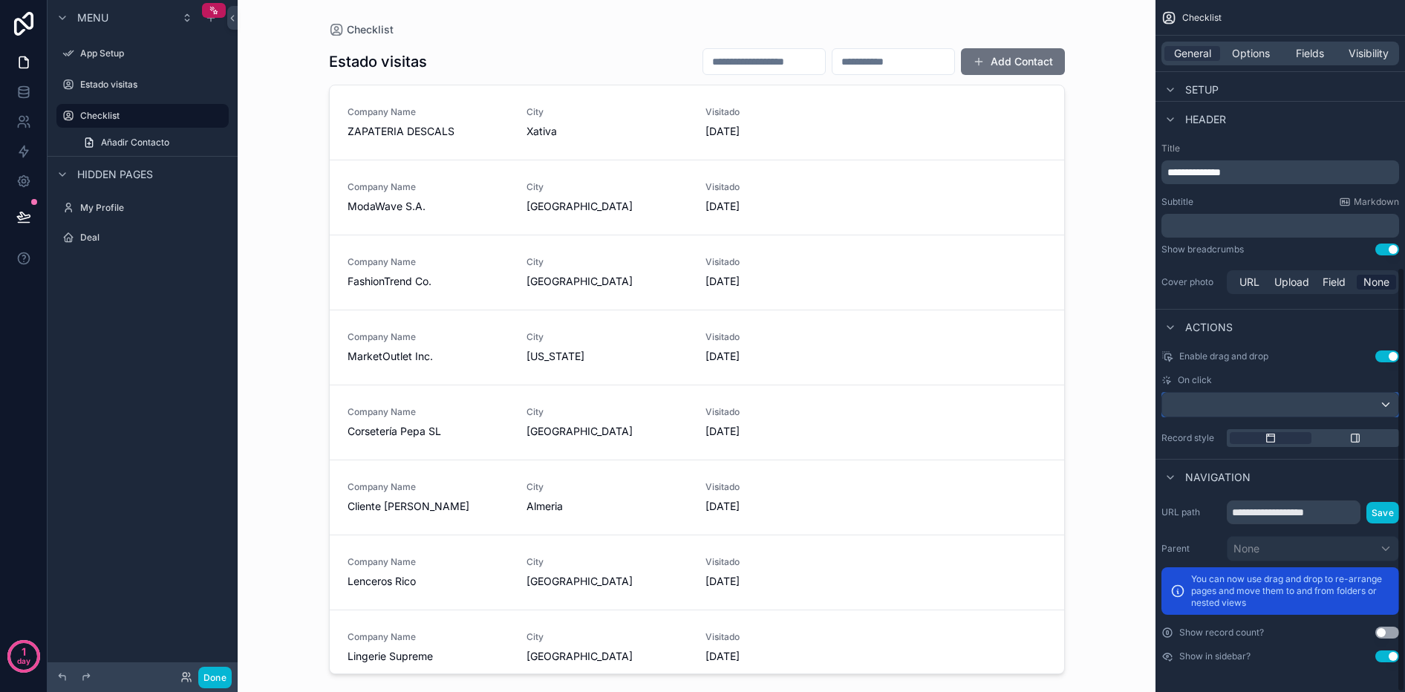
click at [1330, 406] on div "scrollable content" at bounding box center [1280, 405] width 236 height 24
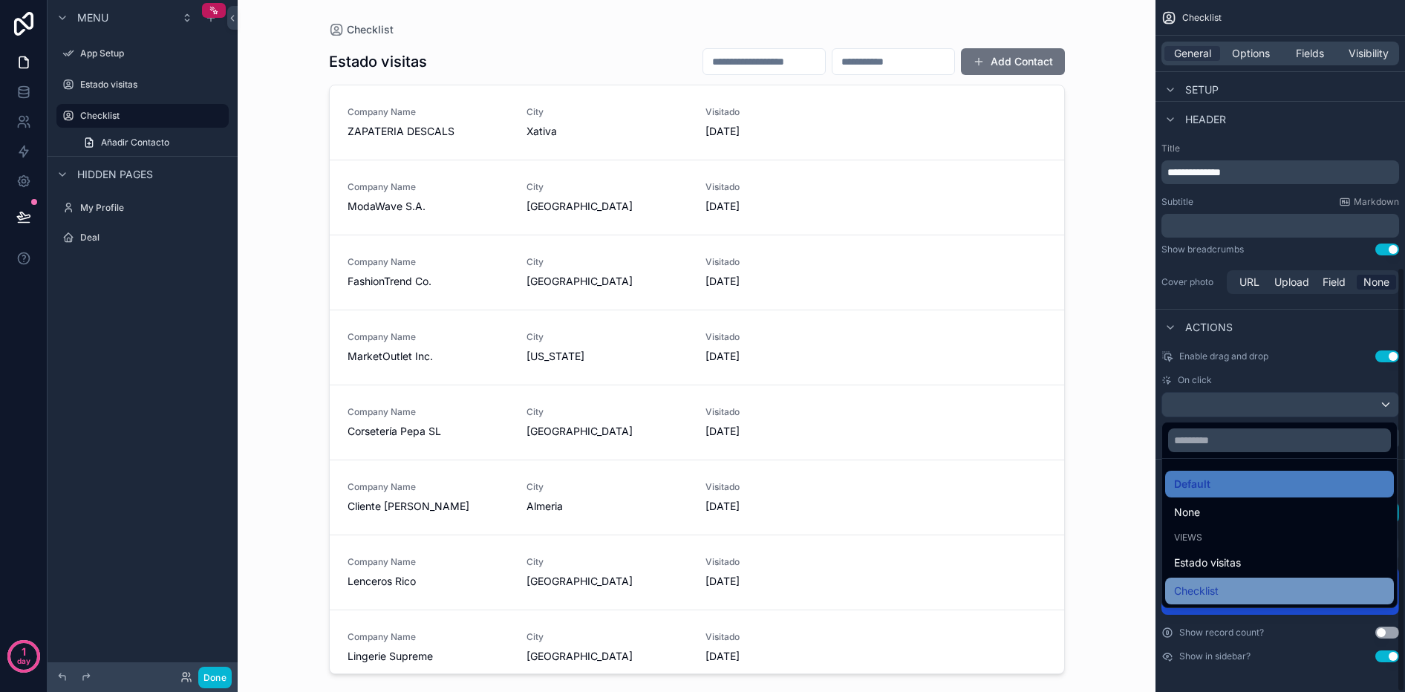
click at [1174, 593] on span "Checklist" at bounding box center [1196, 591] width 45 height 18
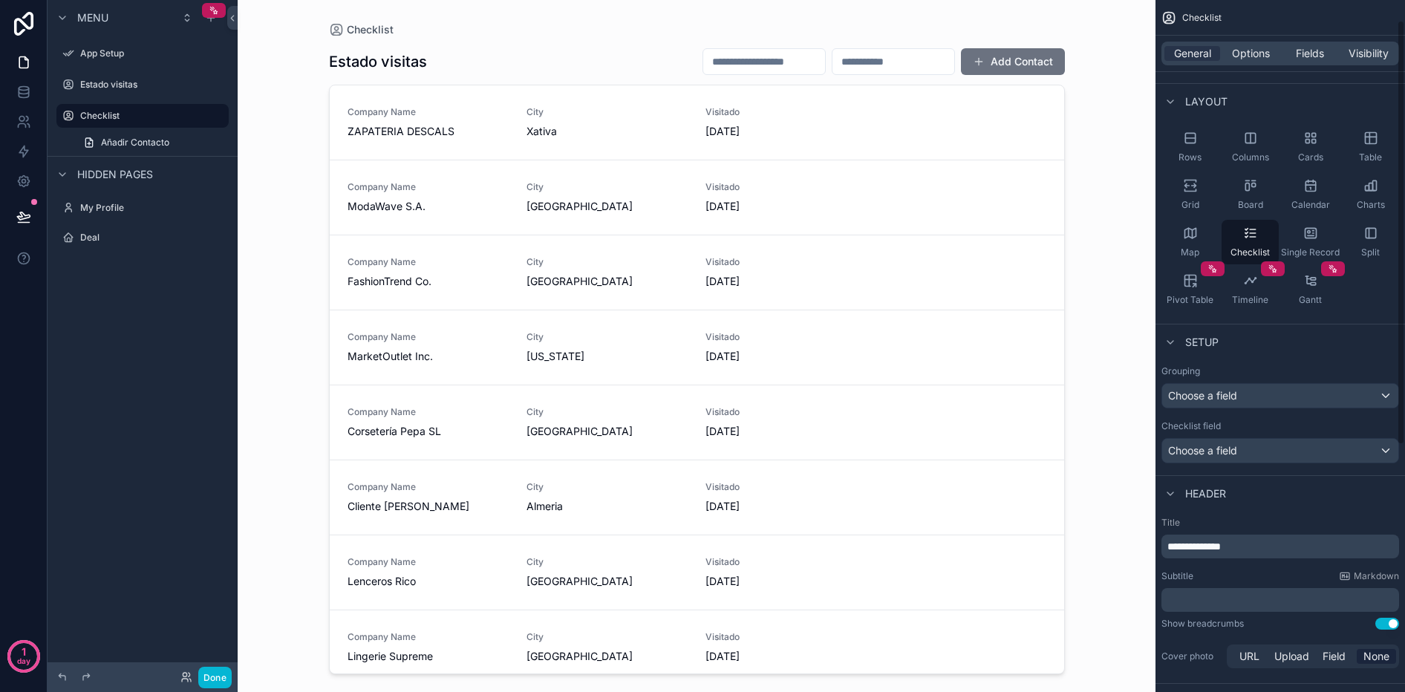
scroll to position [0, 0]
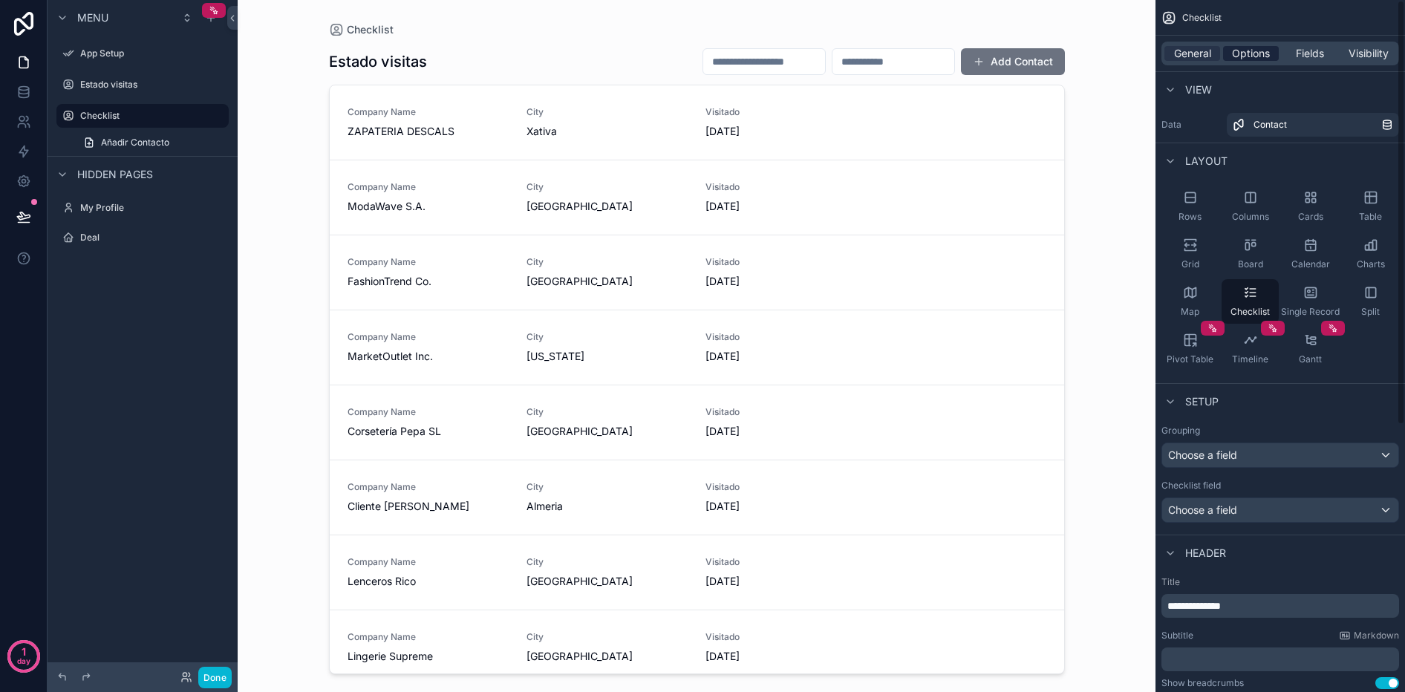
click at [1225, 53] on div "Options" at bounding box center [1251, 53] width 56 height 15
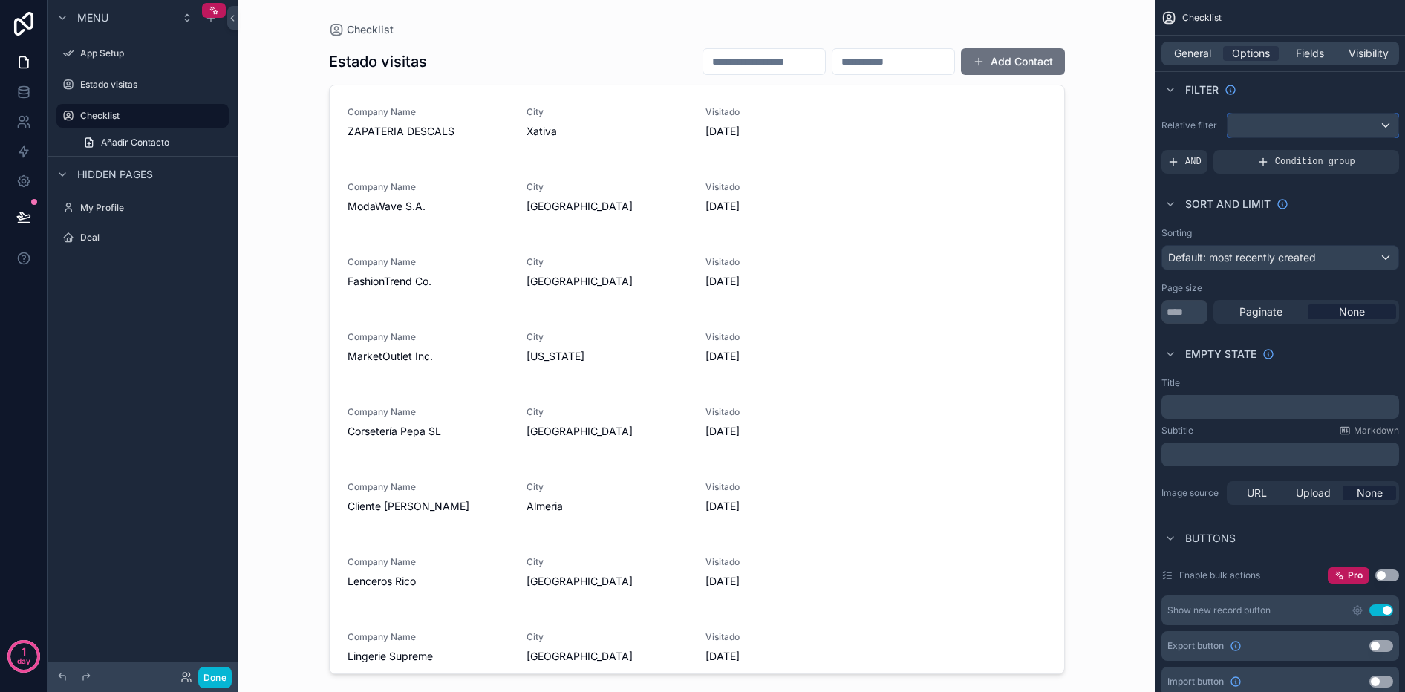
click at [1258, 124] on div "scrollable content" at bounding box center [1313, 126] width 171 height 24
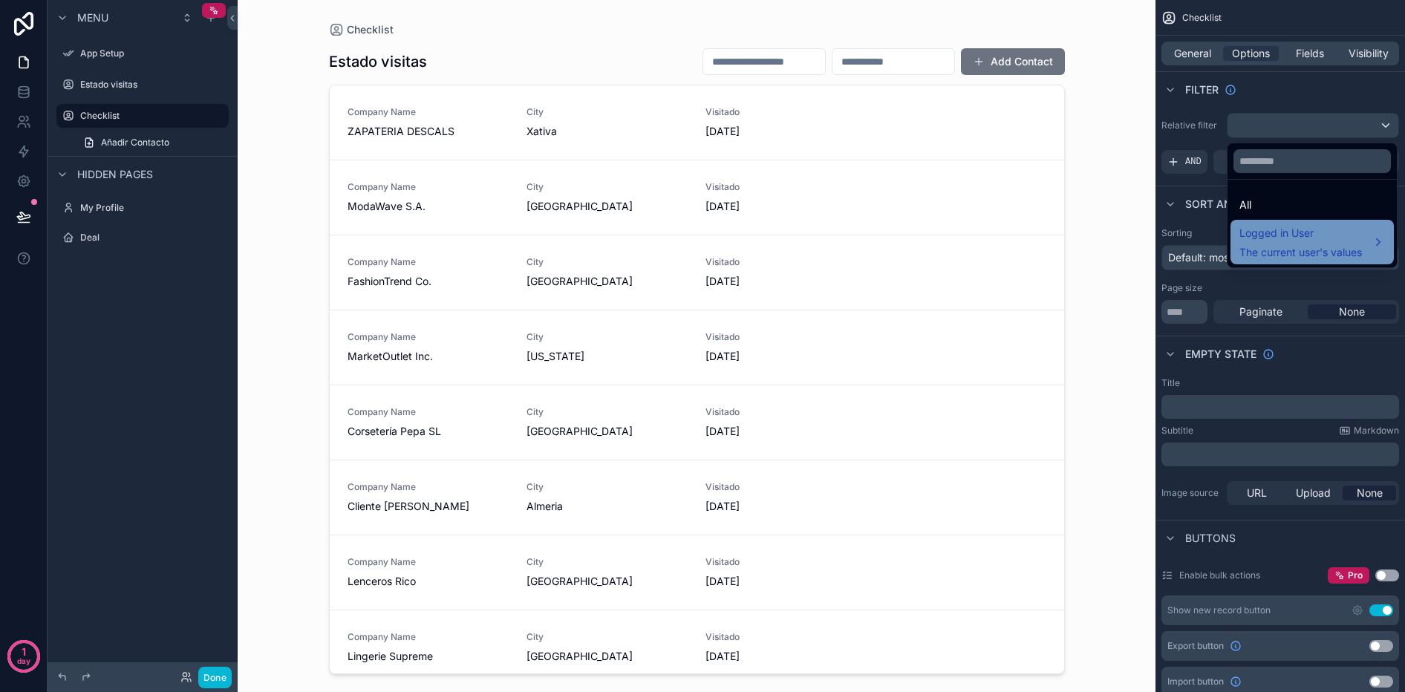
click at [1266, 244] on div "Logged in User The current user's values" at bounding box center [1301, 242] width 123 height 36
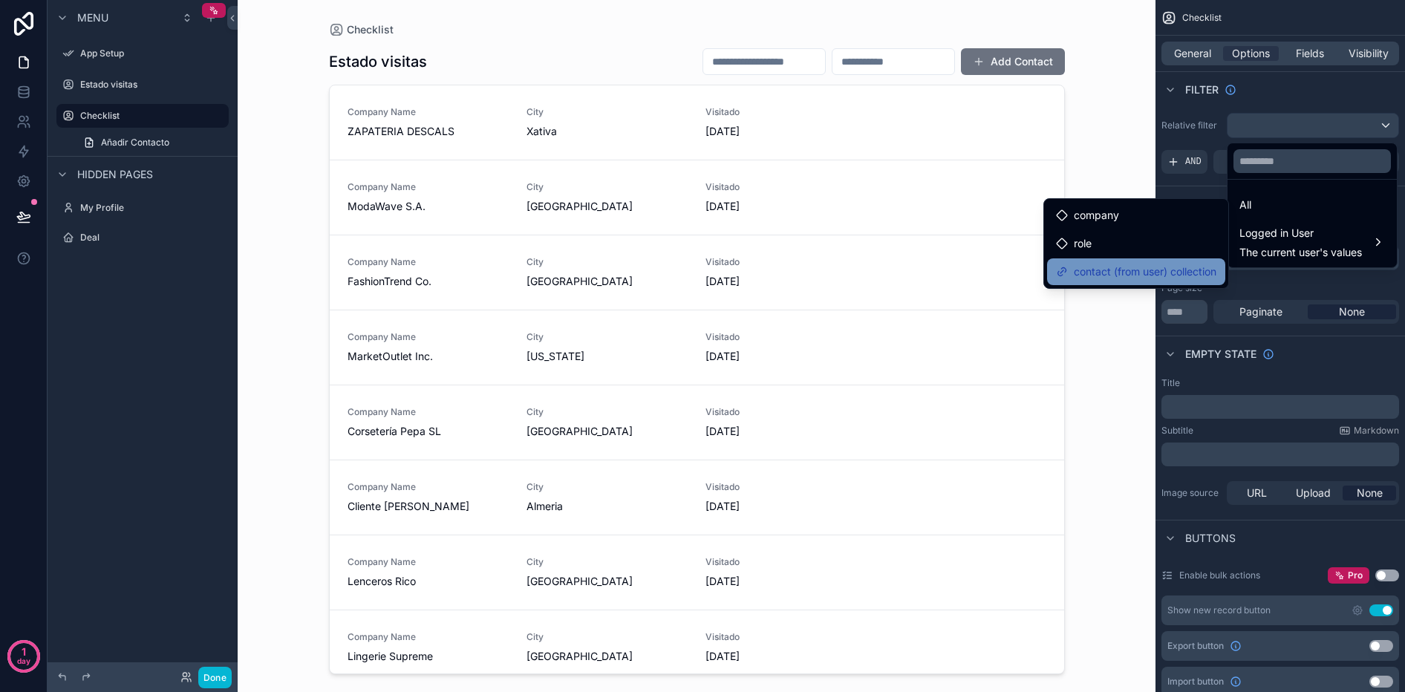
click at [1060, 273] on icon at bounding box center [1062, 272] width 12 height 12
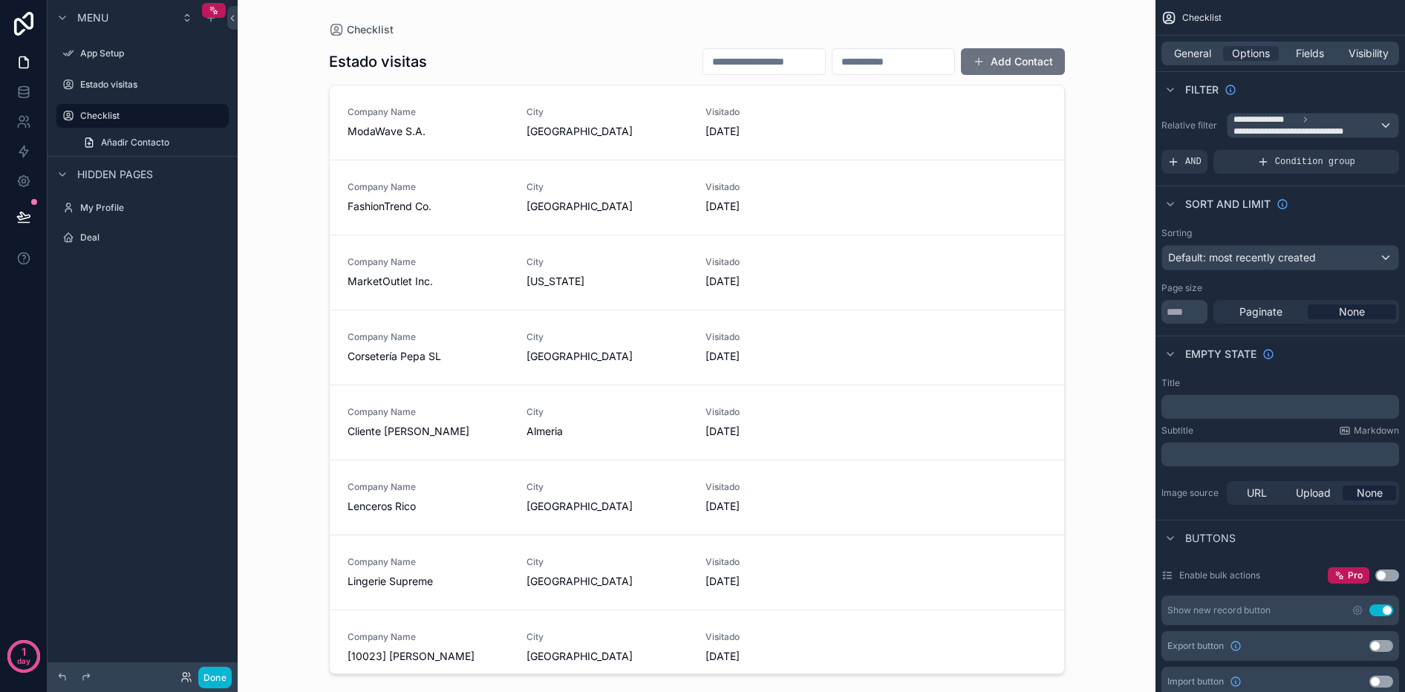
click at [1378, 198] on div "Sort And Limit" at bounding box center [1281, 204] width 250 height 36
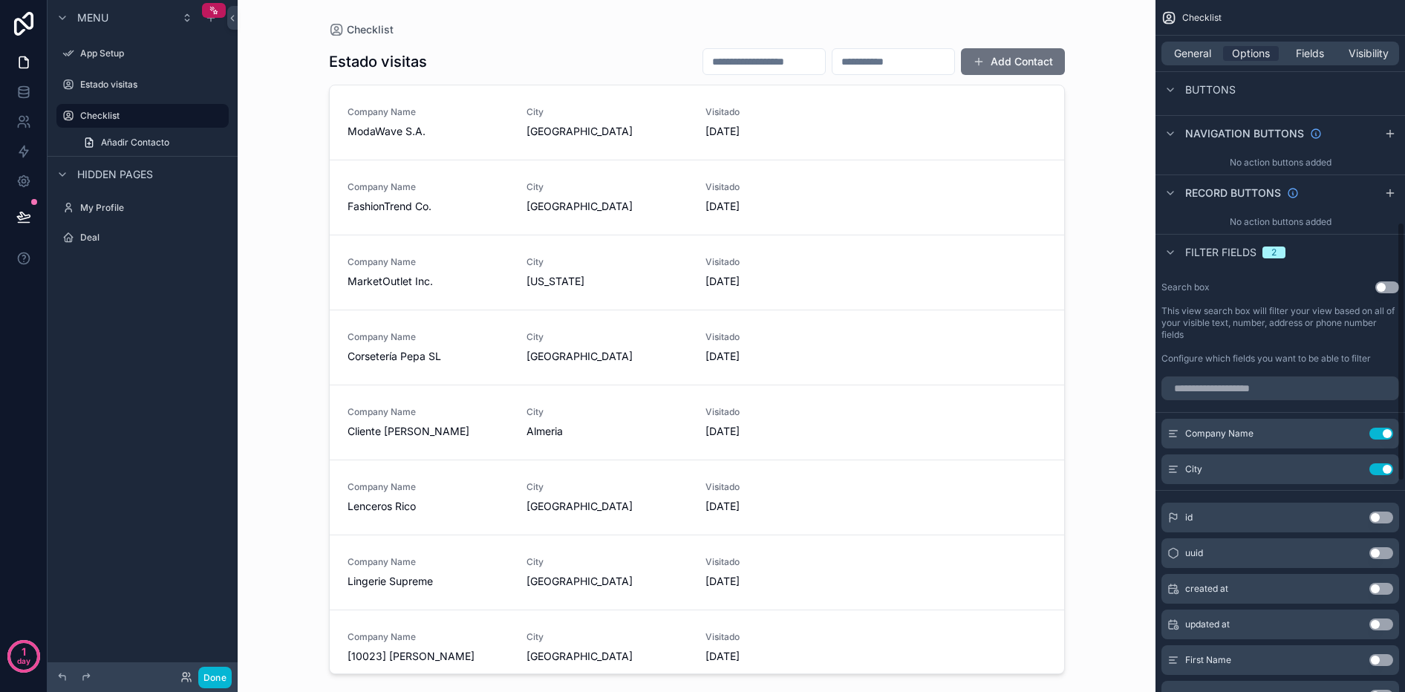
scroll to position [596, 0]
click at [1167, 248] on icon "scrollable content" at bounding box center [1171, 250] width 12 height 12
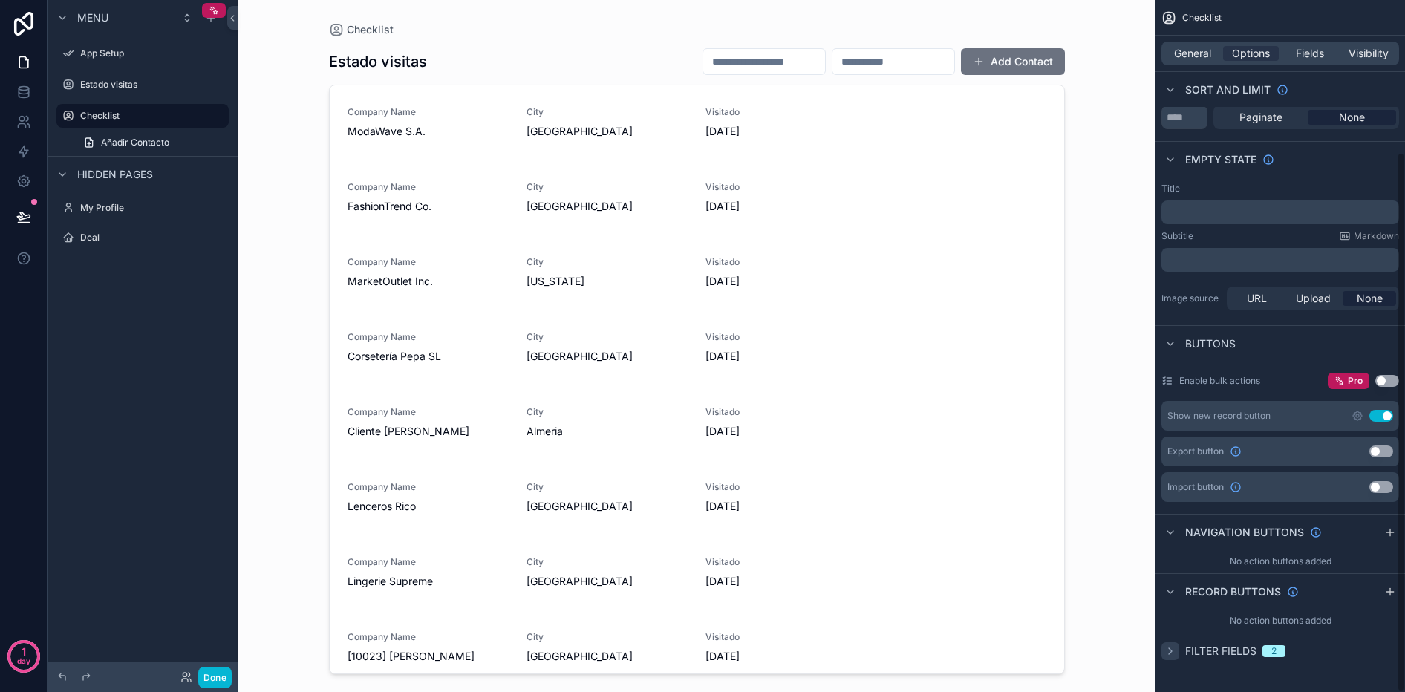
scroll to position [195, 0]
click at [1168, 593] on icon "scrollable content" at bounding box center [1171, 592] width 12 height 12
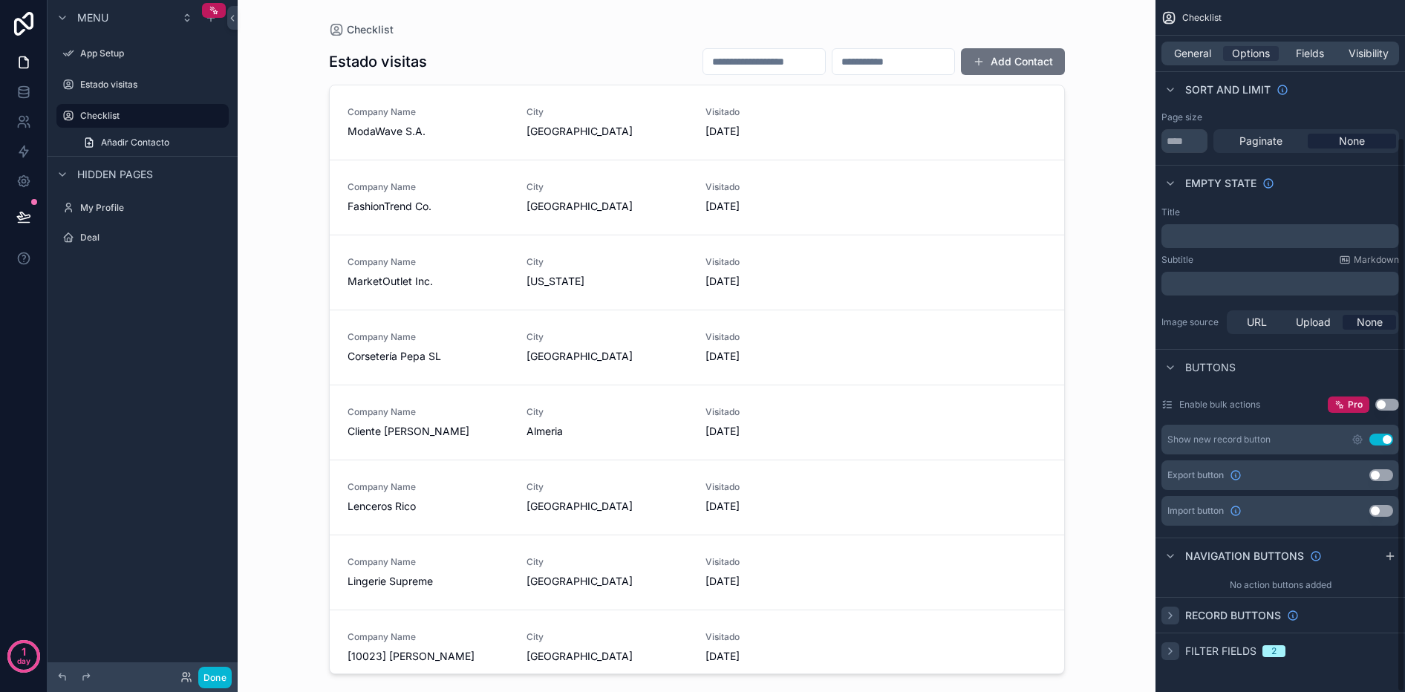
click at [1172, 621] on div "scrollable content" at bounding box center [1171, 616] width 18 height 18
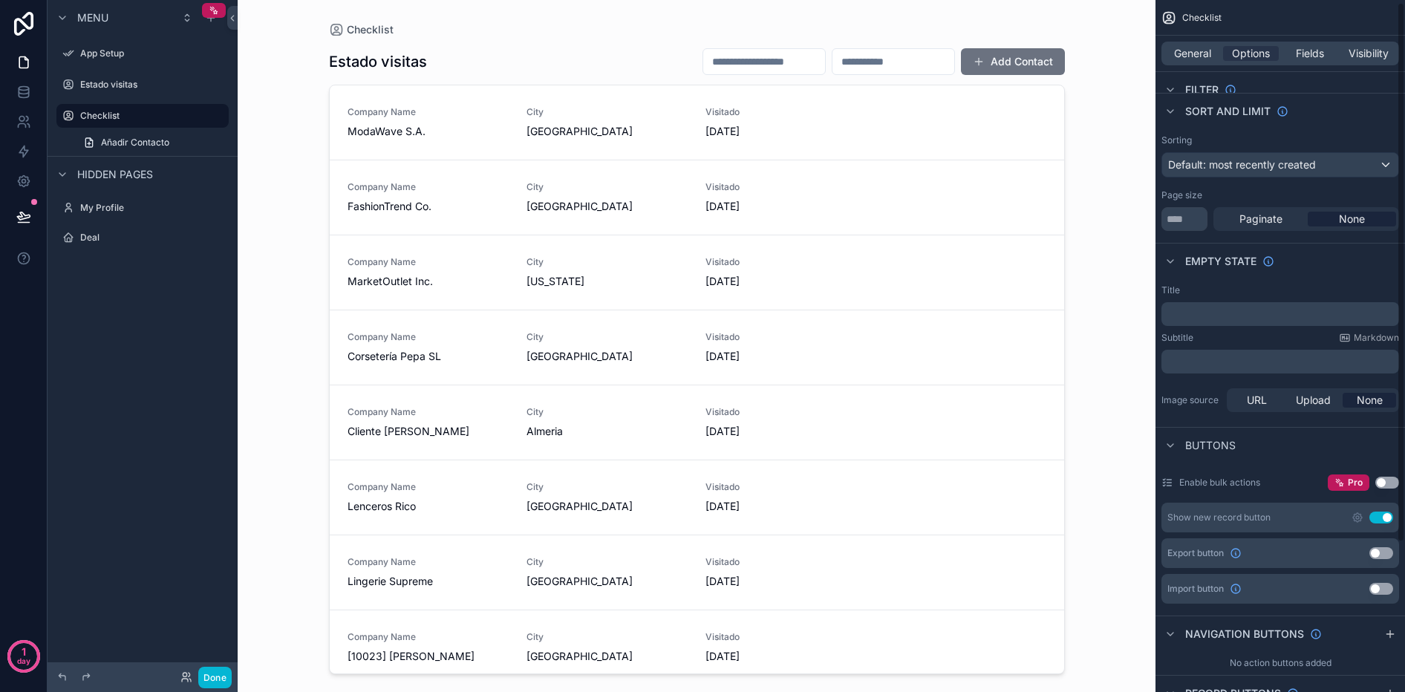
scroll to position [0, 0]
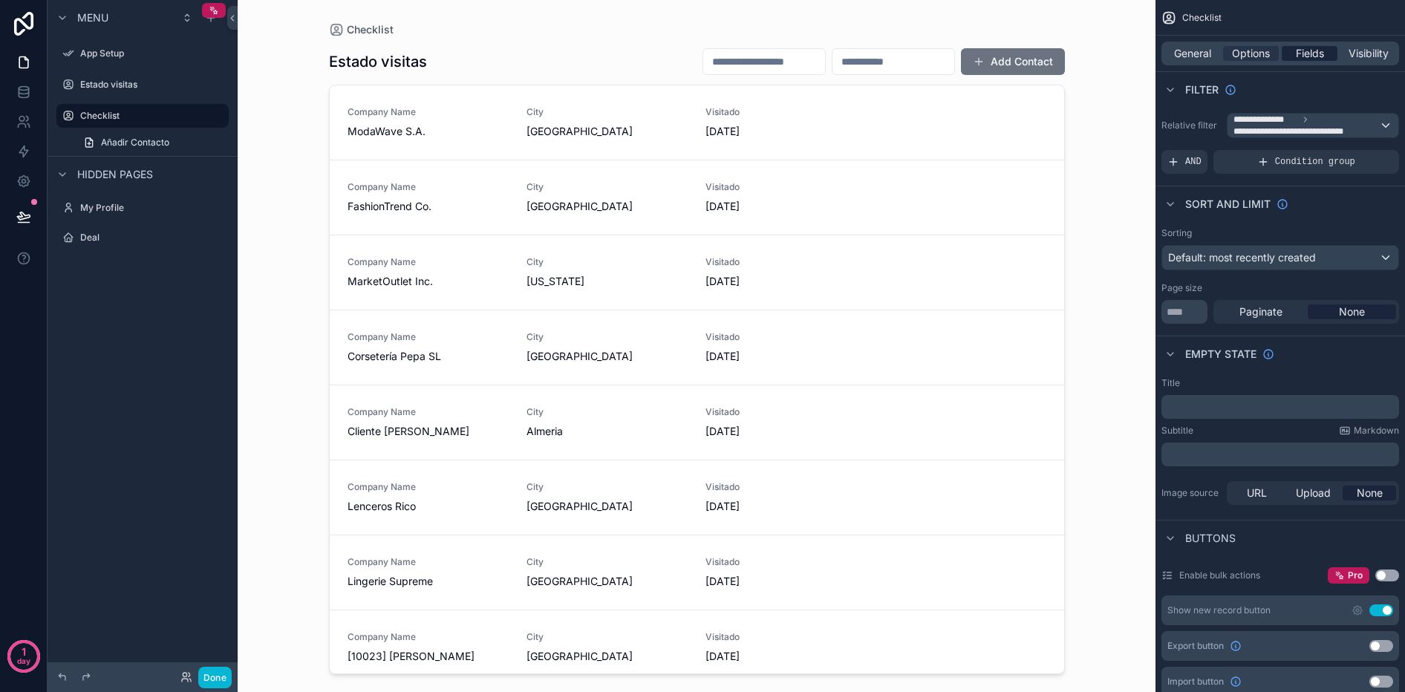
click at [1323, 47] on div "General Options Fields Visibility" at bounding box center [1281, 54] width 238 height 24
click at [1323, 48] on span "Fields" at bounding box center [1310, 53] width 28 height 15
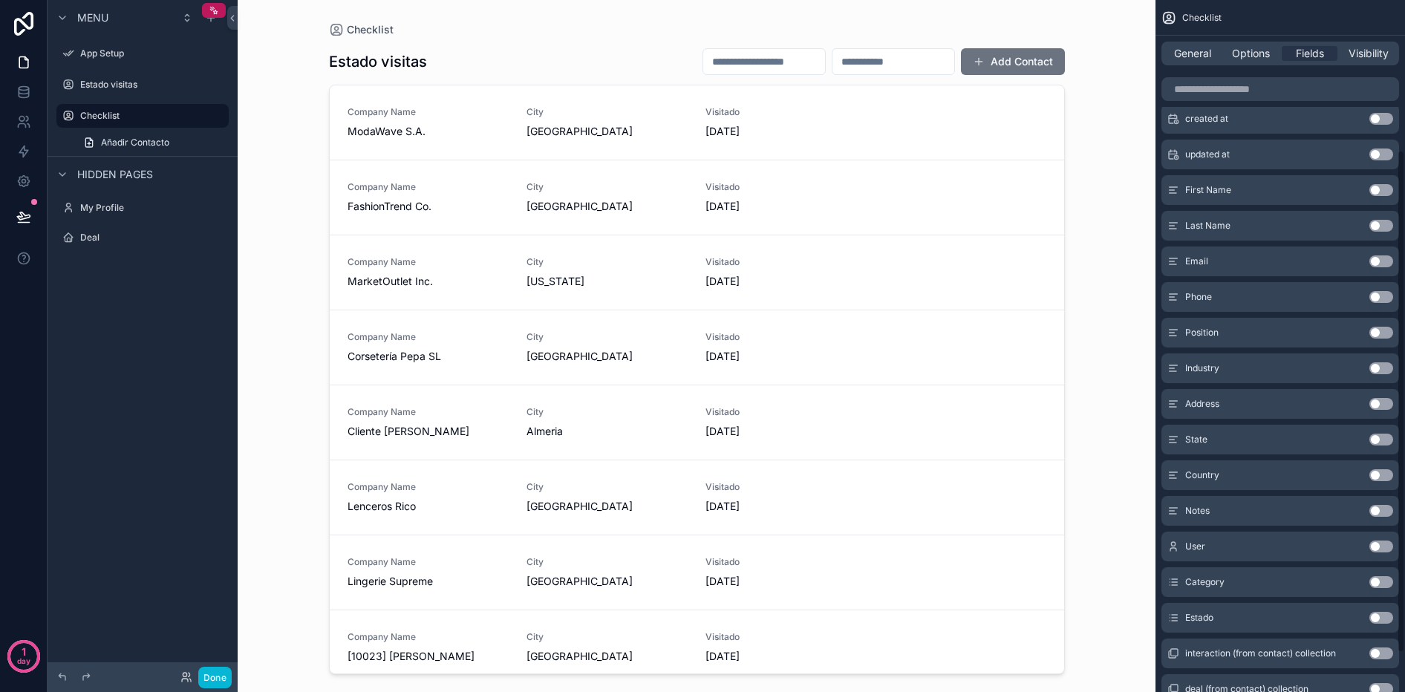
scroll to position [260, 0]
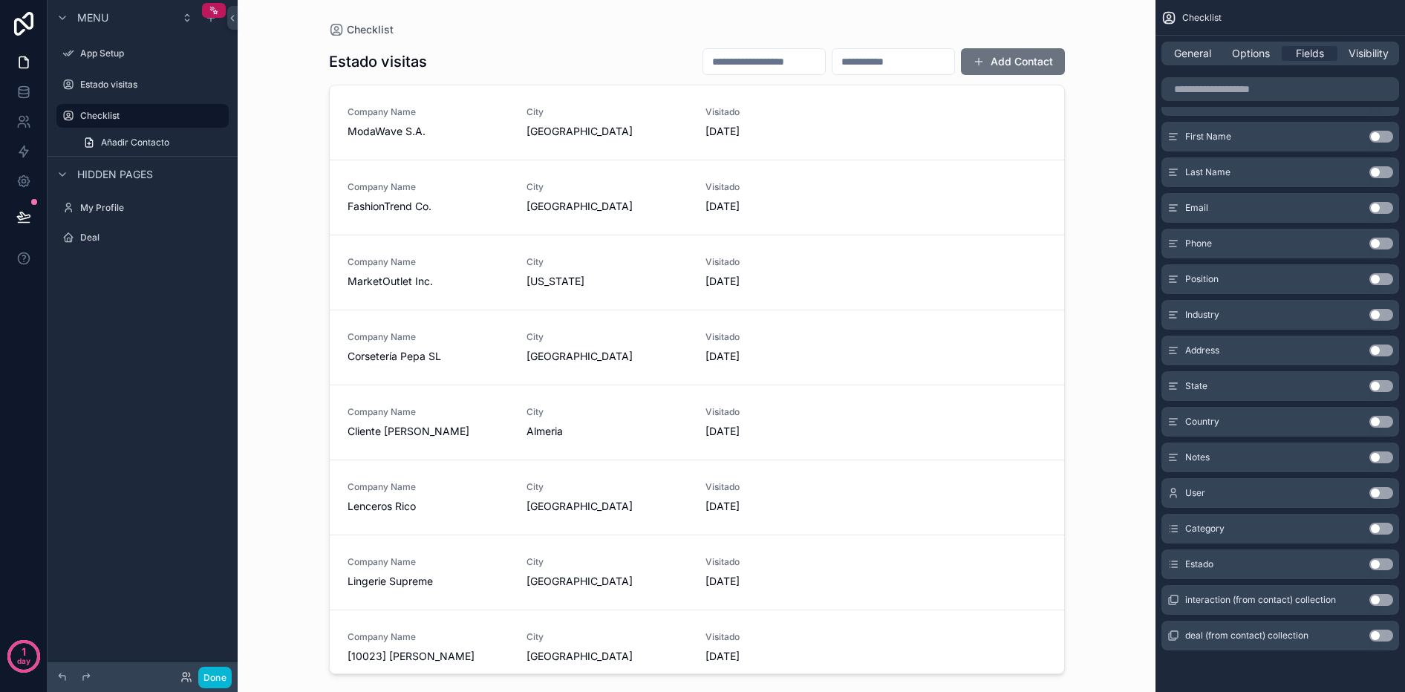
click at [1379, 565] on button "Use setting" at bounding box center [1382, 564] width 24 height 12
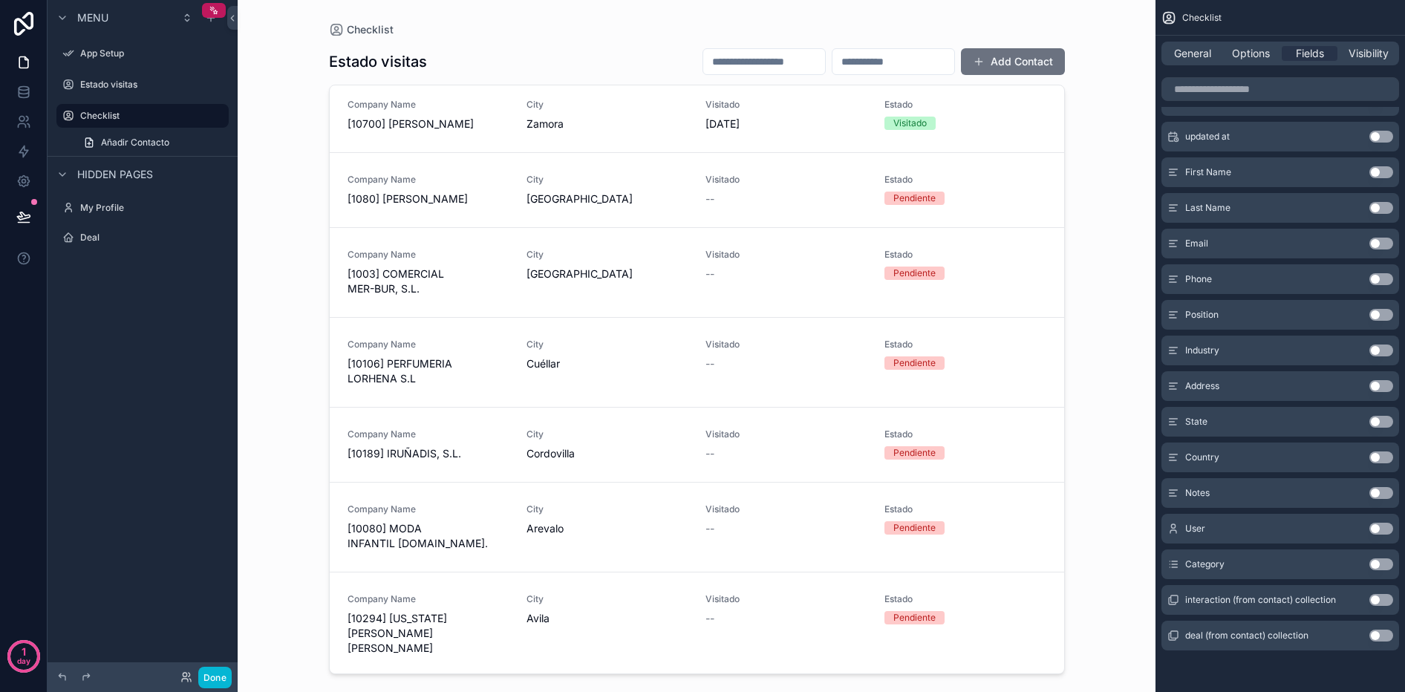
scroll to position [0, 0]
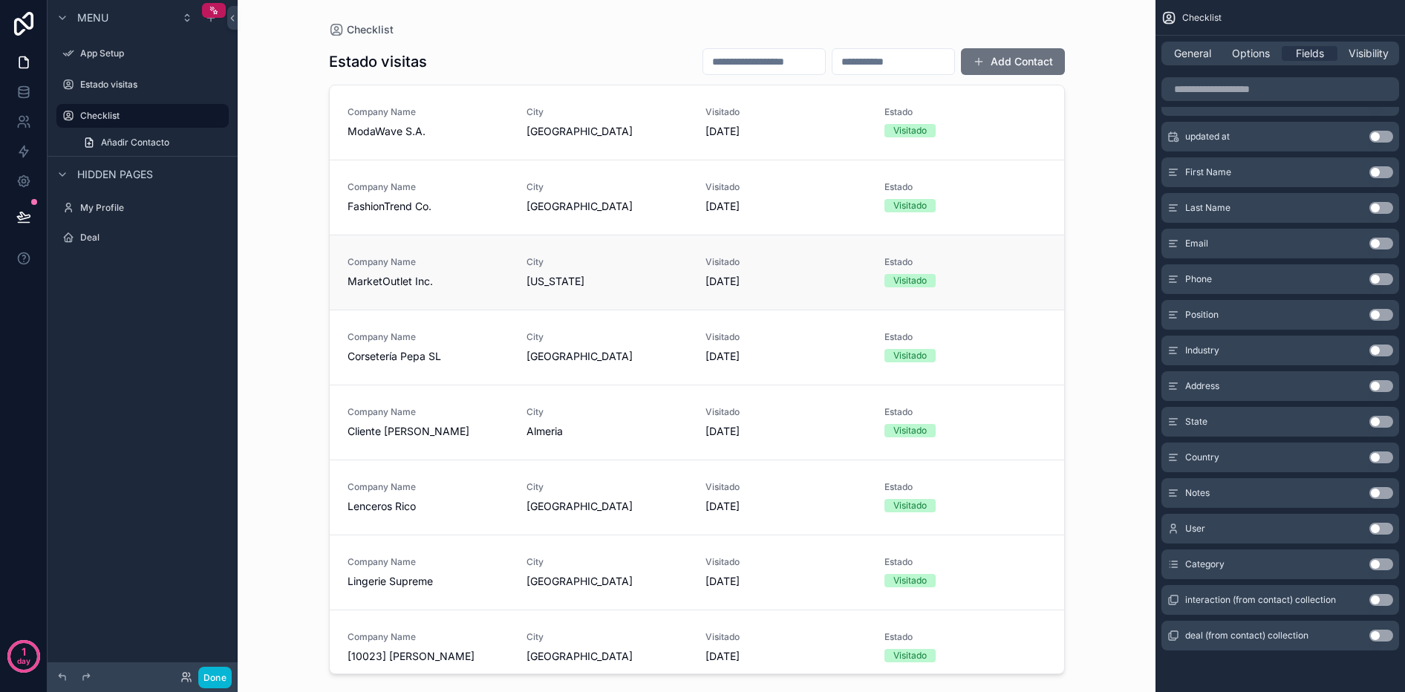
drag, startPoint x: 989, startPoint y: 285, endPoint x: 671, endPoint y: 268, distance: 319.1
click at [671, 268] on div "Company Name MarketOutlet Inc. City New York Visitado 1/9/2025 Estado Visitado" at bounding box center [697, 272] width 699 height 33
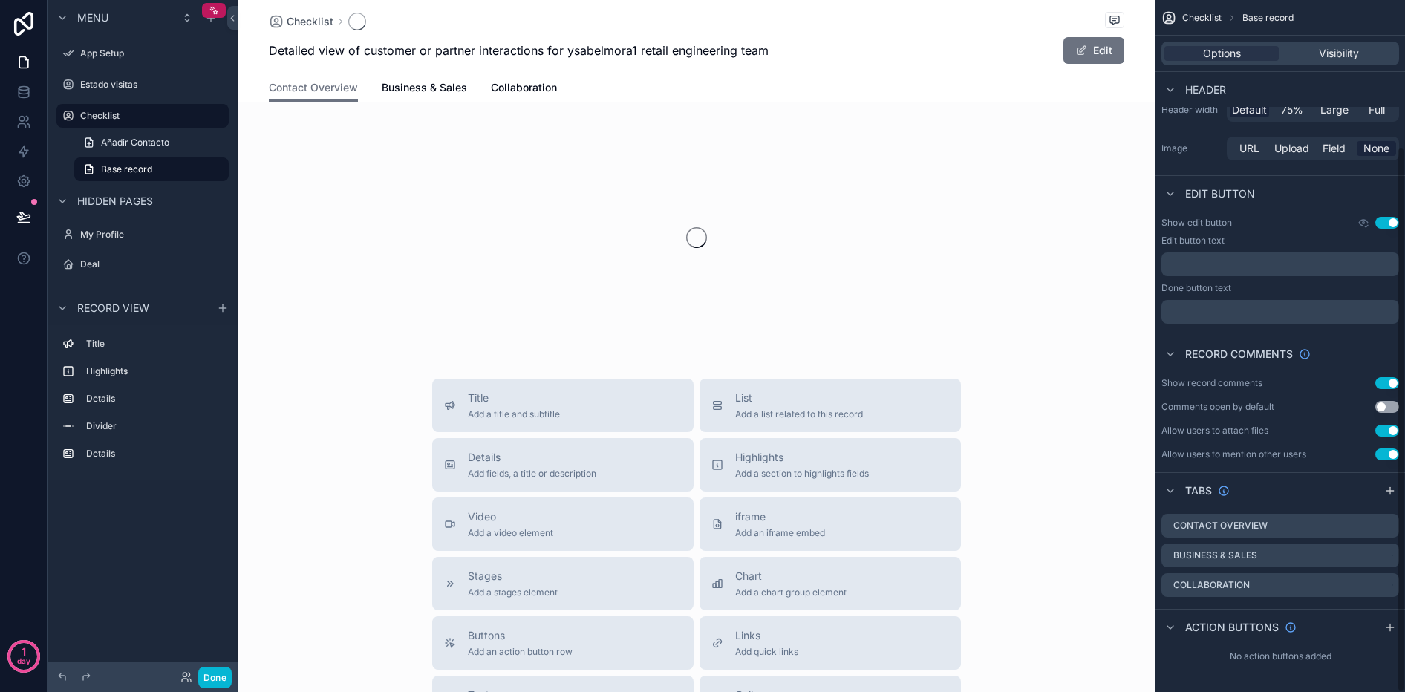
scroll to position [186, 0]
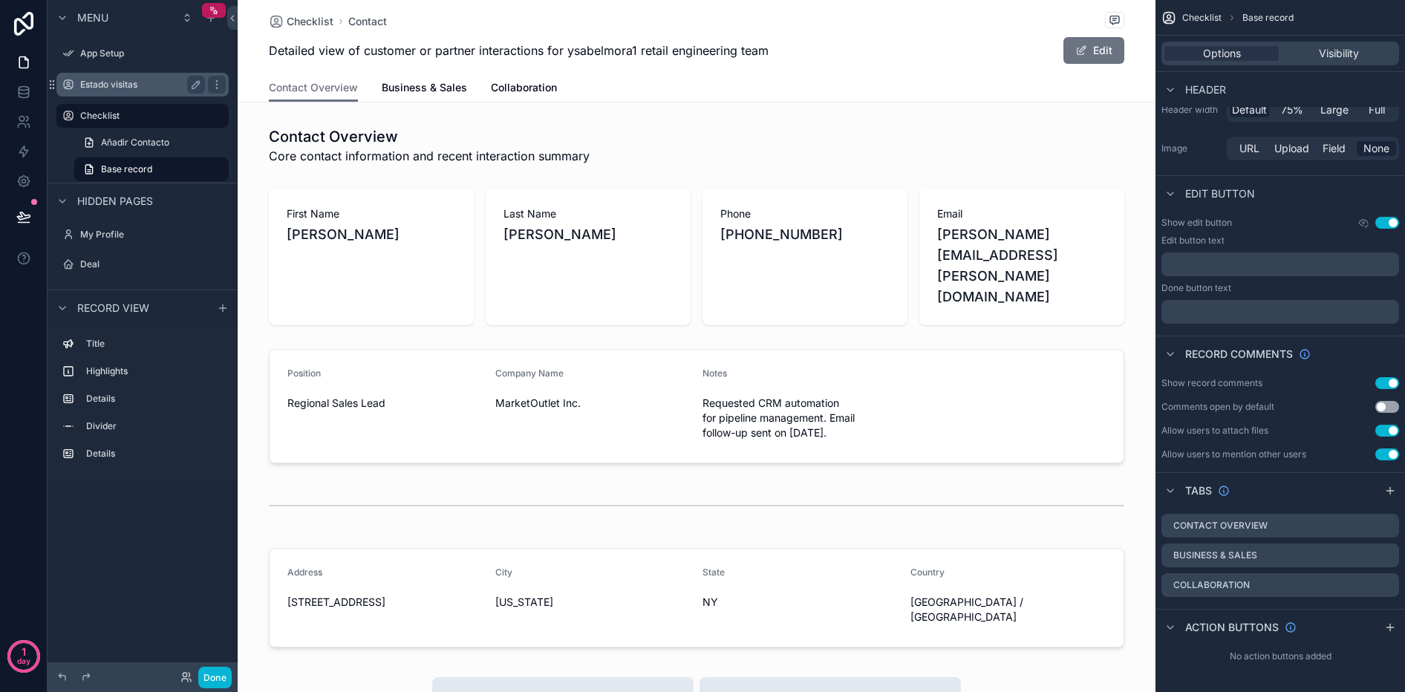
click at [97, 83] on label "Estado visitas" at bounding box center [139, 85] width 119 height 12
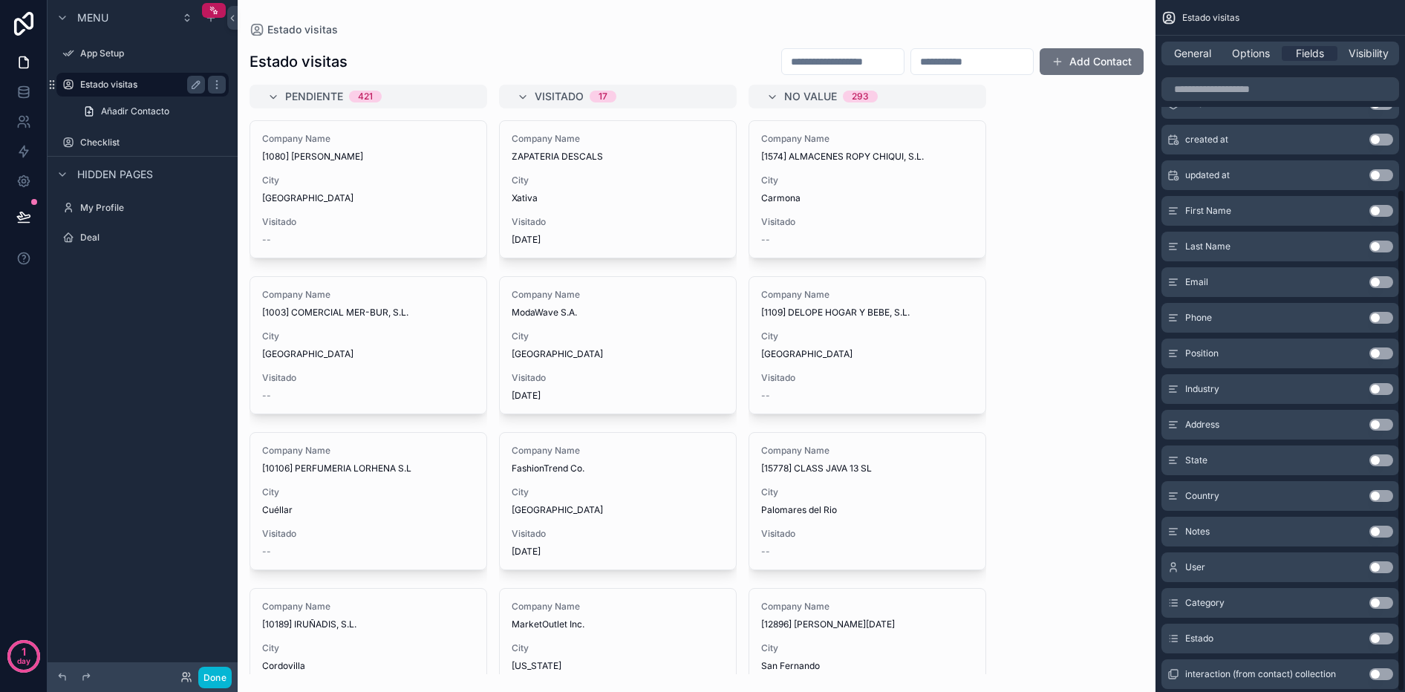
scroll to position [260, 0]
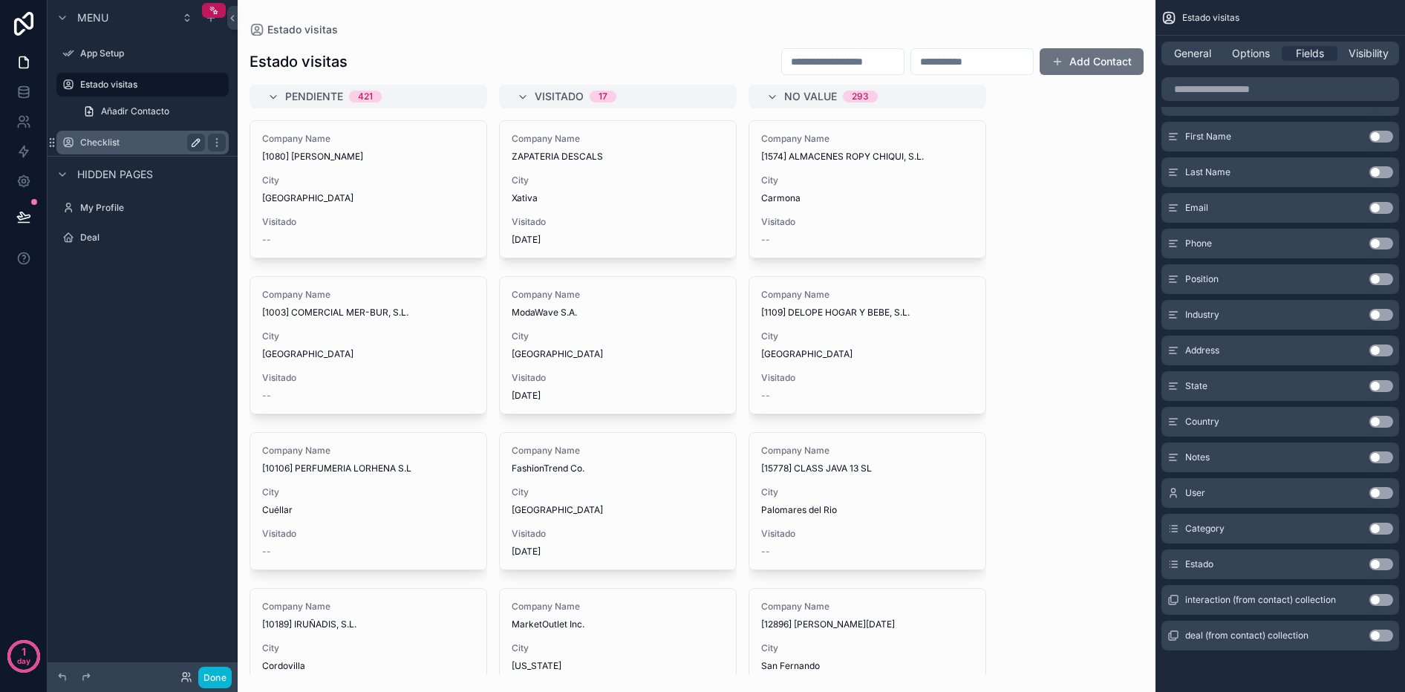
click at [114, 137] on label "Checklist" at bounding box center [139, 143] width 119 height 12
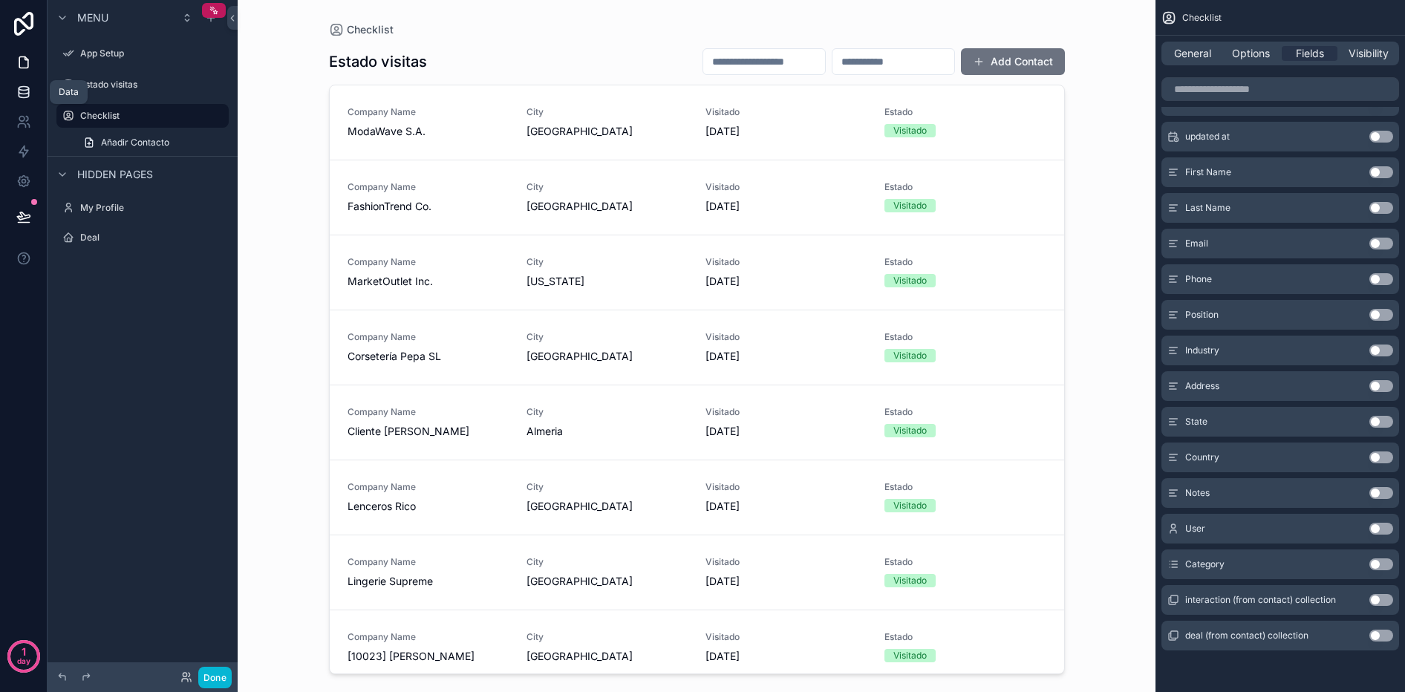
click at [36, 94] on link at bounding box center [23, 92] width 47 height 30
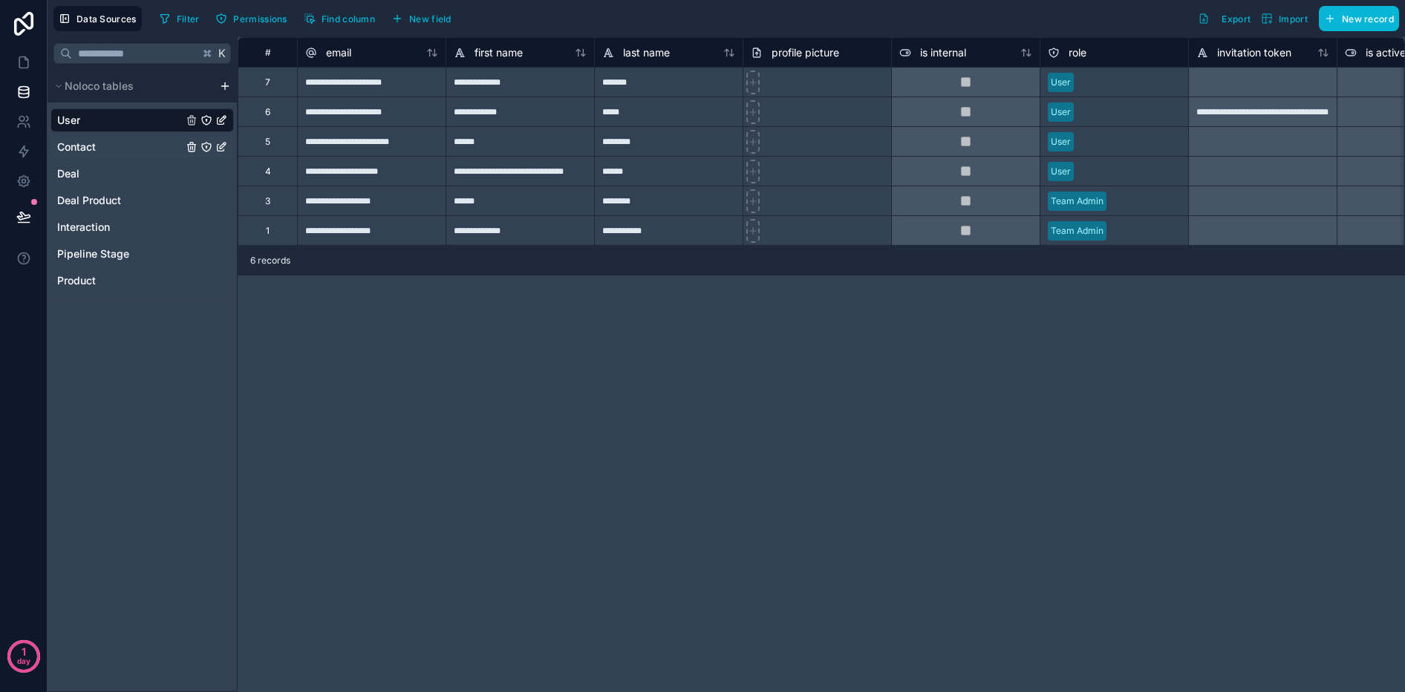
click at [89, 157] on div "Contact" at bounding box center [142, 147] width 183 height 24
click at [90, 149] on span "Contact" at bounding box center [76, 147] width 39 height 15
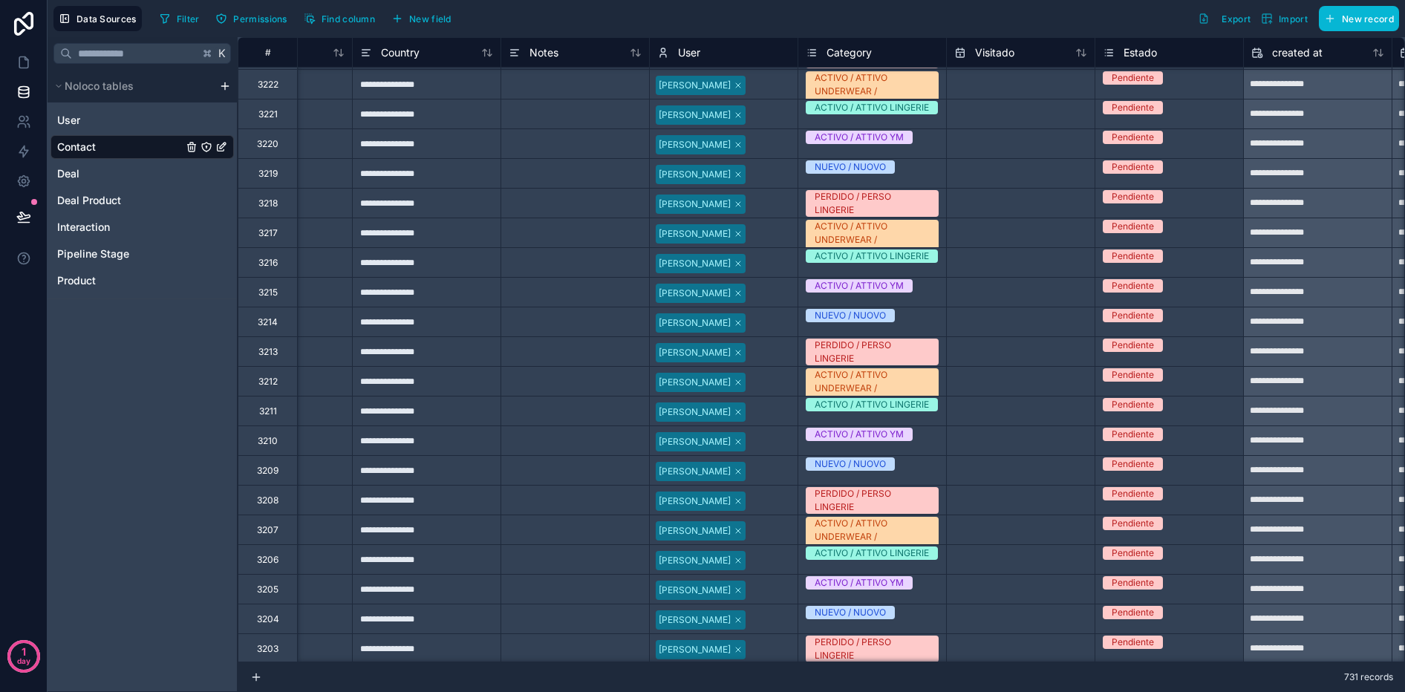
scroll to position [2487, 1430]
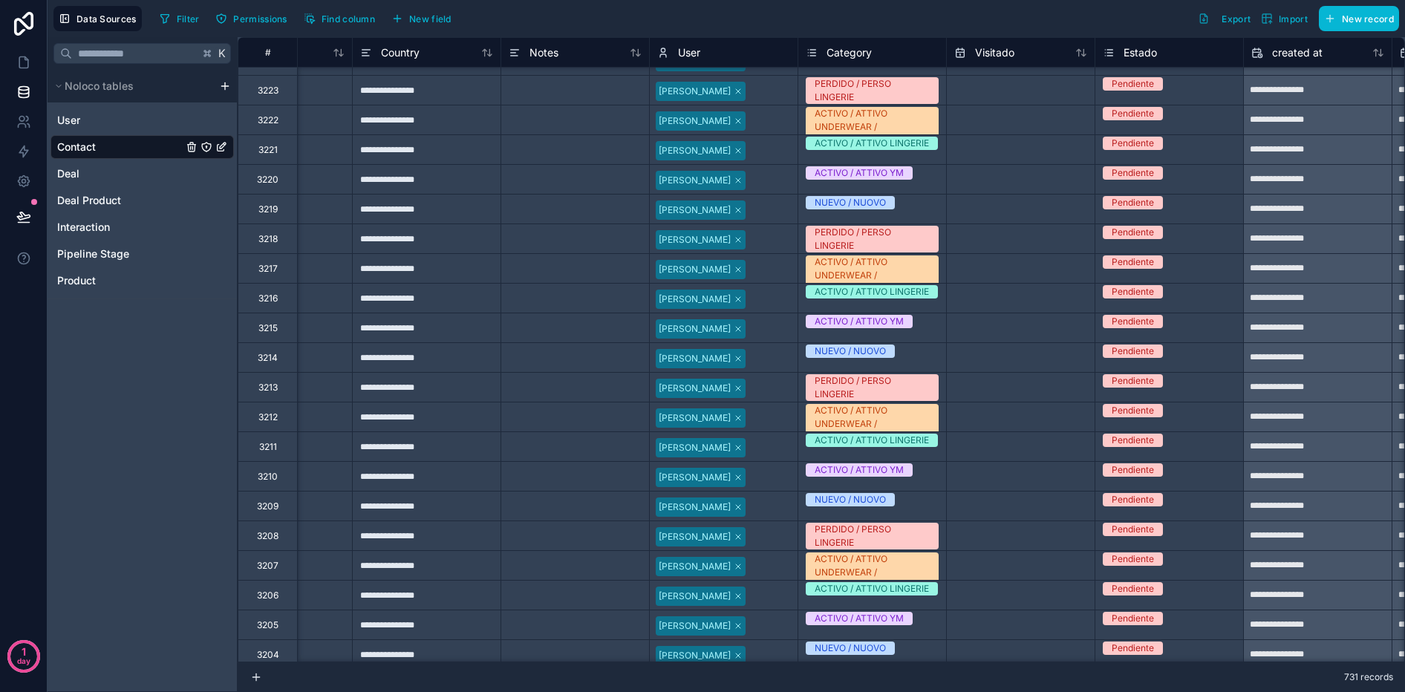
click at [859, 54] on span "Category" at bounding box center [849, 52] width 45 height 15
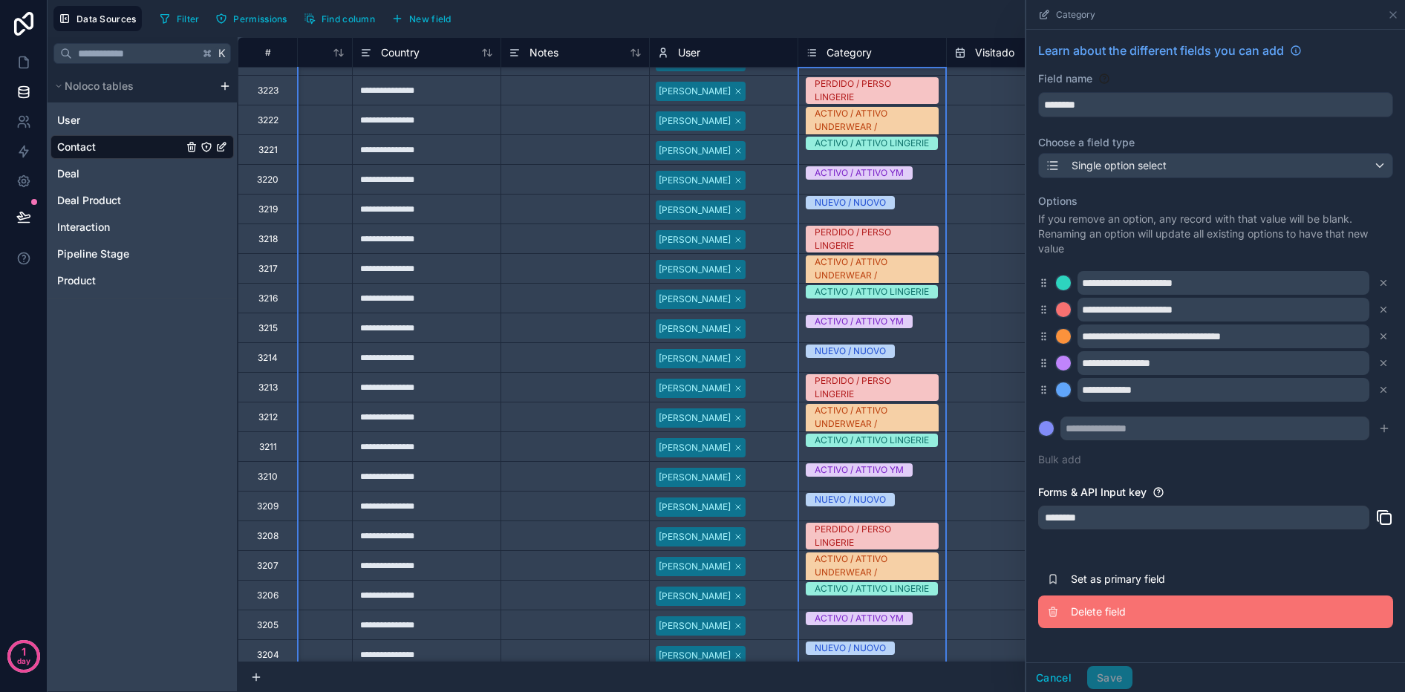
click at [1132, 613] on span "Delete field" at bounding box center [1178, 612] width 214 height 15
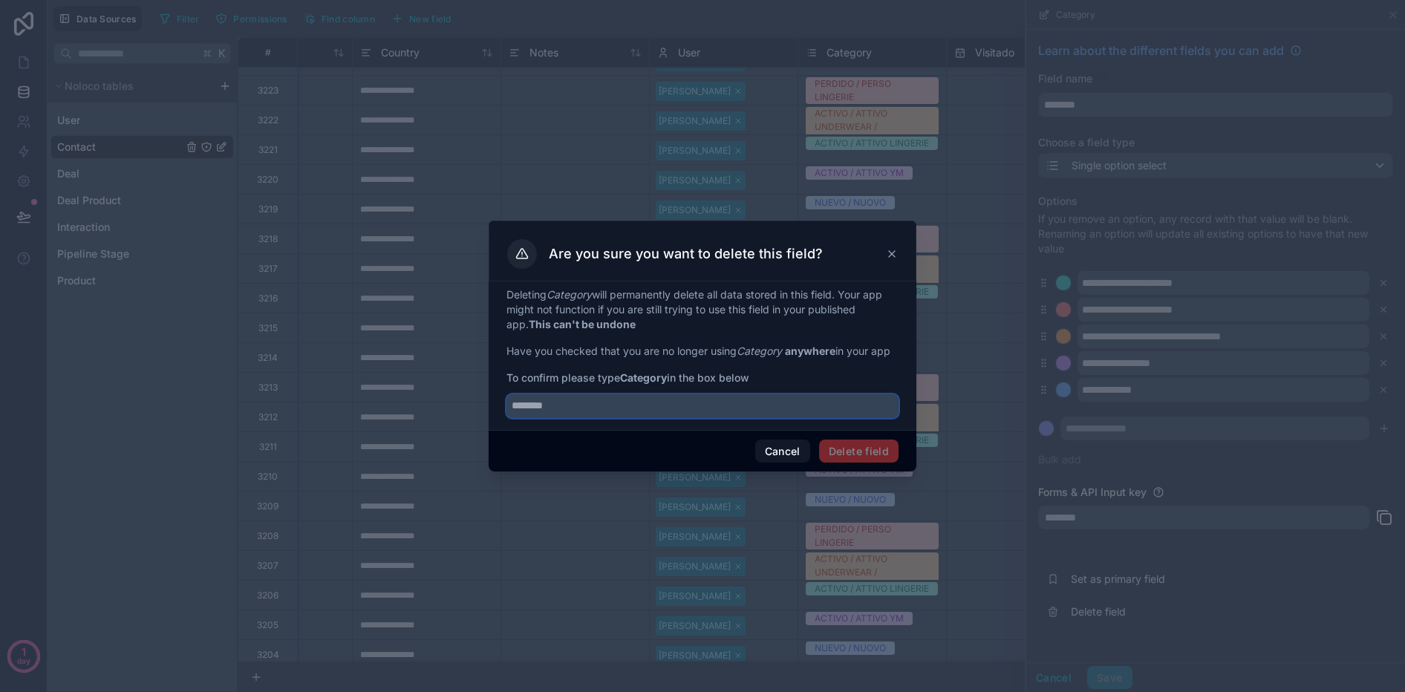
click at [534, 399] on input "text" at bounding box center [703, 406] width 392 height 24
click at [849, 449] on span "Delete field" at bounding box center [858, 452] width 79 height 24
click at [567, 410] on input "********" at bounding box center [703, 406] width 392 height 24
click at [662, 415] on input "*********" at bounding box center [703, 406] width 392 height 24
click at [539, 408] on input "*********" at bounding box center [703, 406] width 392 height 24
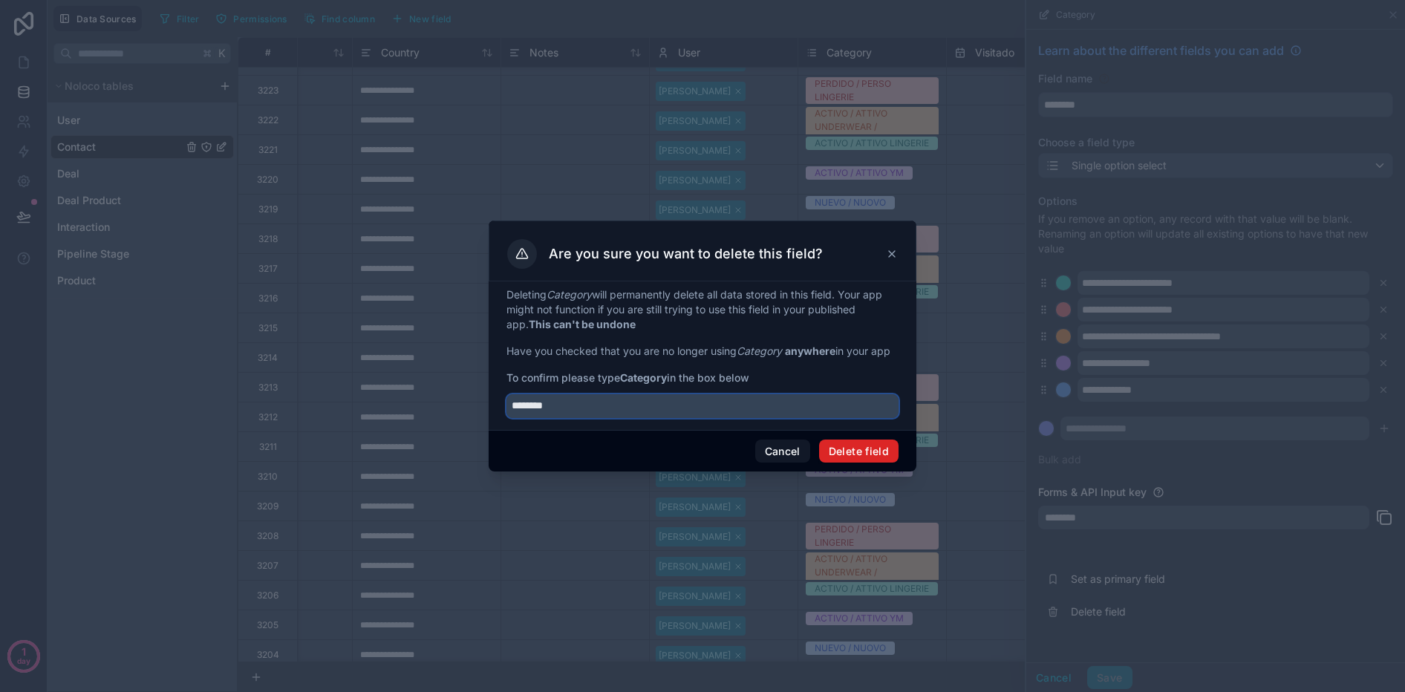
type input "********"
click at [878, 456] on button "Delete field" at bounding box center [858, 452] width 79 height 24
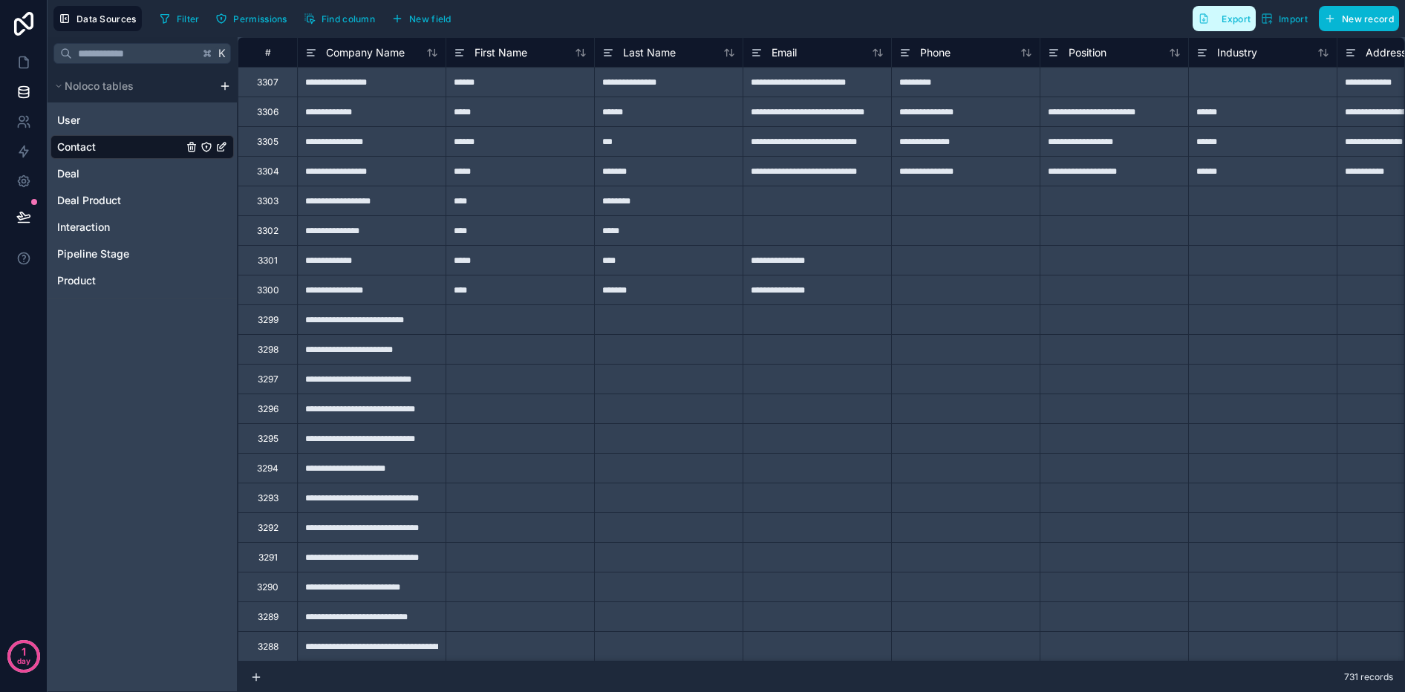
click at [1240, 16] on span "Export" at bounding box center [1236, 18] width 29 height 11
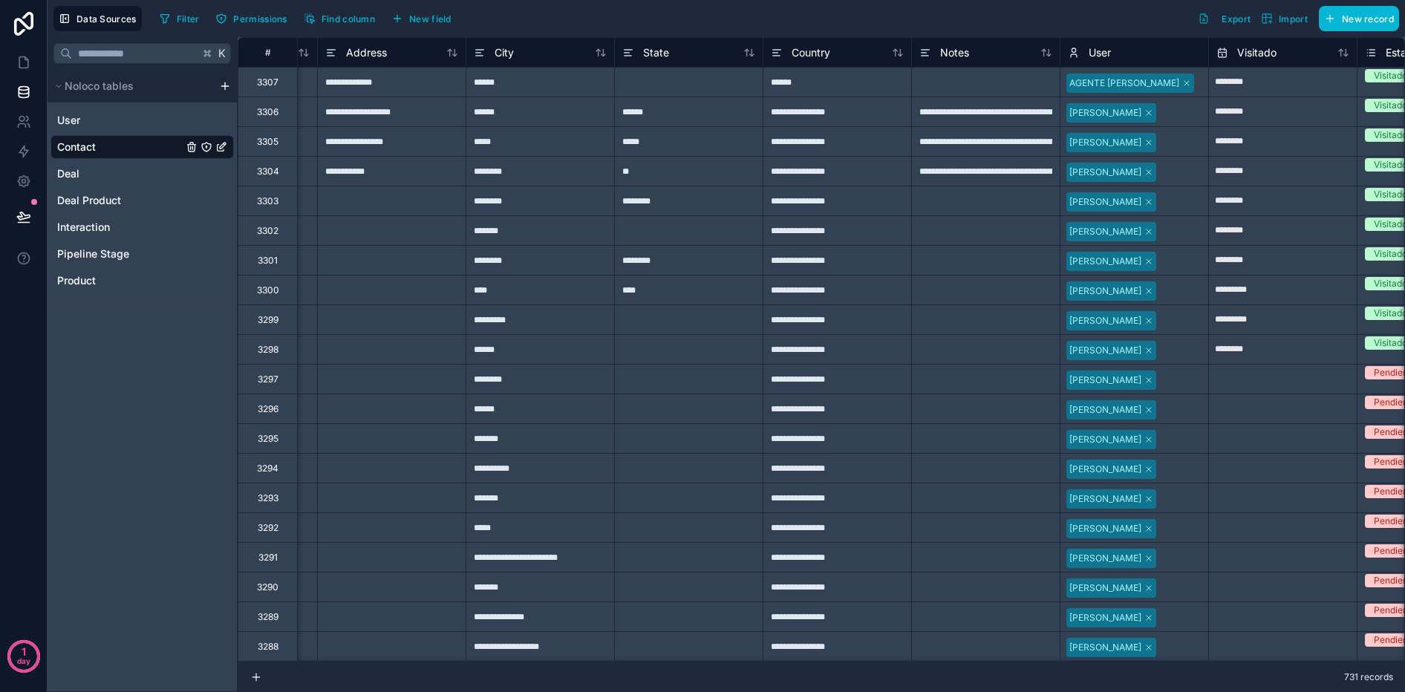
scroll to position [0, 1347]
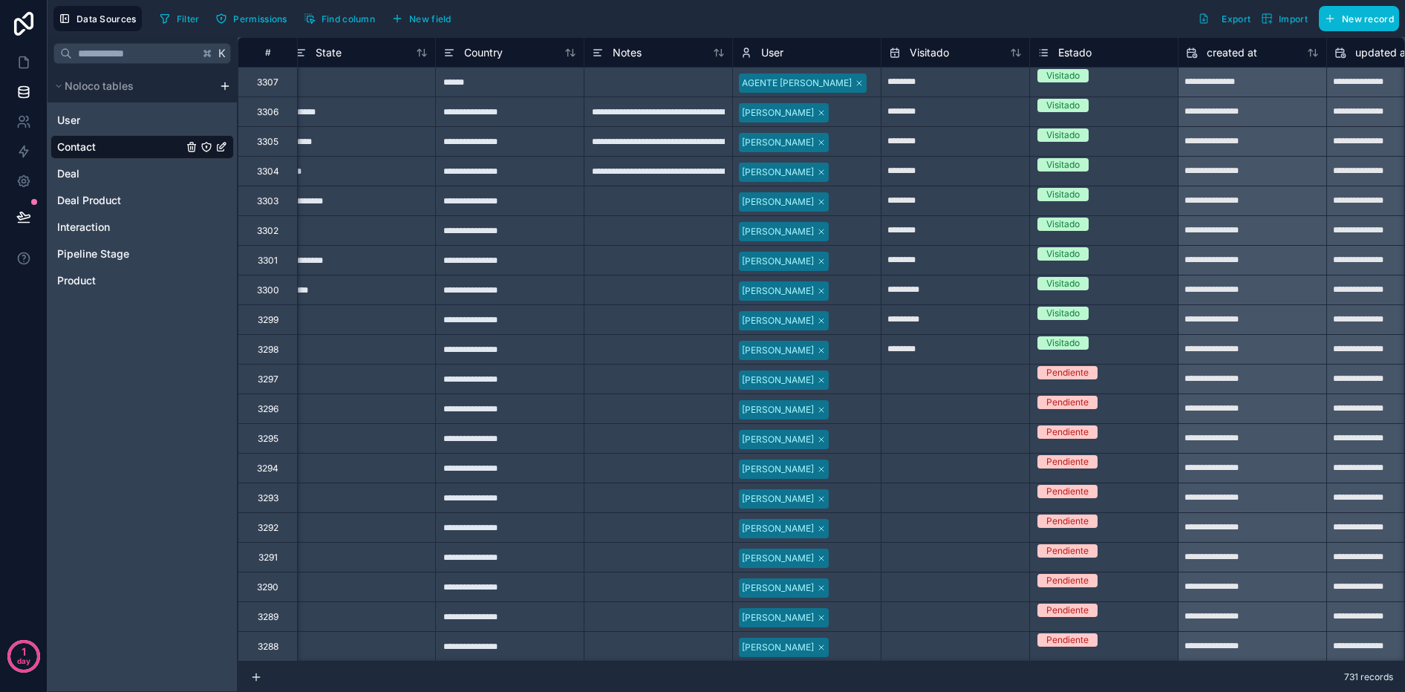
click at [501, 88] on div "******" at bounding box center [509, 82] width 149 height 30
click at [514, 83] on div "******" at bounding box center [509, 82] width 149 height 30
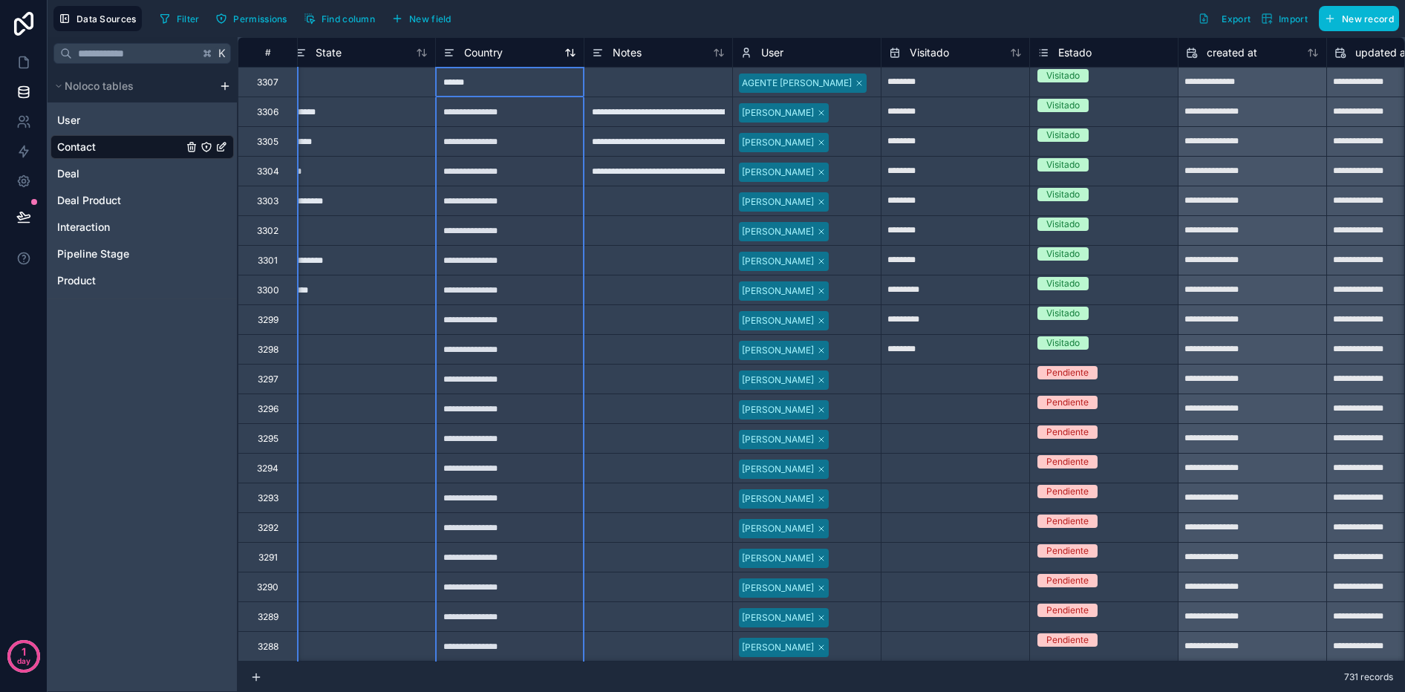
click at [515, 53] on div "Country" at bounding box center [509, 53] width 133 height 18
click at [497, 83] on div "******" at bounding box center [509, 82] width 149 height 30
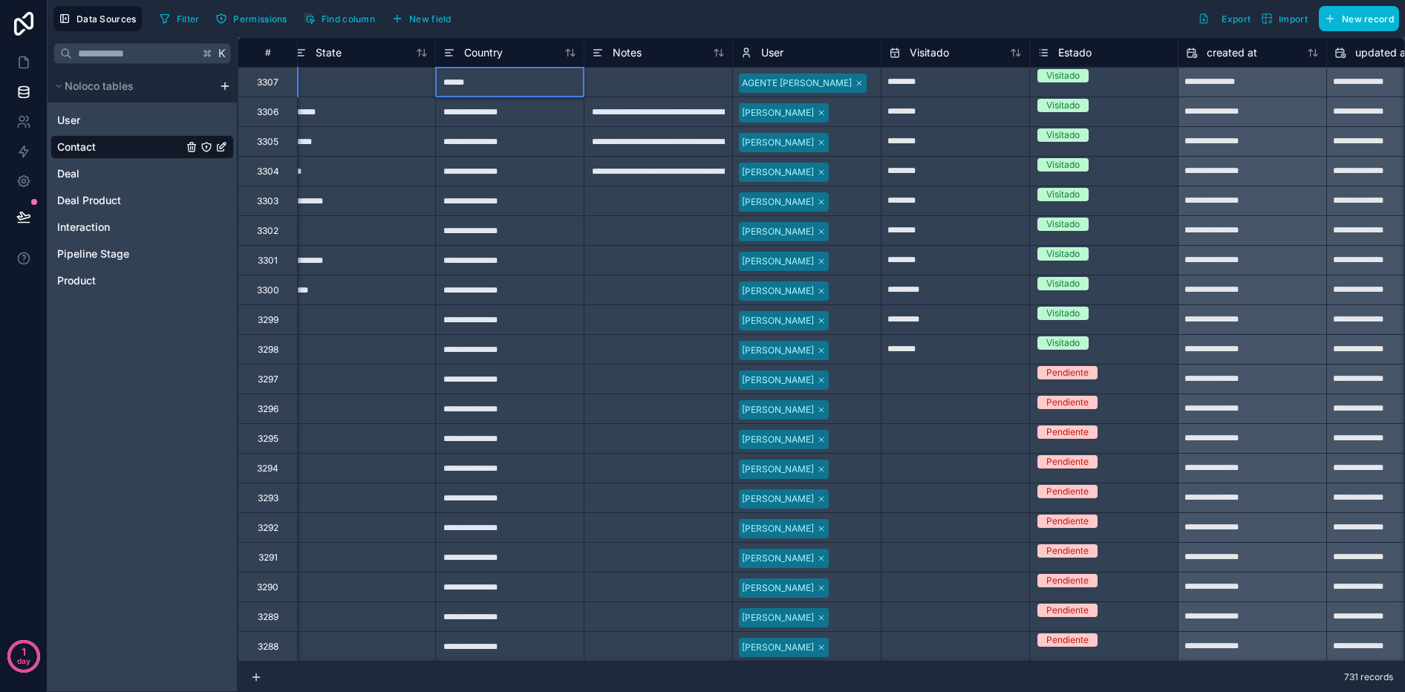
drag, startPoint x: 547, startPoint y: 80, endPoint x: 558, endPoint y: 91, distance: 15.8
click at [548, 81] on input "******" at bounding box center [510, 82] width 148 height 29
drag, startPoint x: 570, startPoint y: 127, endPoint x: 566, endPoint y: 99, distance: 28.5
click at [570, 127] on div "**********" at bounding box center [509, 141] width 149 height 30
click at [564, 85] on div "******" at bounding box center [509, 82] width 149 height 30
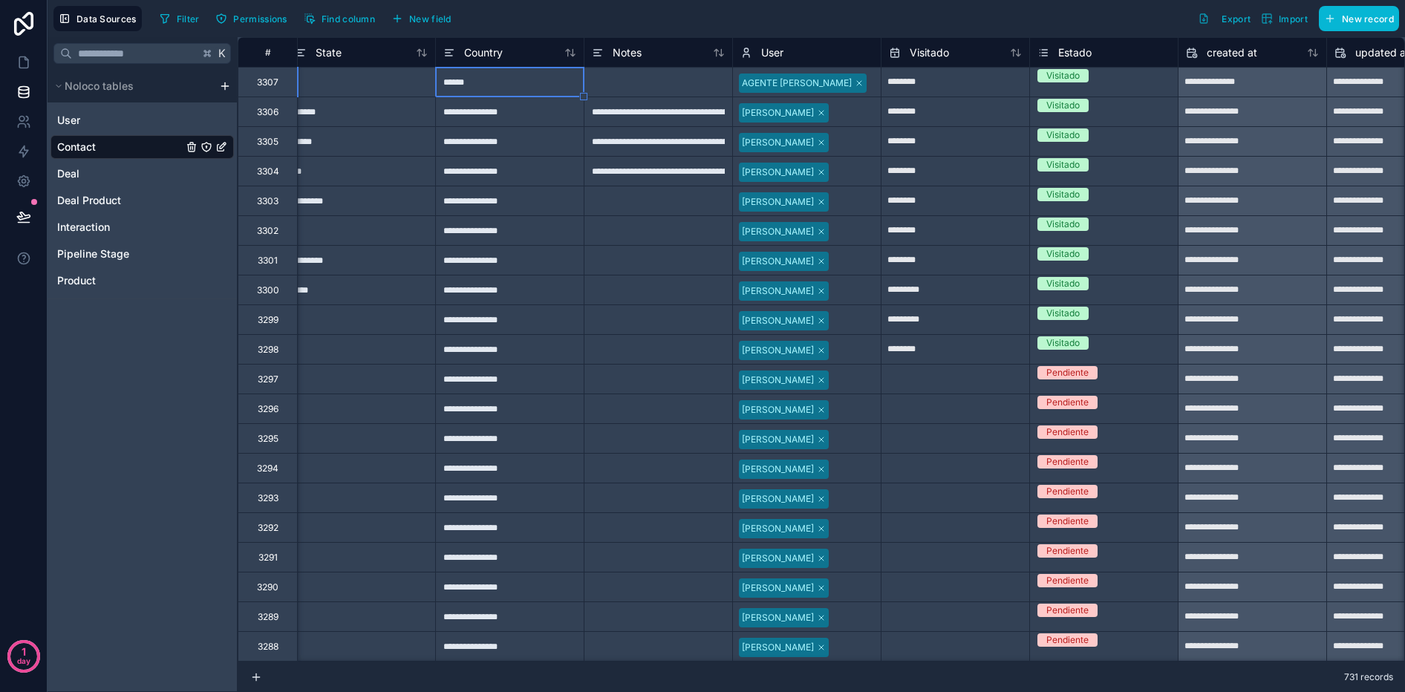
click at [76, 146] on span "Contact" at bounding box center [76, 147] width 39 height 15
click at [25, 145] on icon at bounding box center [23, 151] width 15 height 15
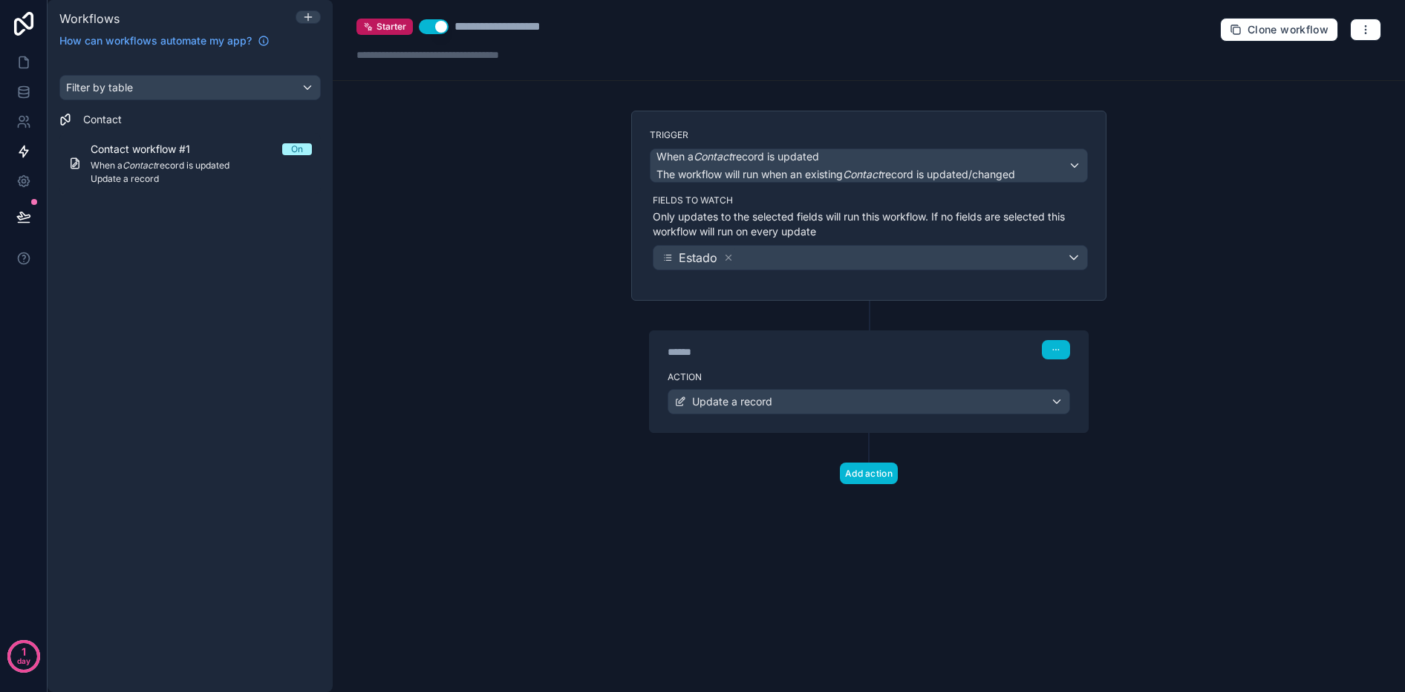
click at [778, 351] on div "******" at bounding box center [779, 352] width 223 height 15
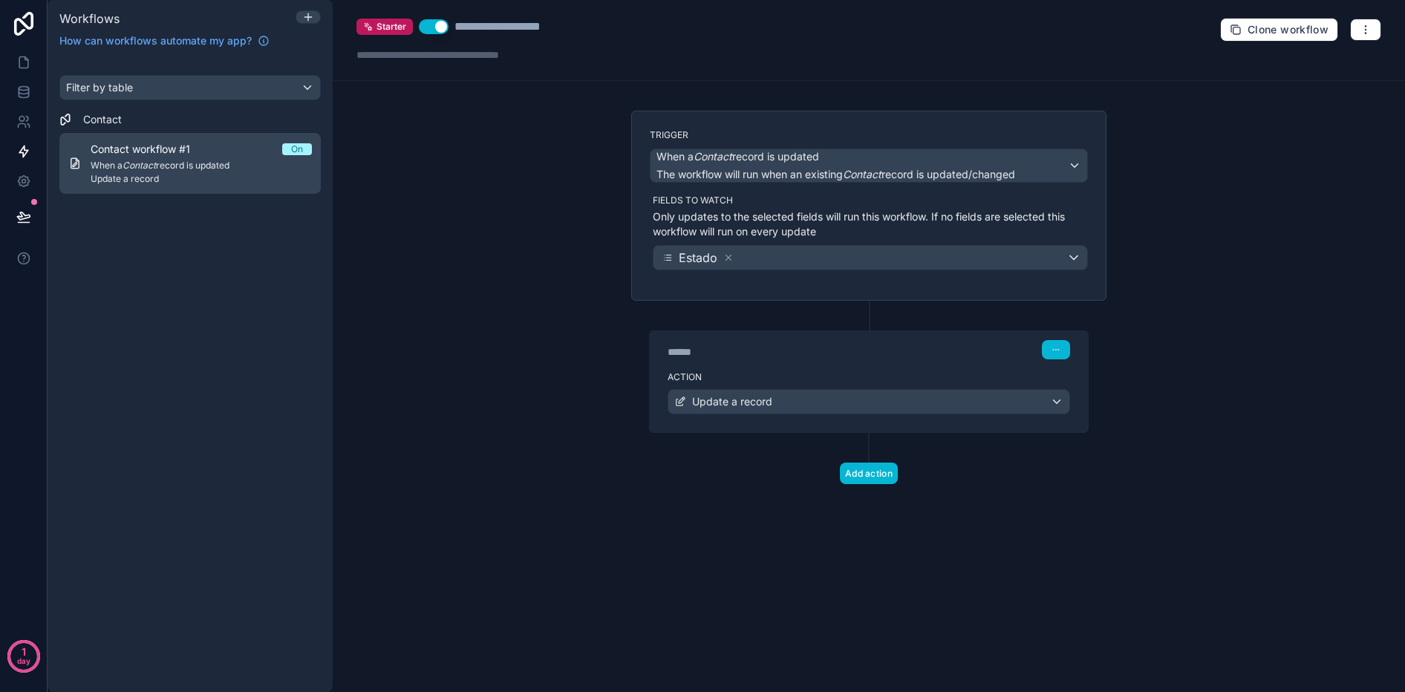
click at [284, 151] on span "On" at bounding box center [297, 149] width 30 height 12
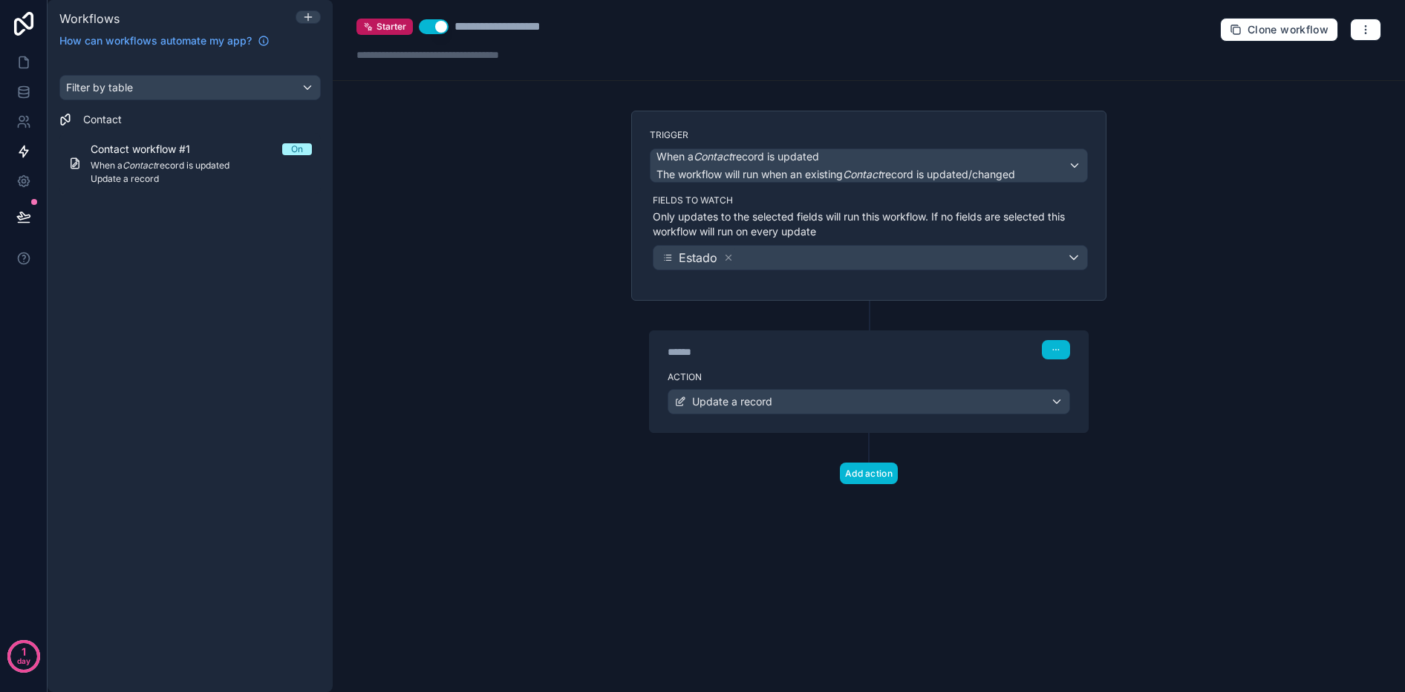
click at [437, 33] on button "Use setting" at bounding box center [434, 26] width 30 height 15
click at [18, 86] on icon at bounding box center [23, 92] width 15 height 15
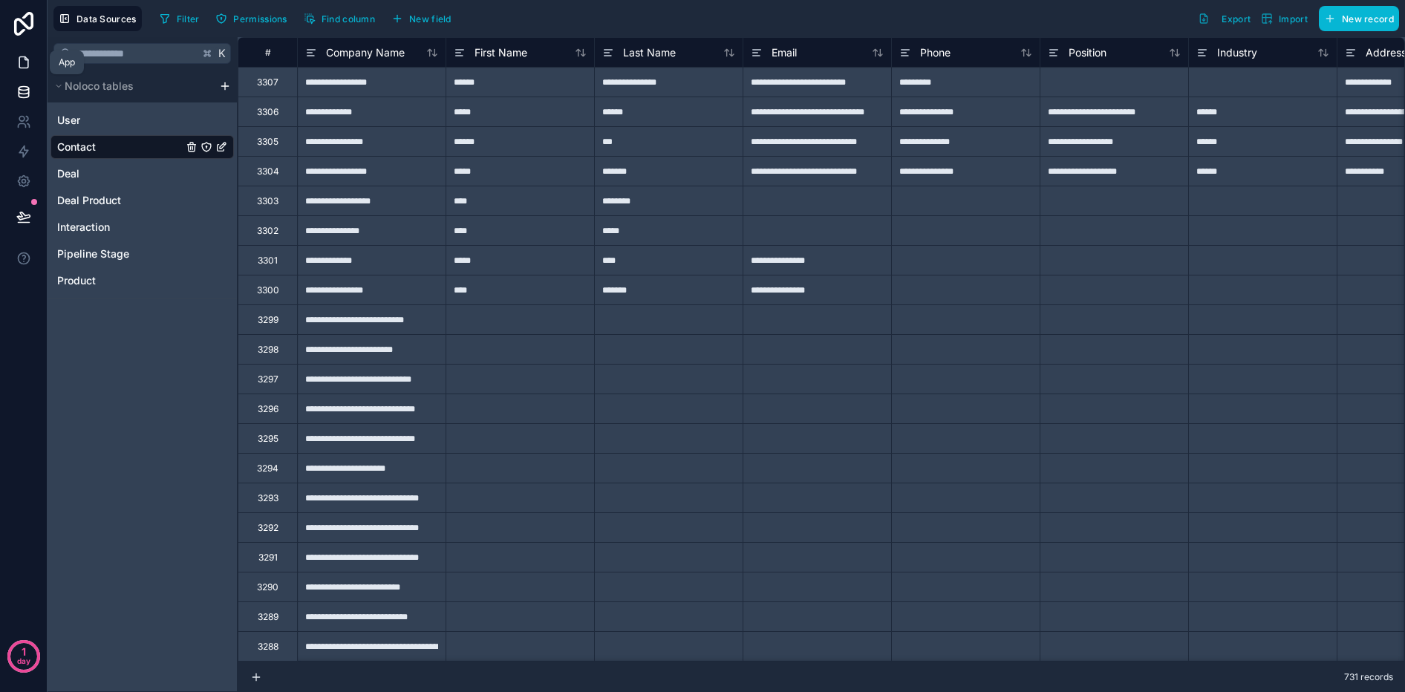
click at [19, 69] on icon at bounding box center [23, 62] width 15 height 15
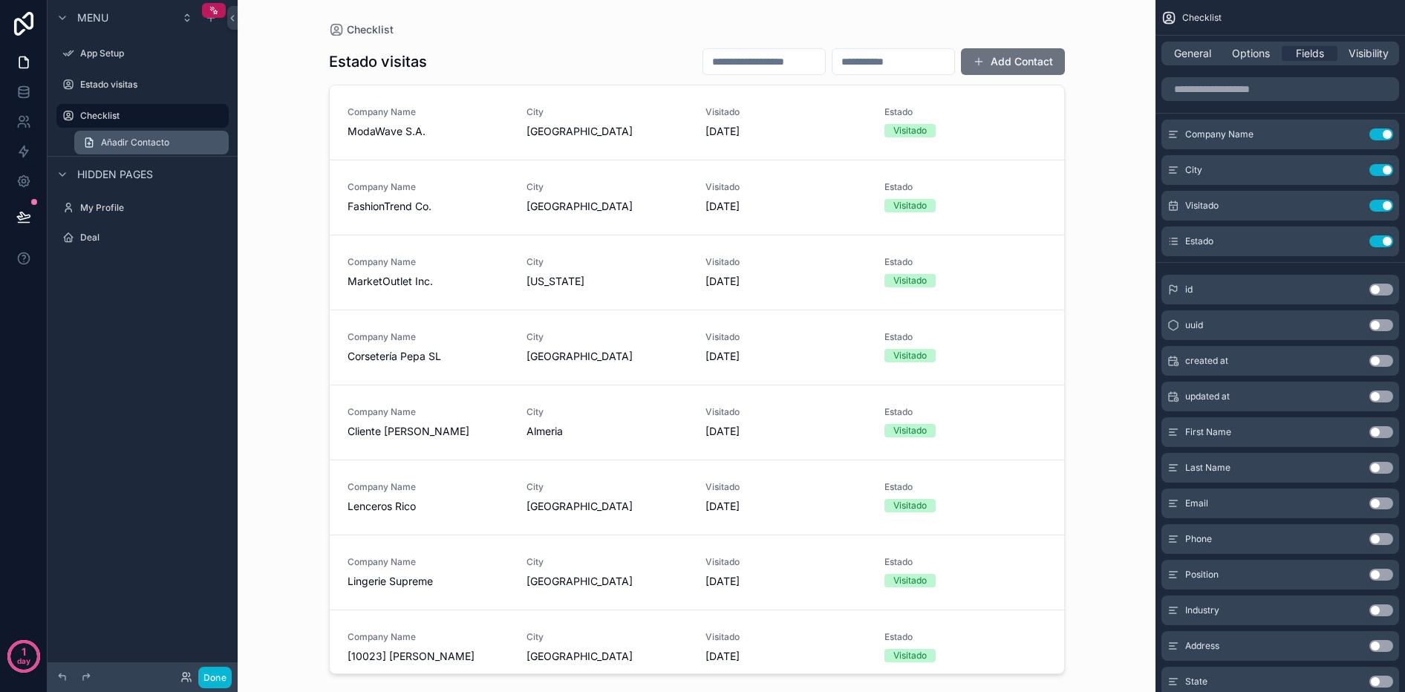
click at [116, 135] on link "Añadir Contacto" at bounding box center [151, 143] width 154 height 24
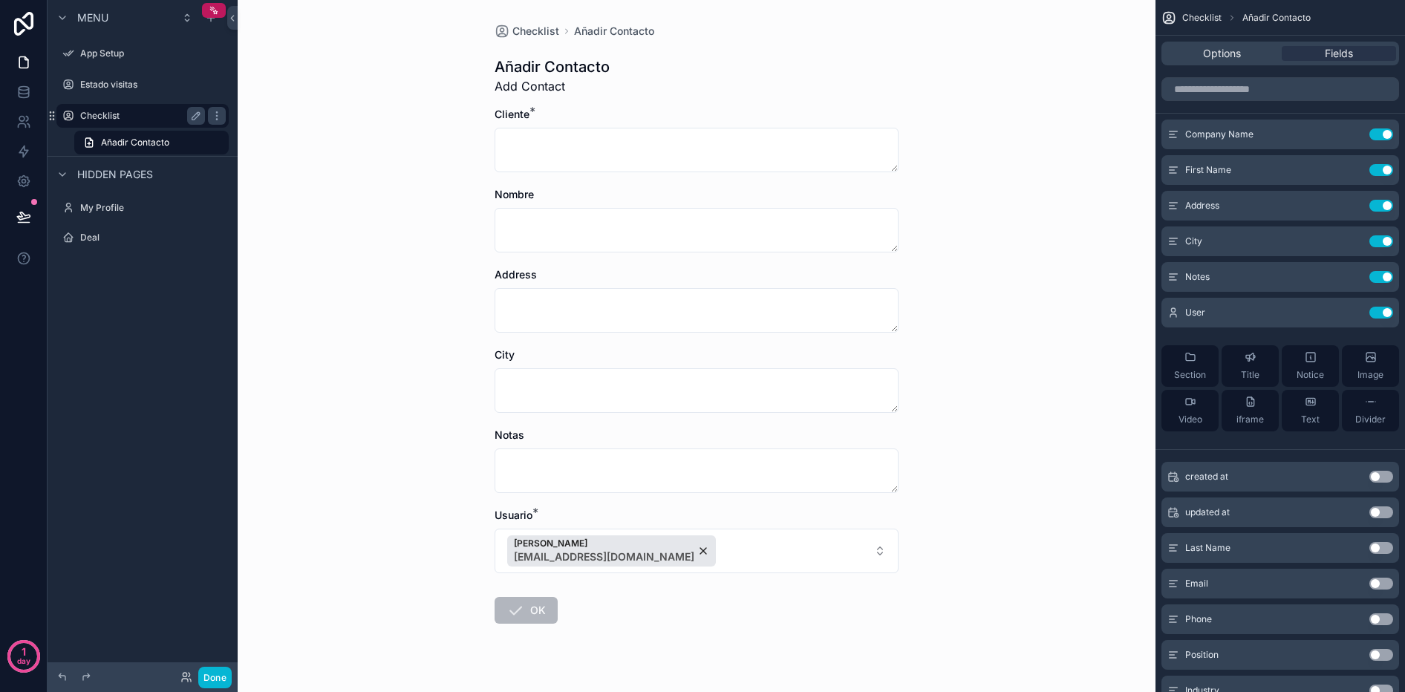
click at [114, 118] on label "Checklist" at bounding box center [139, 116] width 119 height 12
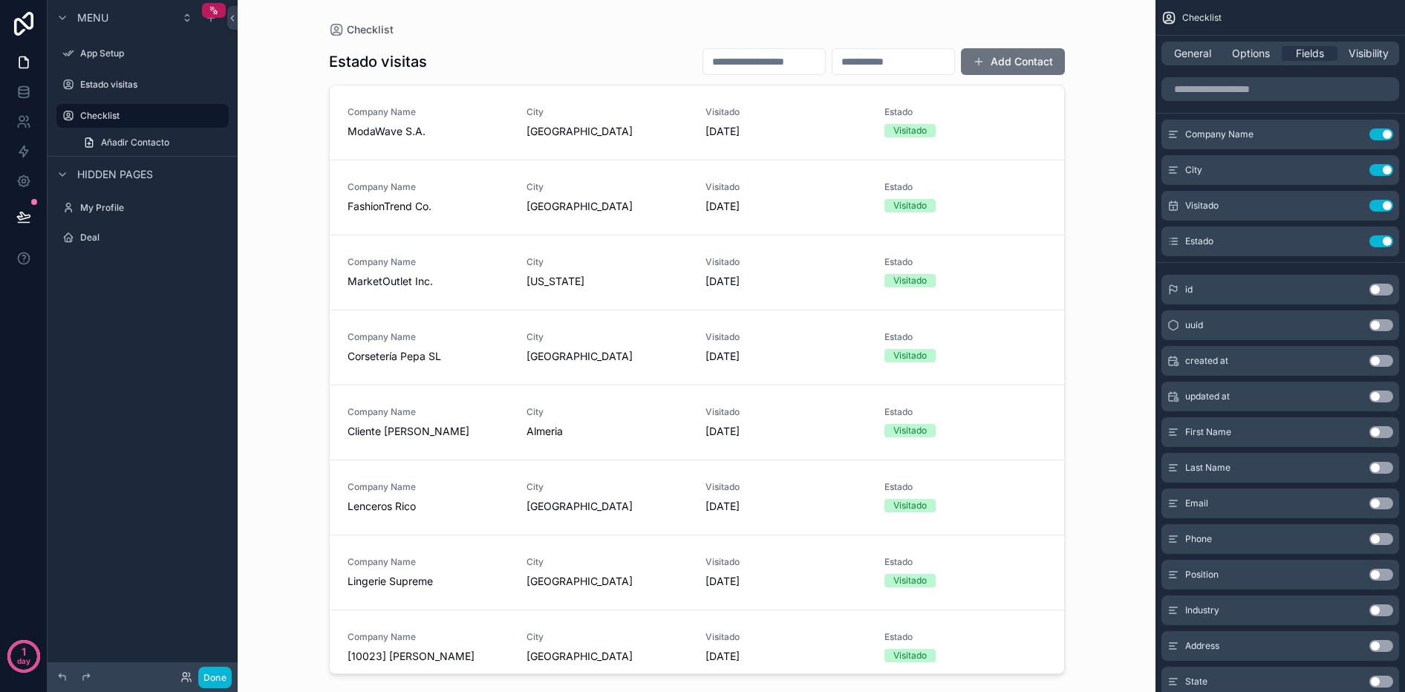
click at [109, 67] on div "scrollable content" at bounding box center [143, 68] width 190 height 3
click at [107, 77] on div "Estado visitas" at bounding box center [142, 85] width 125 height 18
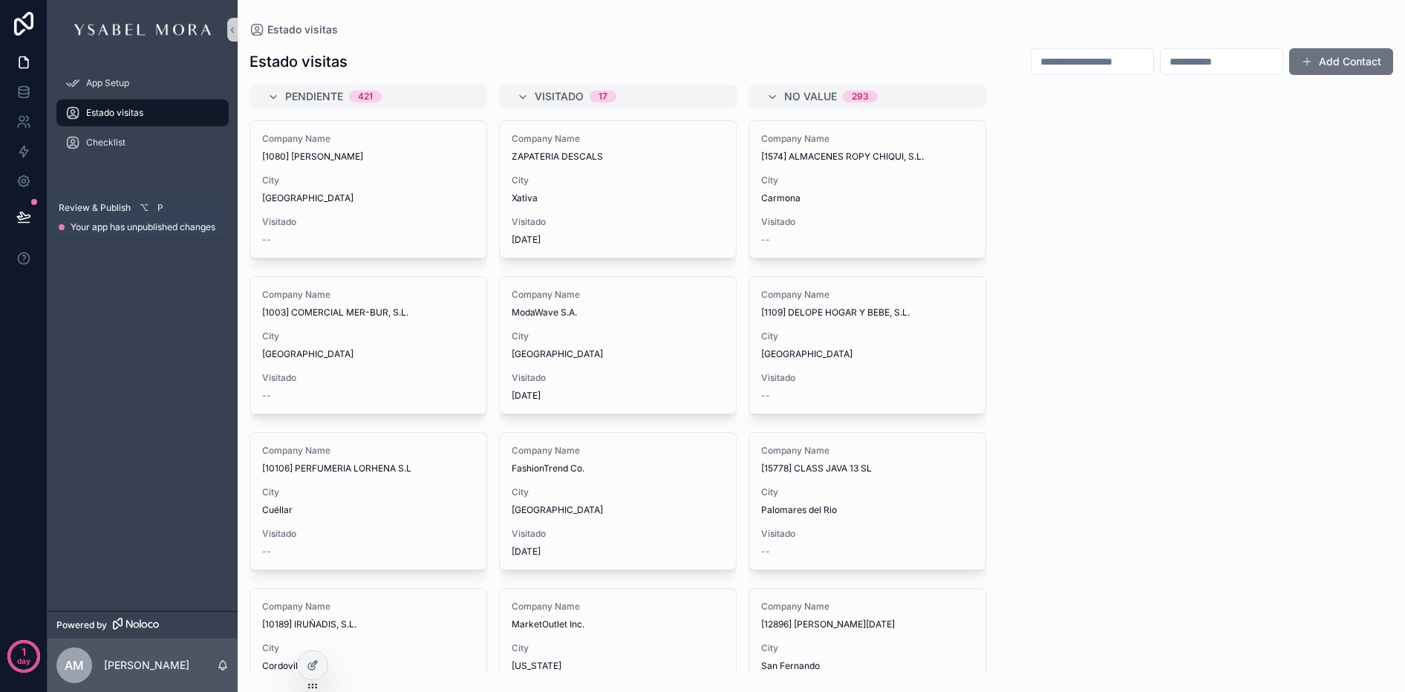
click at [19, 216] on icon at bounding box center [23, 215] width 13 height 7
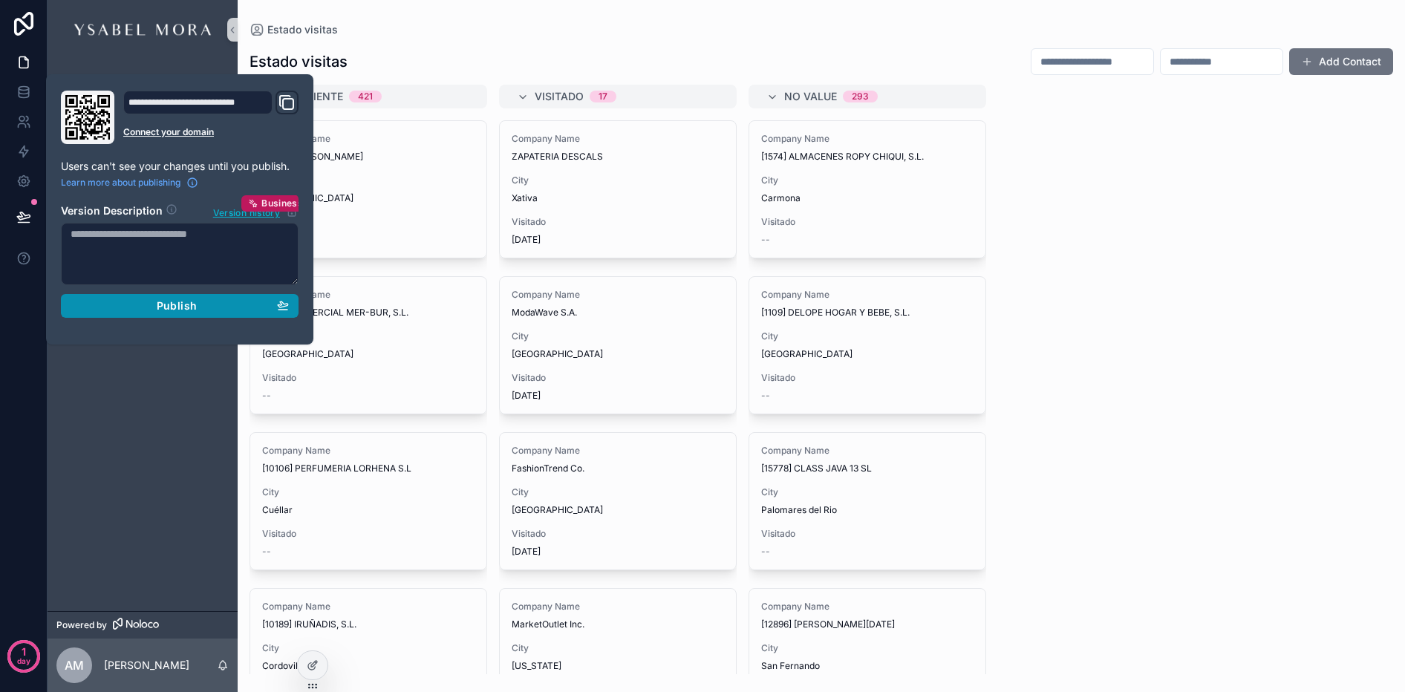
click at [214, 307] on div "Publish" at bounding box center [180, 305] width 218 height 13
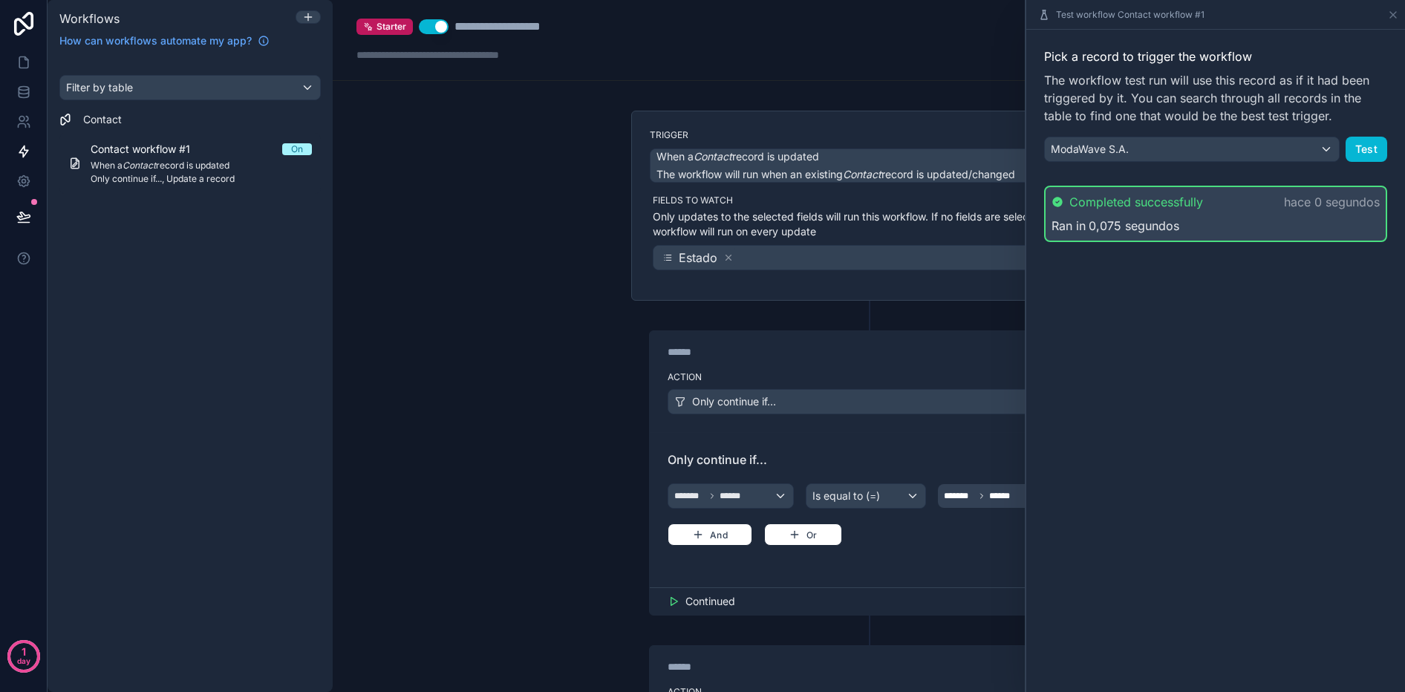
click at [1386, 19] on div "Test workflow Contact workflow #1" at bounding box center [1215, 14] width 367 height 29
click at [1393, 19] on icon at bounding box center [1393, 15] width 12 height 12
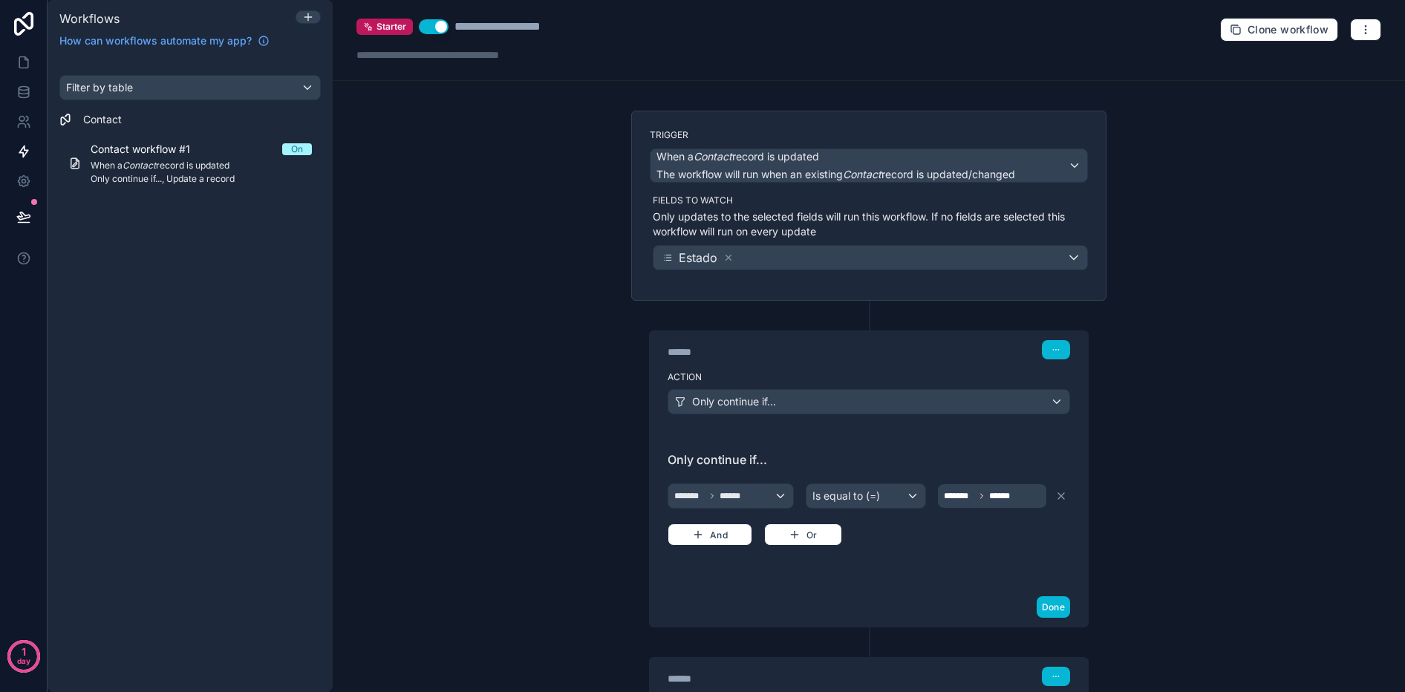
click at [527, 161] on div "**********" at bounding box center [869, 346] width 1072 height 692
click at [25, 85] on icon at bounding box center [23, 92] width 15 height 15
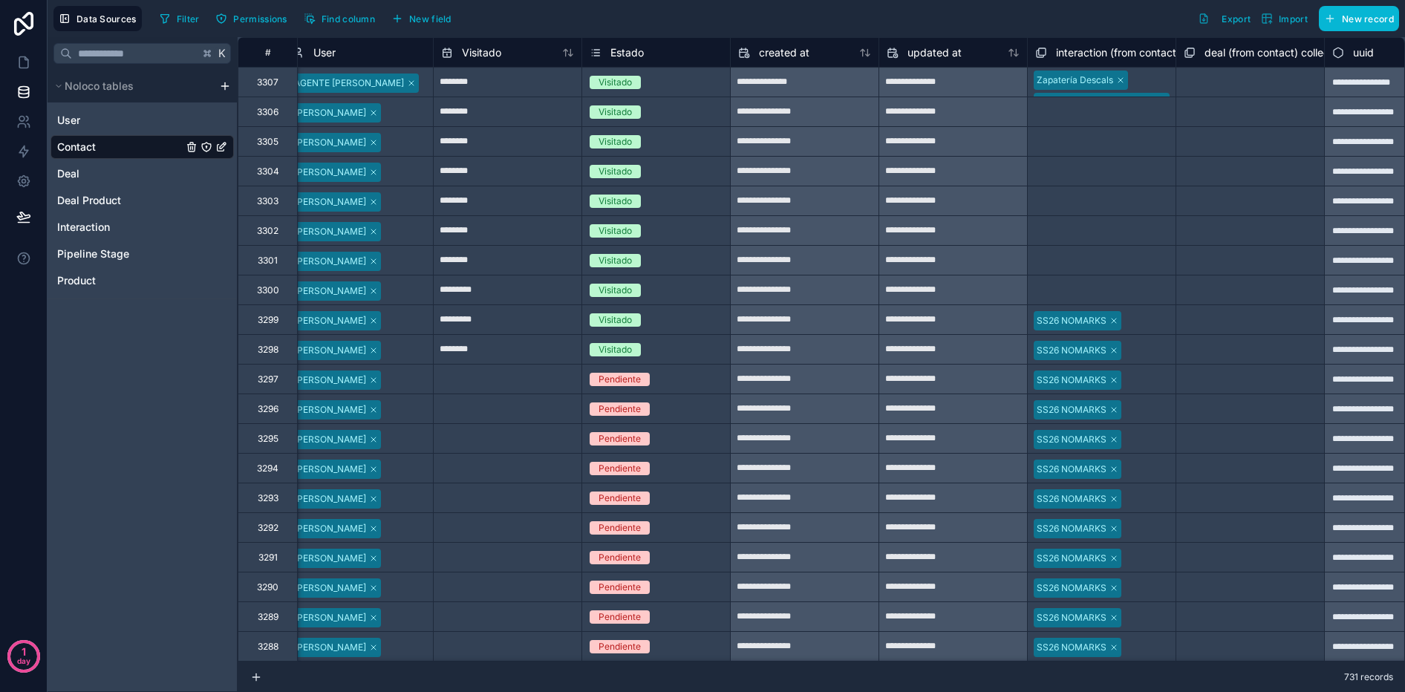
scroll to position [0, 1863]
